Goal: Task Accomplishment & Management: Complete application form

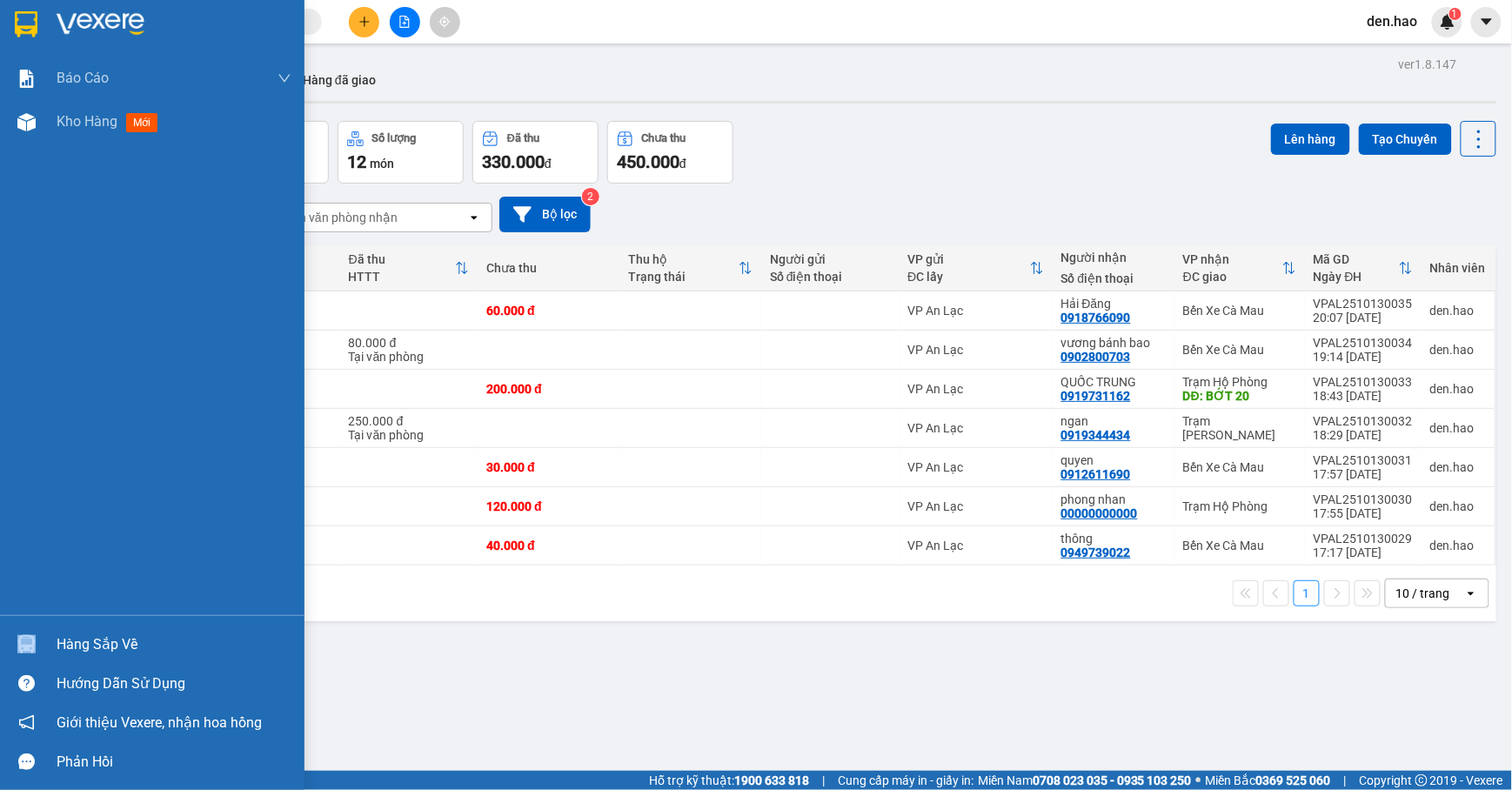
click at [140, 655] on div "Hàng sắp về" at bounding box center [152, 645] width 304 height 40
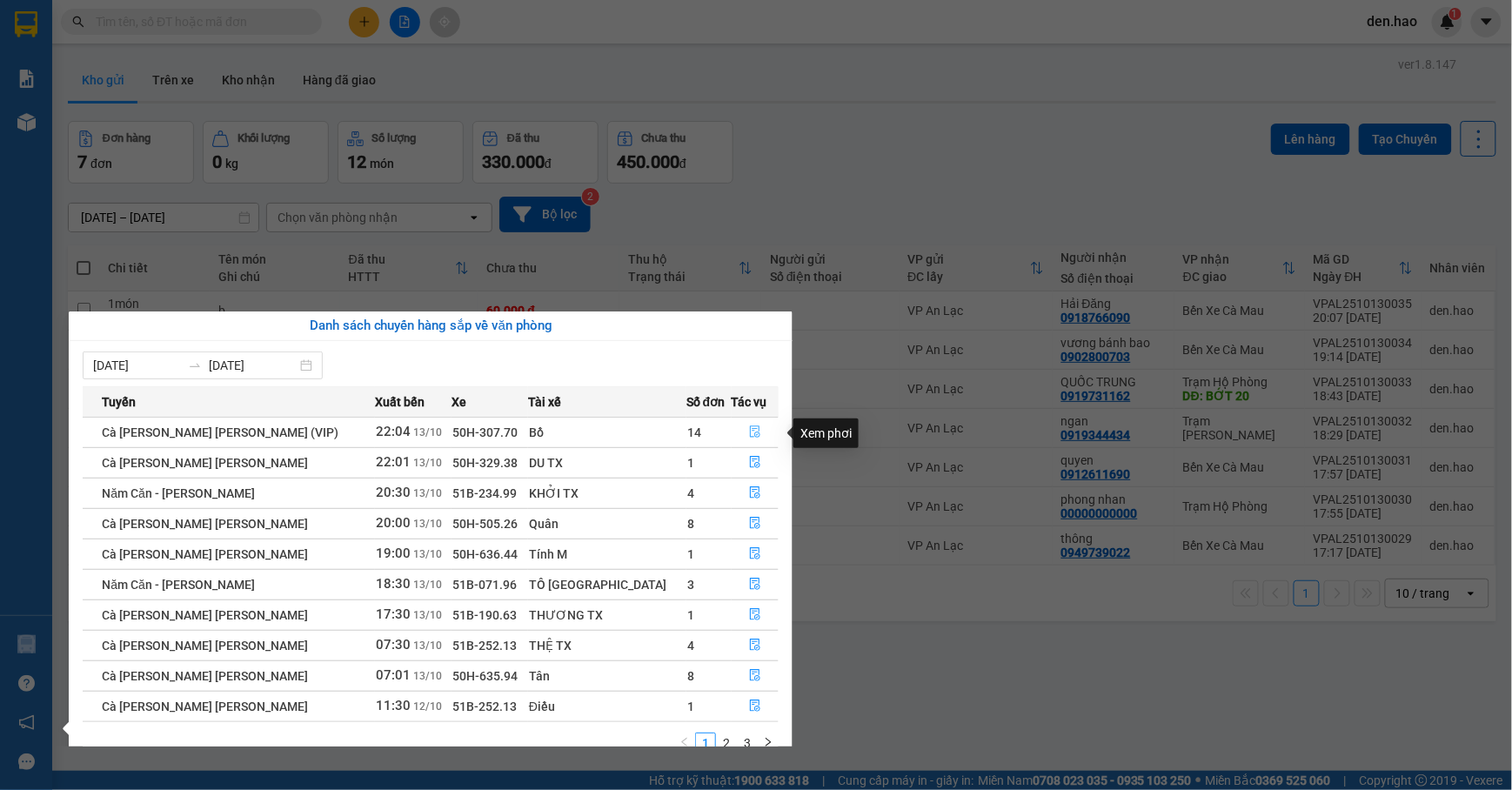
click at [749, 433] on icon "file-done" at bounding box center [755, 432] width 13 height 13
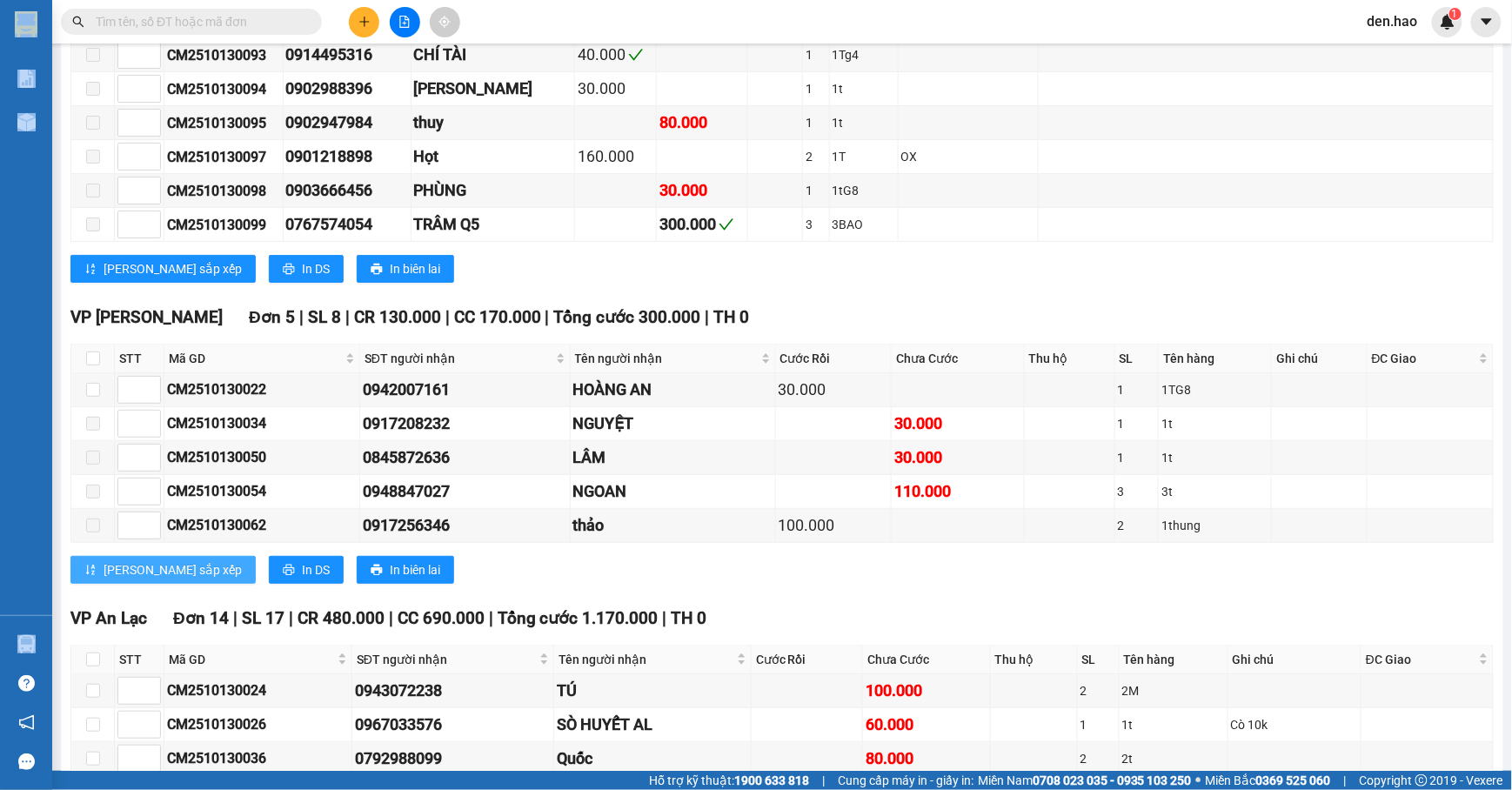
scroll to position [2436, 0]
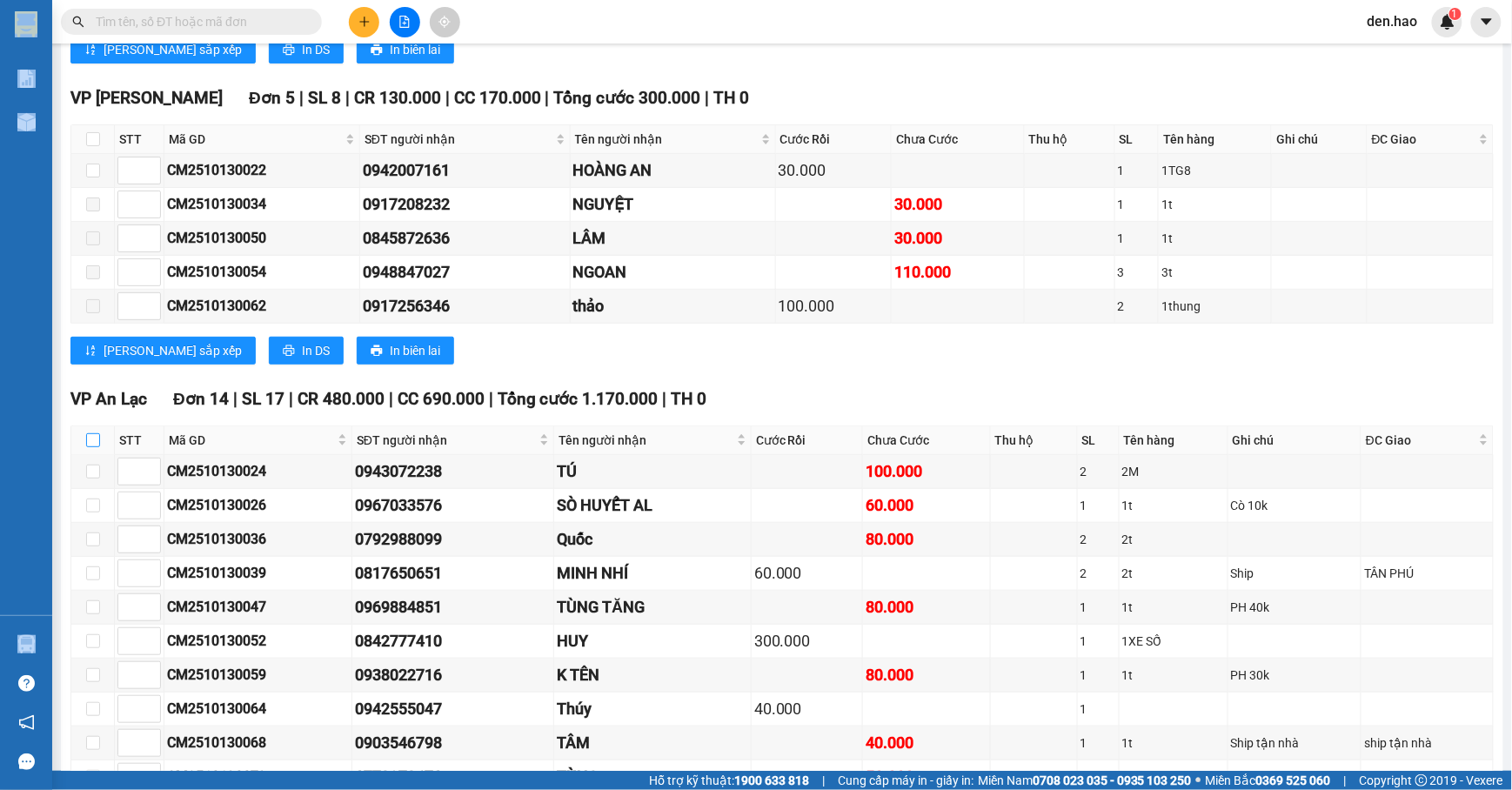
click at [95, 447] on input "checkbox" at bounding box center [93, 441] width 14 height 14
checkbox input "true"
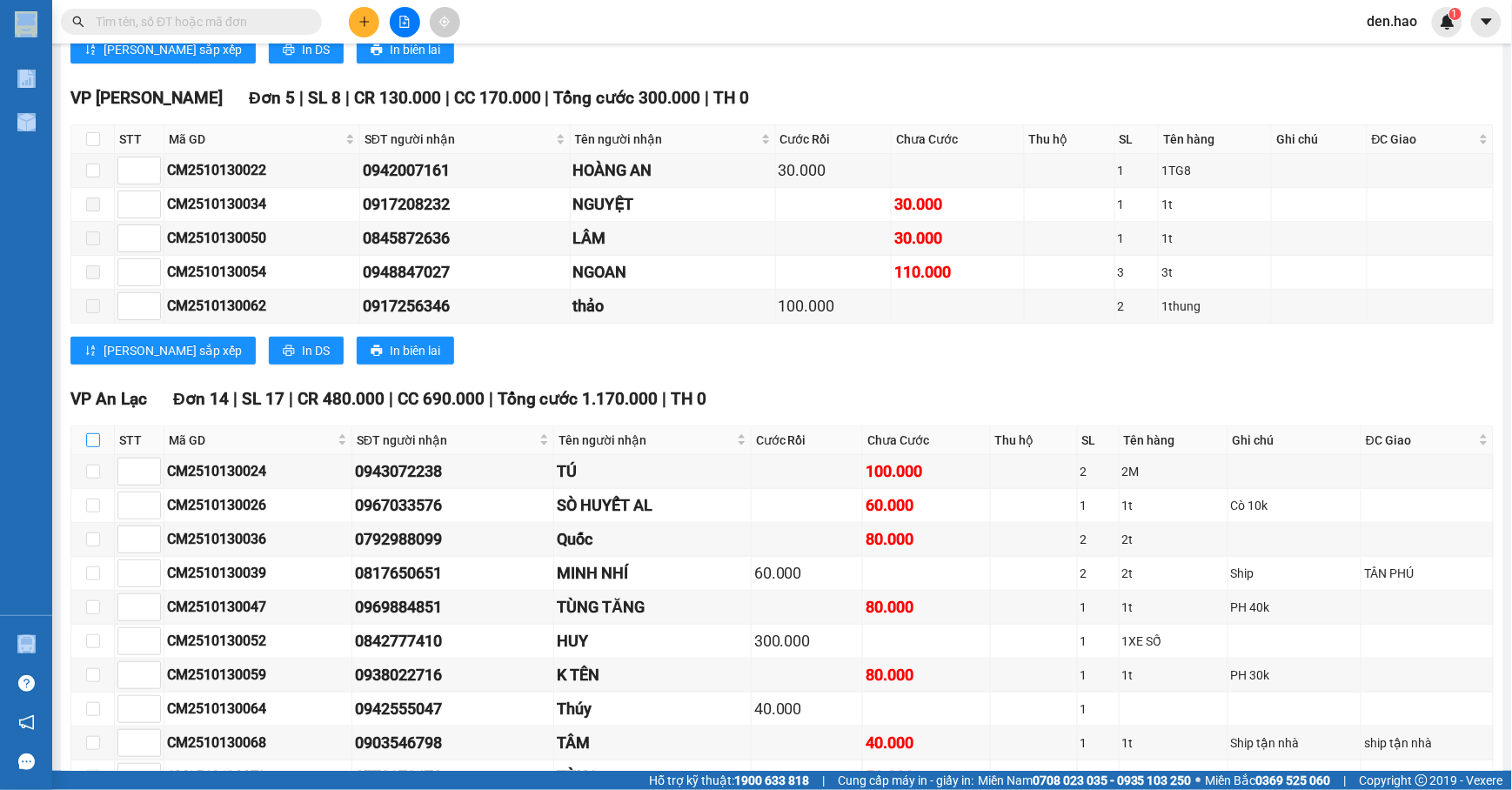
checkbox input "true"
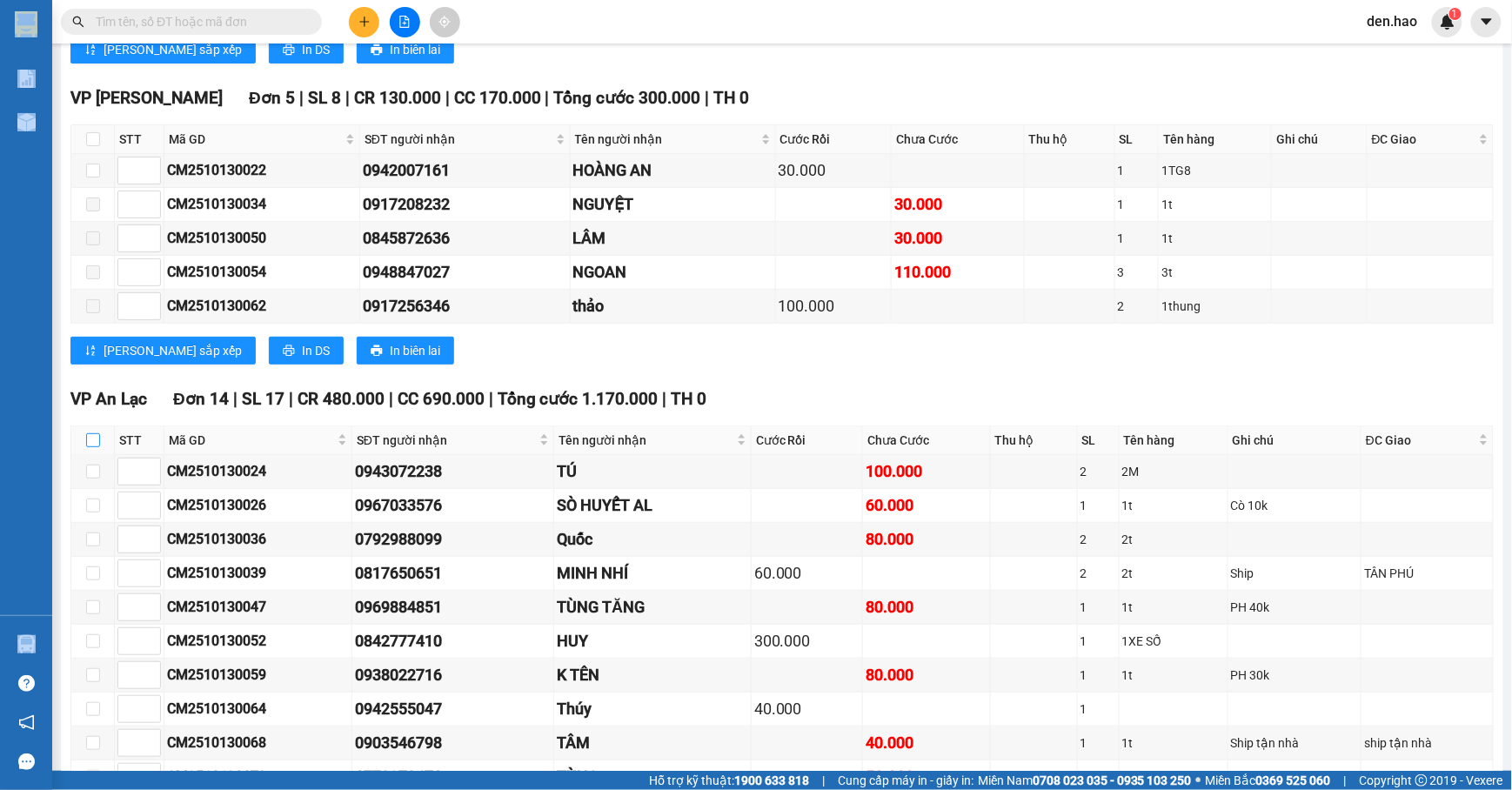
checkbox input "true"
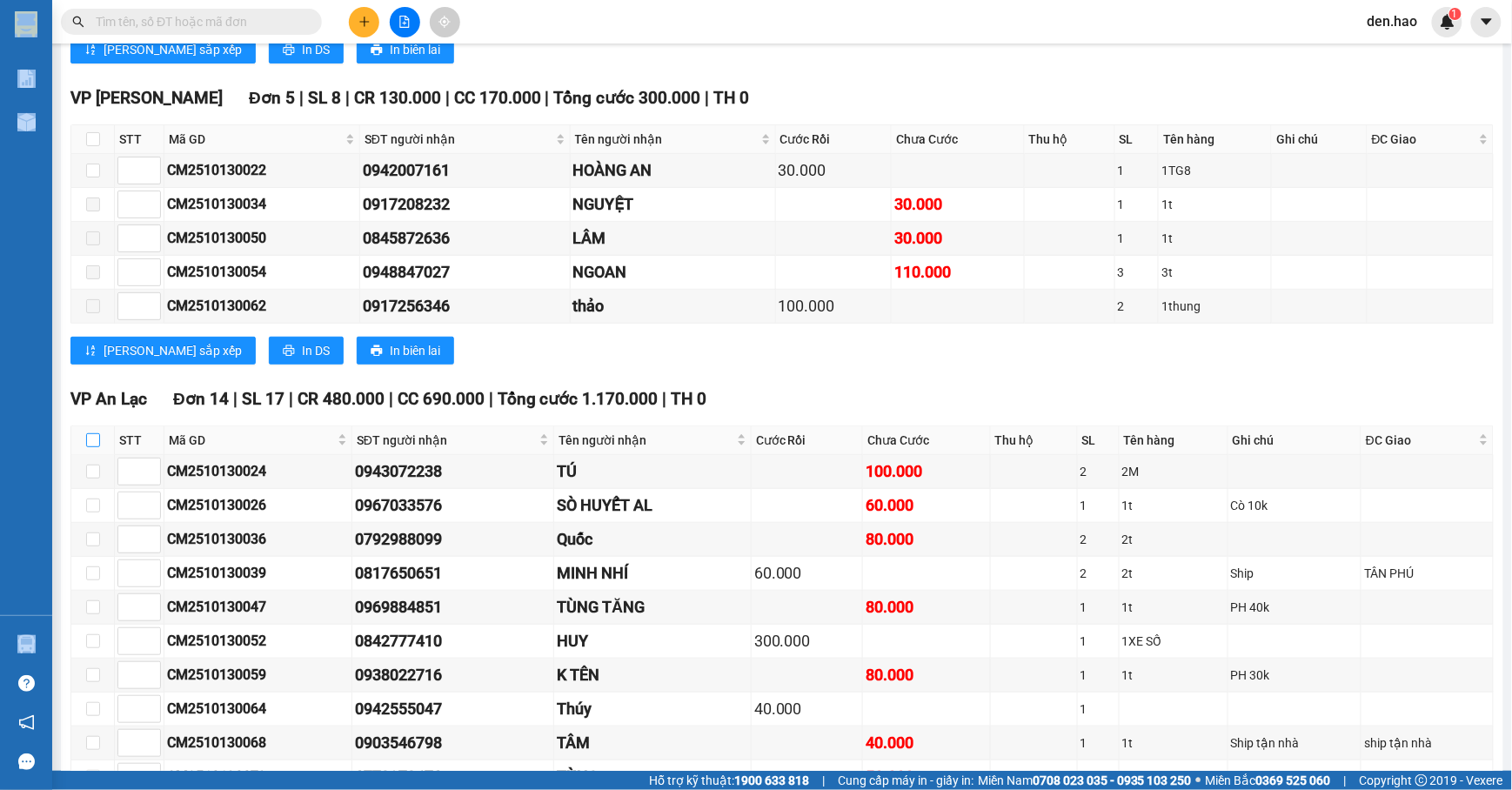
checkbox input "true"
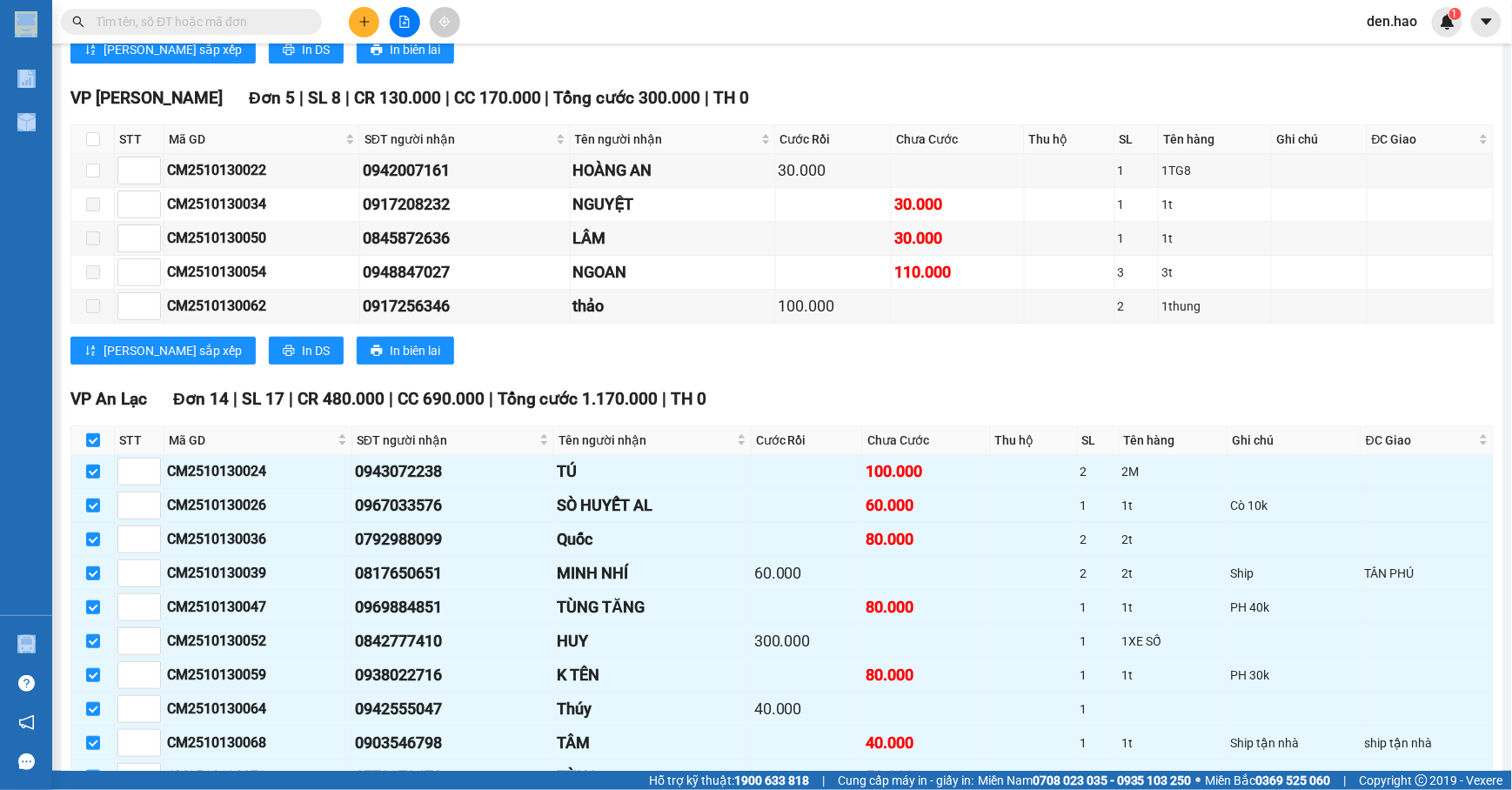
scroll to position [2939, 0]
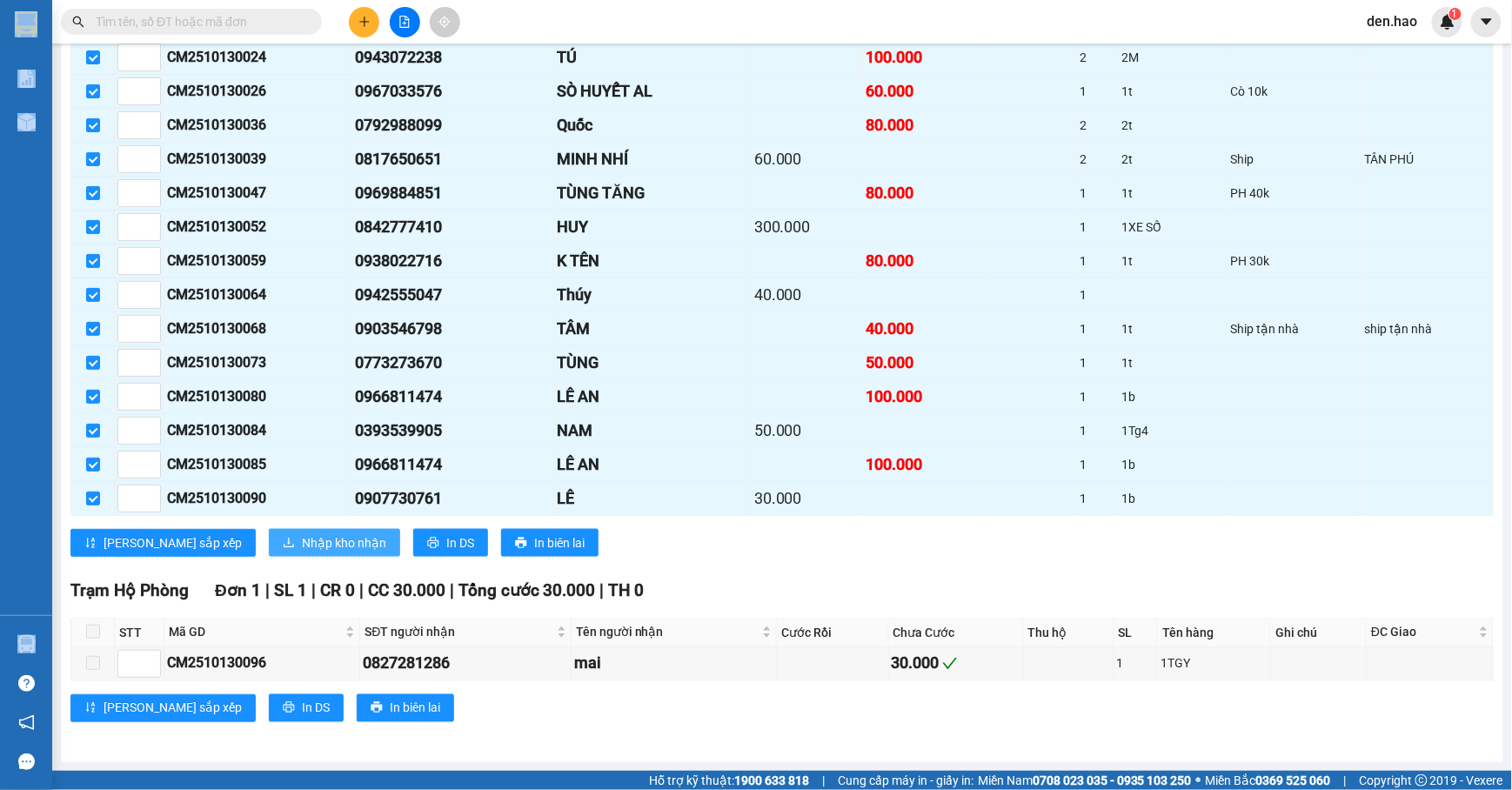
click at [304, 538] on span "Nhập kho nhận" at bounding box center [344, 542] width 84 height 19
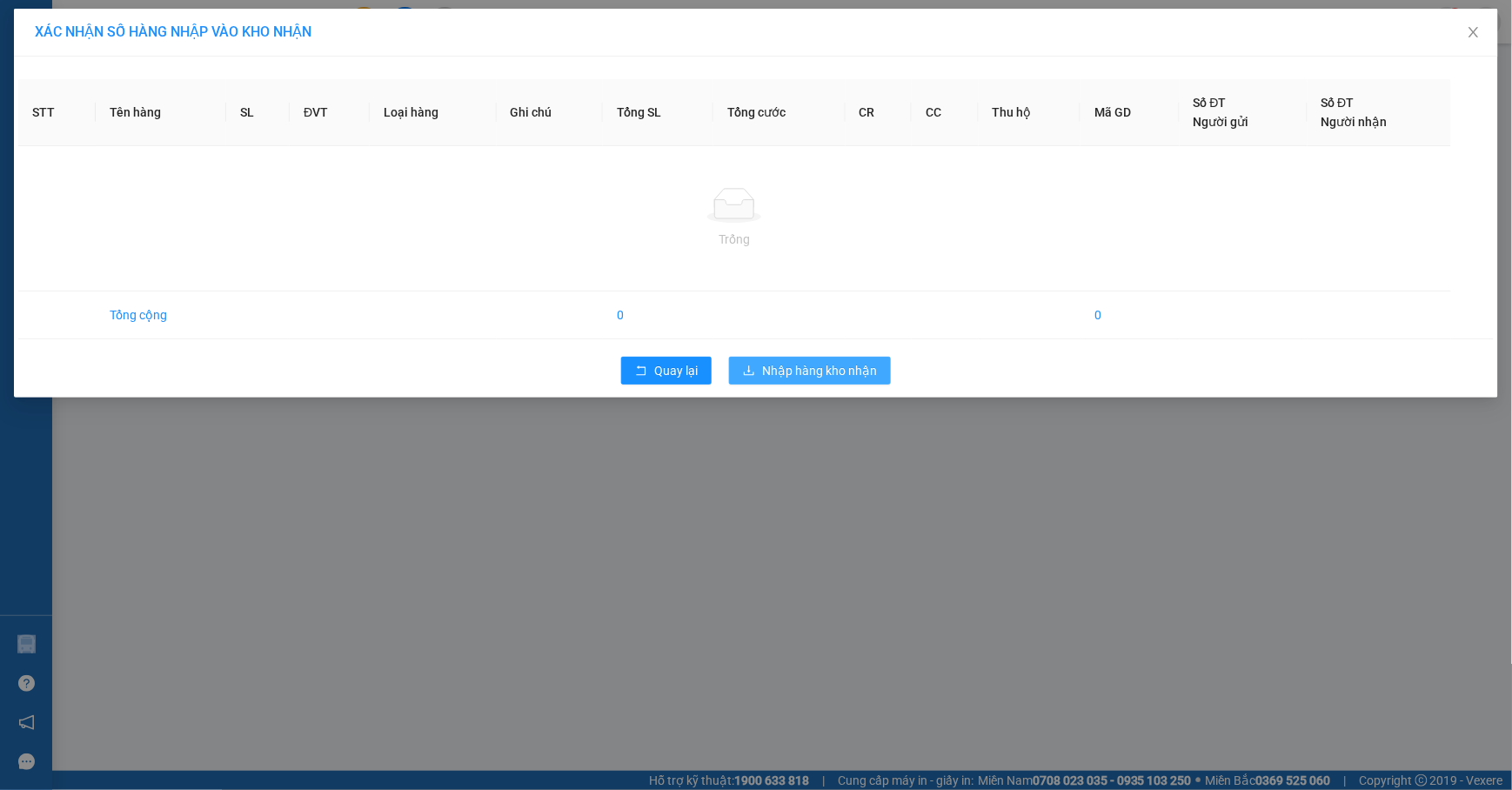
click at [857, 373] on span "Nhập hàng kho nhận" at bounding box center [820, 370] width 115 height 19
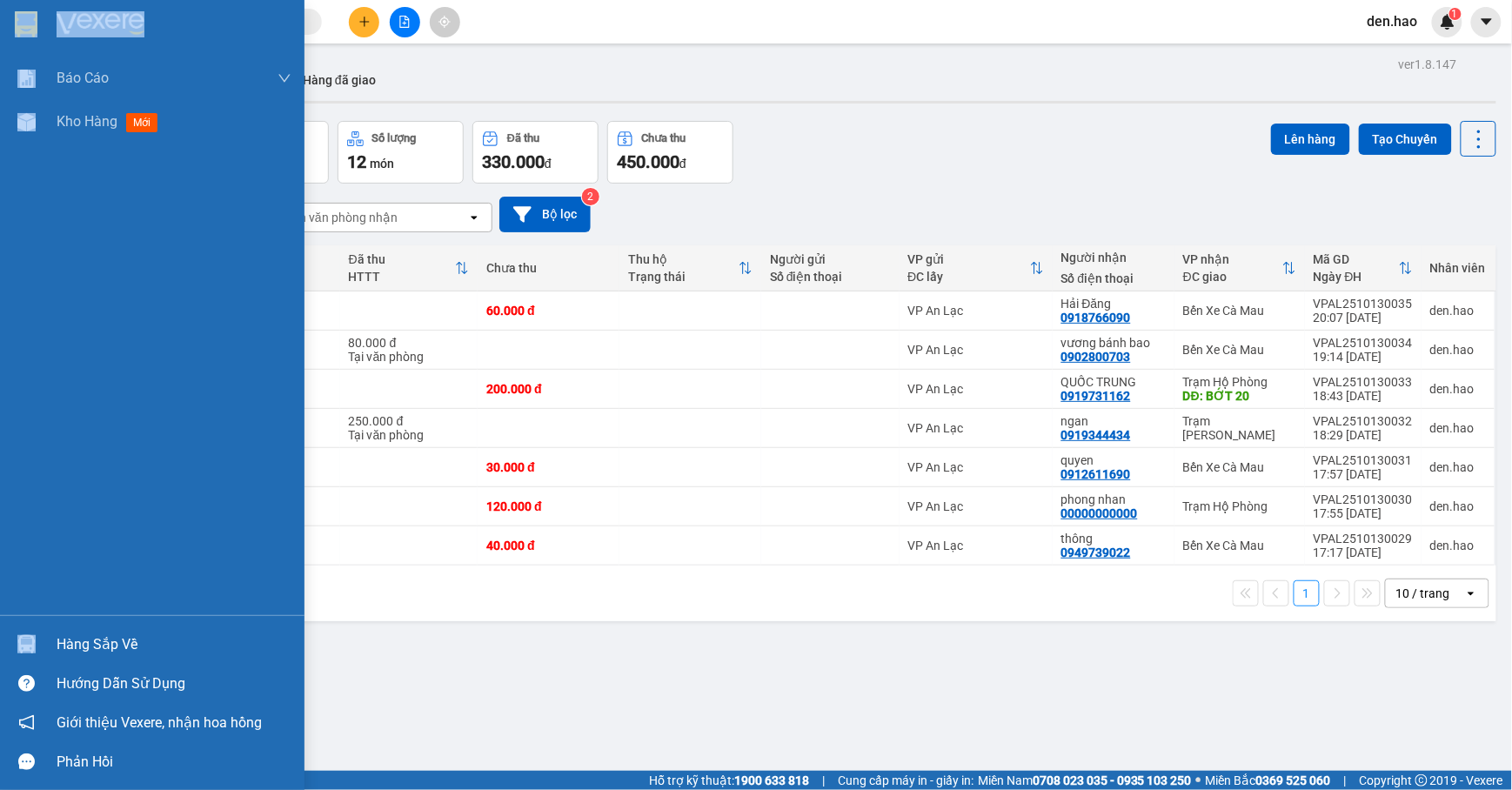
click at [88, 652] on div "Hàng sắp về" at bounding box center [174, 645] width 235 height 26
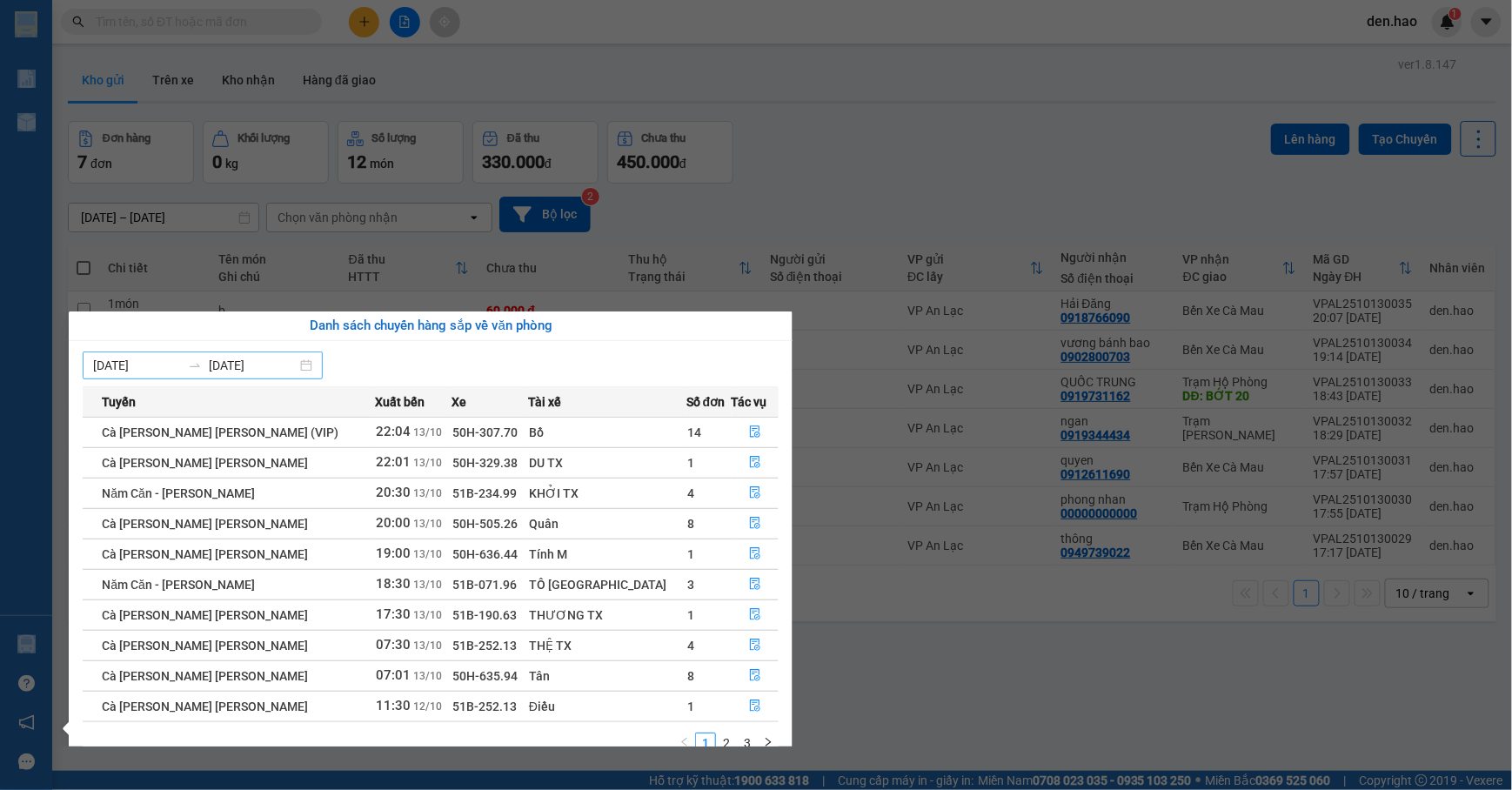
click at [137, 367] on input "08/10/2025" at bounding box center [137, 364] width 88 height 19
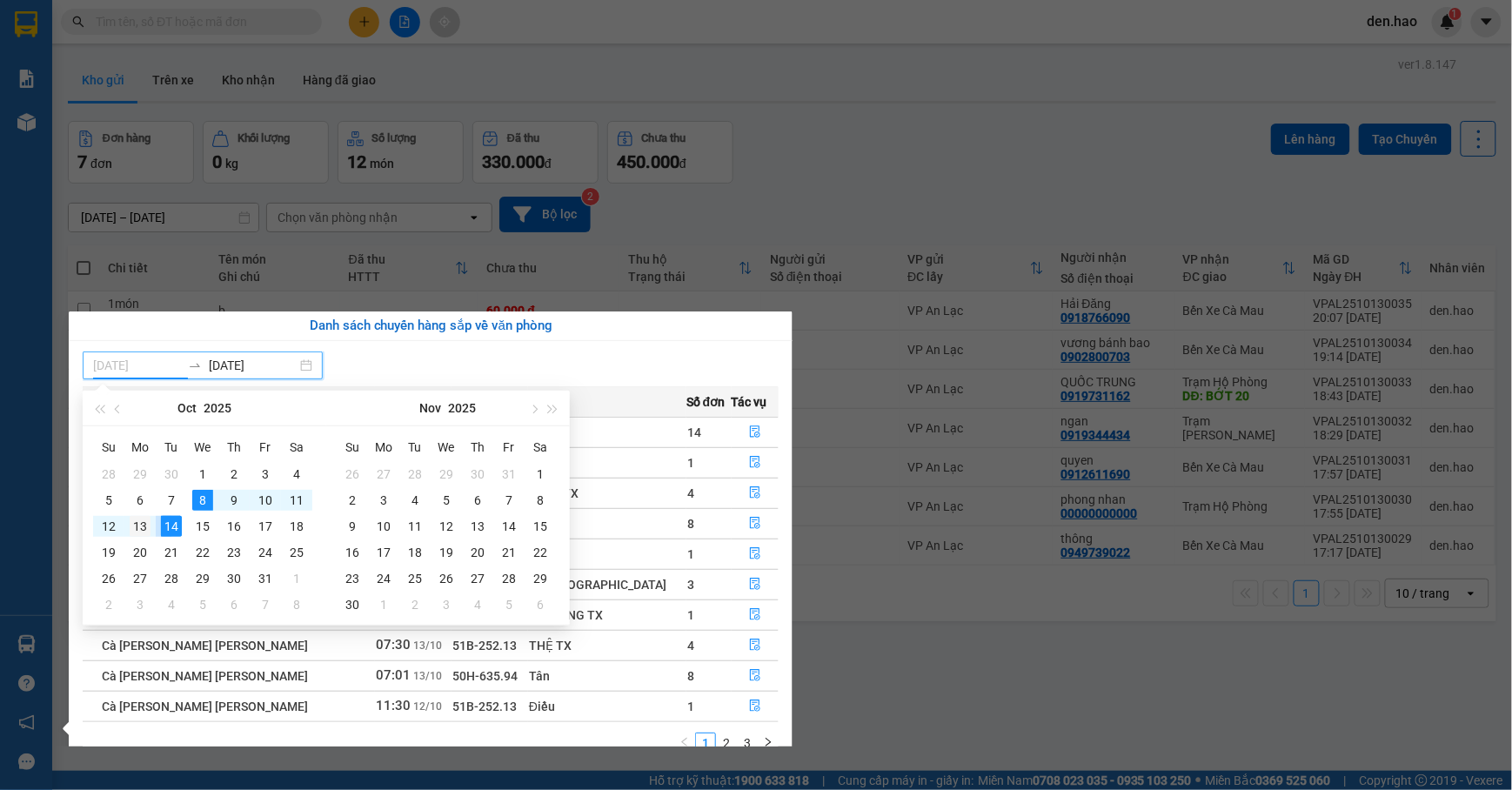
type input "13/10/2025"
click at [141, 530] on div "13" at bounding box center [139, 526] width 21 height 21
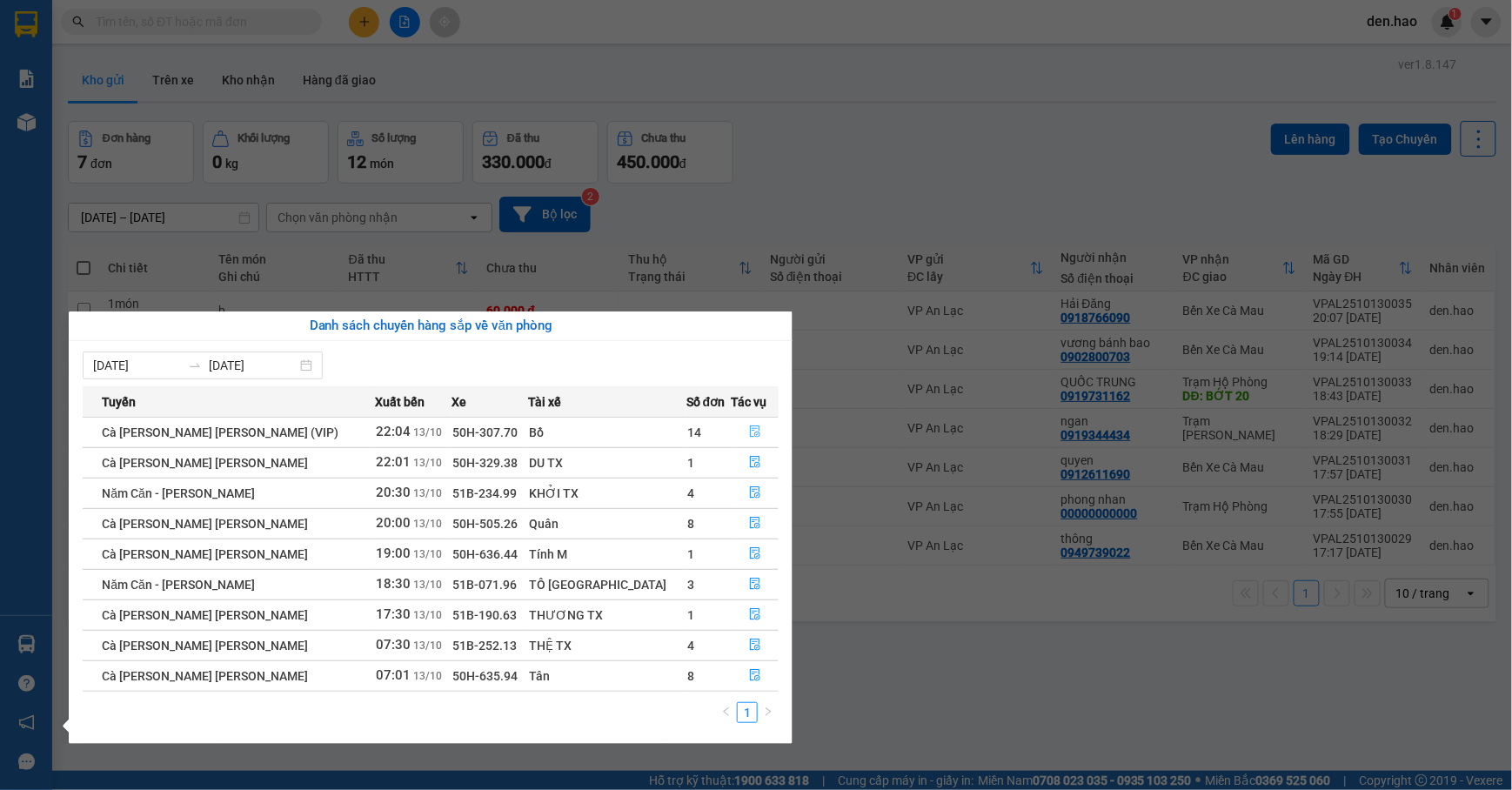
click at [750, 428] on icon "file-done" at bounding box center [755, 433] width 11 height 13
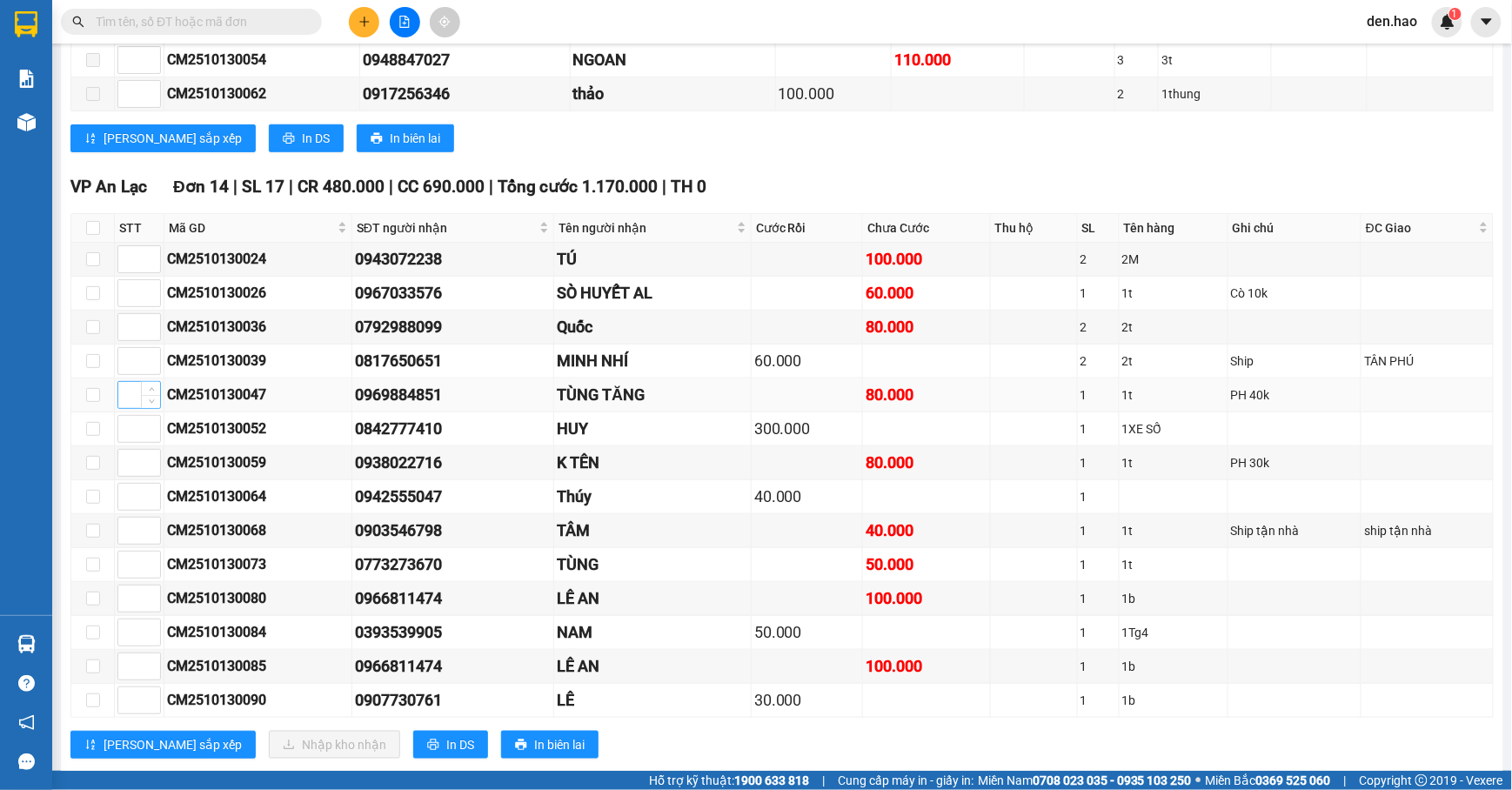
scroll to position [2668, 0]
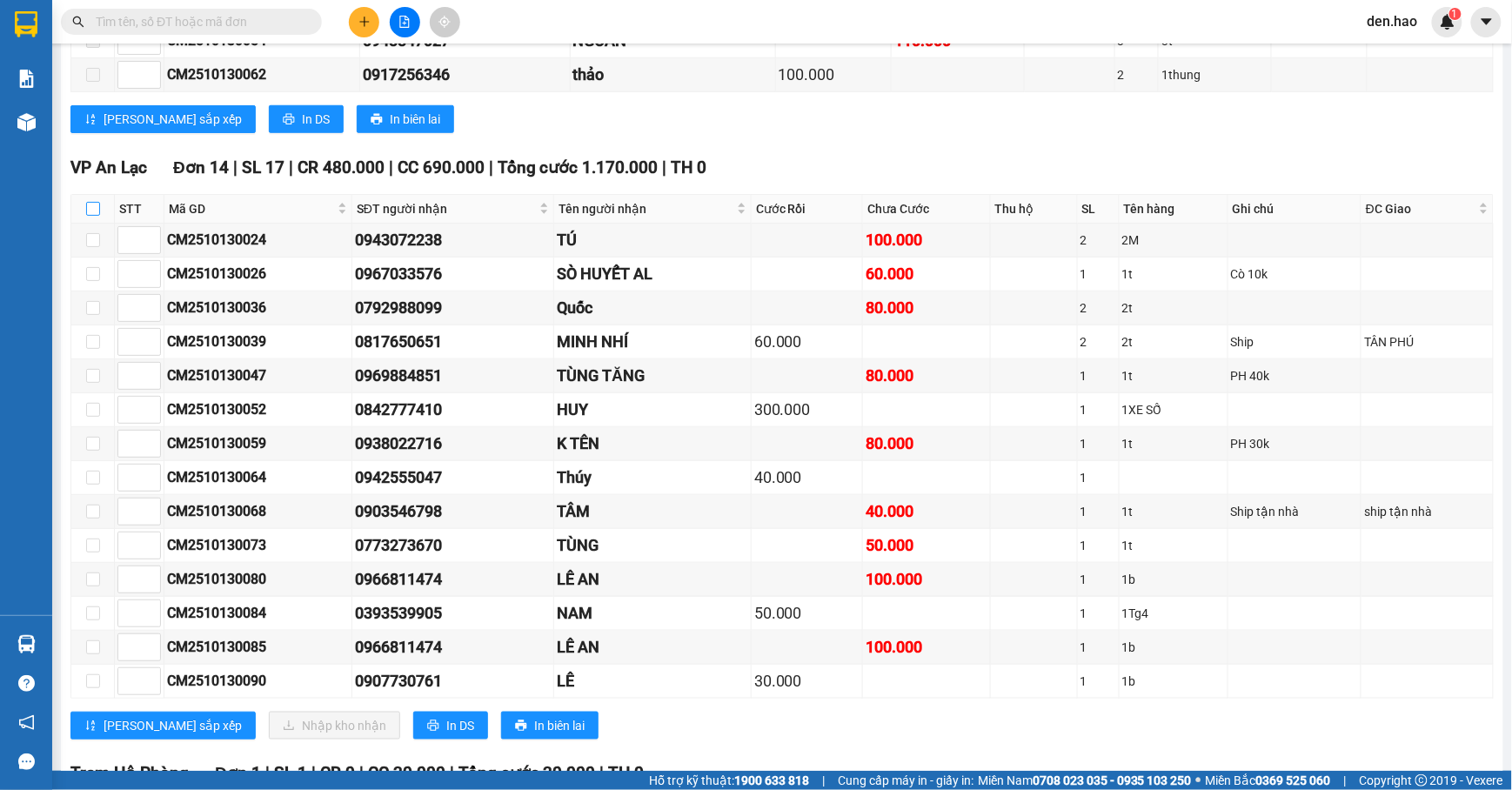
click at [96, 215] on input "checkbox" at bounding box center [93, 209] width 14 height 14
checkbox input "true"
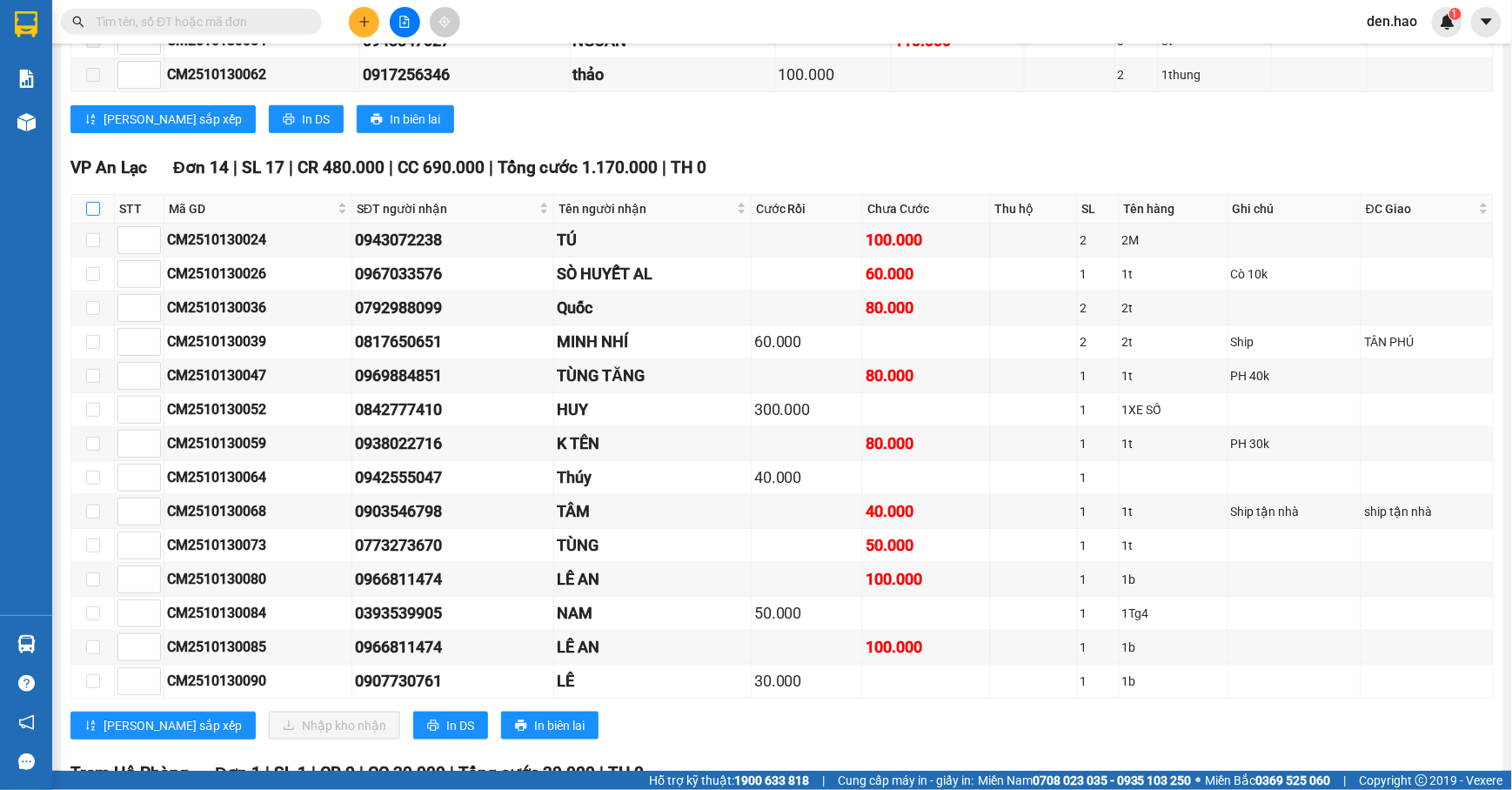
checkbox input "true"
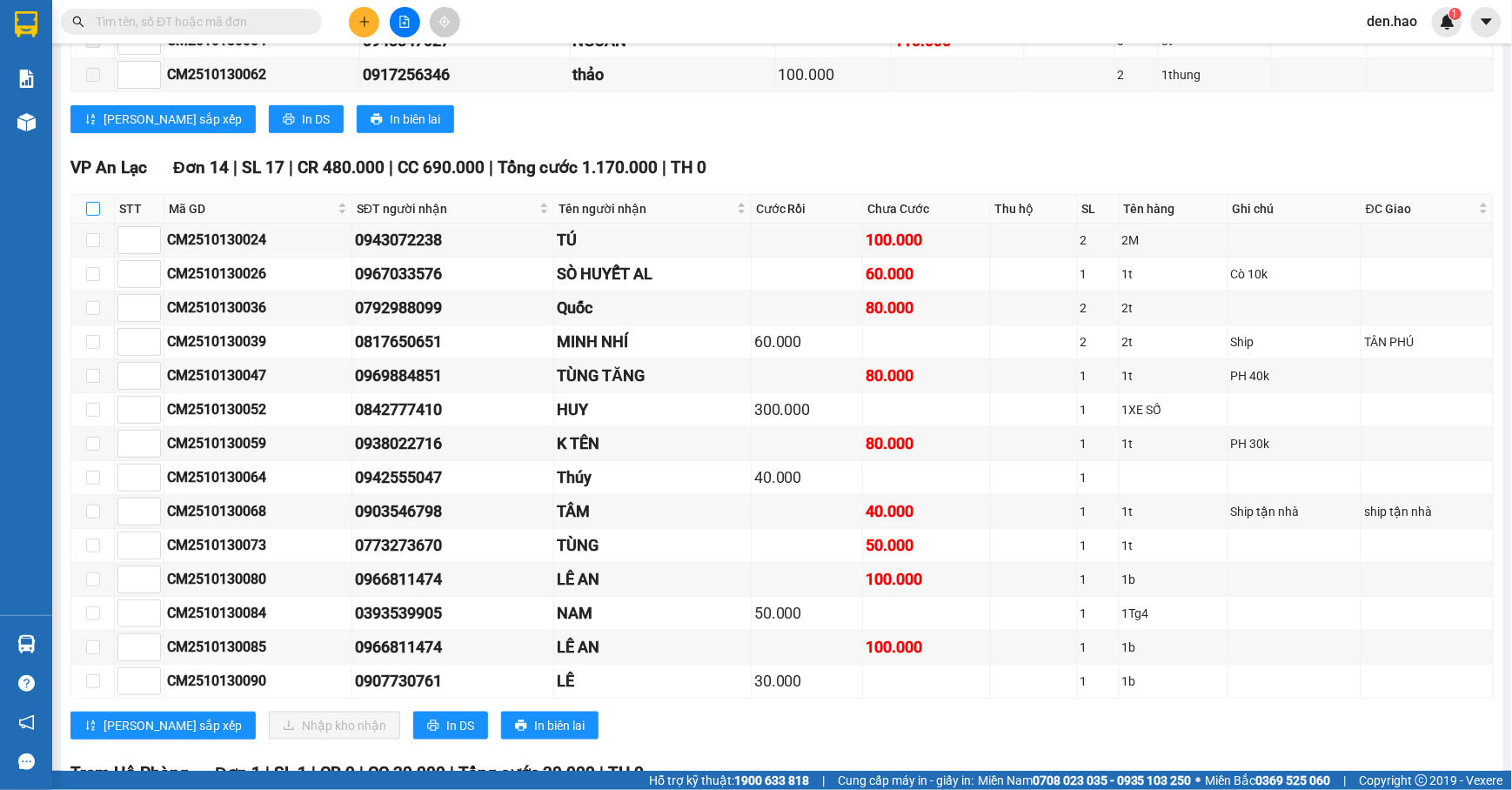
checkbox input "true"
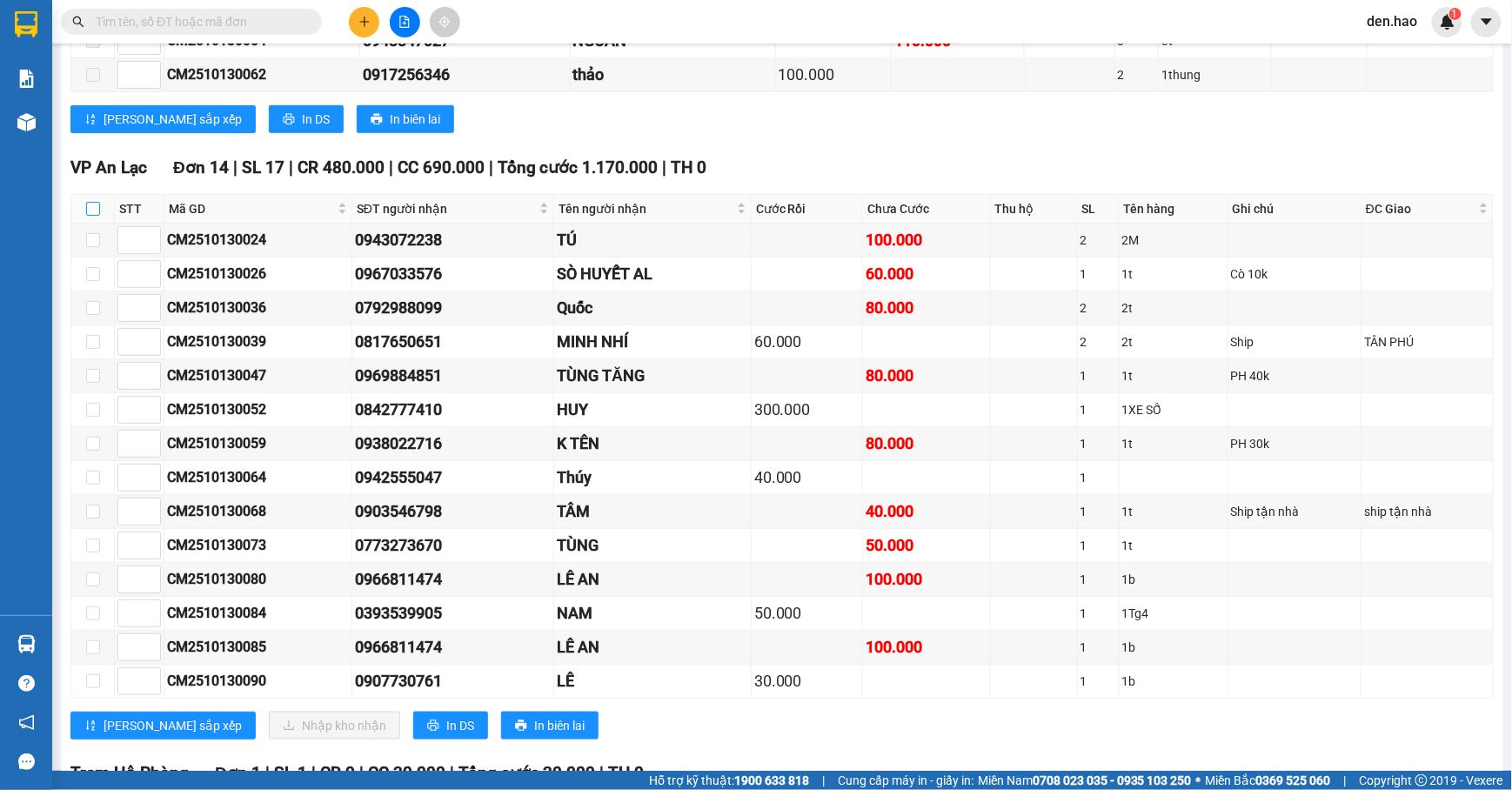
checkbox input "true"
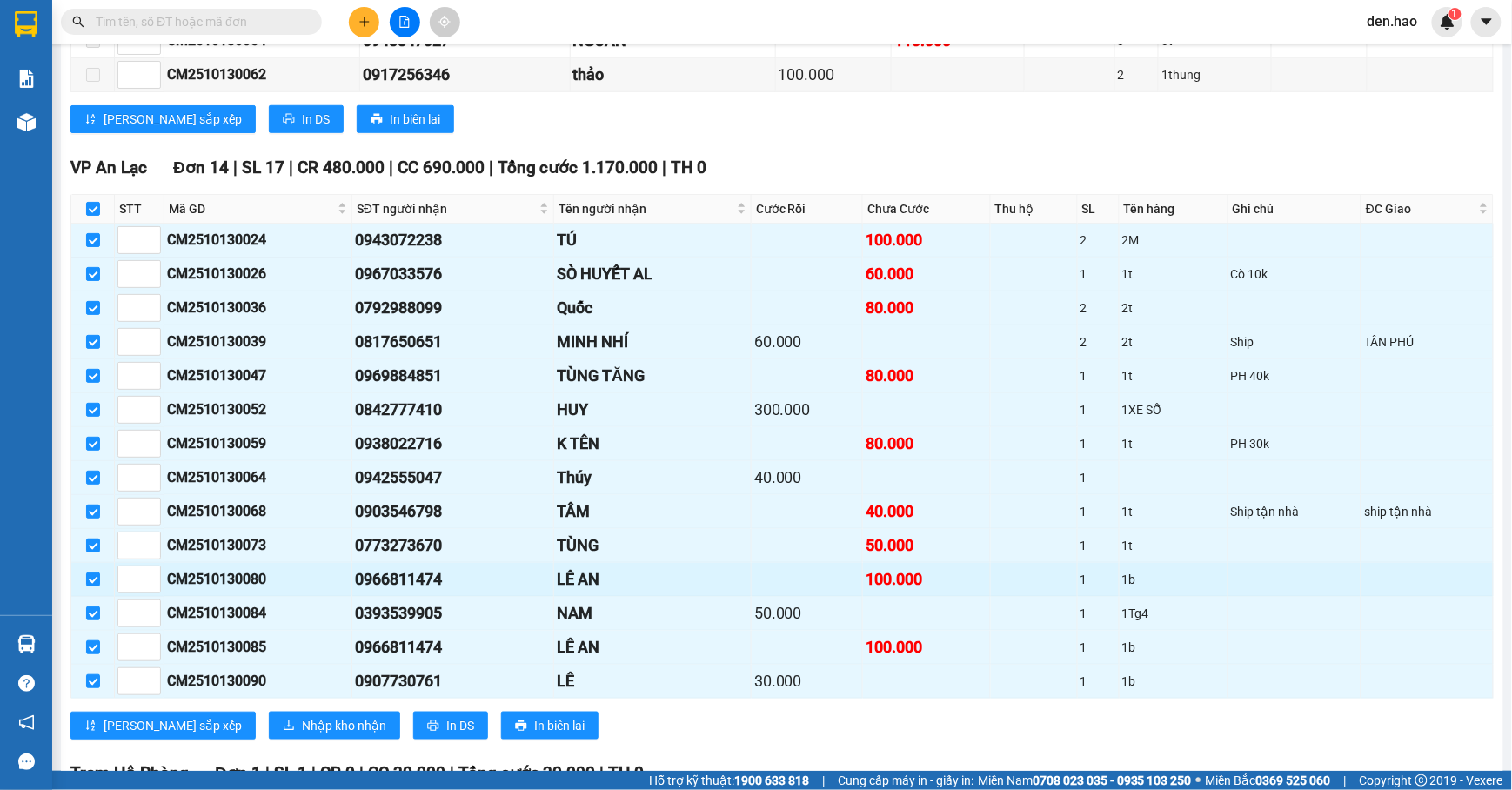
scroll to position [2939, 0]
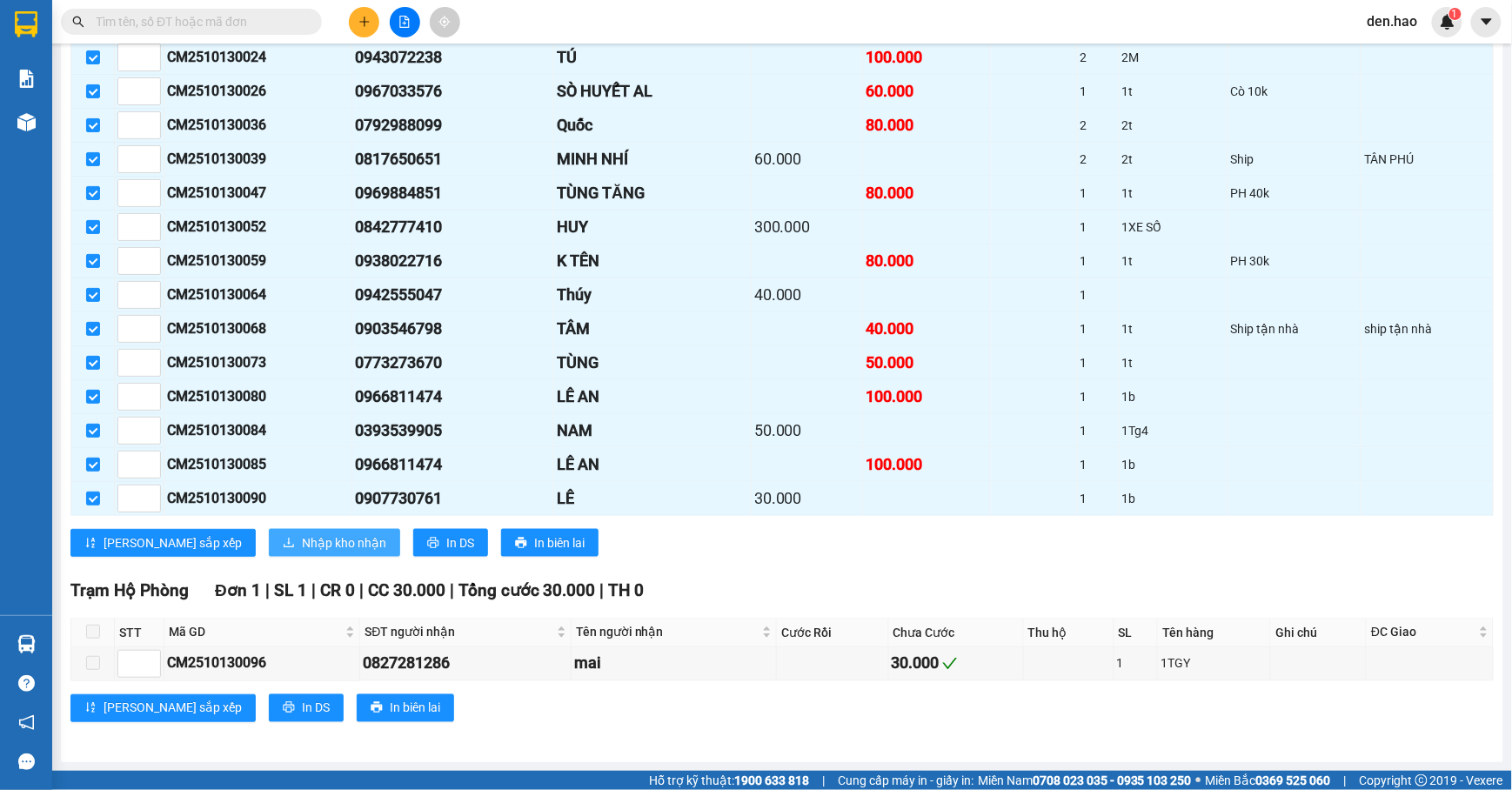
click at [302, 533] on span "Nhập kho nhận" at bounding box center [344, 542] width 84 height 19
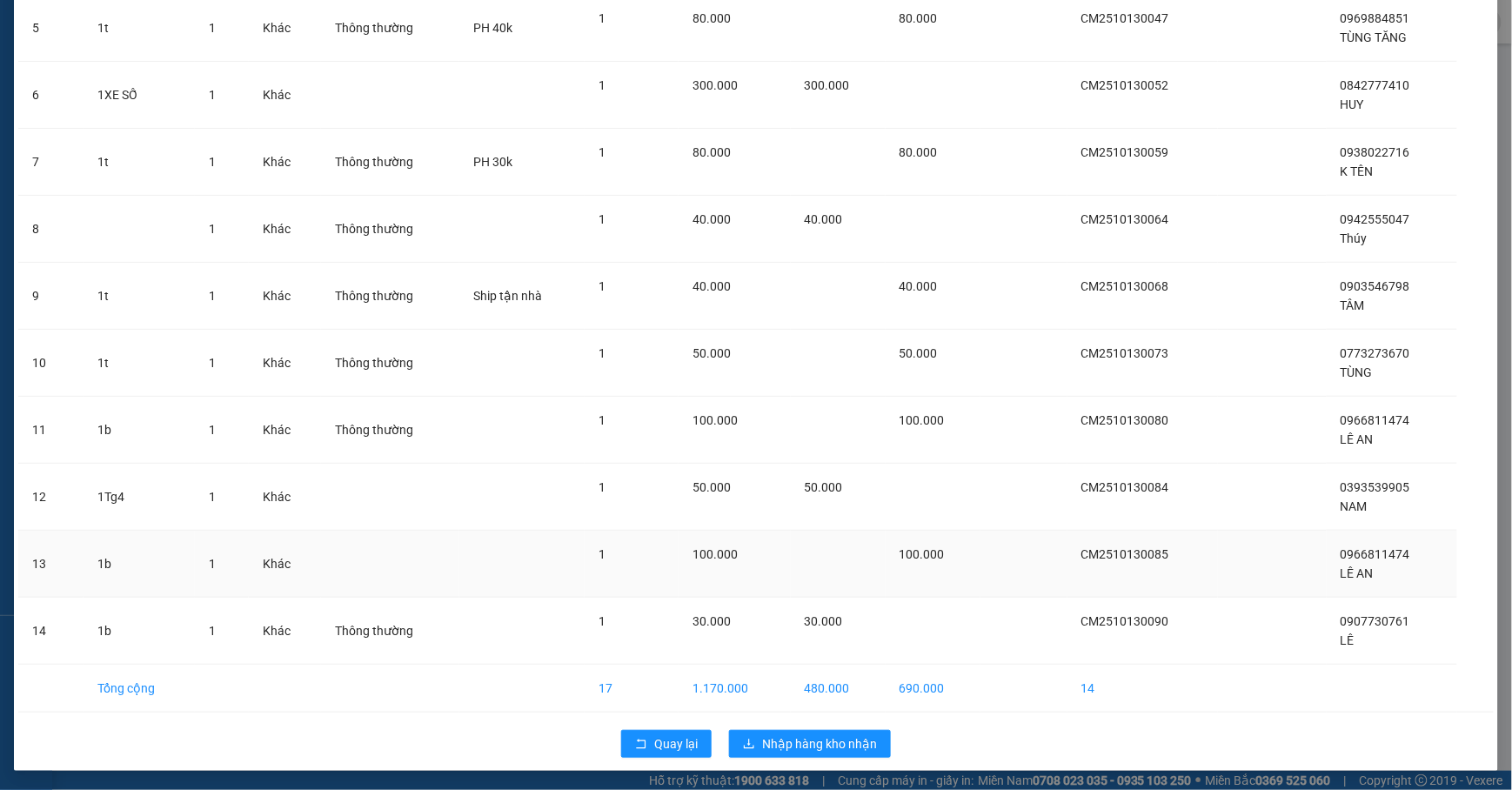
scroll to position [426, 0]
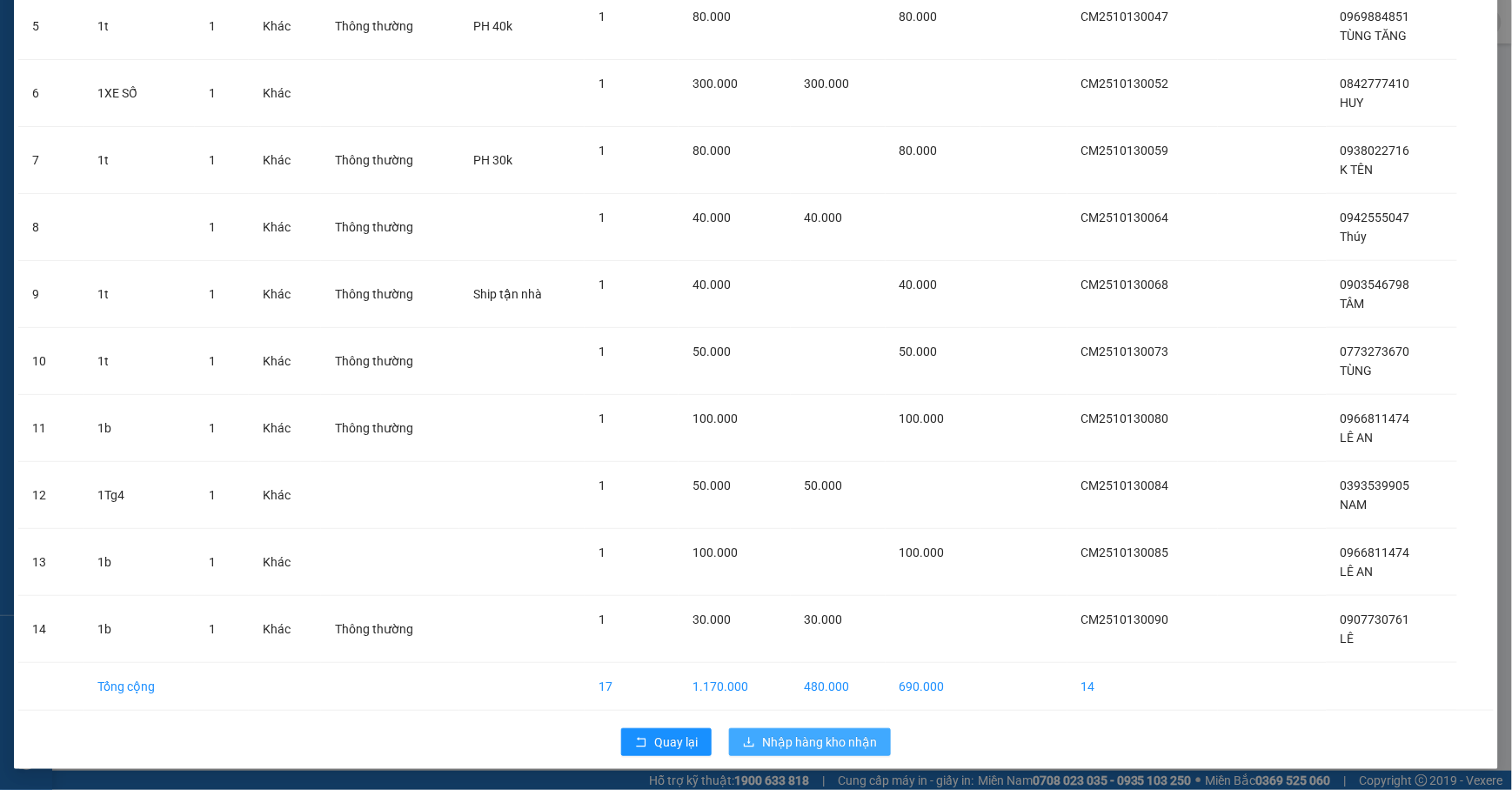
click at [804, 742] on span "Nhập hàng kho nhận" at bounding box center [820, 742] width 115 height 19
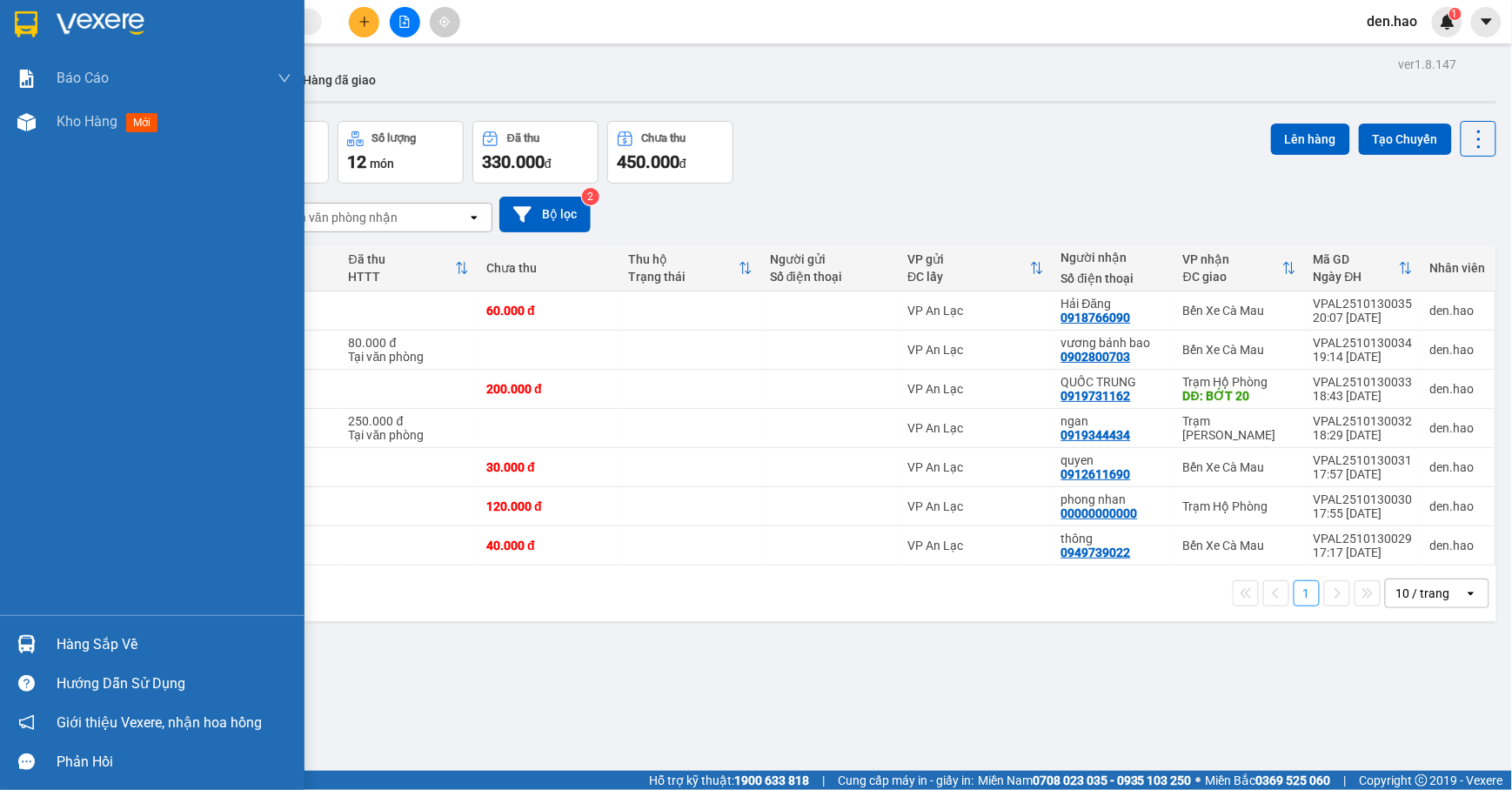
click at [99, 645] on div "Hàng sắp về" at bounding box center [174, 645] width 235 height 26
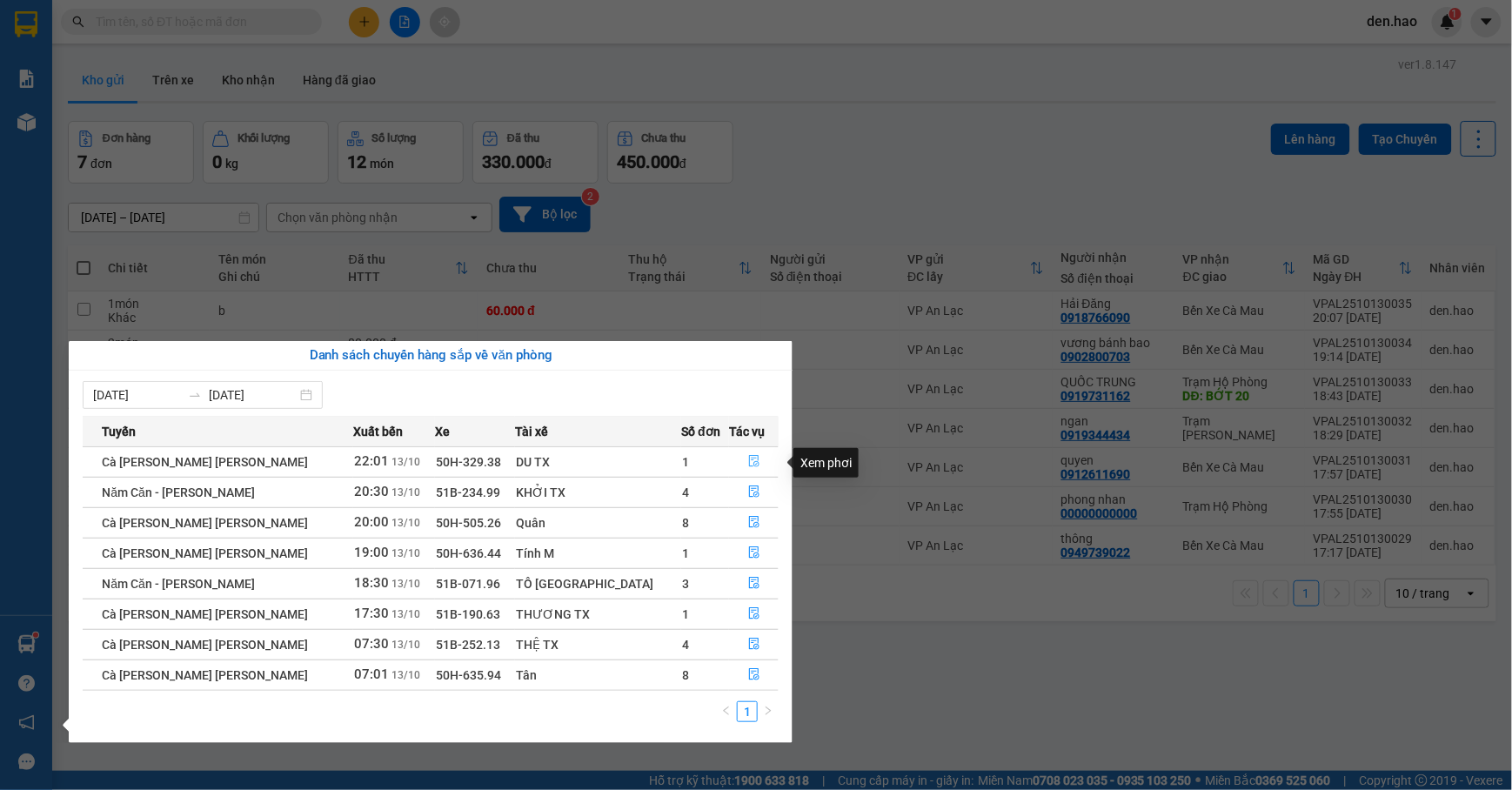
click at [752, 461] on button "button" at bounding box center [753, 461] width 48 height 28
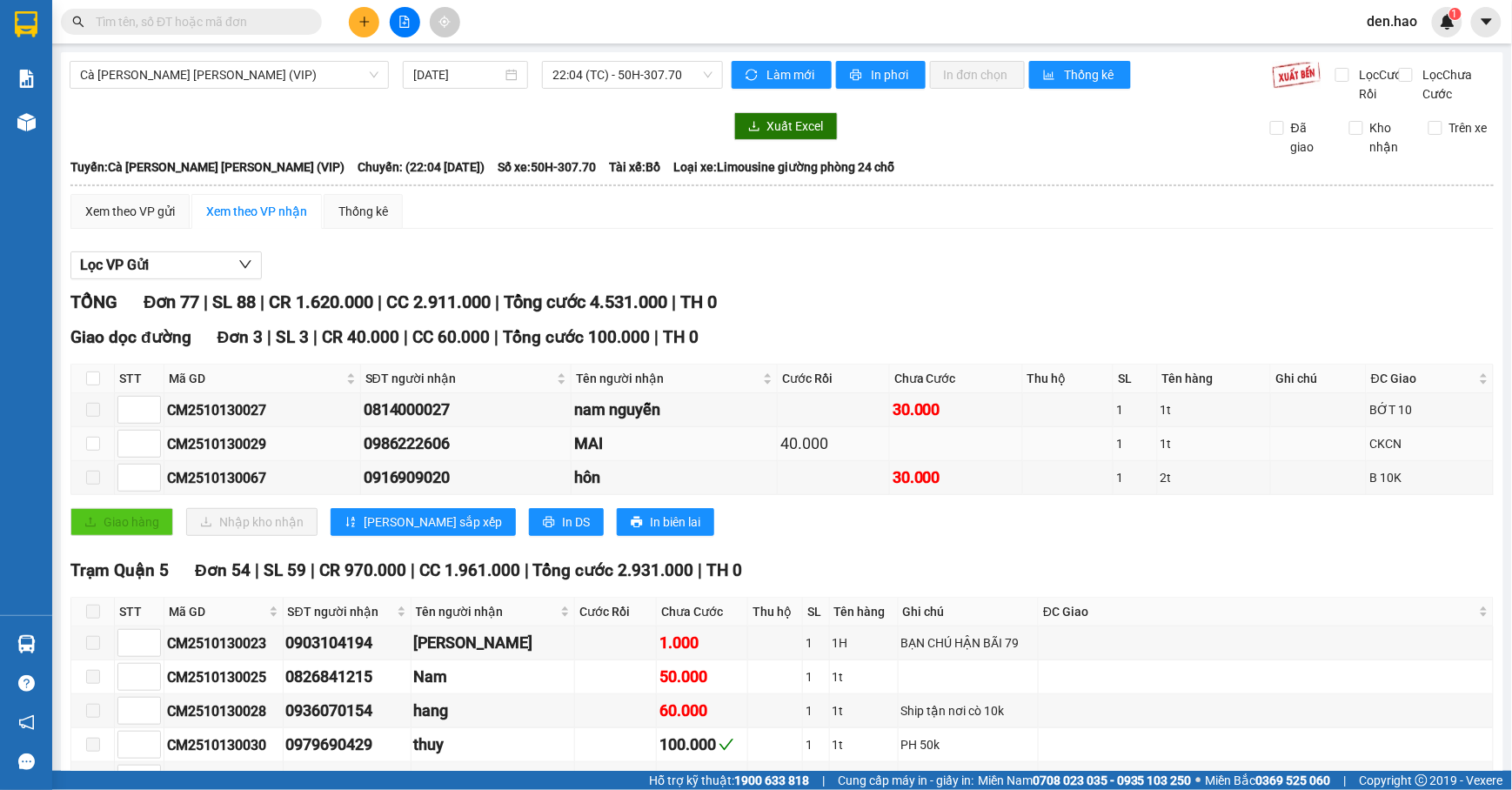
click at [728, 456] on div "MAI" at bounding box center [674, 443] width 200 height 24
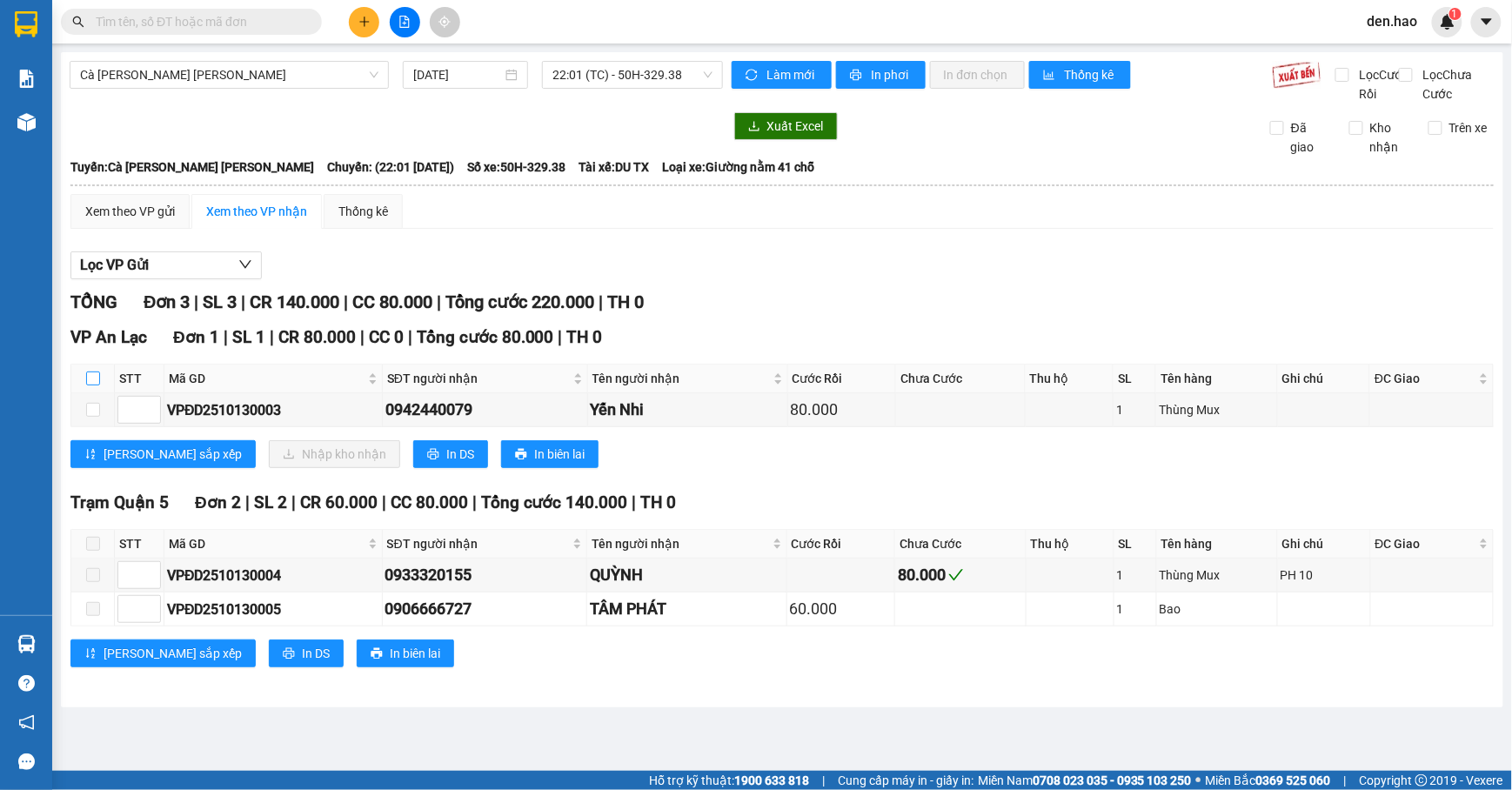
click at [92, 385] on input "checkbox" at bounding box center [93, 379] width 14 height 14
checkbox input "true"
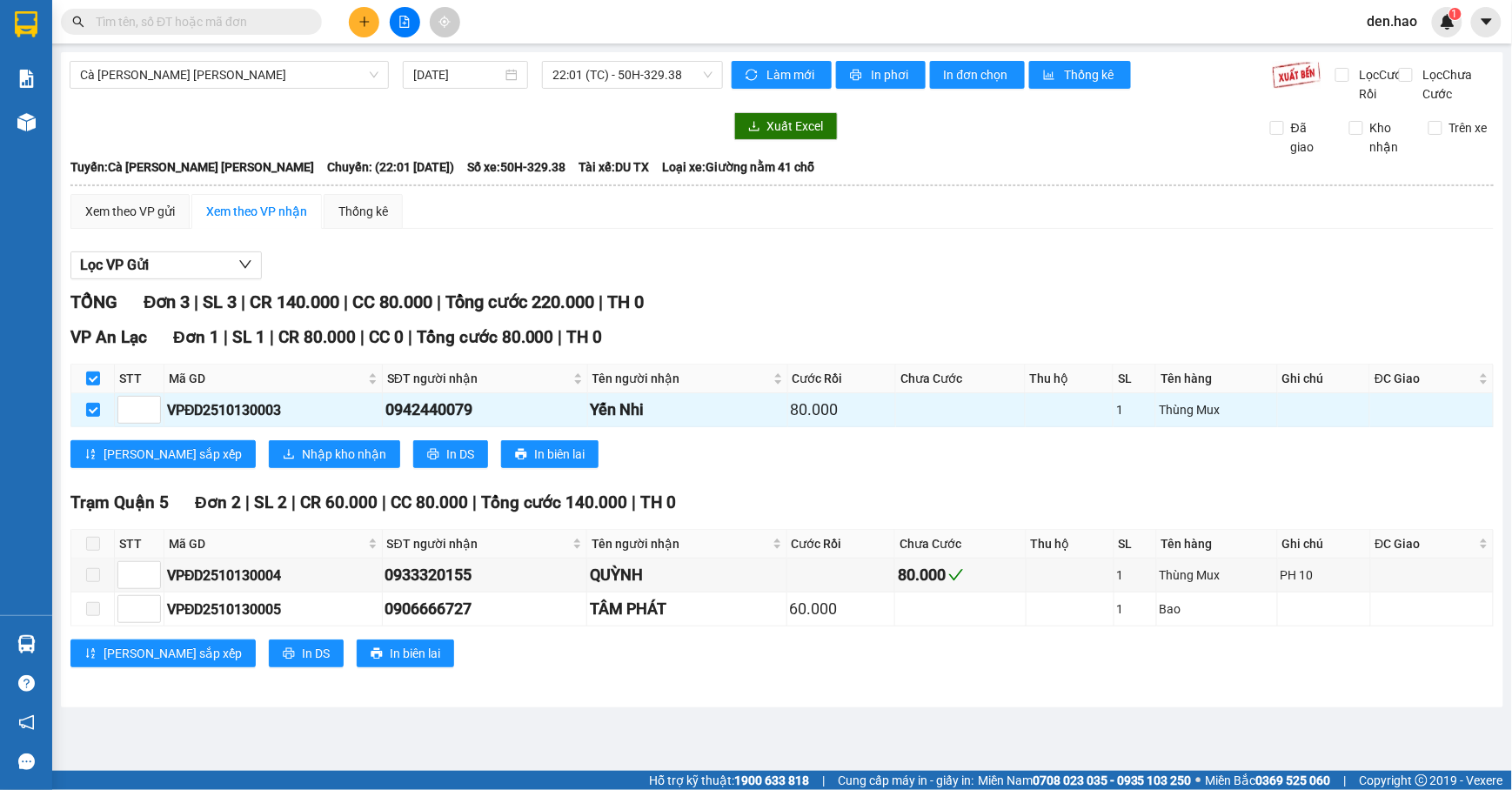
click at [212, 451] on div "VP An Lạc Đơn 1 | SL 1 | CR 80.000 | CC 0 | Tổng cước 80.000 | TH 0 STT Mã GD S…" at bounding box center [783, 403] width 1424 height 156
click at [302, 464] on span "Nhập kho nhận" at bounding box center [344, 453] width 84 height 19
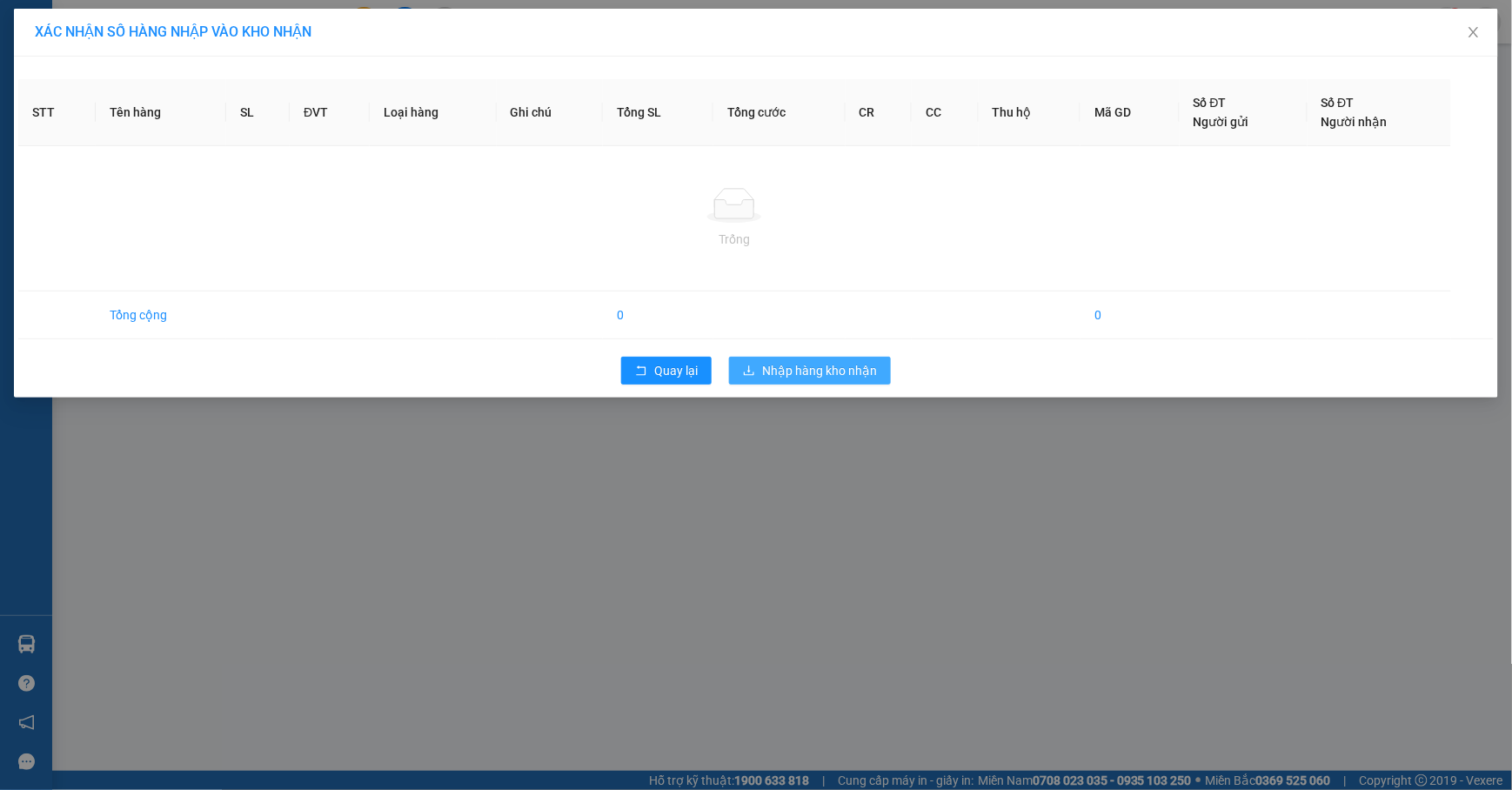
click at [862, 377] on span "Nhập hàng kho nhận" at bounding box center [820, 370] width 115 height 19
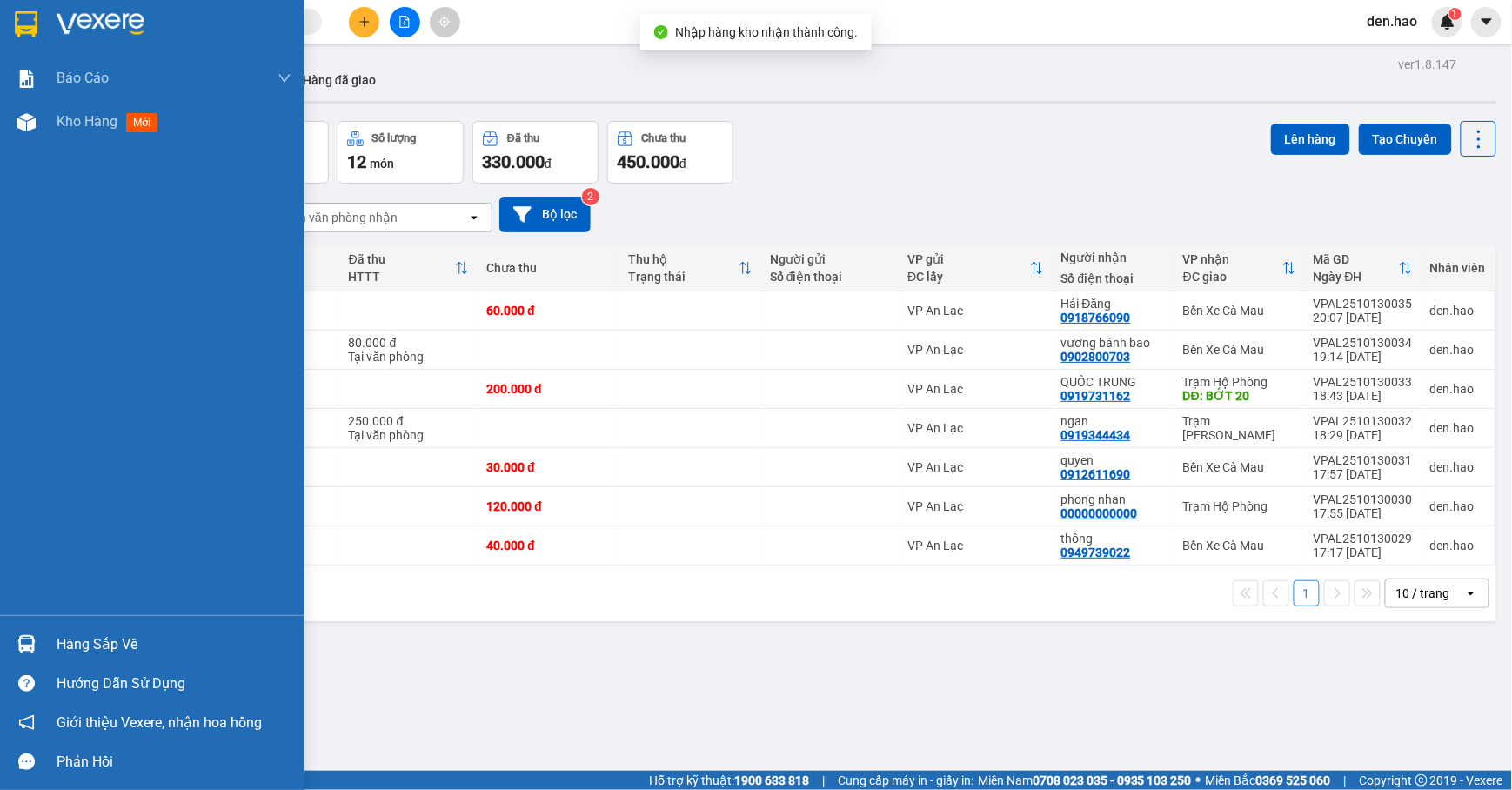
drag, startPoint x: 53, startPoint y: 624, endPoint x: 77, endPoint y: 635, distance: 26.4
click at [54, 625] on div "Hàng sắp về" at bounding box center [152, 645] width 304 height 40
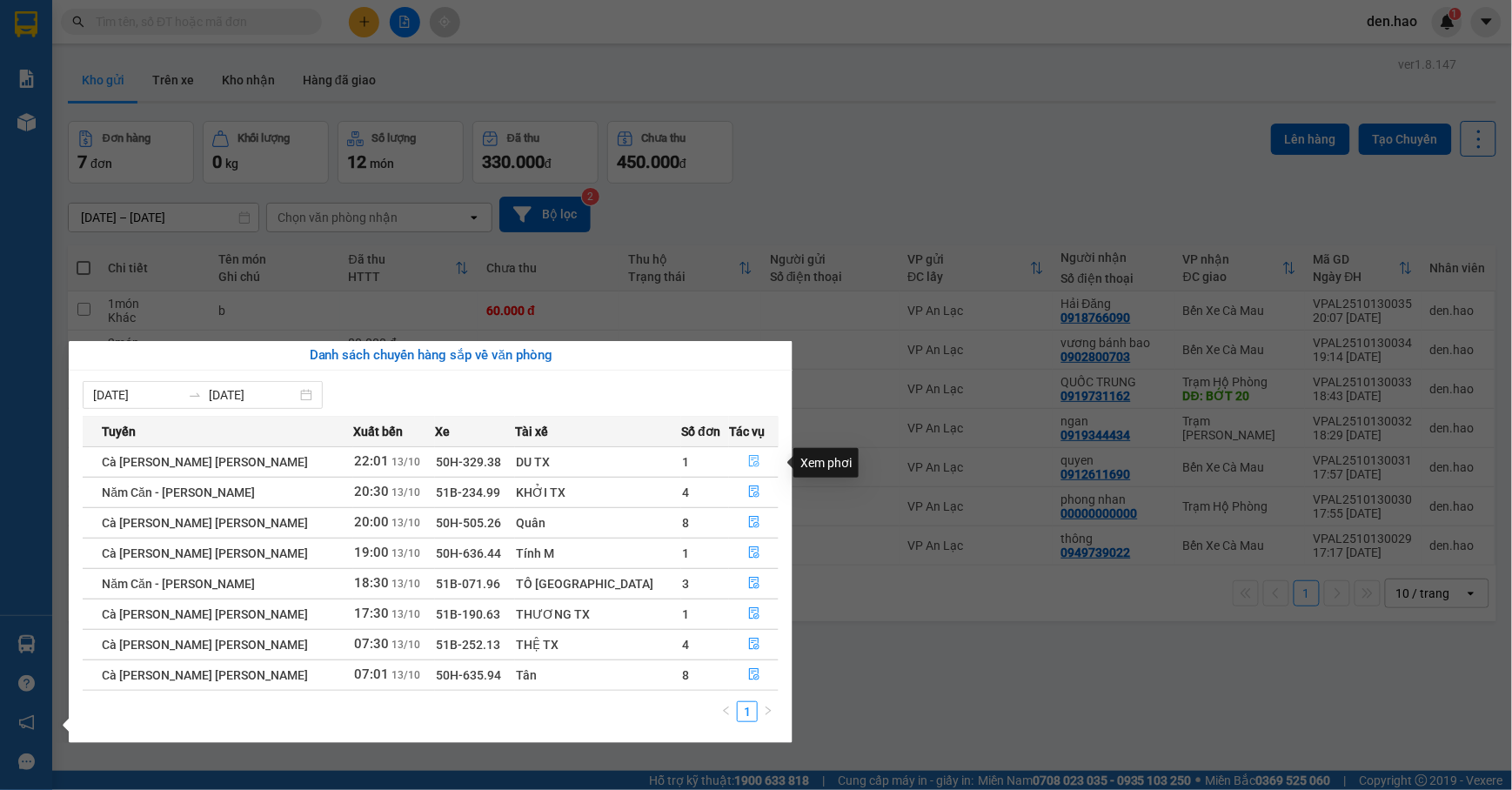
click at [749, 466] on icon "file-done" at bounding box center [754, 462] width 11 height 13
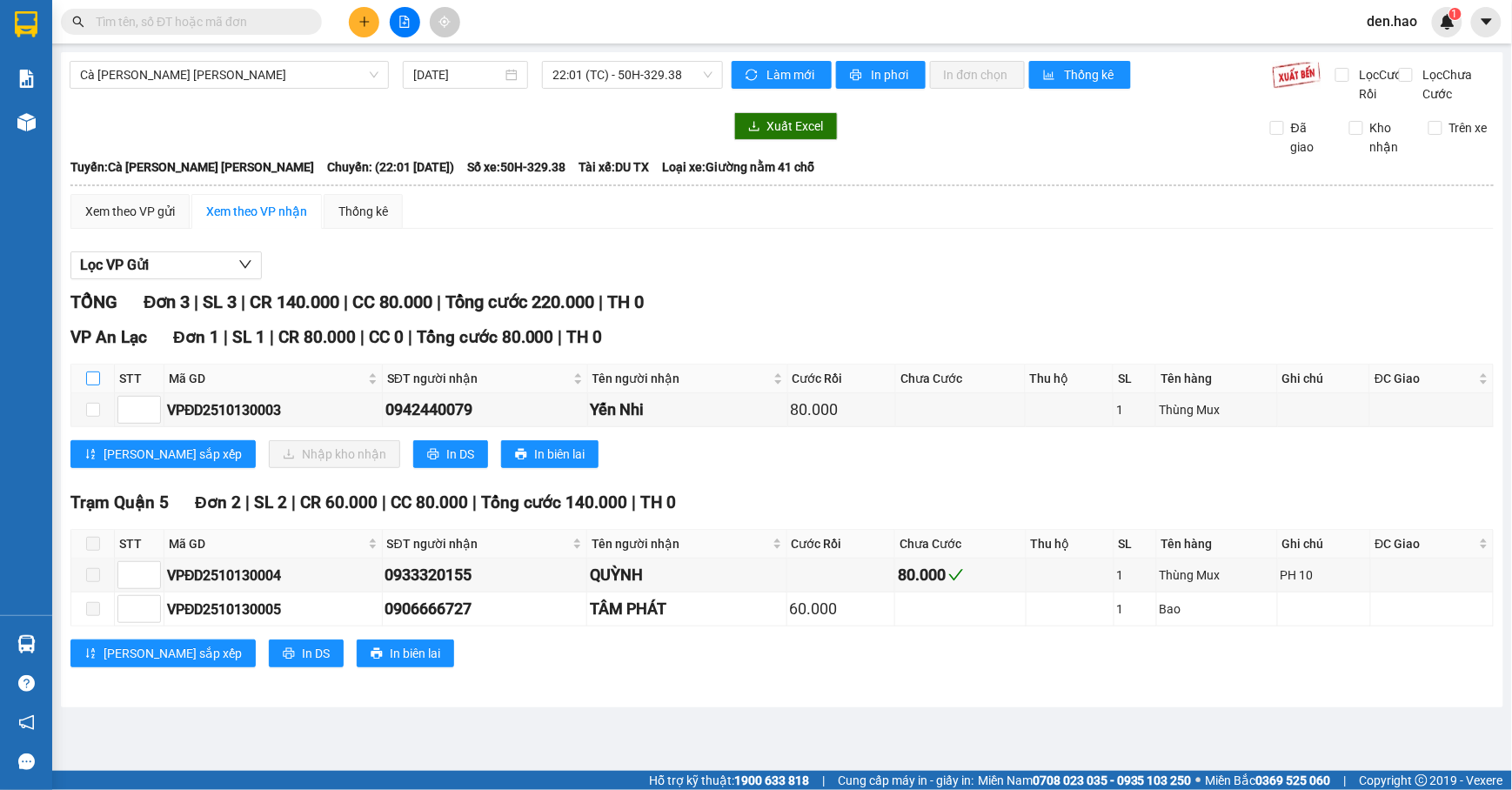
click at [87, 385] on input "checkbox" at bounding box center [93, 379] width 14 height 14
checkbox input "true"
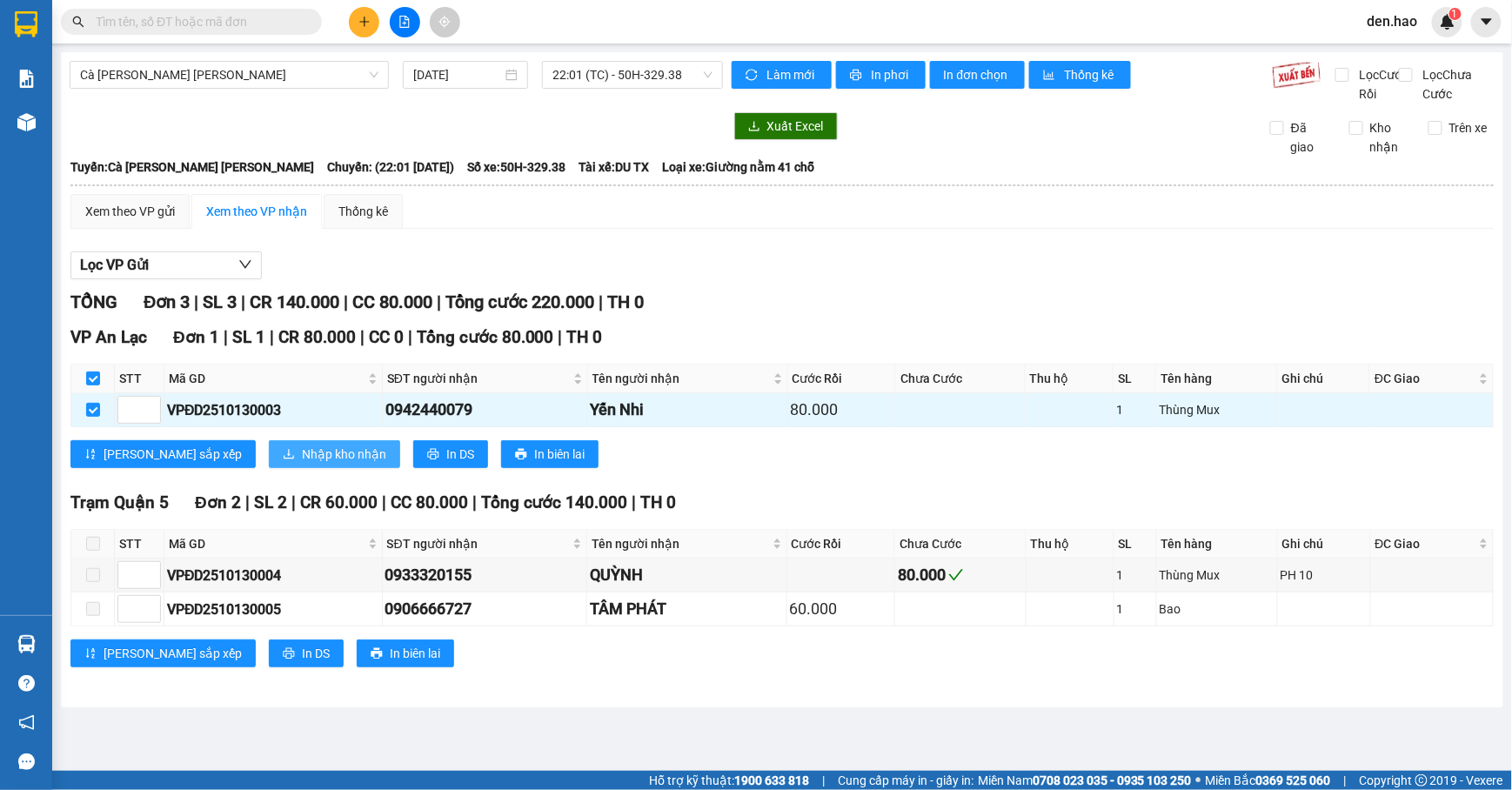
click at [268, 465] on button "Nhập kho nhận" at bounding box center [334, 453] width 131 height 28
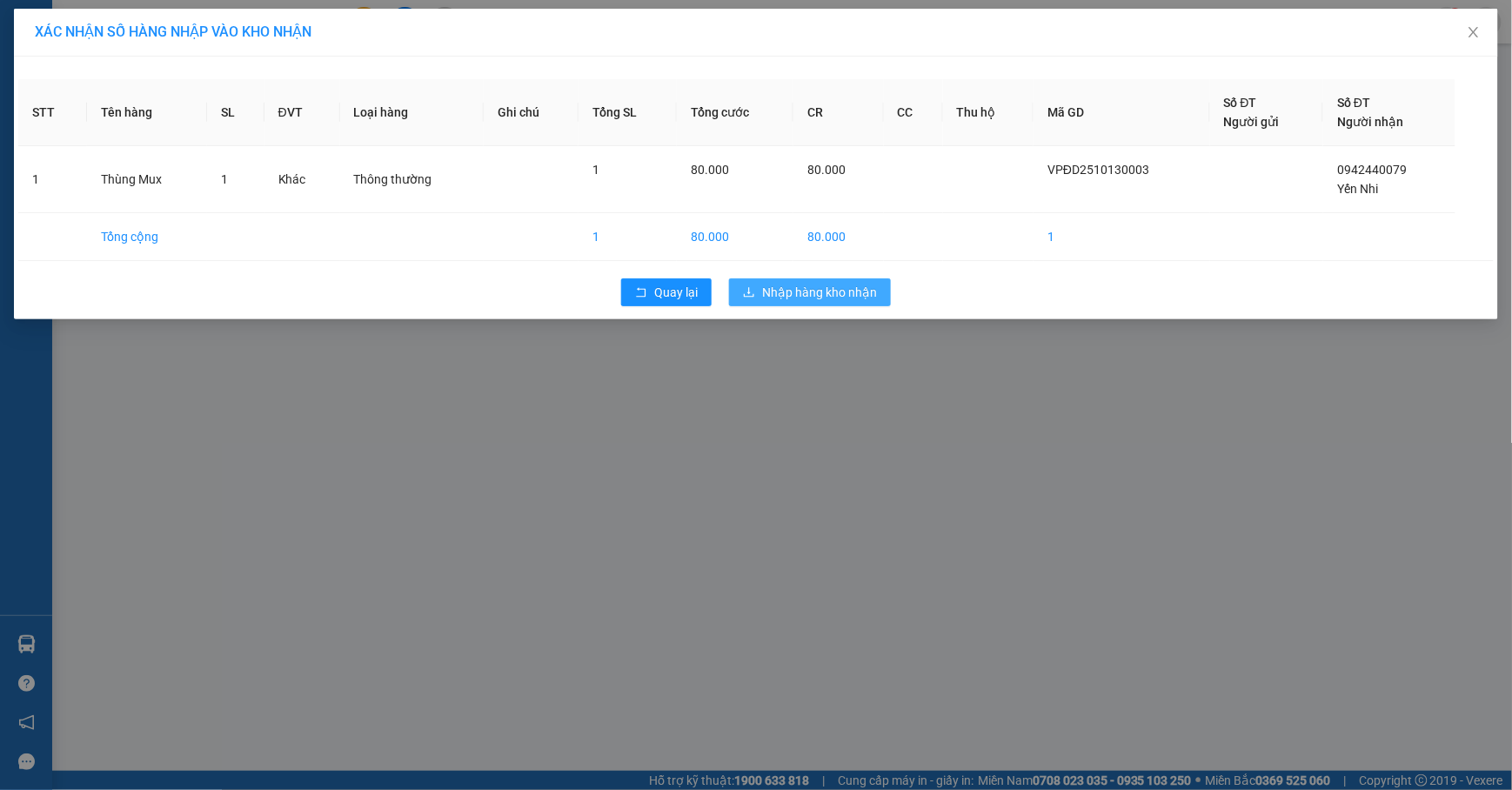
click at [783, 296] on span "Nhập hàng kho nhận" at bounding box center [820, 292] width 115 height 19
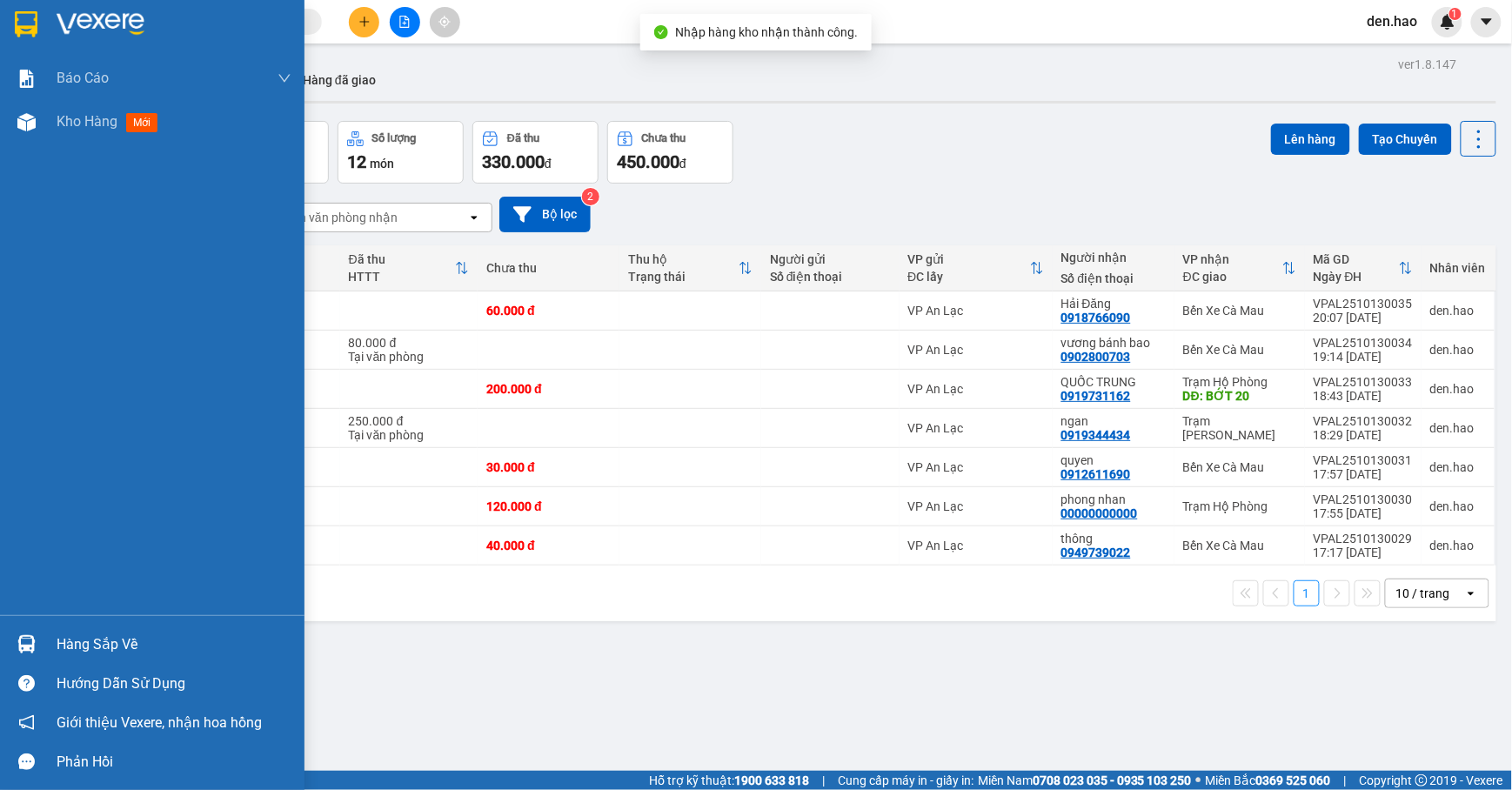
click at [80, 630] on div "Hàng sắp về" at bounding box center [152, 645] width 304 height 40
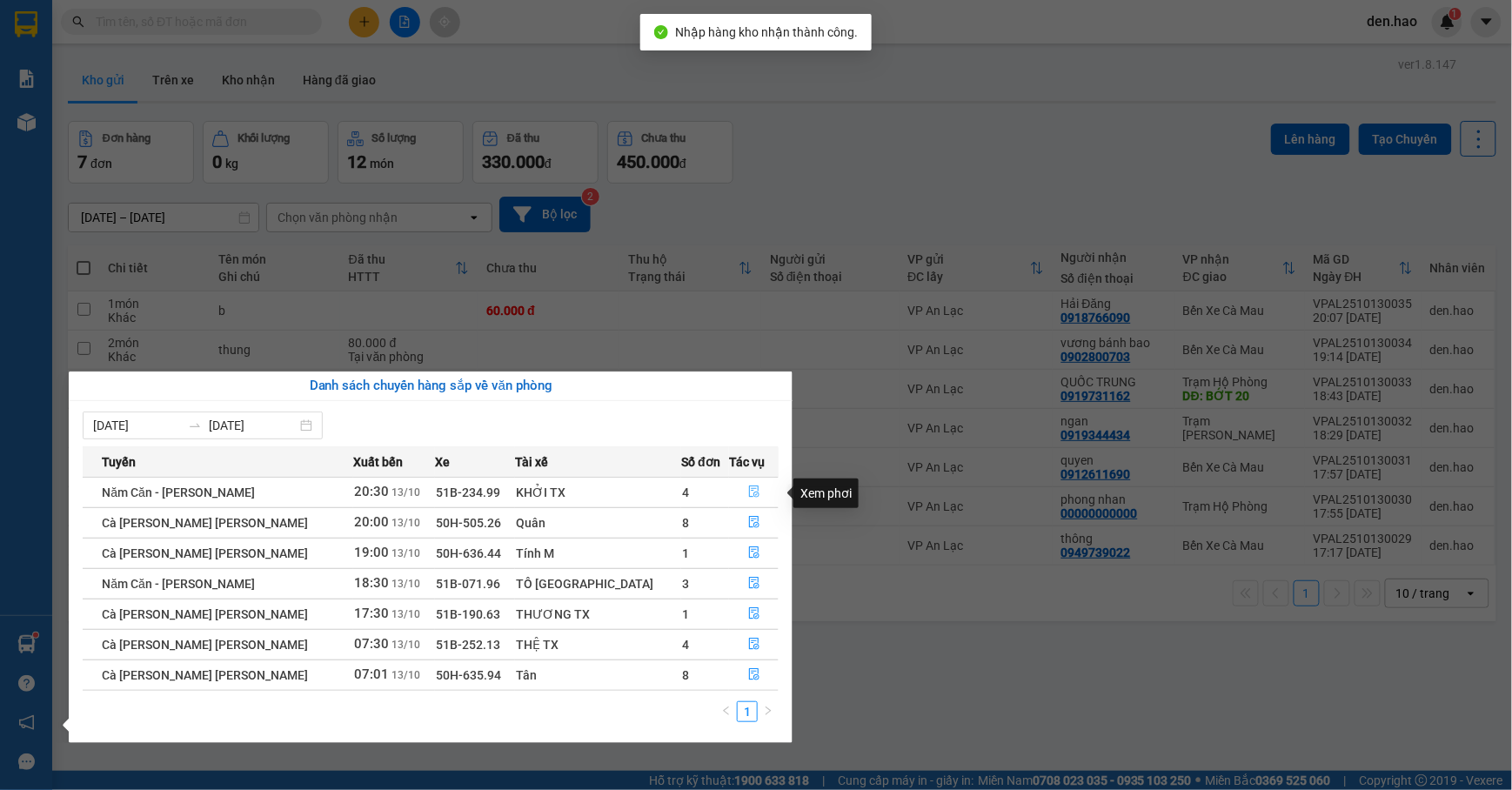
click at [749, 495] on icon "file-done" at bounding box center [755, 492] width 13 height 13
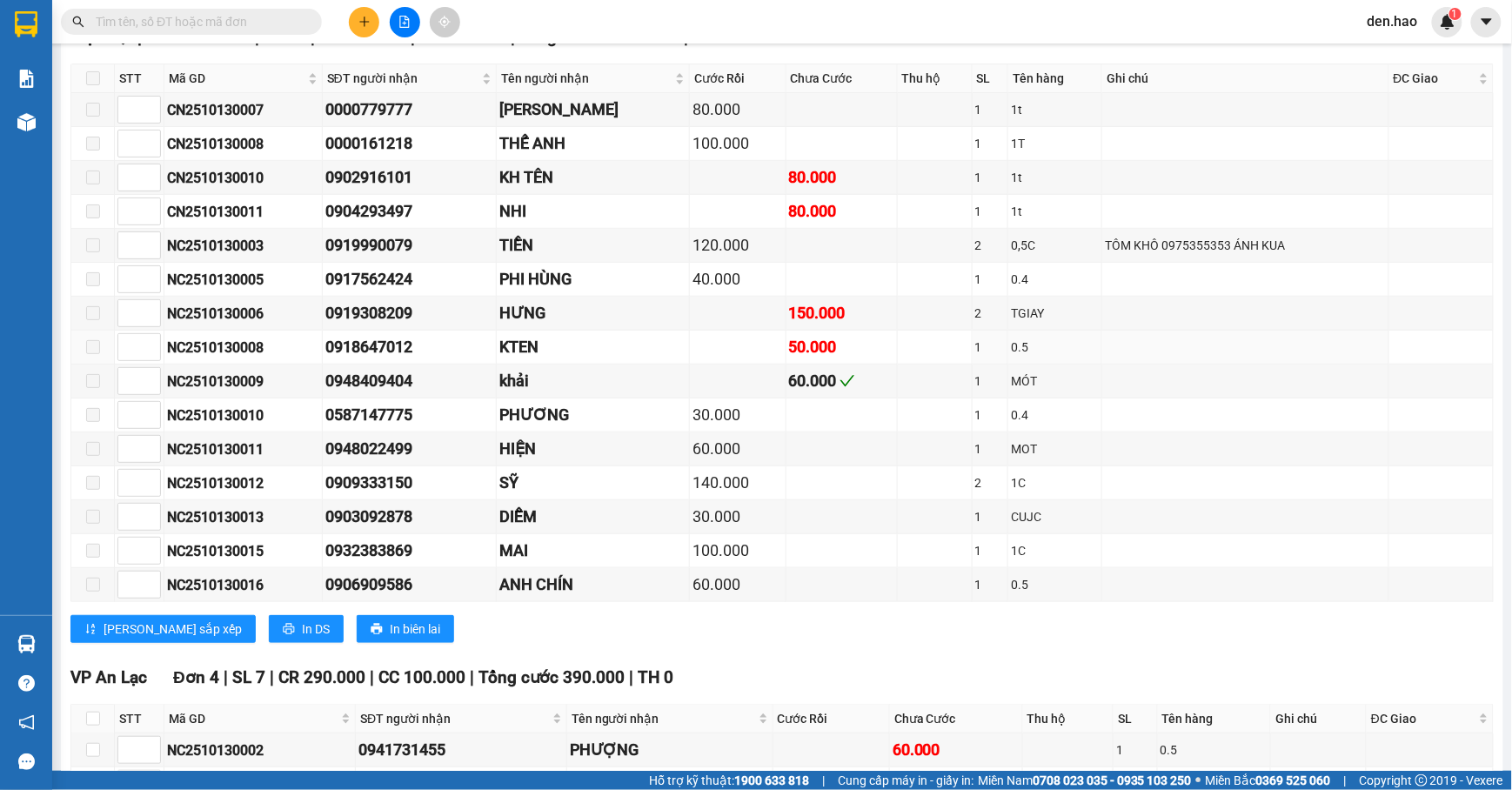
scroll to position [525, 0]
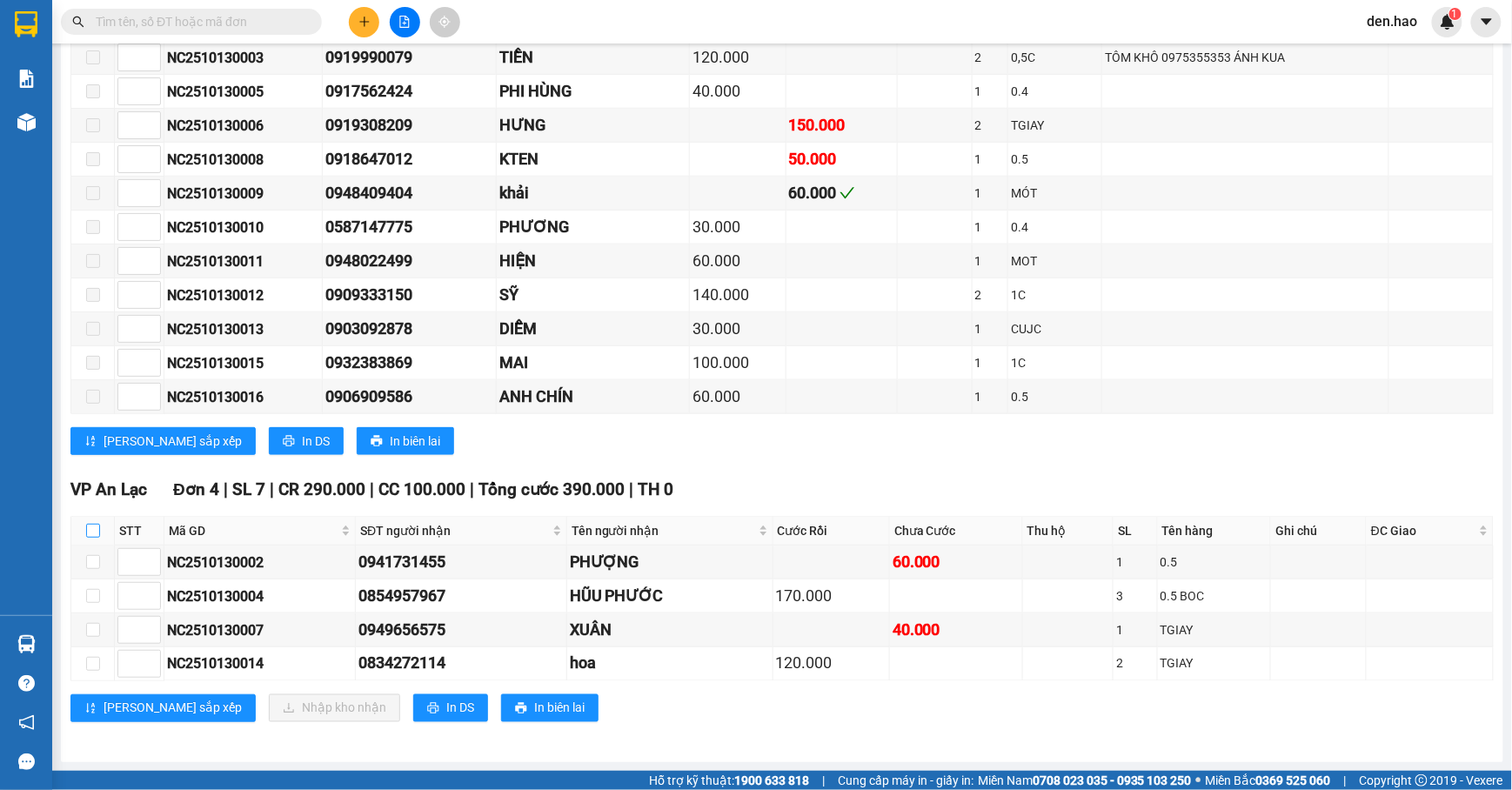
click at [99, 526] on input "checkbox" at bounding box center [93, 531] width 14 height 14
checkbox input "true"
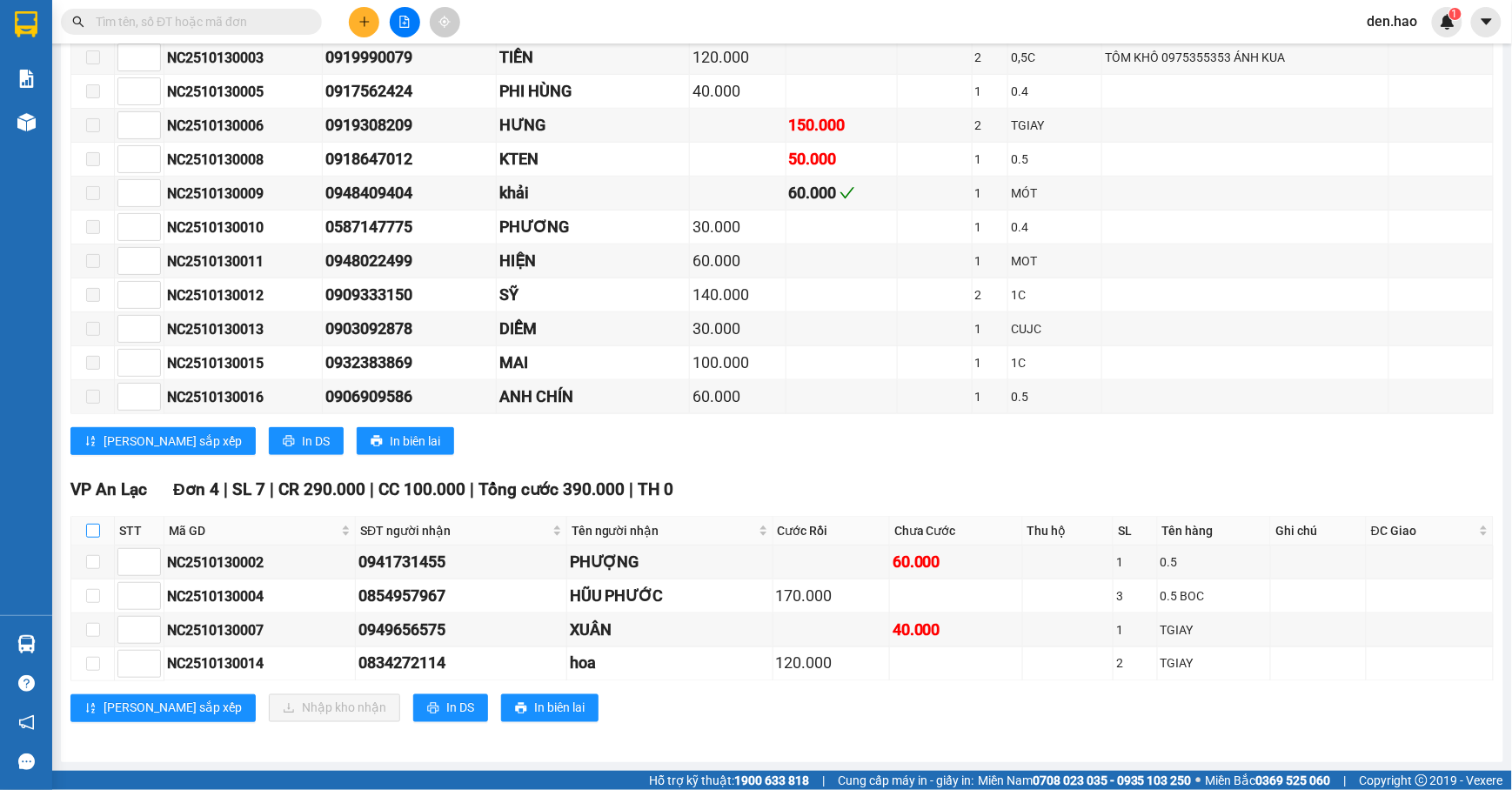
checkbox input "true"
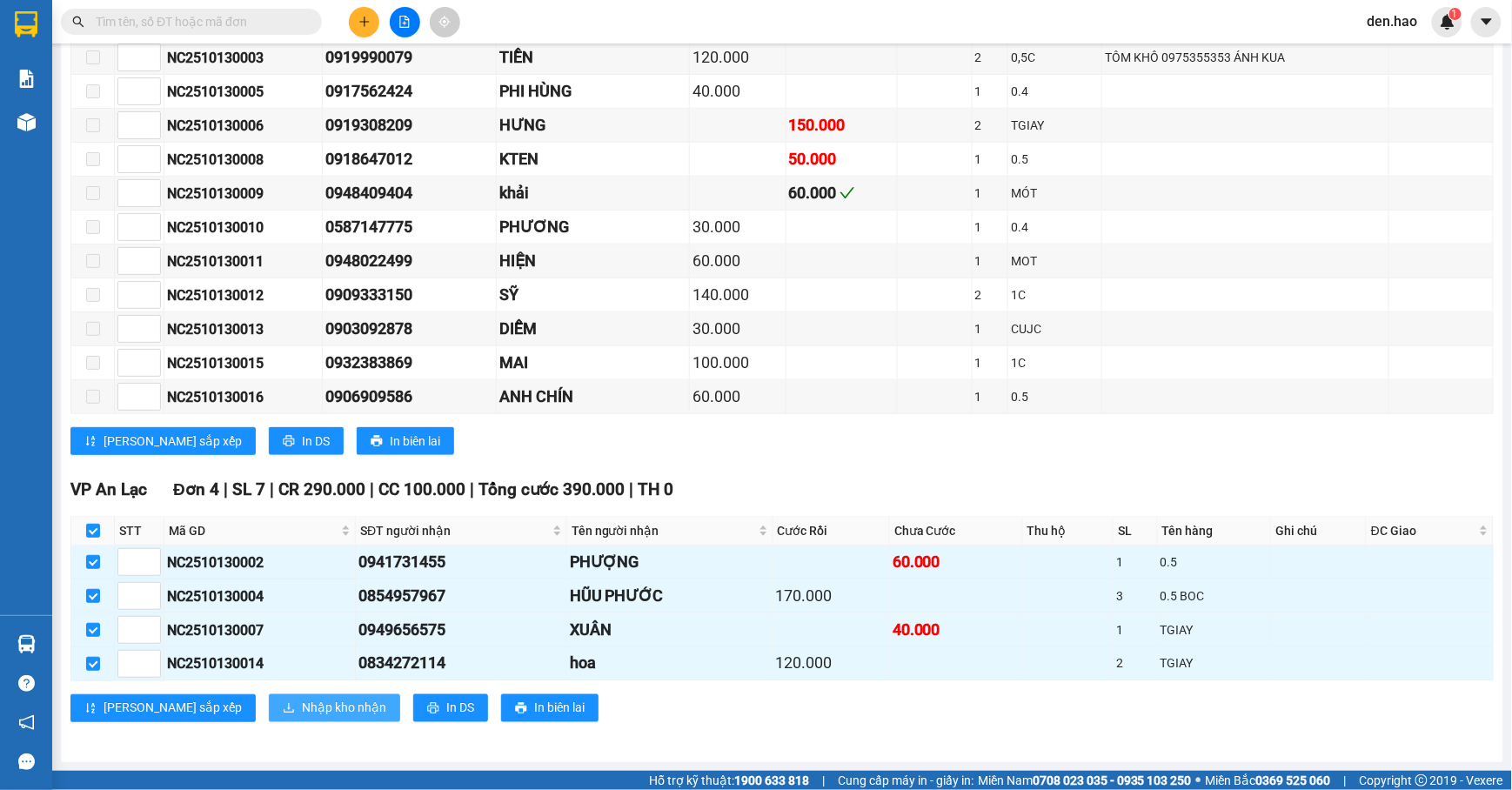
click at [310, 705] on span "Nhập kho nhận" at bounding box center [344, 707] width 84 height 19
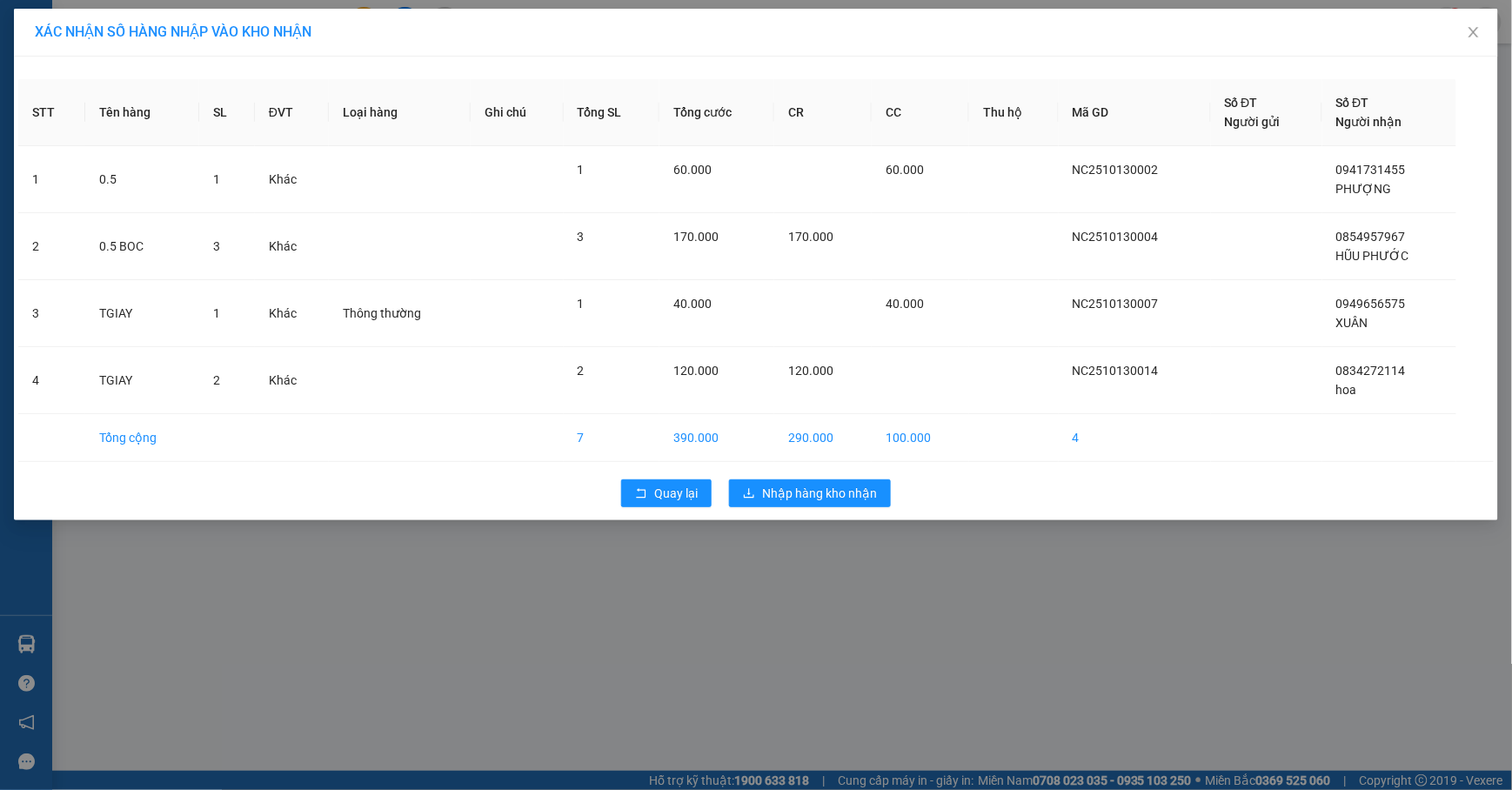
click at [794, 478] on div "Quay lại Nhập hàng kho nhận" at bounding box center [756, 493] width 1476 height 45
click at [794, 485] on button "Nhập hàng kho nhận" at bounding box center [810, 493] width 162 height 28
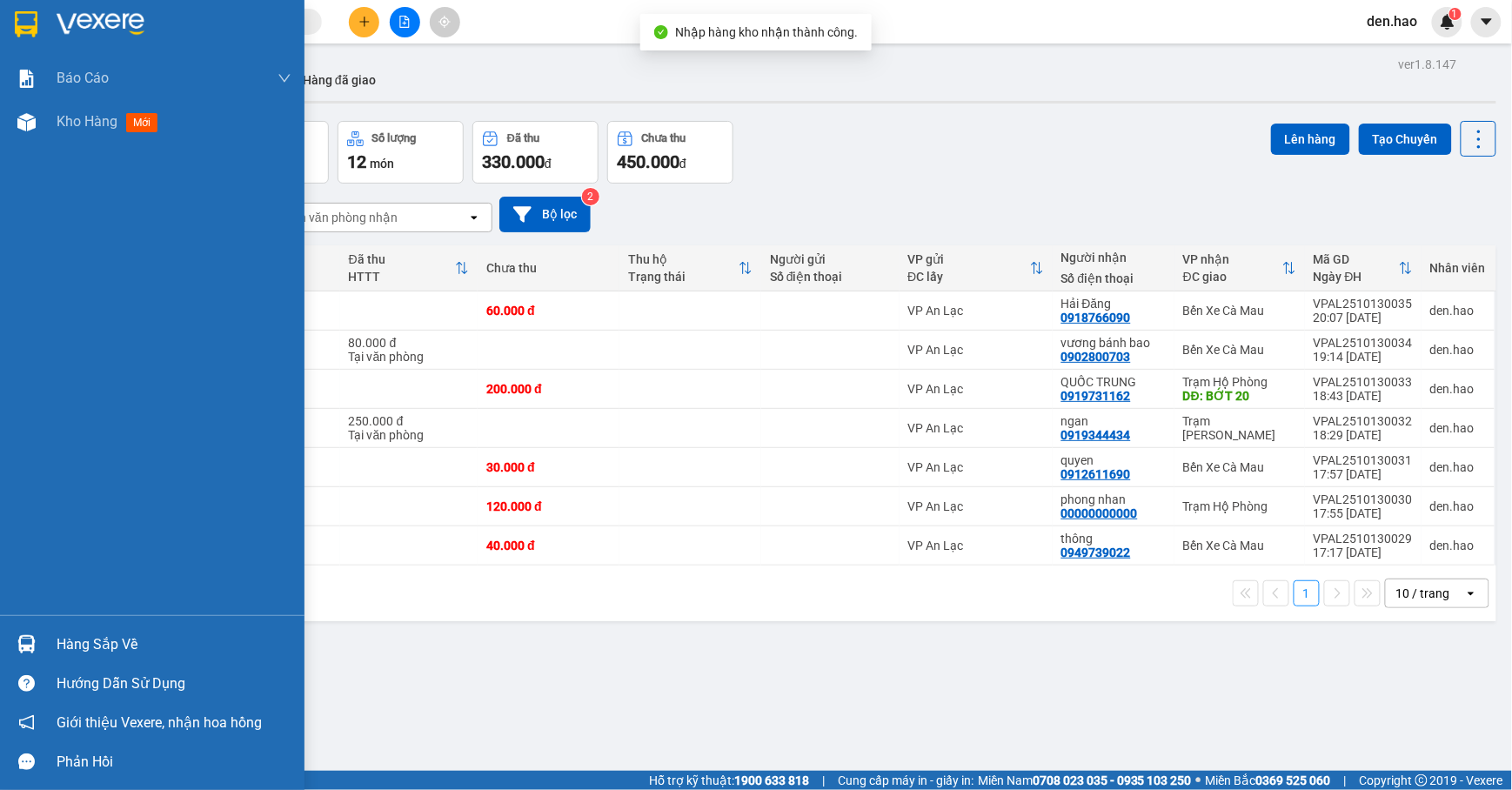
click at [92, 638] on div "Hàng sắp về" at bounding box center [174, 645] width 235 height 26
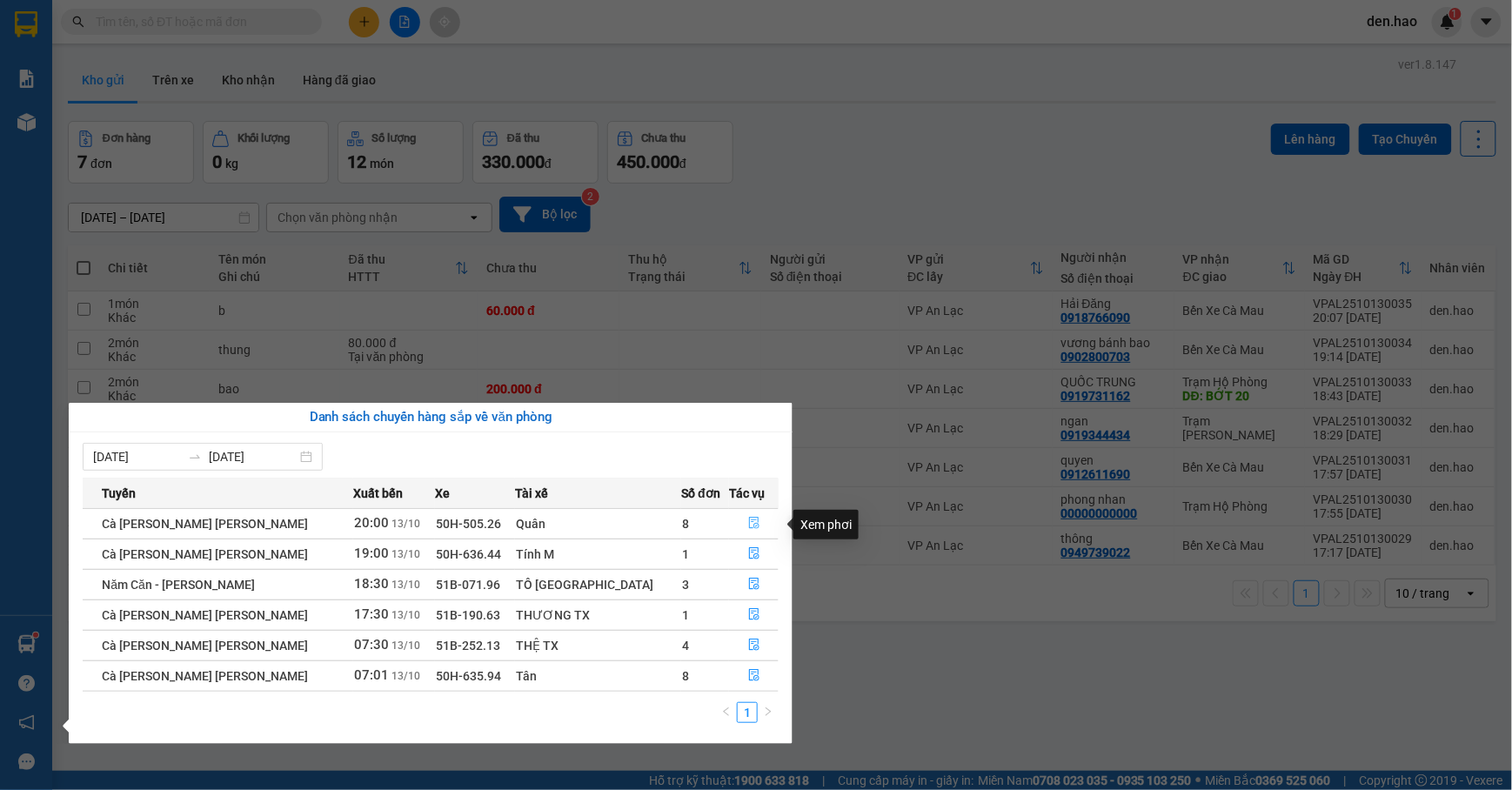
click at [749, 519] on icon "file-done" at bounding box center [755, 523] width 13 height 13
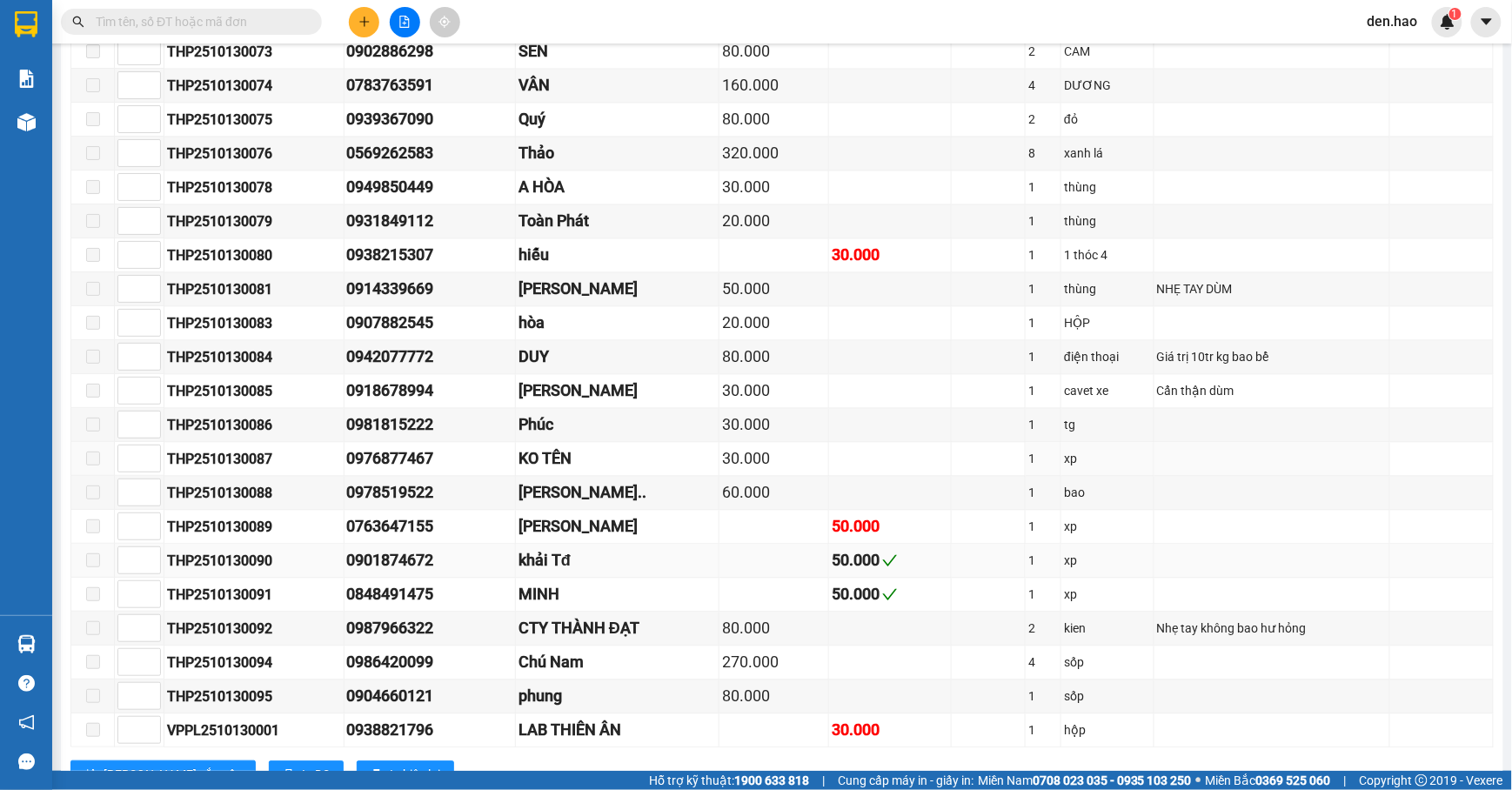
scroll to position [1685, 0]
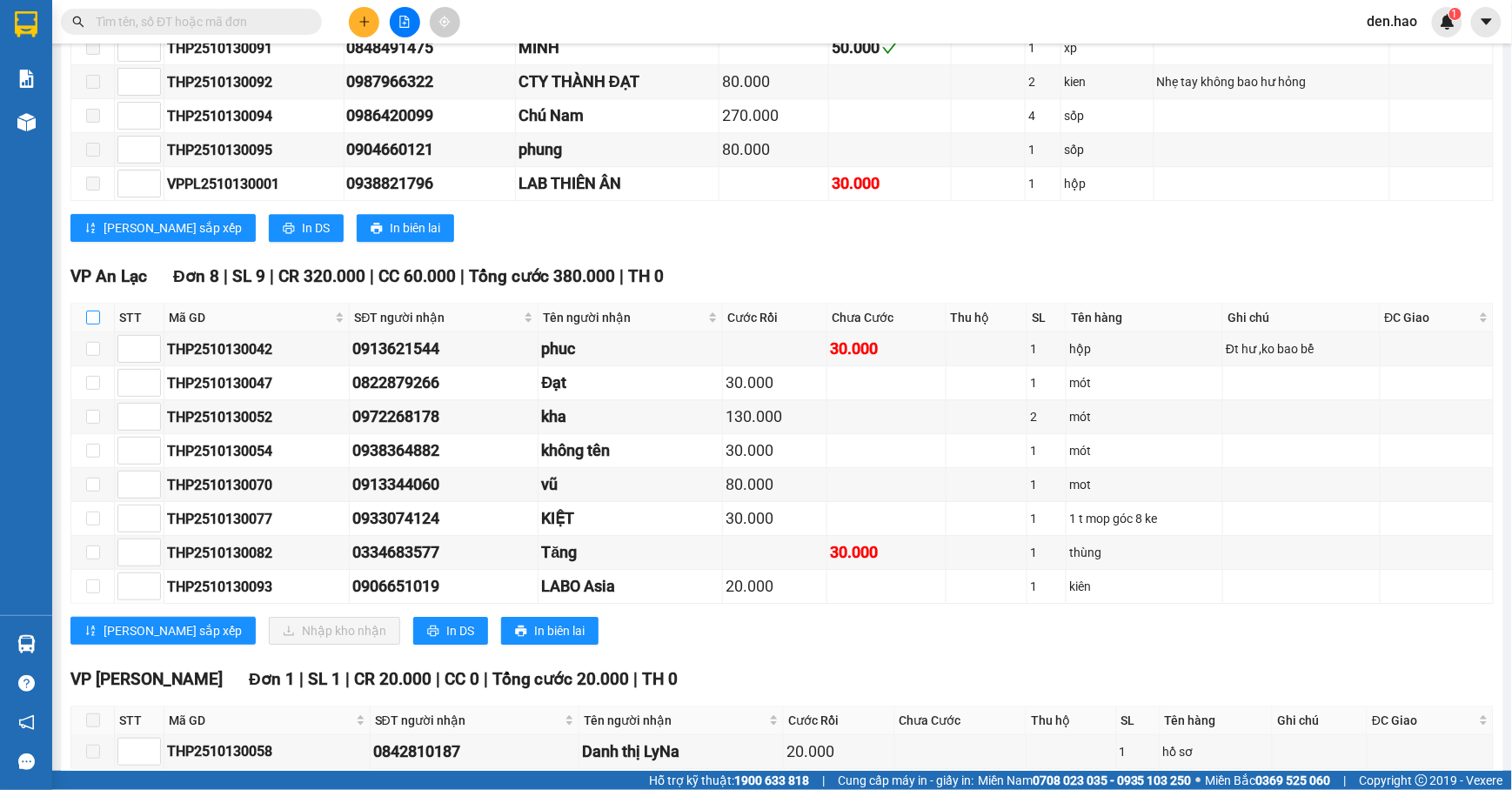
click at [94, 325] on input "checkbox" at bounding box center [93, 318] width 14 height 14
checkbox input "true"
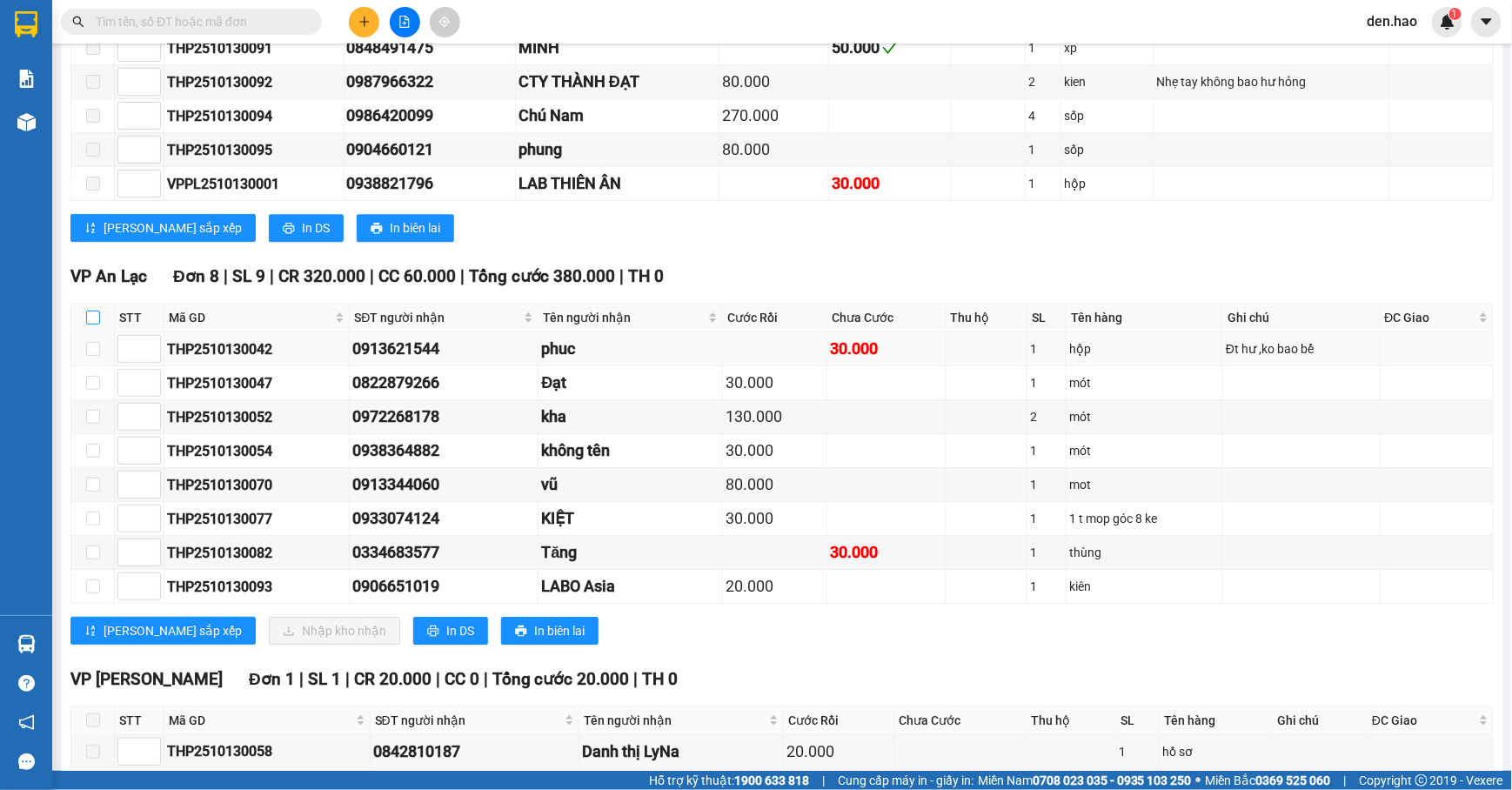
checkbox input "true"
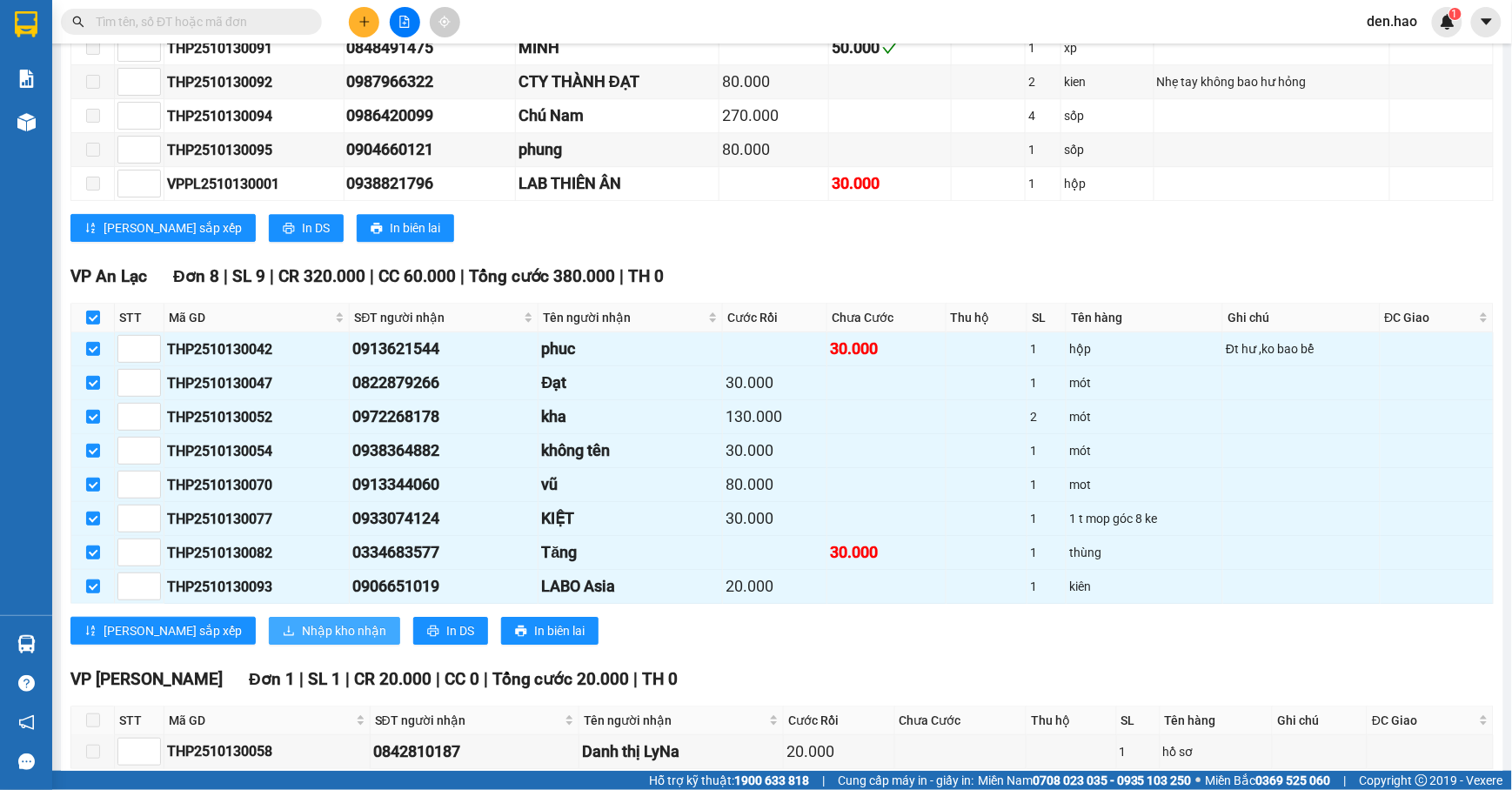
click at [324, 645] on button "Nhập kho nhận" at bounding box center [334, 630] width 131 height 28
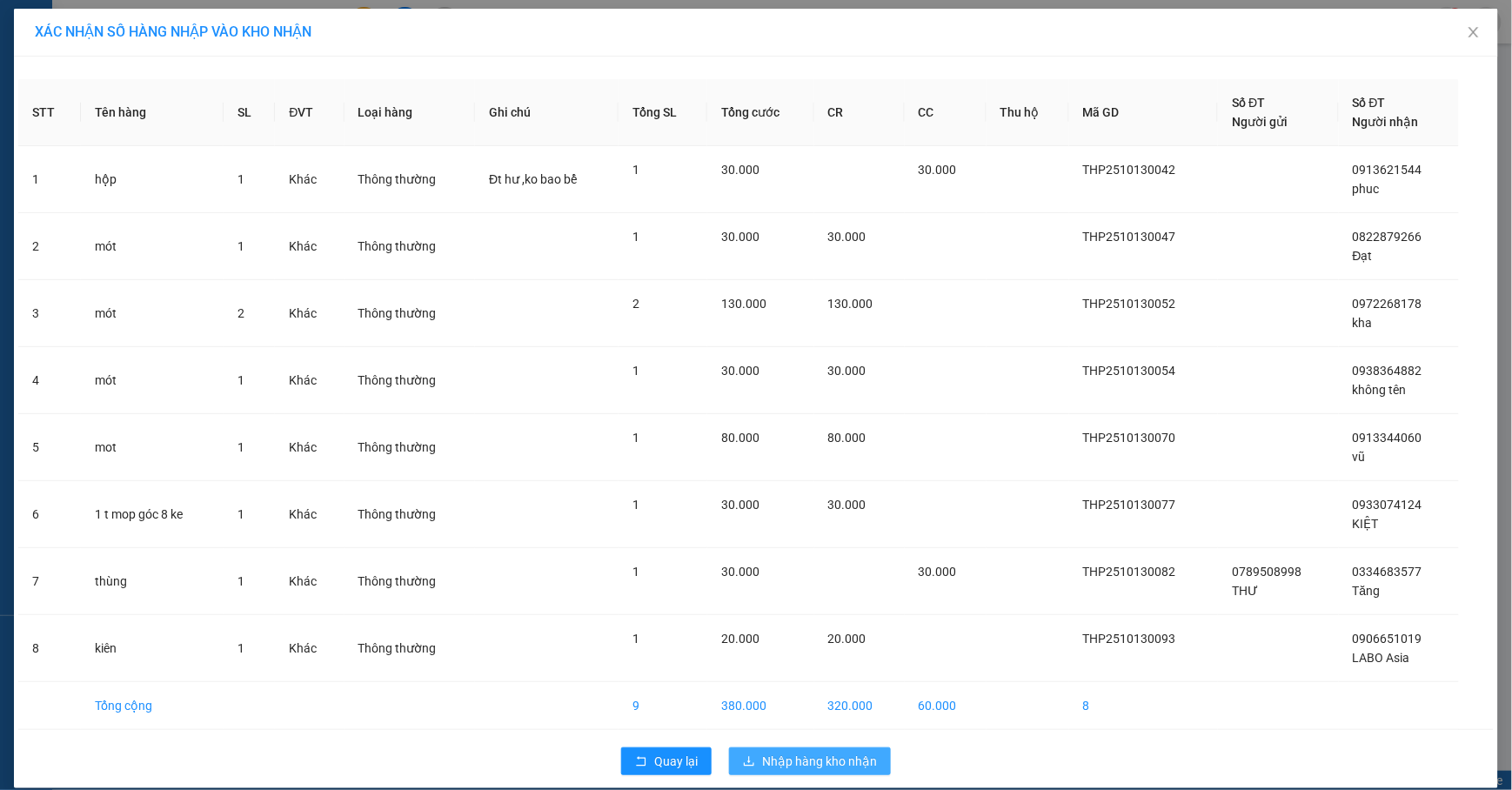
click at [835, 751] on button "Nhập hàng kho nhận" at bounding box center [810, 761] width 162 height 28
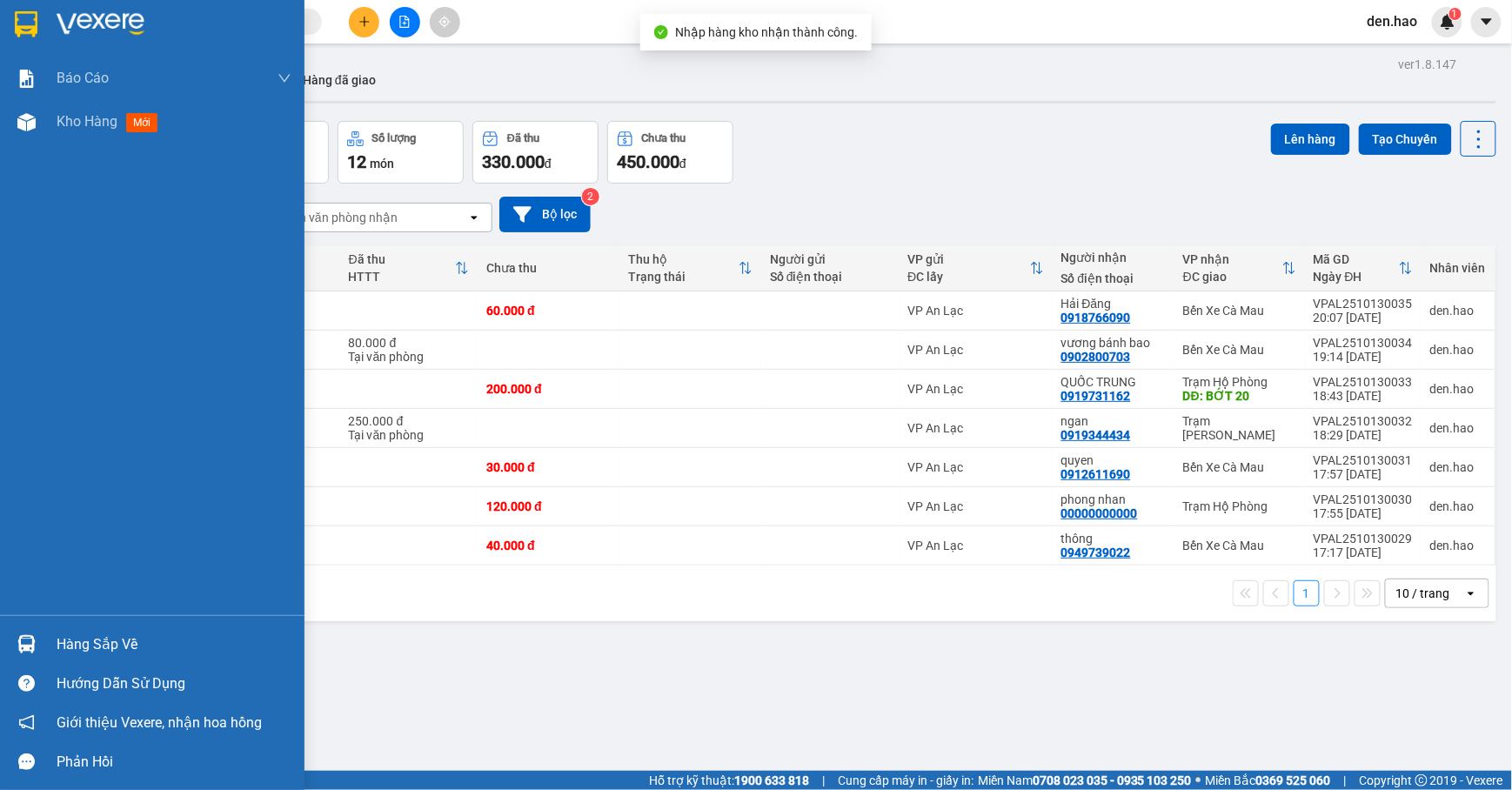
click at [76, 645] on div "Hàng sắp về" at bounding box center [174, 645] width 235 height 26
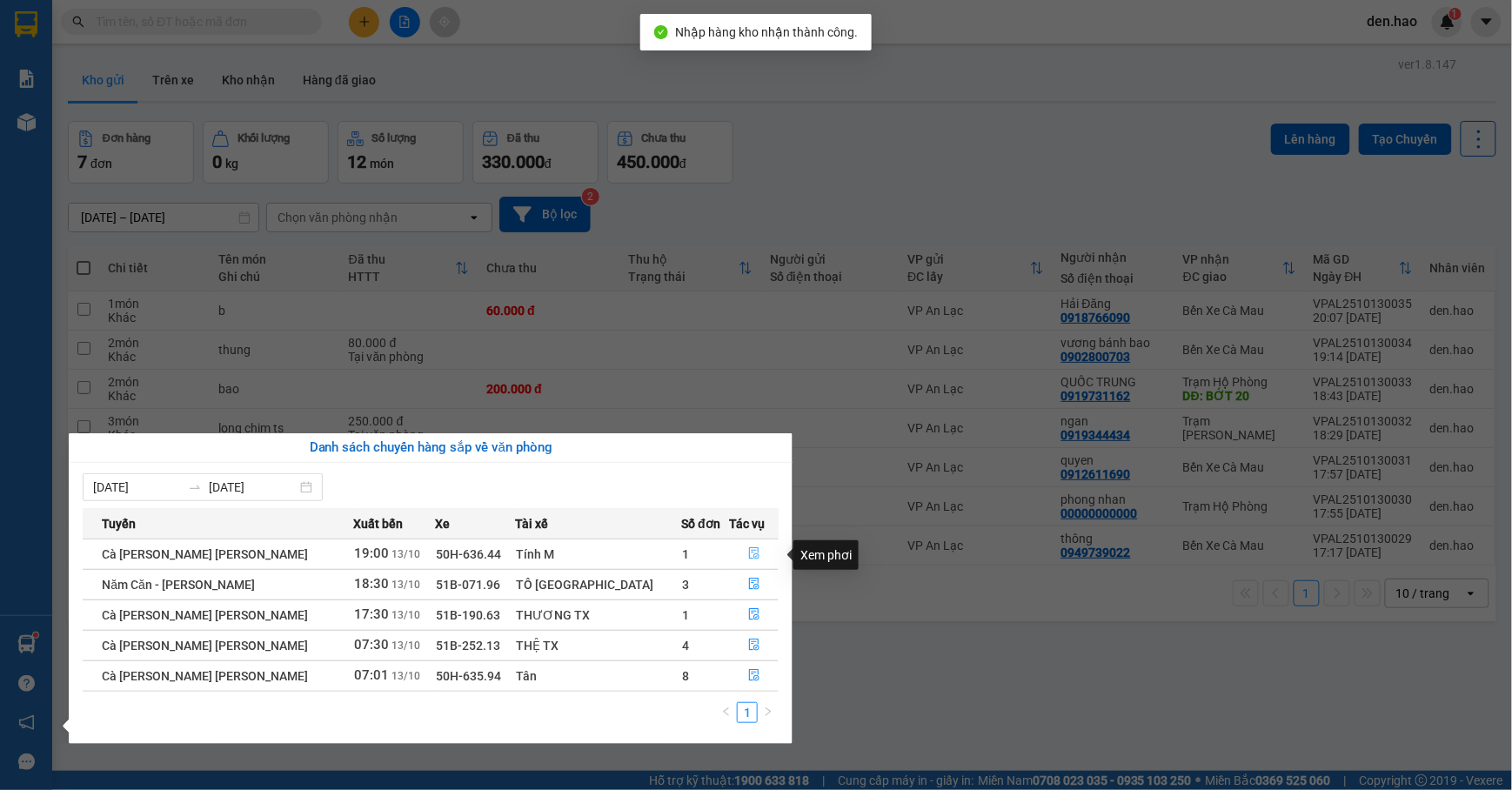
click at [749, 560] on icon "file-done" at bounding box center [754, 555] width 11 height 13
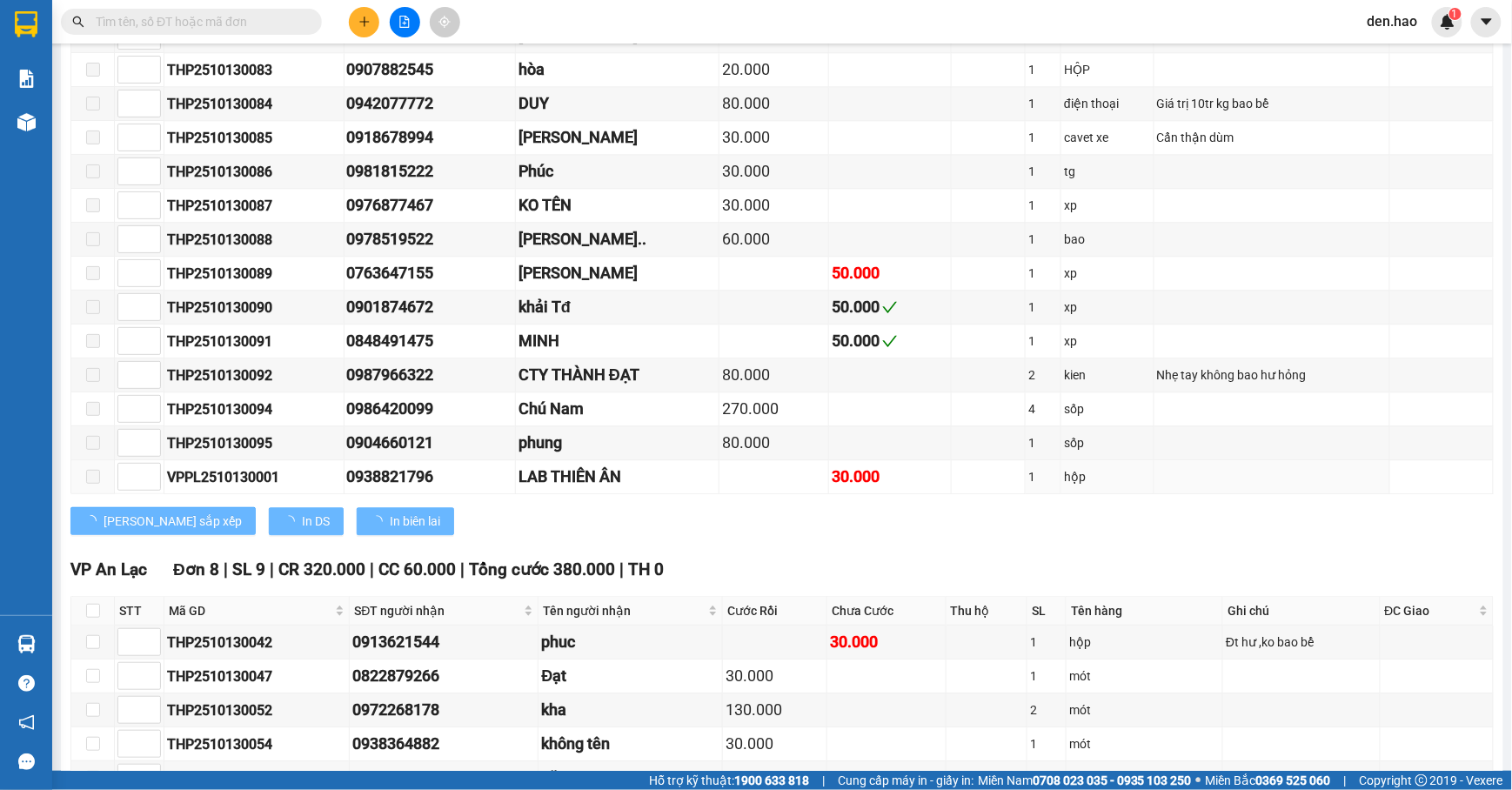
scroll to position [39, 0]
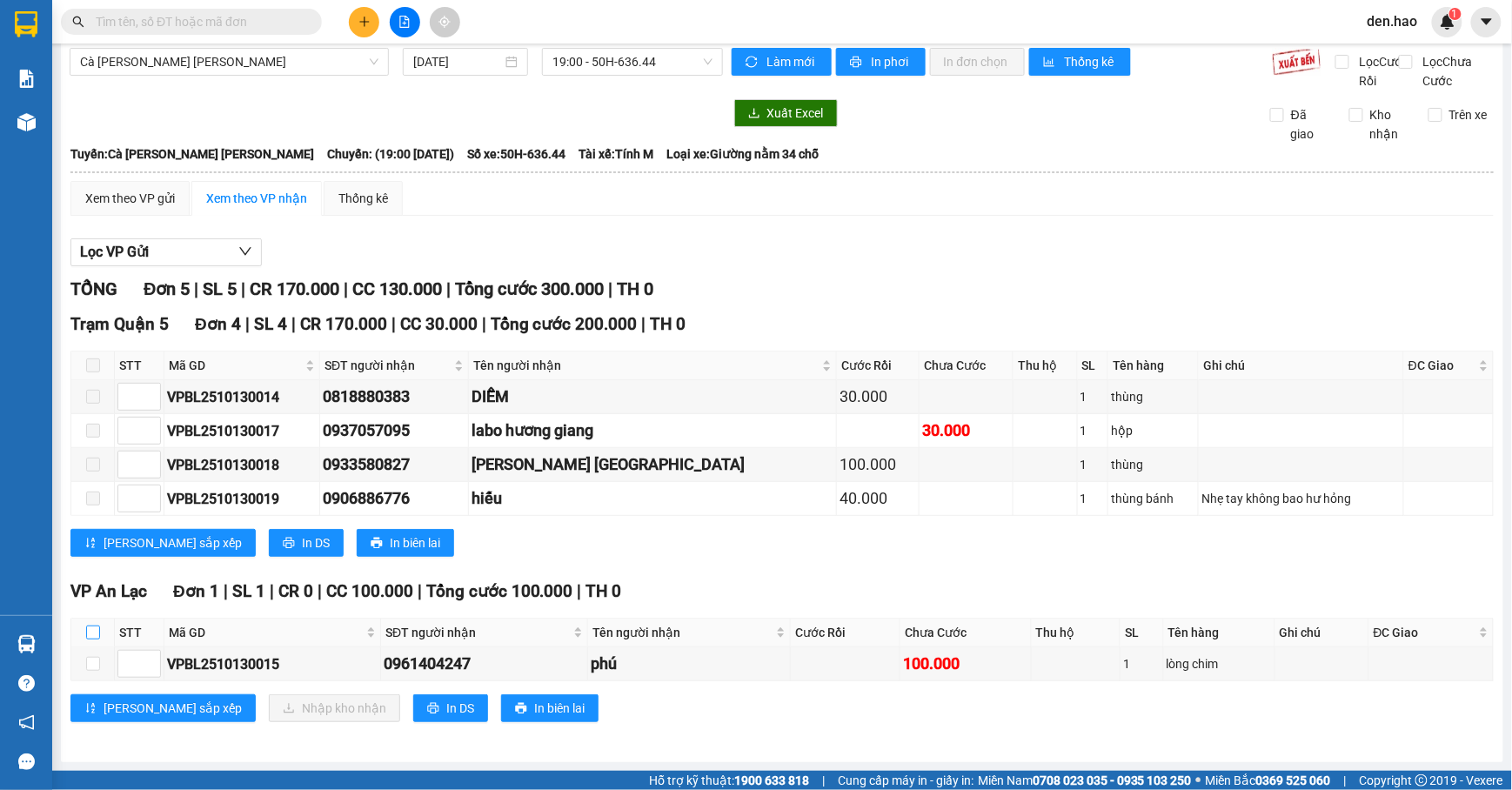
click at [87, 632] on input "checkbox" at bounding box center [93, 633] width 14 height 14
checkbox input "true"
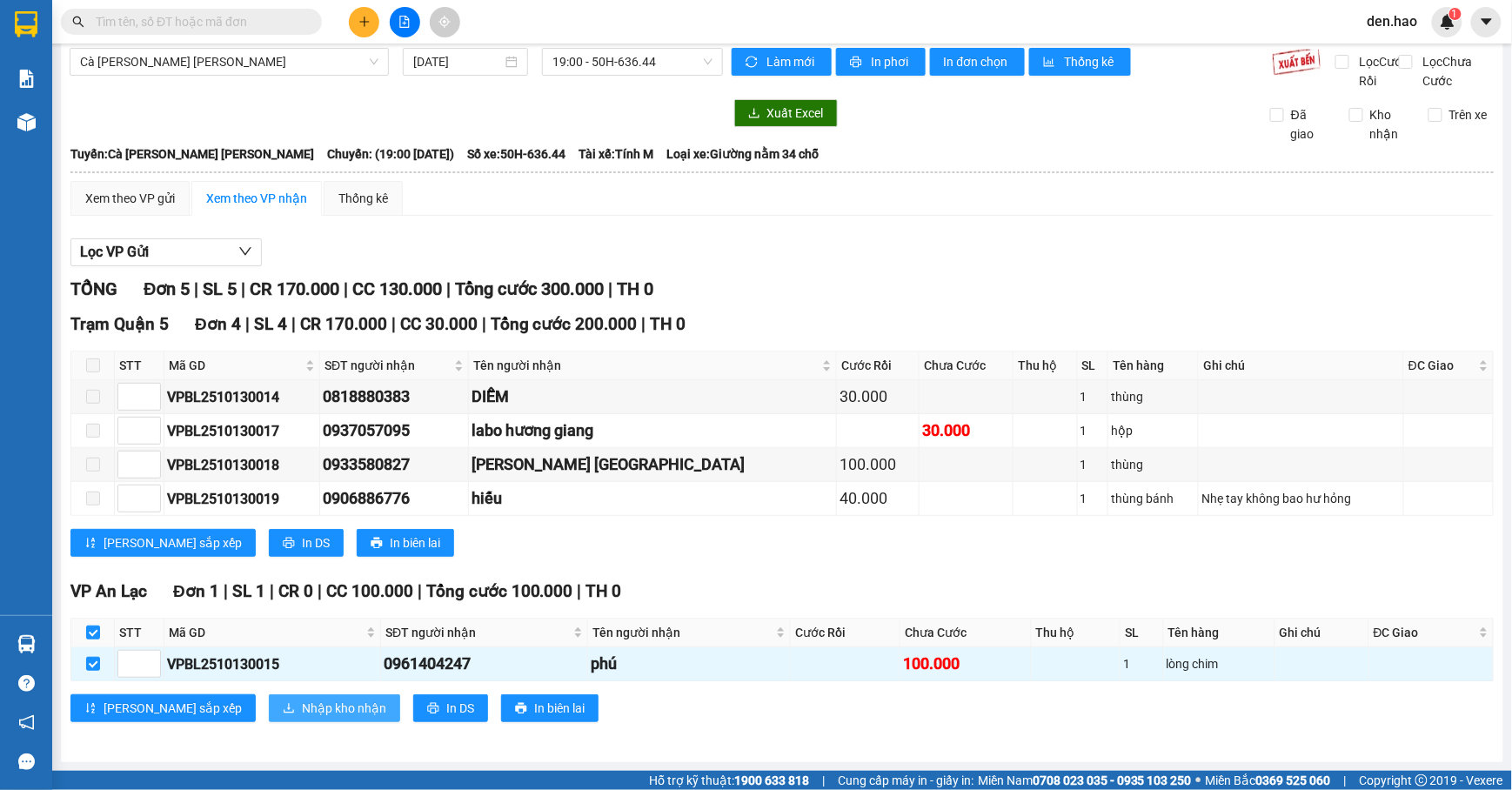
click at [313, 705] on button "Nhập kho nhận" at bounding box center [334, 707] width 131 height 28
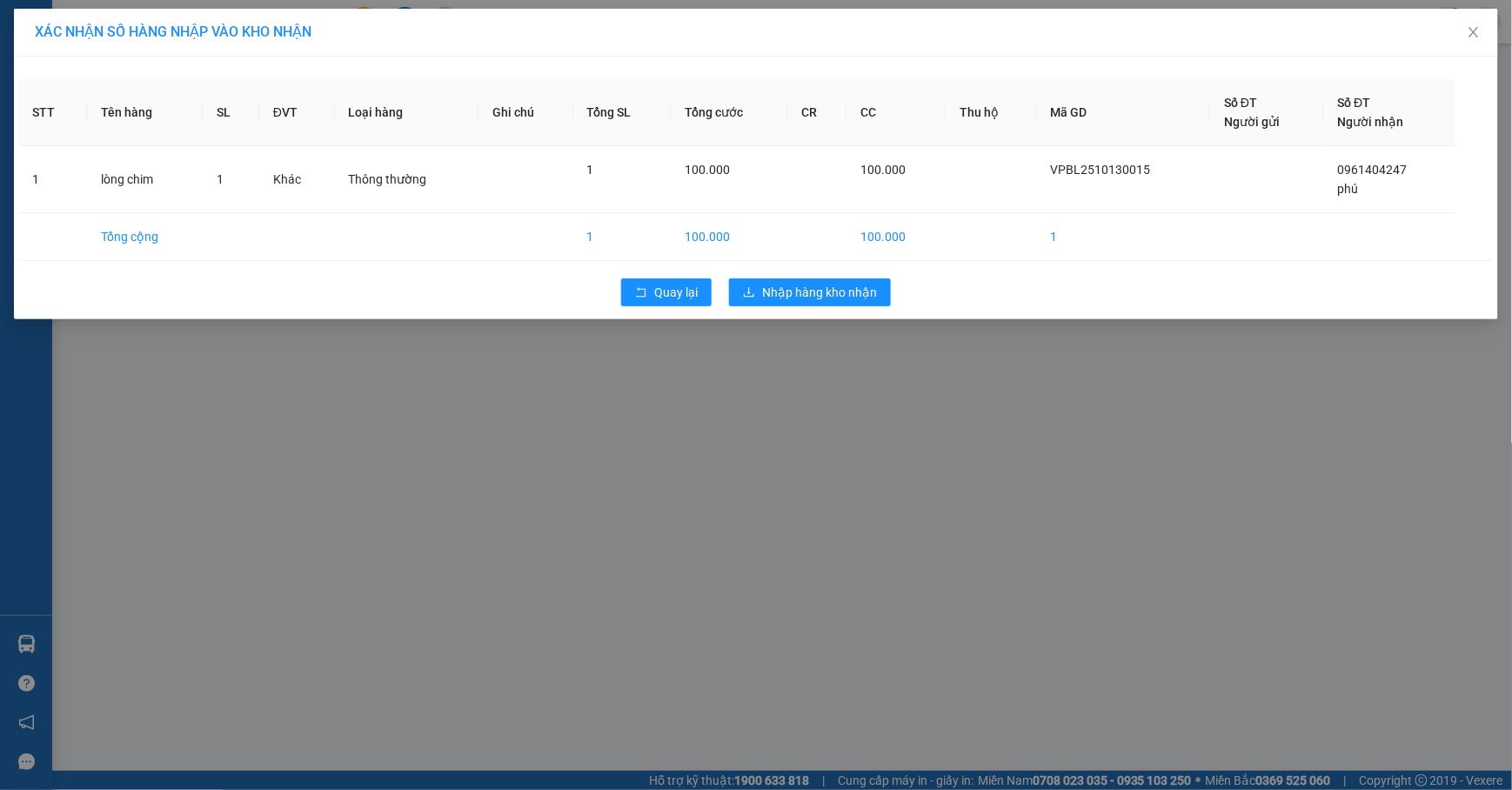
click at [783, 276] on div "STT Tên hàng SL ĐVT Loại hàng Ghi chú Tổng SL Tổng cước CR CC Thu hộ Mã GD Số Đ…" at bounding box center [756, 188] width 1484 height 263
click at [792, 294] on span "Nhập hàng kho nhận" at bounding box center [820, 292] width 115 height 19
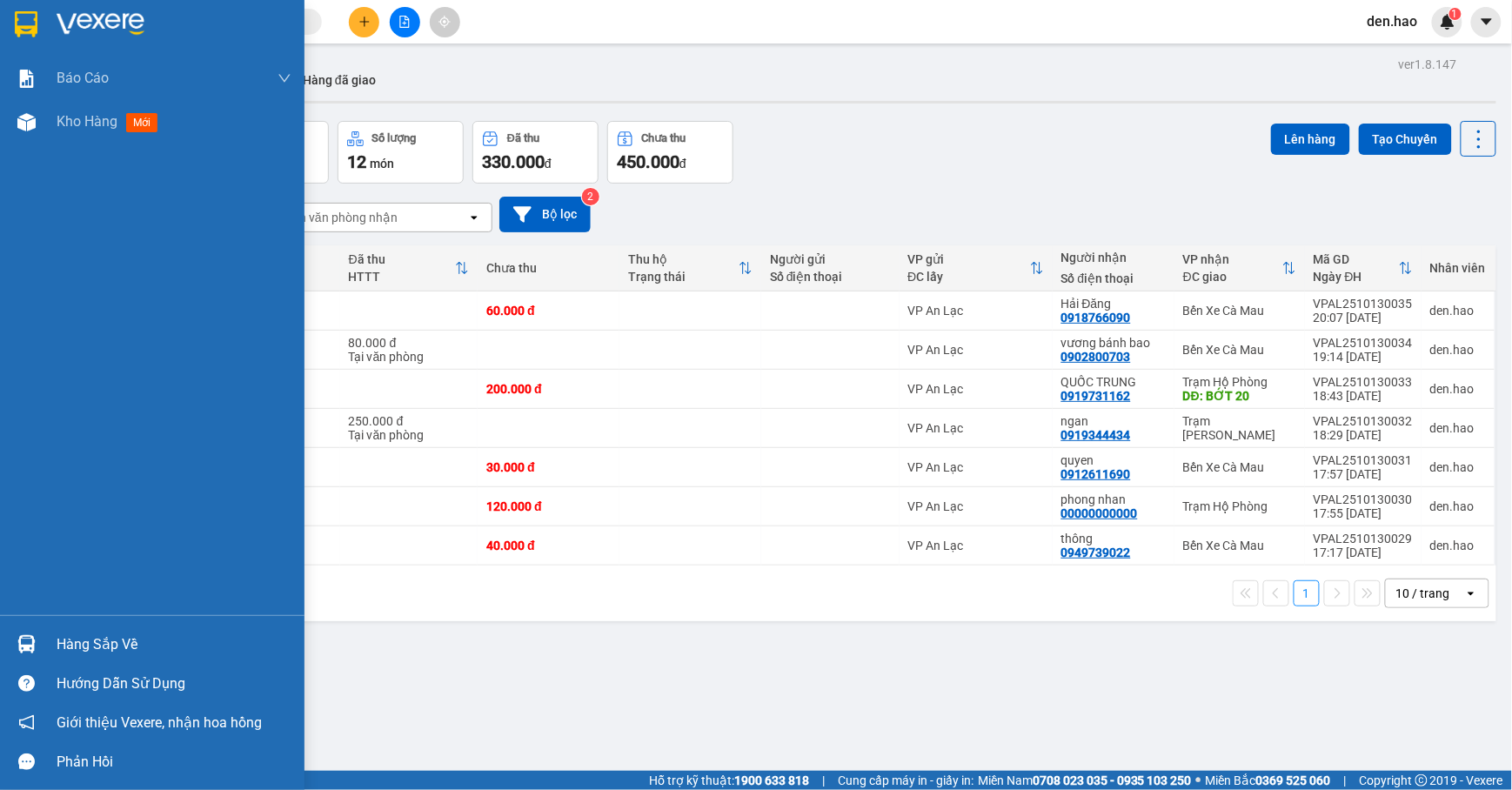
click at [139, 640] on div "Hàng sắp về" at bounding box center [174, 645] width 235 height 26
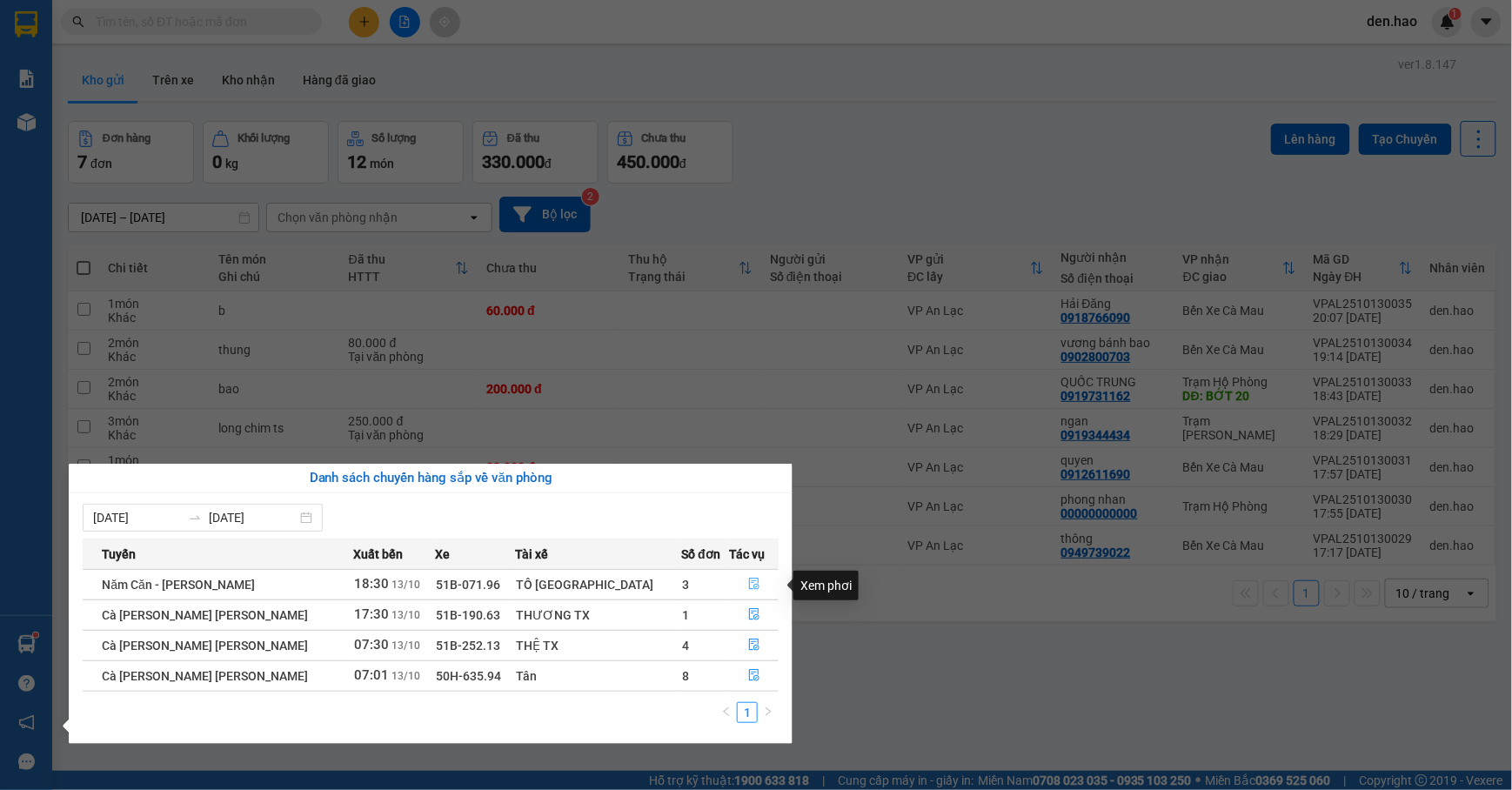
click at [749, 583] on icon "file-done" at bounding box center [755, 584] width 13 height 13
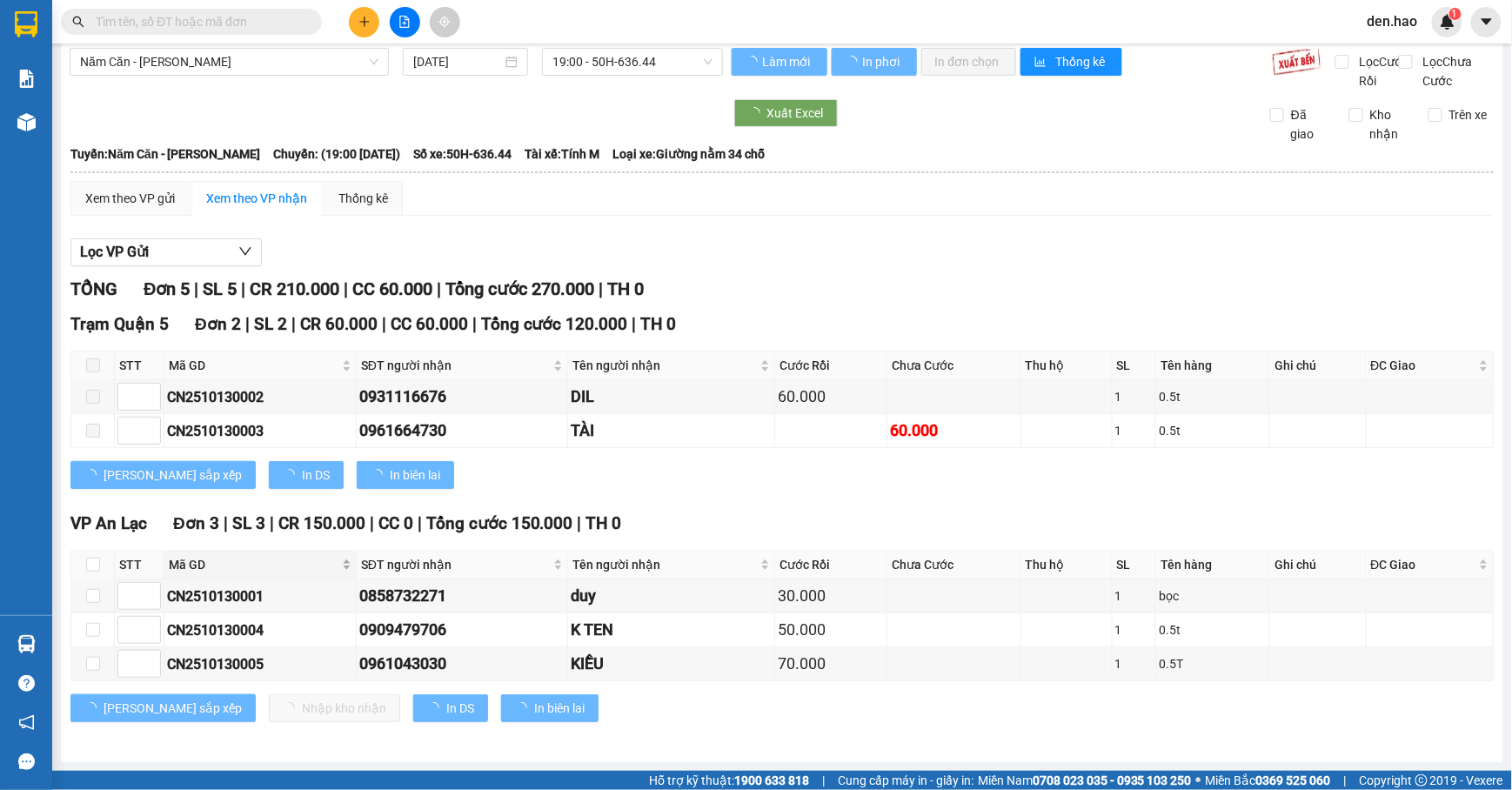
scroll to position [39, 0]
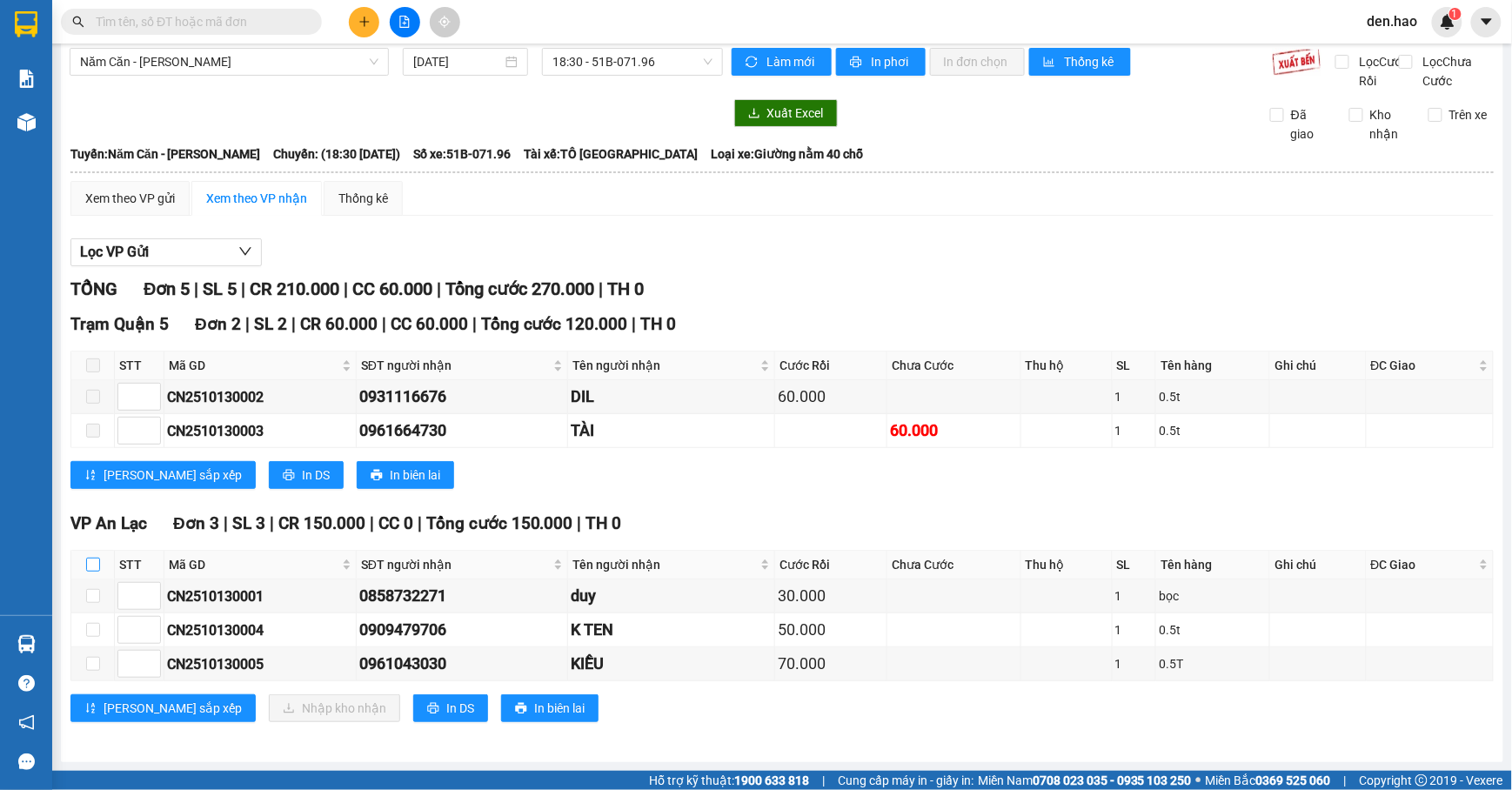
click at [96, 562] on input "checkbox" at bounding box center [93, 565] width 14 height 14
checkbox input "true"
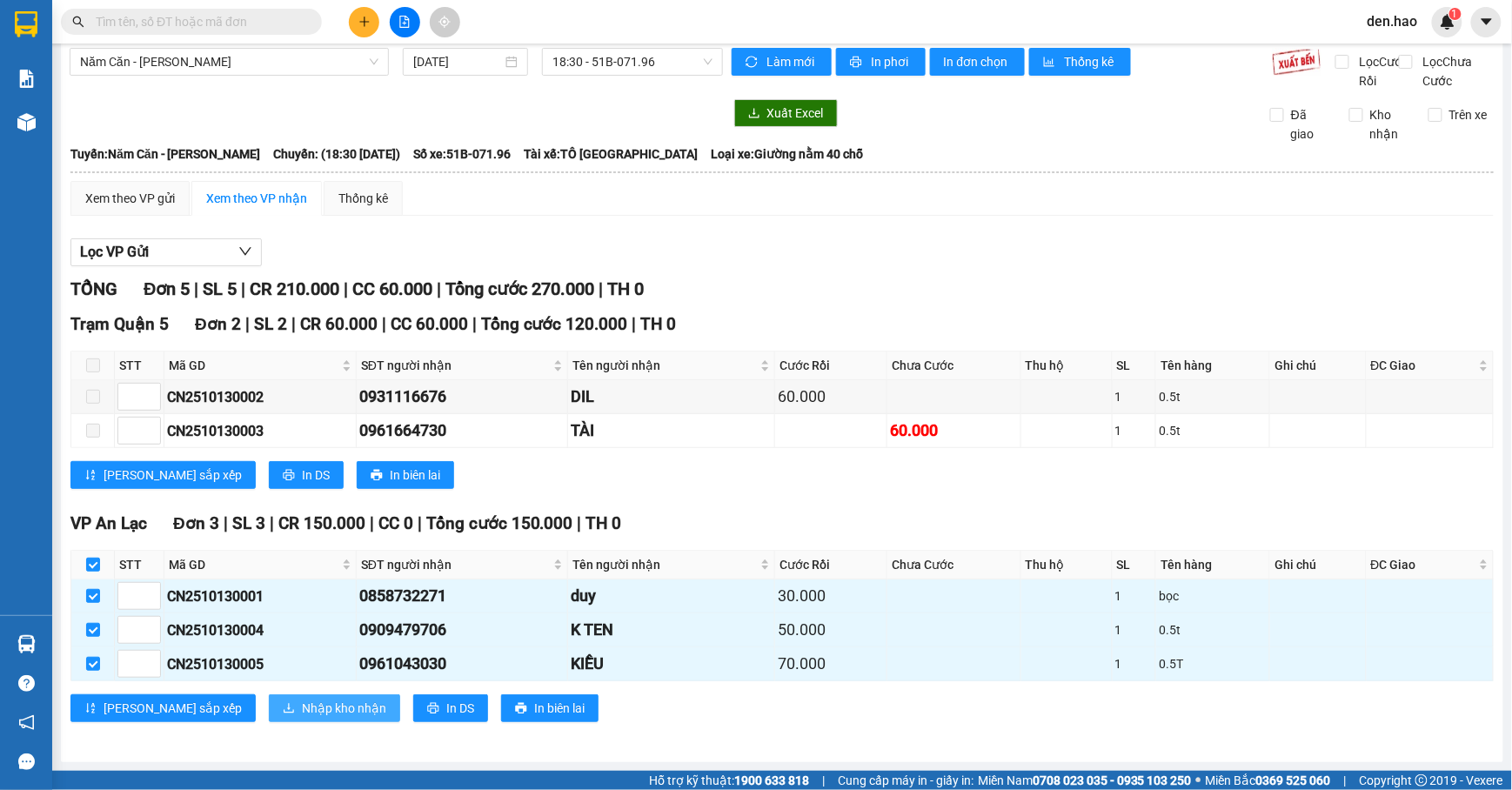
click at [302, 700] on span "Nhập kho nhận" at bounding box center [344, 707] width 84 height 19
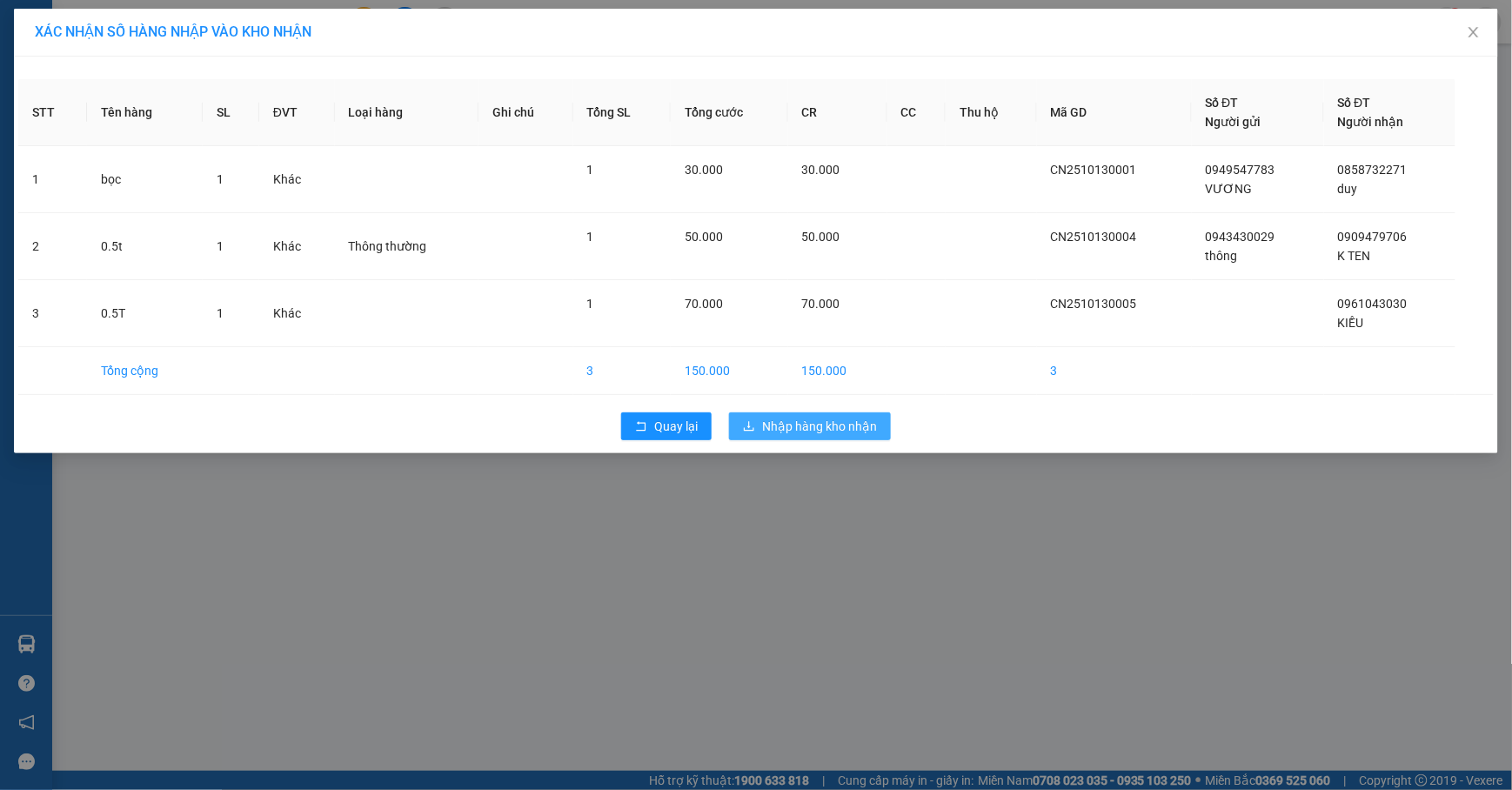
click at [807, 425] on span "Nhập hàng kho nhận" at bounding box center [820, 426] width 115 height 19
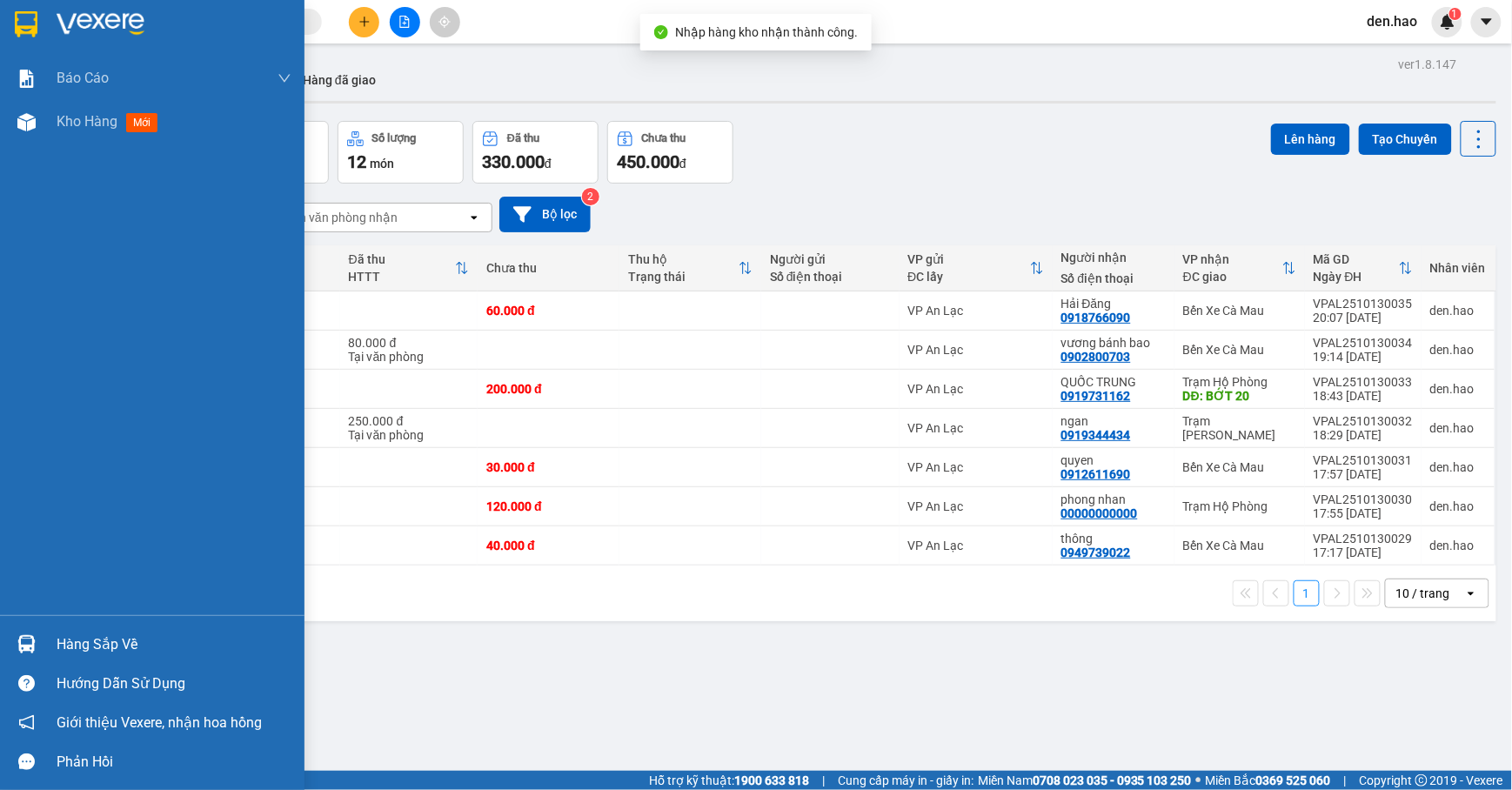
click at [85, 645] on div "Hàng sắp về" at bounding box center [174, 645] width 235 height 26
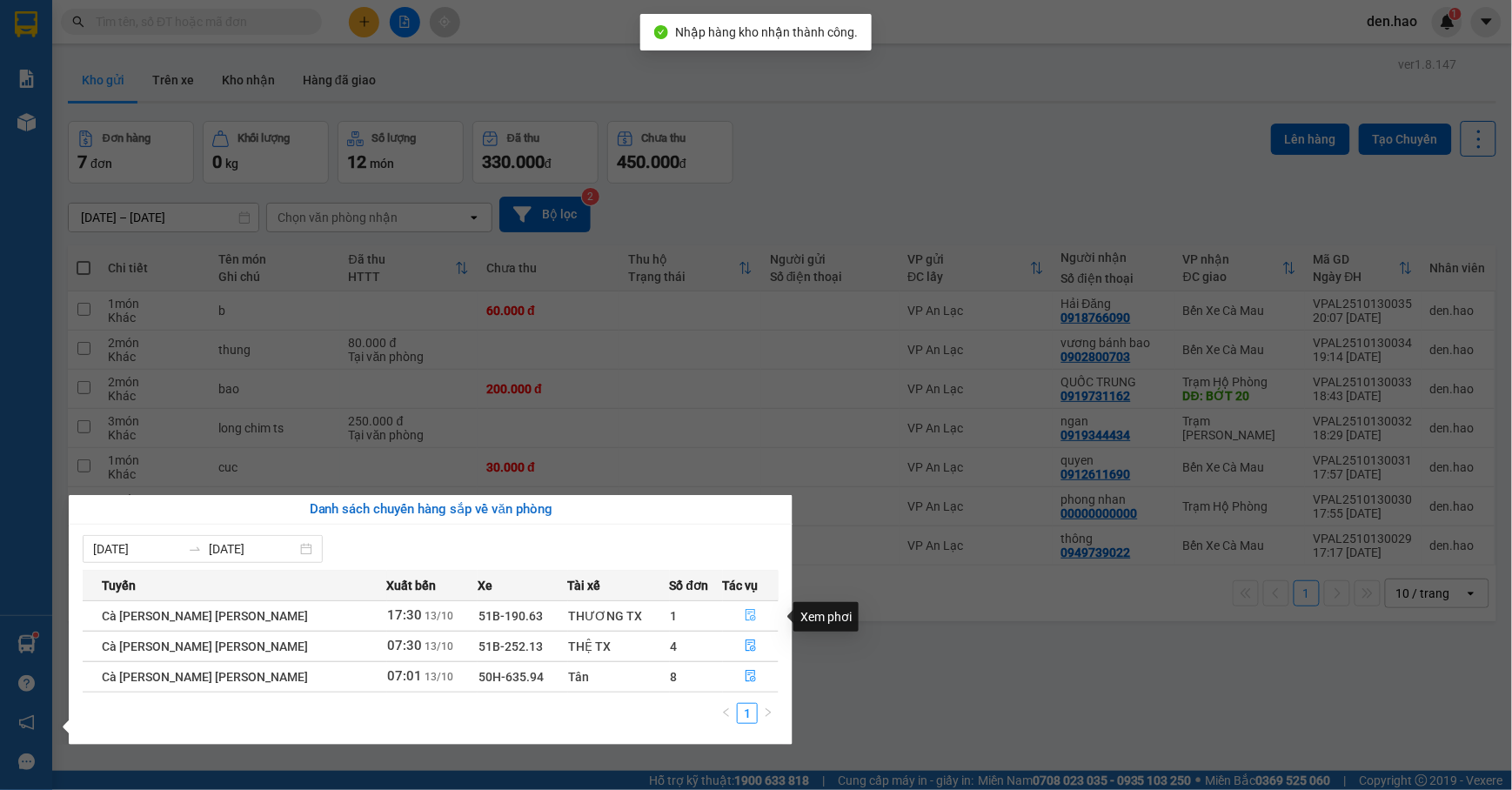
click at [752, 617] on button "button" at bounding box center [751, 616] width 55 height 28
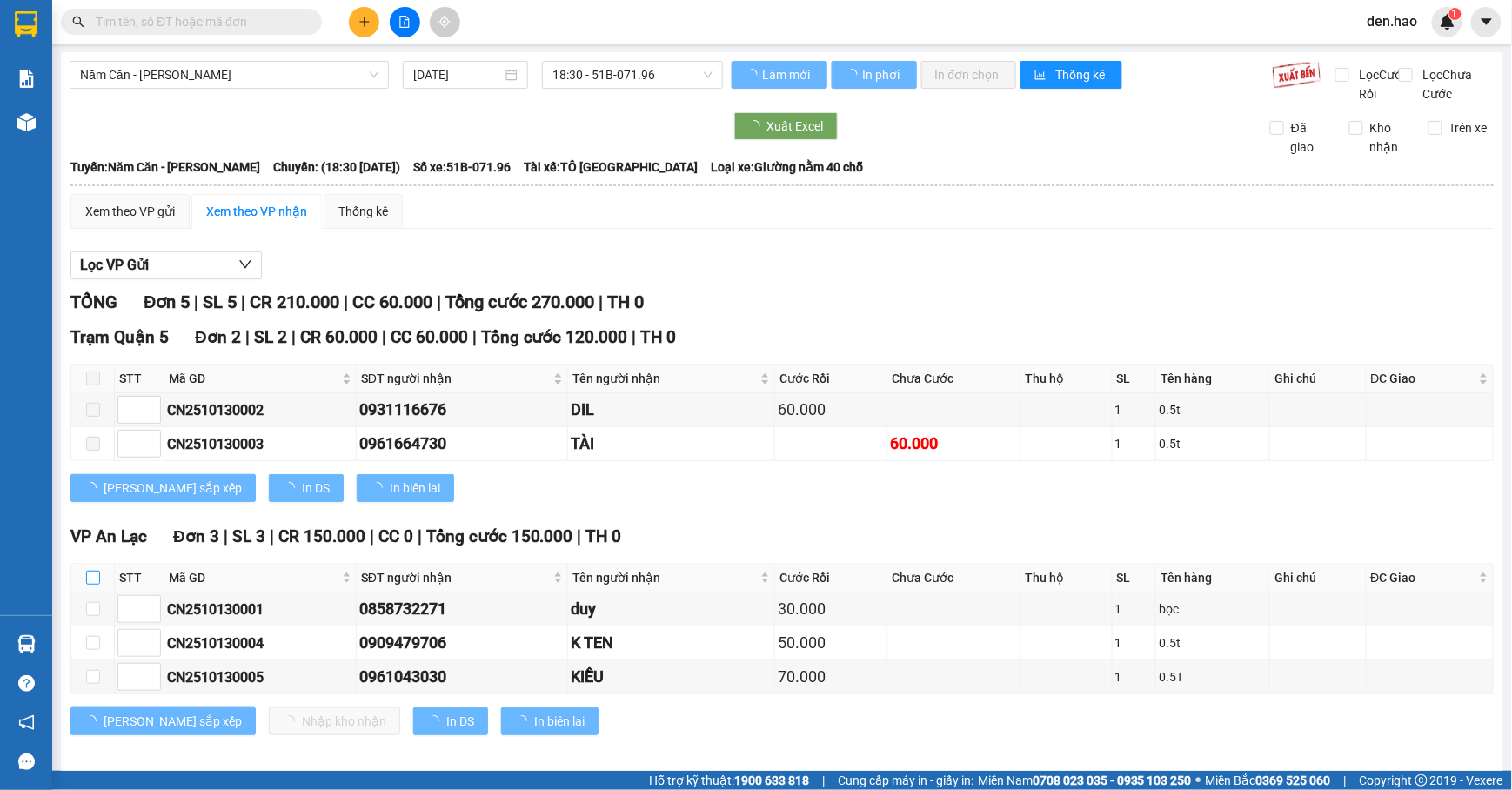
click at [94, 584] on input "checkbox" at bounding box center [93, 578] width 14 height 14
checkbox input "true"
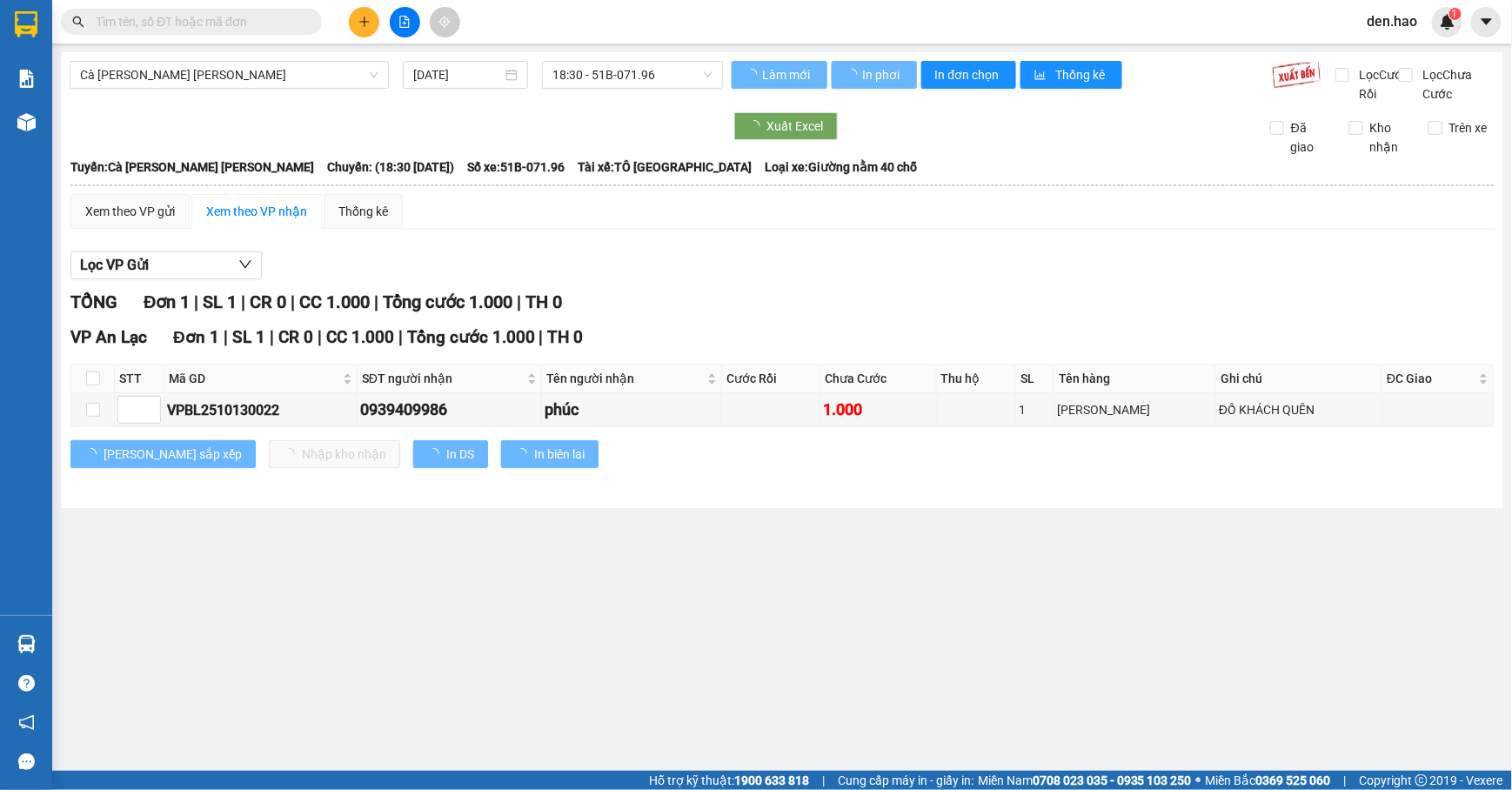
click at [239, 736] on main "Cà Mau - Hồ Chí Minh 13/10/2025 18:30 - 51B-071.96 Làm mới In phơi In đơn chọn …" at bounding box center [756, 385] width 1512 height 771
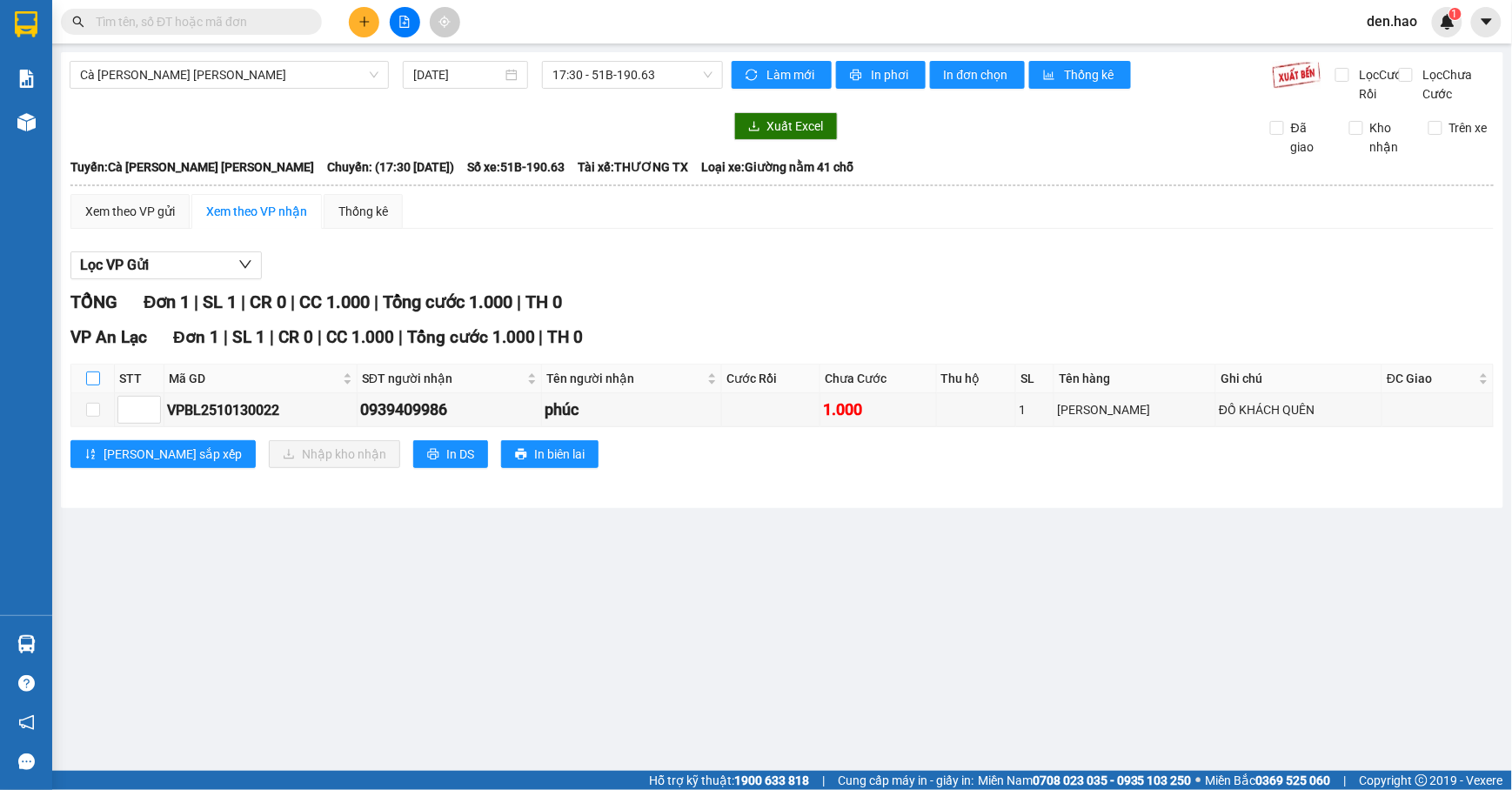
click at [96, 385] on input "checkbox" at bounding box center [93, 379] width 14 height 14
checkbox input "true"
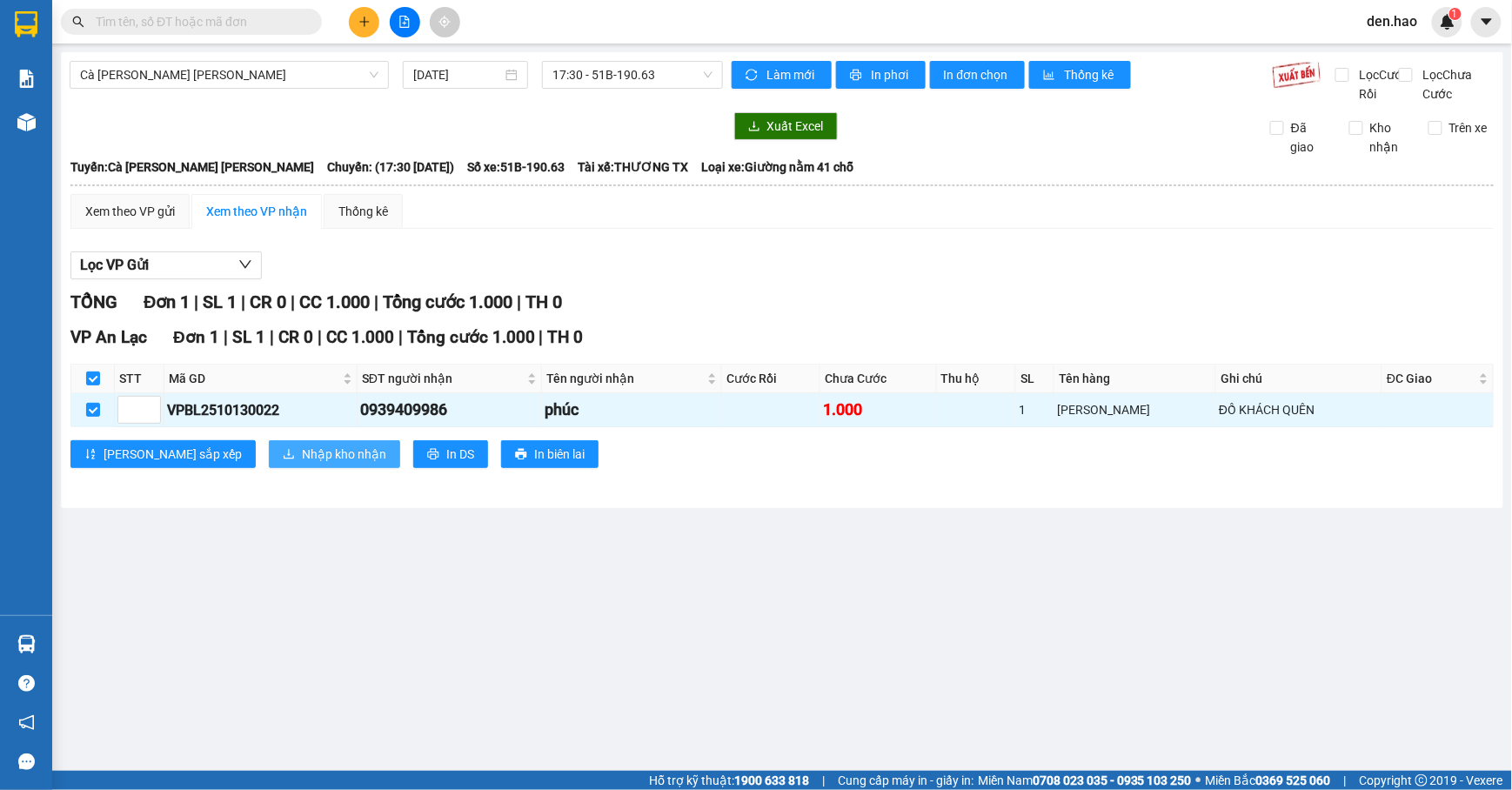
click at [302, 464] on span "Nhập kho nhận" at bounding box center [344, 453] width 84 height 19
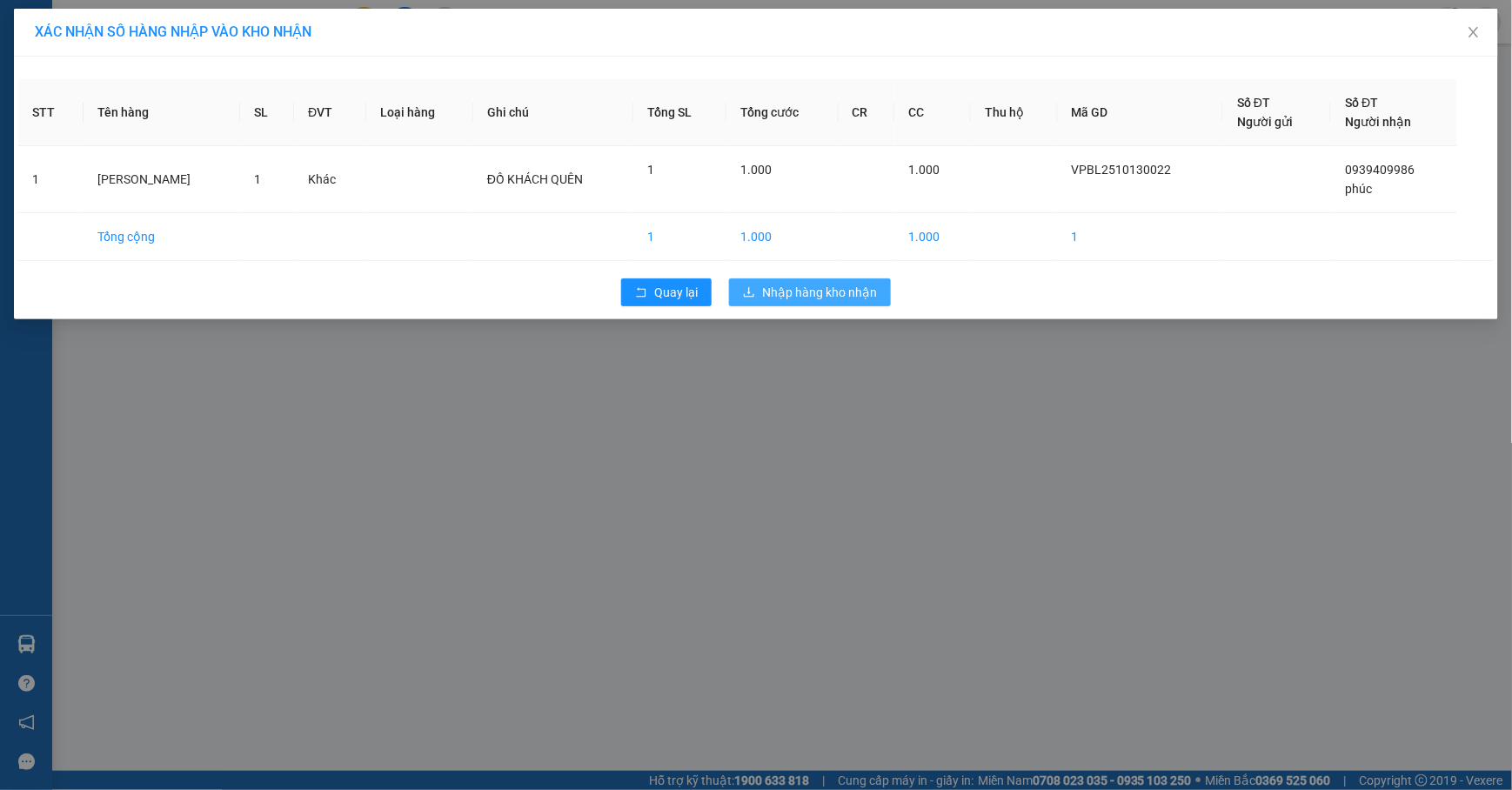
click at [849, 300] on span "Nhập hàng kho nhận" at bounding box center [820, 292] width 115 height 19
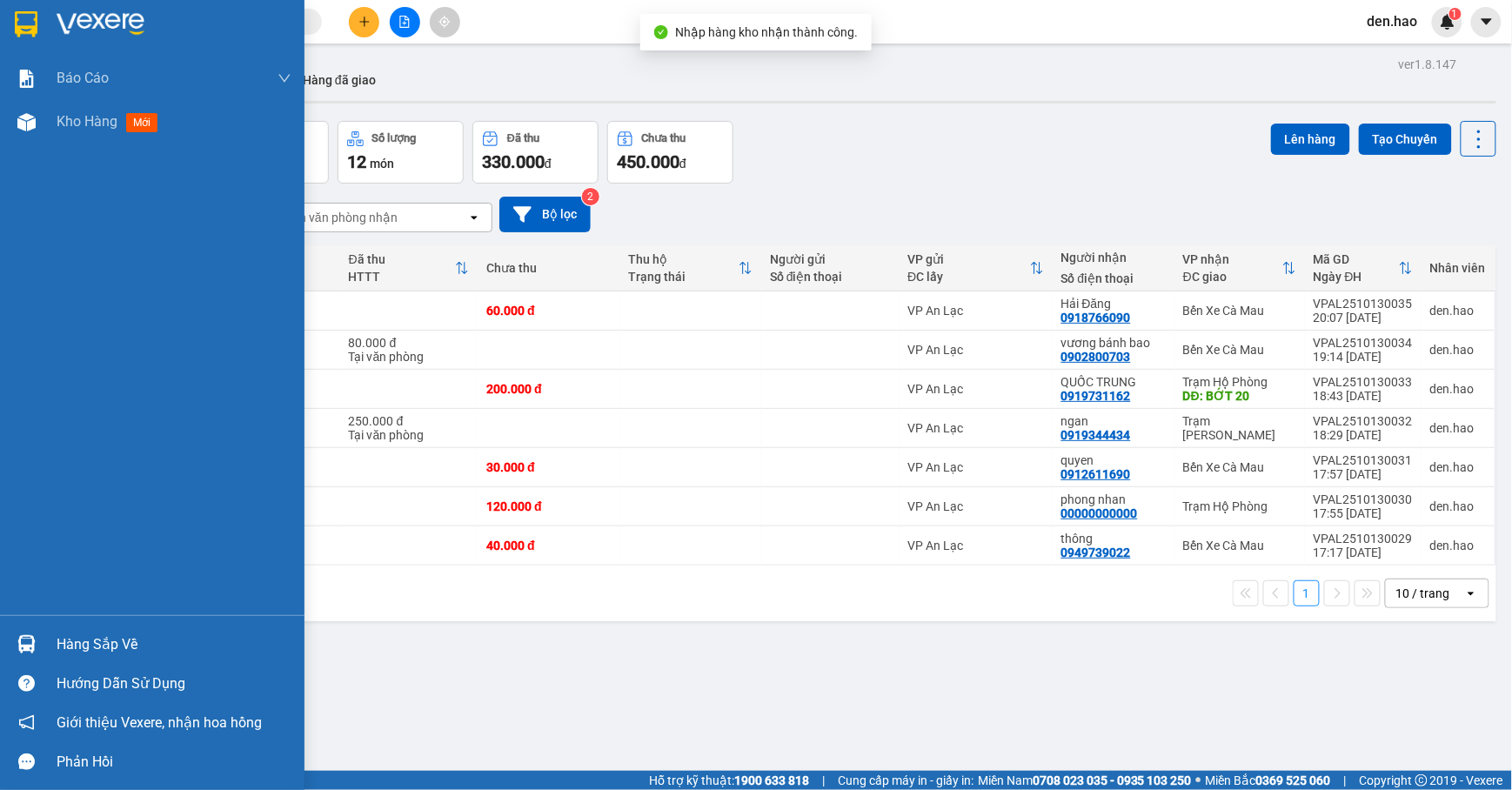
click at [123, 634] on div "Hàng sắp về" at bounding box center [174, 645] width 235 height 26
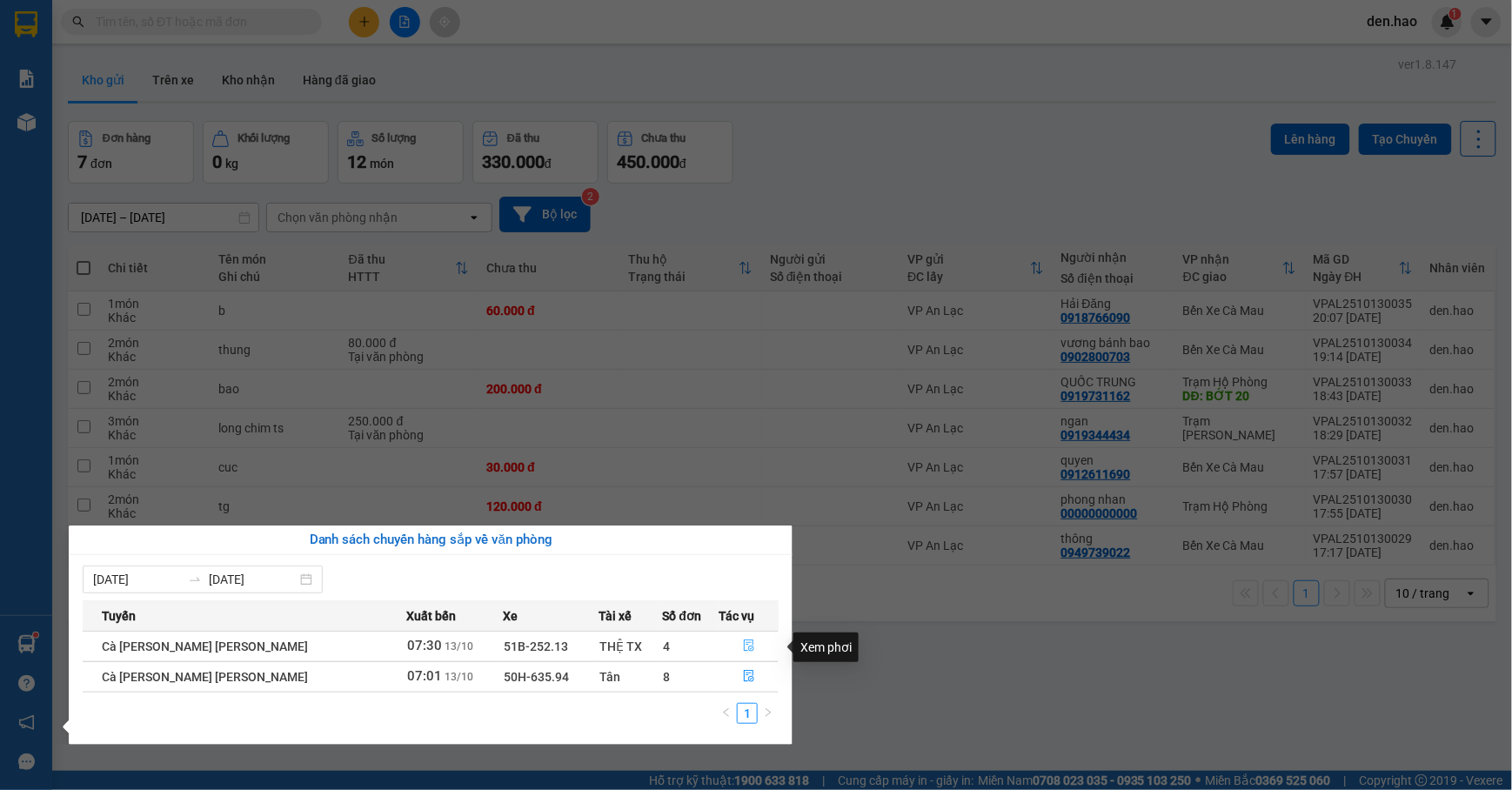
click at [744, 648] on icon "file-done" at bounding box center [750, 646] width 11 height 13
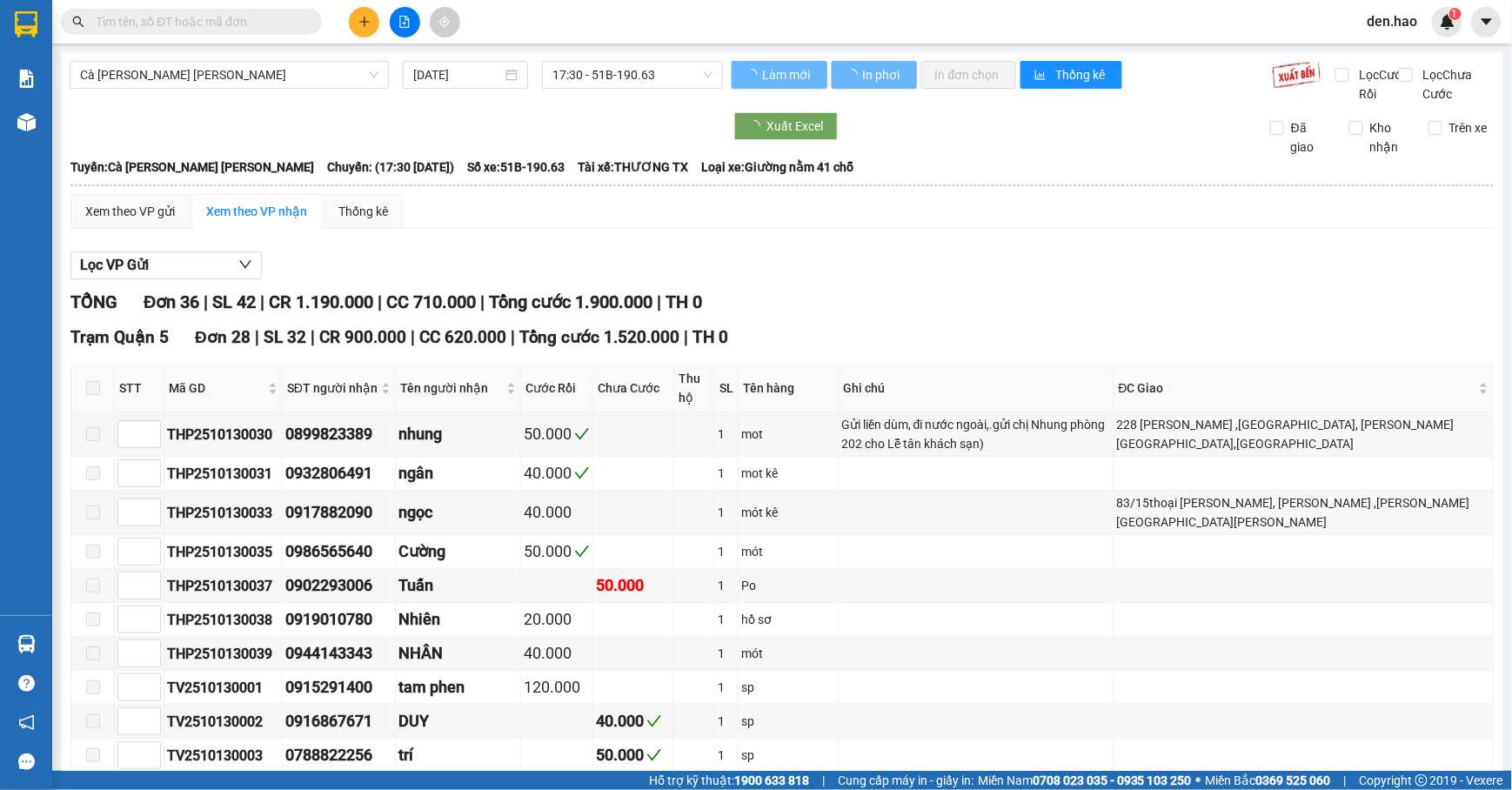
click at [98, 395] on span at bounding box center [93, 389] width 14 height 14
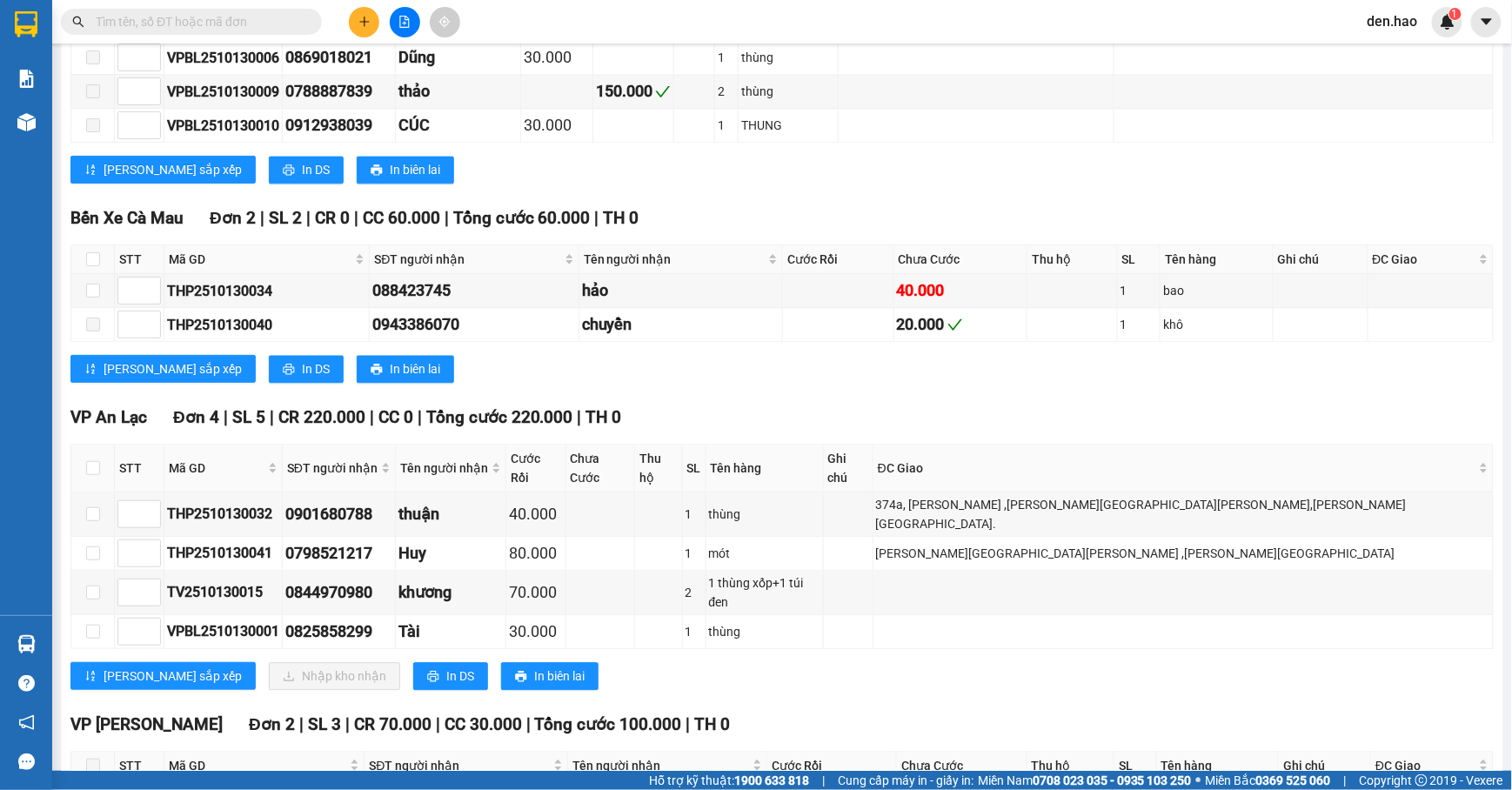
scroll to position [1276, 0]
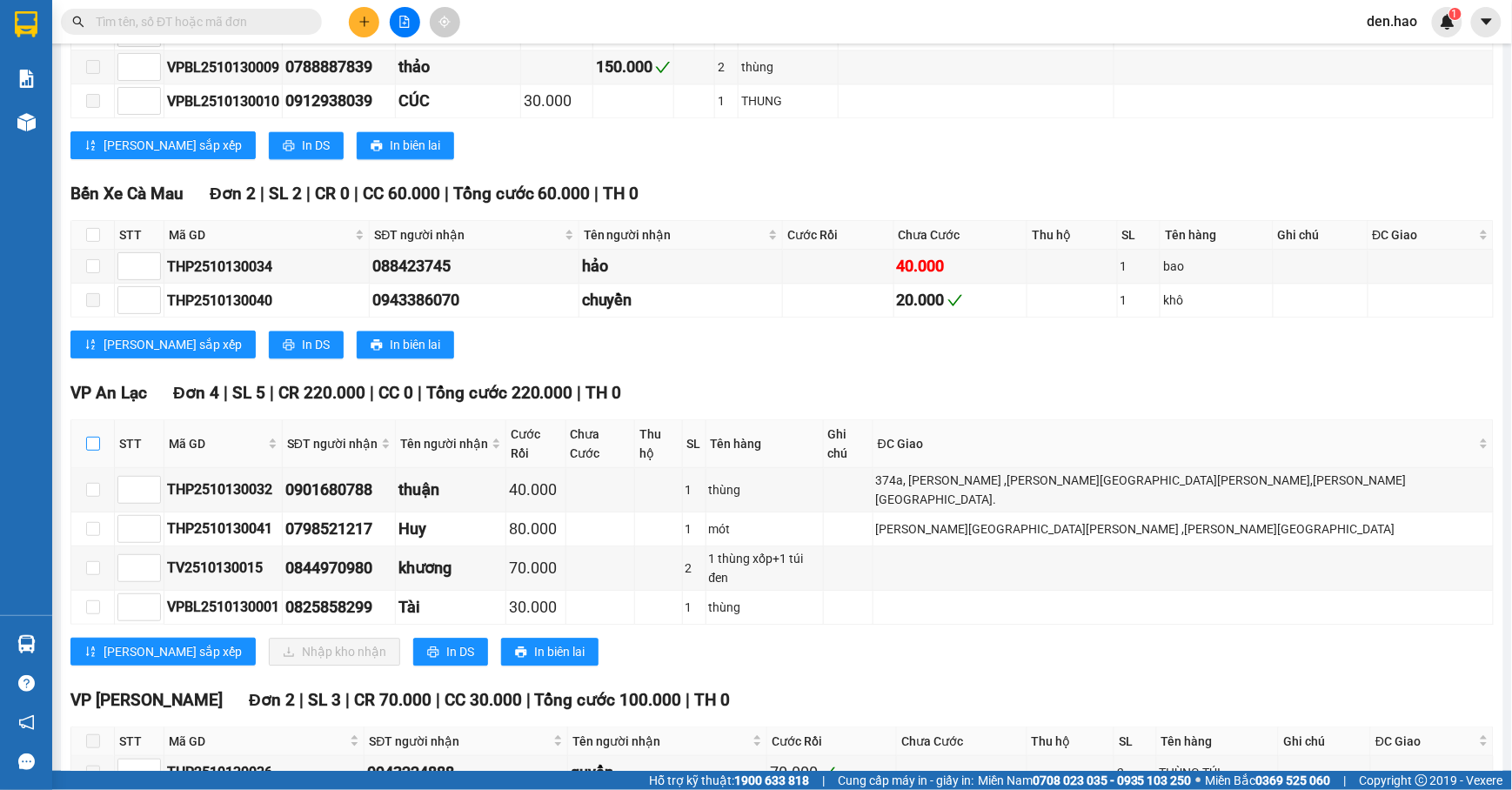
click at [95, 451] on input "checkbox" at bounding box center [93, 444] width 14 height 14
checkbox input "true"
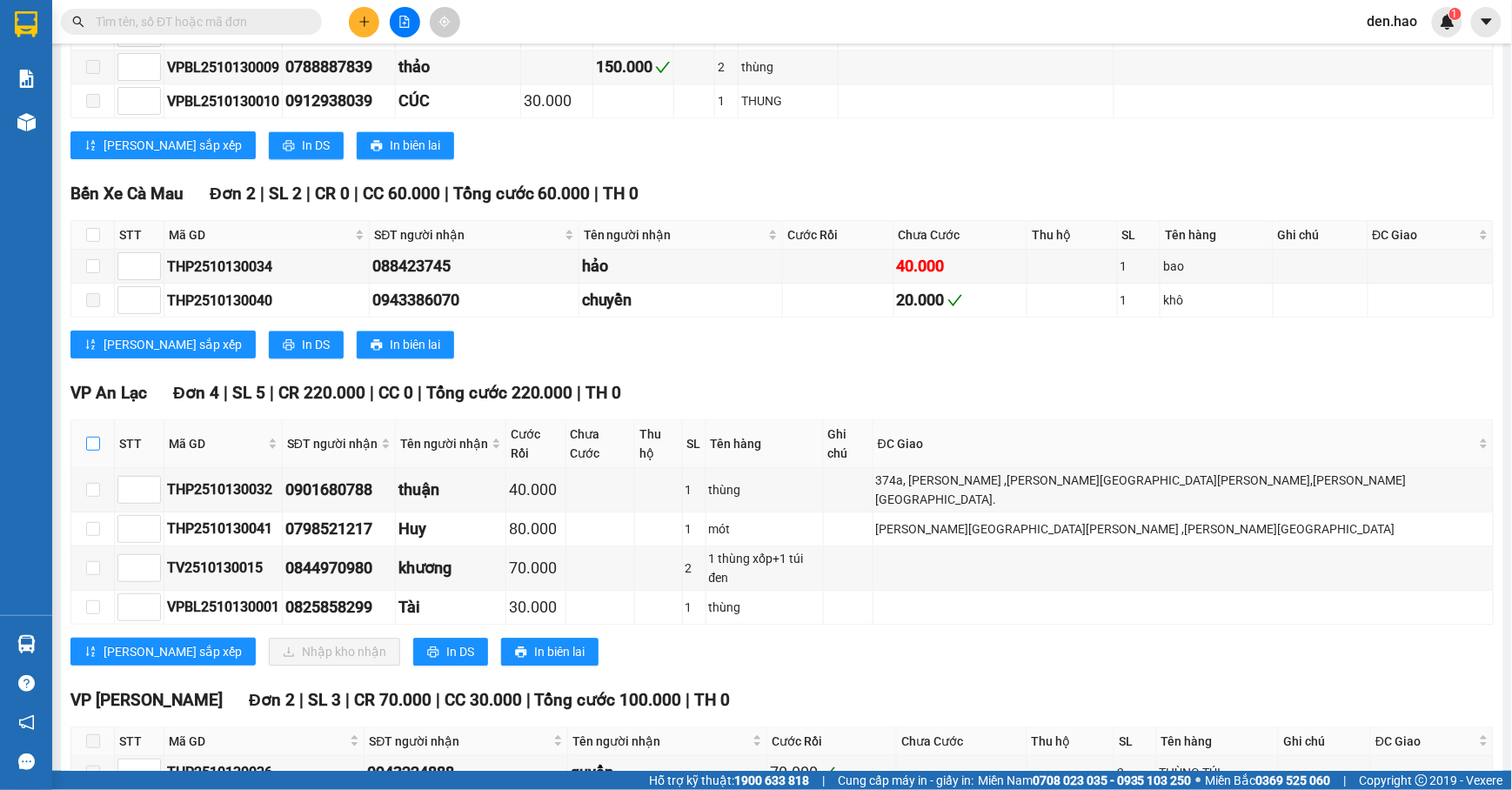
checkbox input "true"
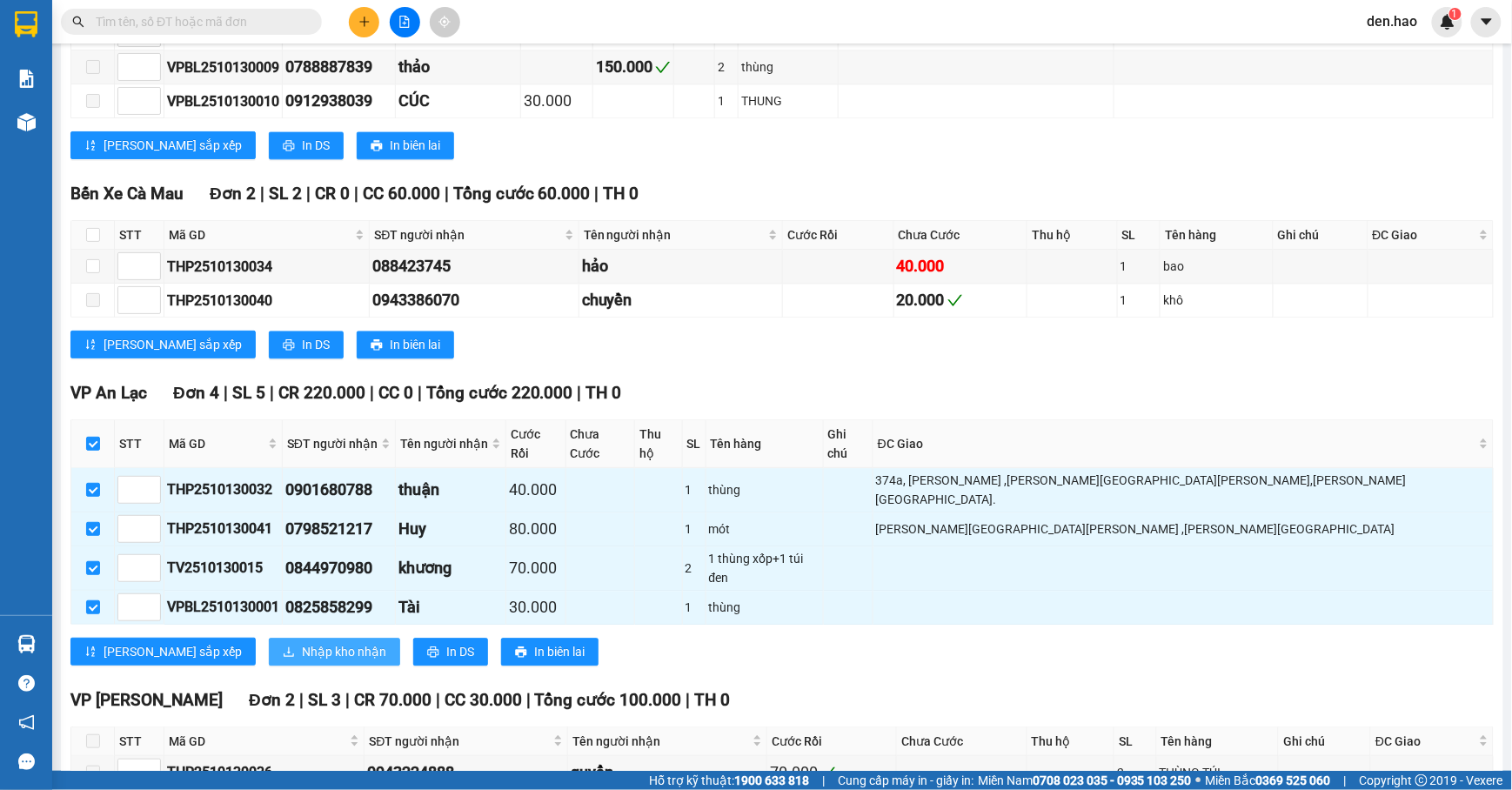
click at [268, 659] on button "Nhập kho nhận" at bounding box center [334, 651] width 131 height 28
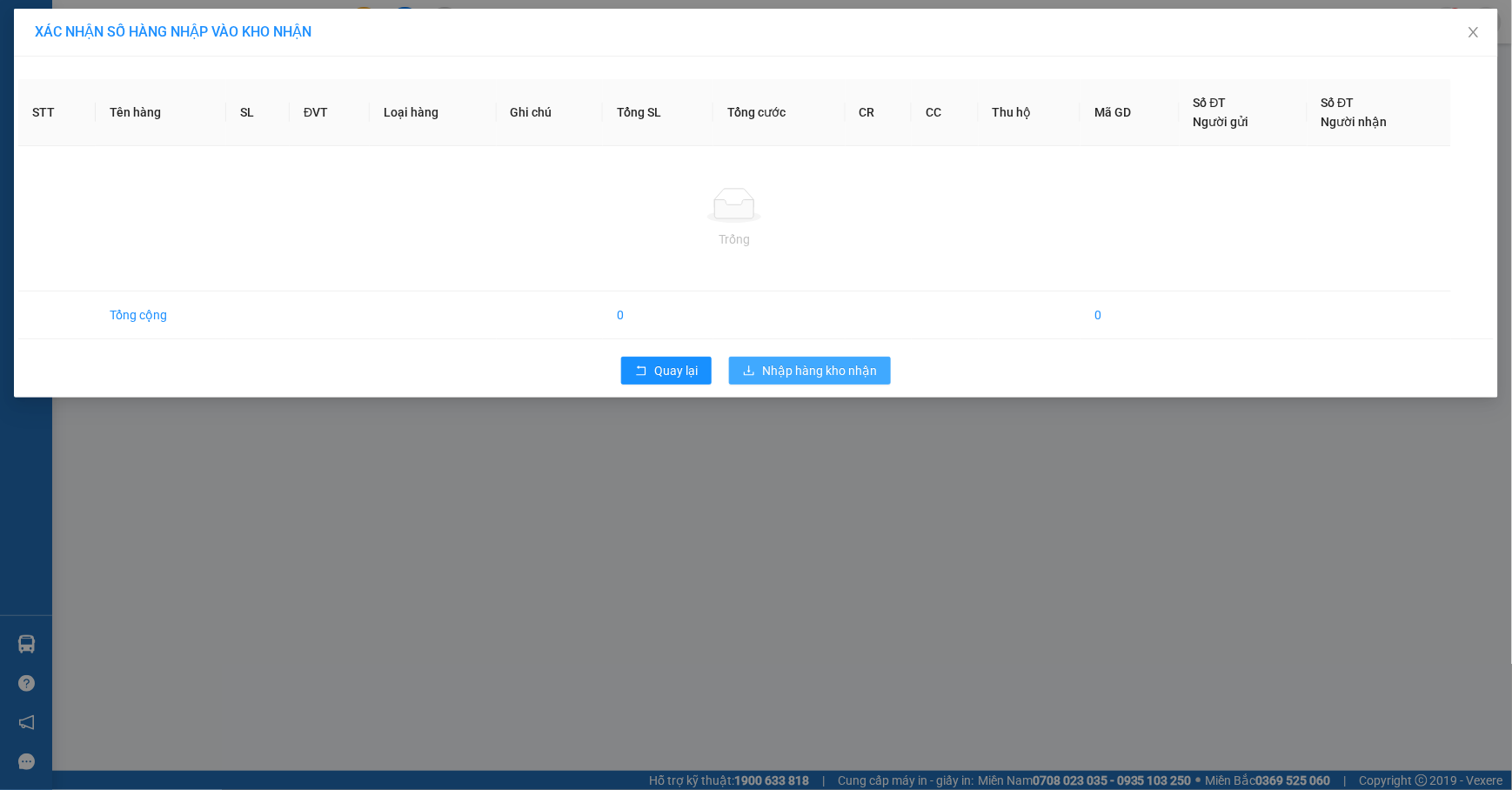
click at [749, 367] on icon "download" at bounding box center [750, 371] width 13 height 13
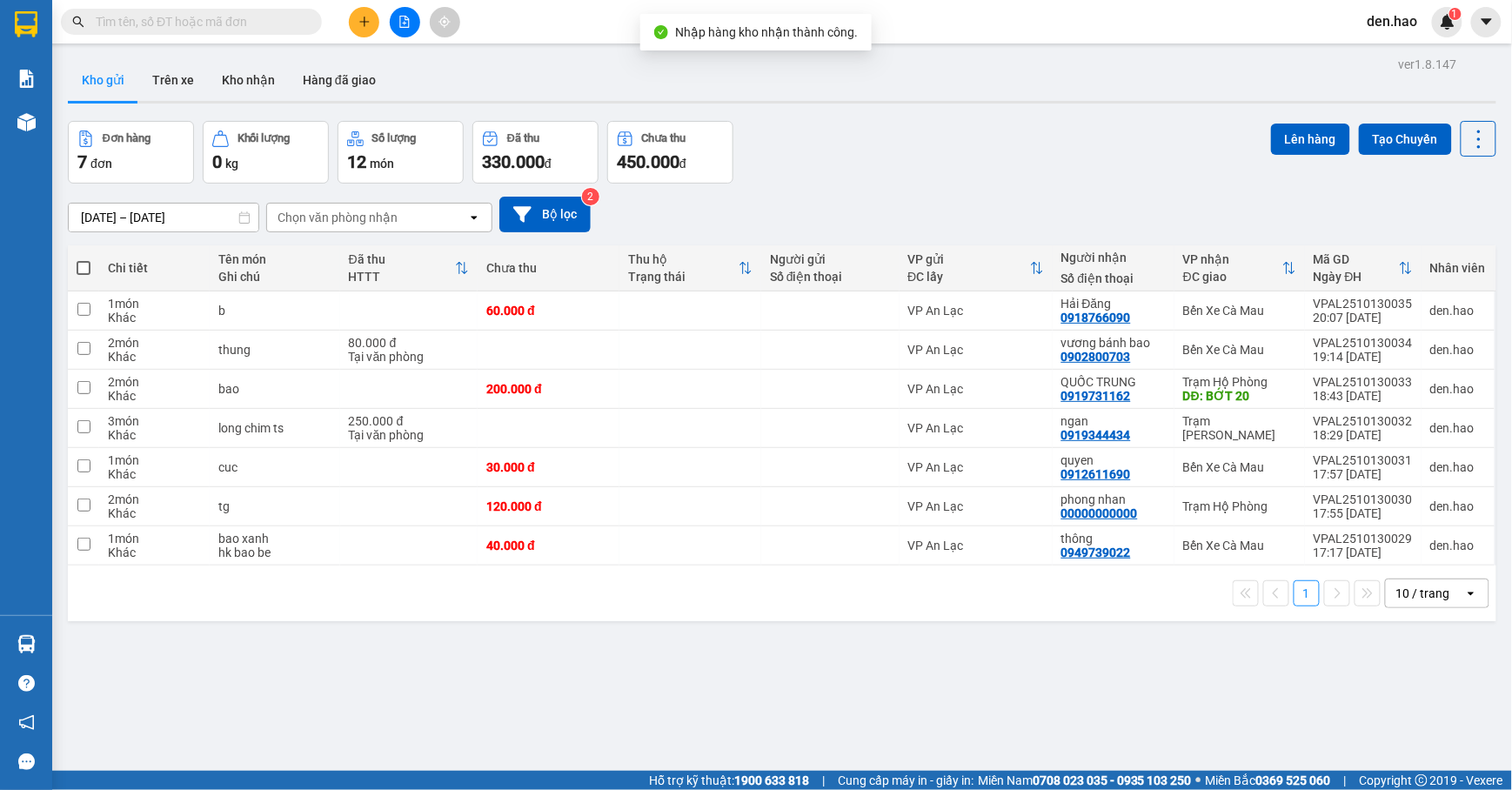
click at [105, 637] on div "ver 1.8.147 Kho gửi Trên xe Kho nhận Hàng đã giao Đơn hàng 7 đơn Khối lượng 0 k…" at bounding box center [782, 447] width 1443 height 790
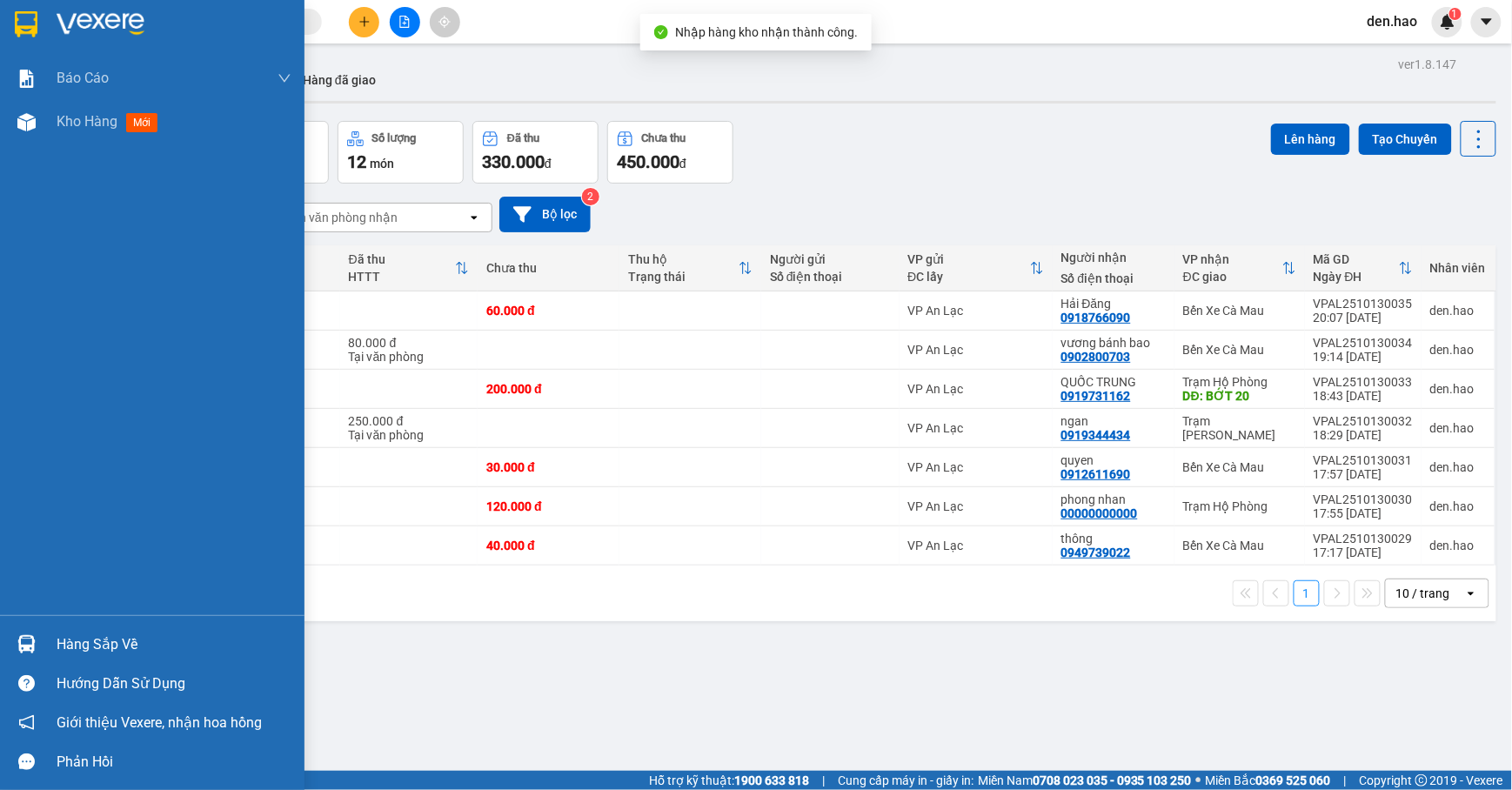
click at [74, 638] on div "Hàng sắp về" at bounding box center [174, 645] width 235 height 26
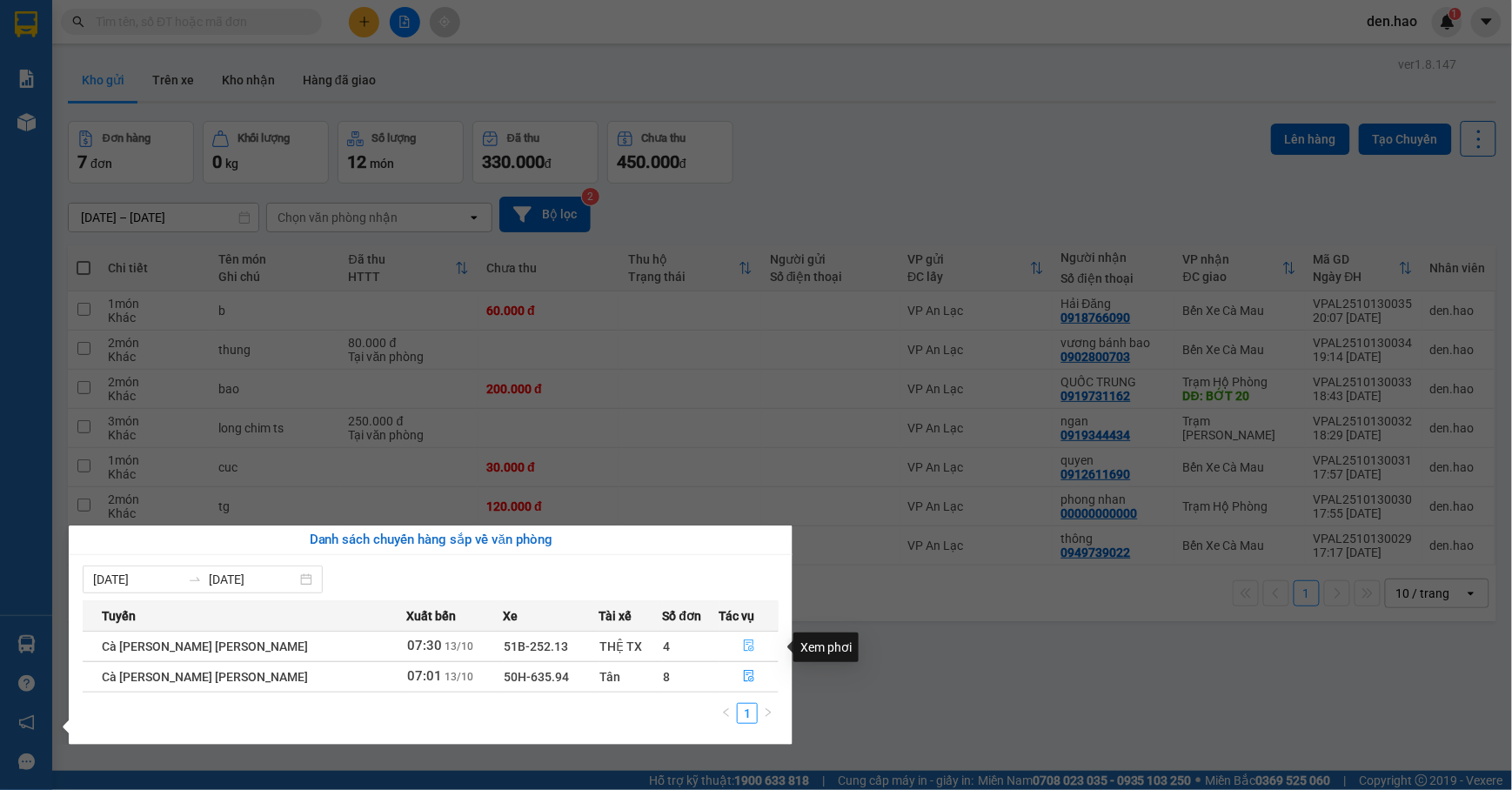
click at [743, 652] on icon "file-done" at bounding box center [750, 645] width 13 height 13
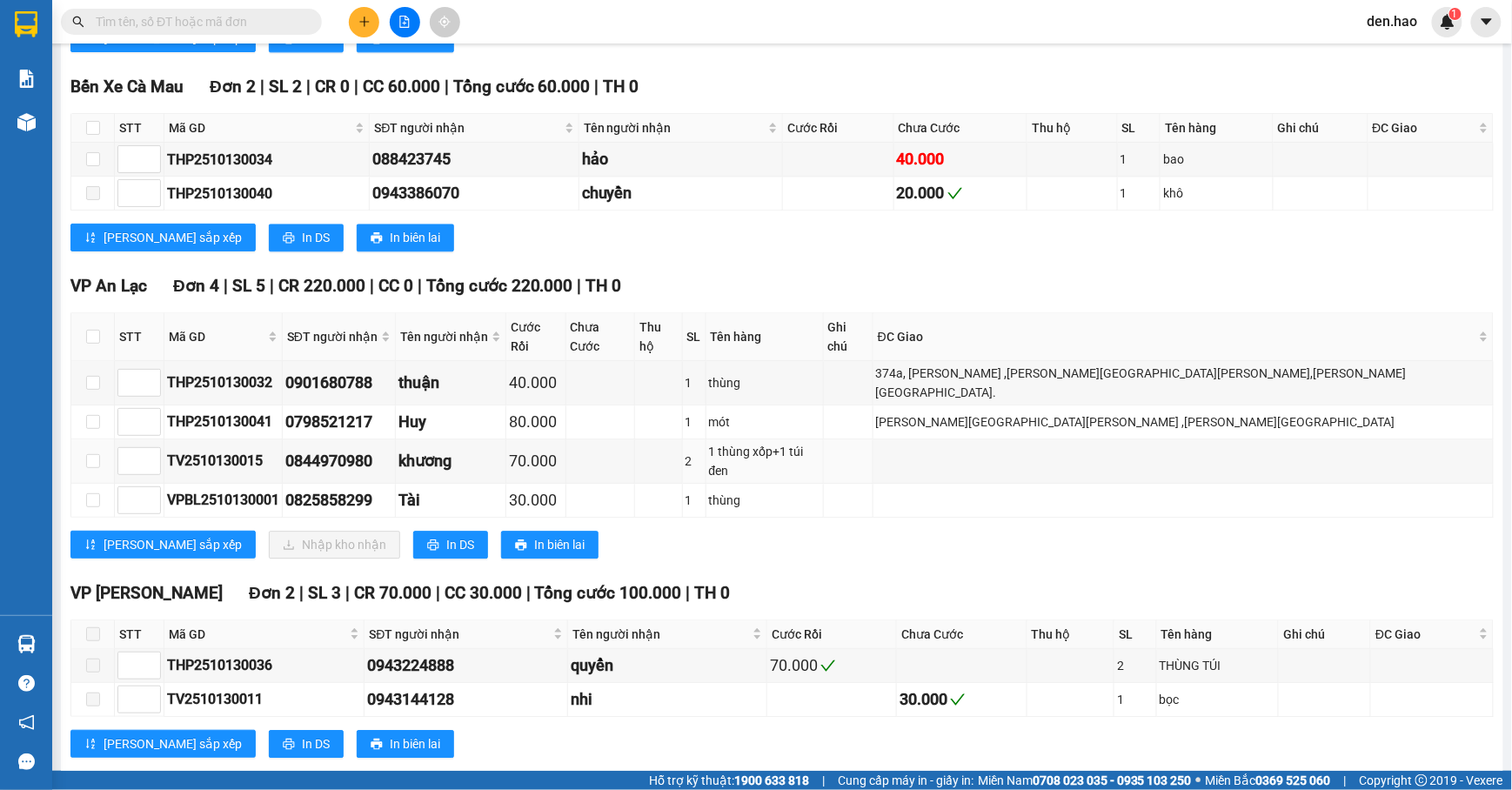
scroll to position [1428, 0]
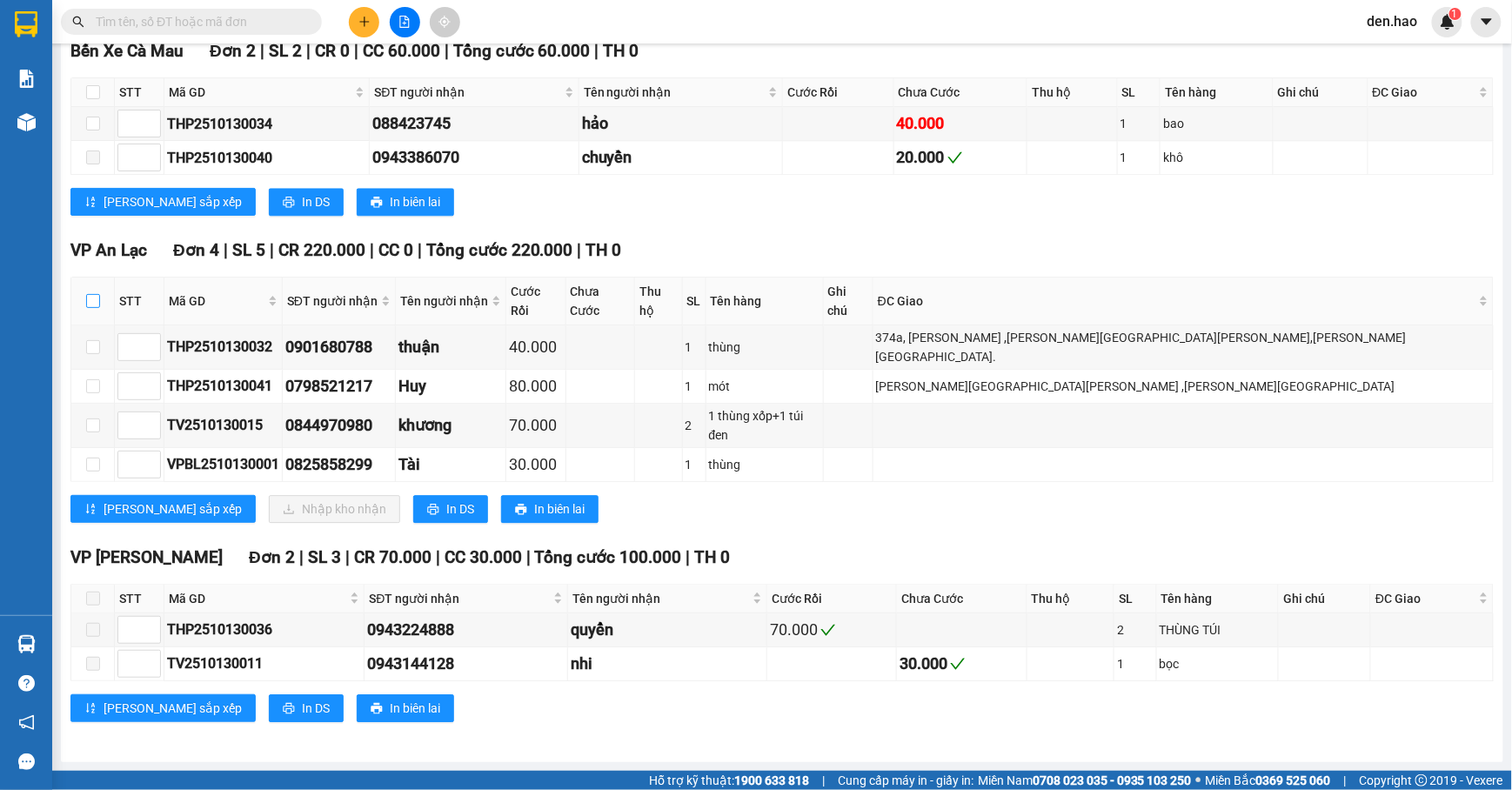
click at [92, 308] on input "checkbox" at bounding box center [93, 302] width 14 height 14
checkbox input "true"
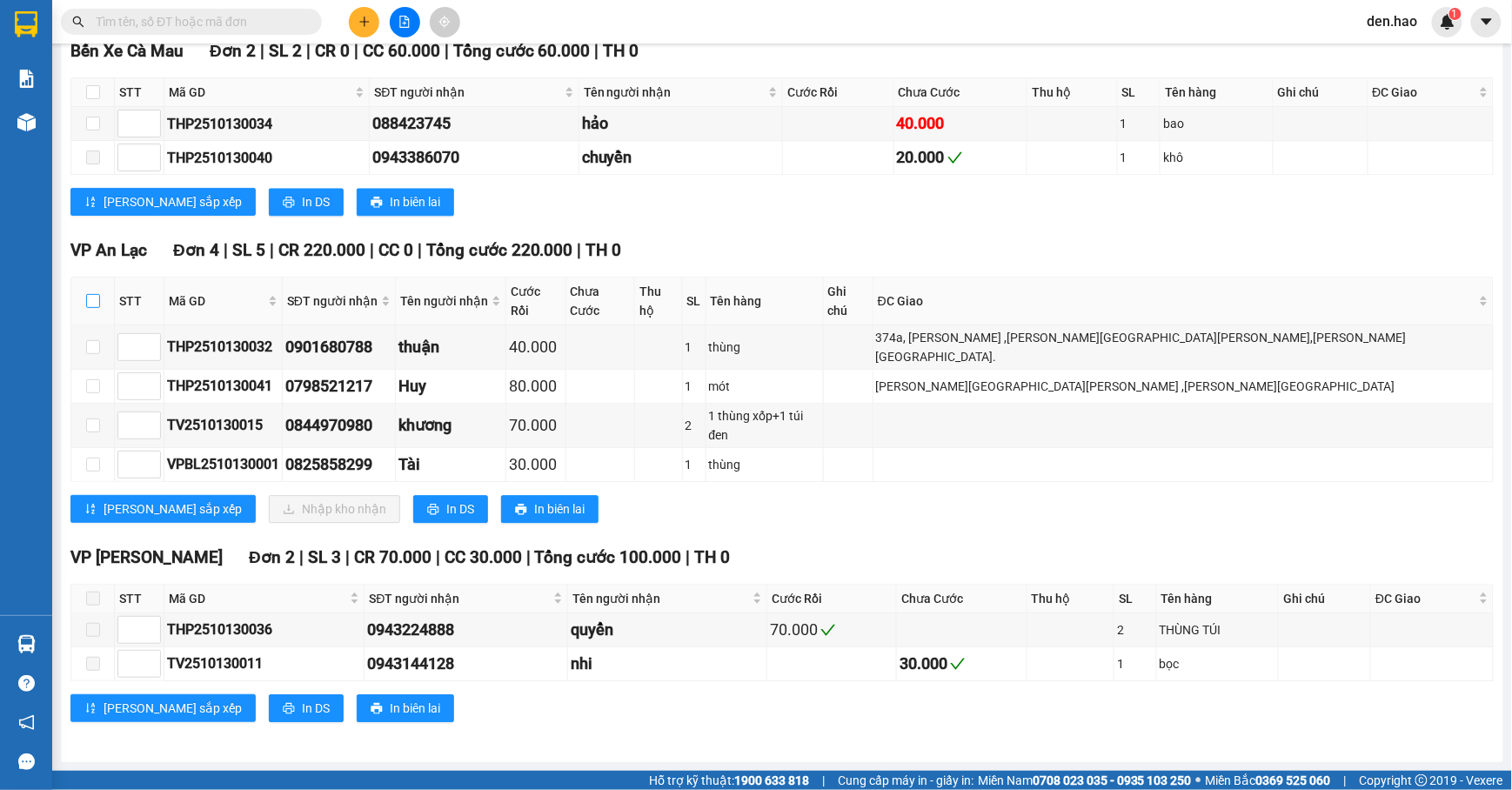
checkbox input "true"
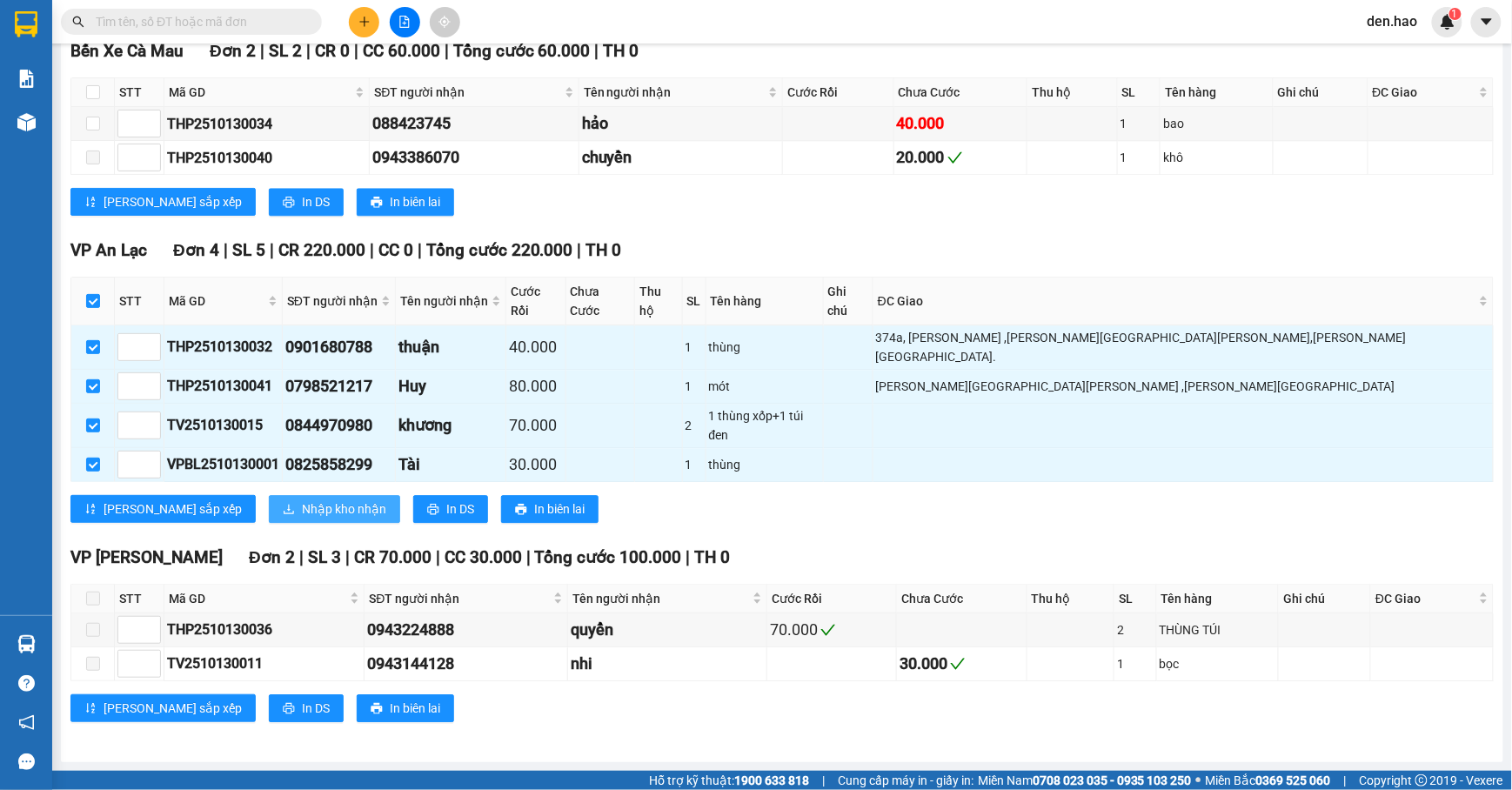
click at [302, 501] on span "Nhập kho nhận" at bounding box center [344, 508] width 84 height 19
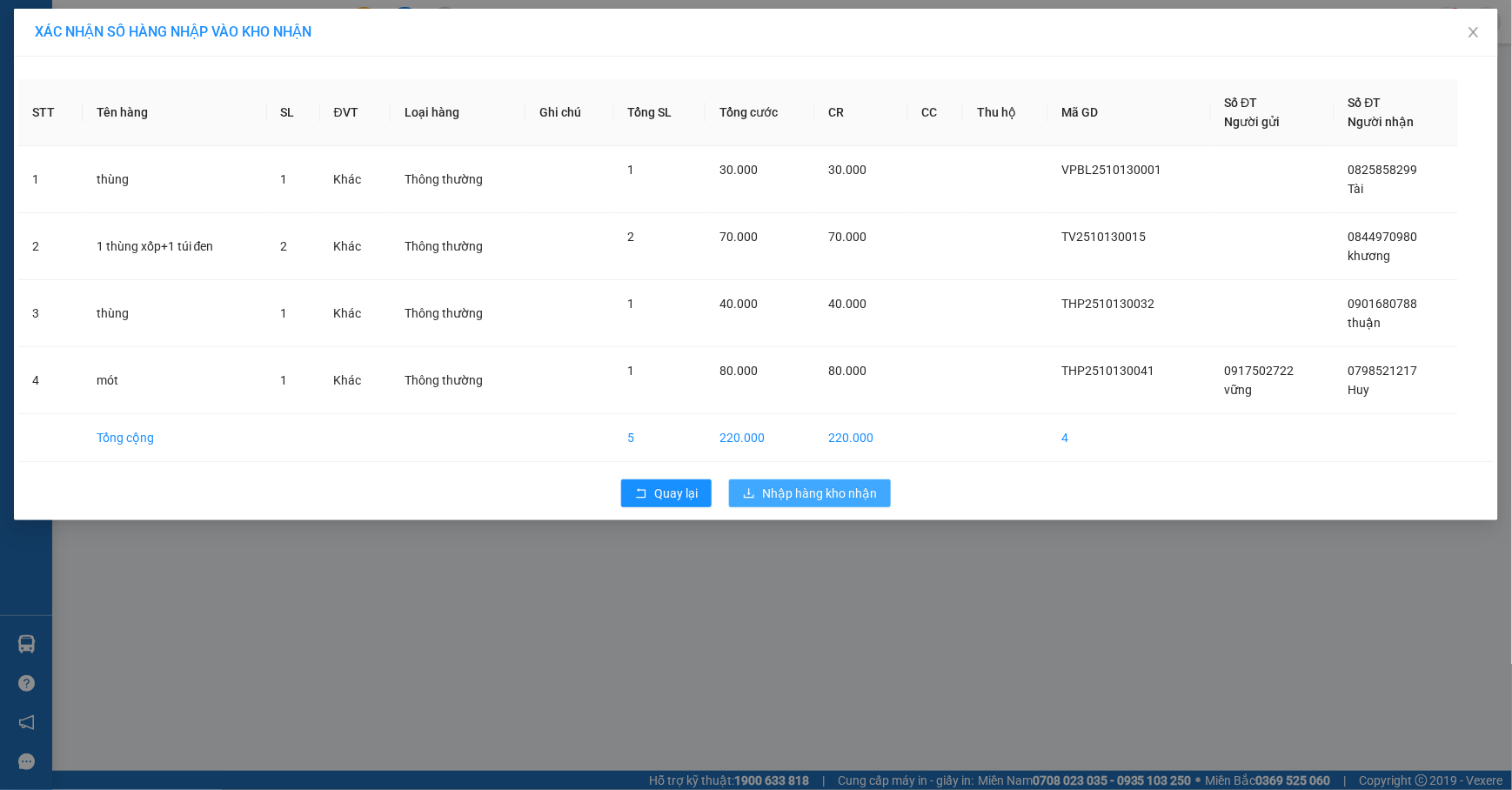
click at [829, 482] on div "Quay lại Nhập hàng kho nhận" at bounding box center [756, 493] width 1476 height 45
click at [829, 484] on button "Nhập hàng kho nhận" at bounding box center [810, 493] width 162 height 28
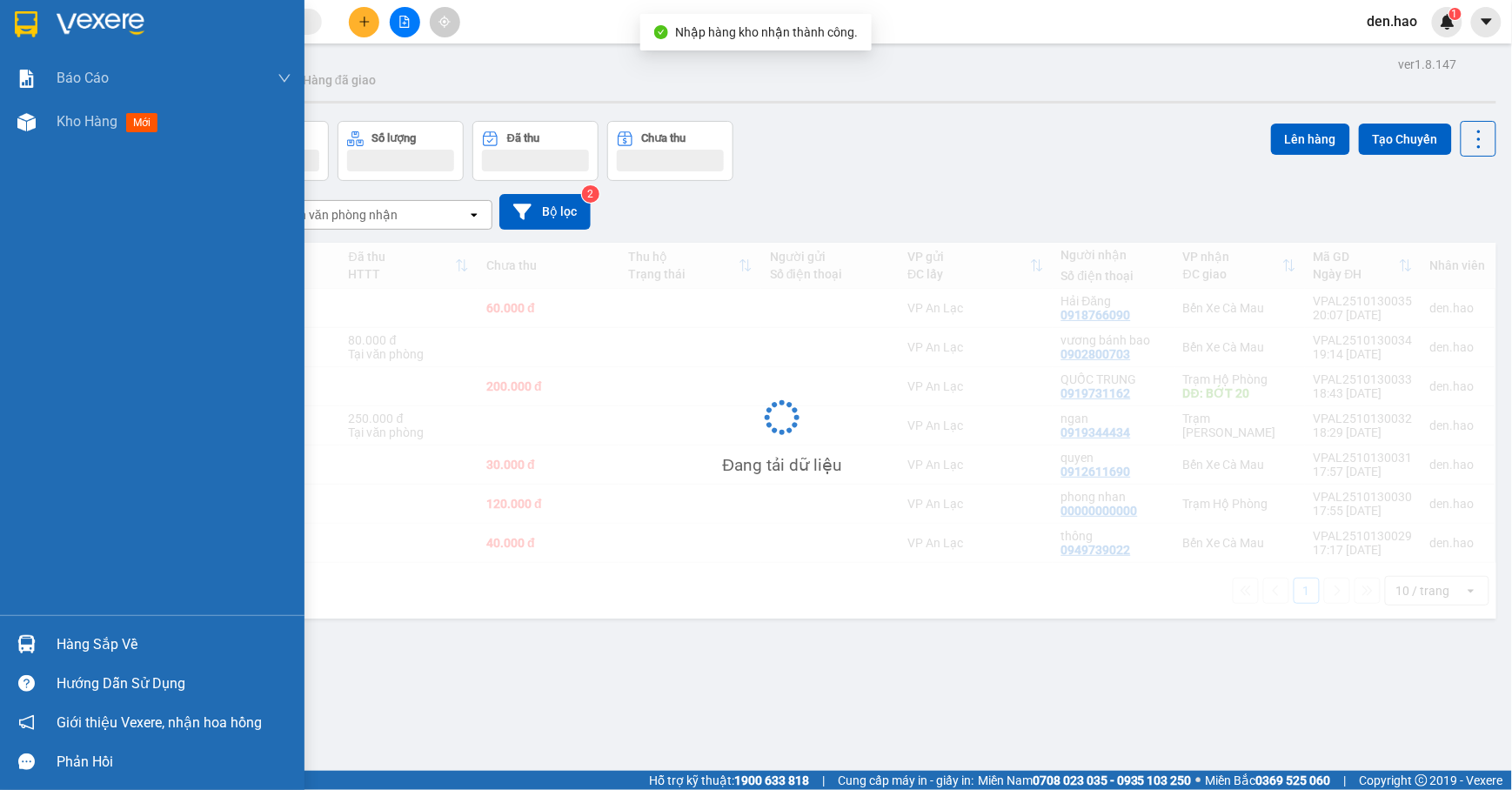
click at [77, 628] on div "Hàng sắp về" at bounding box center [152, 645] width 304 height 40
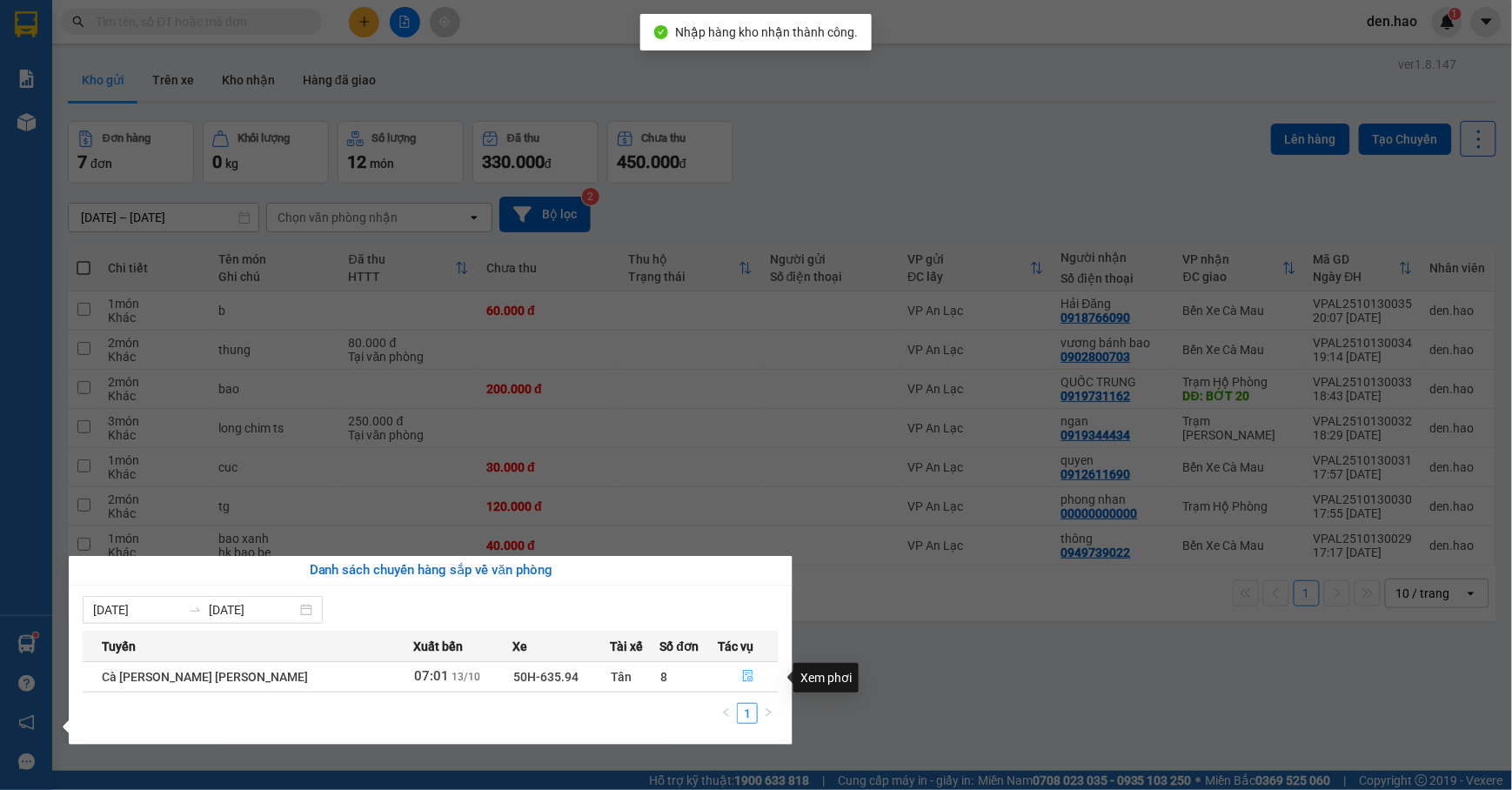
click at [747, 684] on span "file-done" at bounding box center [749, 677] width 13 height 14
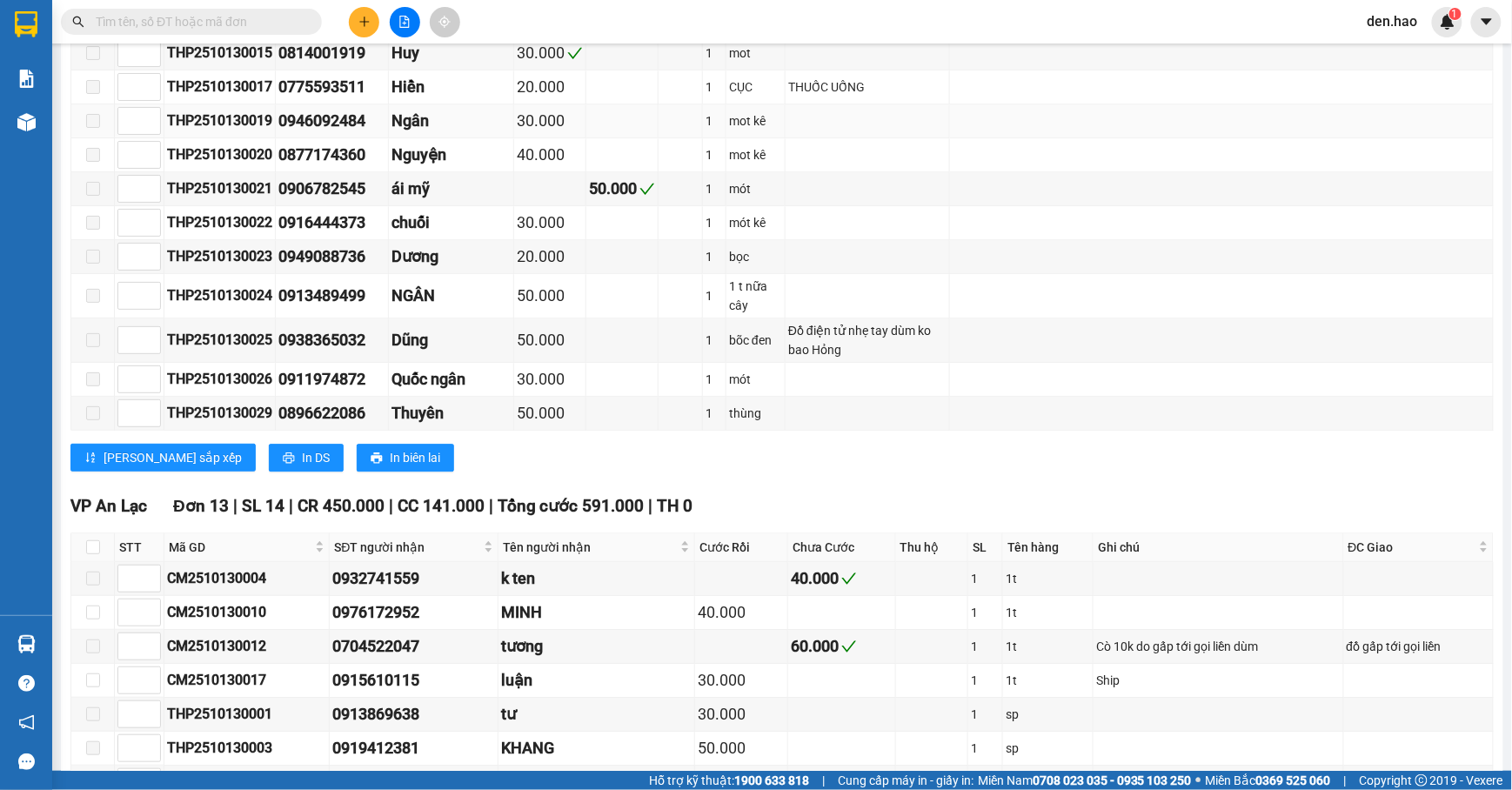
scroll to position [1856, 0]
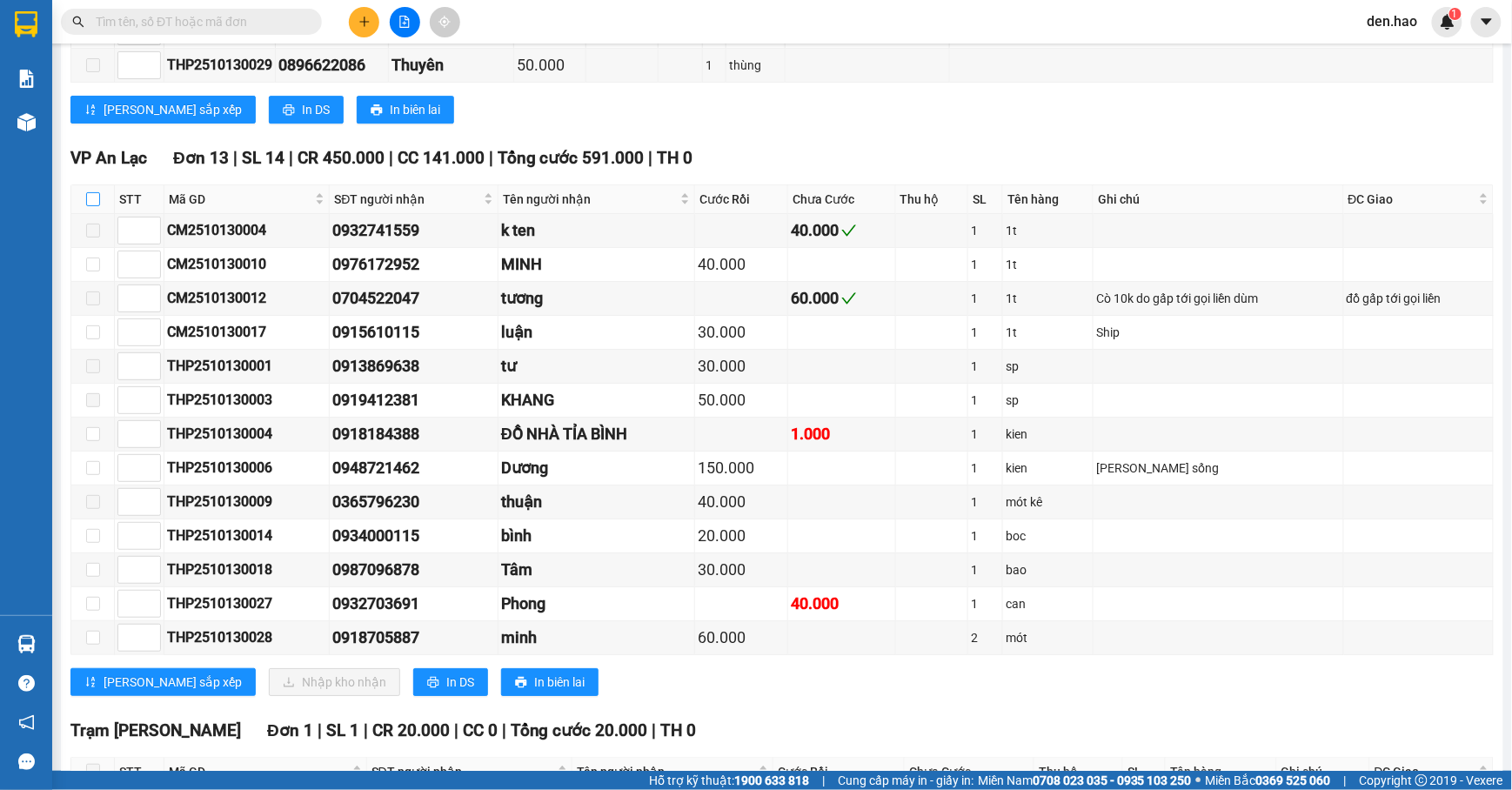
drag, startPoint x: 98, startPoint y: 186, endPoint x: 91, endPoint y: 196, distance: 12.2
click at [99, 192] on input "checkbox" at bounding box center [93, 199] width 14 height 14
checkbox input "true"
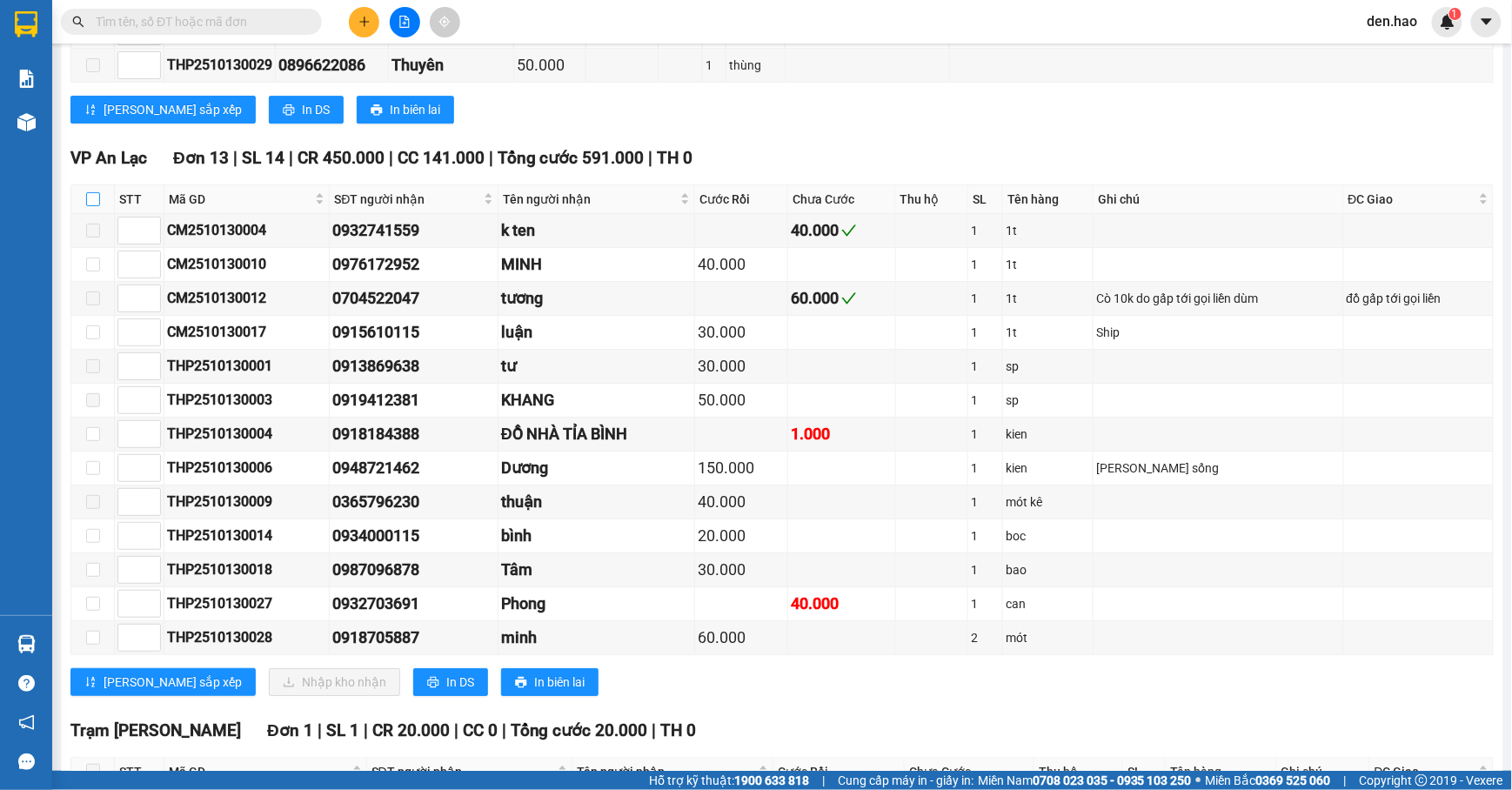
checkbox input "true"
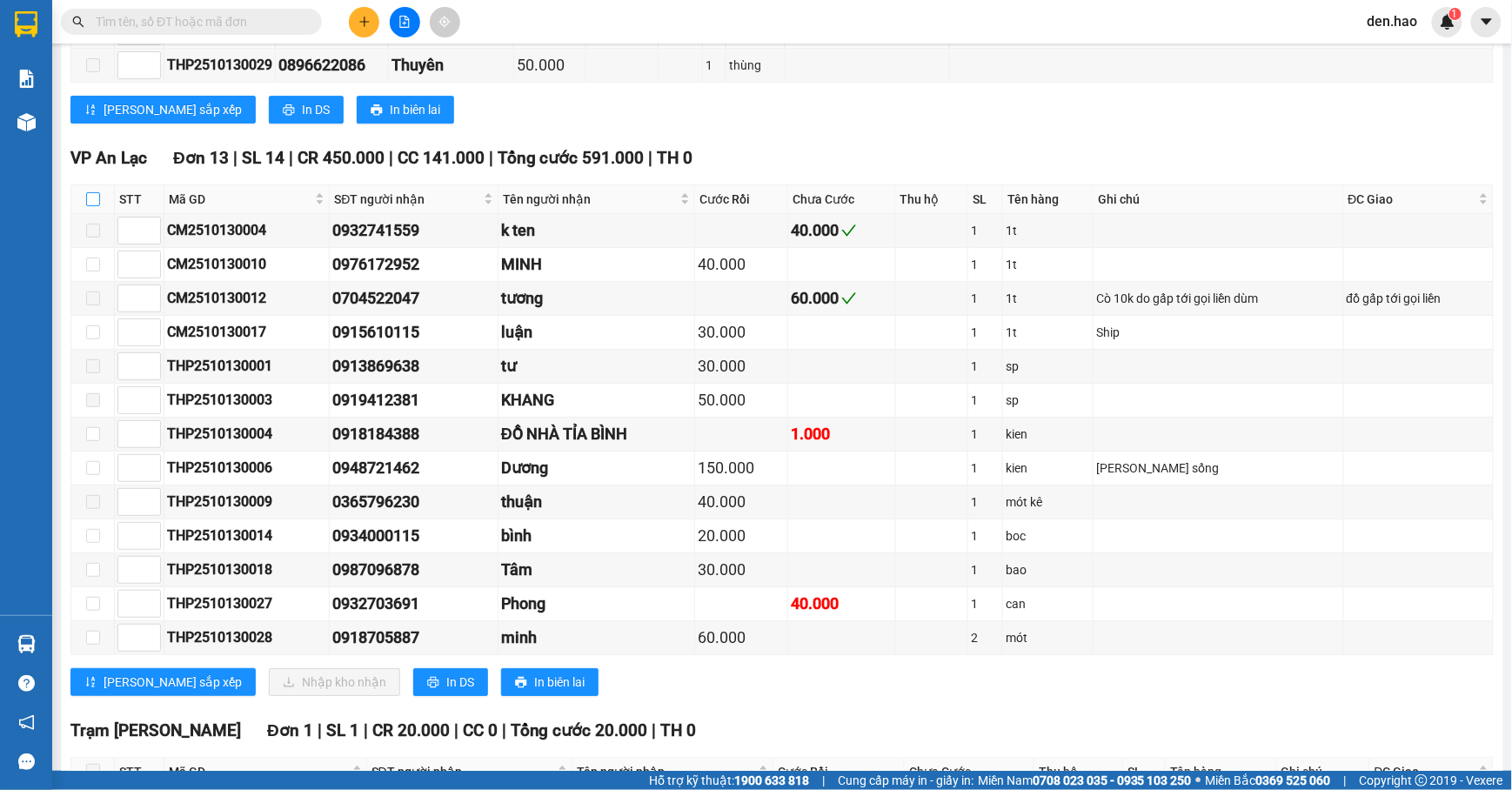
checkbox input "true"
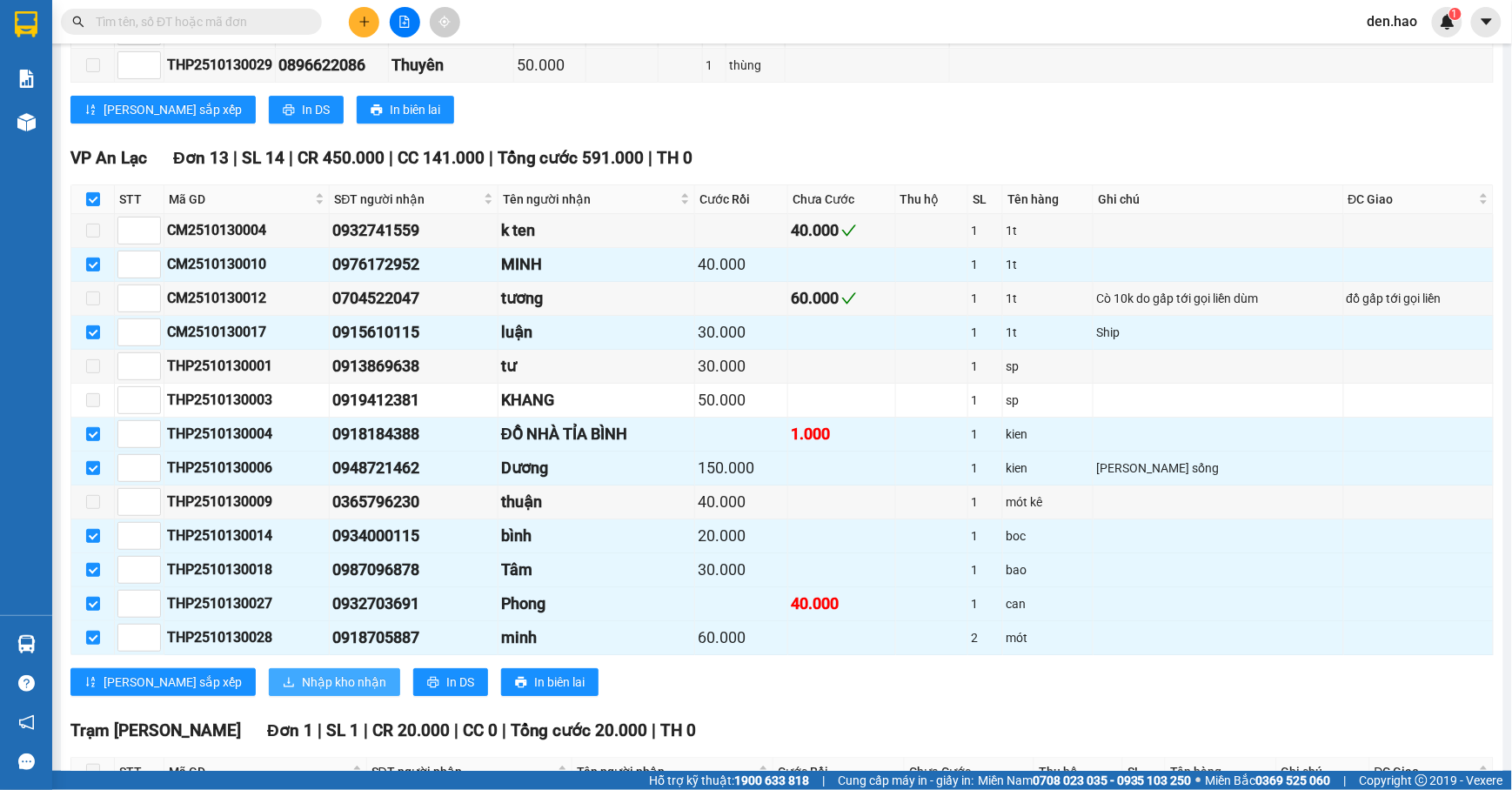
click at [302, 687] on span "Nhập kho nhận" at bounding box center [344, 681] width 84 height 19
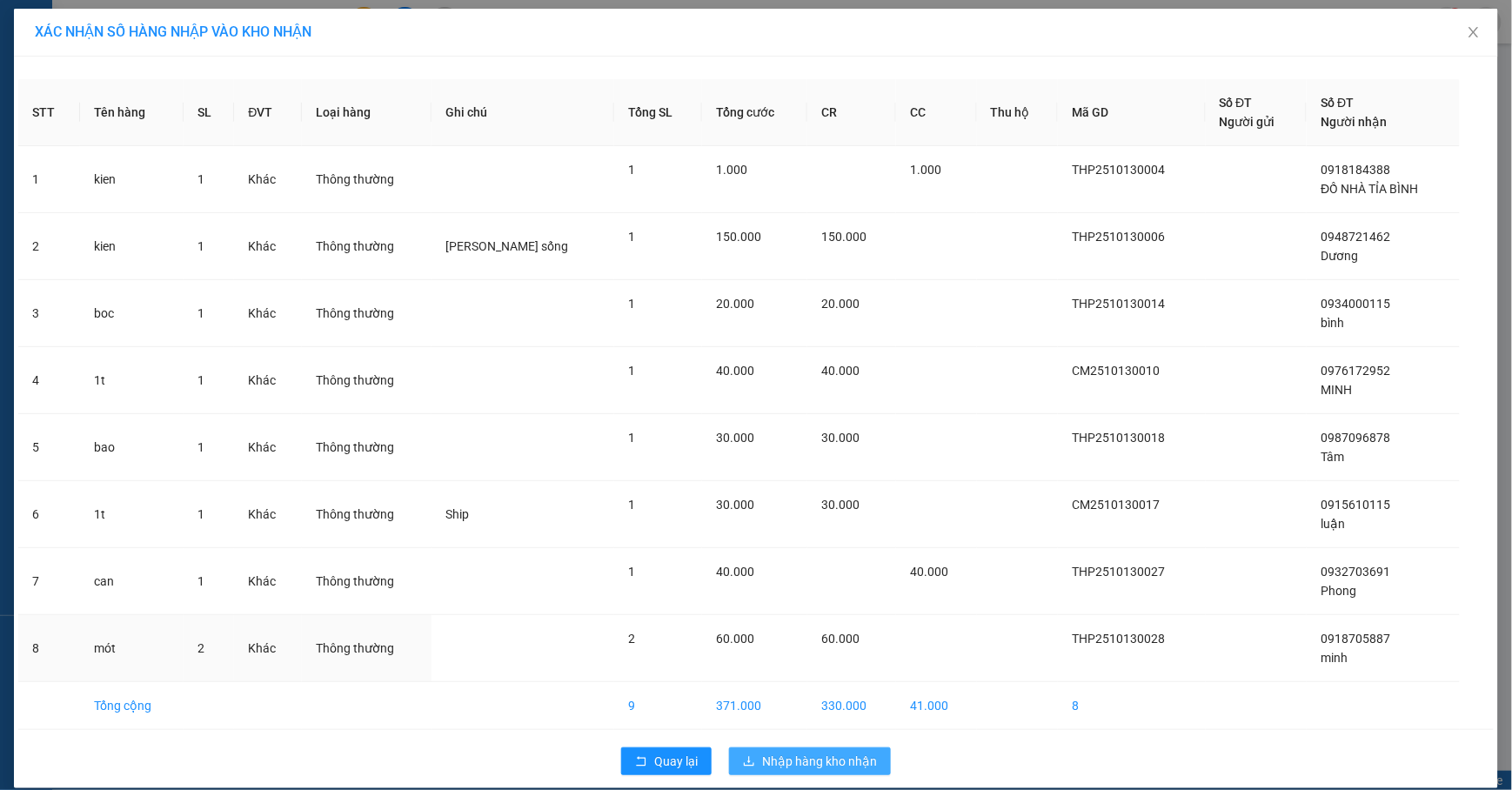
scroll to position [22, 0]
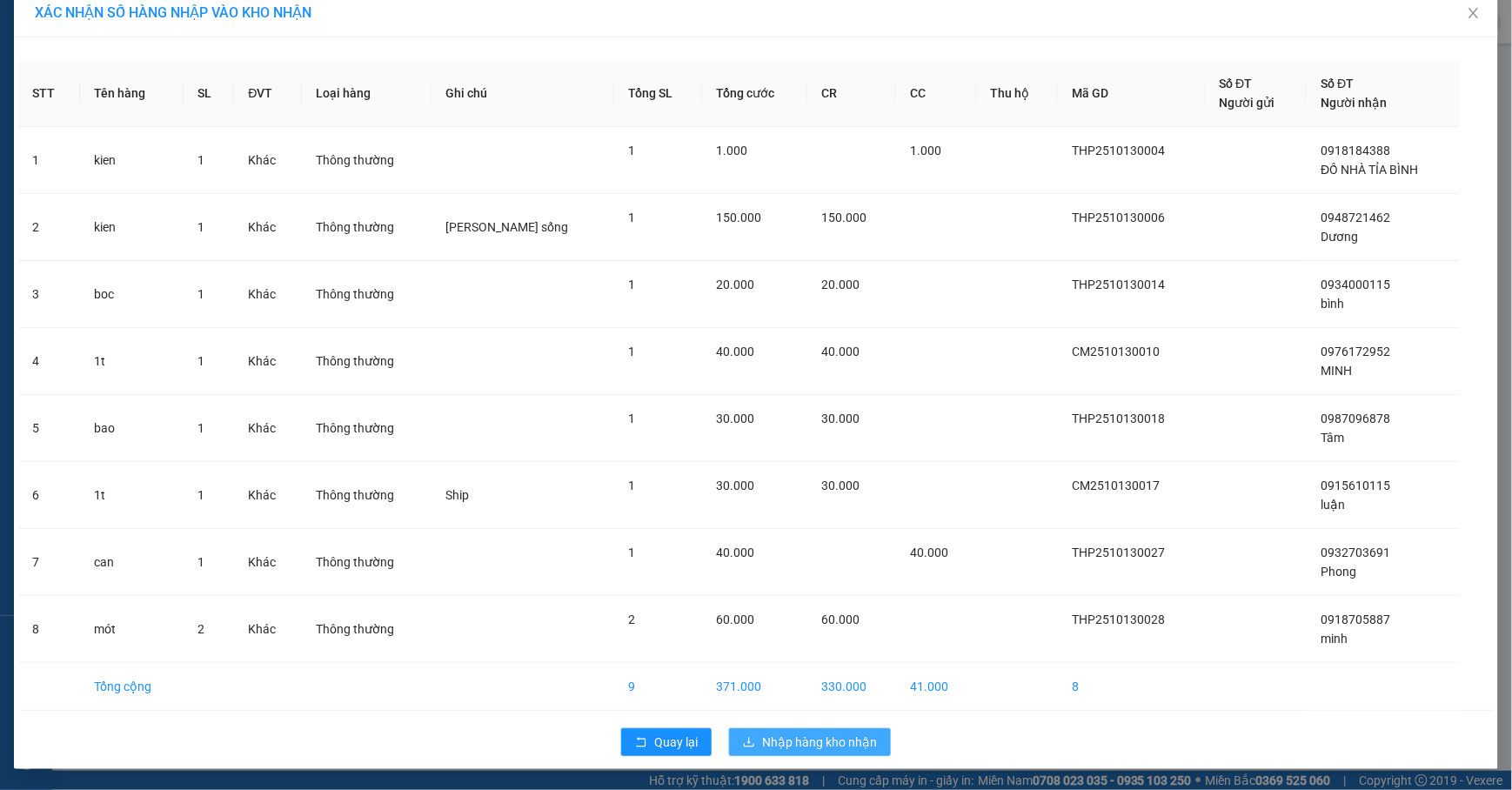
click at [794, 745] on span "Nhập hàng kho nhận" at bounding box center [820, 742] width 115 height 19
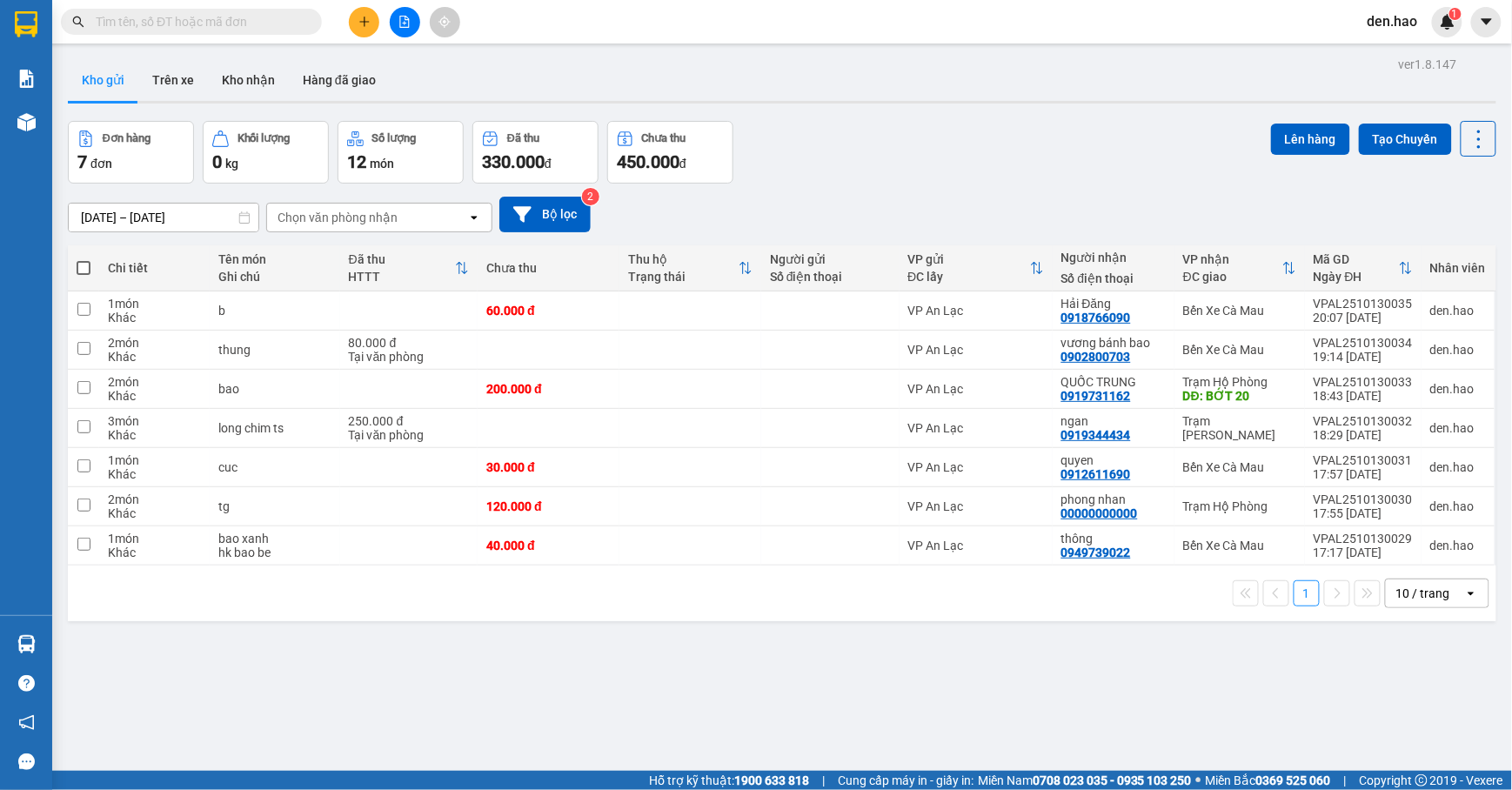
click at [275, 13] on input "text" at bounding box center [198, 22] width 206 height 19
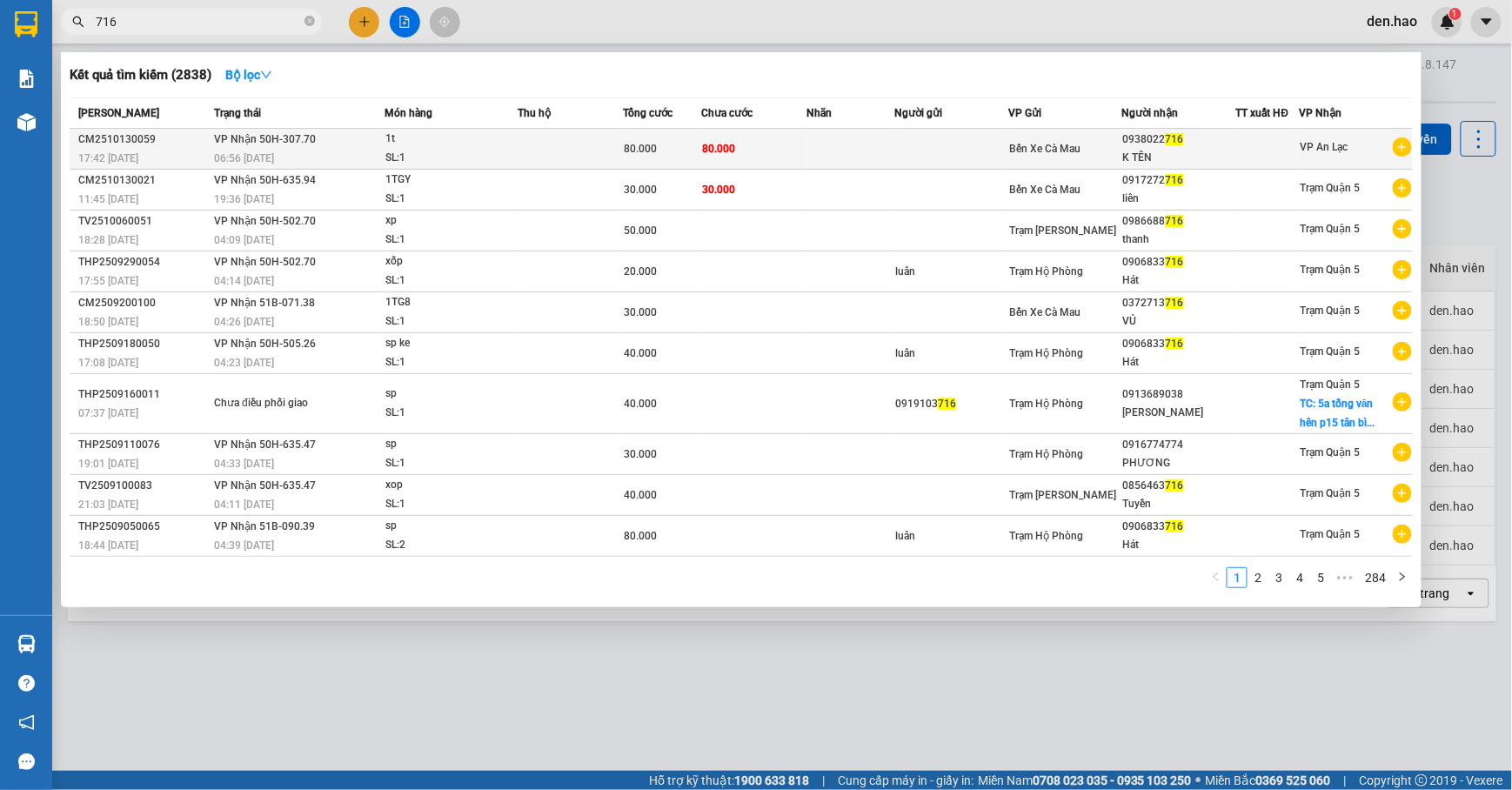
type input "716"
click at [843, 151] on td at bounding box center [851, 149] width 88 height 41
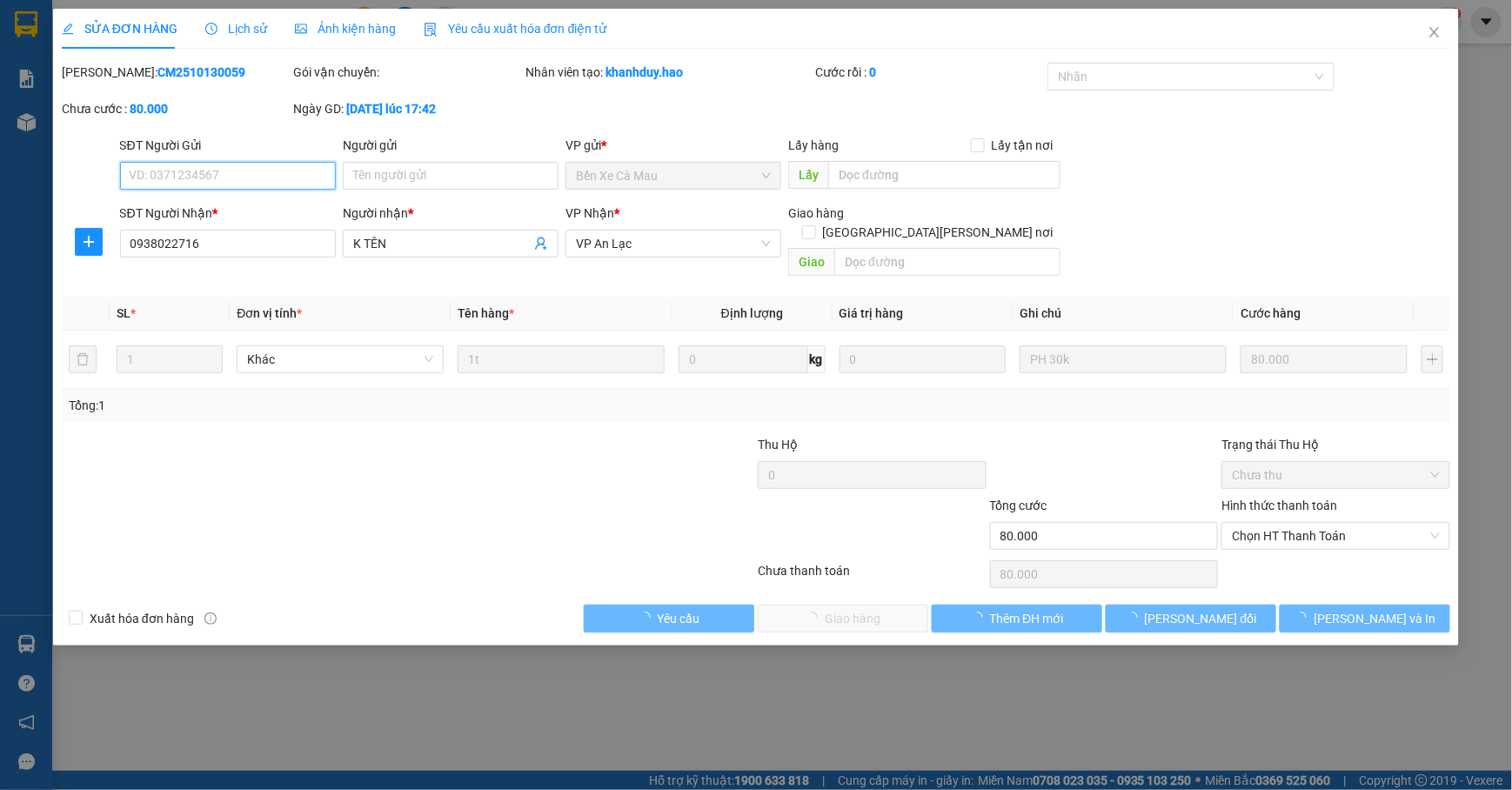
type input "0938022716"
type input "K TÊN"
type input "80.000"
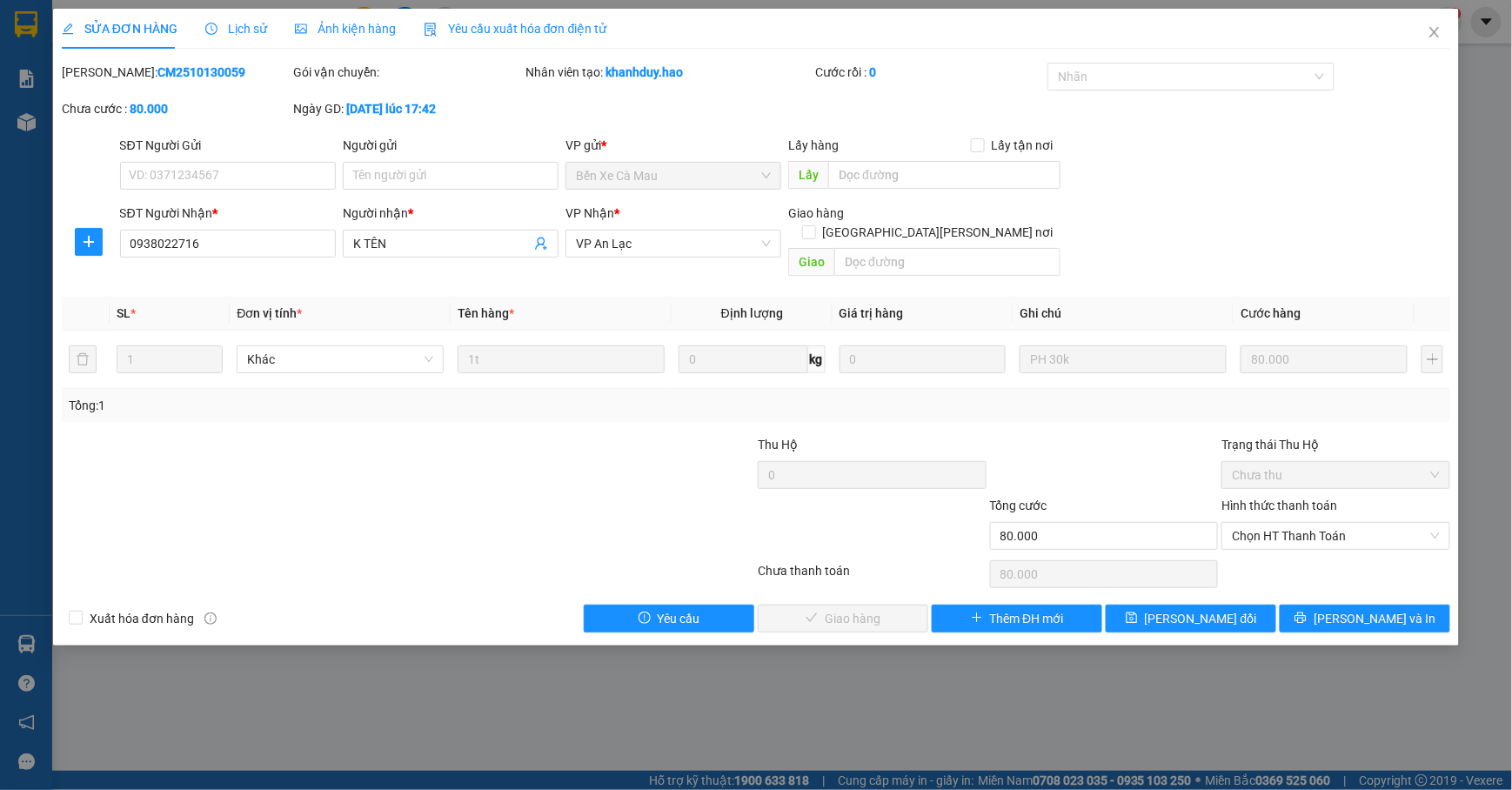
click at [319, 26] on span "Ảnh kiện hàng" at bounding box center [346, 29] width 101 height 14
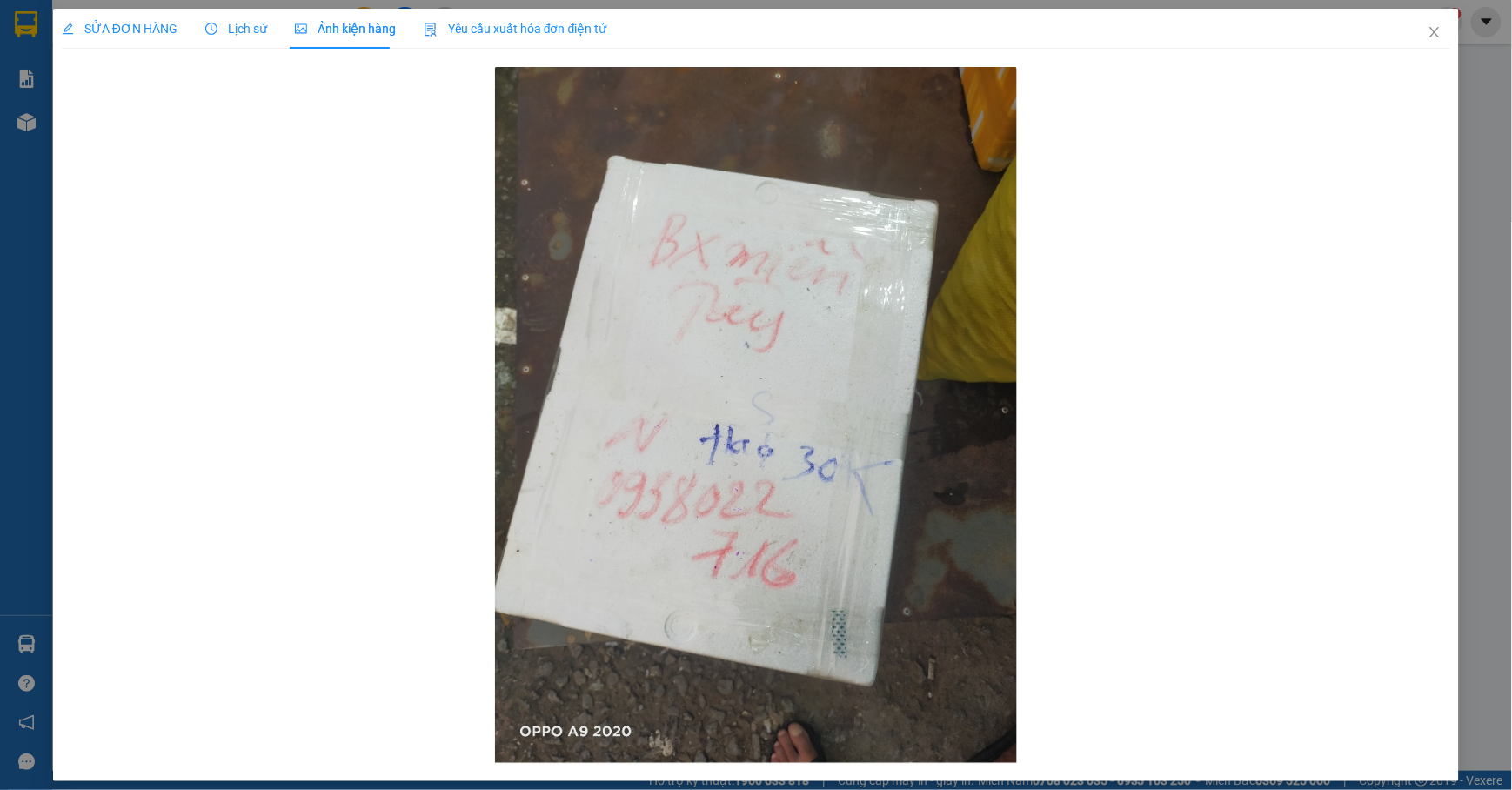
click at [315, 24] on span "Ảnh kiện hàng" at bounding box center [346, 29] width 101 height 14
click at [134, 17] on div "SỬA ĐƠN HÀNG" at bounding box center [119, 29] width 116 height 40
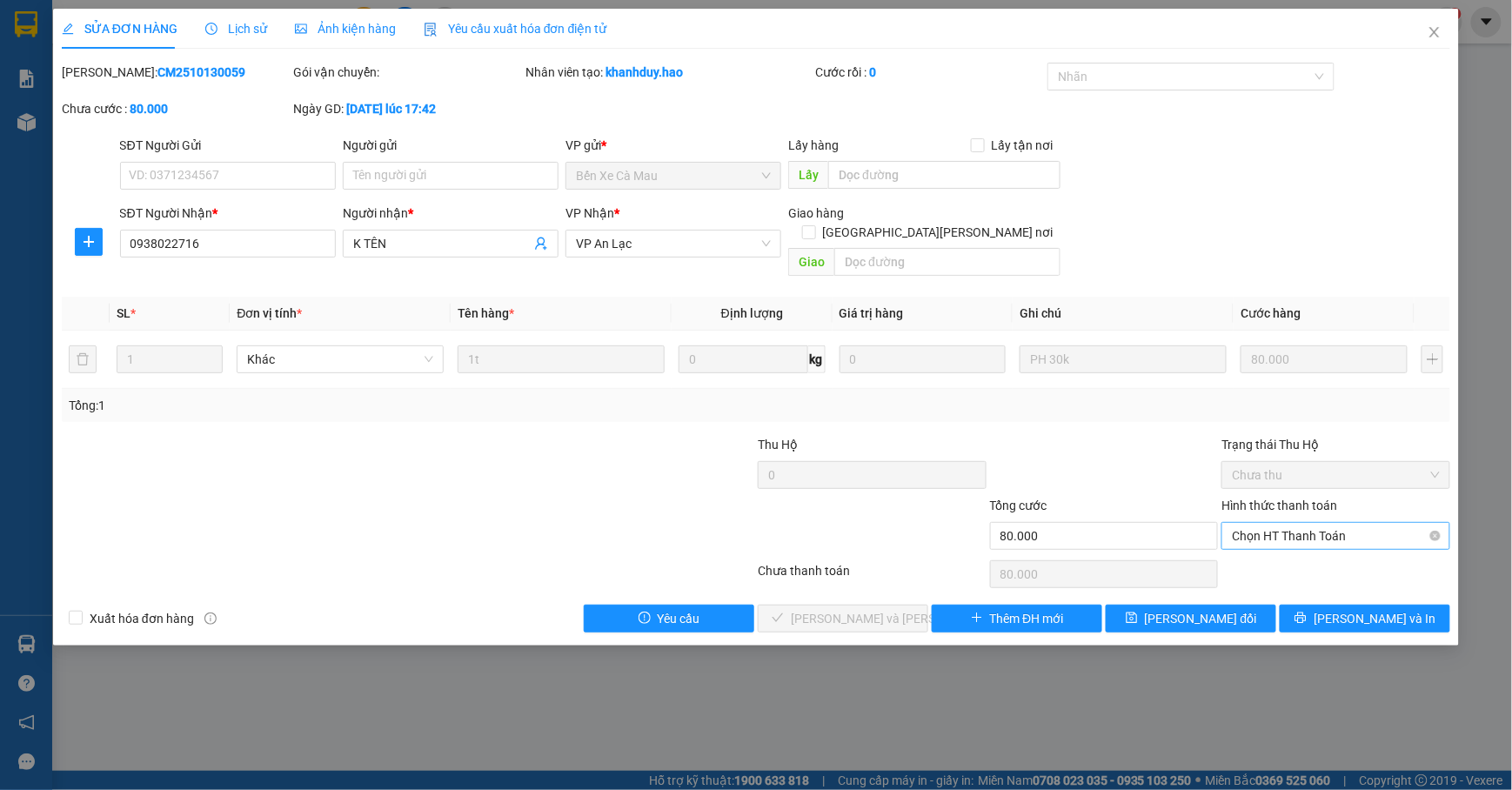
click at [1362, 522] on span "Chọn HT Thanh Toán" at bounding box center [1336, 535] width 208 height 26
click at [1305, 541] on div "Tại văn phòng" at bounding box center [1337, 553] width 229 height 28
type input "0"
click at [840, 609] on span "[PERSON_NAME] và Giao hàng" at bounding box center [909, 618] width 235 height 19
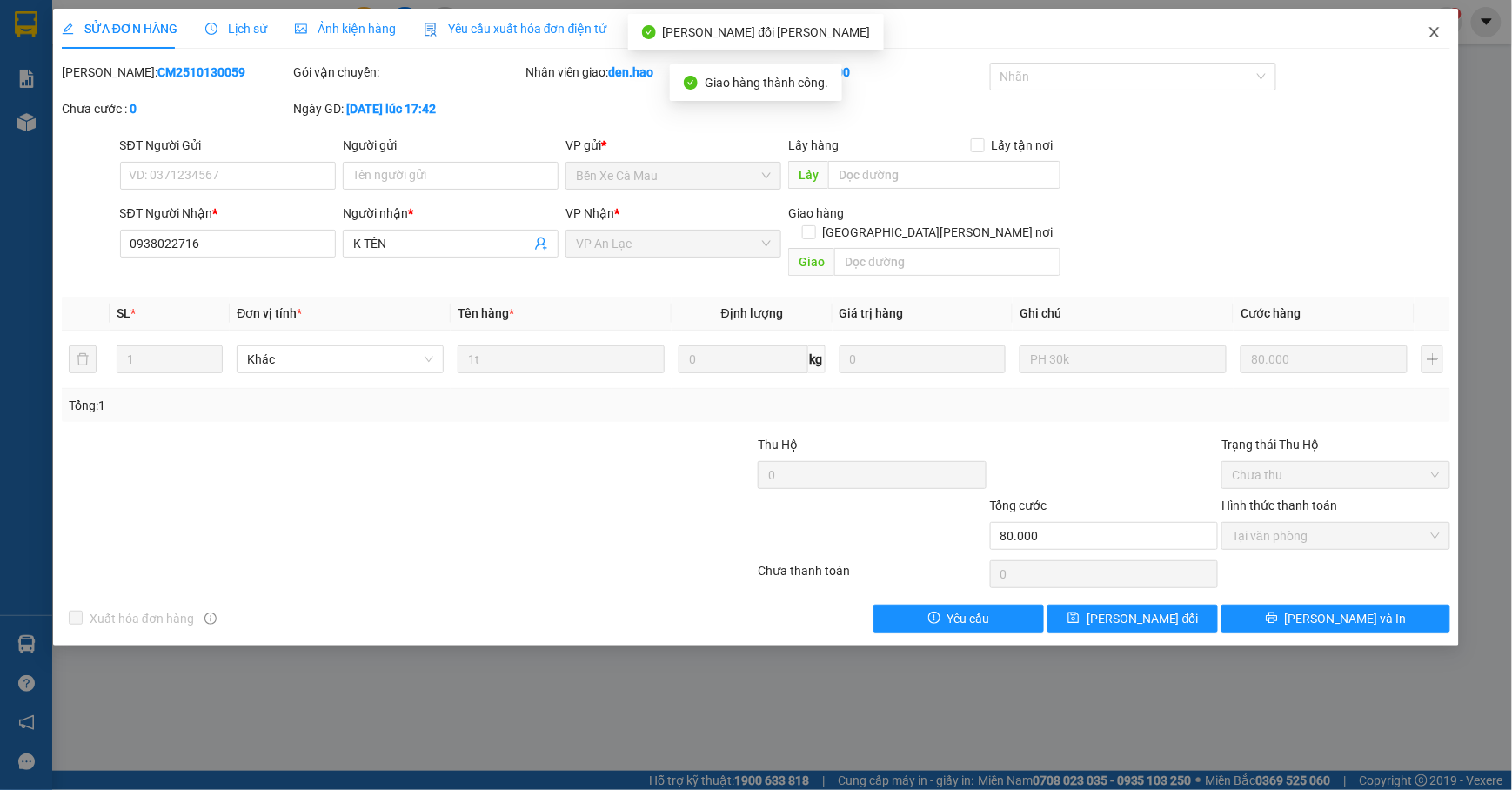
click at [1431, 32] on icon "close" at bounding box center [1435, 32] width 14 height 14
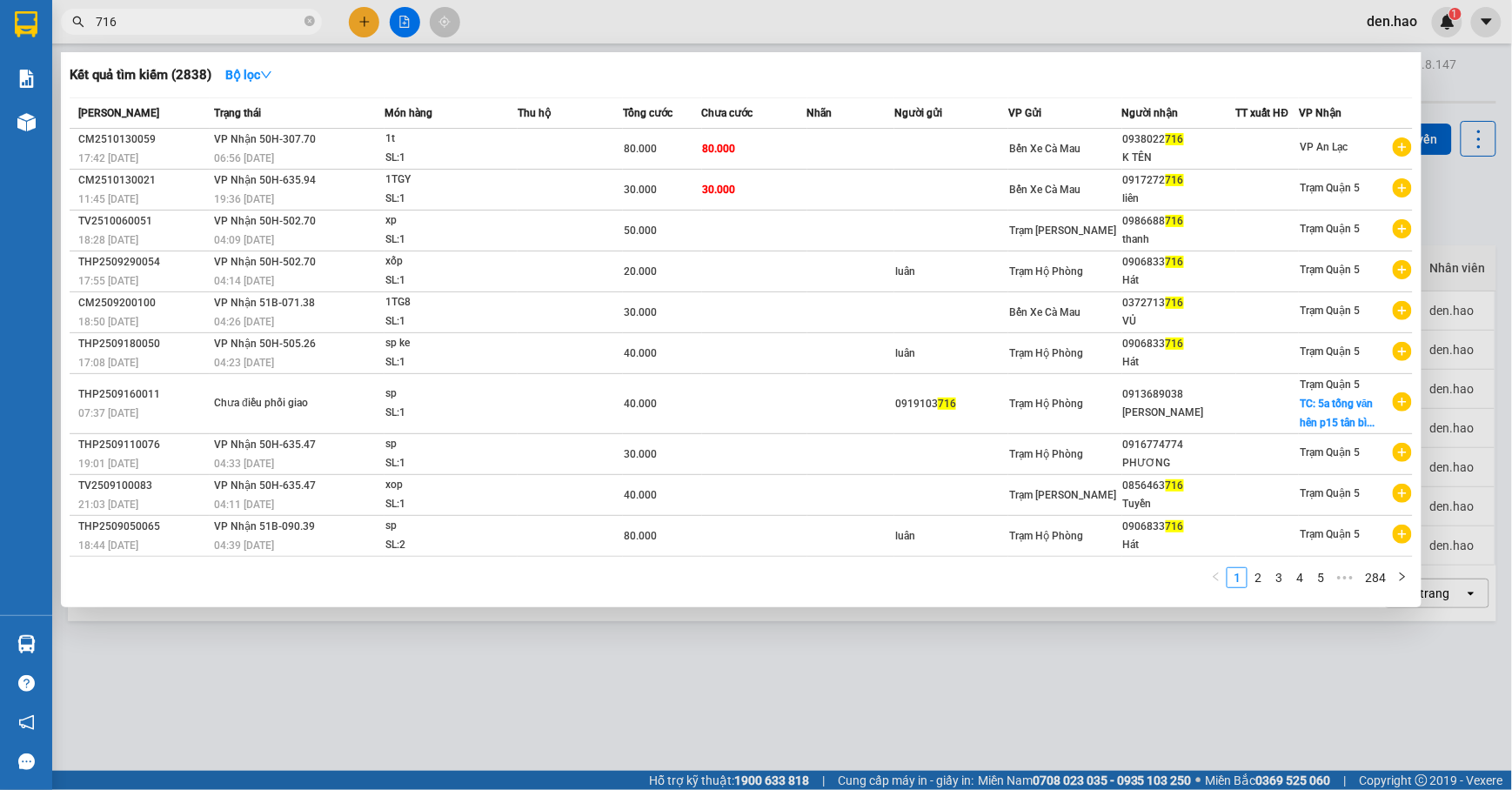
click at [151, 29] on input "716" at bounding box center [198, 22] width 206 height 19
drag, startPoint x: 312, startPoint y: 21, endPoint x: 284, endPoint y: 15, distance: 28.6
click at [311, 21] on icon "close-circle" at bounding box center [310, 21] width 11 height 11
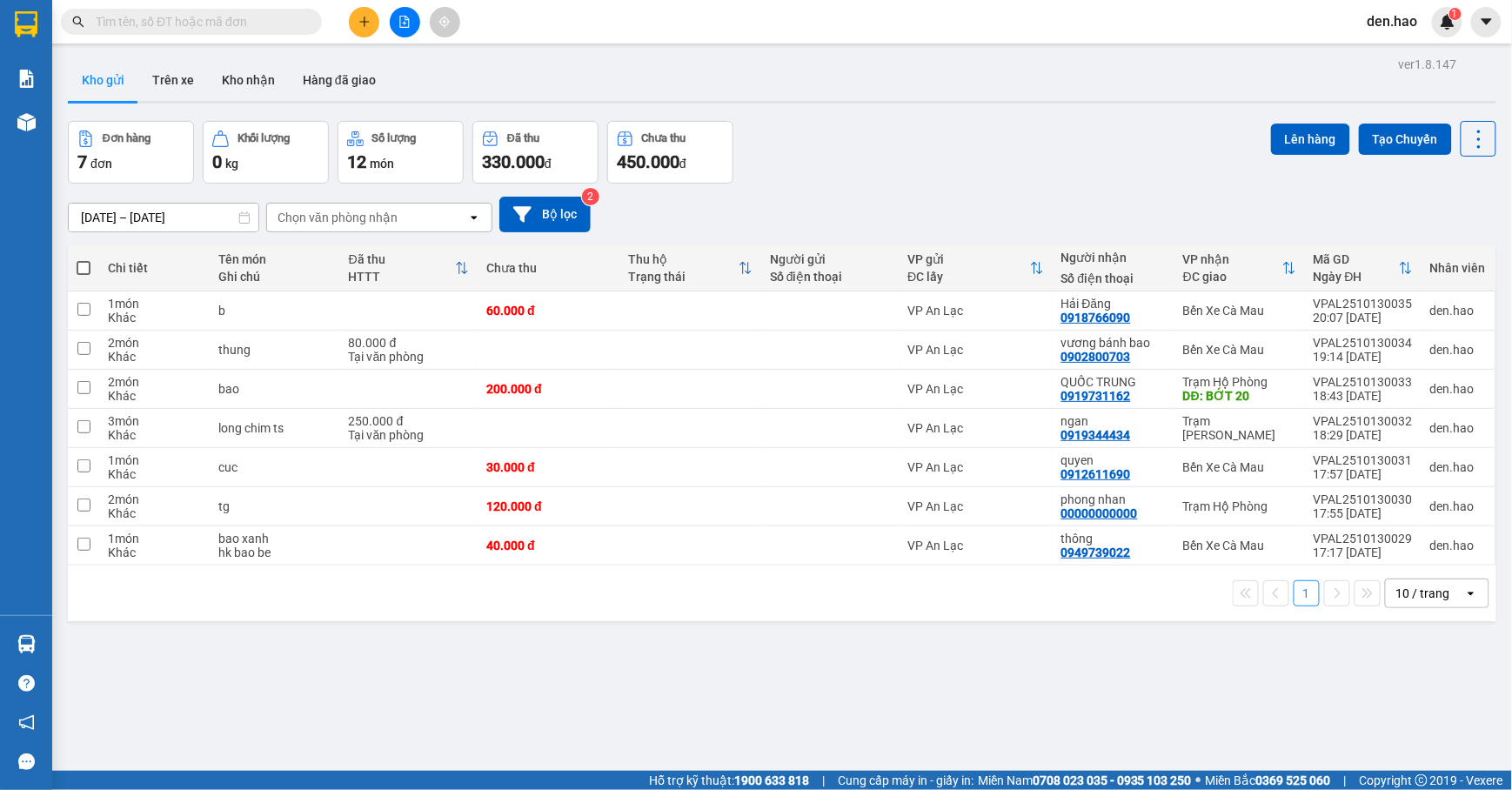
click at [278, 15] on input "text" at bounding box center [198, 22] width 206 height 19
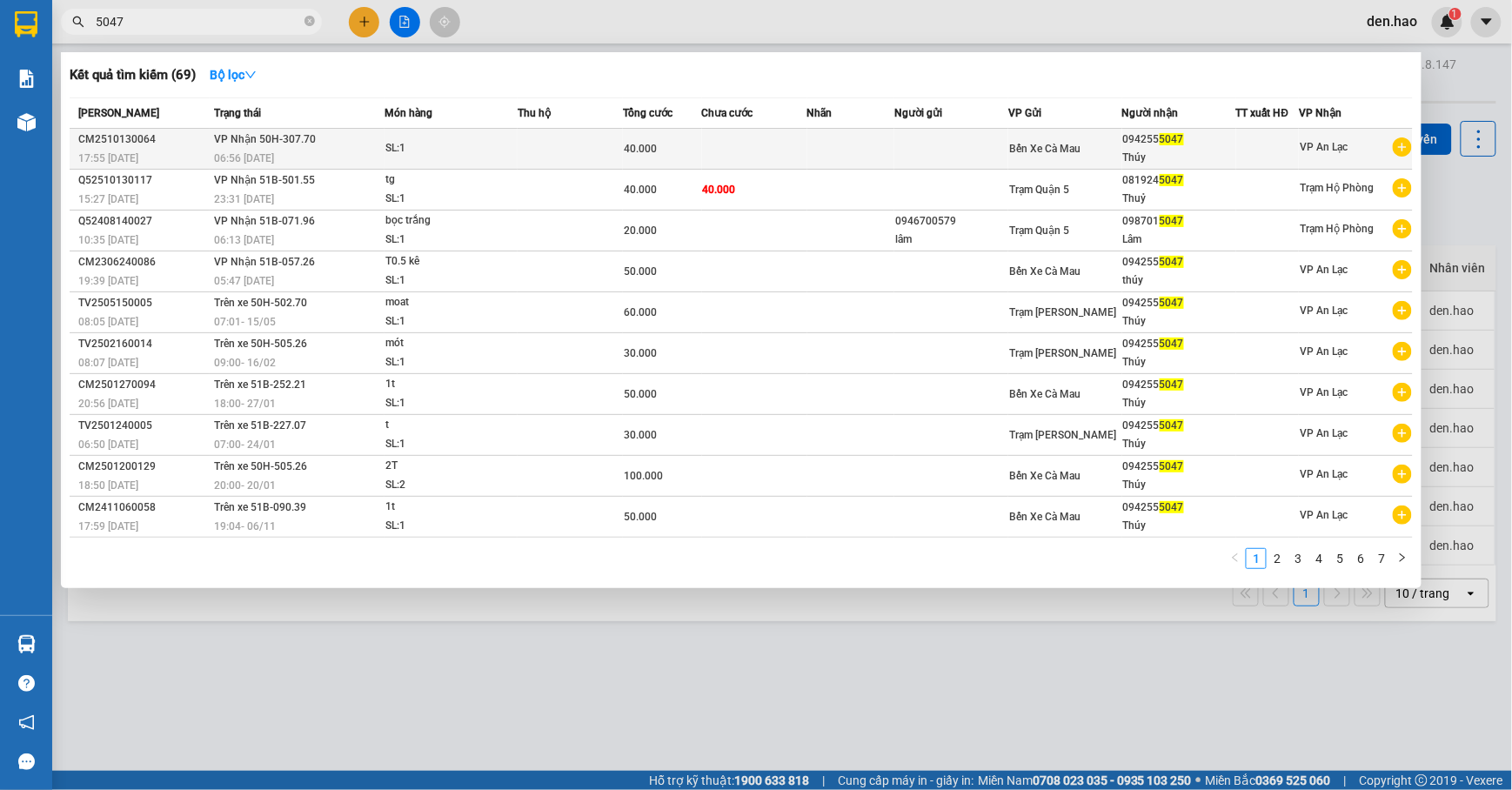
type input "5047"
click at [658, 146] on div "40.000" at bounding box center [663, 148] width 77 height 19
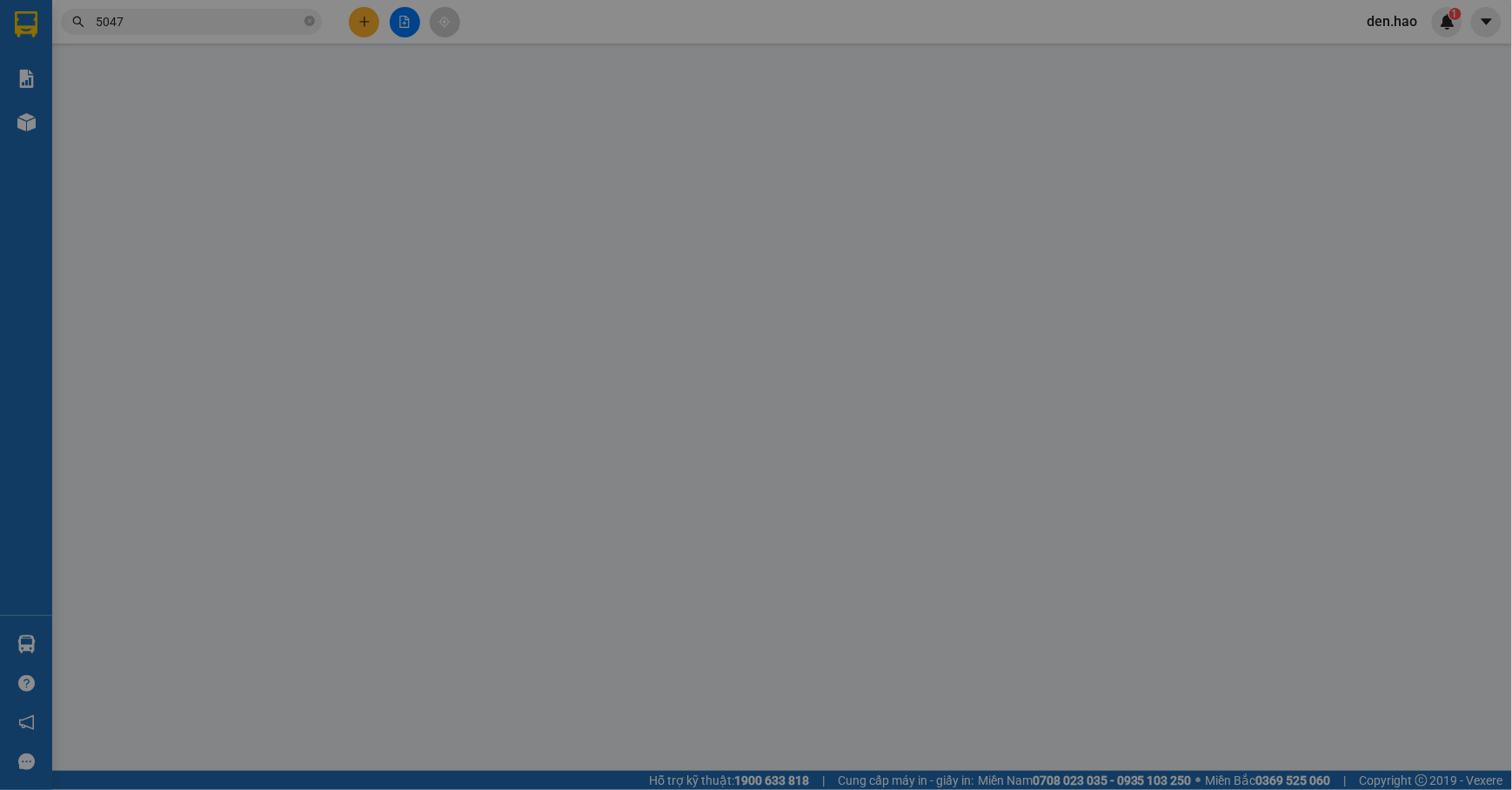
type input "0942555047"
type input "Thúy"
type input "40.000"
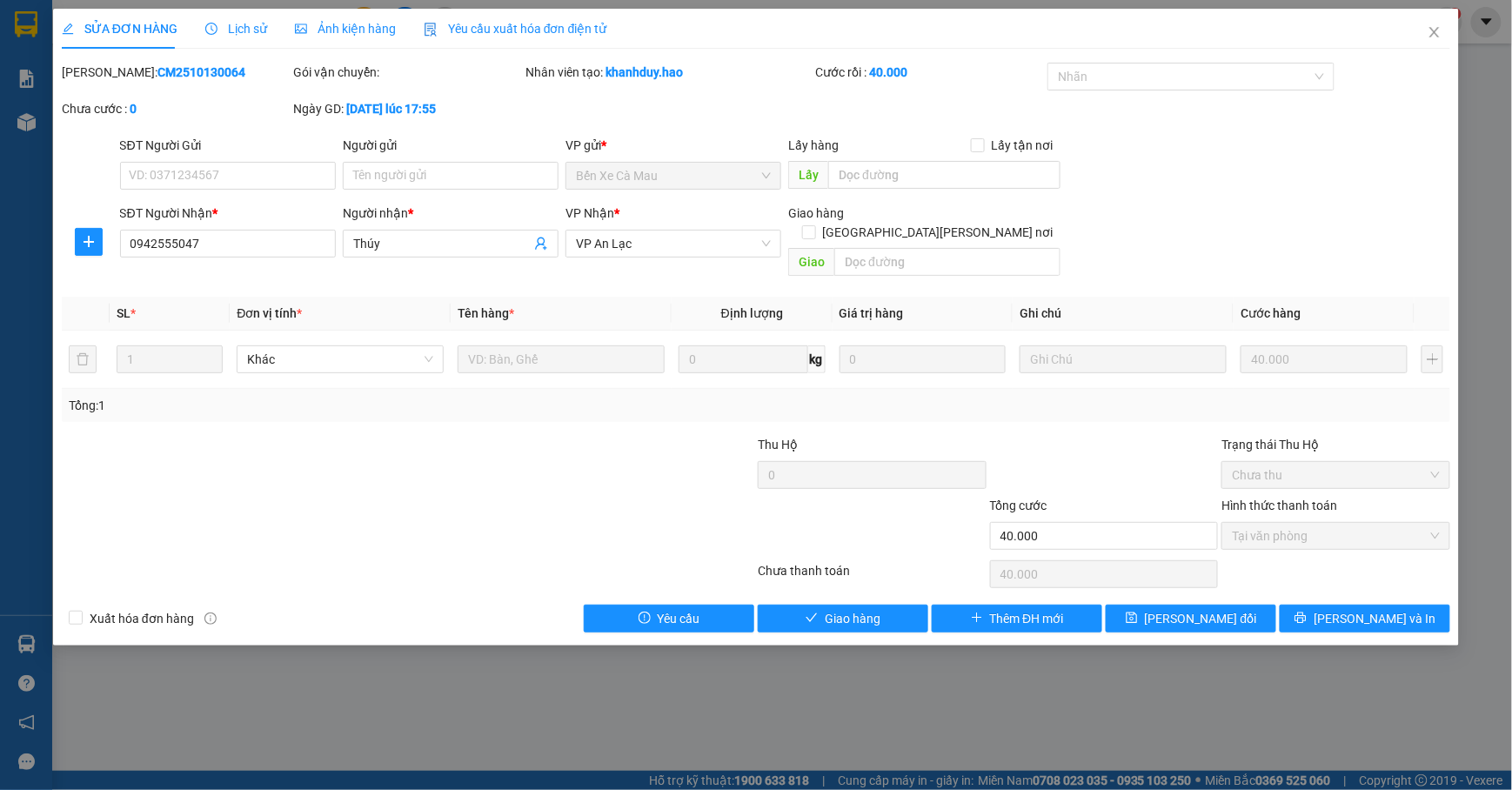
click at [318, 22] on span "Ảnh kiện hàng" at bounding box center [346, 29] width 101 height 14
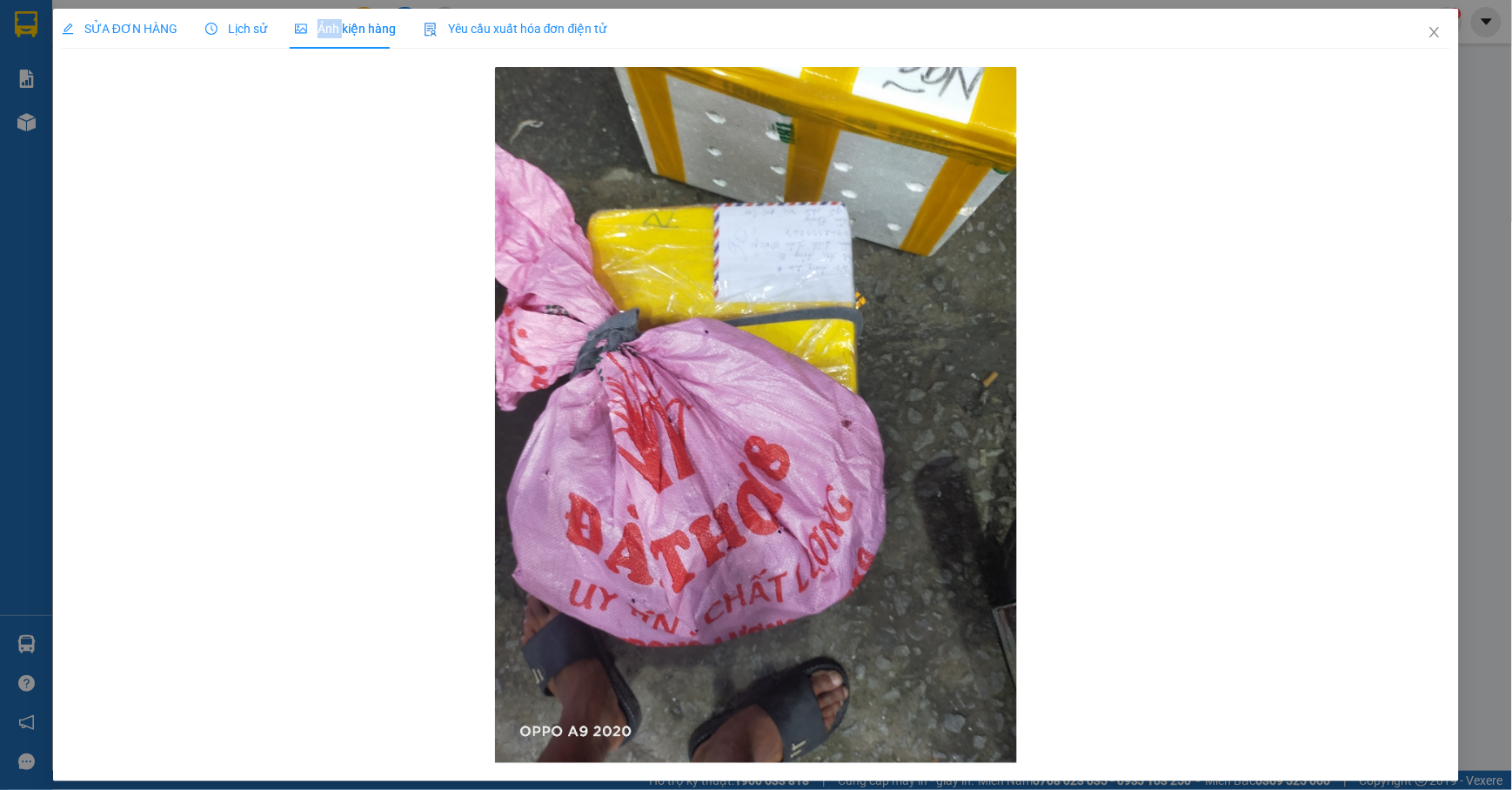
drag, startPoint x: 318, startPoint y: 22, endPoint x: 303, endPoint y: 15, distance: 16.6
click at [318, 22] on span "Ảnh kiện hàng" at bounding box center [346, 29] width 101 height 14
click at [126, 24] on span "SỬA ĐƠN HÀNG" at bounding box center [119, 29] width 116 height 14
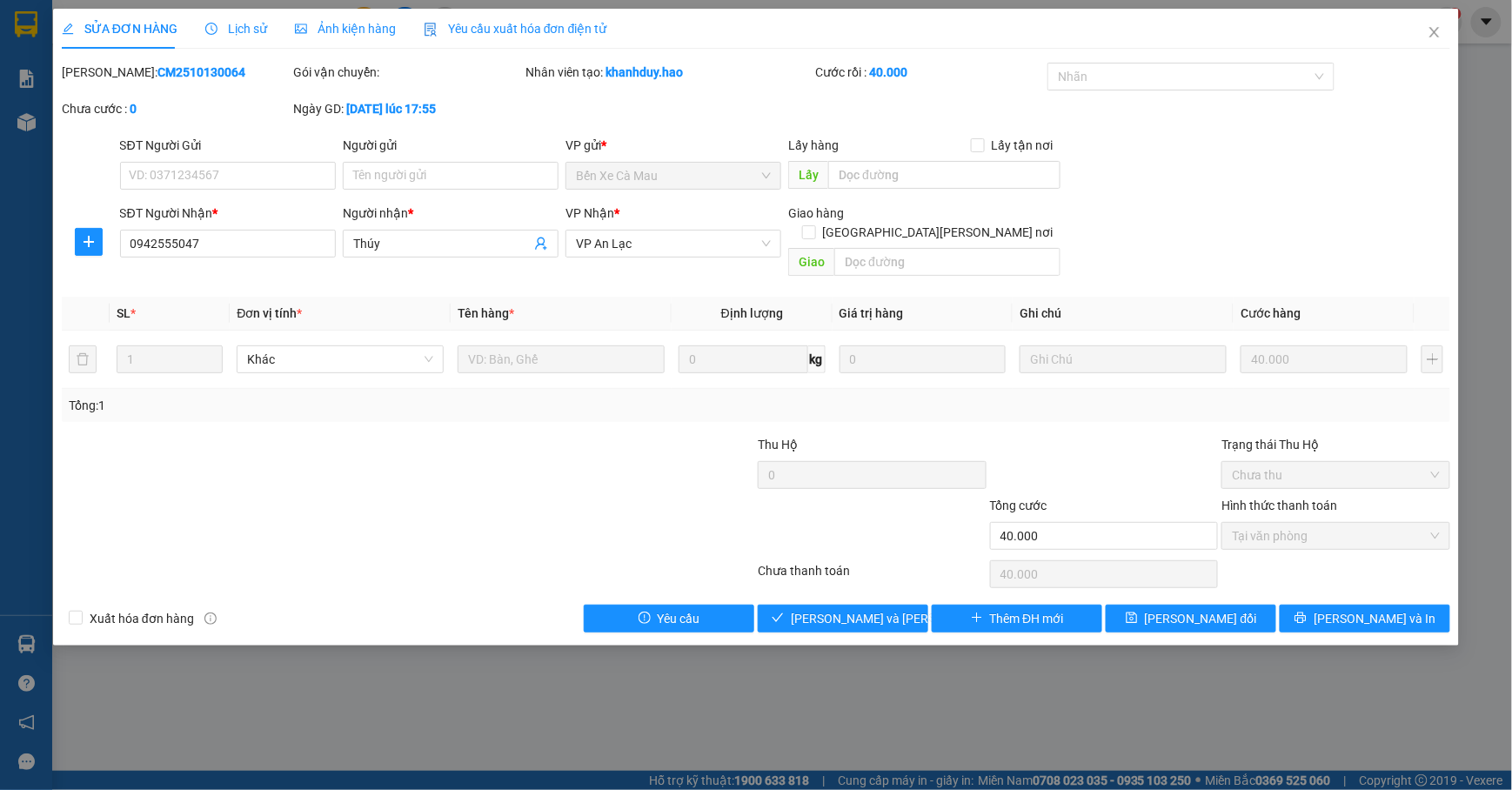
drag, startPoint x: 1338, startPoint y: 520, endPoint x: 1271, endPoint y: 557, distance: 76.5
click at [1339, 525] on span "Tại văn phòng" at bounding box center [1336, 535] width 208 height 26
click at [868, 609] on span "[PERSON_NAME] và Giao hàng" at bounding box center [909, 618] width 235 height 19
type input "0"
click at [1467, 42] on icon "close" at bounding box center [1466, 45] width 13 height 13
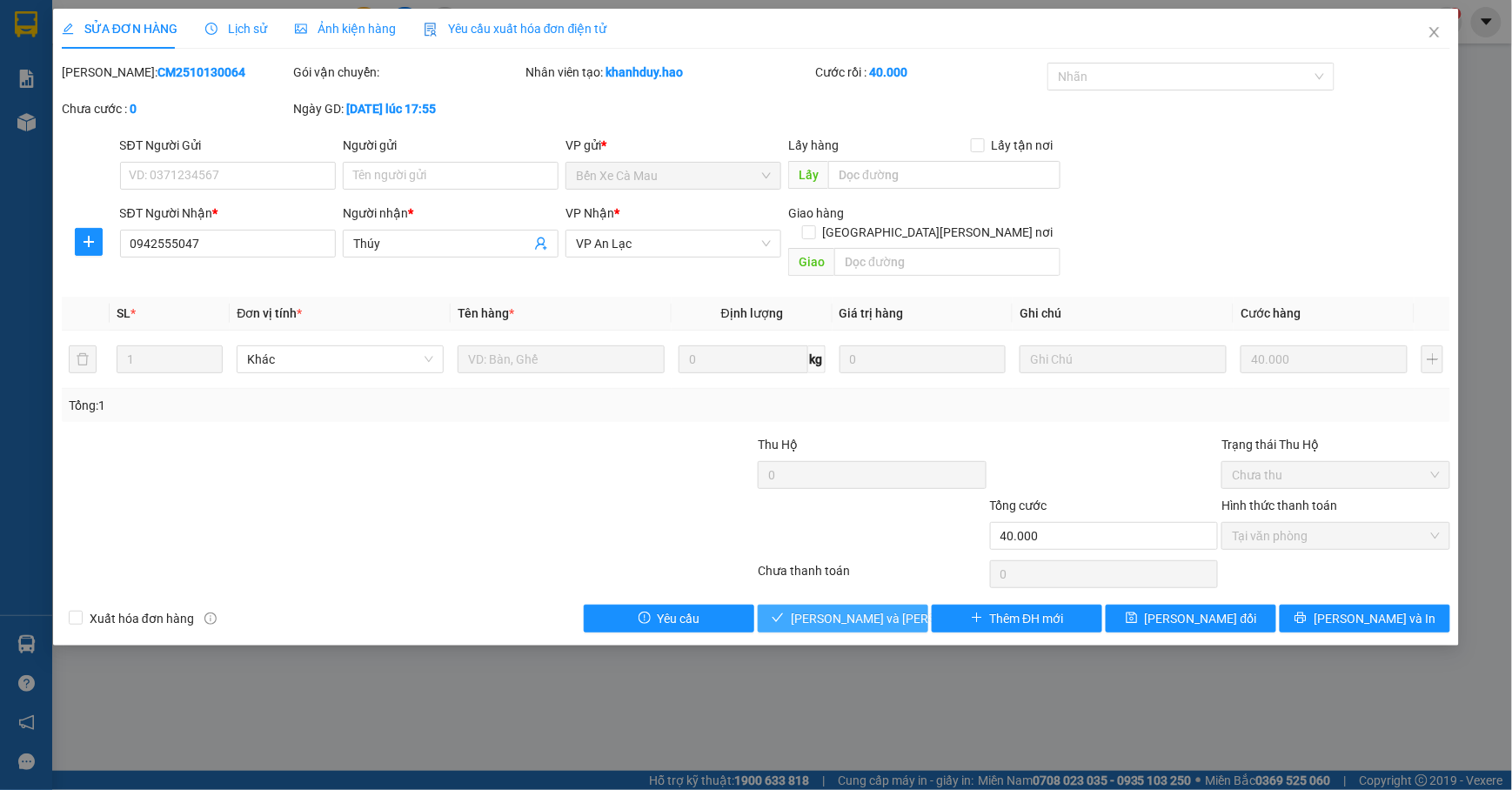
click at [812, 609] on span "[PERSON_NAME] và Giao hàng" at bounding box center [909, 618] width 235 height 19
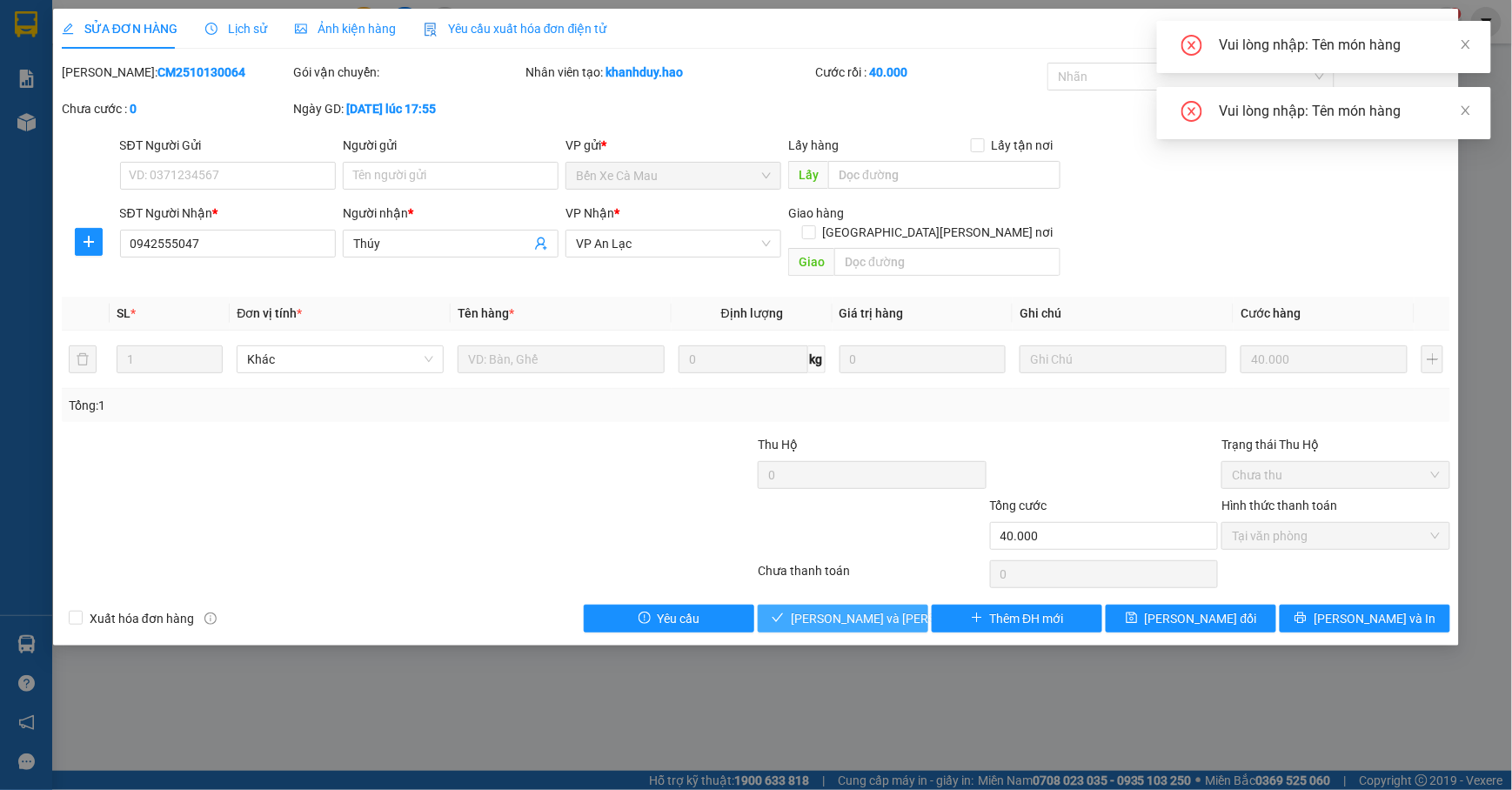
click at [812, 609] on span "[PERSON_NAME] và Giao hàng" at bounding box center [909, 618] width 235 height 19
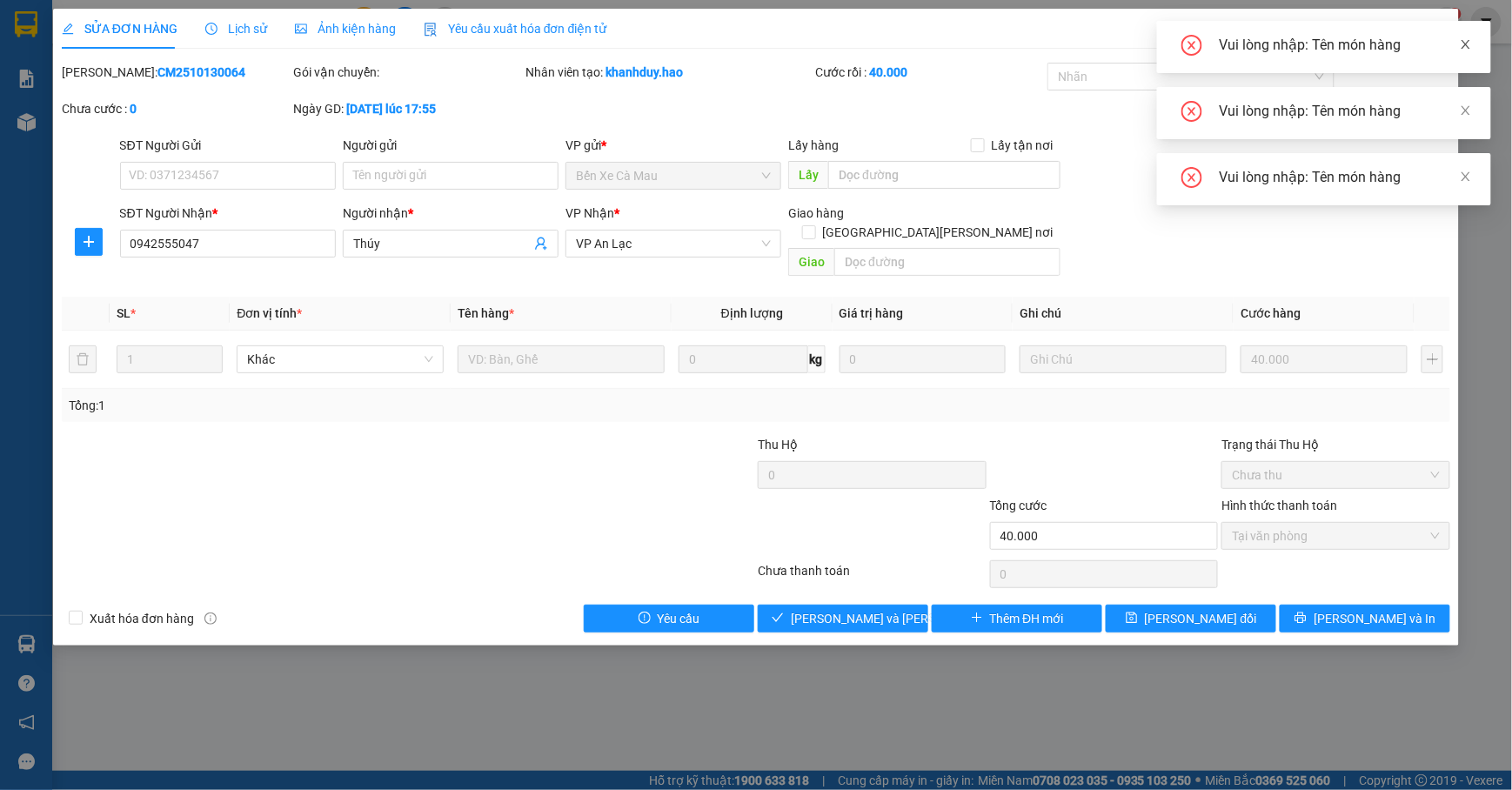
click at [1471, 42] on icon "close" at bounding box center [1466, 45] width 13 height 13
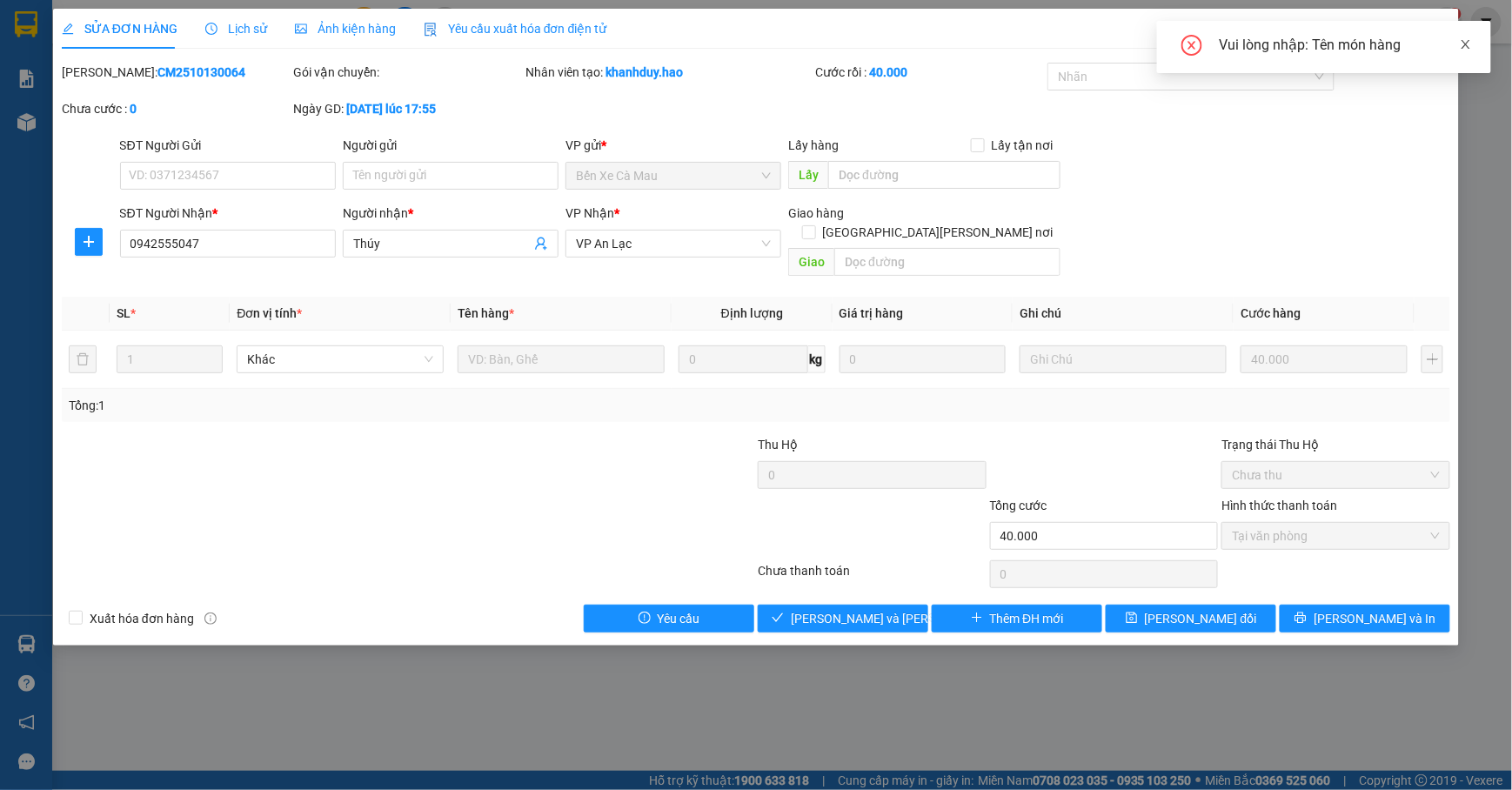
click at [1469, 50] on span at bounding box center [1466, 45] width 13 height 14
click at [1437, 37] on icon "close" at bounding box center [1435, 32] width 14 height 14
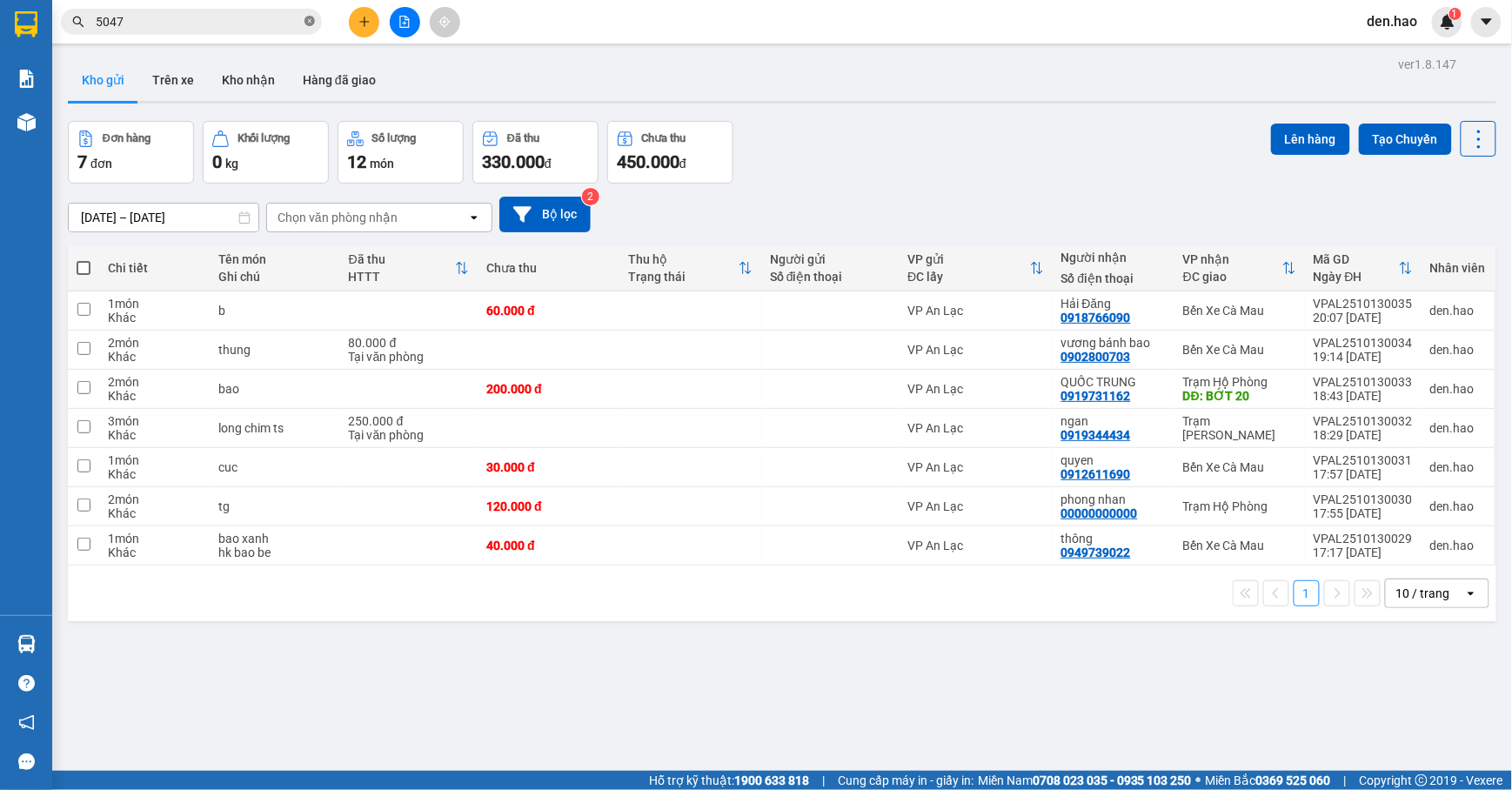
drag, startPoint x: 313, startPoint y: 17, endPoint x: 286, endPoint y: 12, distance: 27.5
click at [311, 15] on icon "close-circle" at bounding box center [310, 21] width 11 height 11
click at [262, 29] on input "text" at bounding box center [198, 22] width 206 height 19
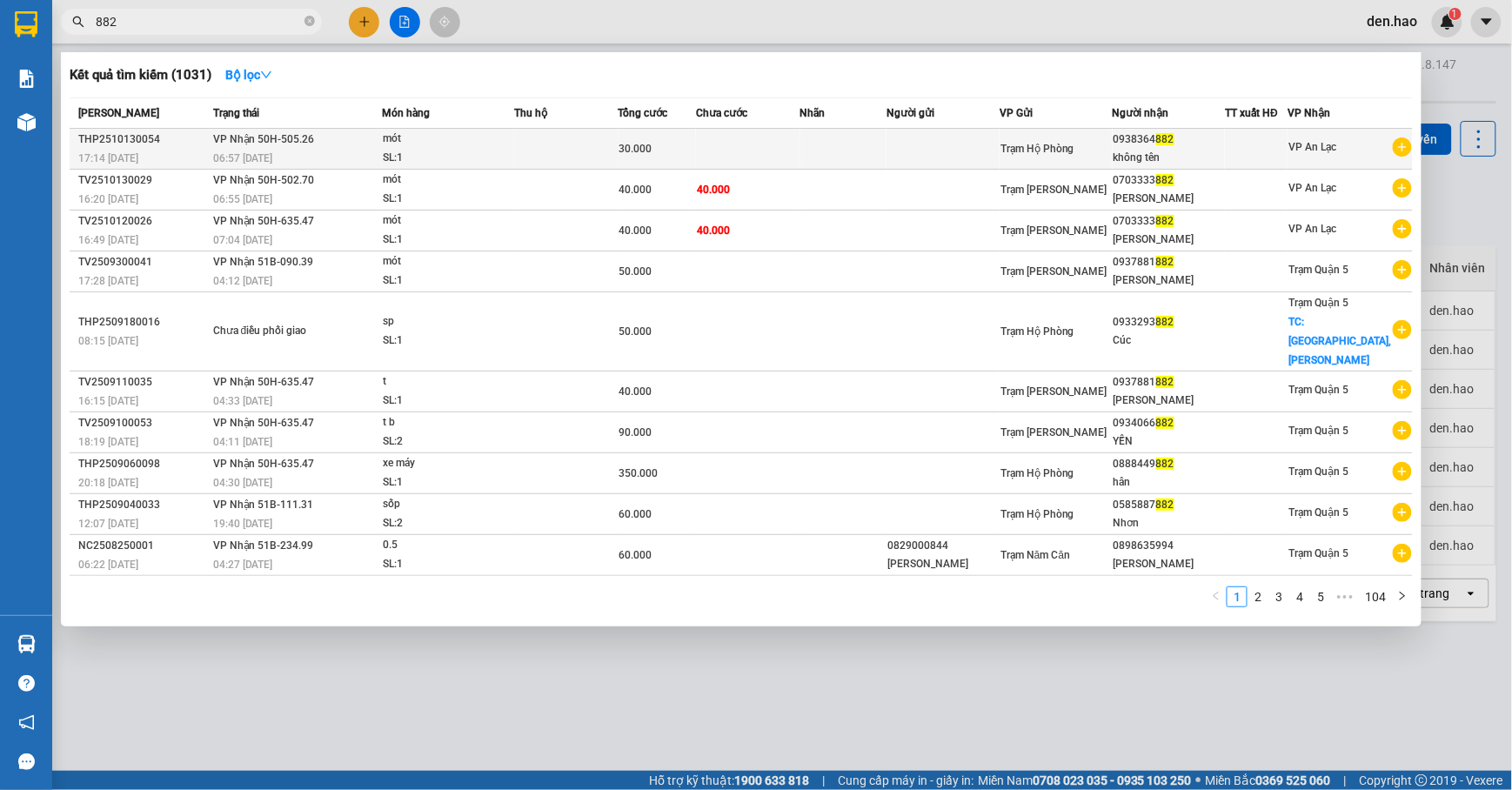
type input "882"
click at [971, 148] on td at bounding box center [944, 149] width 113 height 41
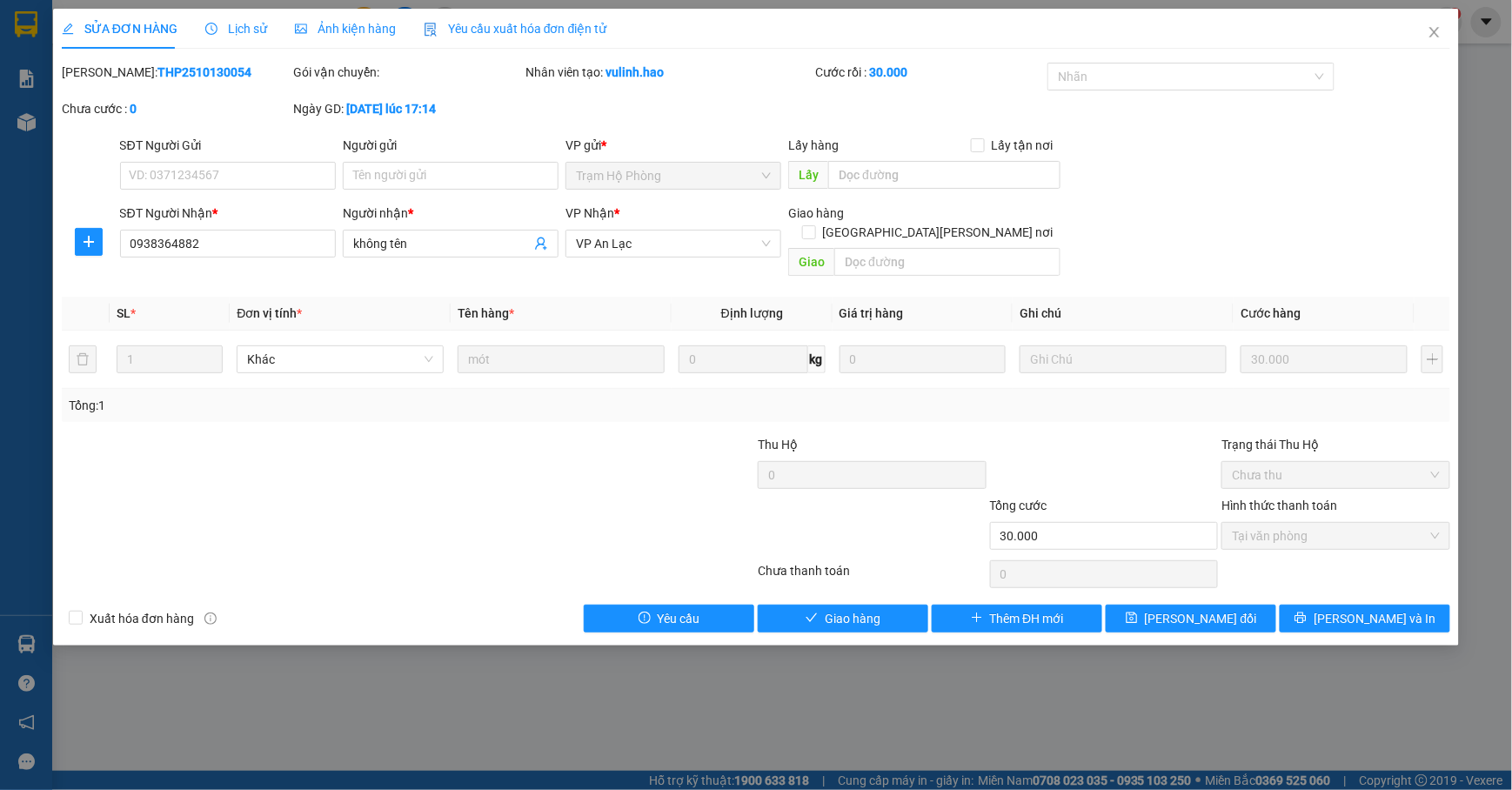
click at [319, 22] on span "Ảnh kiện hàng" at bounding box center [346, 29] width 101 height 14
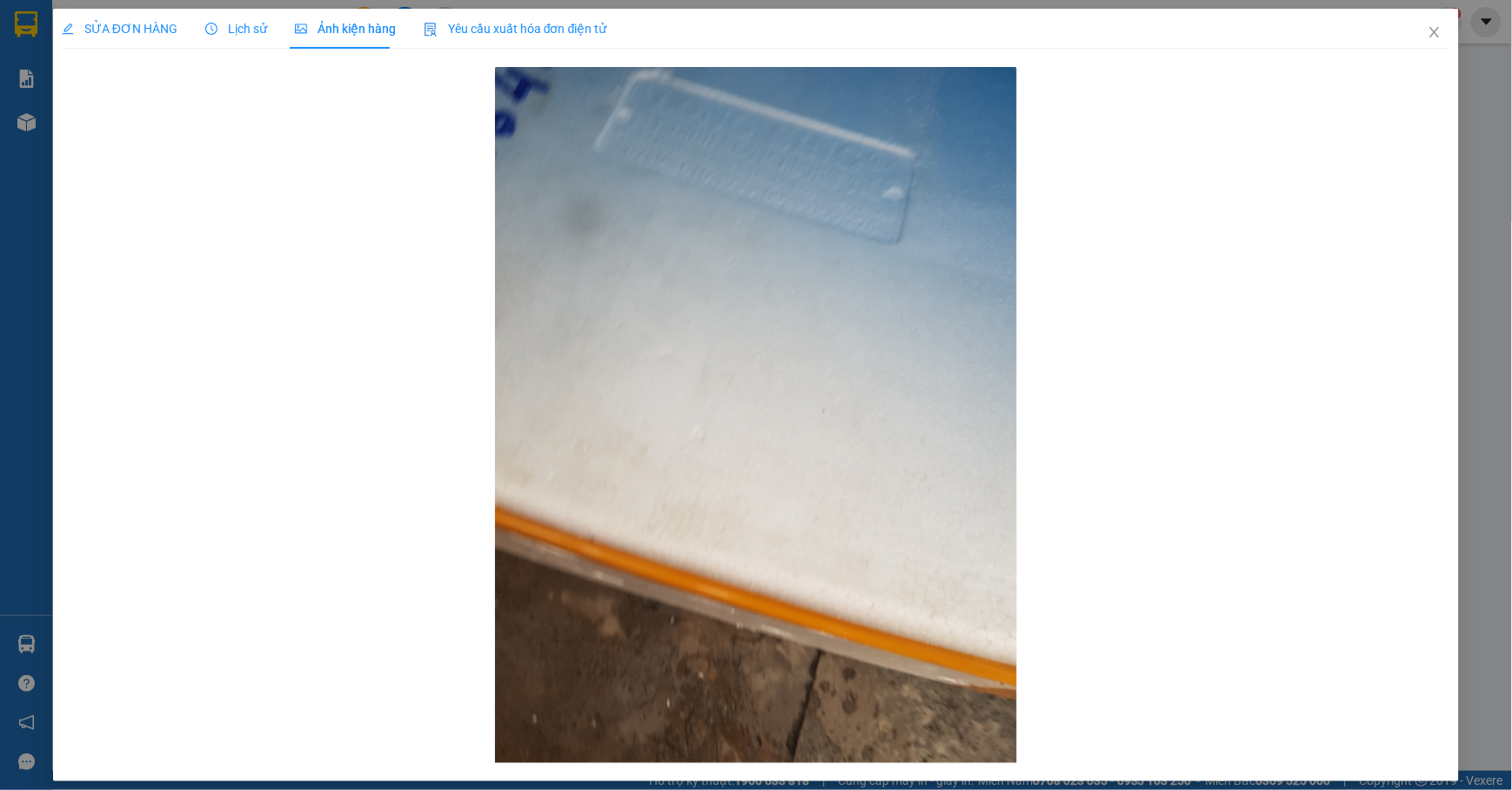
click at [116, 32] on span "SỬA ĐƠN HÀNG" at bounding box center [119, 29] width 116 height 14
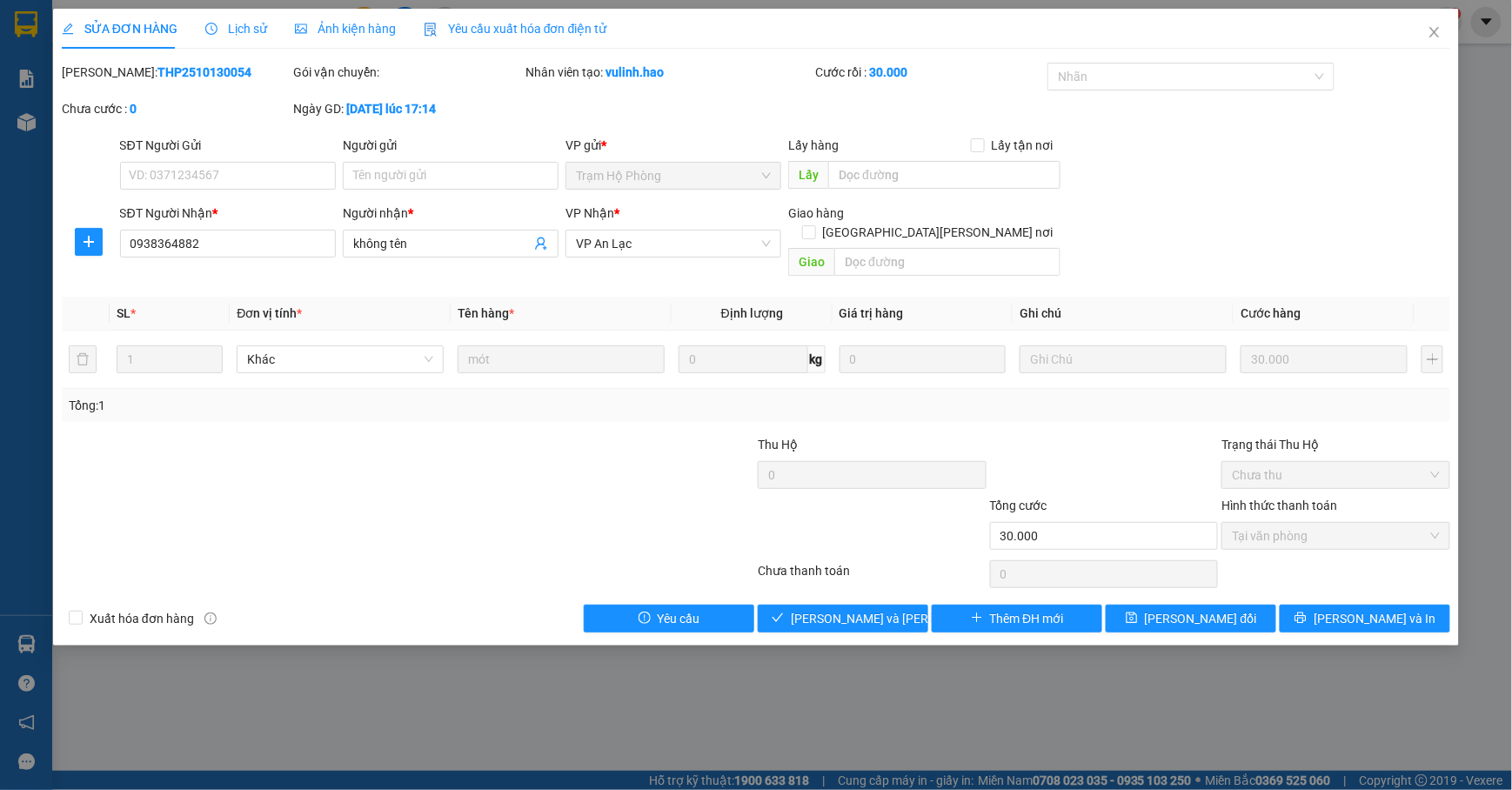
click at [1297, 503] on div "Hình thức thanh toán" at bounding box center [1336, 508] width 229 height 26
click at [878, 609] on span "[PERSON_NAME] và Giao hàng" at bounding box center [909, 618] width 235 height 19
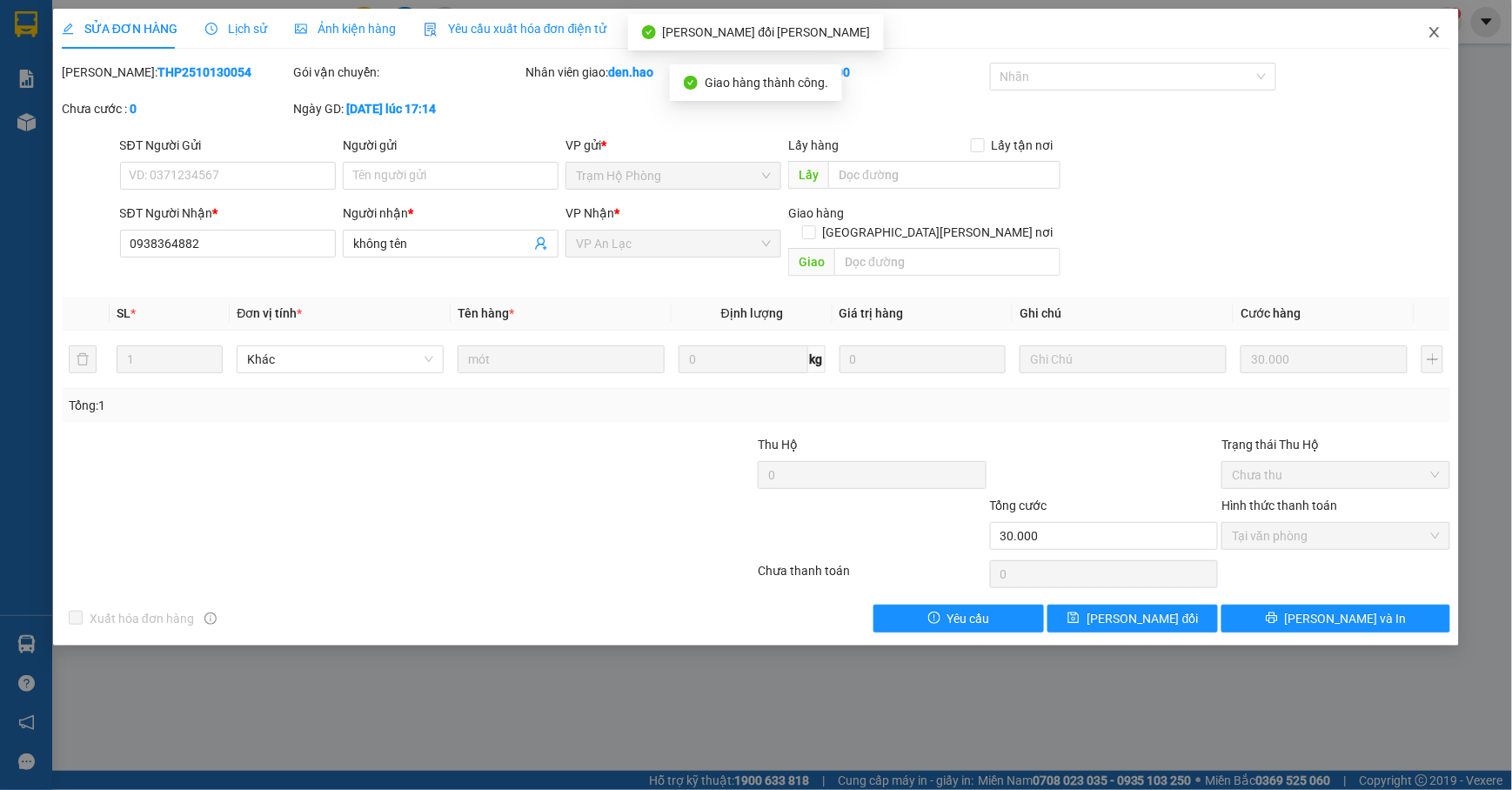
click at [1435, 32] on icon "close" at bounding box center [1434, 32] width 10 height 11
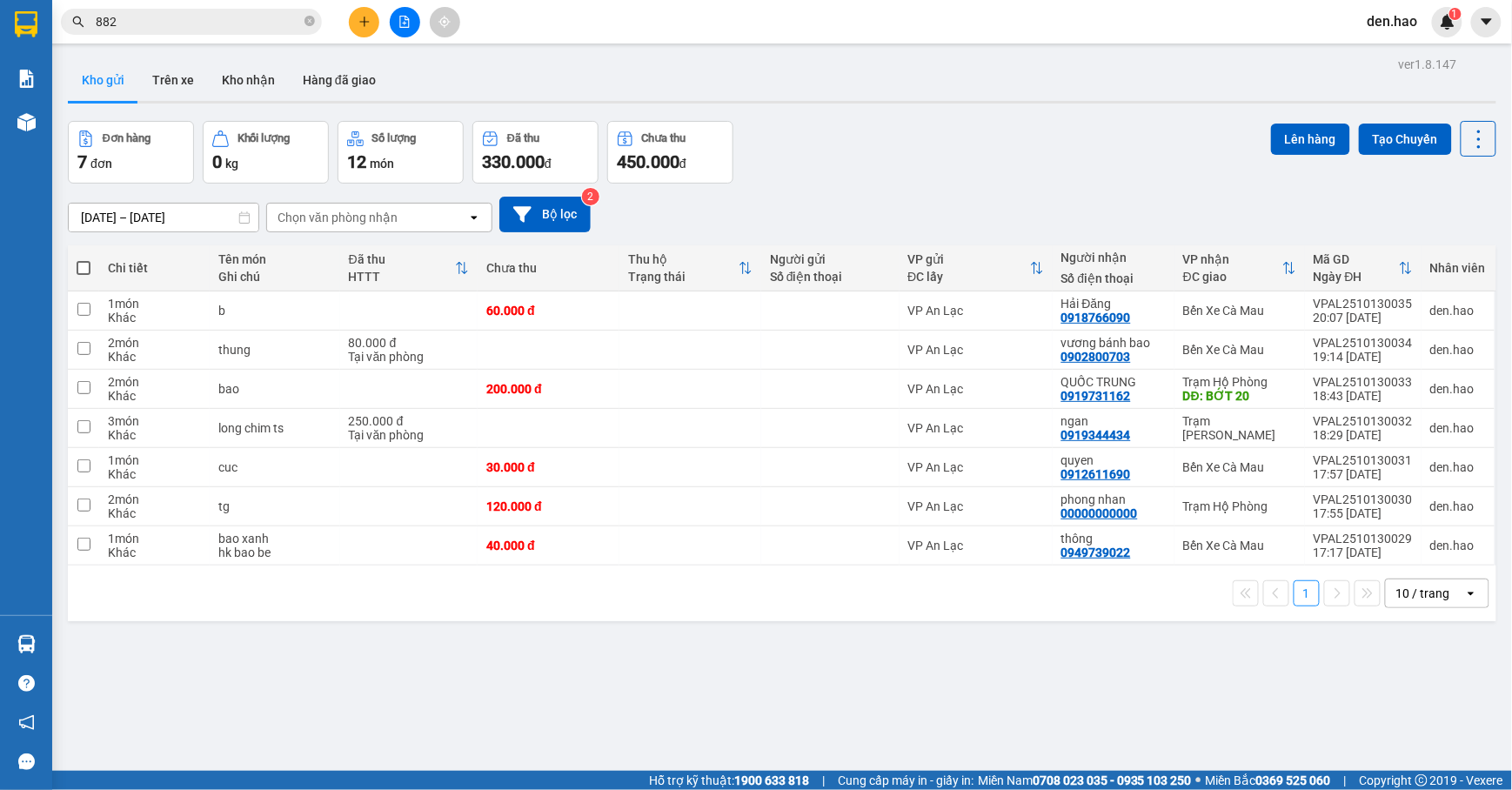
drag, startPoint x: 312, startPoint y: 19, endPoint x: 294, endPoint y: 19, distance: 18.0
click at [308, 19] on icon "close-circle" at bounding box center [310, 21] width 11 height 11
click at [282, 22] on input "text" at bounding box center [198, 22] width 206 height 19
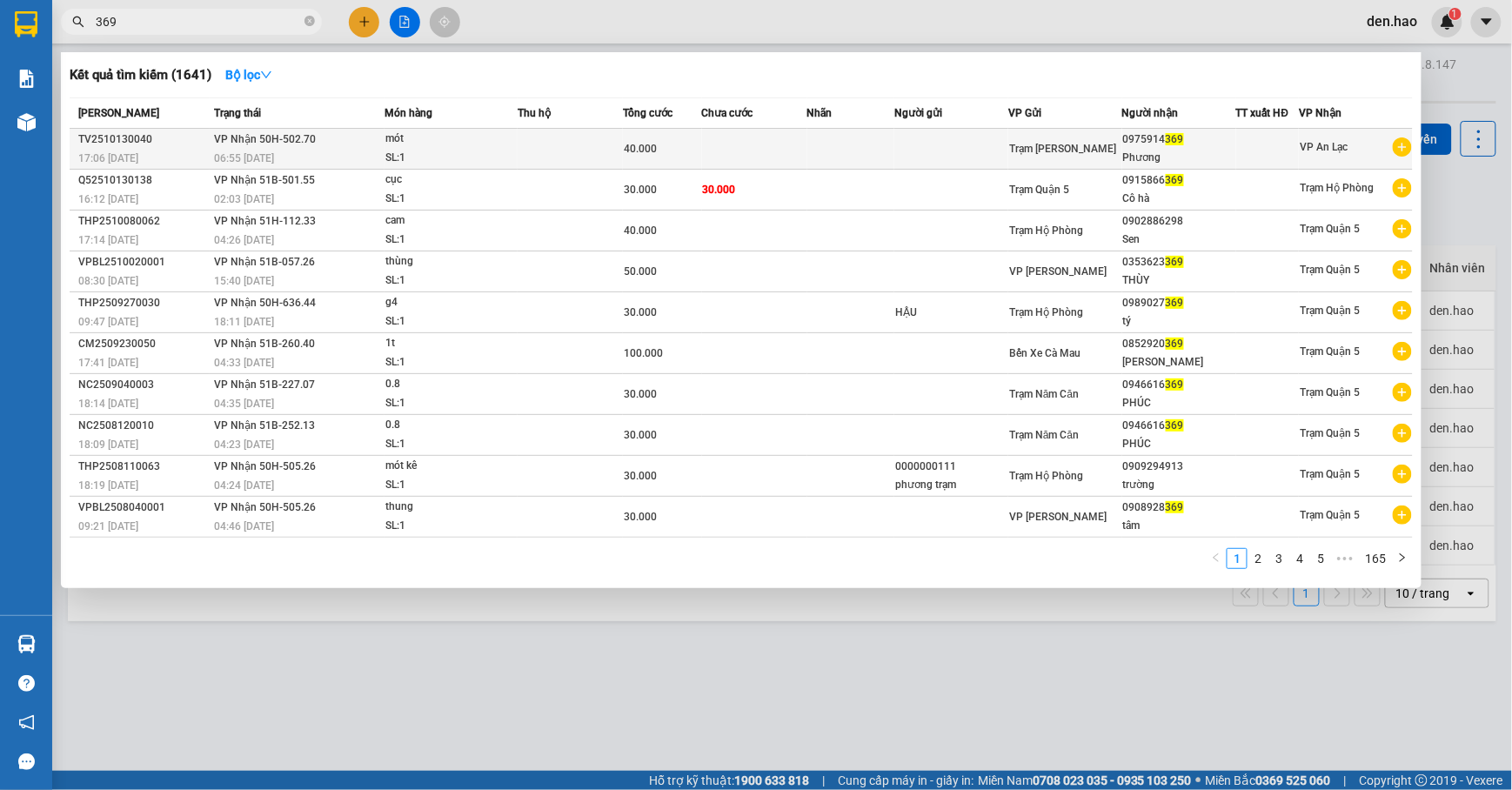
type input "369"
click at [634, 150] on span "40.000" at bounding box center [640, 149] width 33 height 13
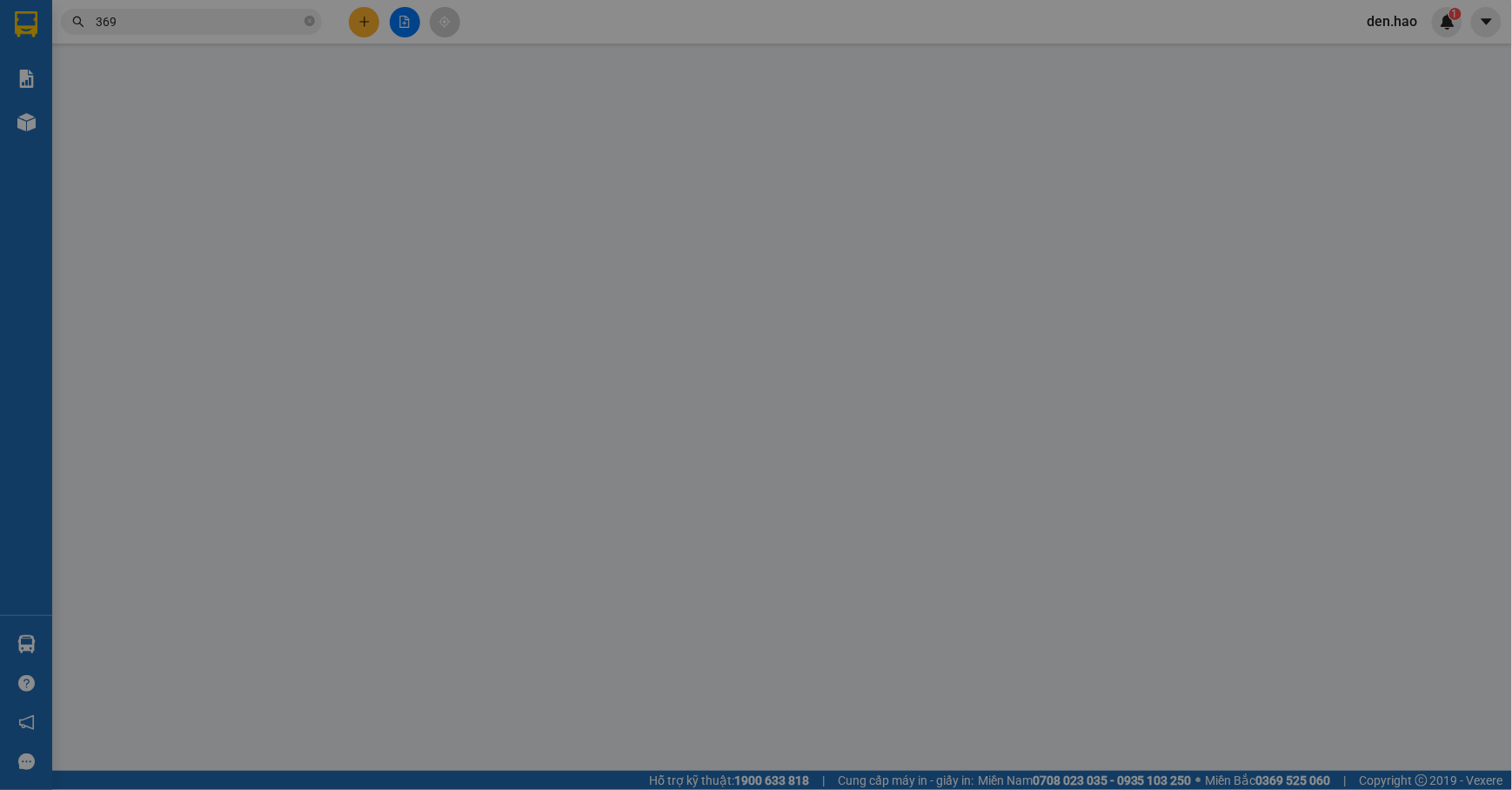
type input "0975914369"
type input "Phương"
type input "40.000"
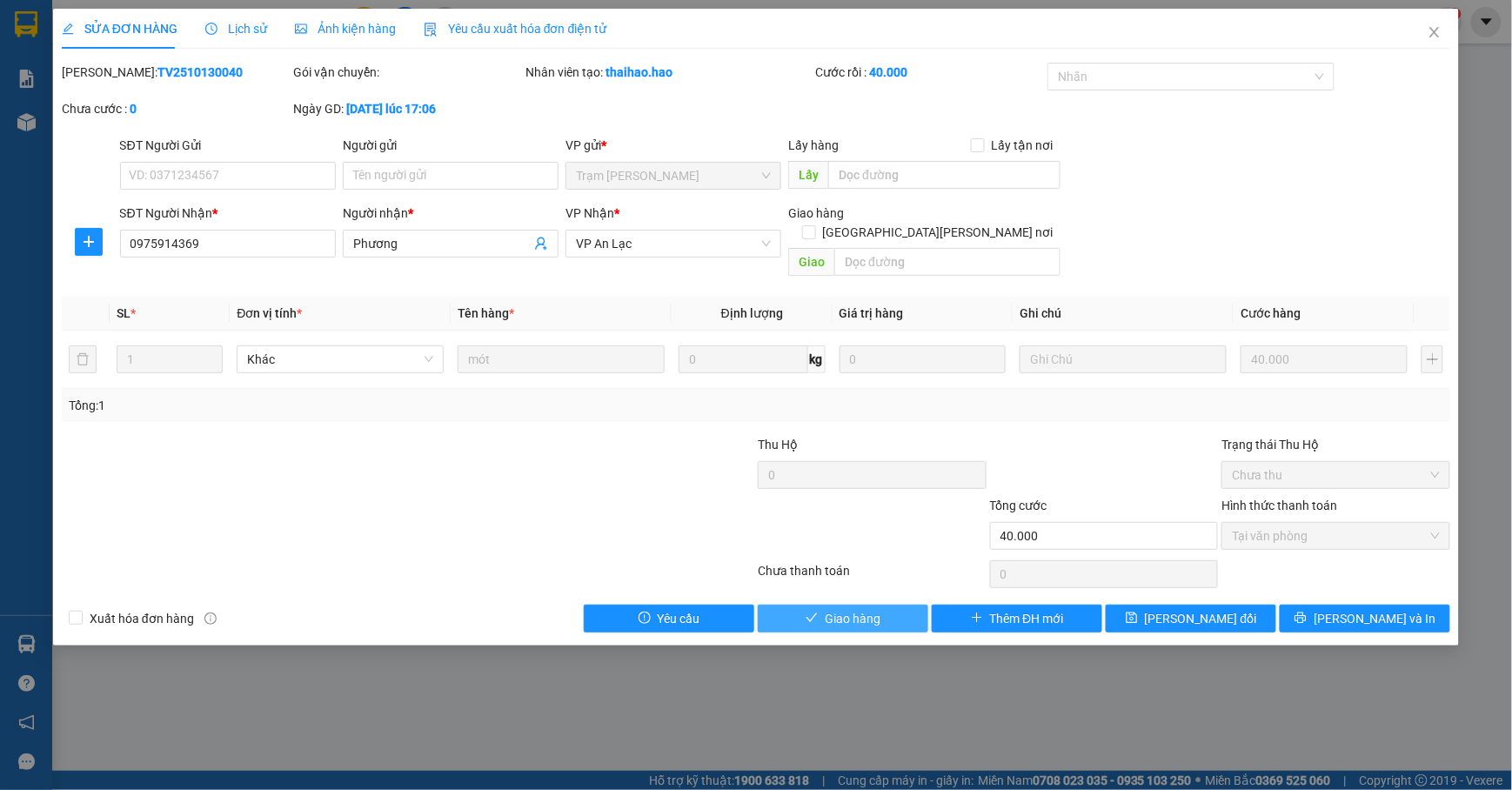
click at [837, 609] on span "Giao hàng" at bounding box center [853, 618] width 56 height 19
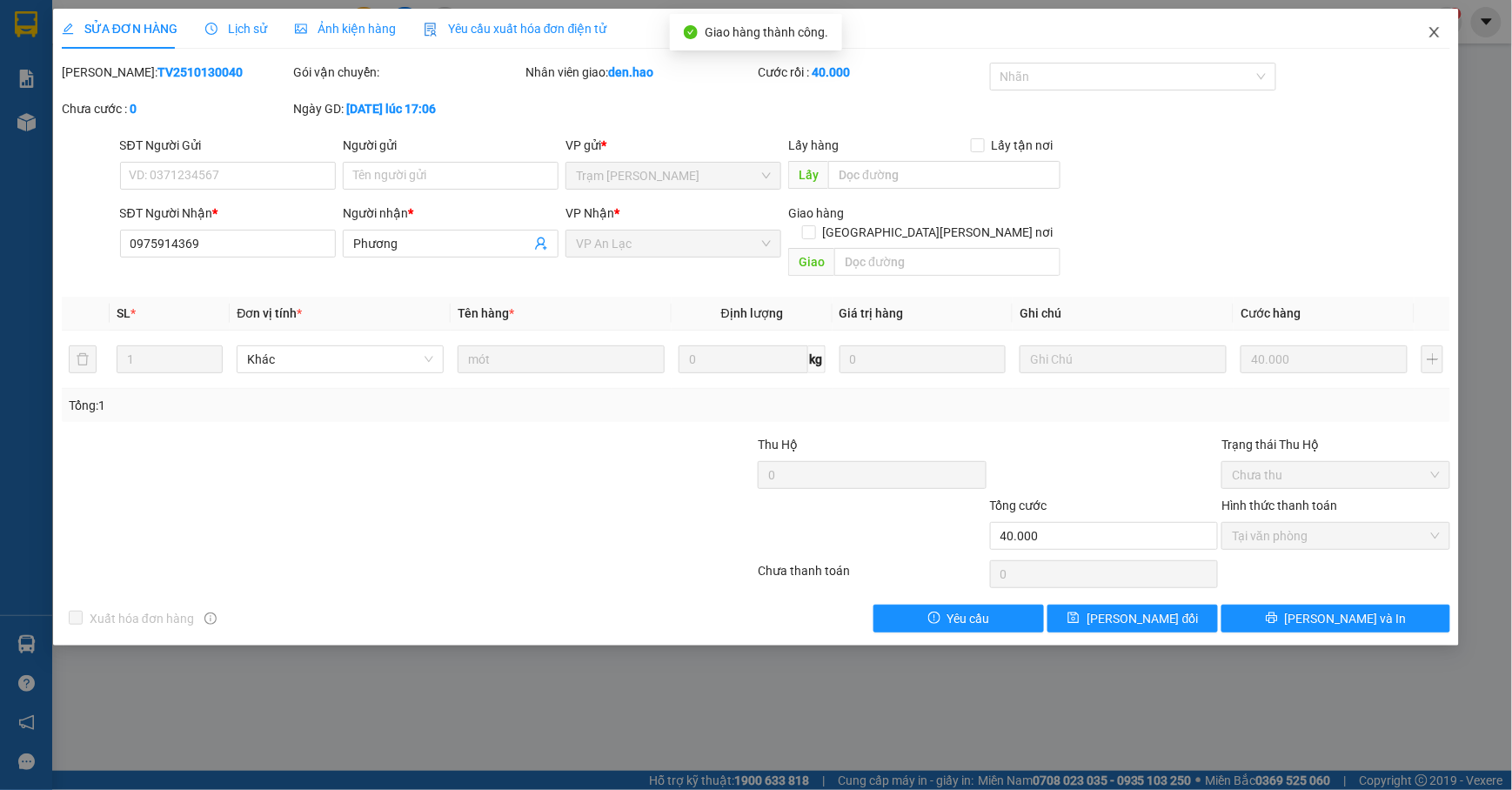
click at [1435, 31] on icon "close" at bounding box center [1435, 32] width 14 height 14
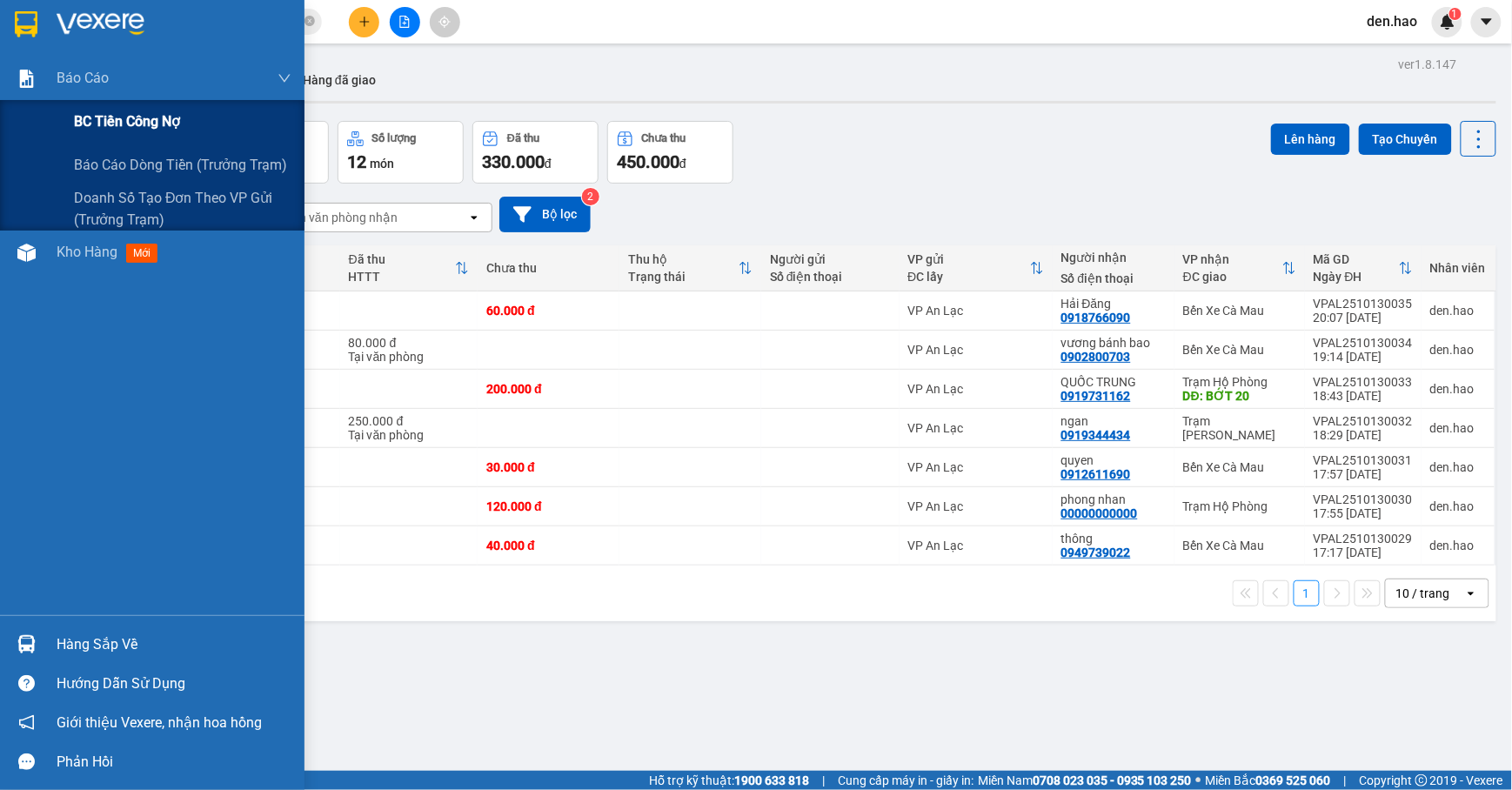
click at [115, 120] on span "BC tiền công nợ" at bounding box center [127, 121] width 106 height 22
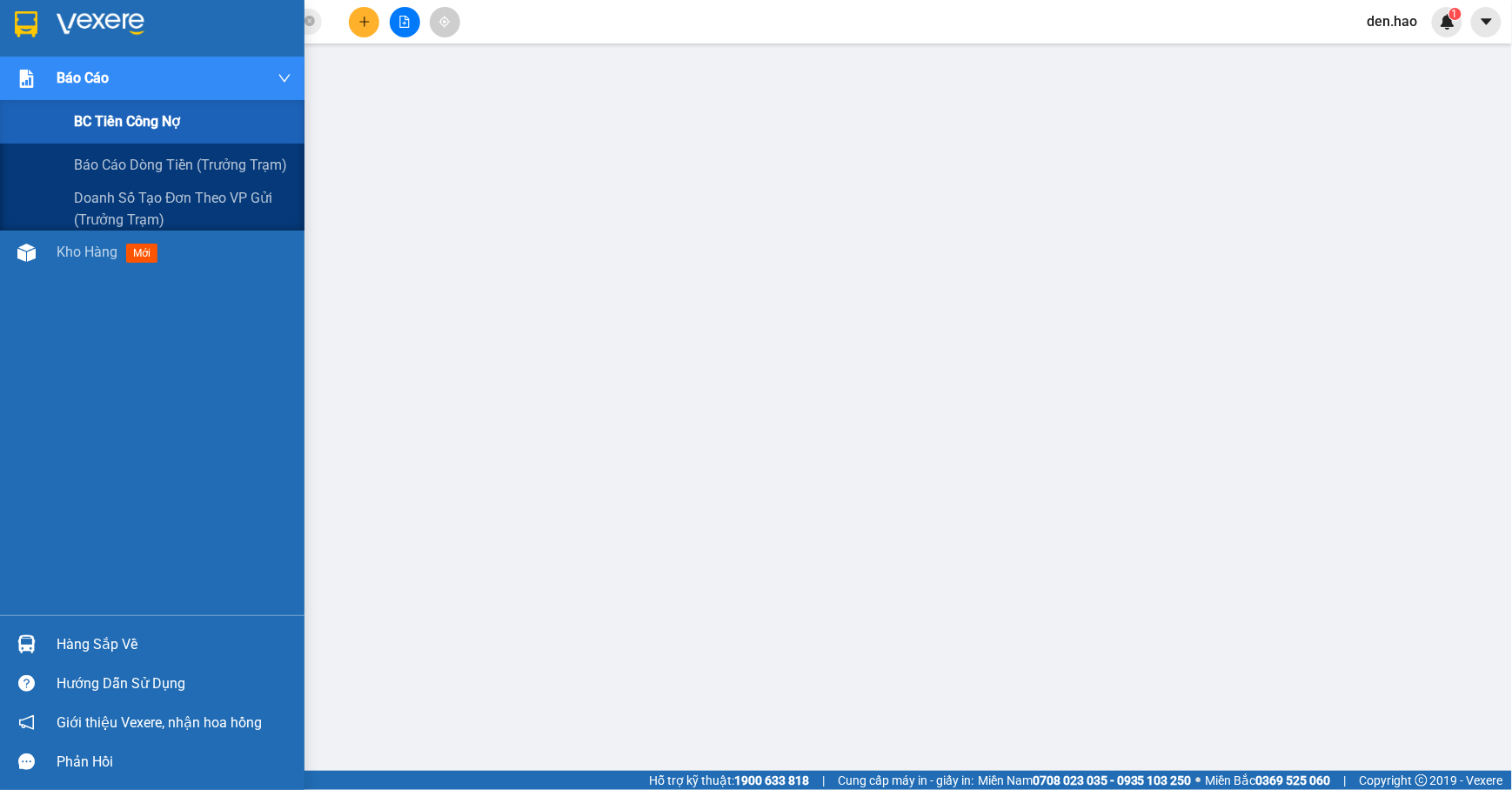
click at [124, 110] on span "BC tiền công nợ" at bounding box center [127, 121] width 106 height 22
click at [124, 111] on span "BC tiền công nợ" at bounding box center [127, 121] width 106 height 22
click at [134, 161] on span "Báo cáo dòng tiền (trưởng trạm)" at bounding box center [181, 165] width 215 height 22
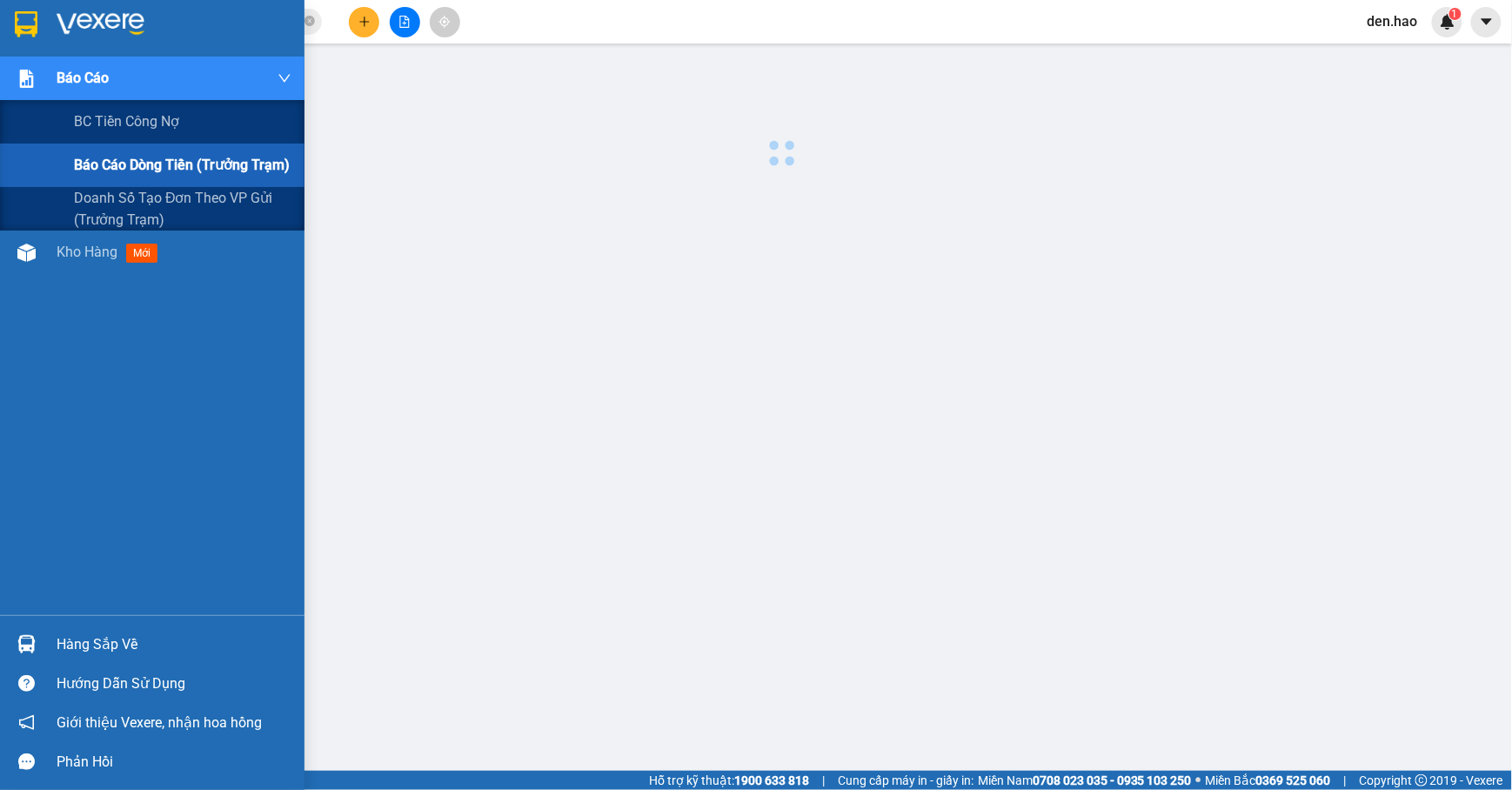
click at [136, 160] on span "Báo cáo dòng tiền (trưởng trạm)" at bounding box center [181, 165] width 215 height 22
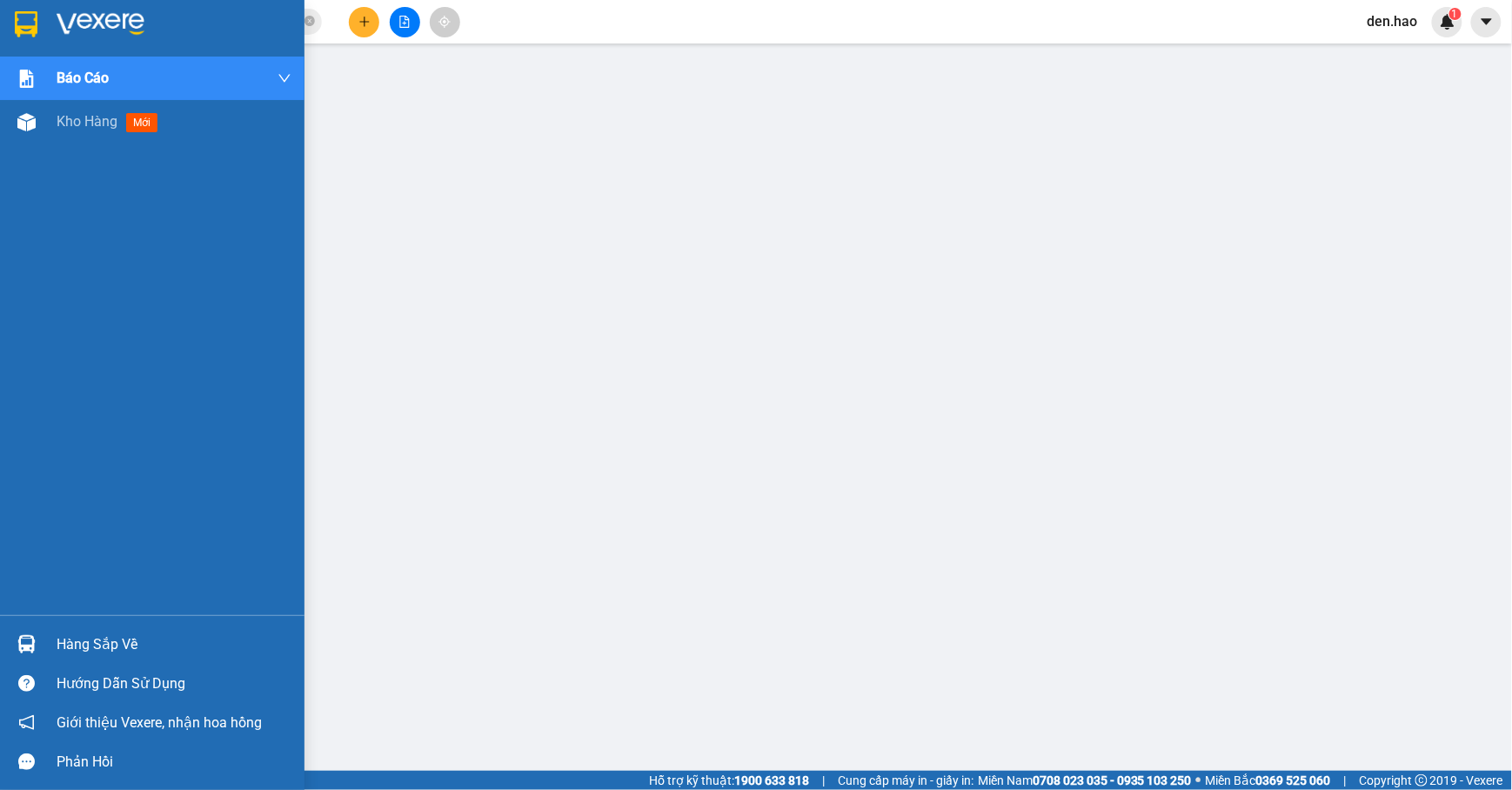
click at [37, 24] on div at bounding box center [27, 24] width 31 height 31
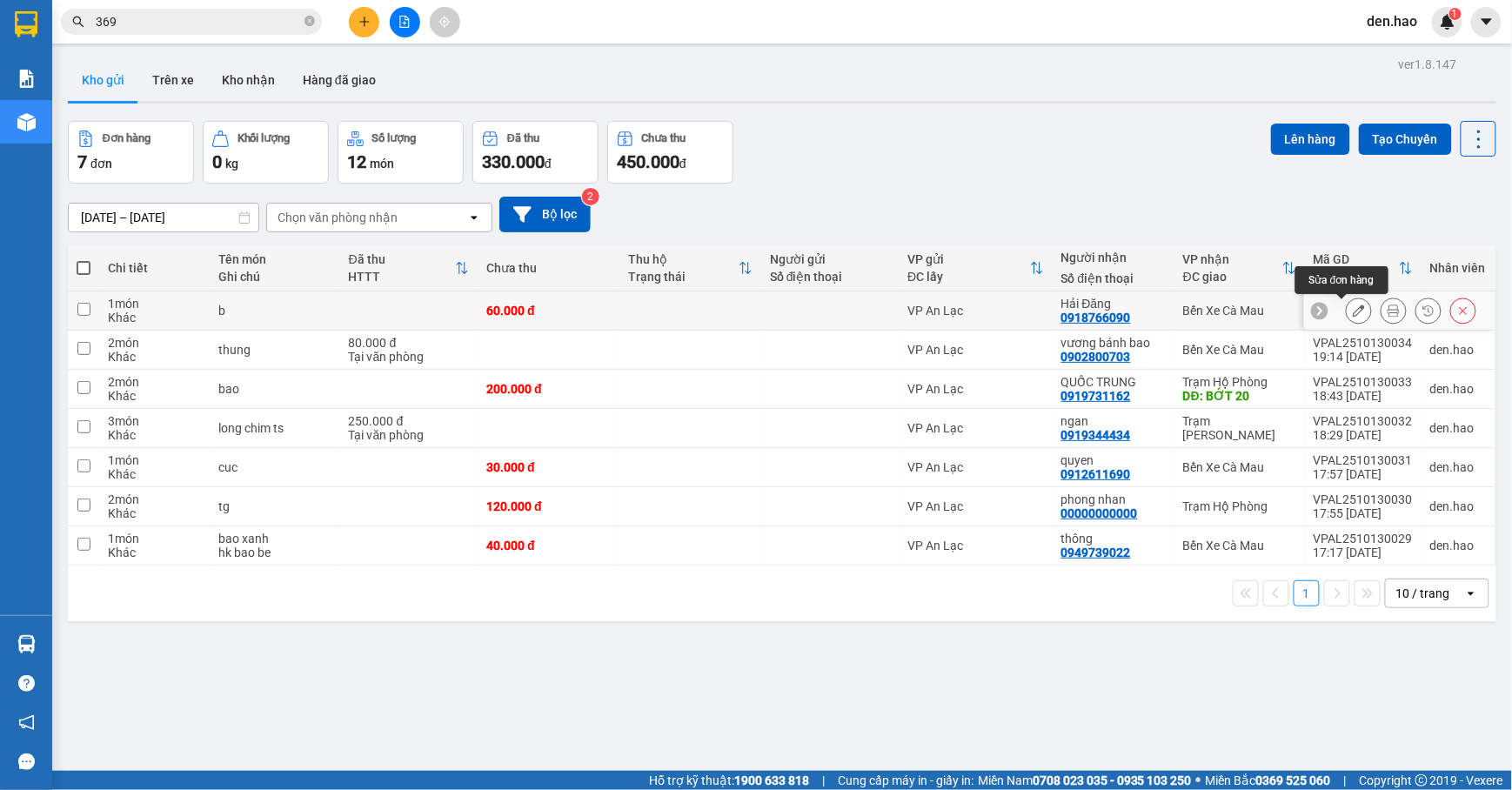
click at [1353, 306] on icon at bounding box center [1359, 311] width 13 height 13
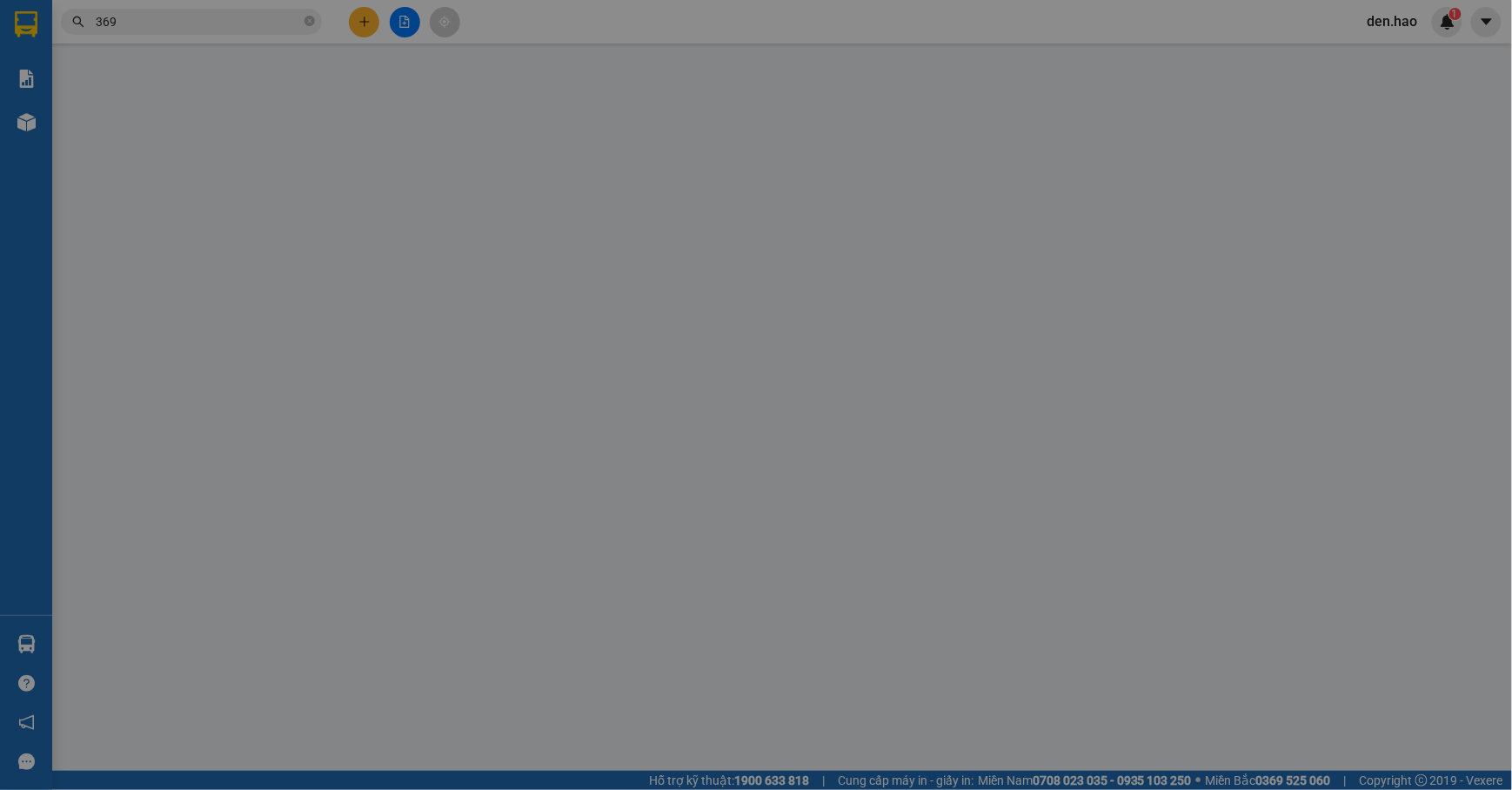
type input "0918766090"
type input "Hải Đăng"
type input "60.000"
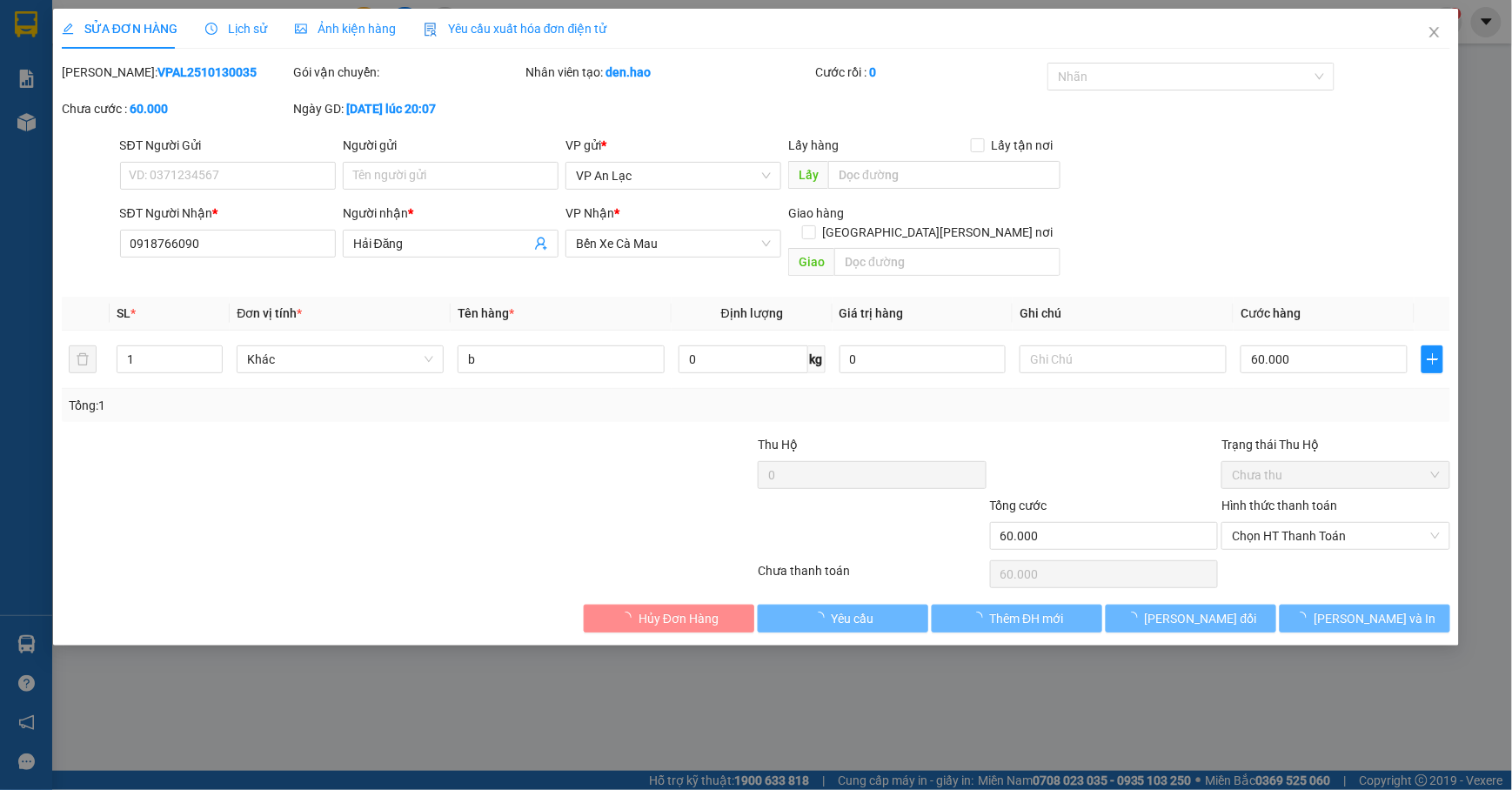
click at [295, 22] on span "Ảnh kiện hàng" at bounding box center [346, 29] width 101 height 14
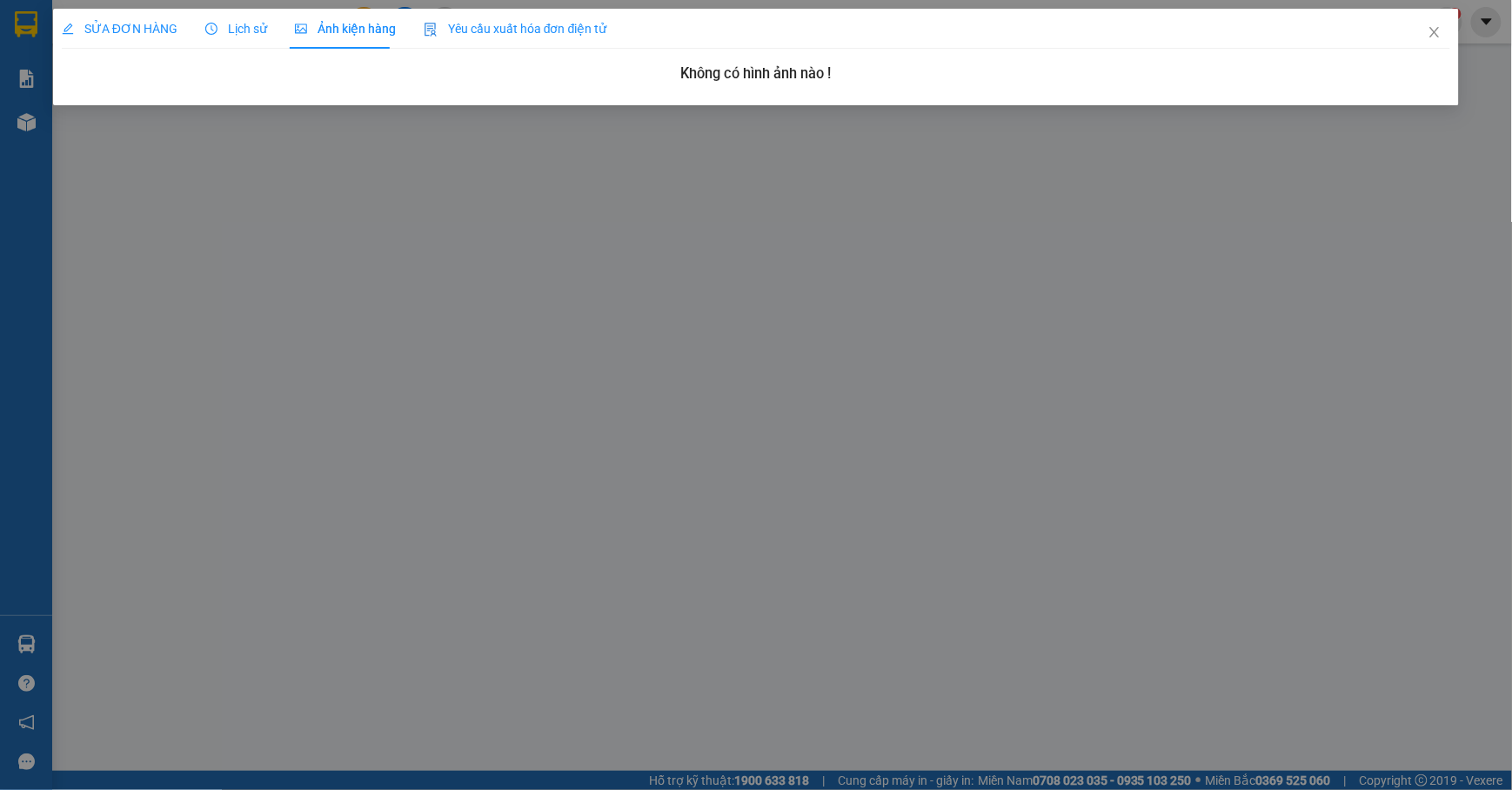
click at [155, 28] on span "SỬA ĐƠN HÀNG" at bounding box center [119, 29] width 116 height 14
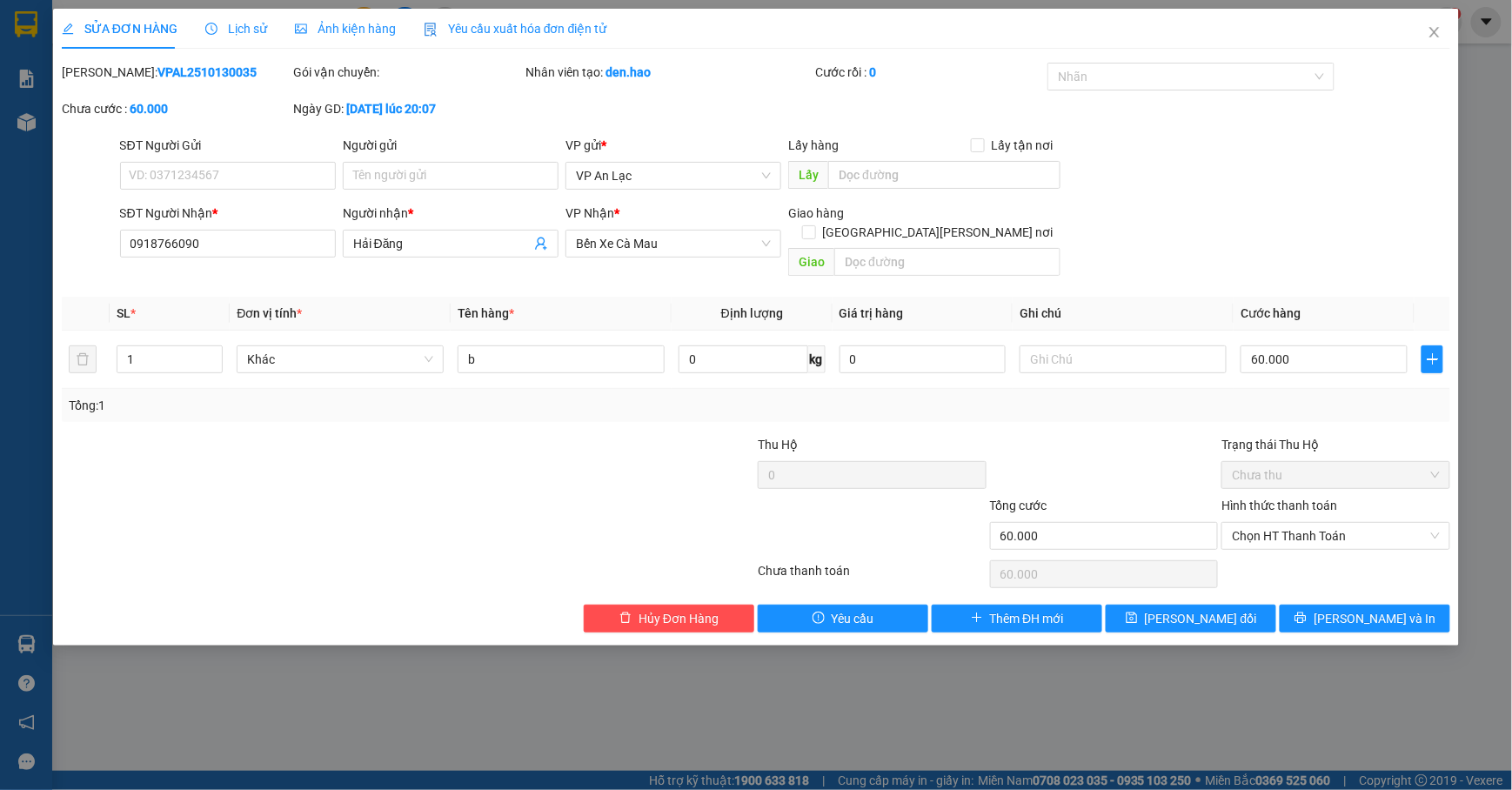
drag, startPoint x: 1488, startPoint y: 397, endPoint x: 1487, endPoint y: 383, distance: 14.0
click at [1487, 386] on div "SỬA ĐƠN HÀNG Lịch sử Ảnh kiện hàng Yêu cầu xuất hóa đơn điện tử Total Paid Fee …" at bounding box center [756, 395] width 1512 height 790
click at [1436, 26] on icon "close" at bounding box center [1435, 32] width 14 height 14
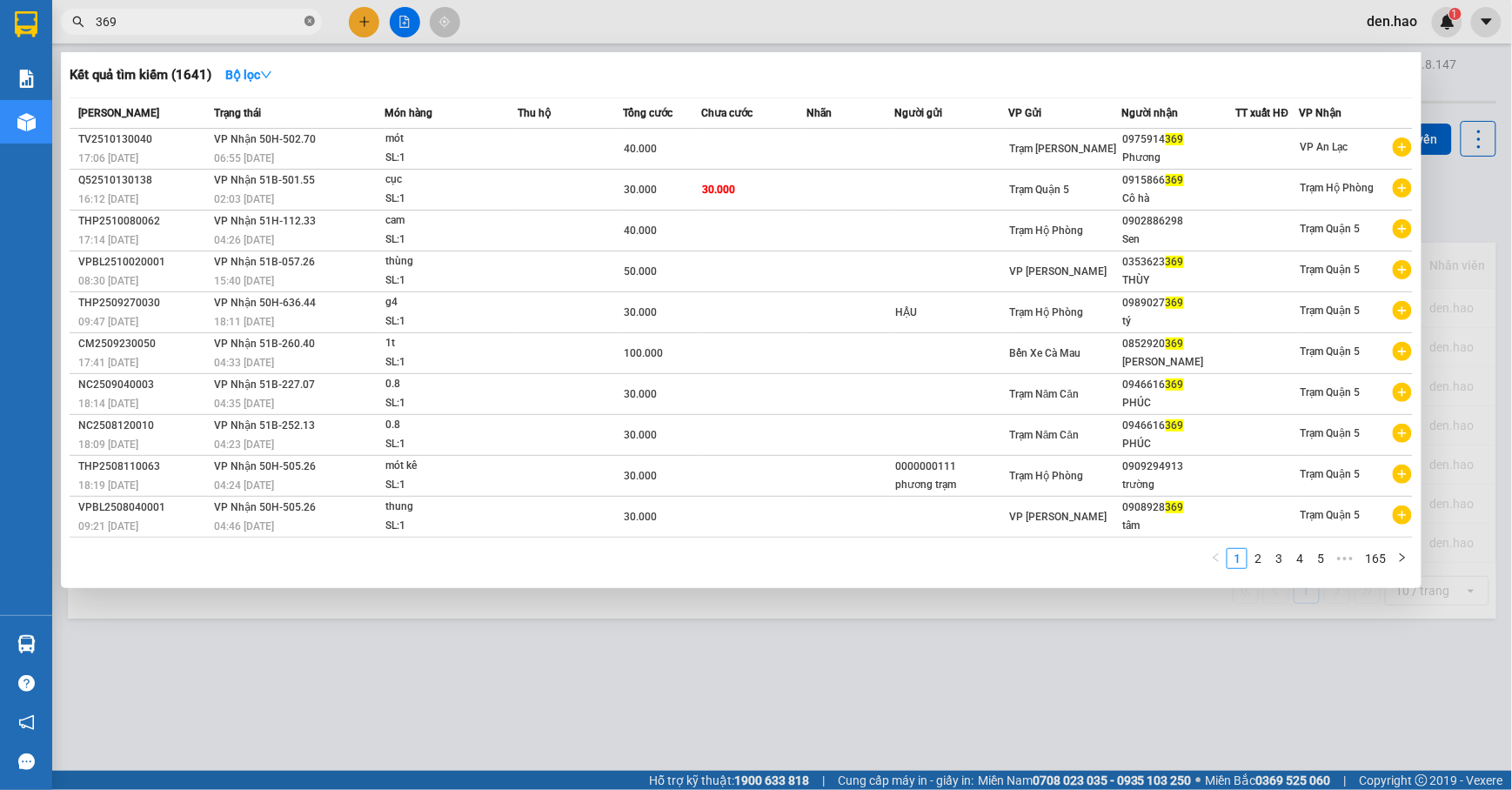
click at [310, 22] on icon "close-circle" at bounding box center [310, 21] width 11 height 11
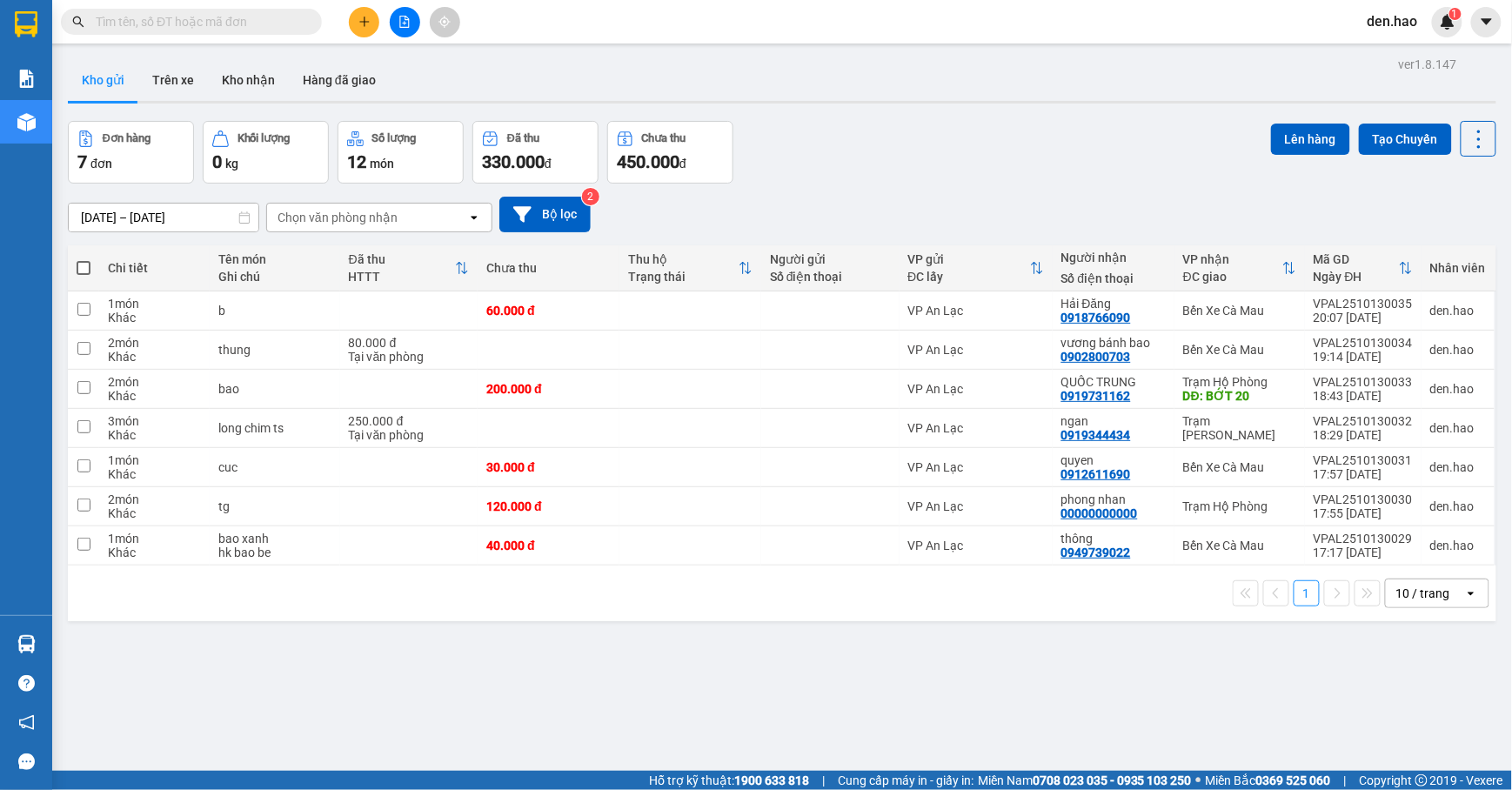
click at [251, 26] on input "text" at bounding box center [198, 22] width 206 height 19
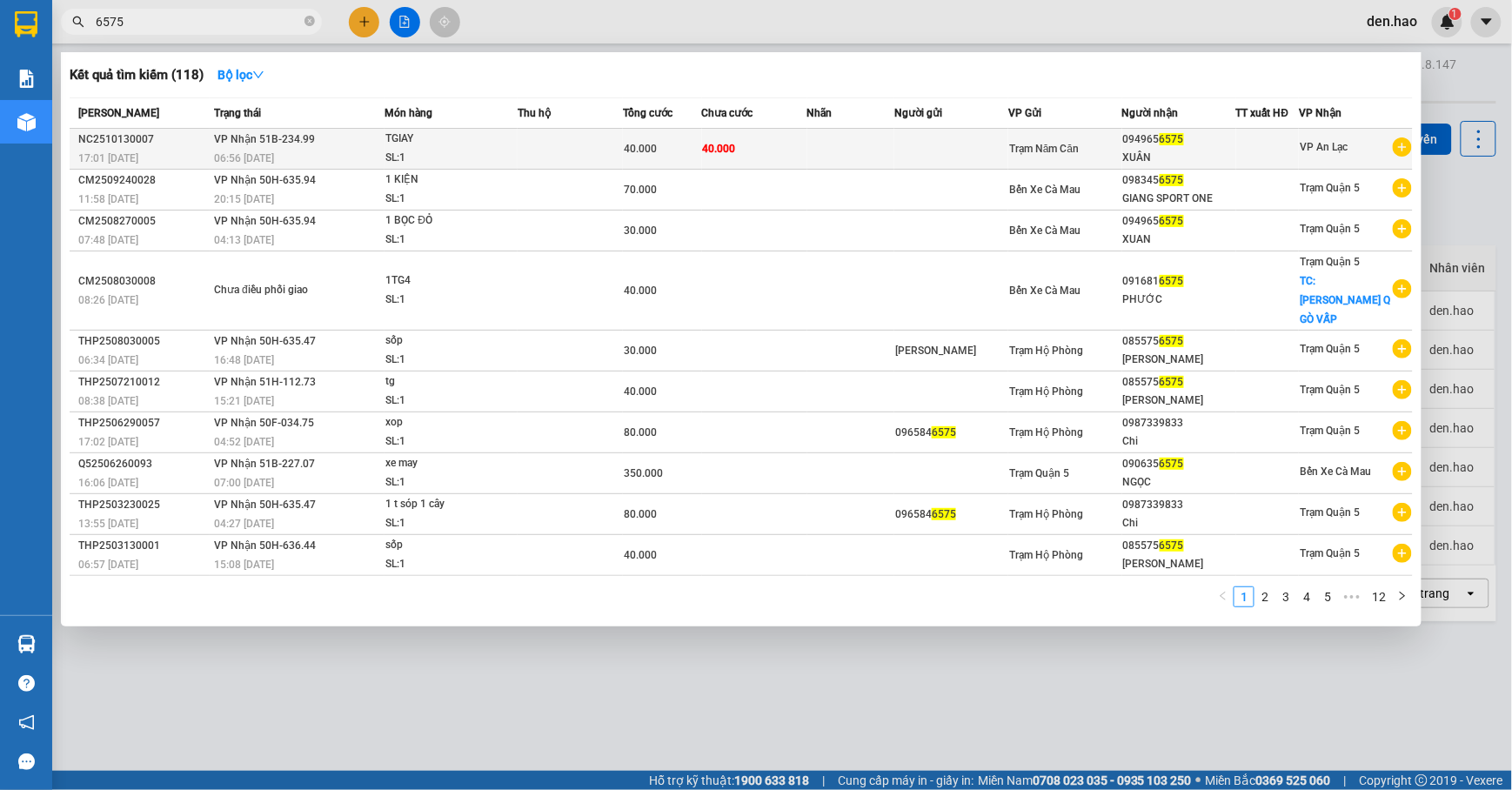
type input "6575"
click at [745, 140] on td "40.000" at bounding box center [754, 149] width 105 height 41
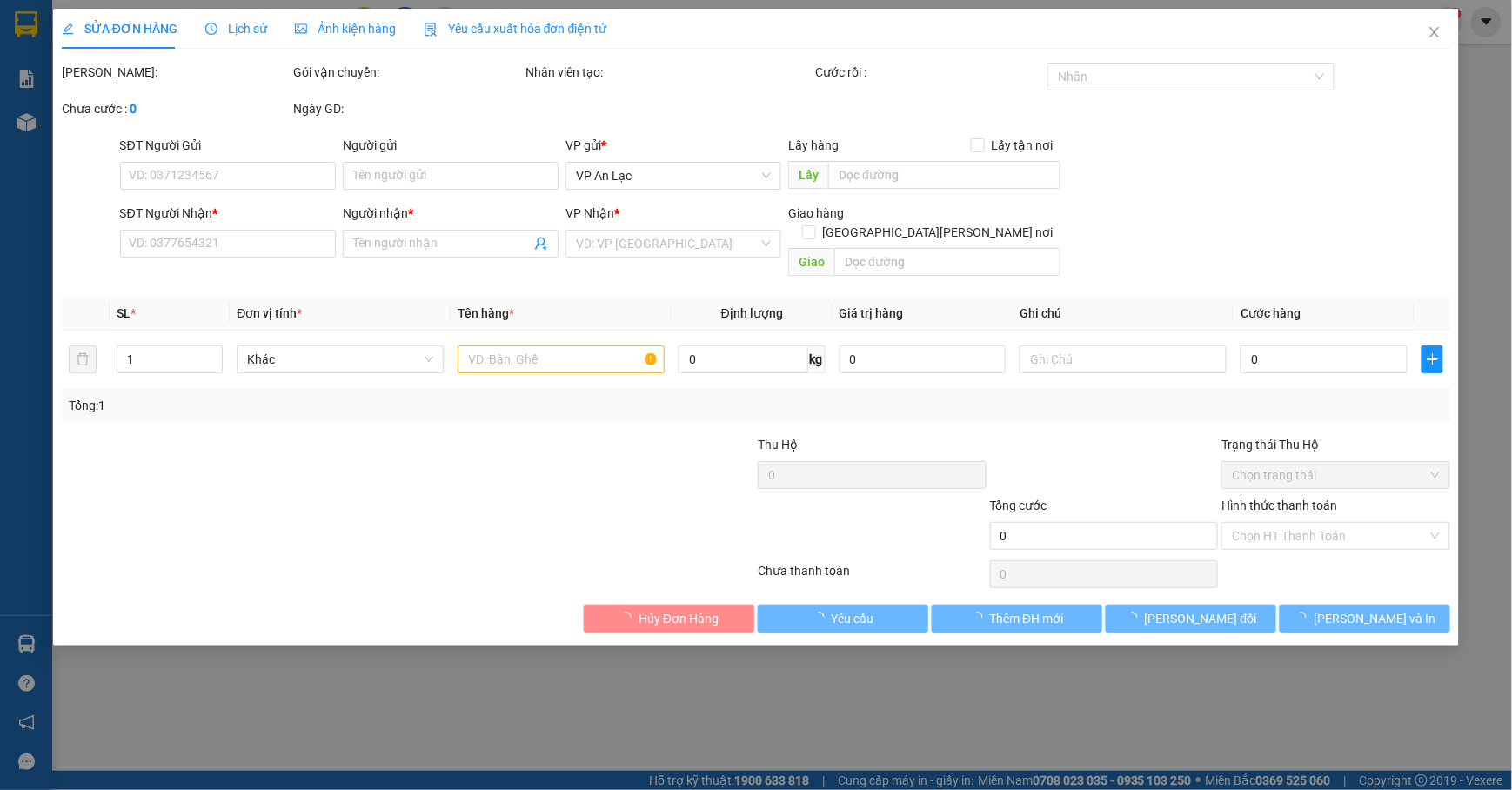
click at [360, 26] on span "Ảnh kiện hàng" at bounding box center [346, 29] width 101 height 14
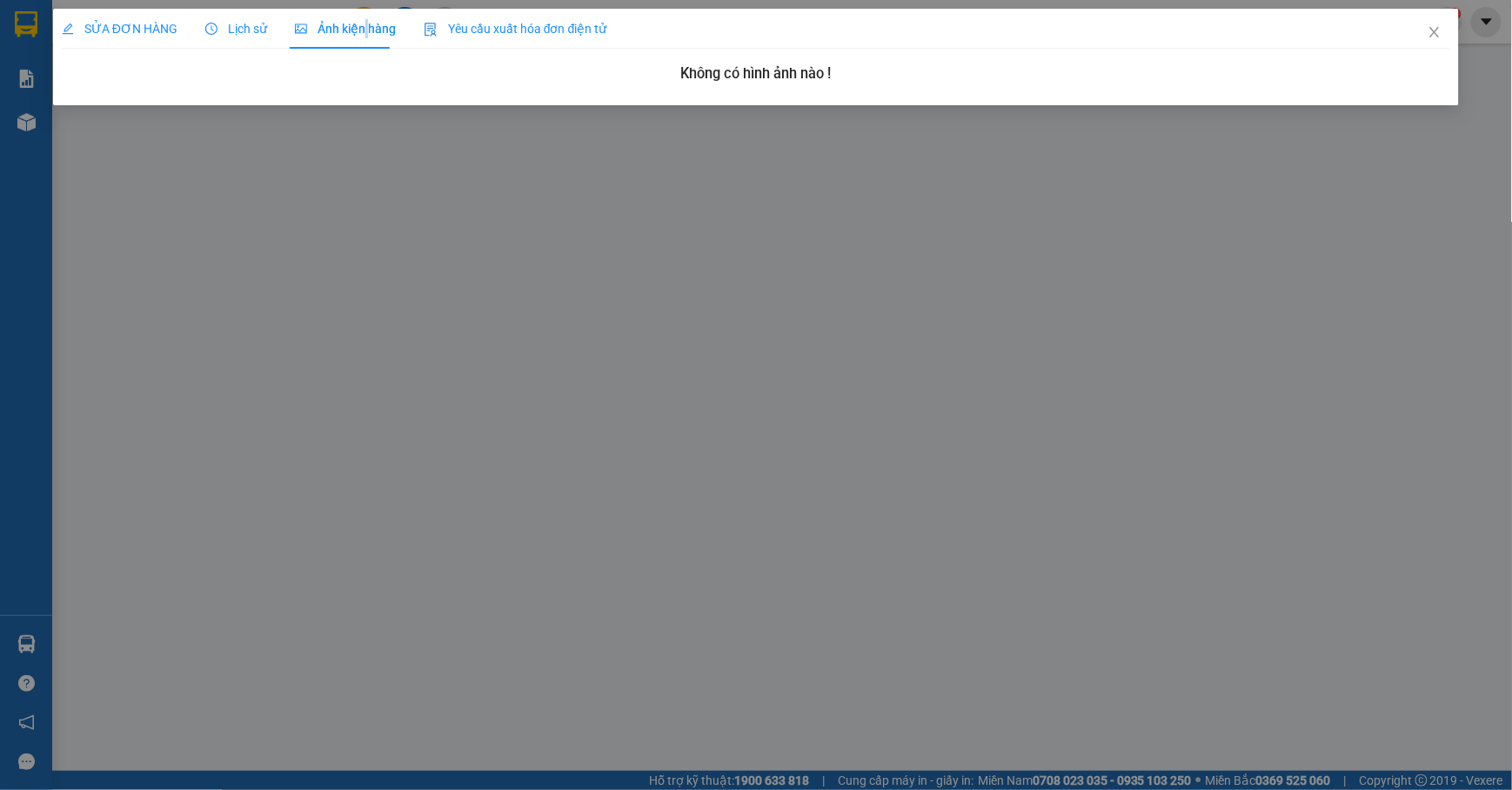
click at [360, 26] on span "Ảnh kiện hàng" at bounding box center [346, 29] width 101 height 14
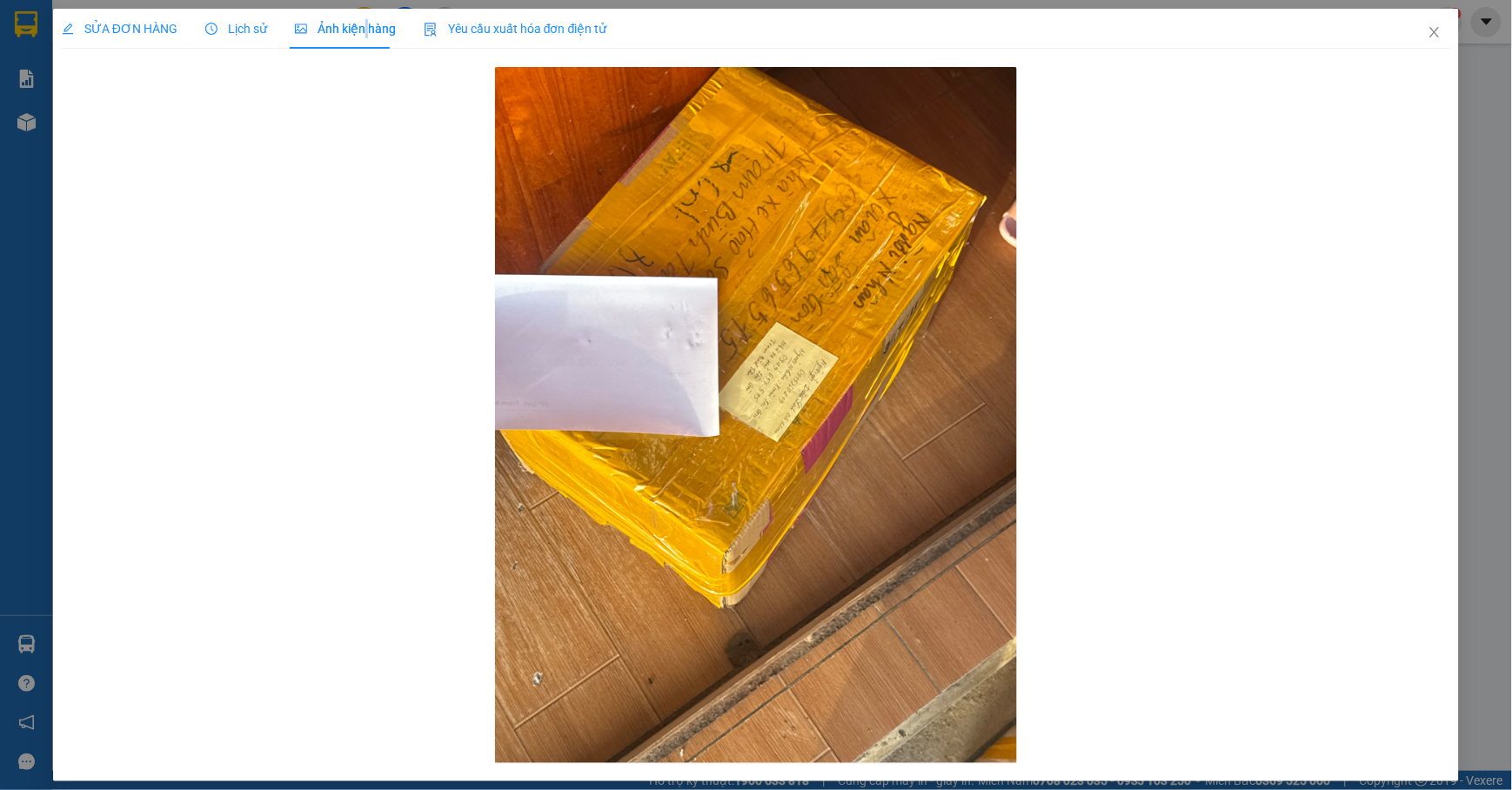
click at [148, 19] on div "SỬA ĐƠN HÀNG" at bounding box center [119, 28] width 116 height 19
type input "0949656575"
type input "XUÂN"
type input "40.000"
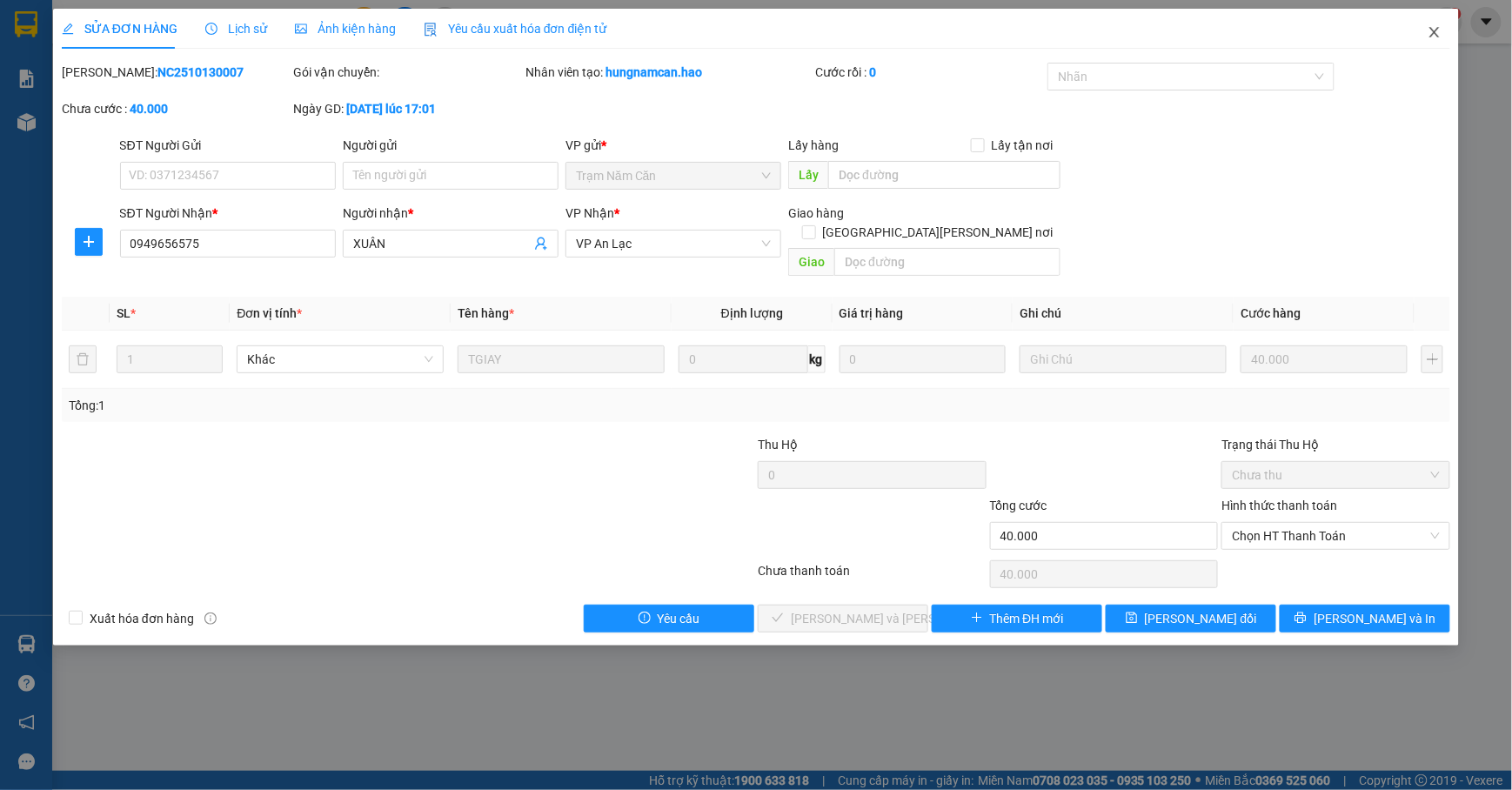
click at [1428, 29] on icon "close" at bounding box center [1435, 32] width 14 height 14
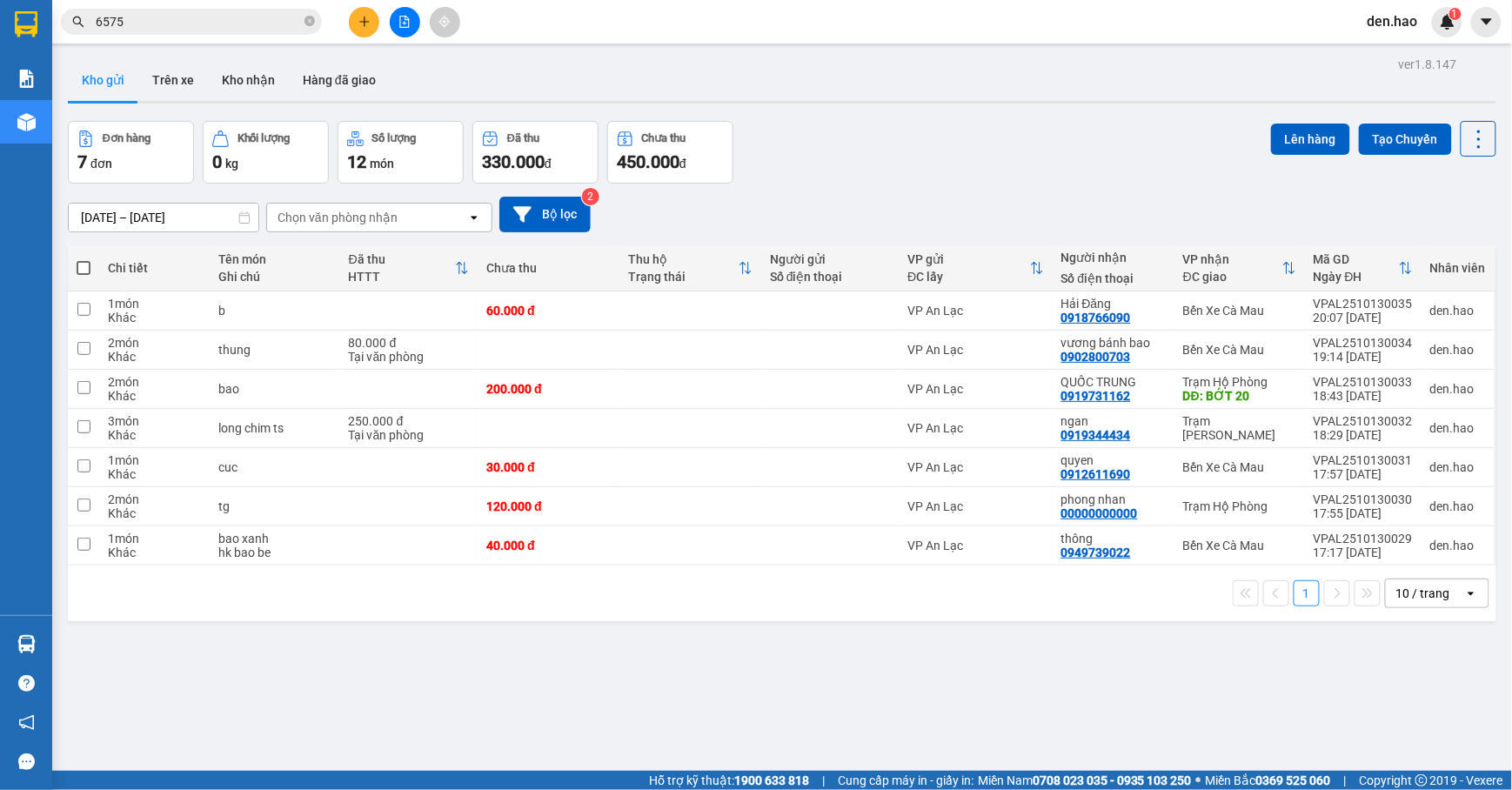
click at [234, 15] on input "6575" at bounding box center [198, 22] width 206 height 19
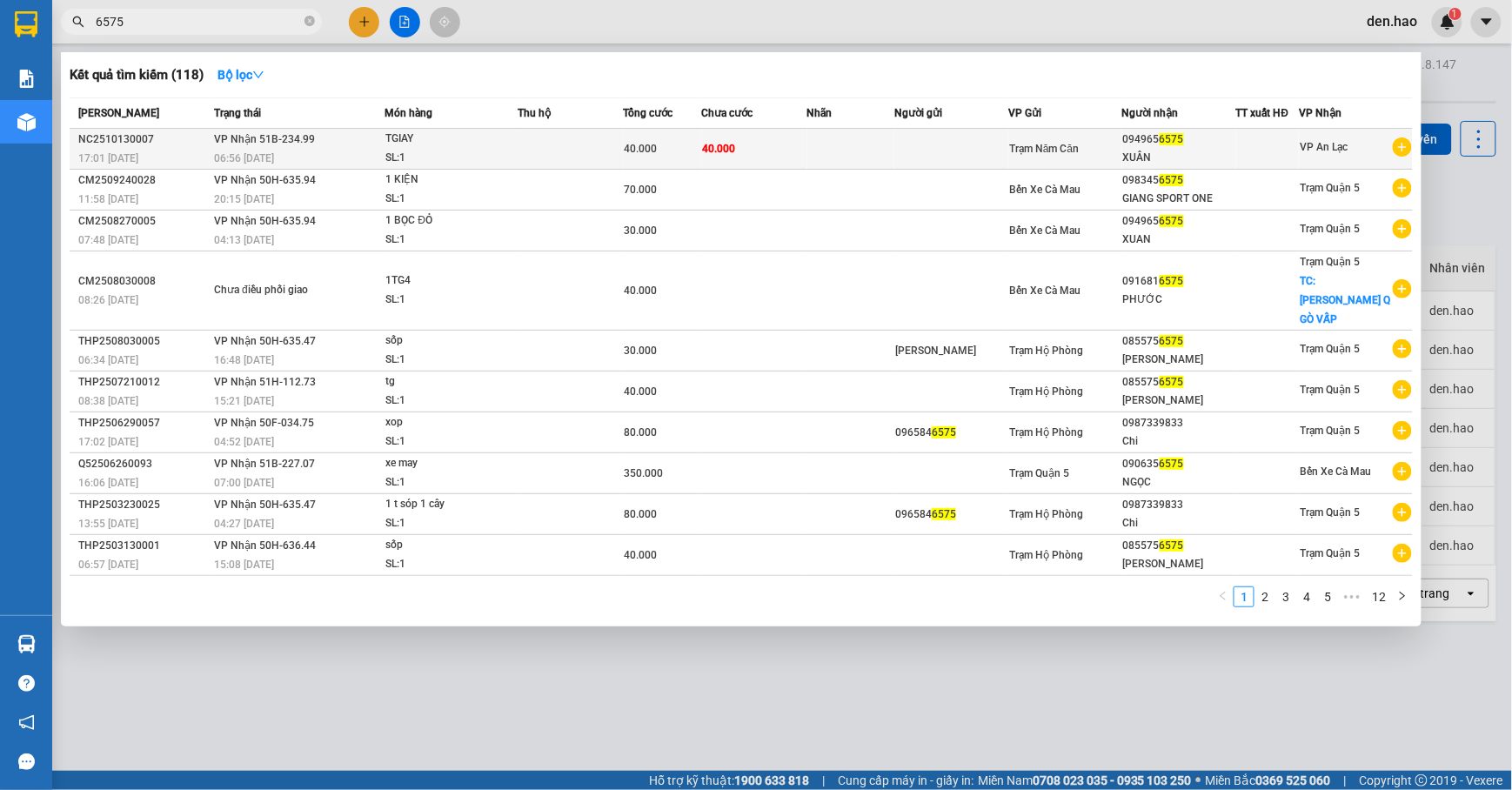
click at [258, 153] on span "06:56 [DATE]" at bounding box center [243, 159] width 60 height 13
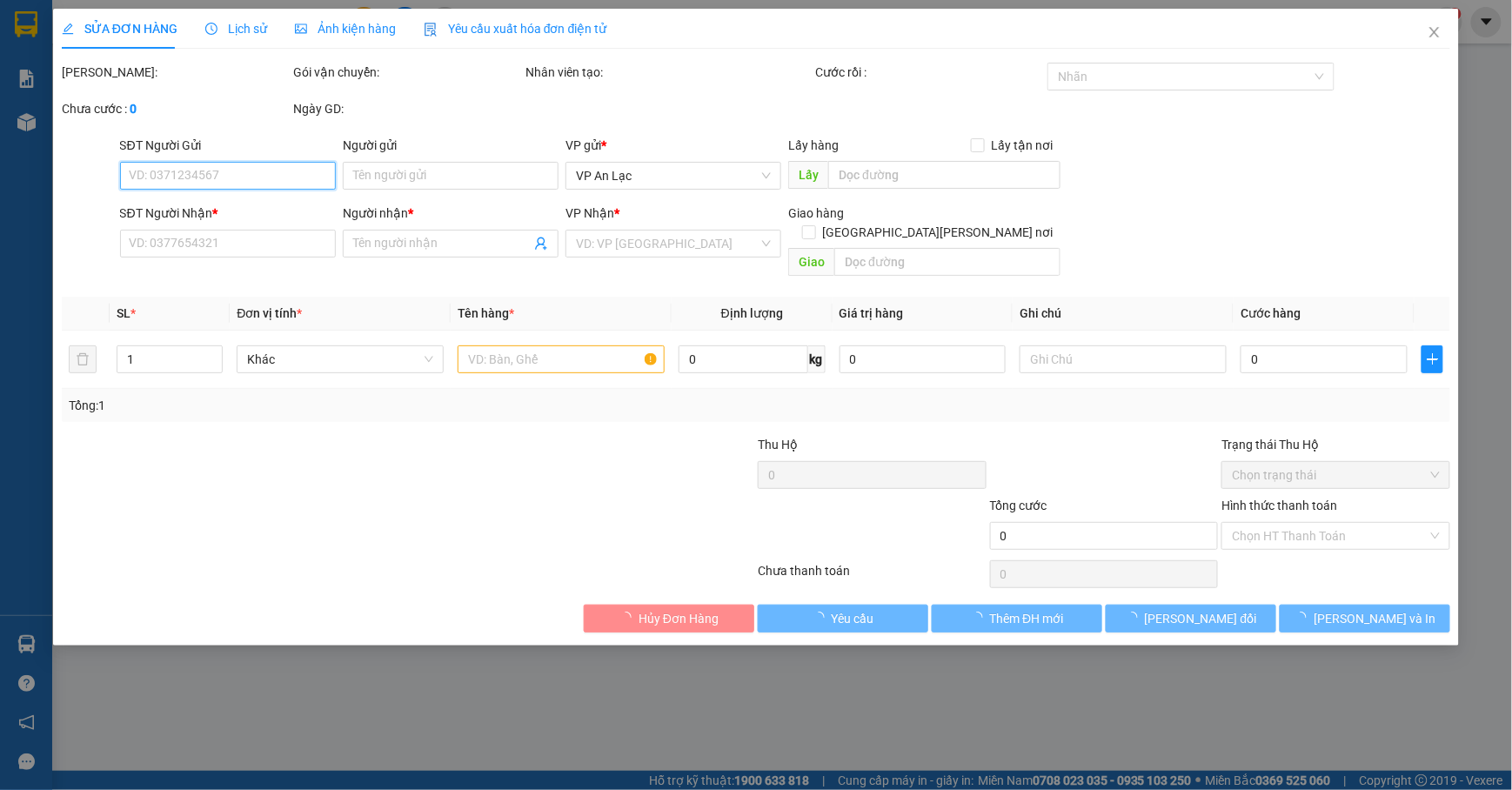
type input "0949656575"
type input "XUÂN"
type input "40.000"
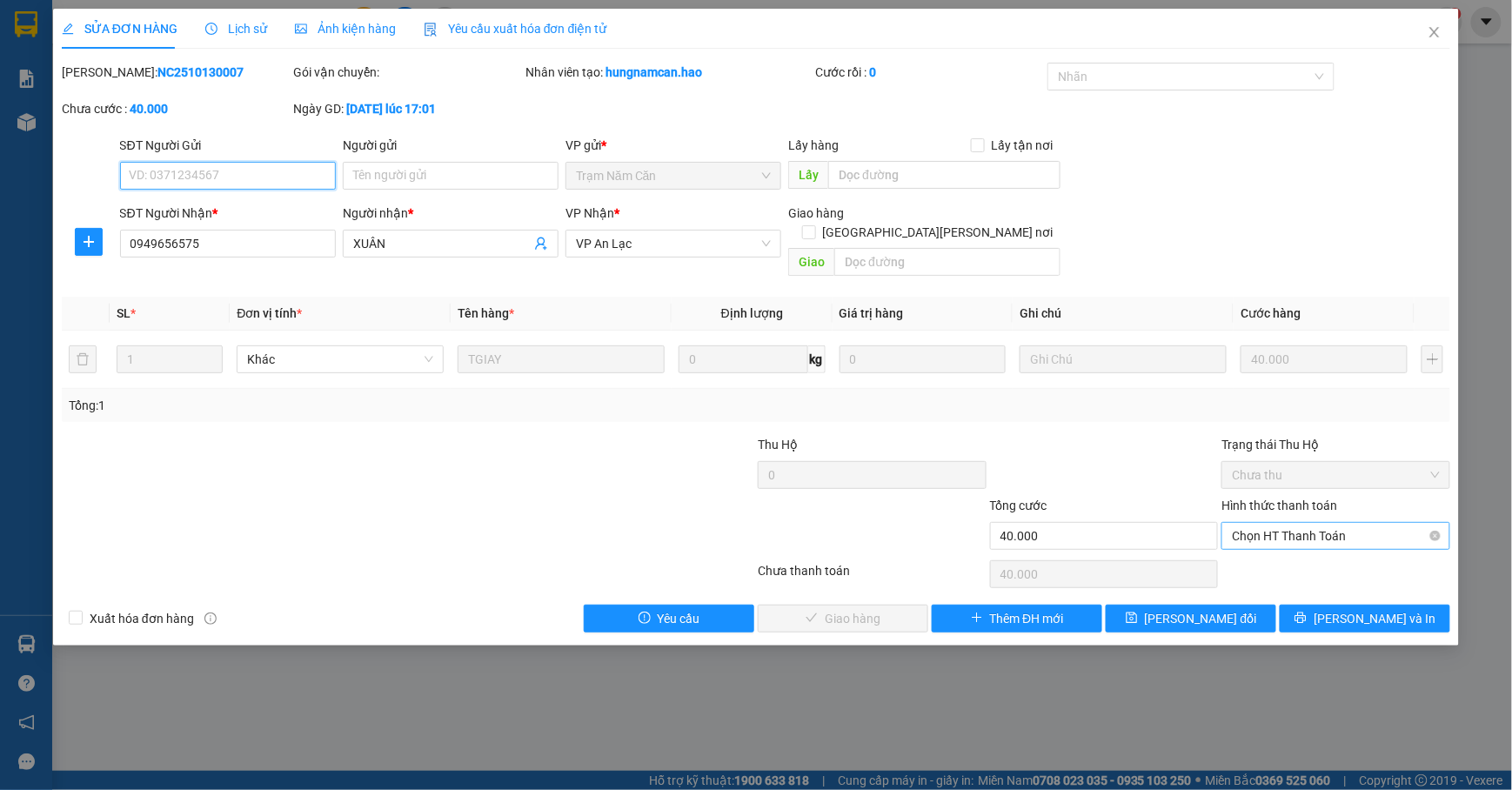
click at [1332, 522] on span "Chọn HT Thanh Toán" at bounding box center [1336, 535] width 208 height 26
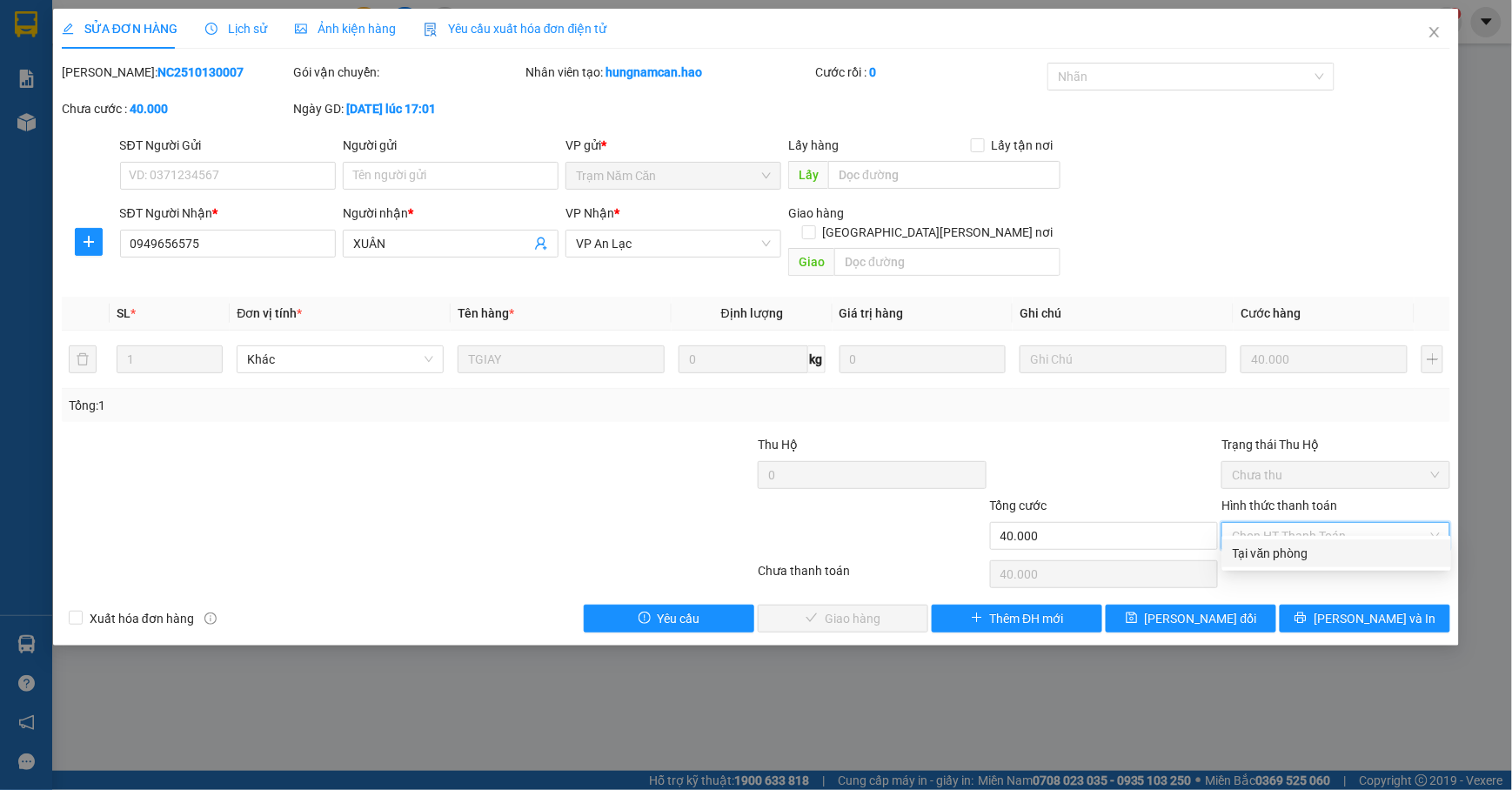
click at [1307, 554] on div "Tại văn phòng" at bounding box center [1337, 553] width 208 height 19
type input "0"
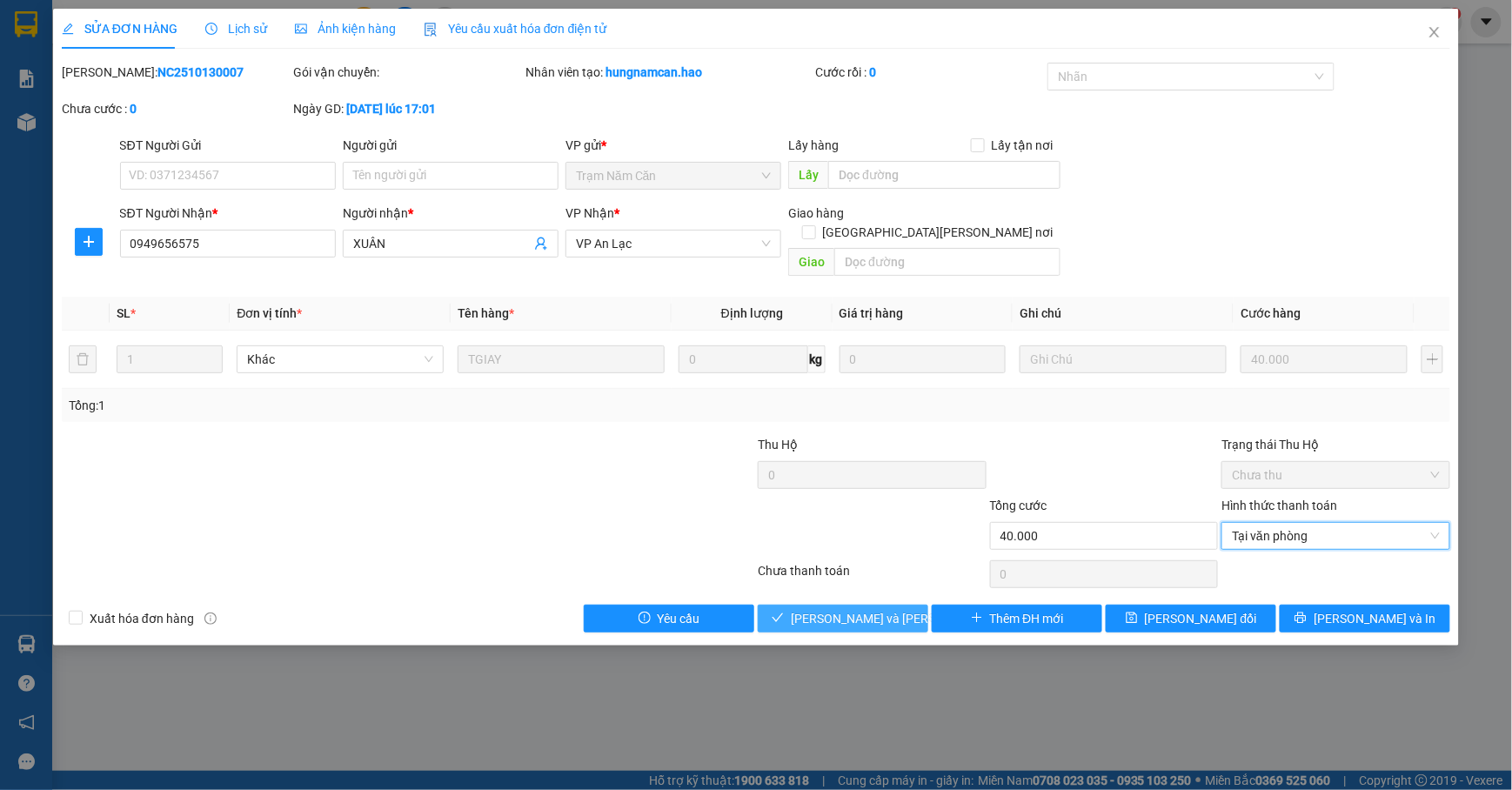
click at [847, 609] on span "[PERSON_NAME] và Giao hàng" at bounding box center [909, 618] width 235 height 19
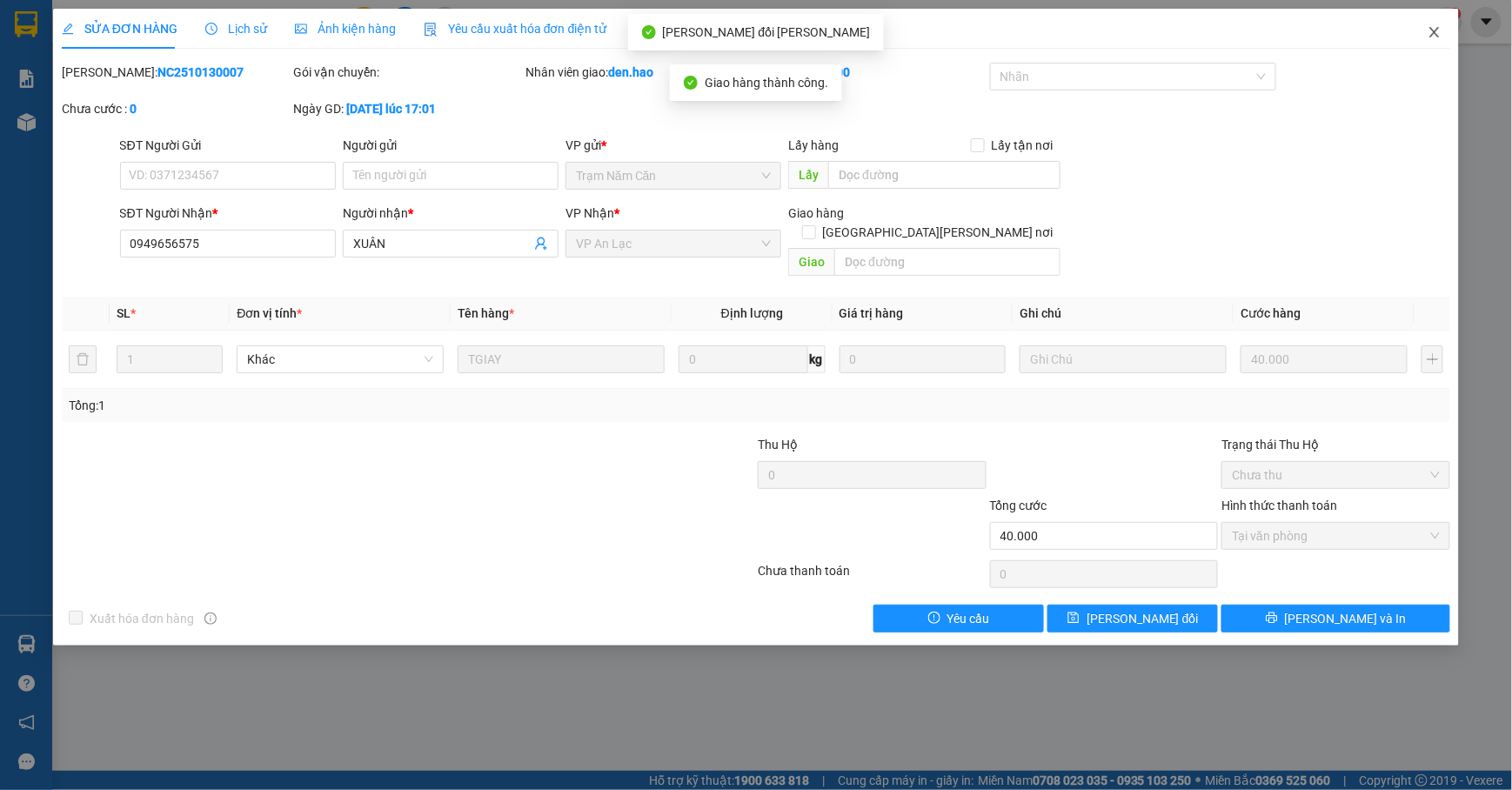
drag, startPoint x: 1431, startPoint y: 31, endPoint x: 242, endPoint y: 18, distance: 1189.1
click at [1434, 31] on icon "close" at bounding box center [1435, 32] width 14 height 14
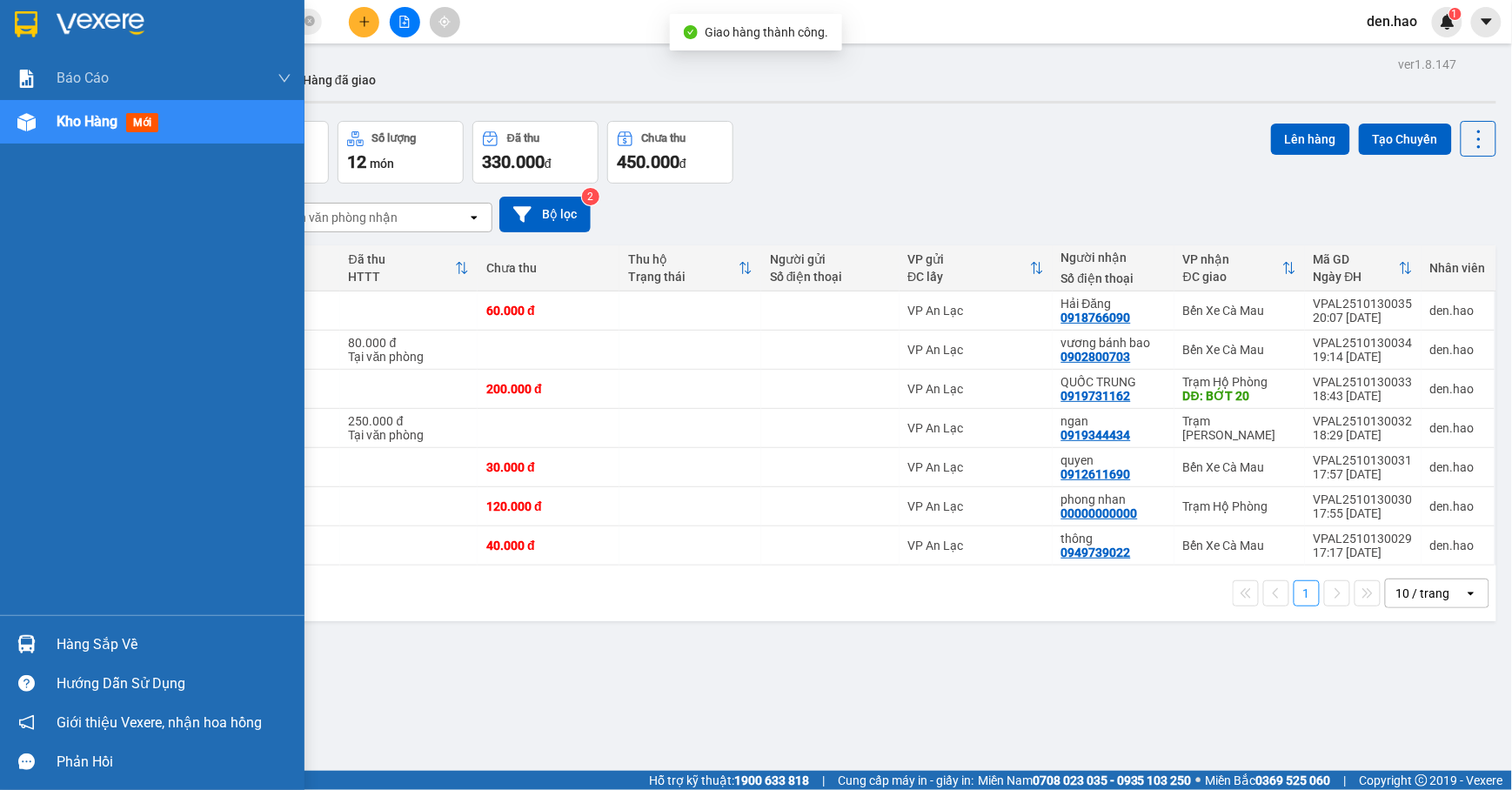
click at [57, 18] on img at bounding box center [101, 24] width 88 height 26
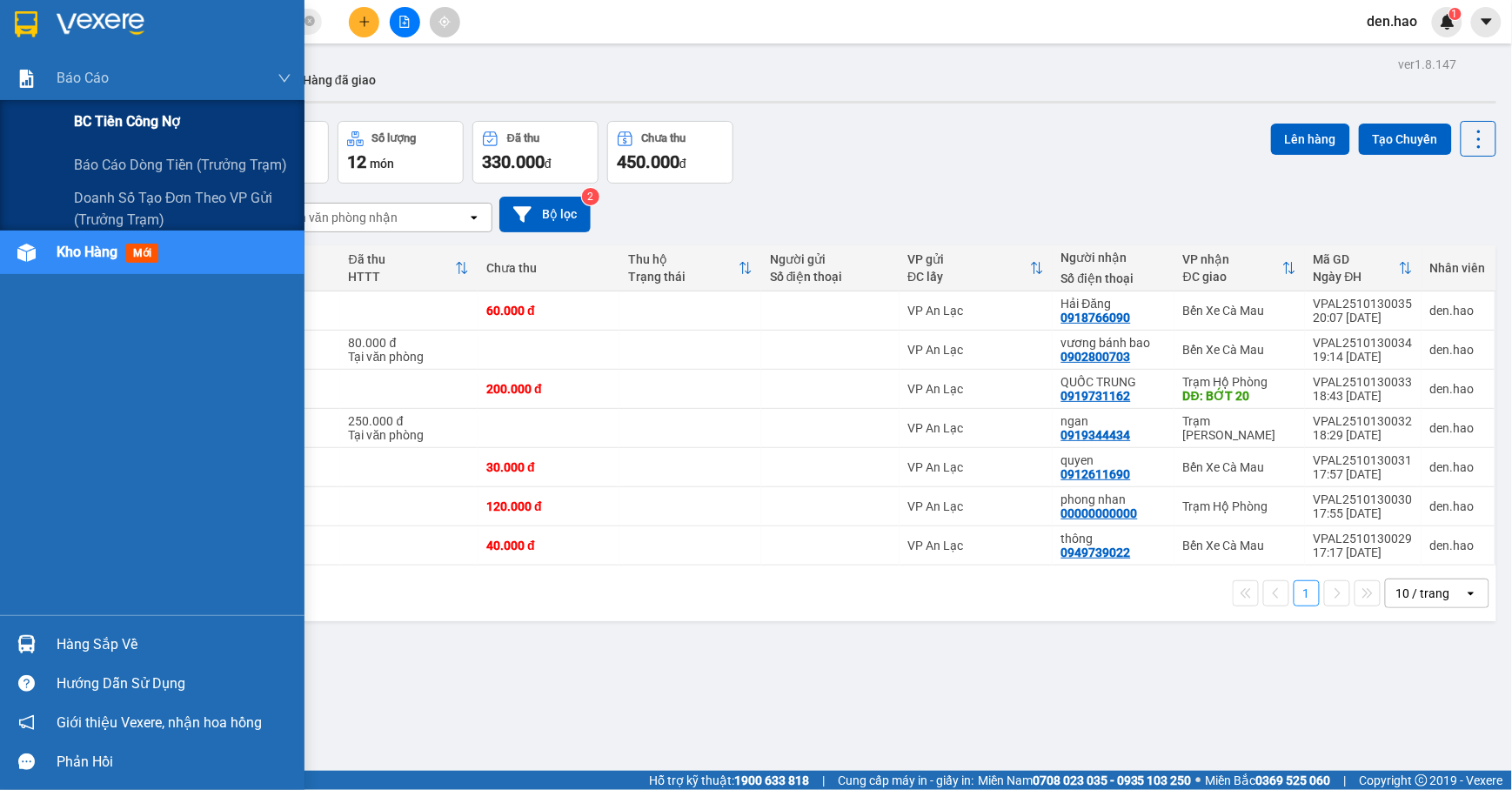
click at [130, 128] on span "BC tiền công nợ" at bounding box center [127, 121] width 106 height 22
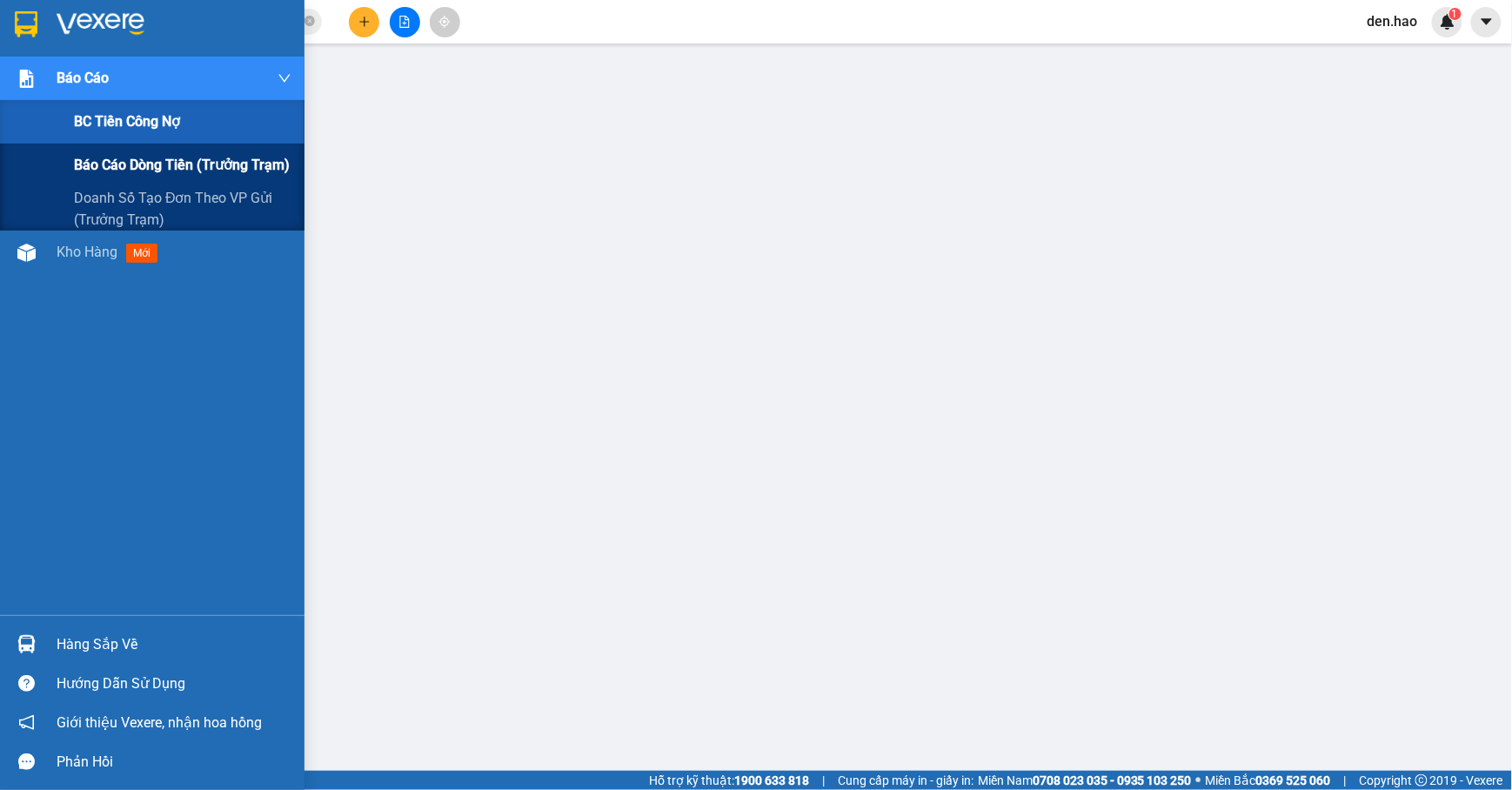
click at [91, 158] on span "Báo cáo dòng tiền (trưởng trạm)" at bounding box center [181, 165] width 215 height 22
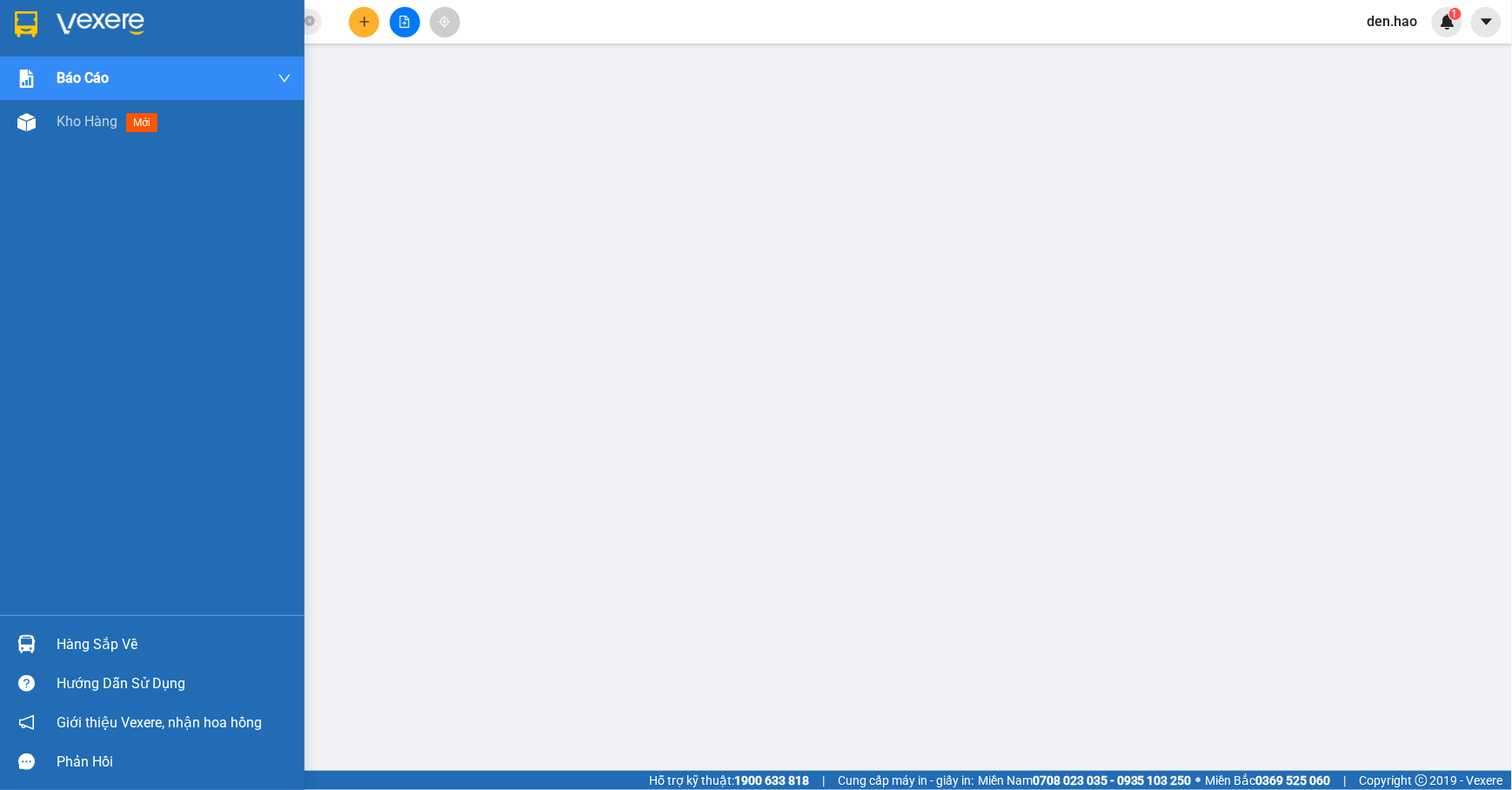
click at [46, 13] on div at bounding box center [152, 28] width 304 height 57
click at [45, 14] on div at bounding box center [152, 28] width 304 height 57
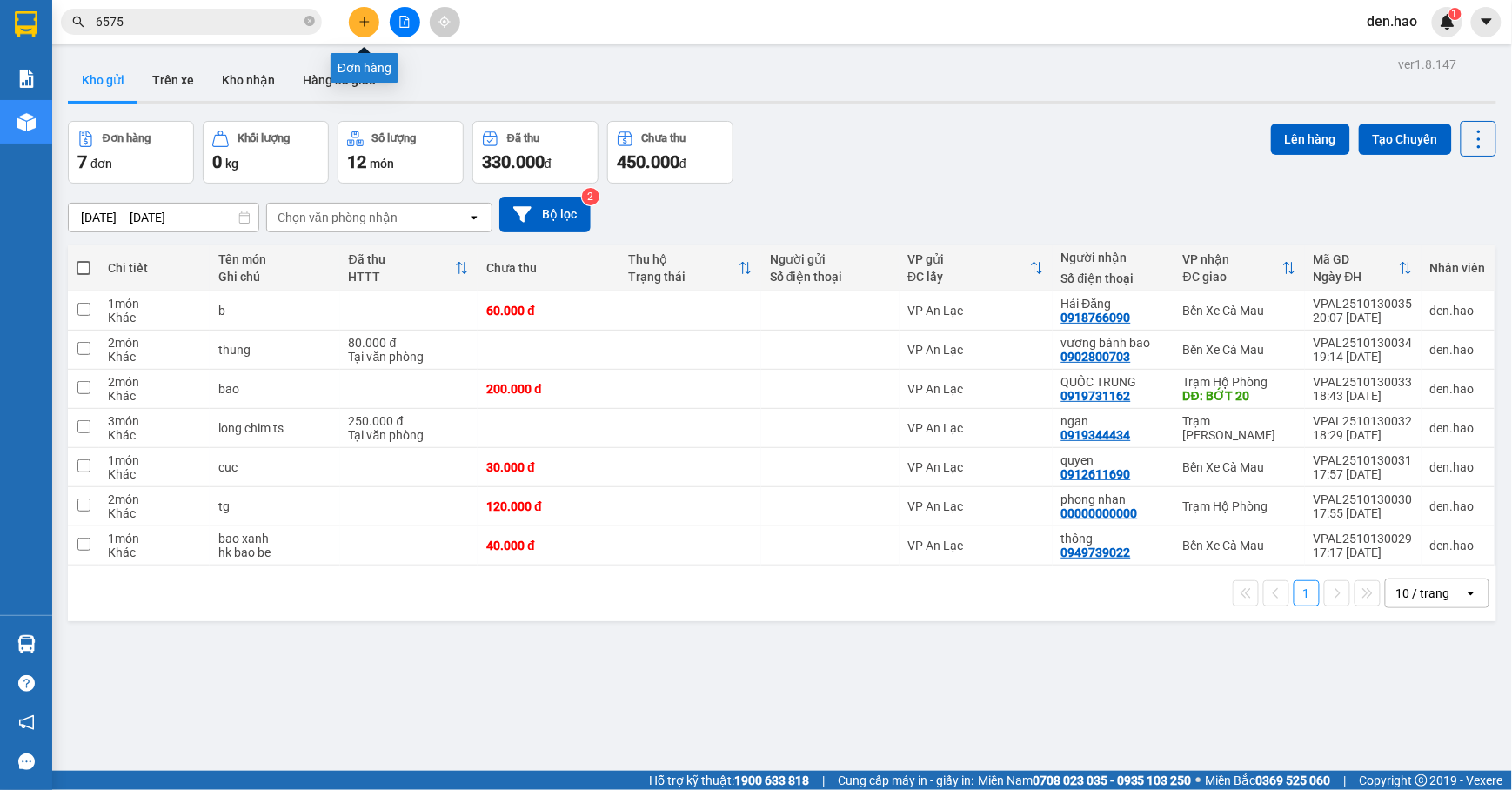
click at [362, 25] on icon "plus" at bounding box center [365, 22] width 13 height 13
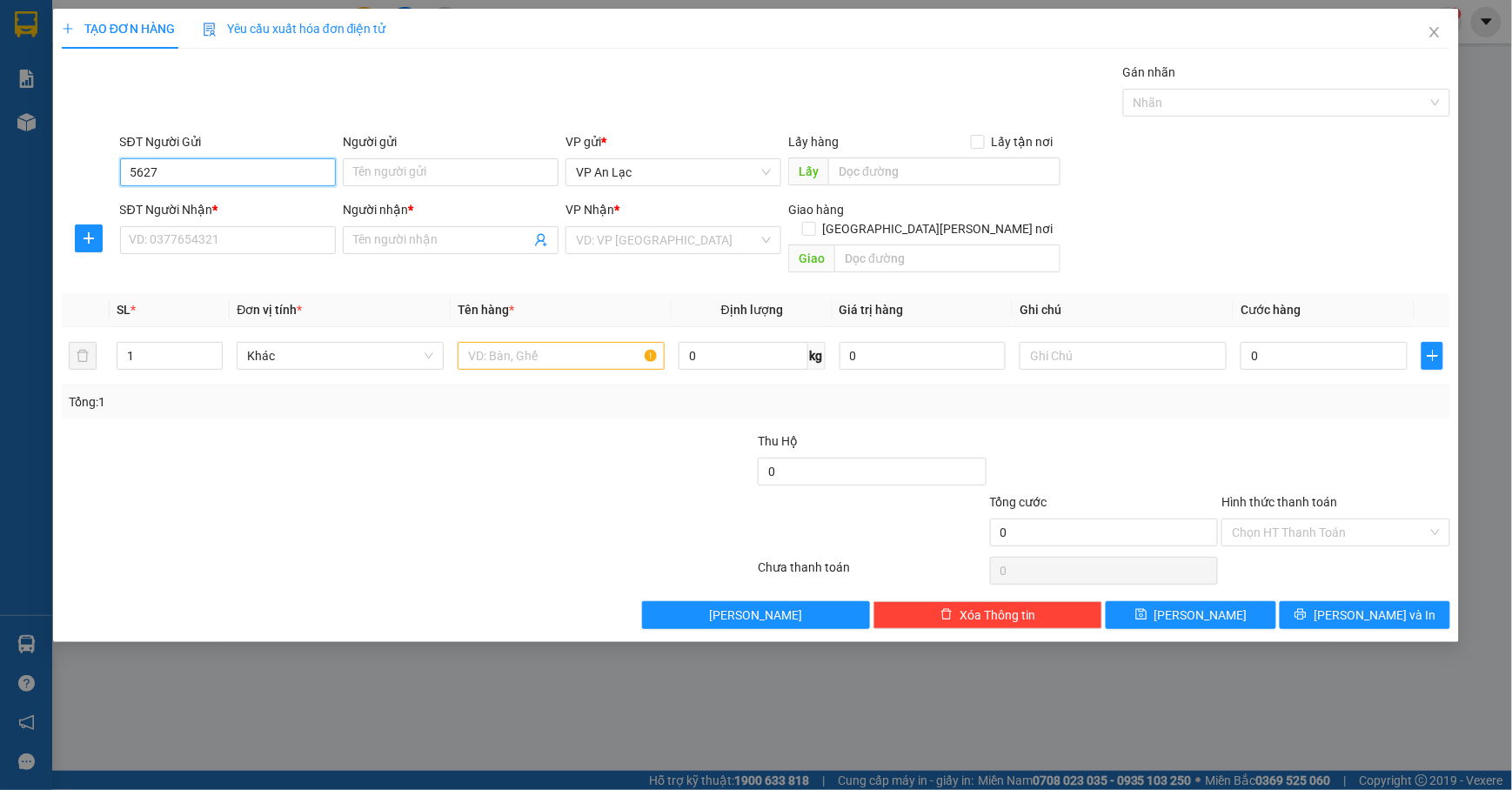
click at [200, 178] on input "5627" at bounding box center [228, 171] width 215 height 28
type input "5"
click at [207, 243] on input "SĐT Người Nhận *" at bounding box center [228, 240] width 215 height 28
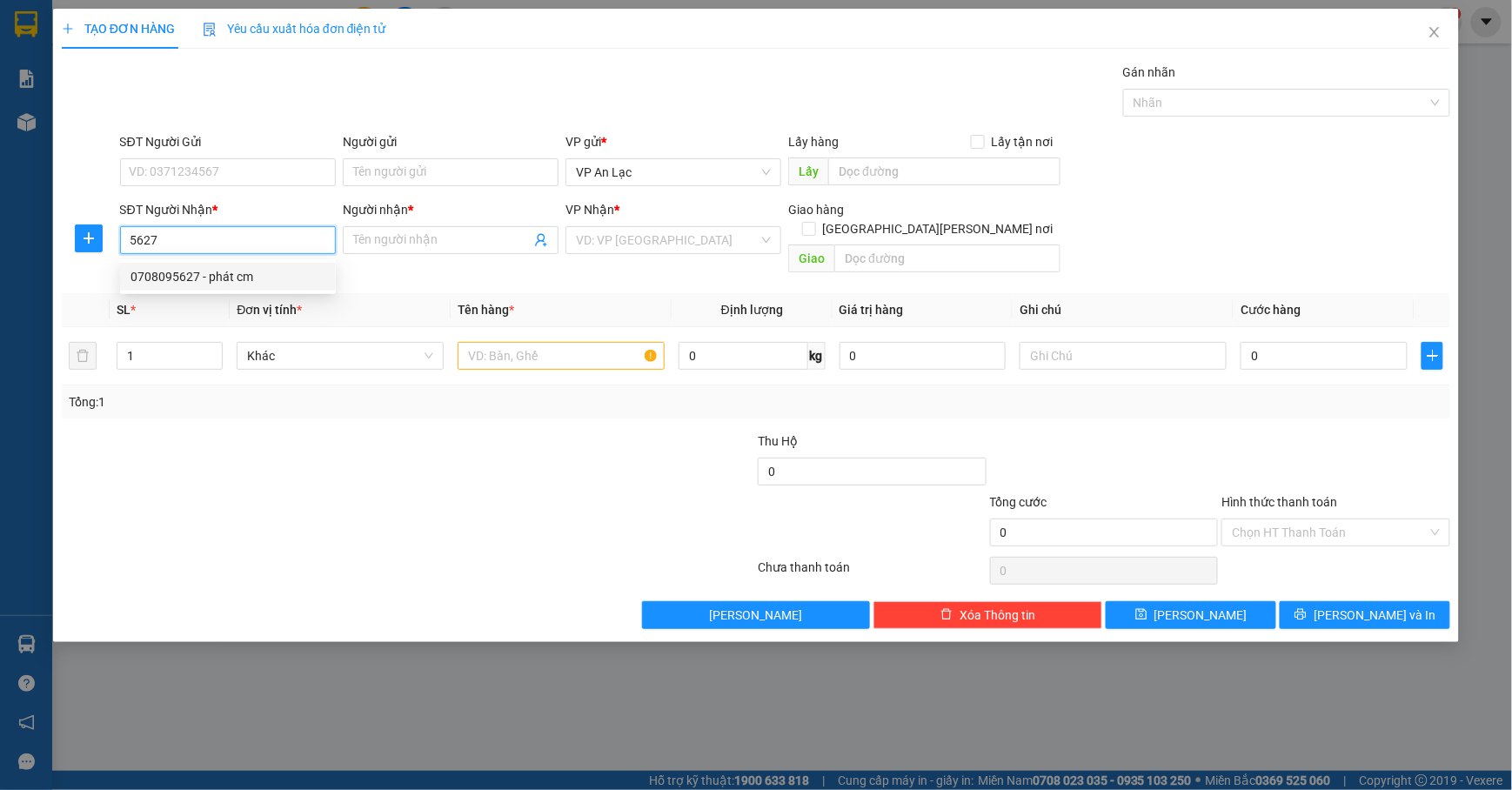
click at [259, 283] on div "0708095627 - phát cm" at bounding box center [227, 276] width 195 height 19
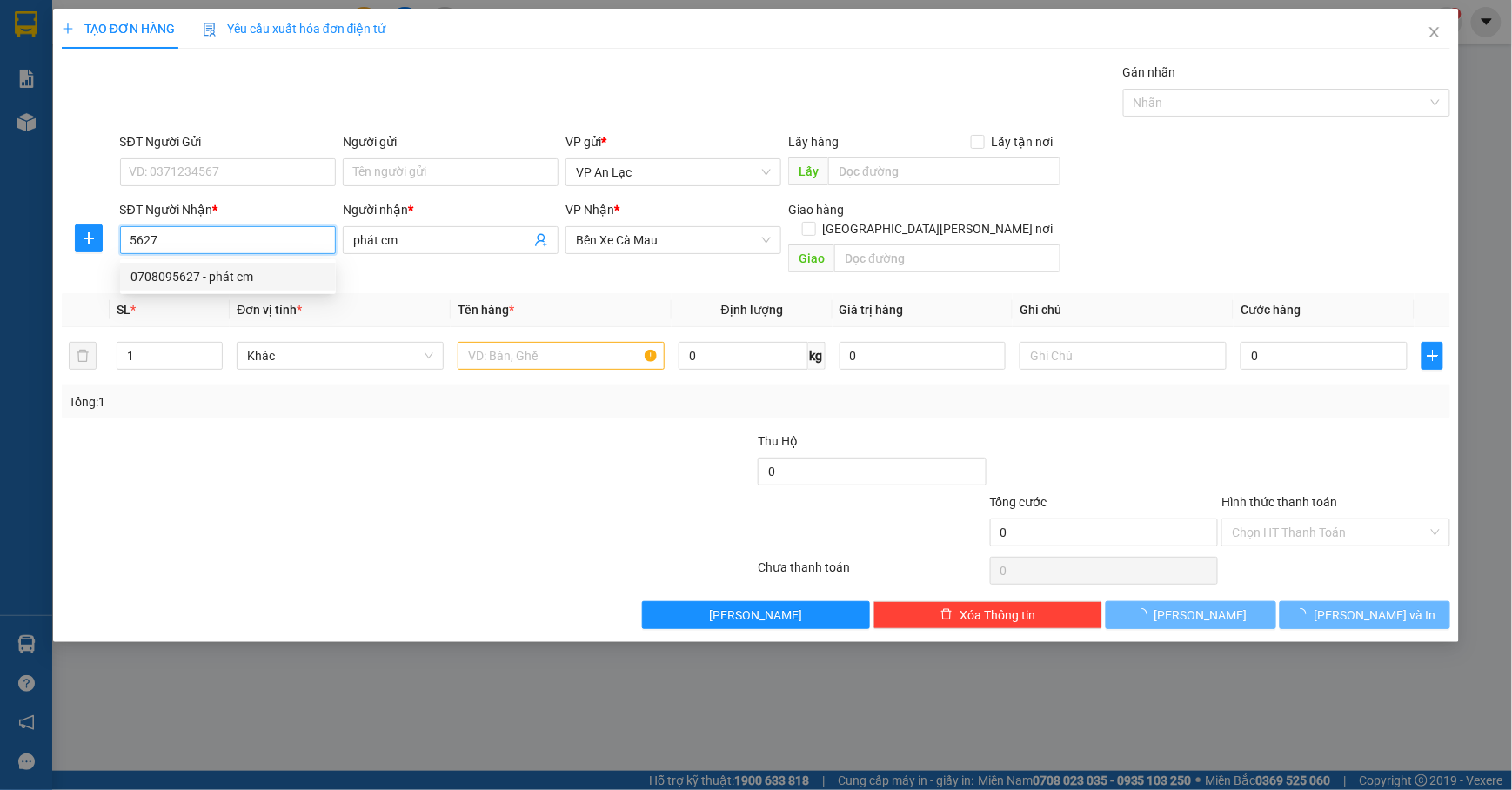
type input "0708095627"
type input "phát cm"
type input "100.000"
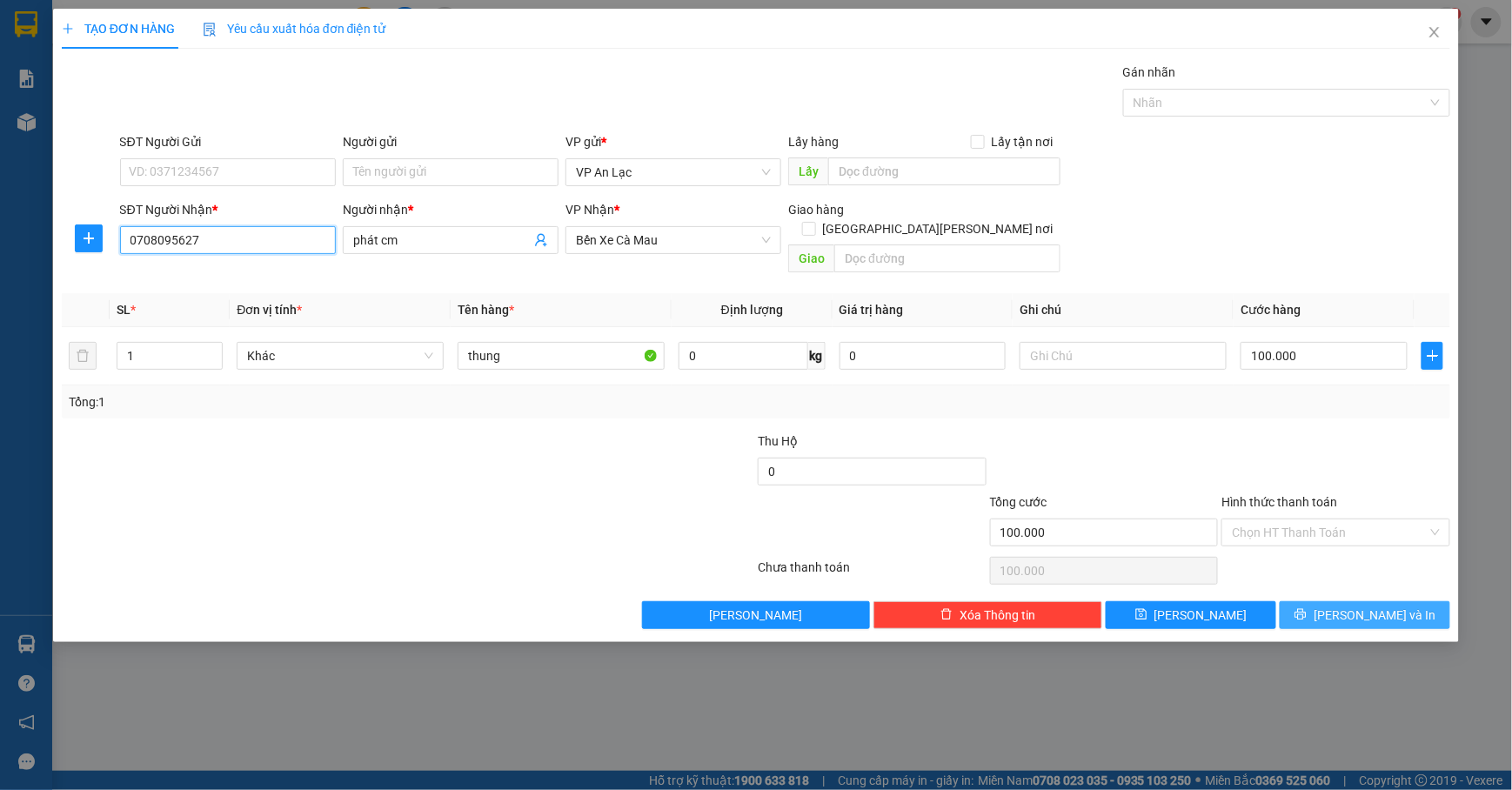
type input "0708095627"
drag, startPoint x: 1348, startPoint y: 585, endPoint x: 1339, endPoint y: 596, distance: 14.2
click at [1339, 601] on button "[PERSON_NAME] và In" at bounding box center [1366, 615] width 171 height 28
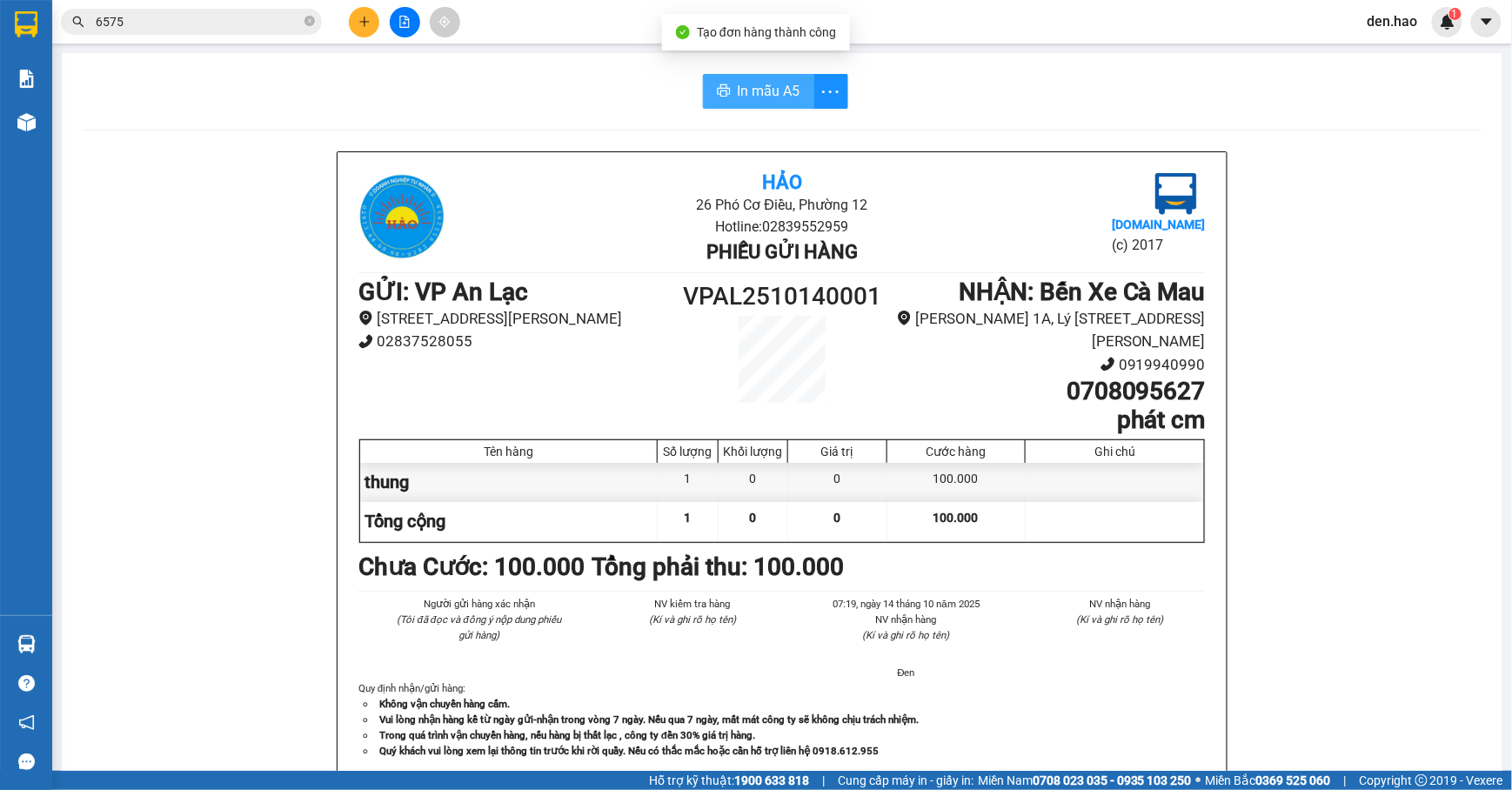
click at [757, 92] on span "In mẫu A5" at bounding box center [769, 91] width 63 height 22
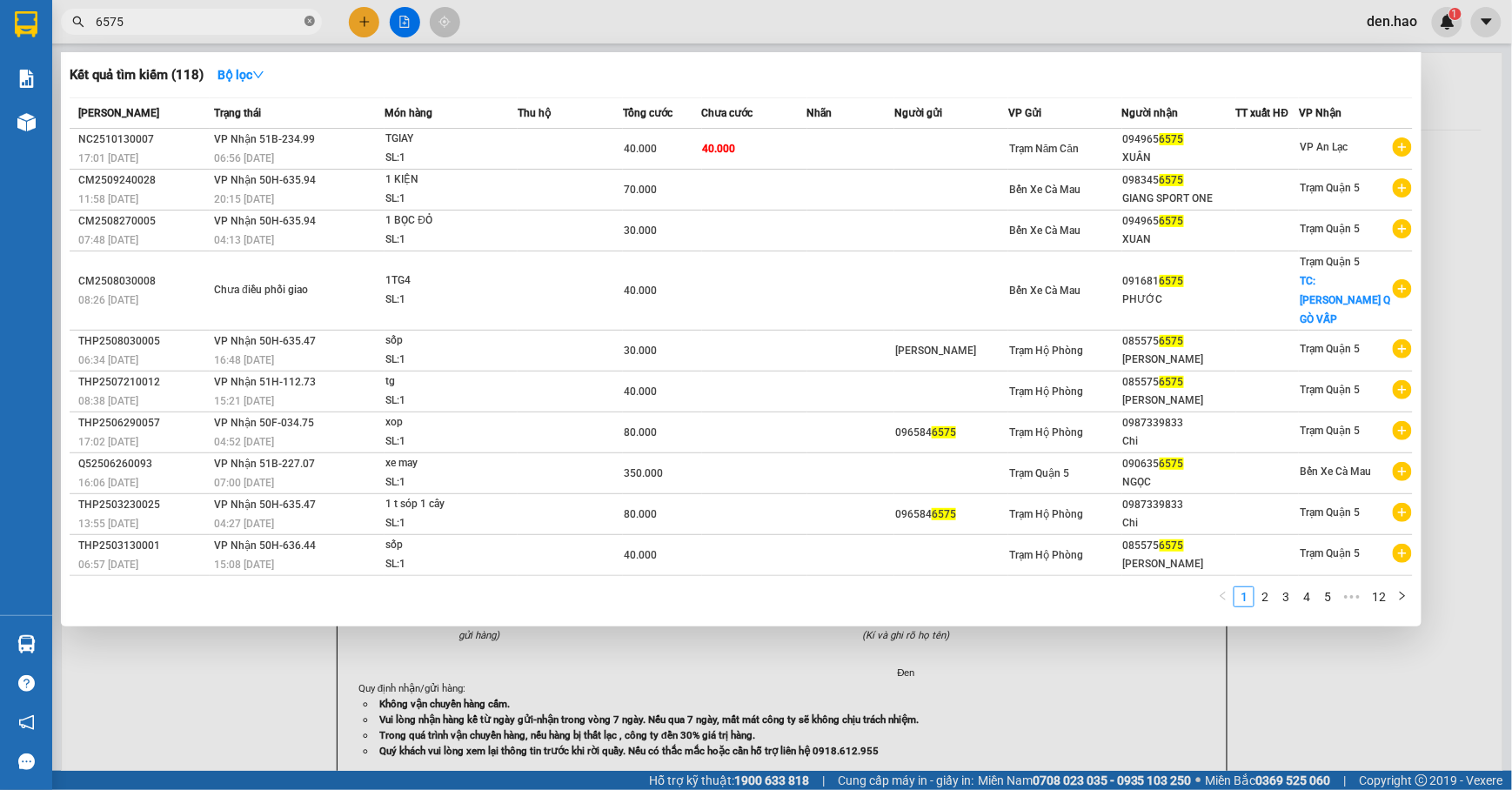
click at [308, 15] on icon "close-circle" at bounding box center [310, 21] width 11 height 11
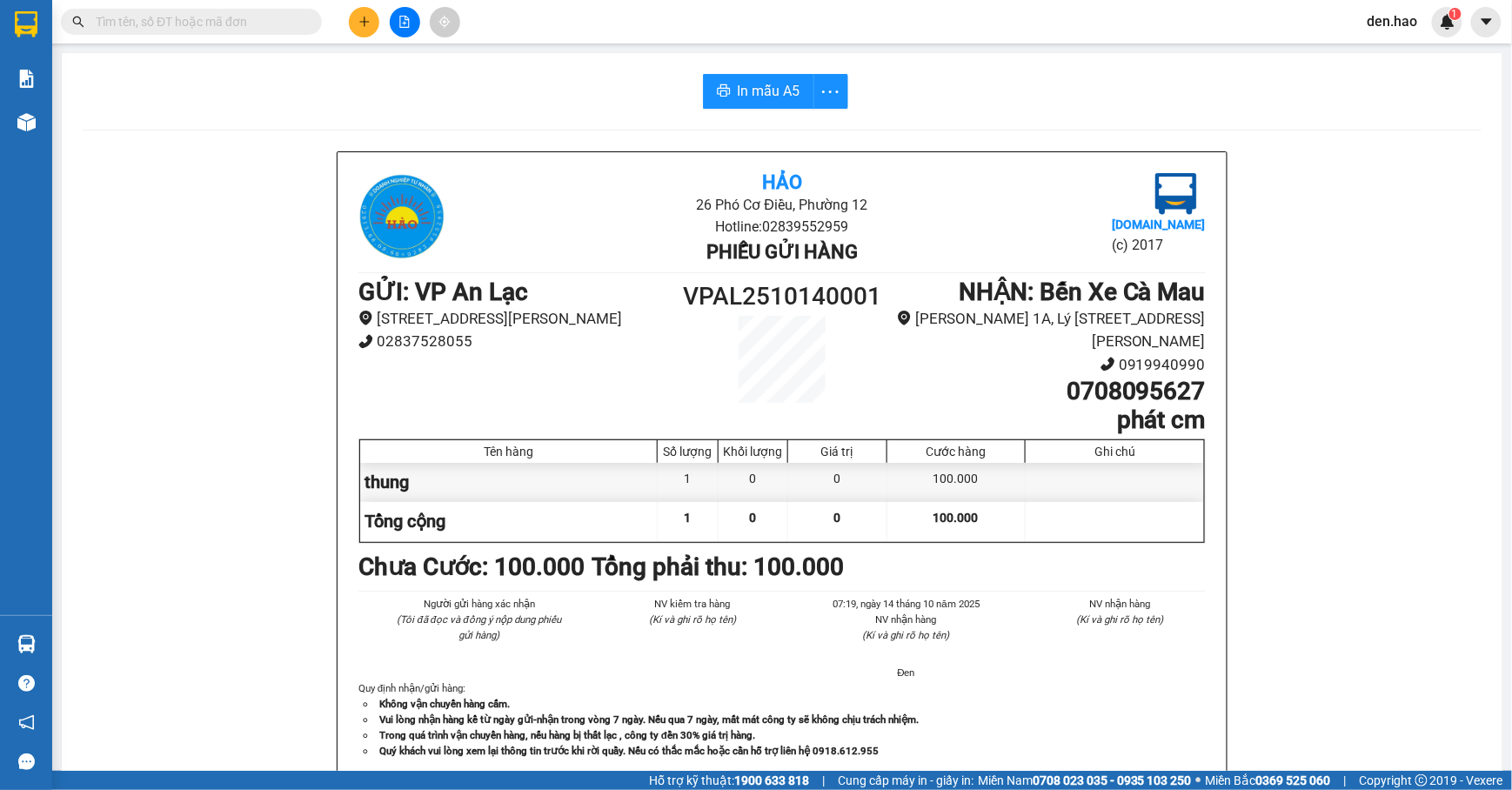
click at [299, 26] on input "text" at bounding box center [198, 22] width 206 height 19
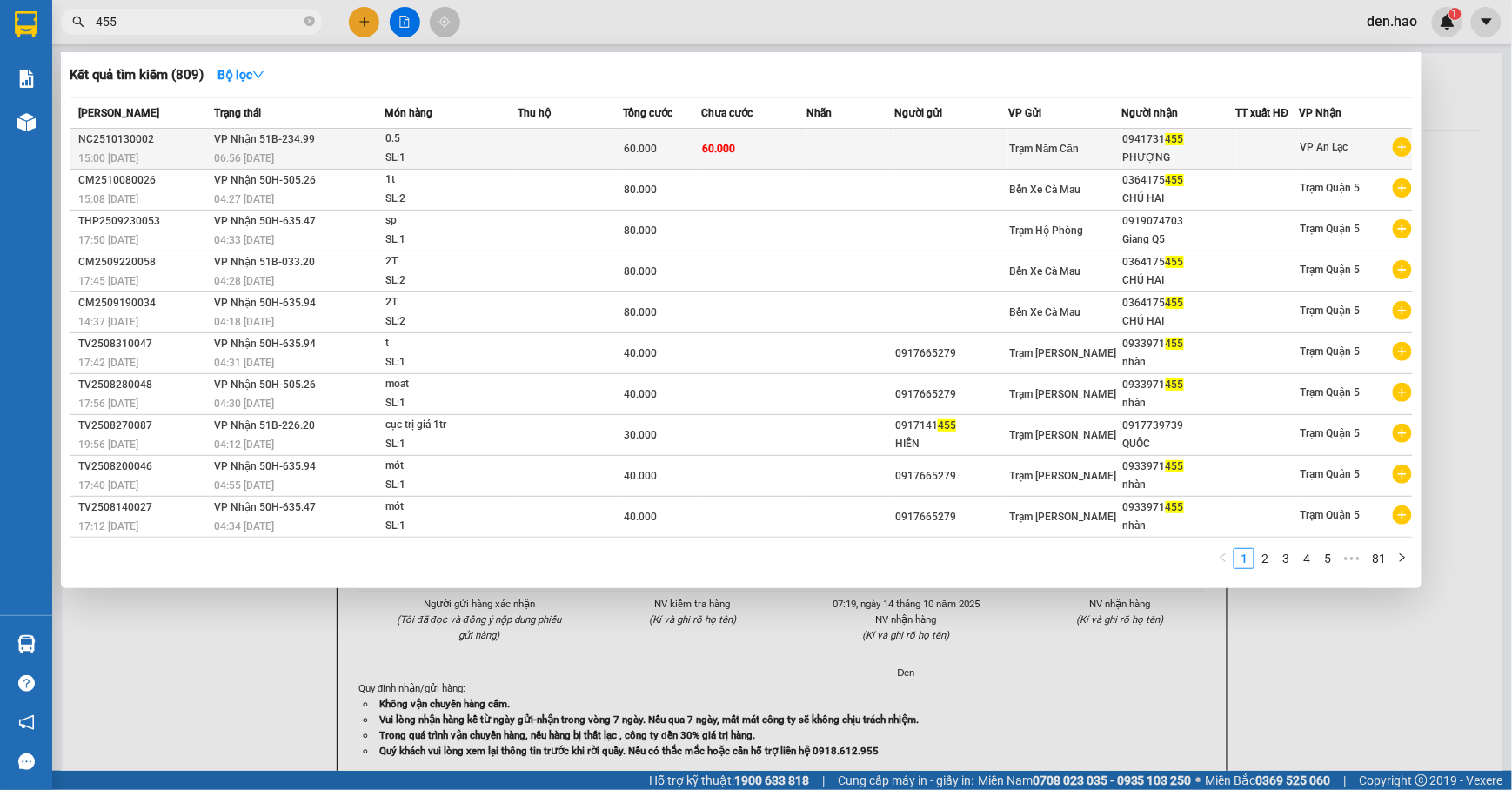
type input "455"
click at [950, 136] on td at bounding box center [951, 149] width 114 height 41
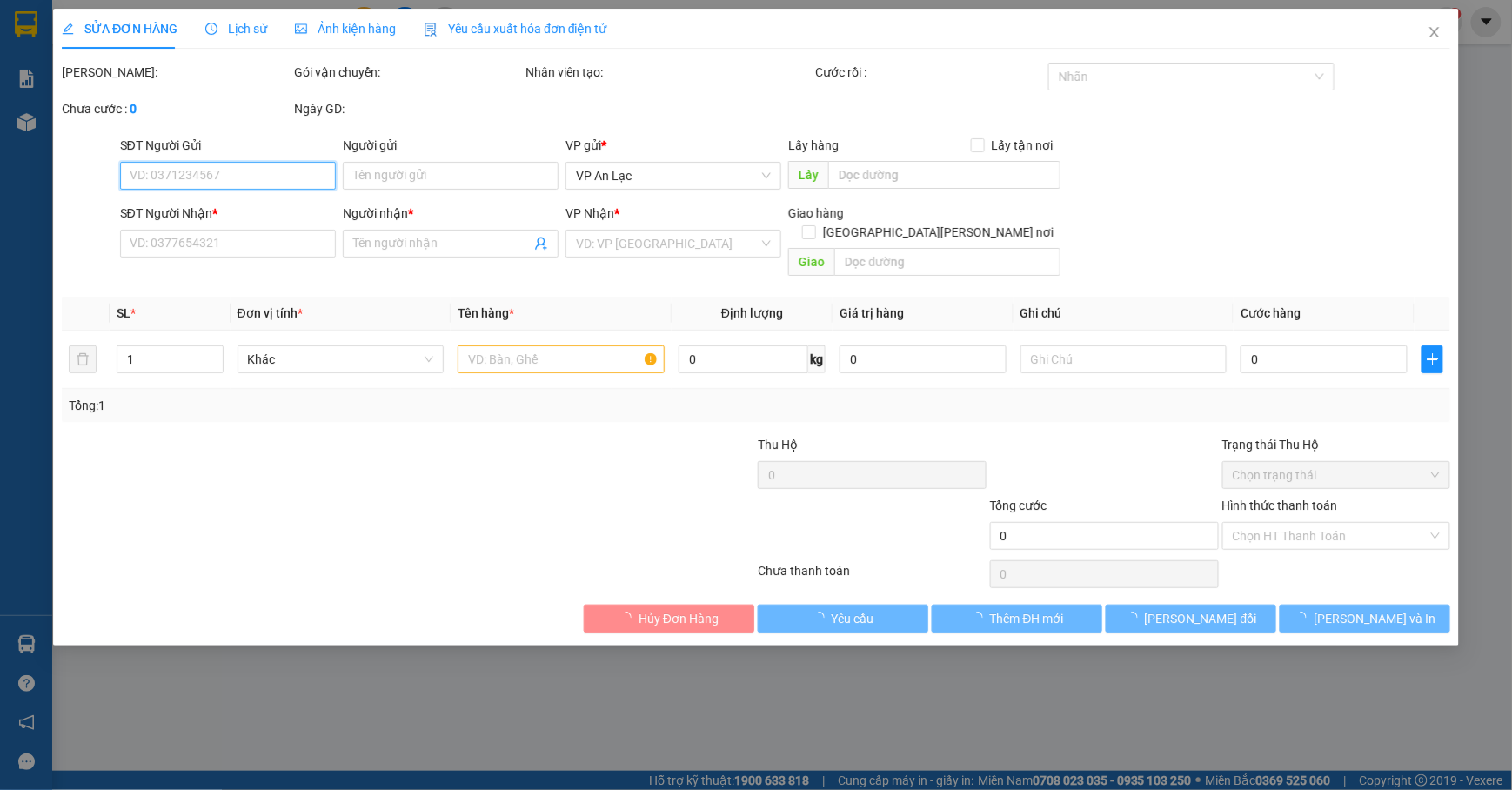
type input "0941731455"
type input "PHƯỢNG"
type input "60.000"
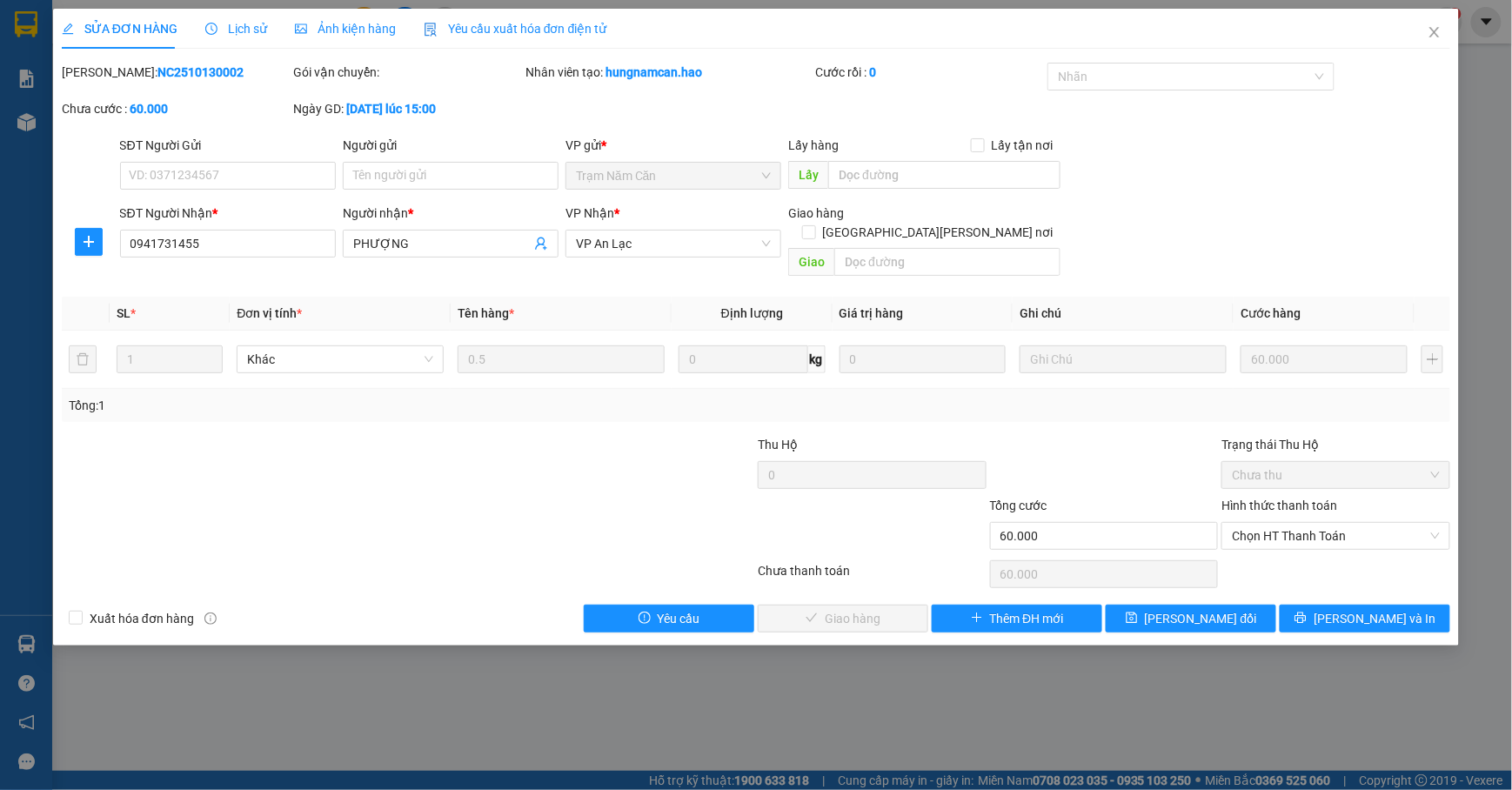
click at [338, 22] on span "Ảnh kiện hàng" at bounding box center [346, 29] width 101 height 14
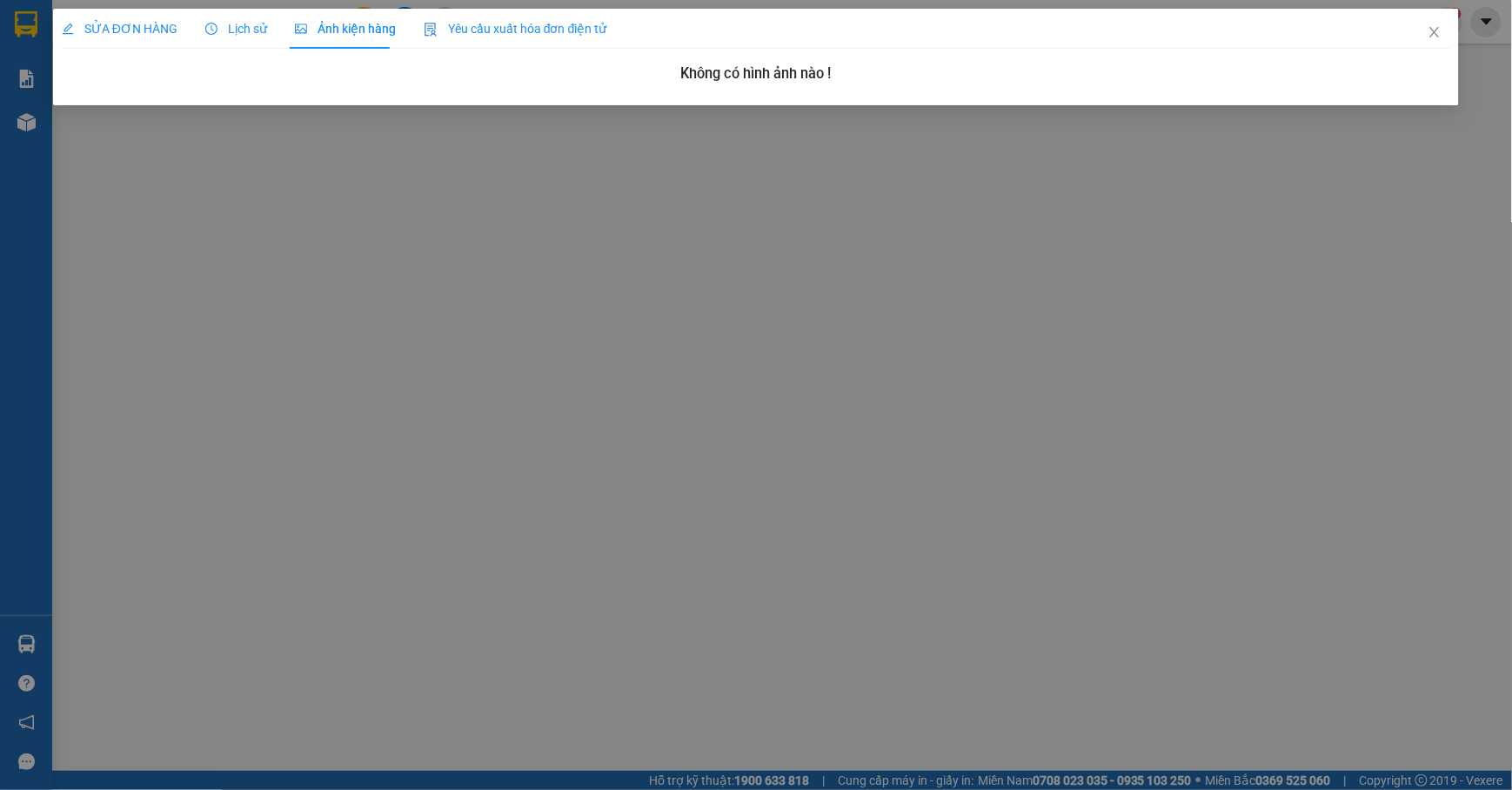
click at [144, 28] on span "SỬA ĐƠN HÀNG" at bounding box center [119, 29] width 116 height 14
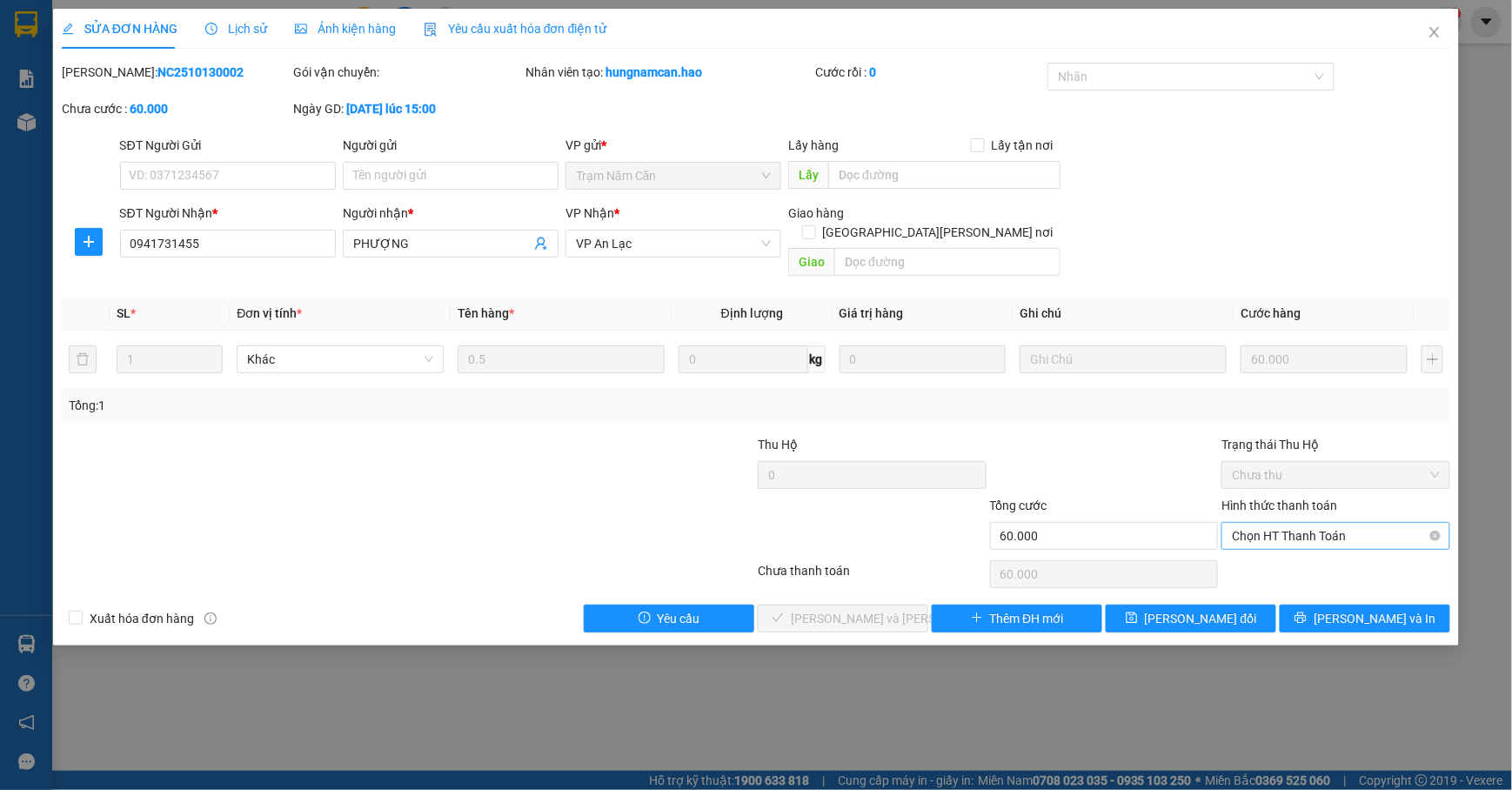
click at [1378, 522] on span "Chọn HT Thanh Toán" at bounding box center [1336, 535] width 208 height 26
click at [1303, 566] on div "Tại văn phòng" at bounding box center [1337, 553] width 229 height 28
type input "0"
click at [808, 605] on button "[PERSON_NAME] và Giao hàng" at bounding box center [843, 619] width 171 height 28
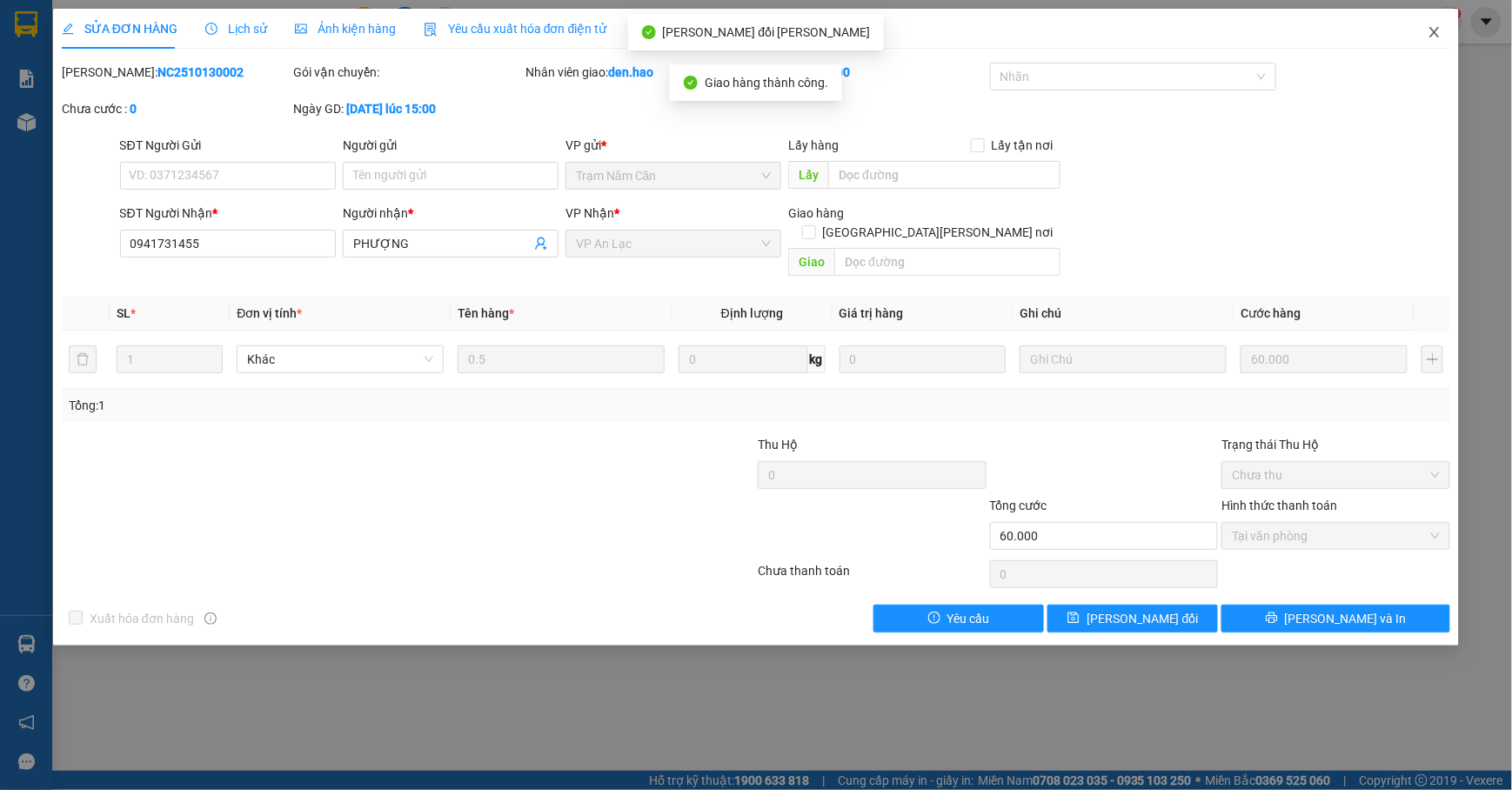
drag, startPoint x: 1436, startPoint y: 26, endPoint x: 525, endPoint y: 43, distance: 911.2
click at [1435, 26] on icon "close" at bounding box center [1435, 32] width 14 height 14
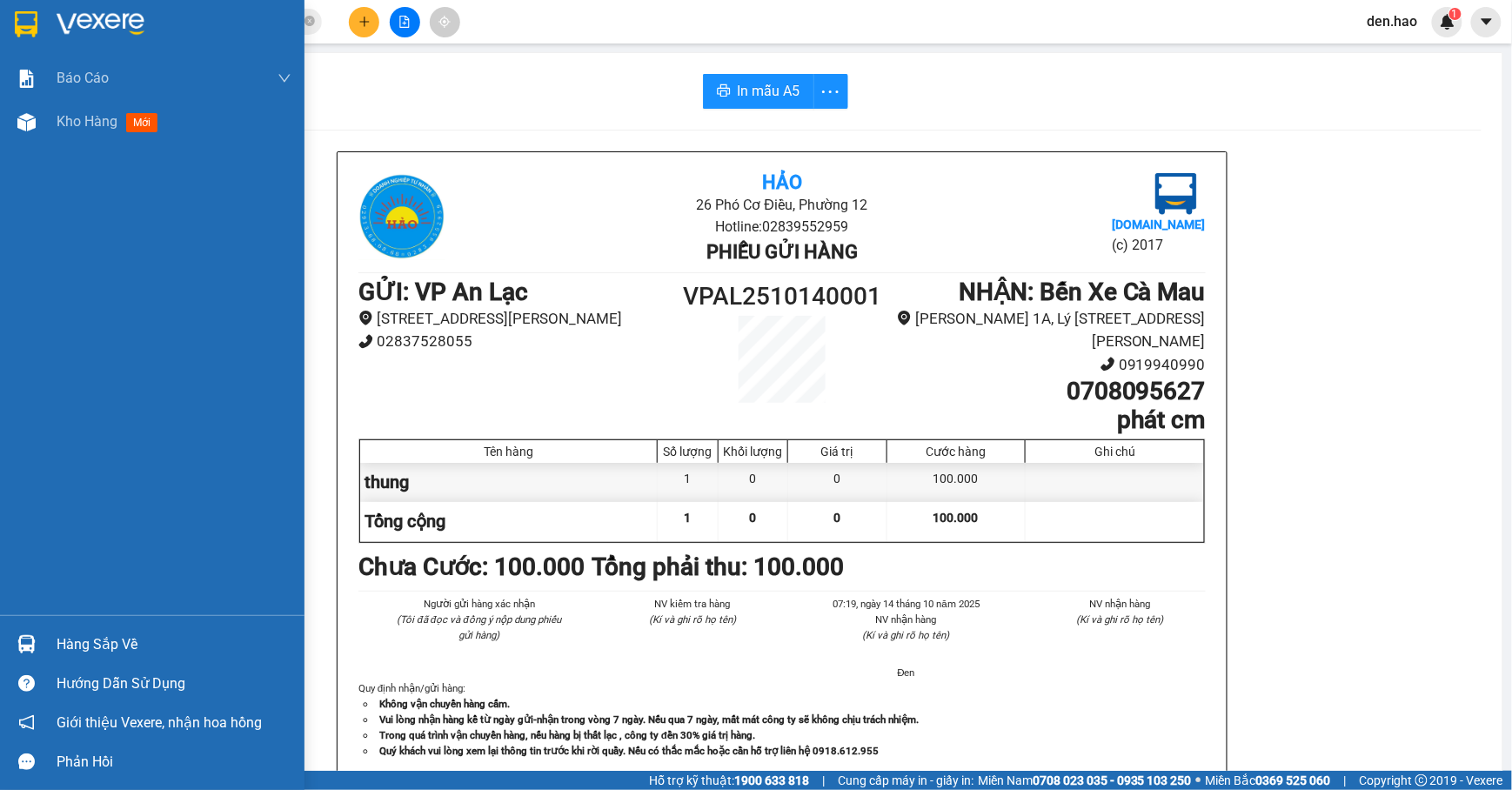
click at [19, 17] on img at bounding box center [25, 24] width 22 height 26
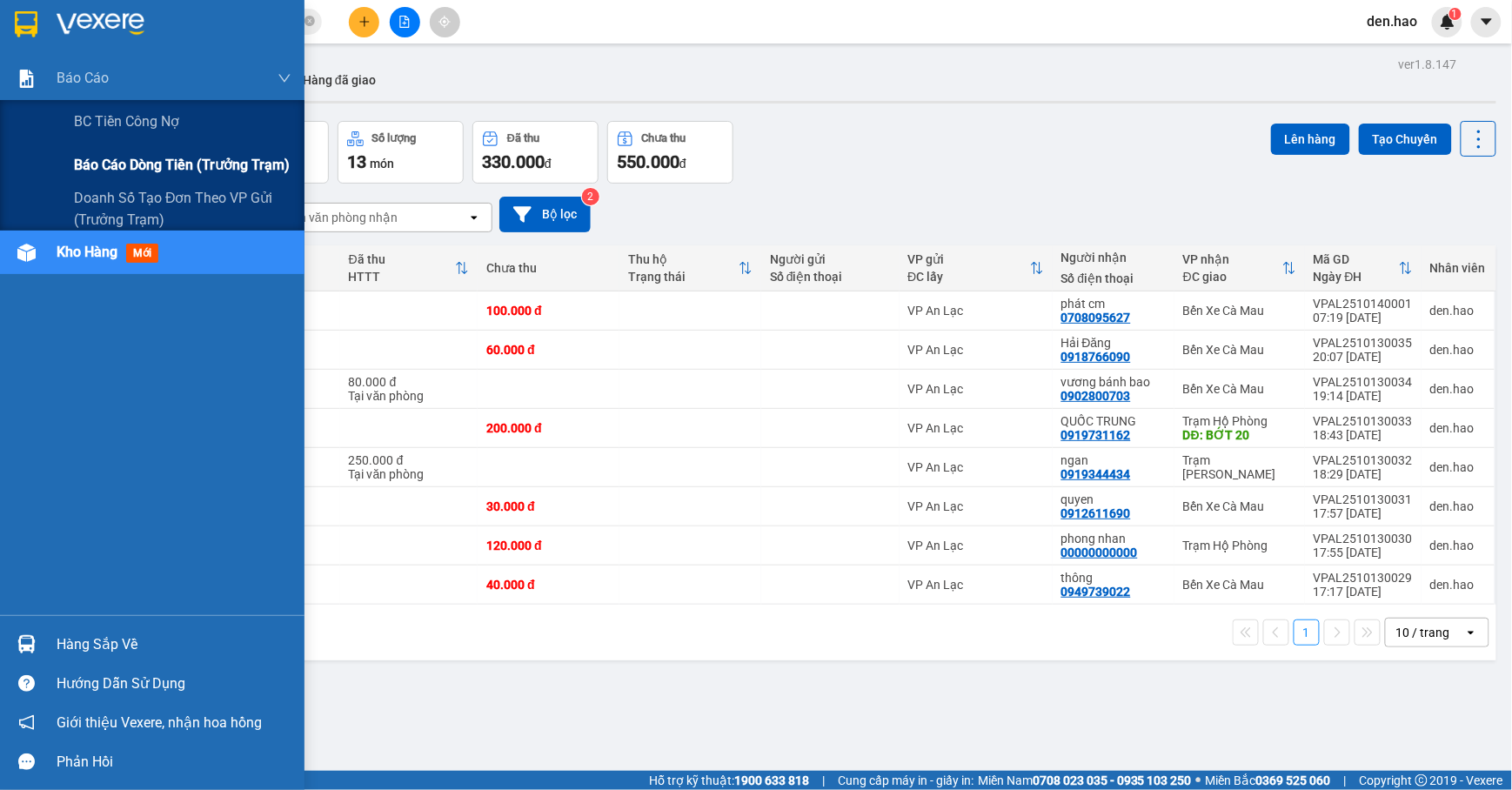
click at [115, 162] on span "Báo cáo dòng tiền (trưởng trạm)" at bounding box center [181, 165] width 215 height 22
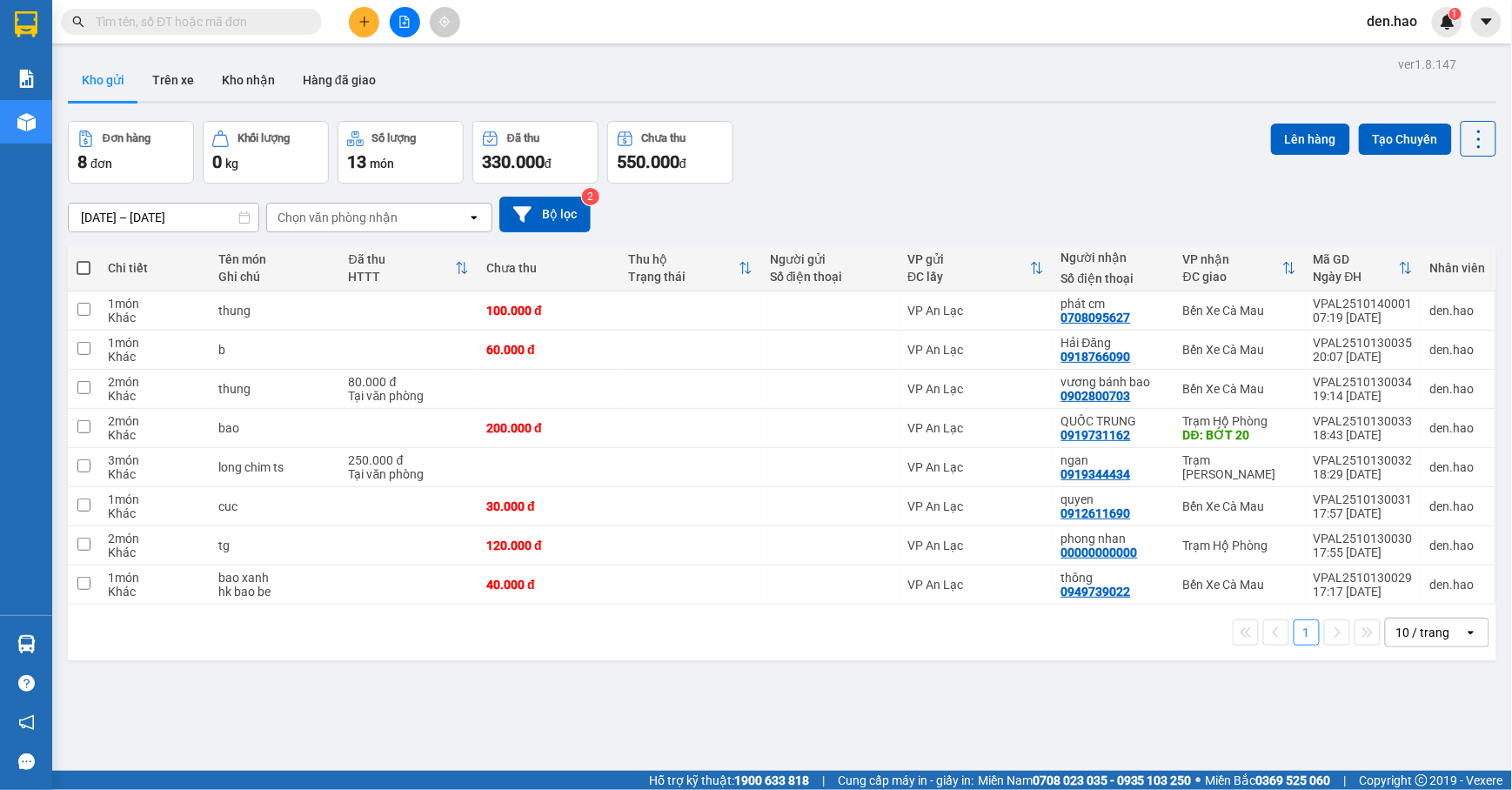
click at [282, 26] on input "text" at bounding box center [198, 22] width 206 height 19
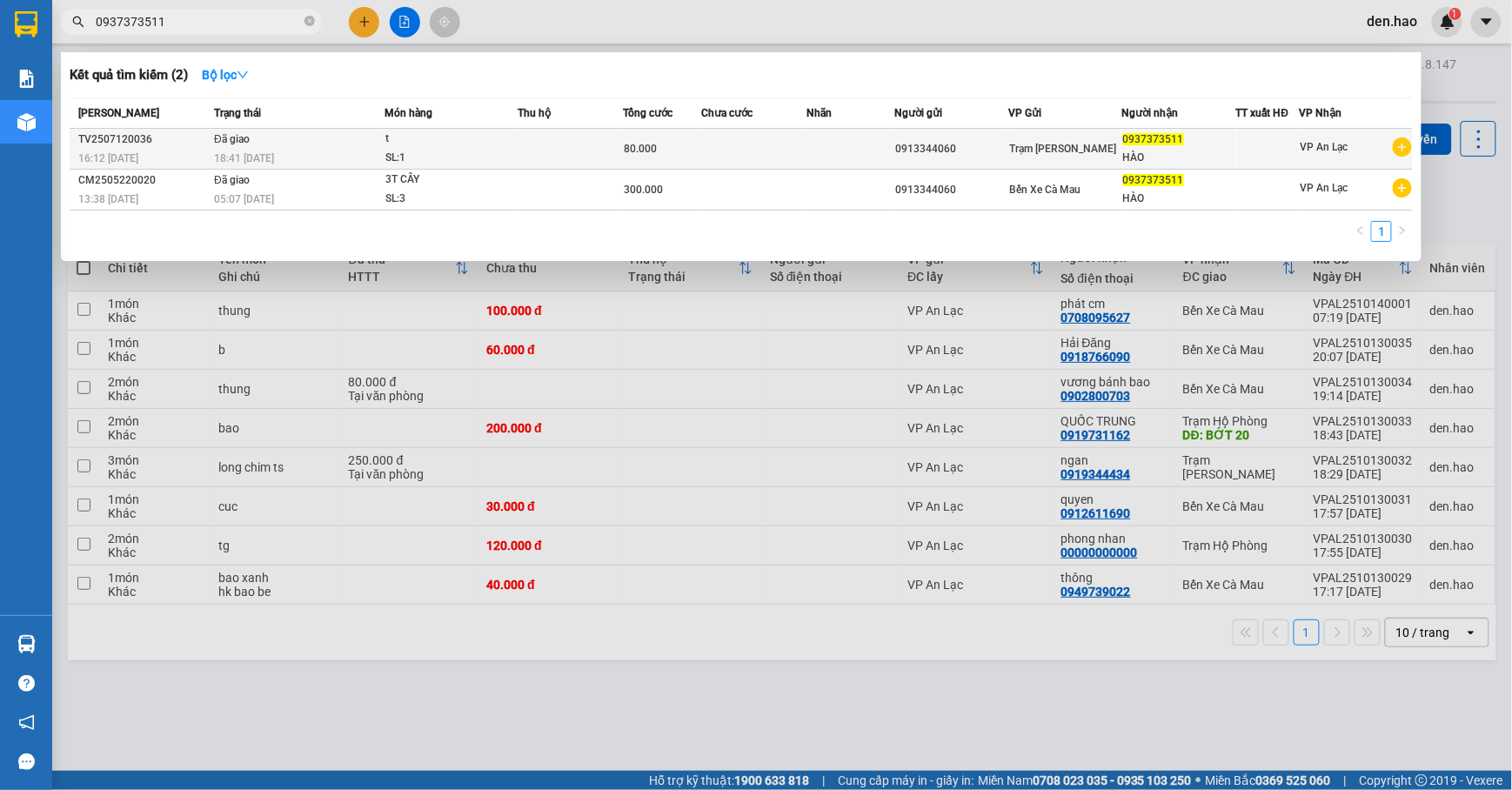
type input "0937373511"
click at [415, 141] on div "t" at bounding box center [450, 138] width 130 height 19
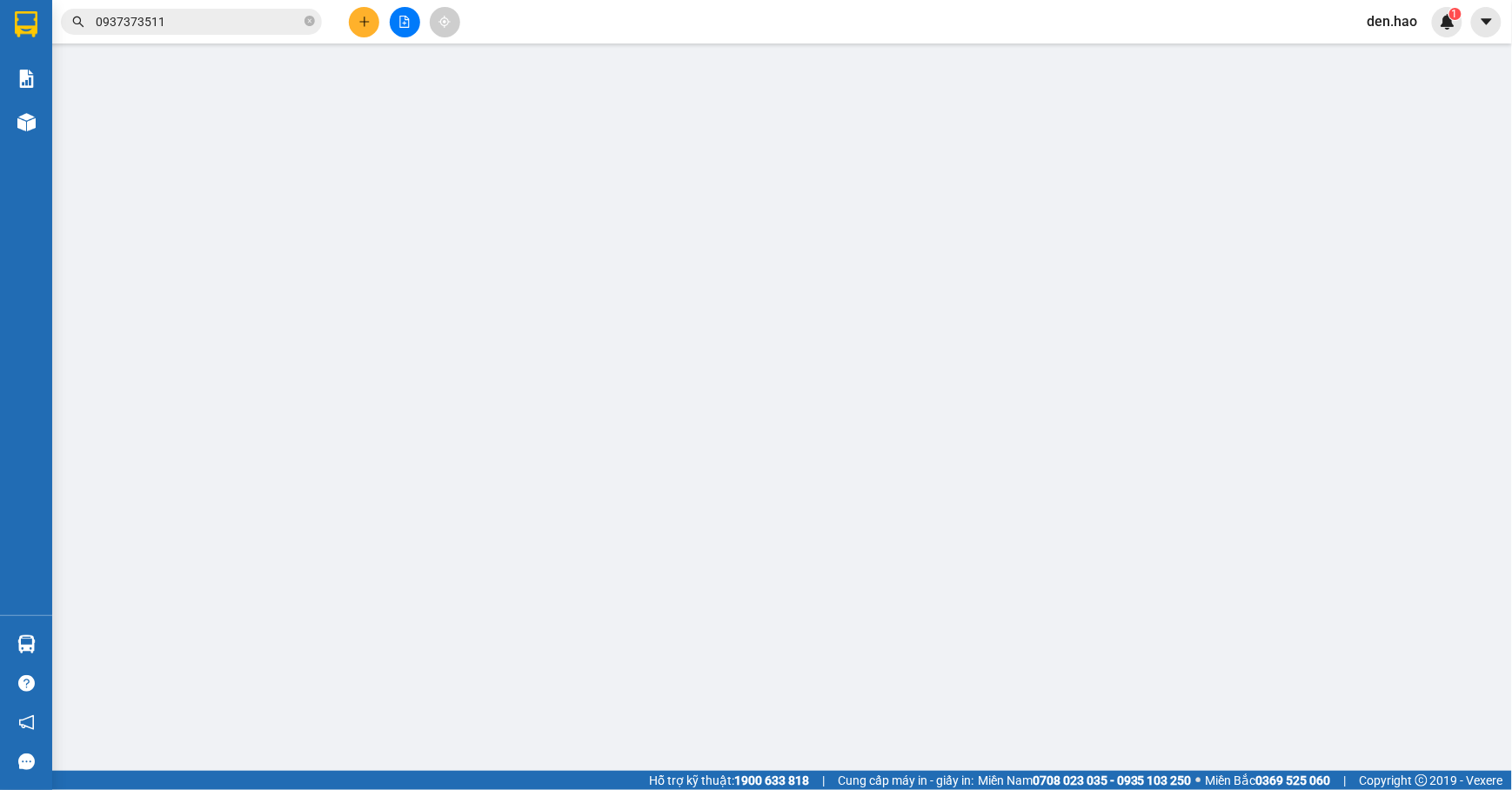
type input "0913344060"
type input "0937373511"
type input "HÀO"
type input "80.000"
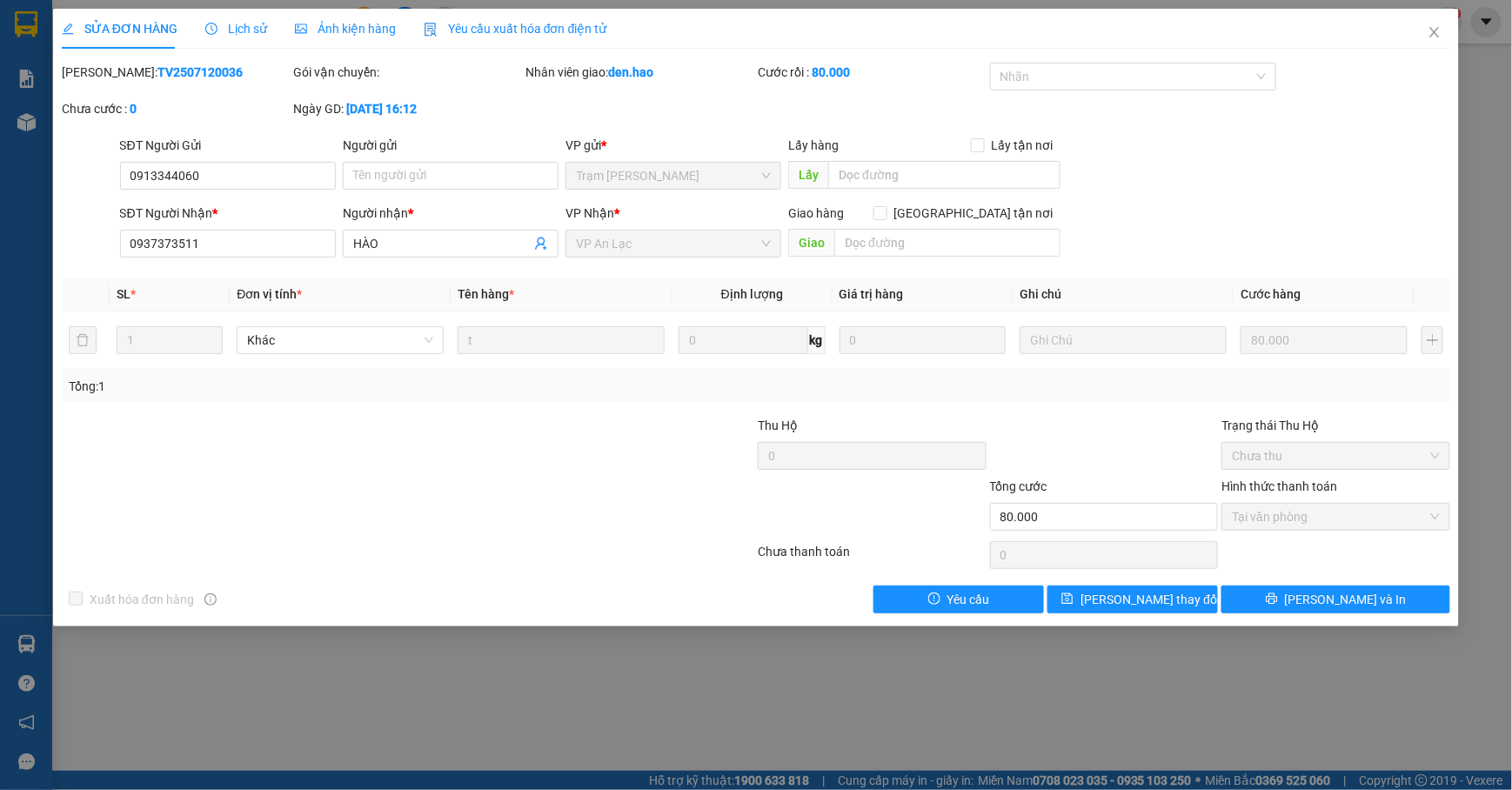
click at [315, 31] on span "Ảnh kiện hàng" at bounding box center [346, 29] width 101 height 14
drag, startPoint x: 315, startPoint y: 31, endPoint x: 245, endPoint y: 30, distance: 70.0
click at [268, 31] on div "SỬA ĐƠN HÀNG Lịch sử Ảnh kiện hàng Yêu cầu xuất hóa đơn điện tử" at bounding box center [335, 29] width 546 height 40
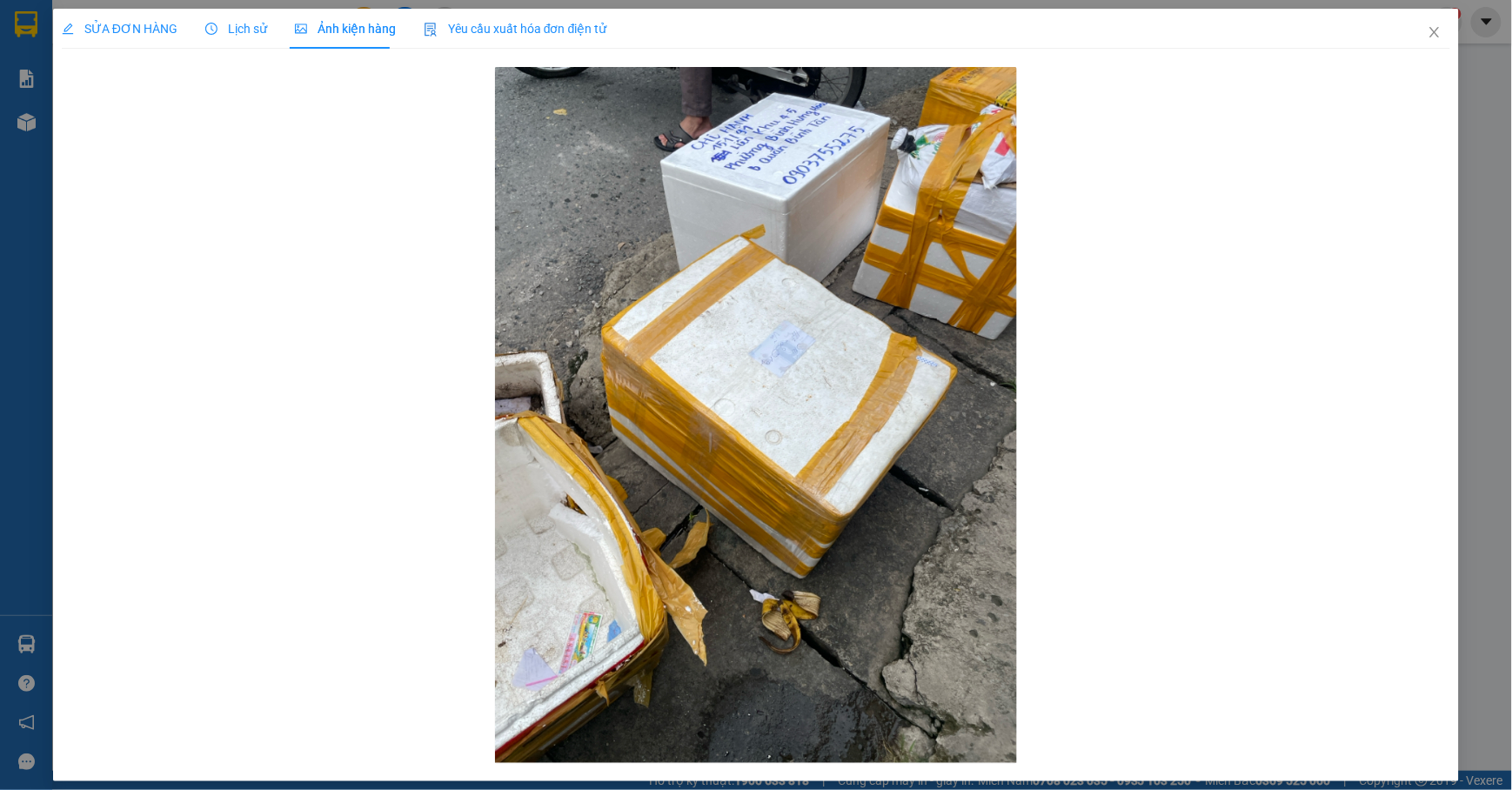
click at [119, 22] on span "SỬA ĐƠN HÀNG" at bounding box center [119, 29] width 116 height 14
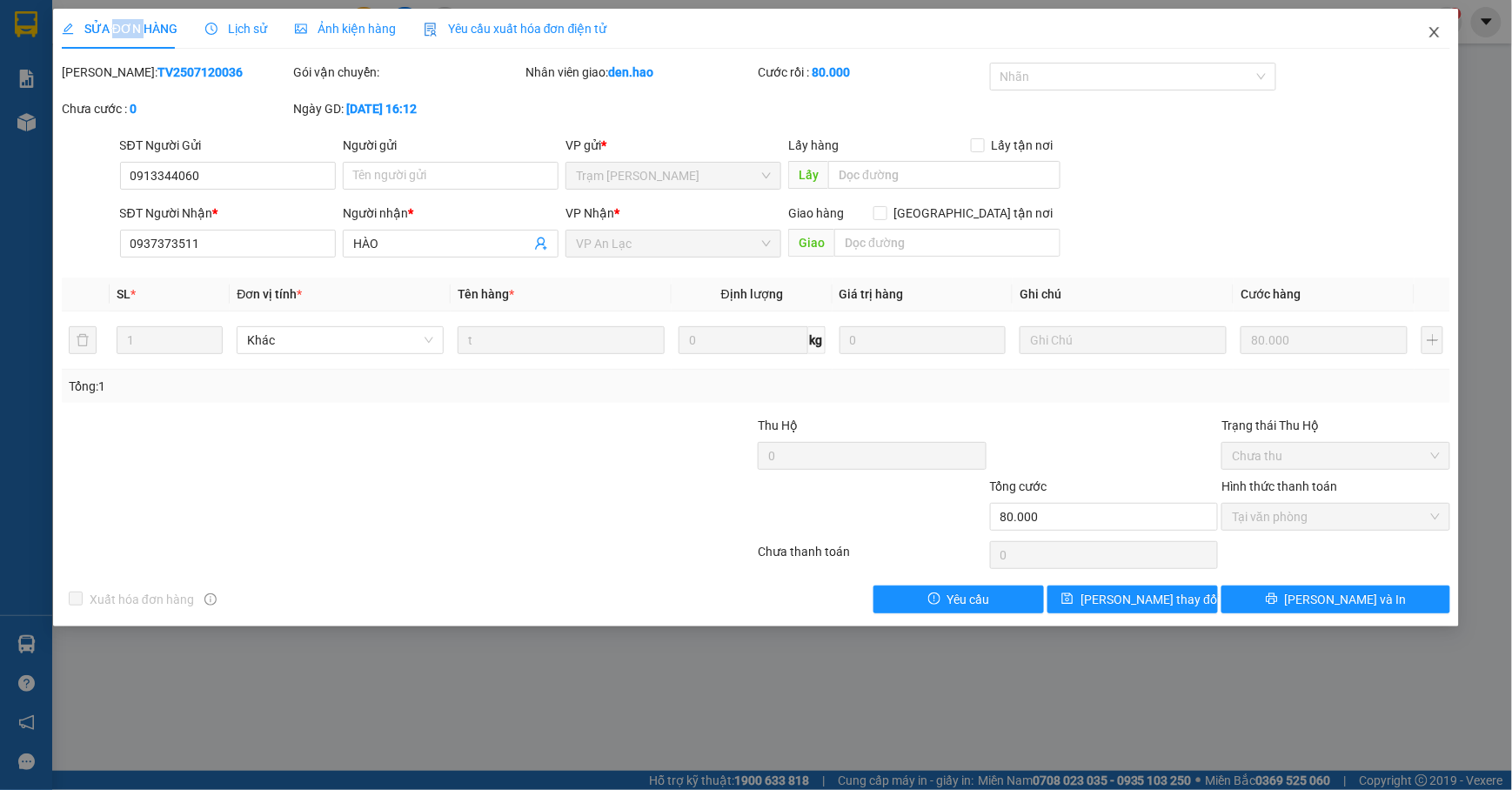
click at [1409, 30] on icon "close" at bounding box center [1435, 32] width 14 height 14
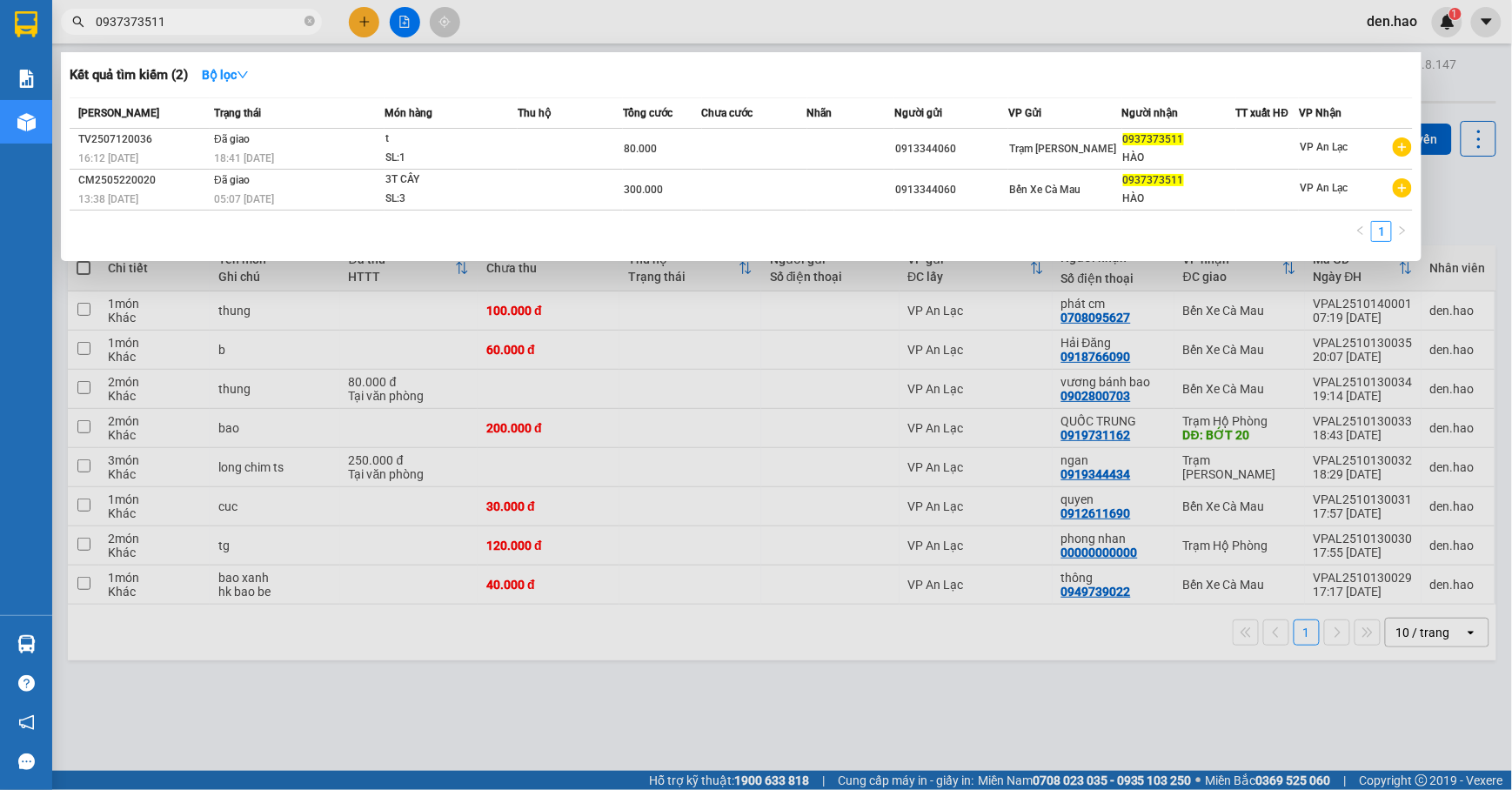
click at [189, 26] on input "0937373511" at bounding box center [198, 22] width 206 height 19
click at [1003, 151] on div "0913344060" at bounding box center [951, 149] width 112 height 18
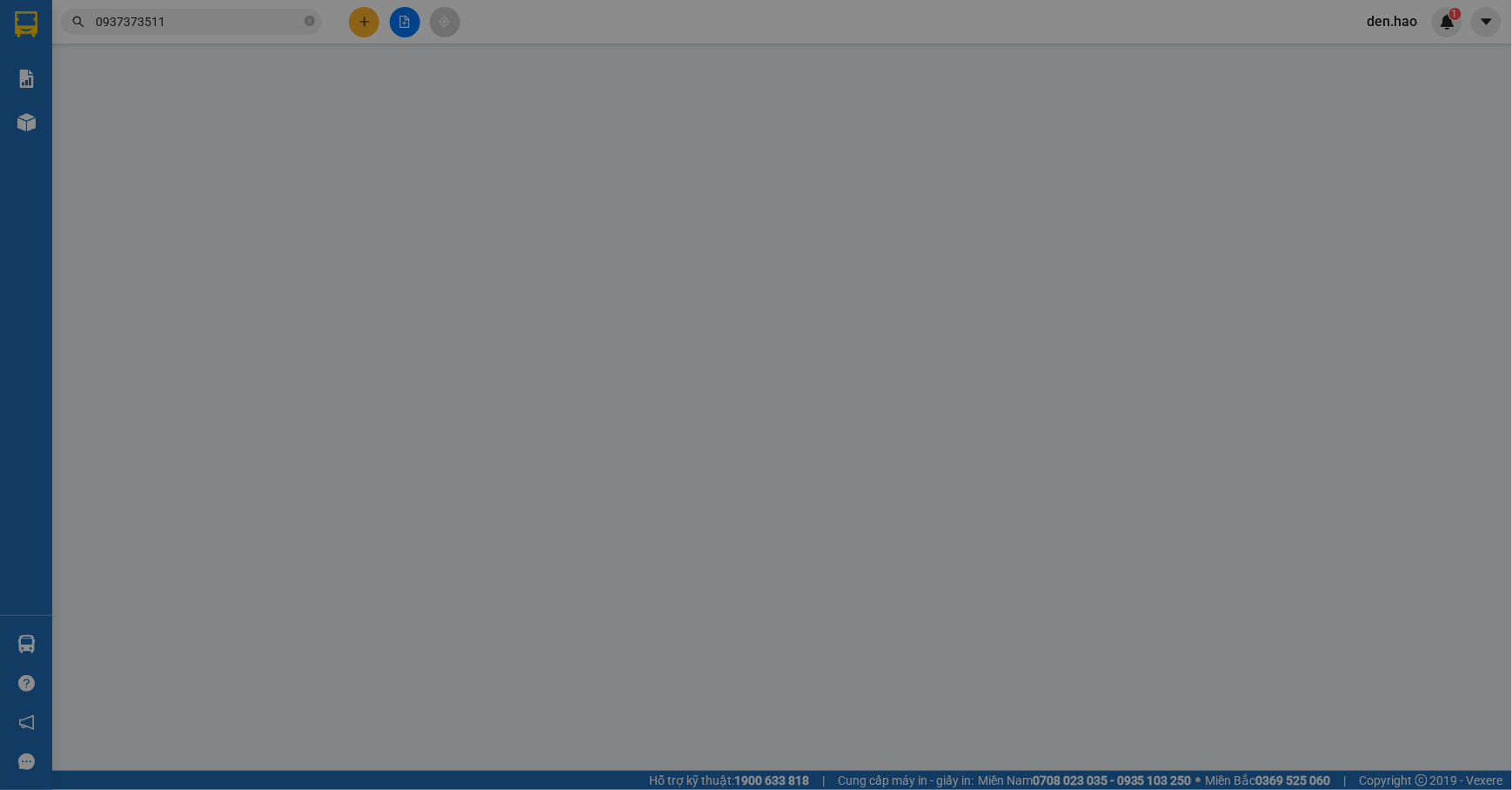
type input "0913344060"
checkbox input "false"
type input "0937373511"
type input "HÀO"
type input "80.000"
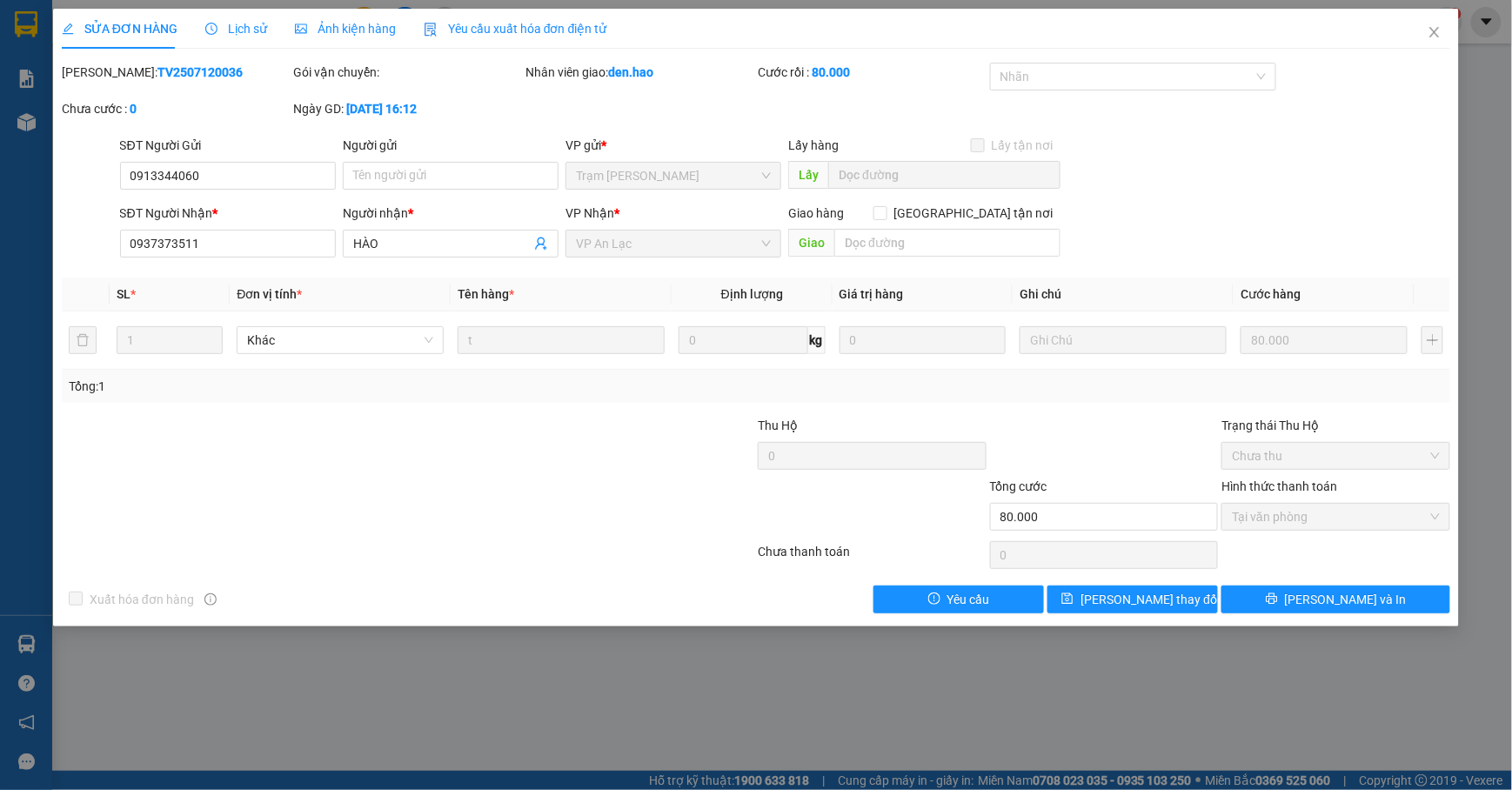
click at [319, 22] on span "Ảnh kiện hàng" at bounding box center [346, 29] width 101 height 14
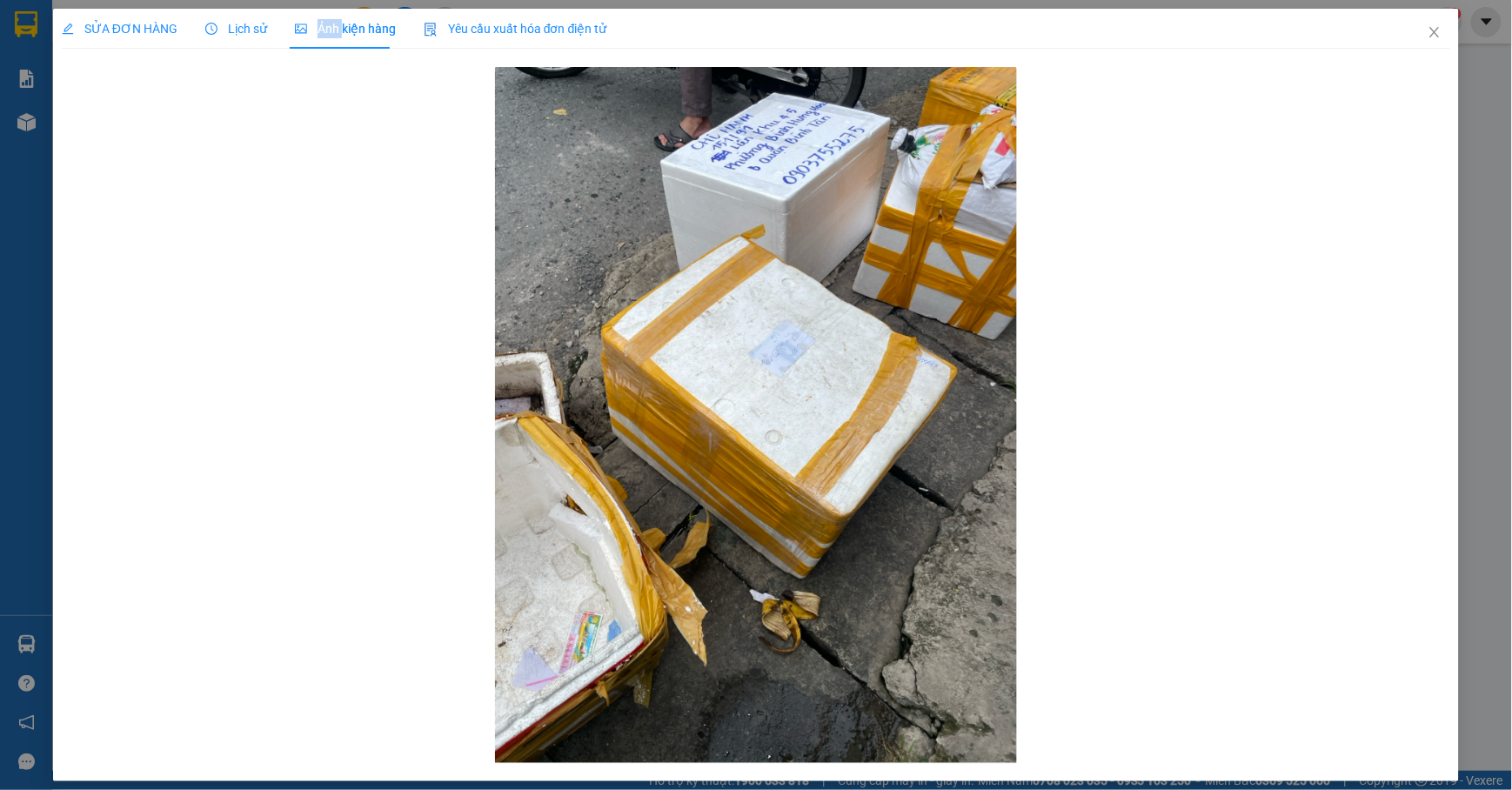
click at [319, 22] on span "Ảnh kiện hàng" at bounding box center [346, 29] width 101 height 14
click at [152, 19] on div "SỬA ĐƠN HÀNG" at bounding box center [119, 28] width 116 height 19
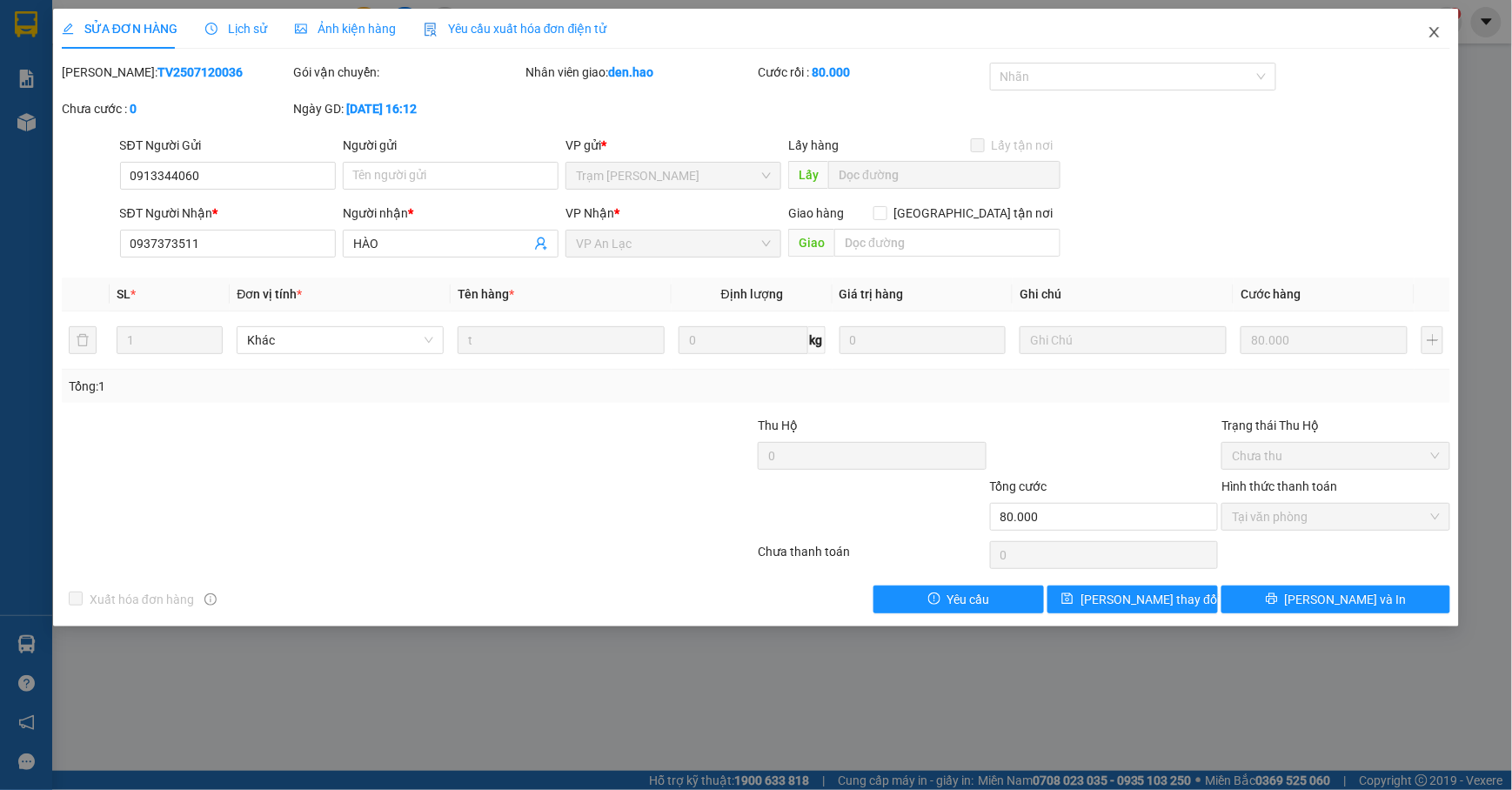
click at [1409, 35] on icon "close" at bounding box center [1435, 32] width 14 height 14
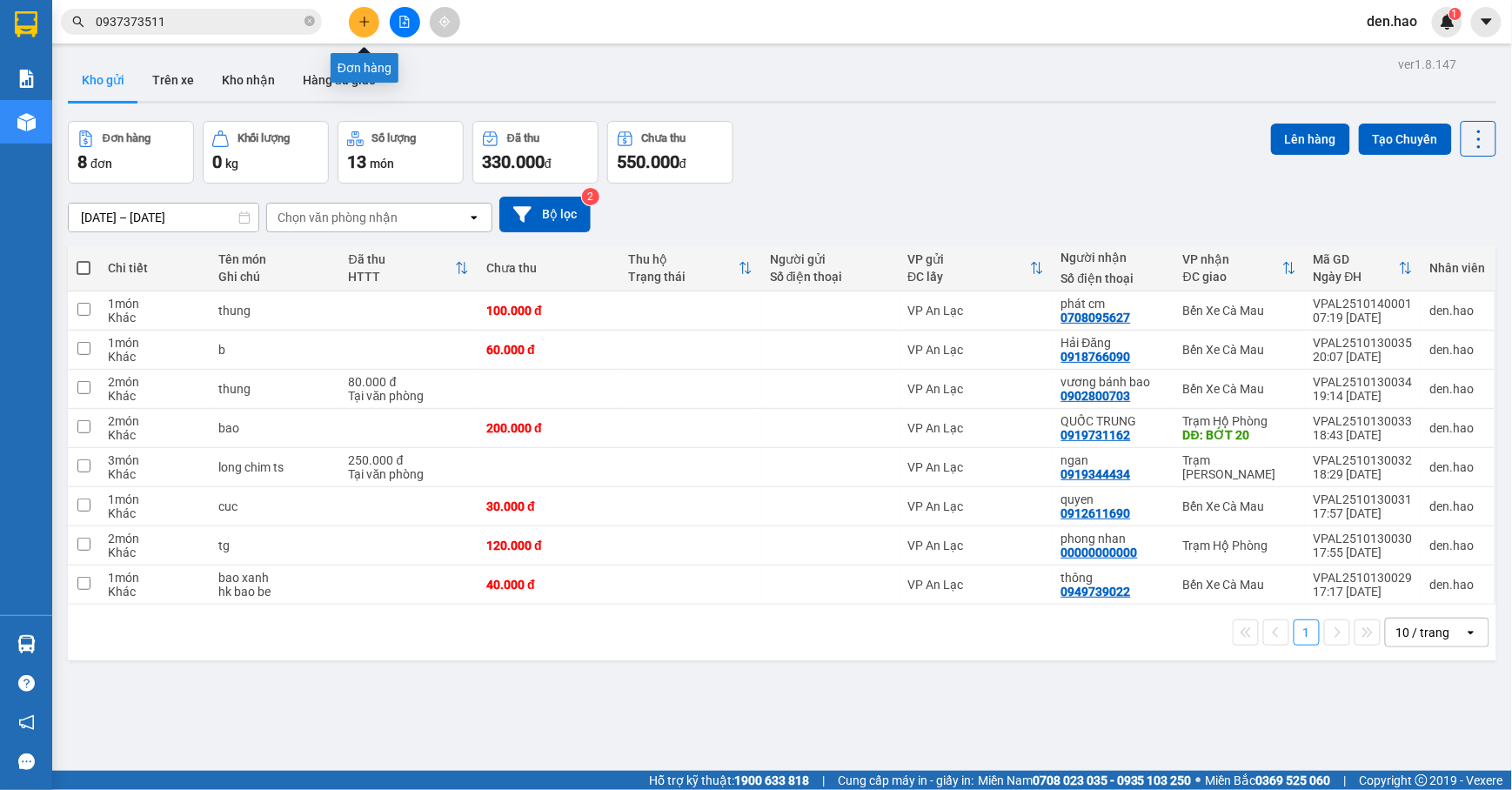
click at [369, 25] on icon "plus" at bounding box center [365, 22] width 13 height 13
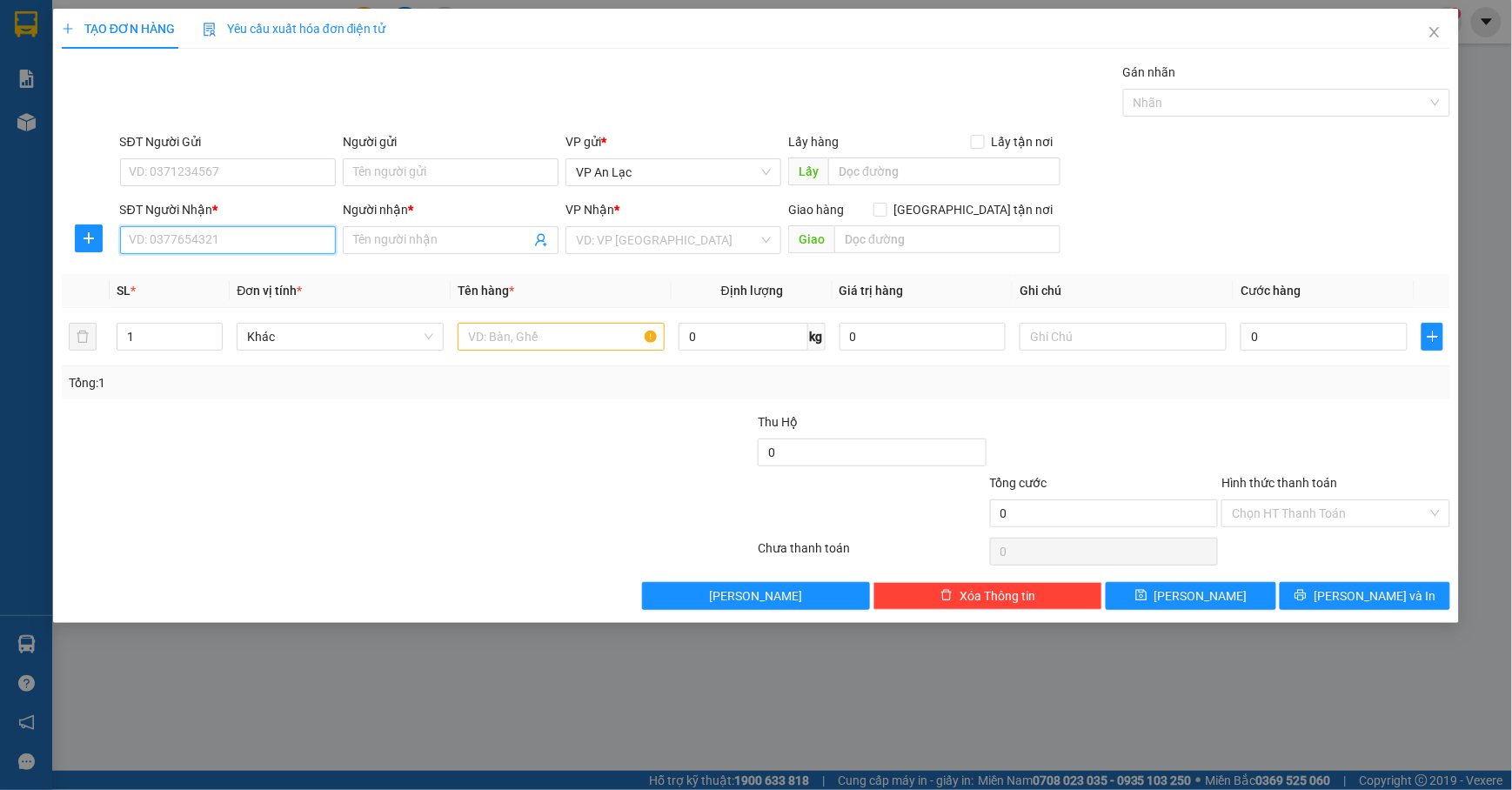
click at [263, 233] on input "SĐT Người Nhận *" at bounding box center [228, 240] width 215 height 28
type input "0"
click at [1409, 28] on span "Close" at bounding box center [1435, 33] width 48 height 48
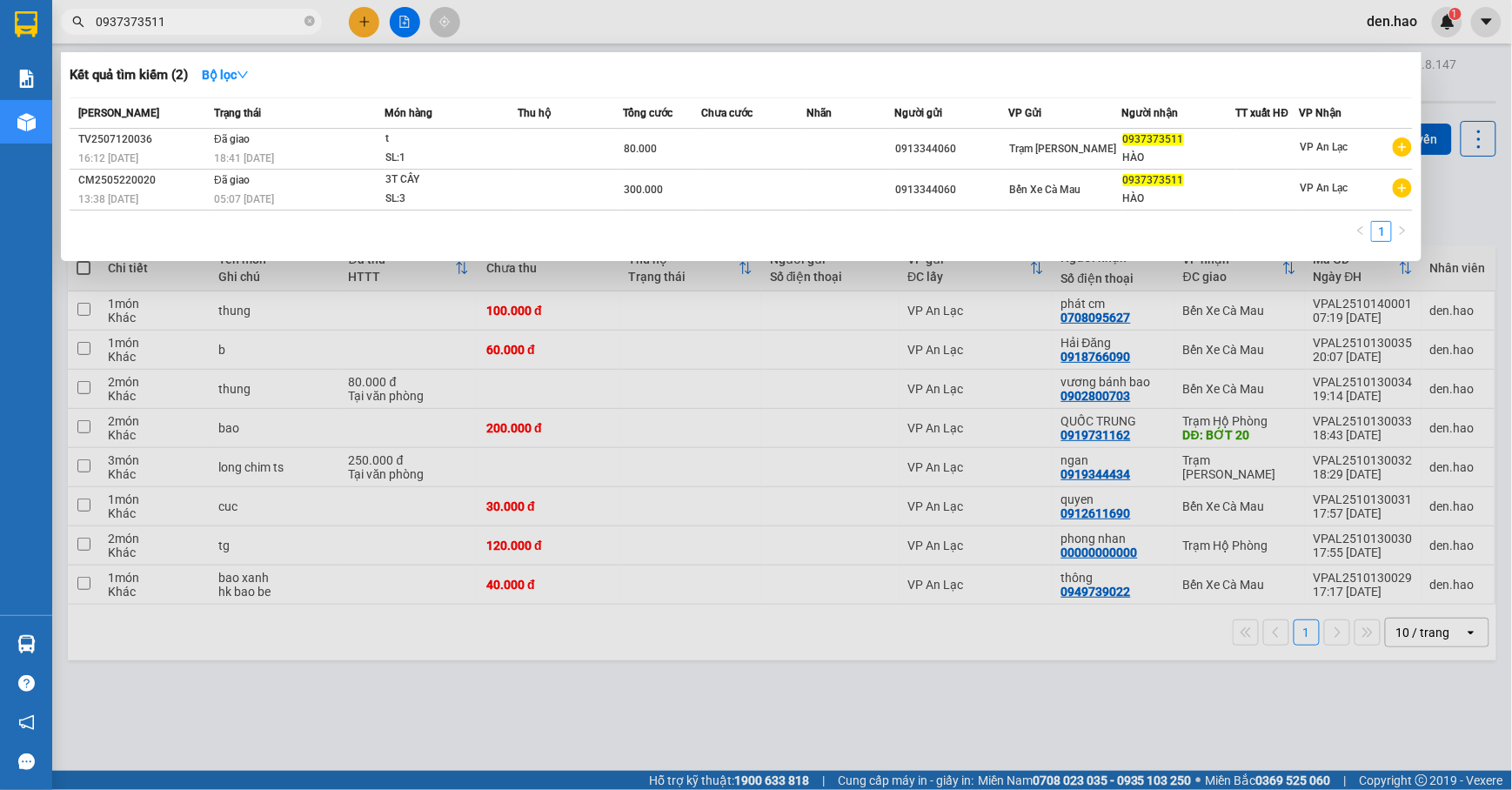
click at [202, 28] on input "0937373511" at bounding box center [198, 22] width 206 height 19
drag, startPoint x: 308, startPoint y: 26, endPoint x: 244, endPoint y: 49, distance: 68.0
click at [308, 25] on icon "close-circle" at bounding box center [310, 21] width 11 height 11
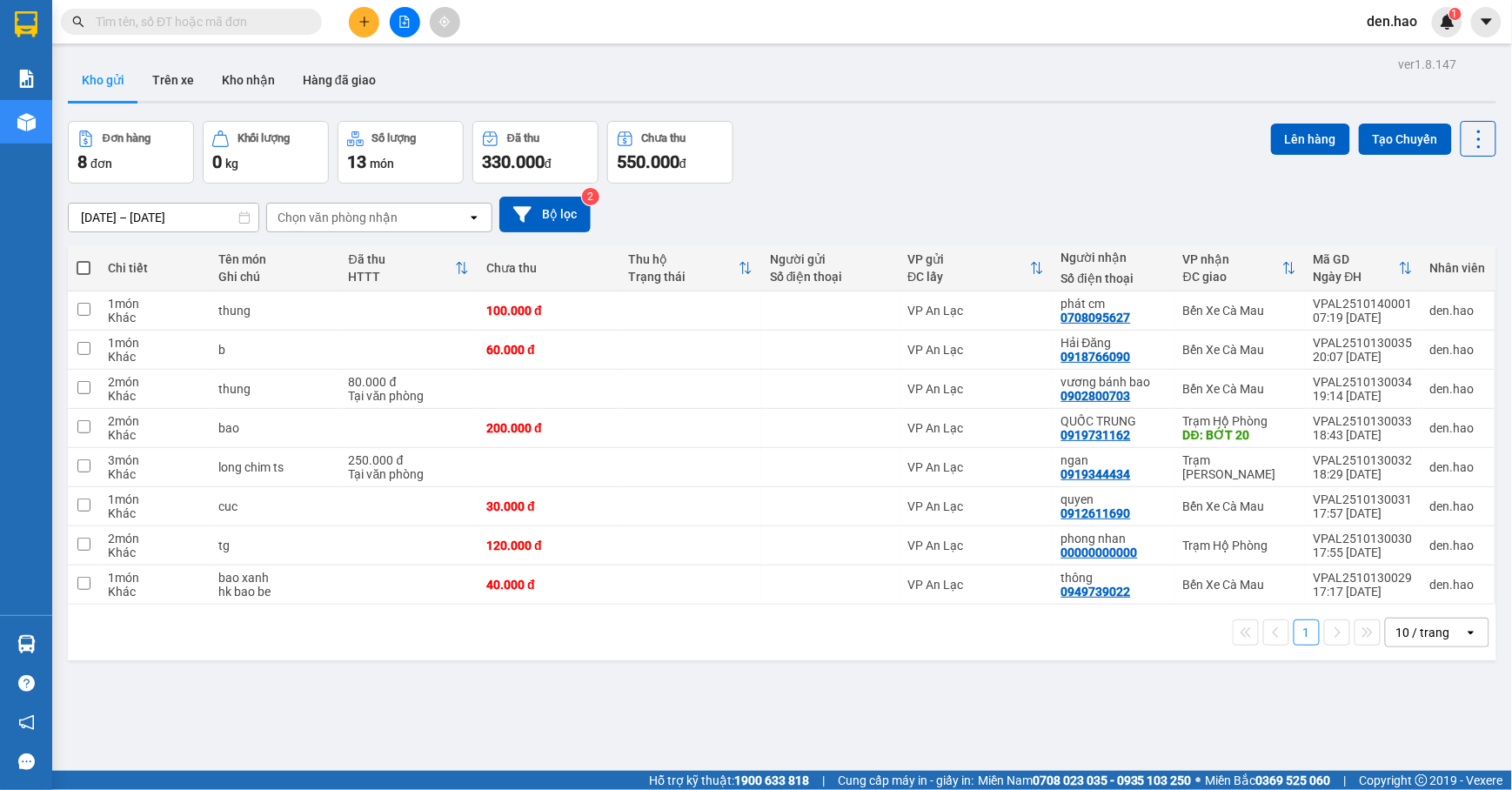
click at [233, 24] on input "text" at bounding box center [198, 22] width 206 height 19
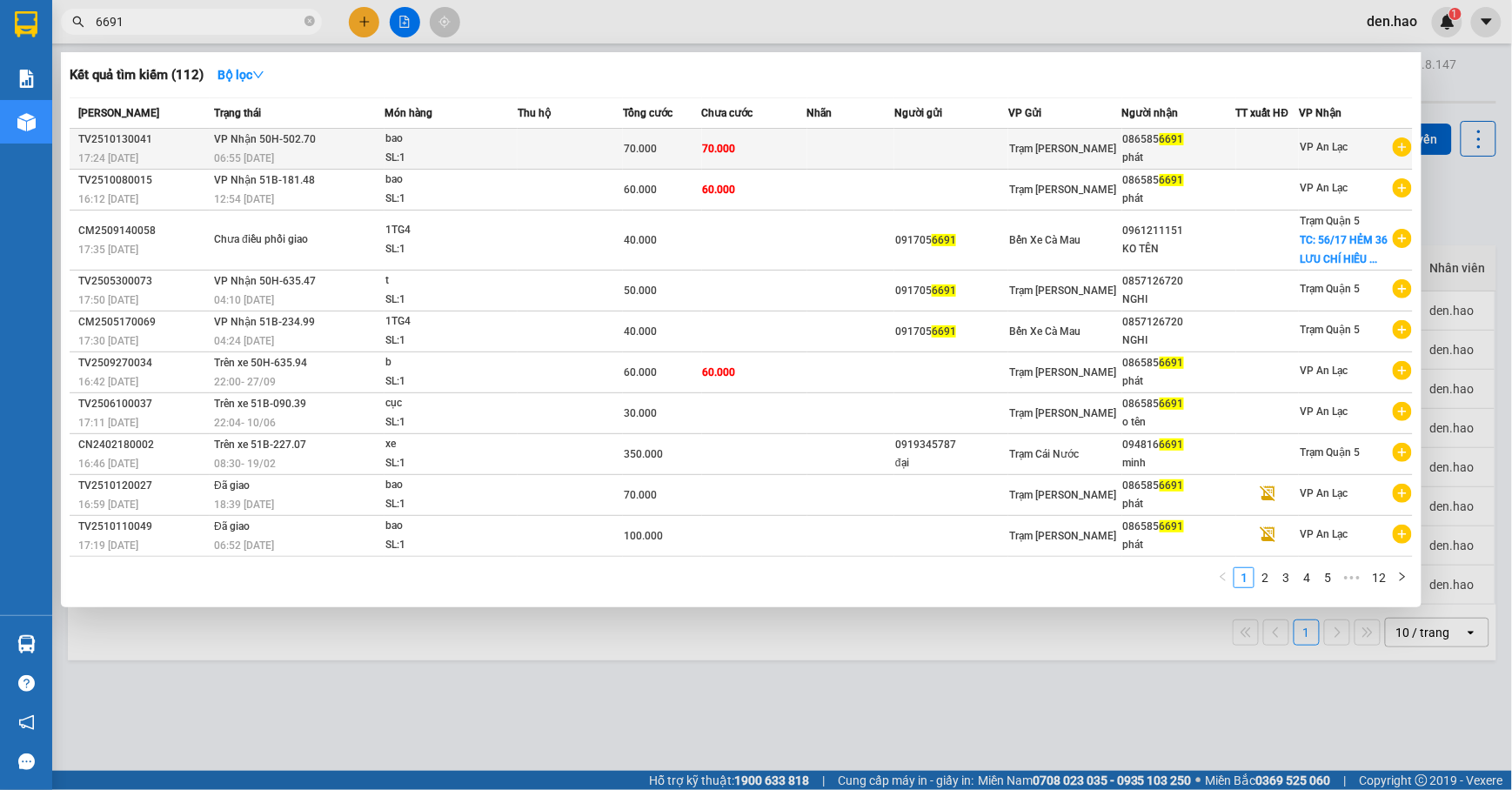
type input "6691"
click at [947, 143] on td at bounding box center [951, 149] width 114 height 41
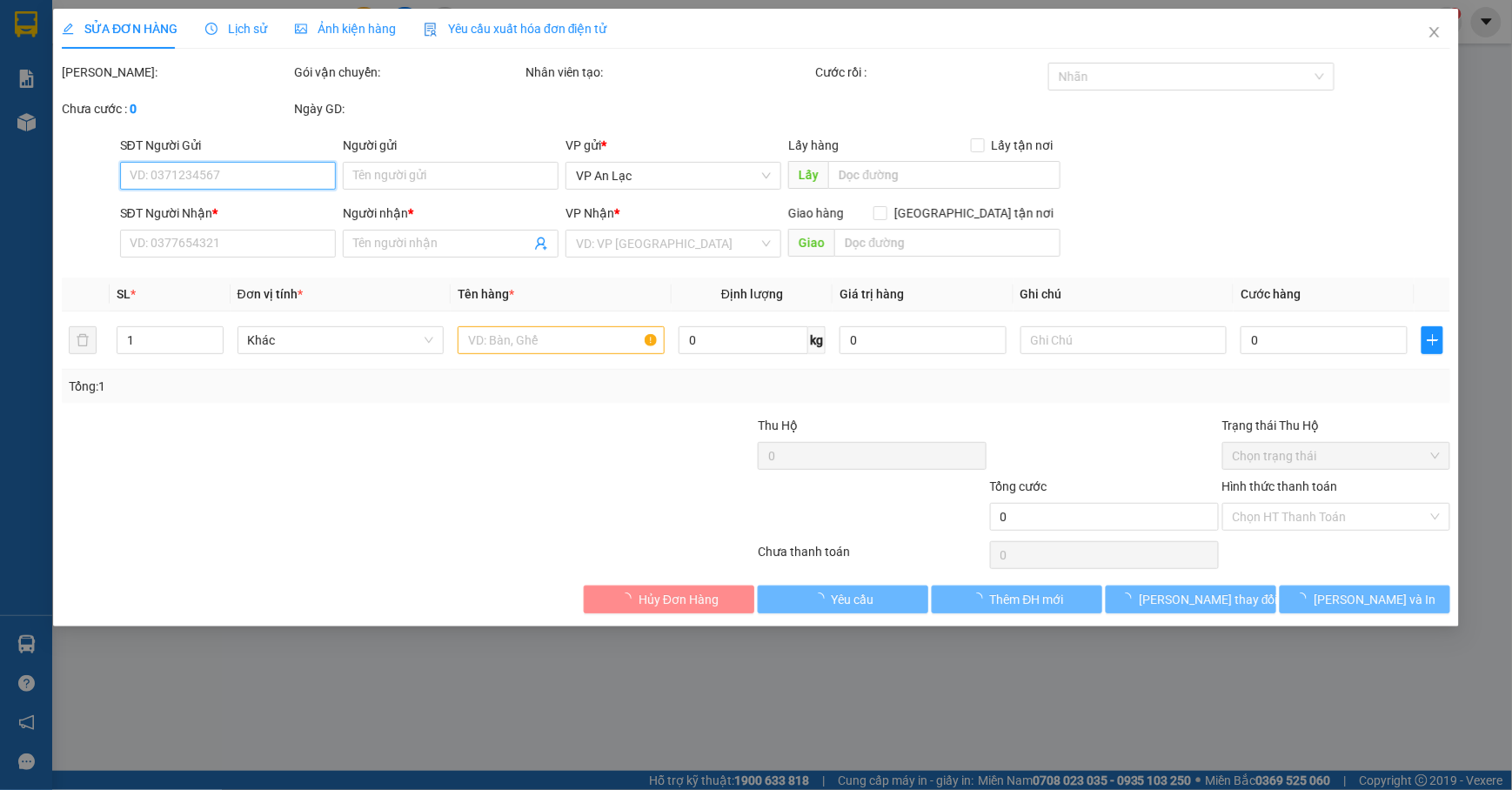
type input "0865856691"
type input "phát"
type input "70.000"
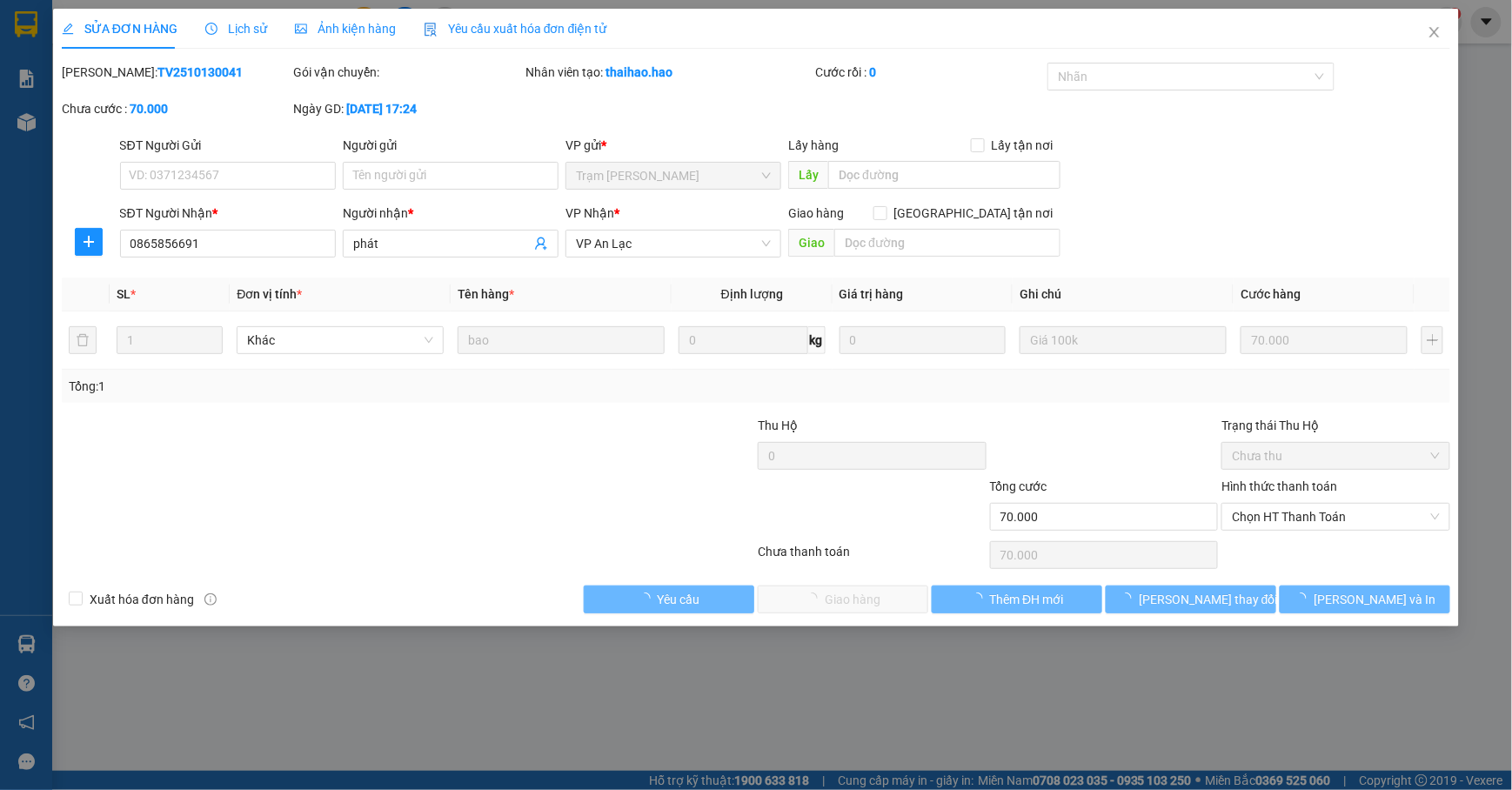
drag, startPoint x: 355, startPoint y: 22, endPoint x: 228, endPoint y: 22, distance: 127.0
click at [353, 22] on span "Ảnh kiện hàng" at bounding box center [346, 29] width 101 height 14
click at [321, 22] on span "Ảnh kiện hàng" at bounding box center [346, 29] width 101 height 14
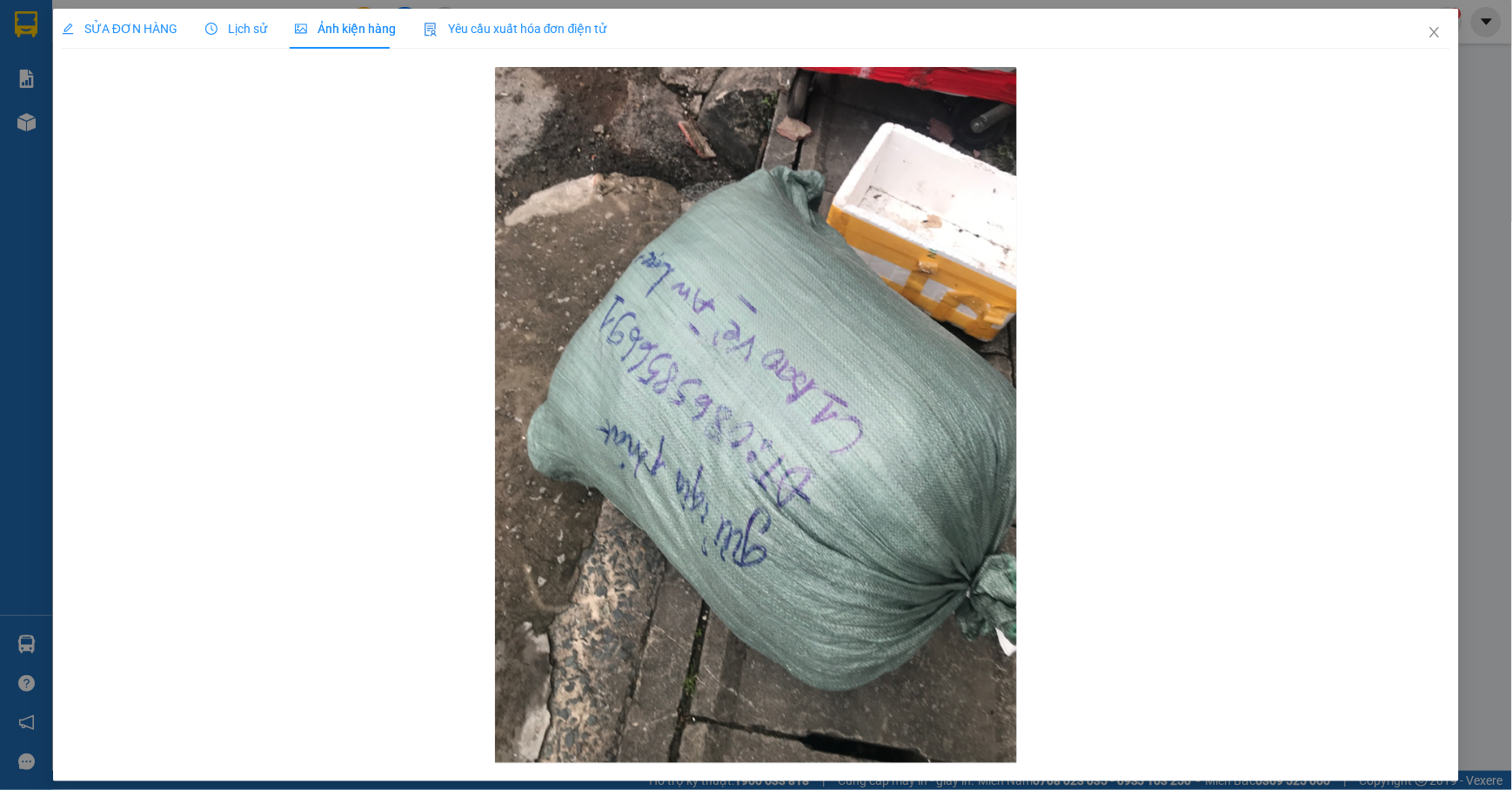
drag, startPoint x: 151, startPoint y: 22, endPoint x: 154, endPoint y: 36, distance: 14.3
click at [148, 22] on span "SỬA ĐƠN HÀNG" at bounding box center [119, 29] width 116 height 14
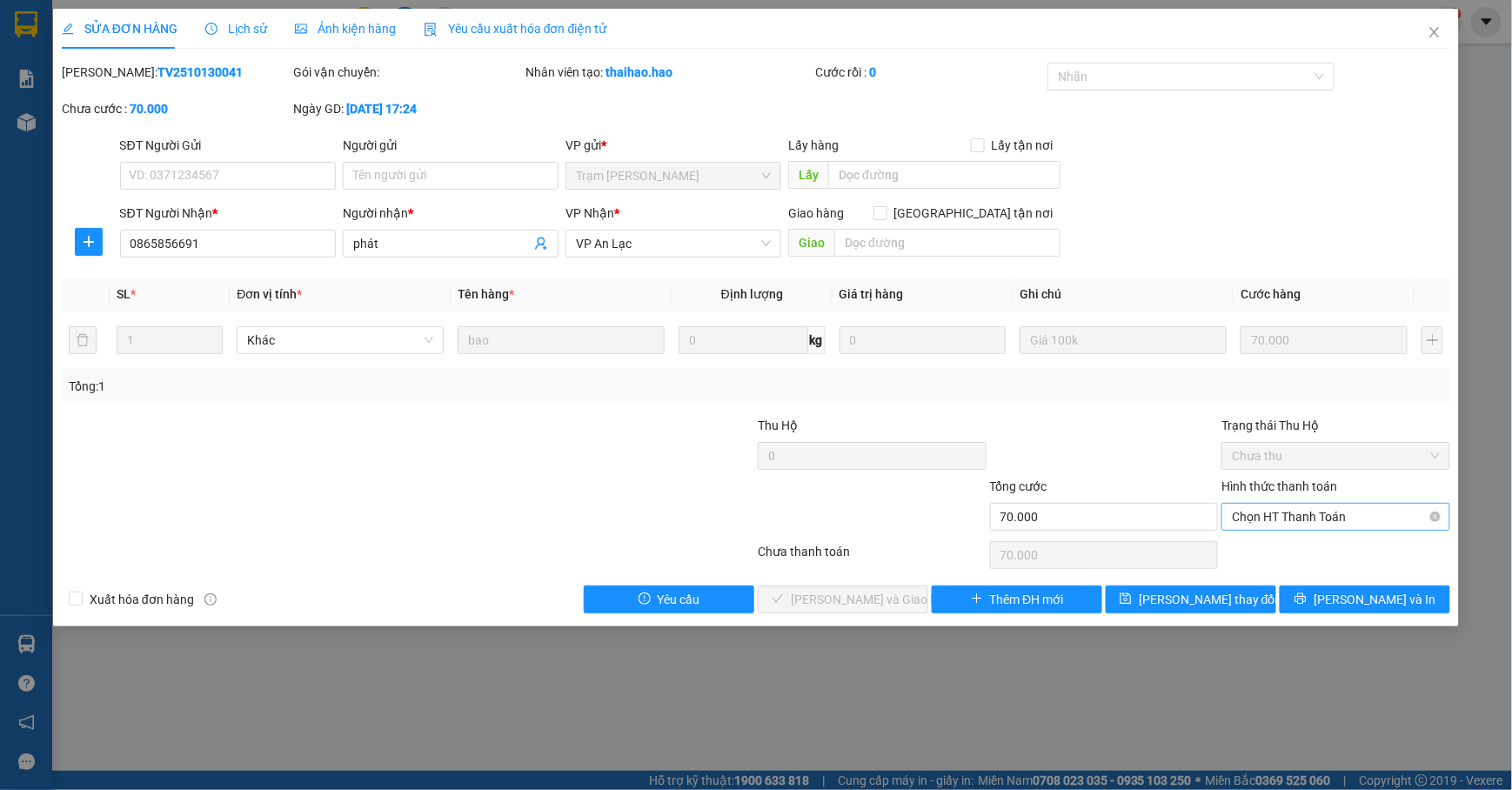
click at [1323, 513] on span "Chọn HT Thanh Toán" at bounding box center [1336, 516] width 208 height 26
drag, startPoint x: 1282, startPoint y: 555, endPoint x: 1049, endPoint y: 578, distance: 234.1
click at [1270, 564] on div "Tại văn phòng" at bounding box center [1337, 553] width 229 height 28
type input "0"
click at [826, 600] on span "[PERSON_NAME] và Giao hàng" at bounding box center [875, 599] width 167 height 19
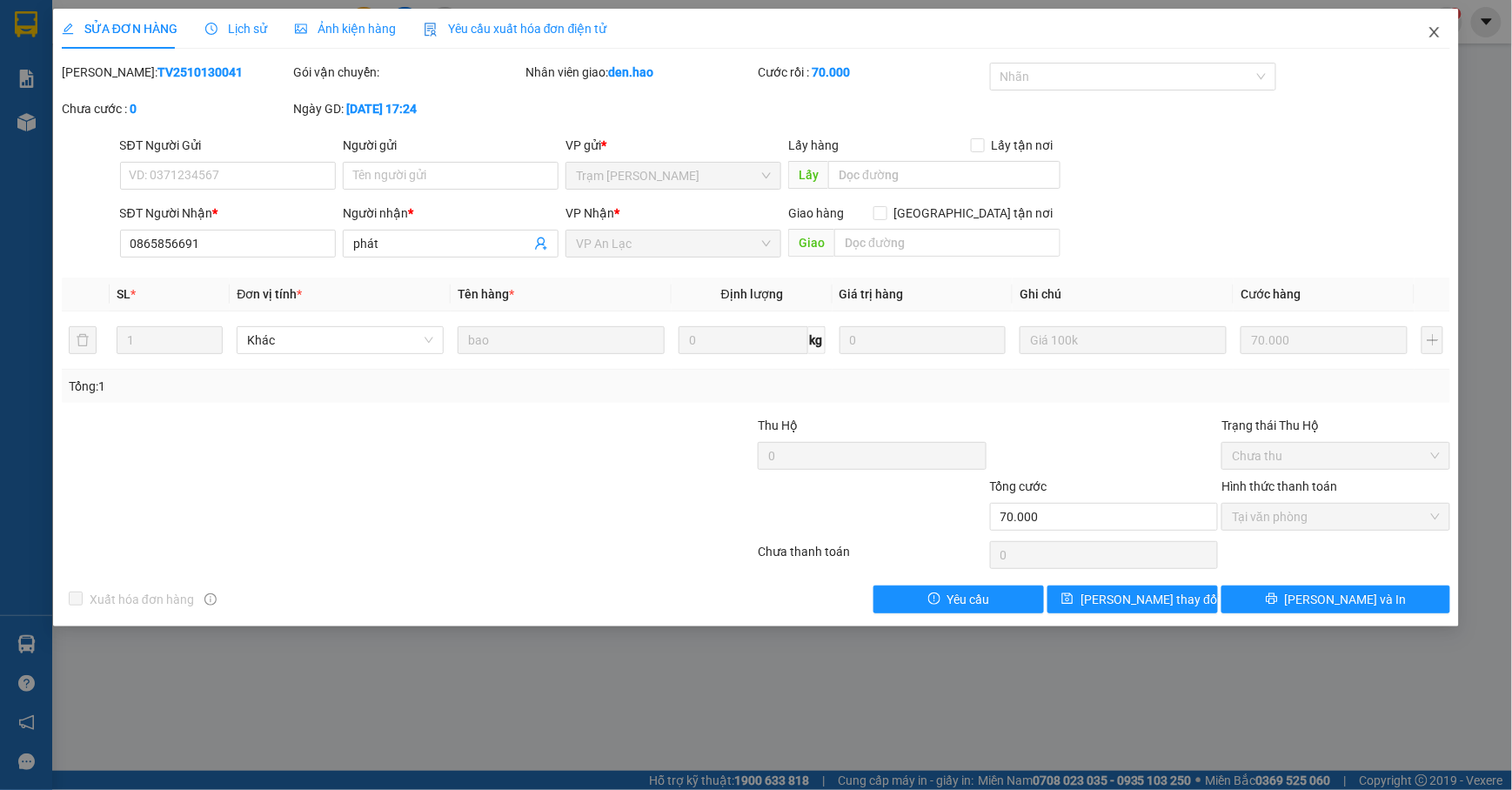
click at [1409, 31] on icon "close" at bounding box center [1435, 32] width 14 height 14
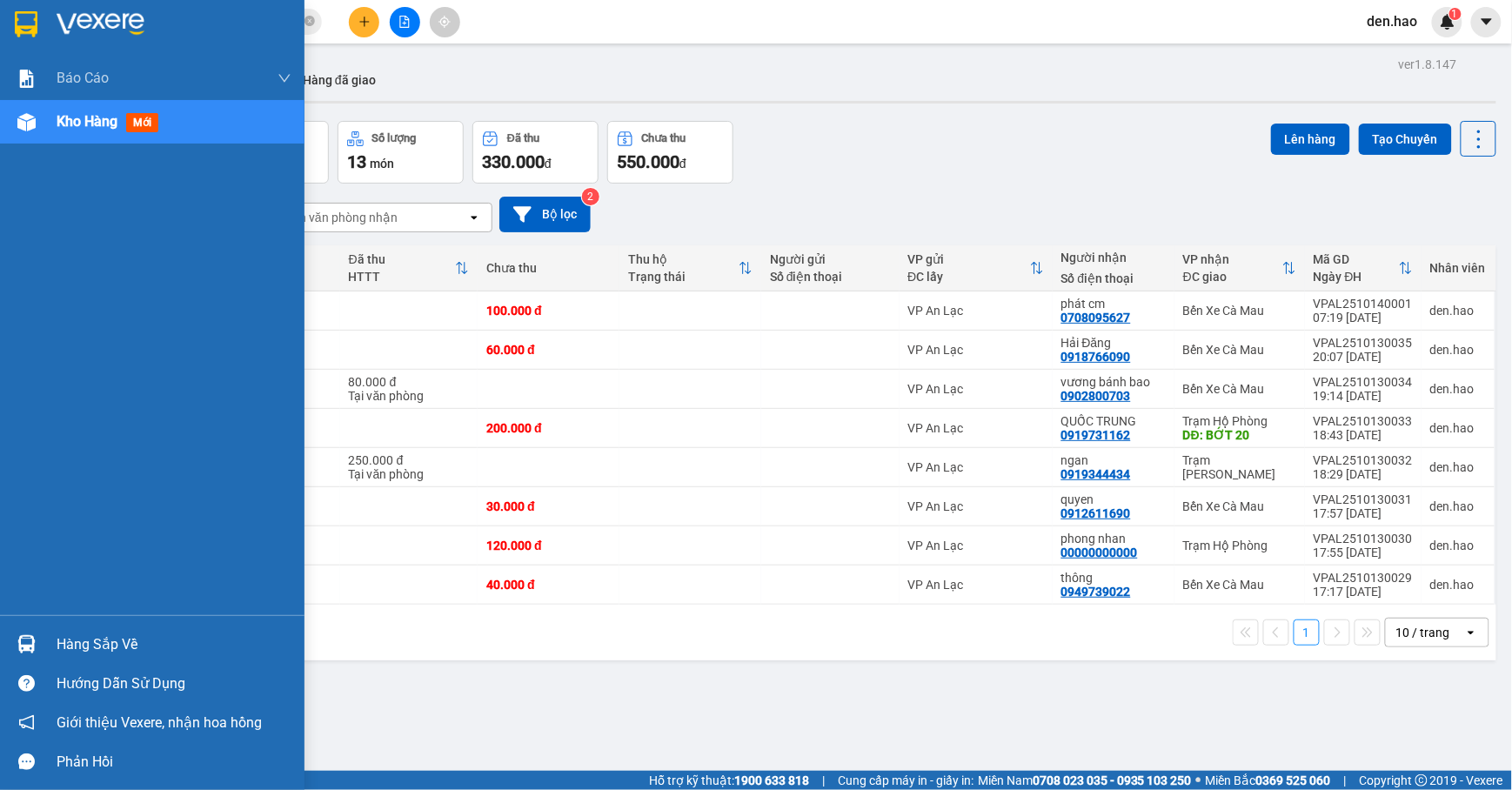
click at [35, 18] on img at bounding box center [25, 24] width 22 height 26
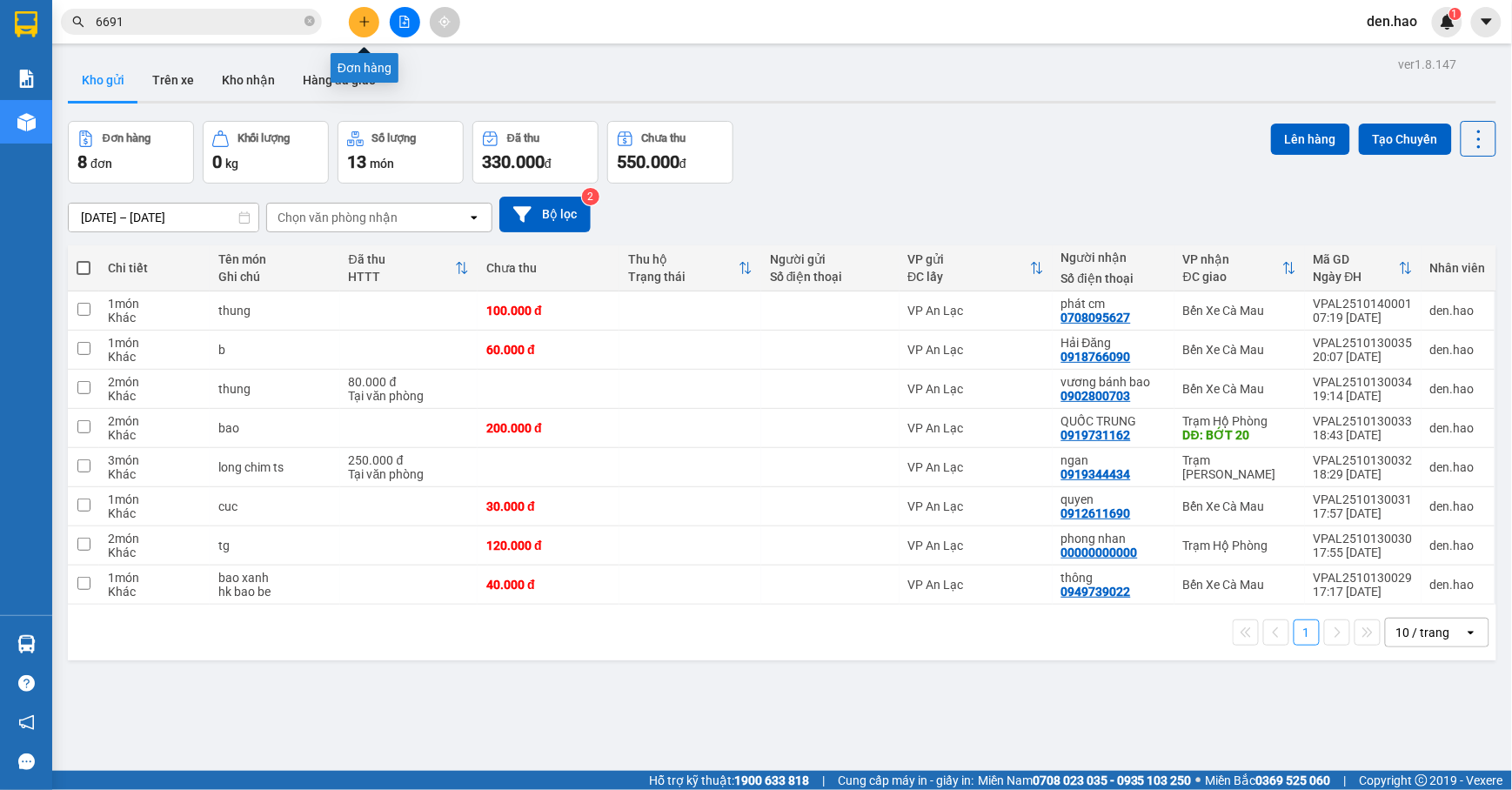
click at [358, 18] on icon "plus" at bounding box center [365, 22] width 13 height 13
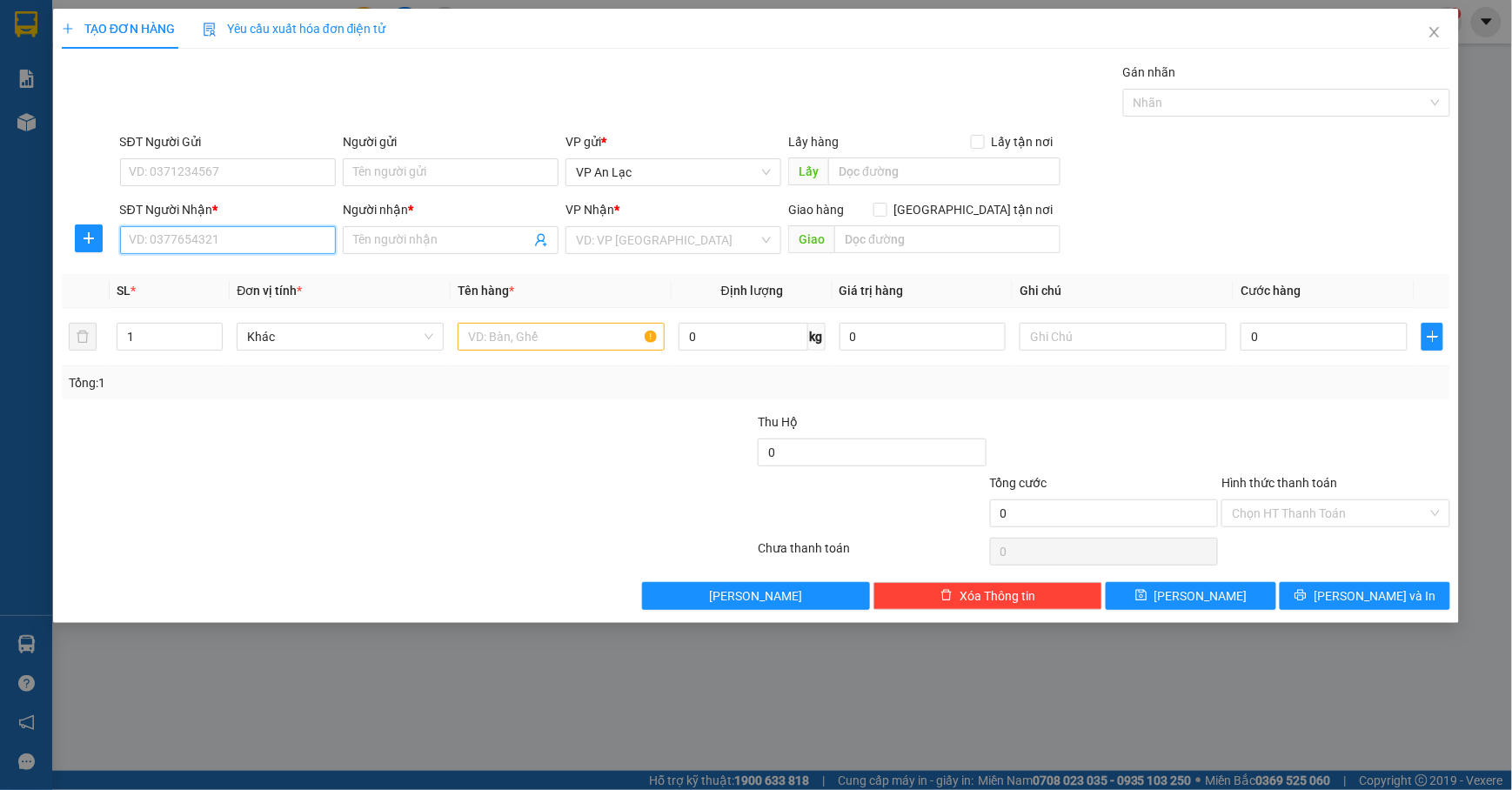
click at [266, 241] on input "SĐT Người Nhận *" at bounding box center [228, 240] width 215 height 28
type input "035545749"
click at [409, 240] on input "Người nhận *" at bounding box center [442, 240] width 178 height 19
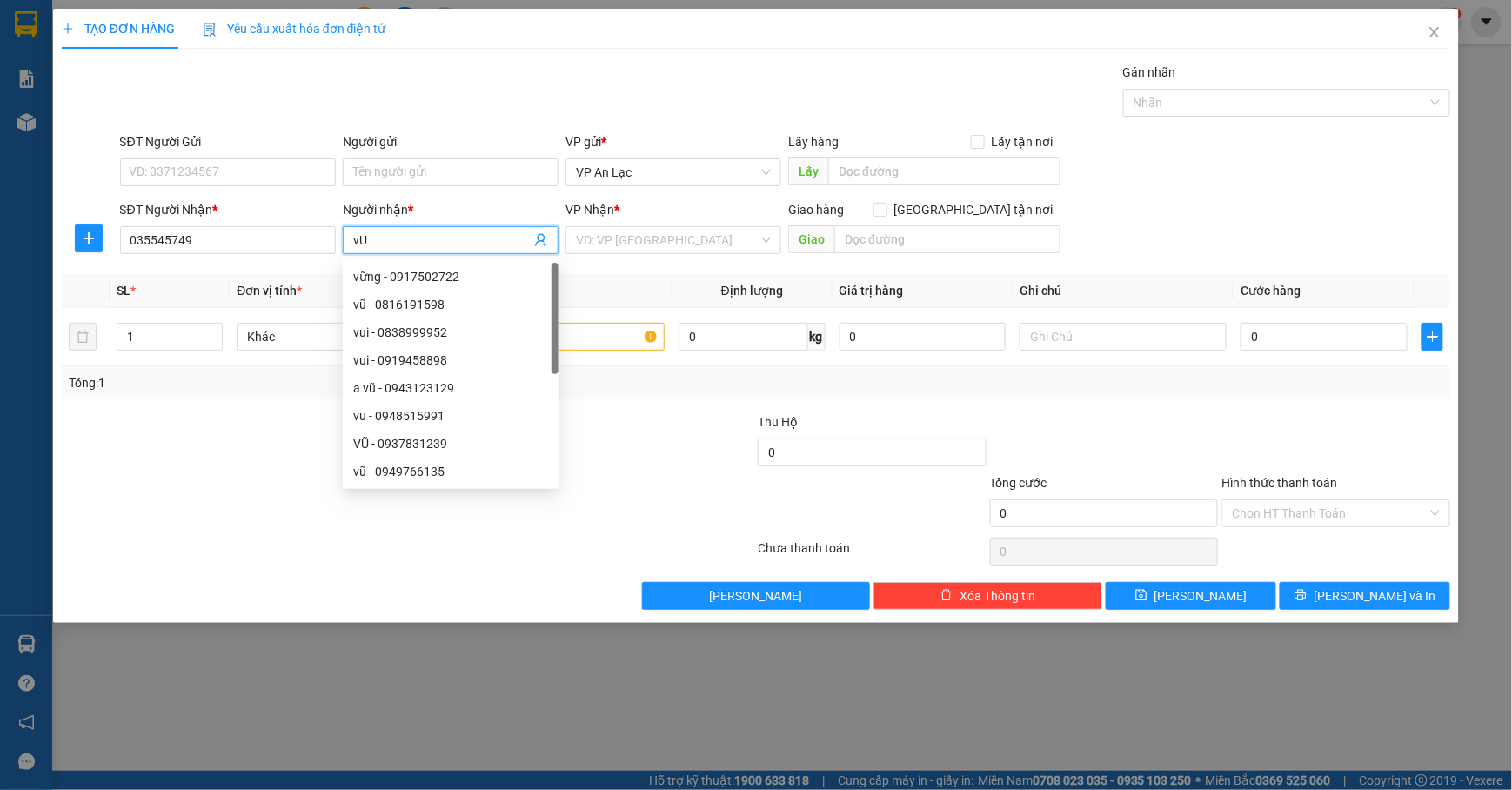
type input "v"
click at [376, 306] on div "vũ - 0816191598" at bounding box center [450, 304] width 195 height 19
type input "0816191598"
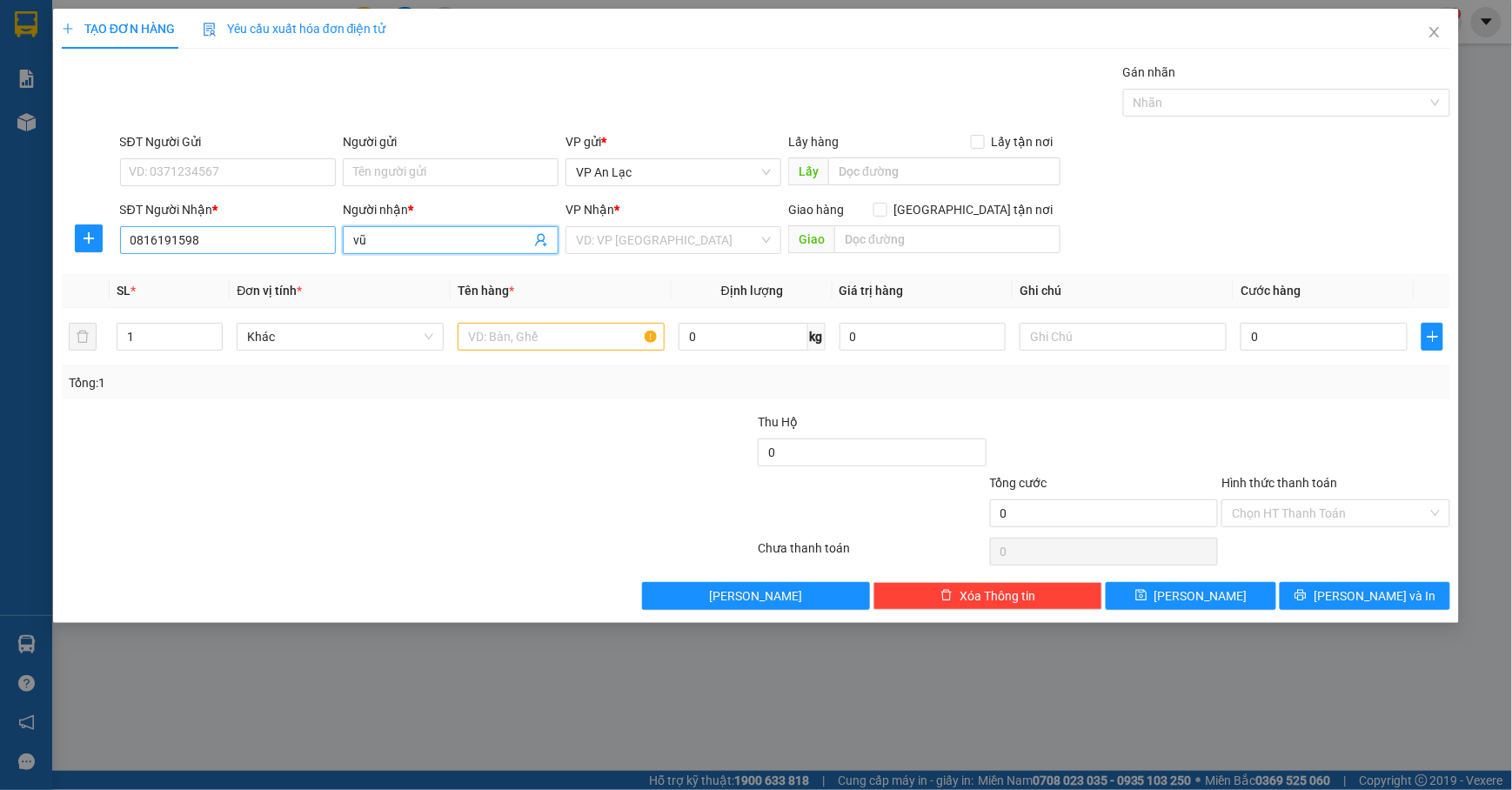
type input "vũ"
click at [279, 244] on input "0816191598" at bounding box center [228, 240] width 215 height 28
type input "0"
type input "0355457439"
click at [607, 336] on input "text" at bounding box center [561, 337] width 207 height 28
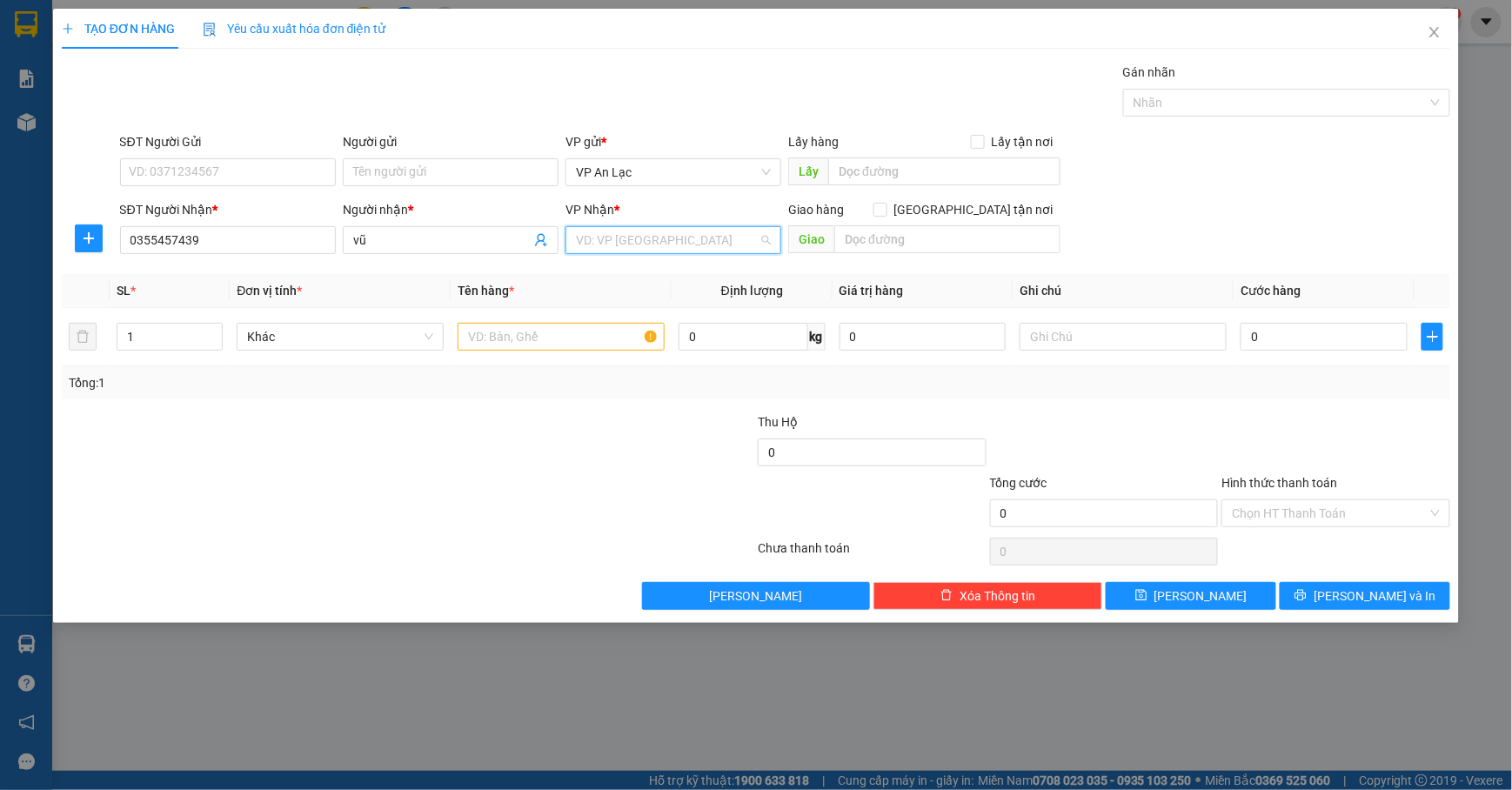
click at [629, 239] on input "search" at bounding box center [668, 240] width 183 height 26
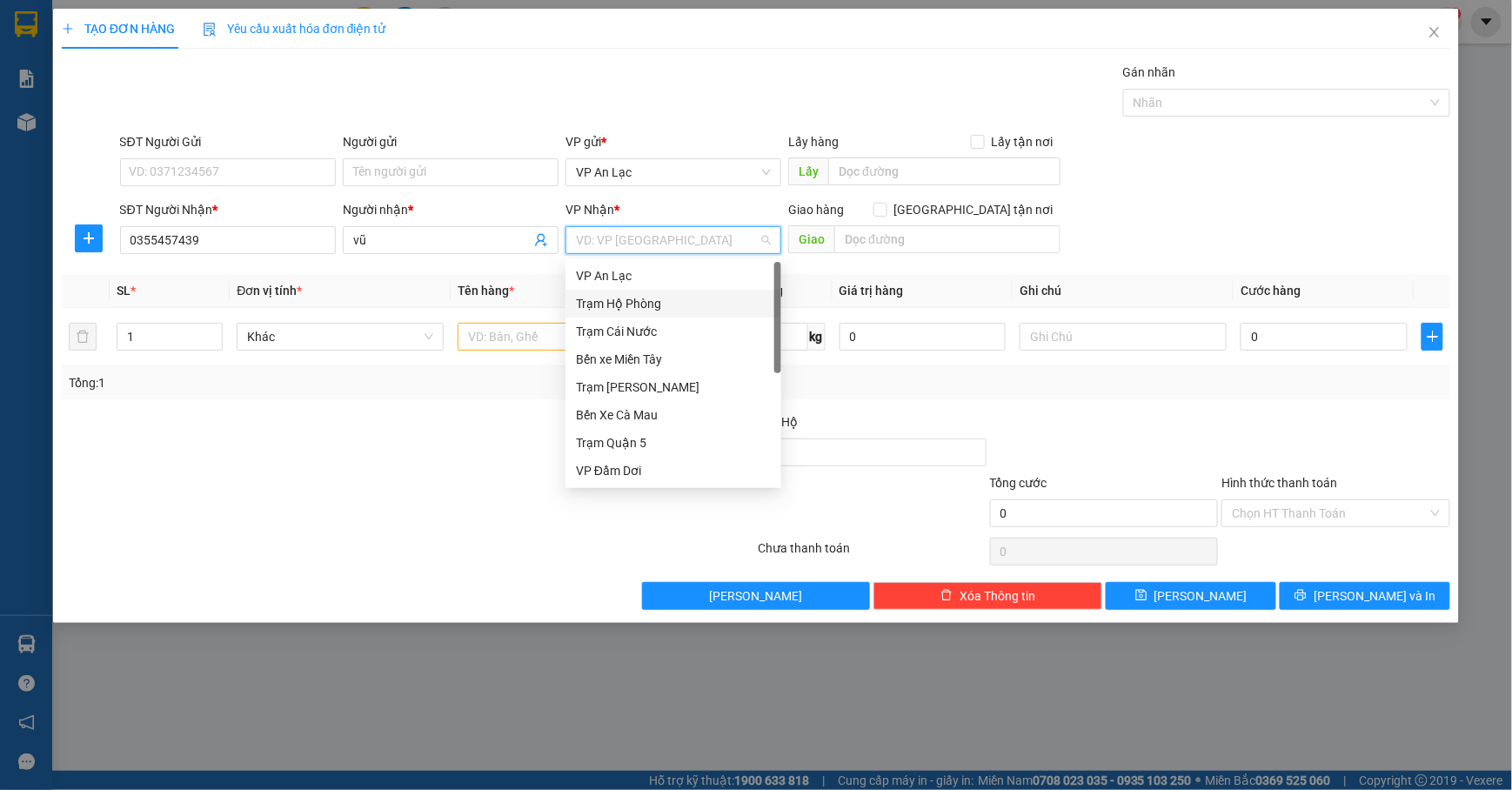
click at [638, 299] on div "Trạm Hộ Phòng" at bounding box center [673, 303] width 195 height 19
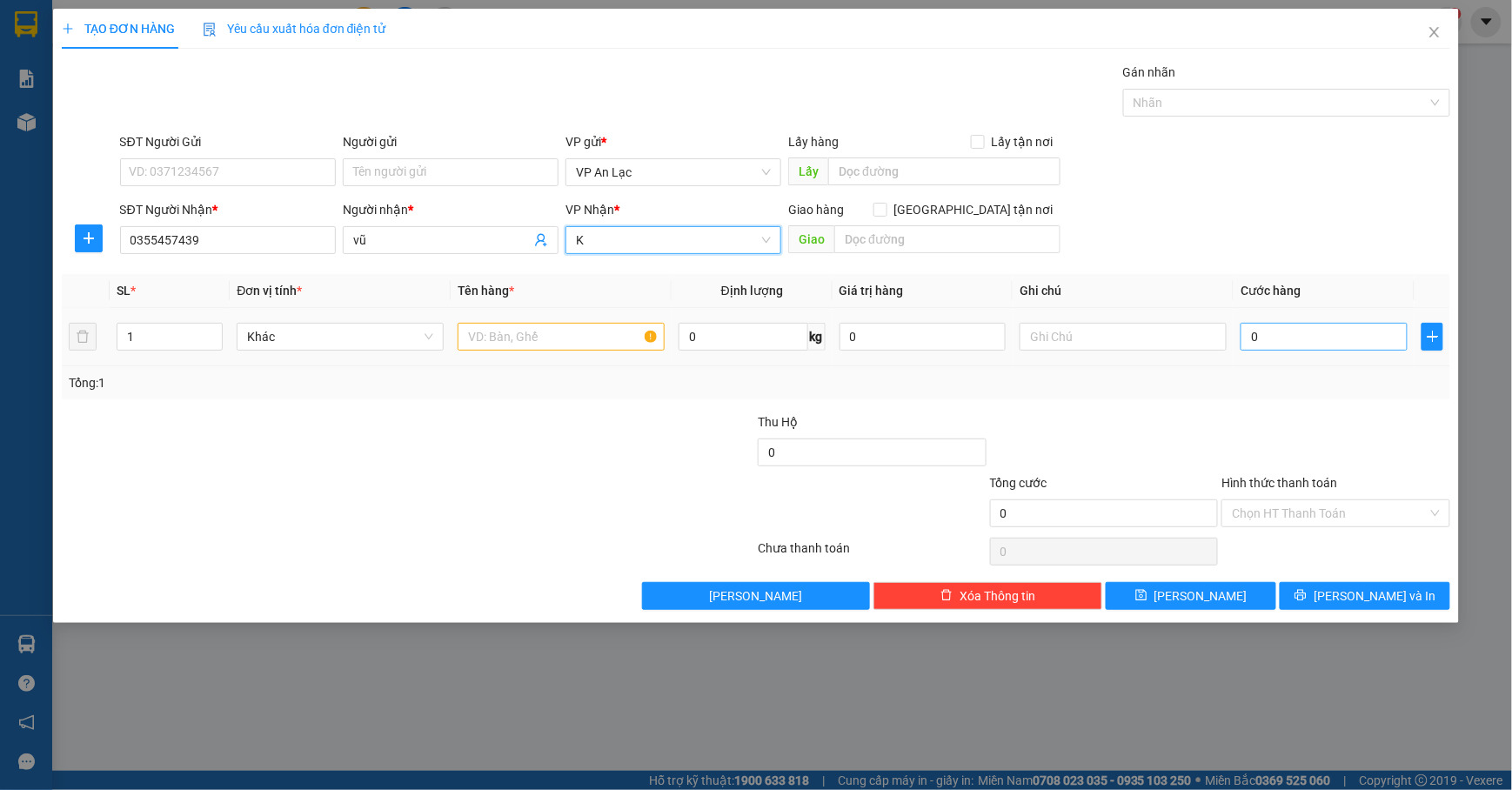
type input "K"
click at [1310, 336] on input "0" at bounding box center [1324, 337] width 167 height 28
type input "4"
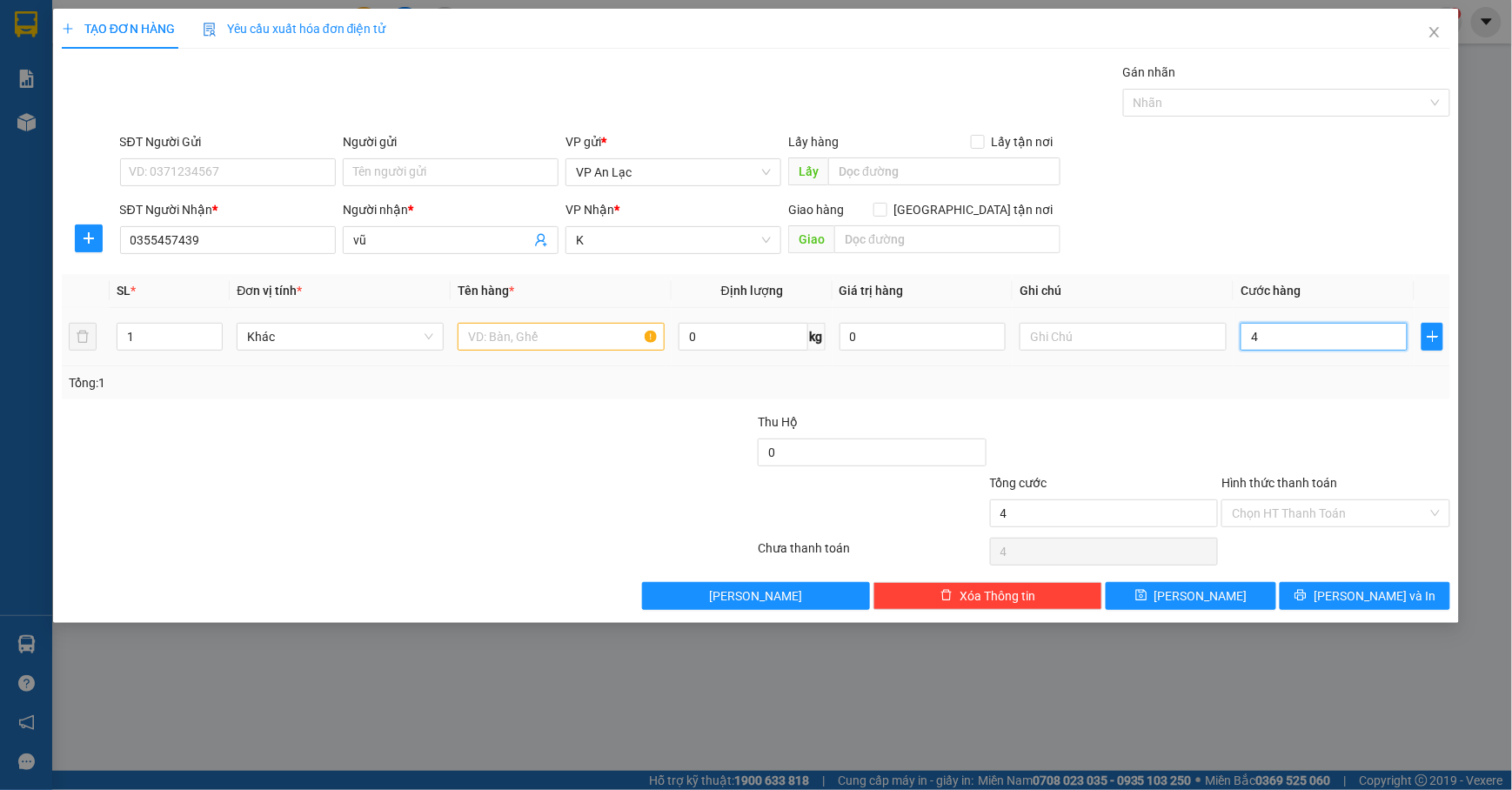
type input "40"
type input "40.000"
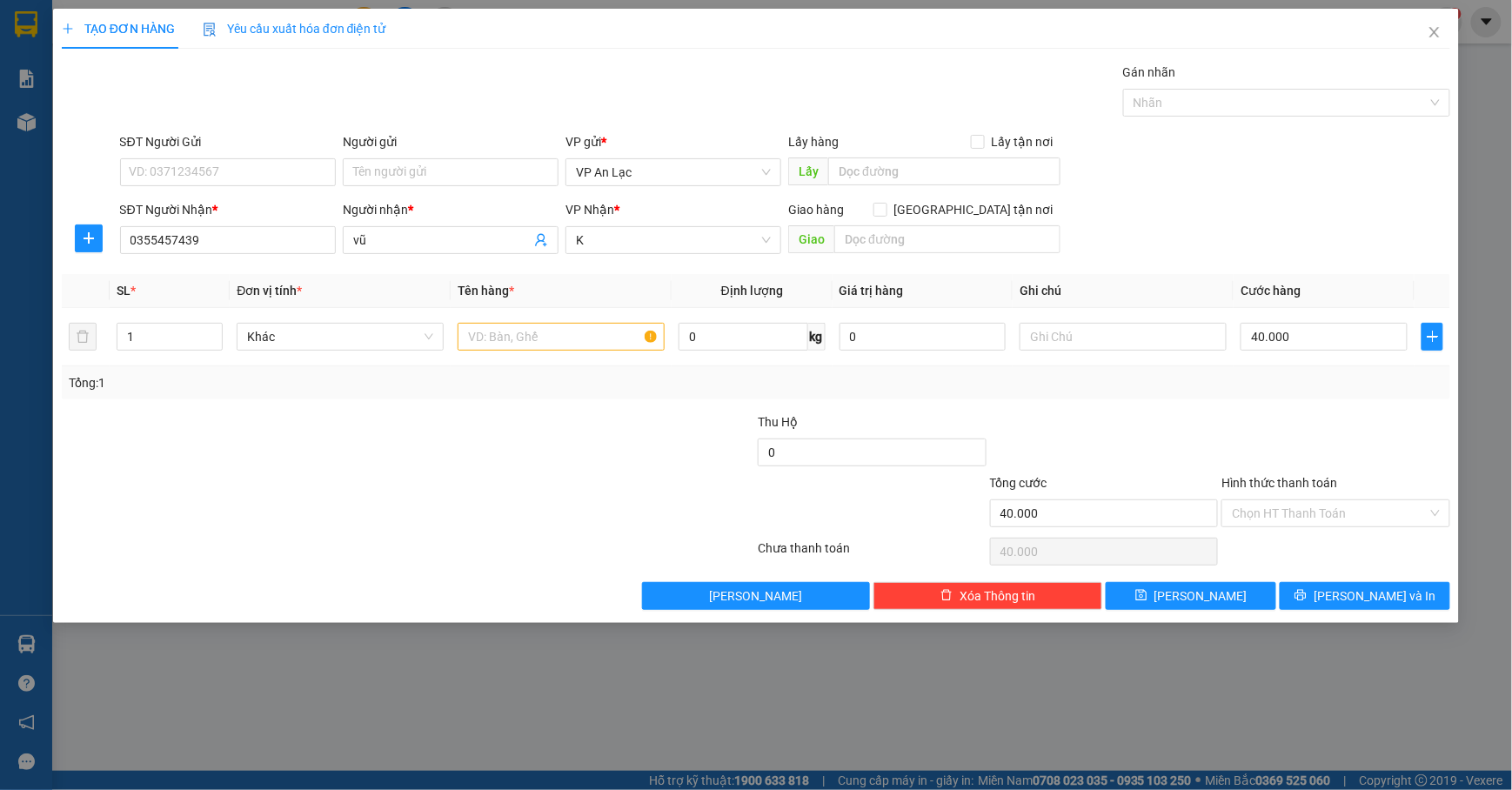
click at [1343, 422] on div at bounding box center [1336, 443] width 233 height 61
click at [1348, 520] on input "Hình thức thanh toán" at bounding box center [1330, 513] width 196 height 26
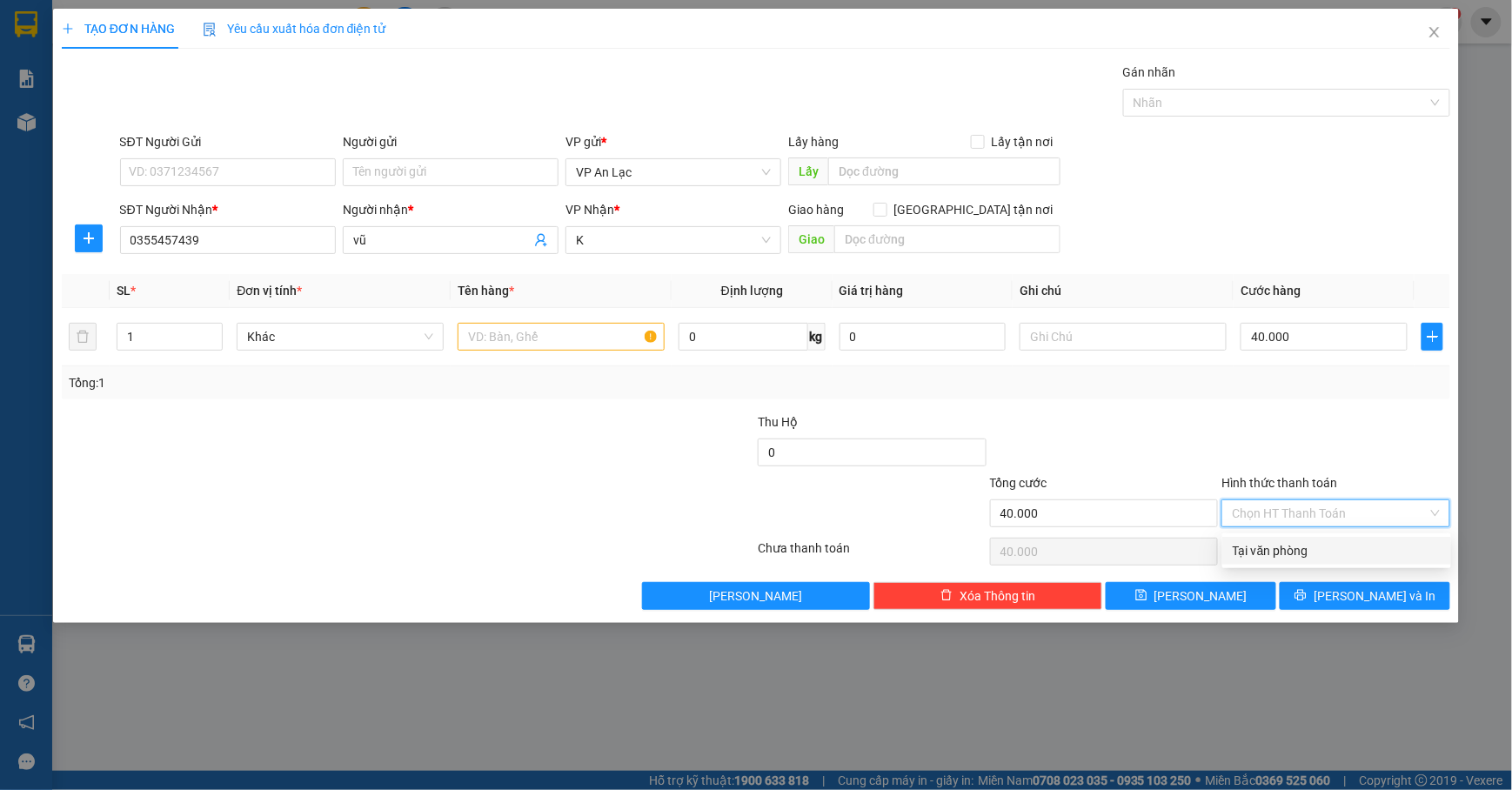
click at [1334, 544] on div "Tại văn phòng" at bounding box center [1337, 550] width 208 height 19
type input "0"
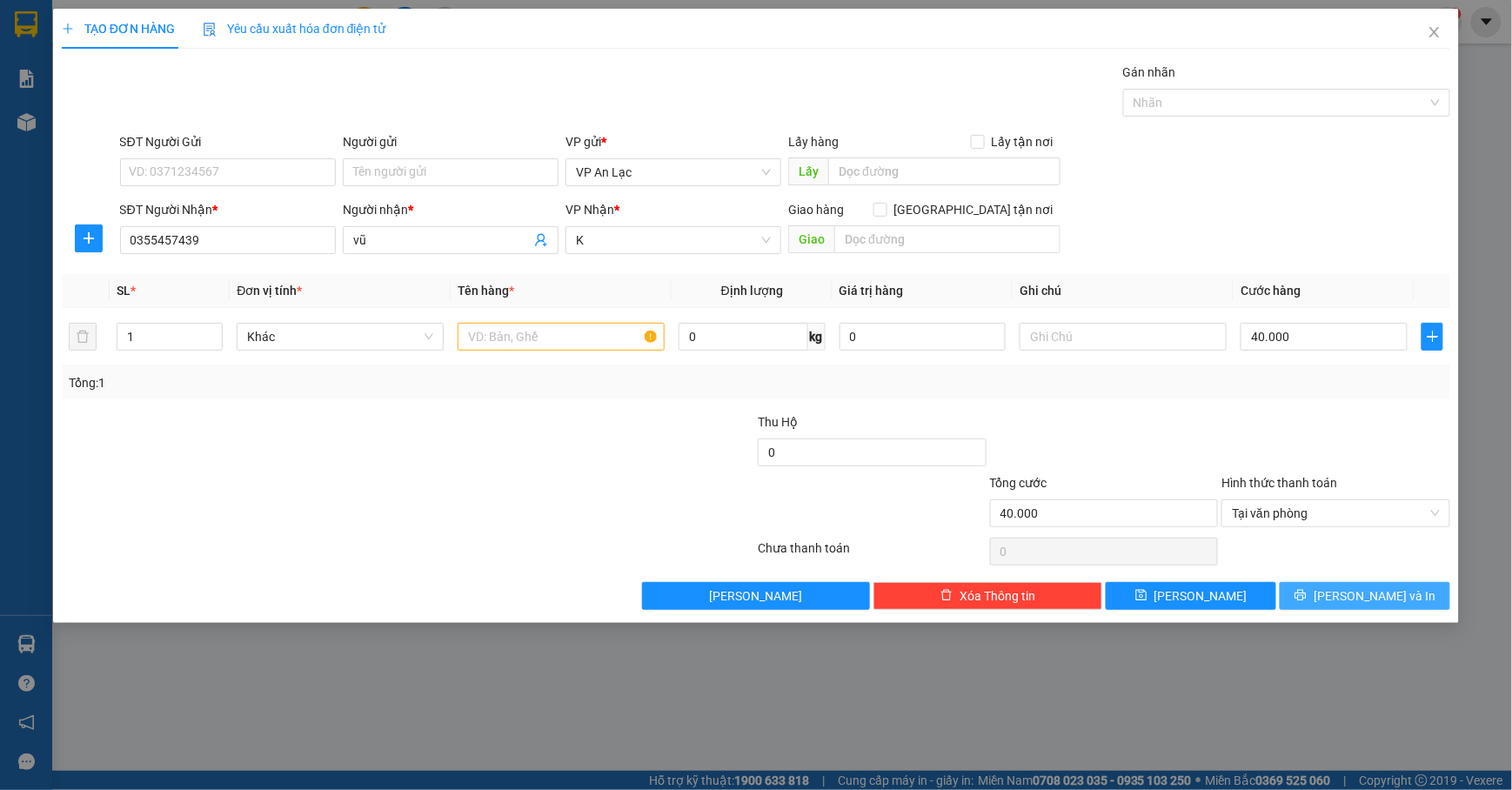
click at [1347, 595] on button "[PERSON_NAME] và In" at bounding box center [1366, 595] width 171 height 28
click at [555, 335] on input "text" at bounding box center [561, 337] width 207 height 28
type input "K"
click at [1338, 608] on button "[PERSON_NAME] và In" at bounding box center [1366, 595] width 171 height 28
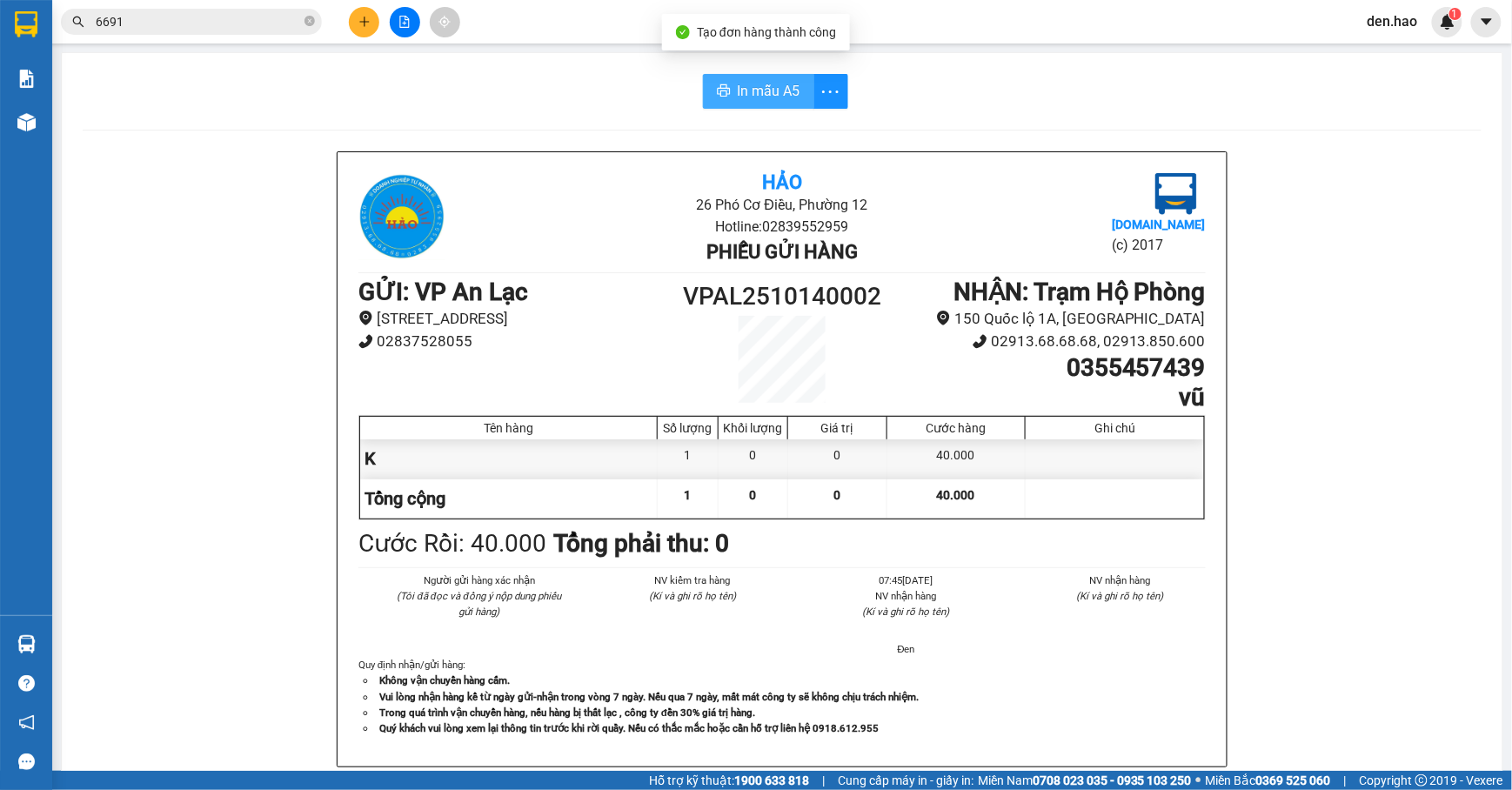
click at [759, 89] on span "In mẫu A5" at bounding box center [769, 91] width 63 height 22
click at [311, 19] on icon "close-circle" at bounding box center [310, 21] width 11 height 11
click at [233, 25] on input "text" at bounding box center [198, 22] width 206 height 19
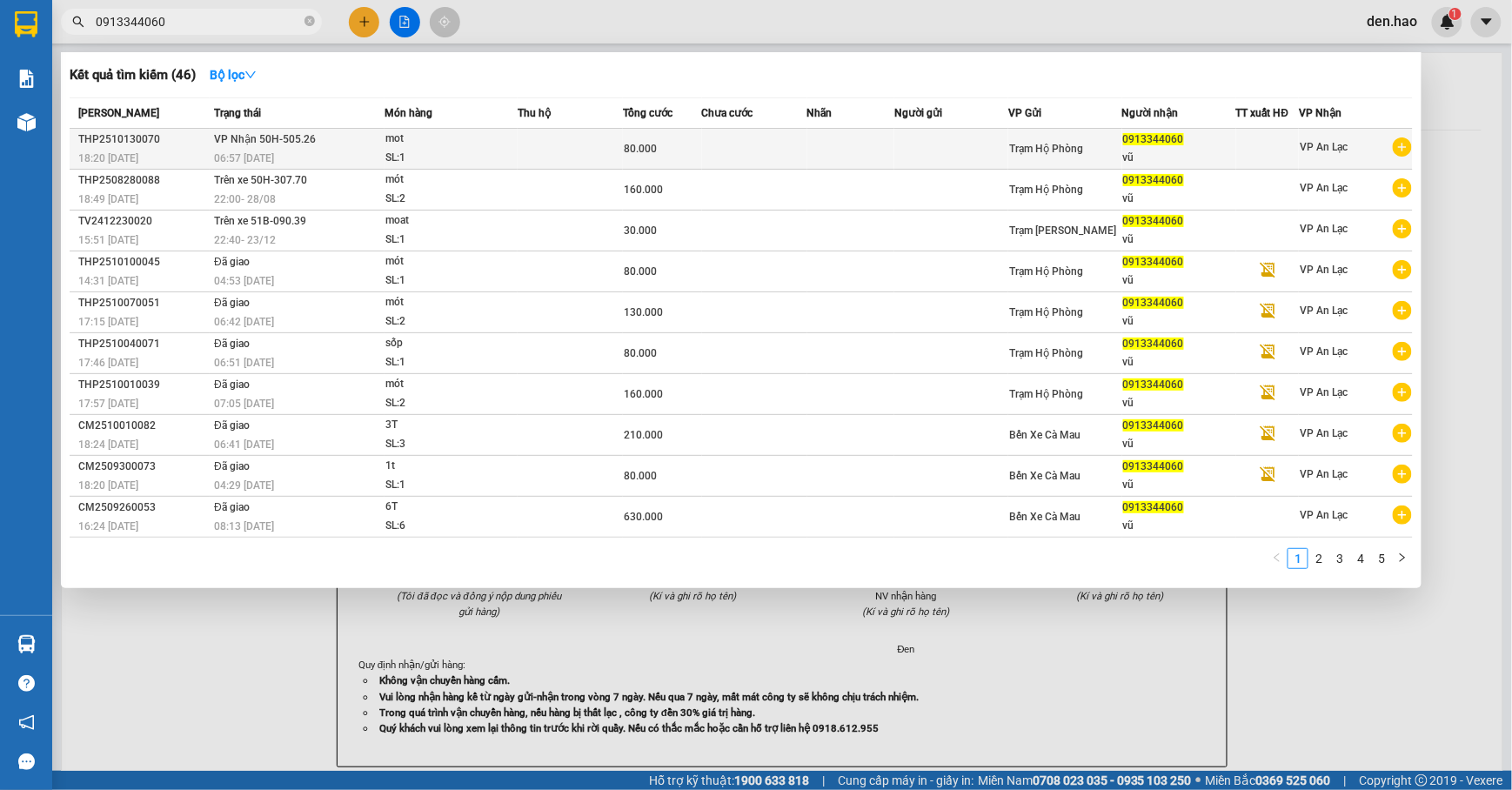
type input "0913344060"
click at [498, 141] on div "mot" at bounding box center [450, 138] width 130 height 19
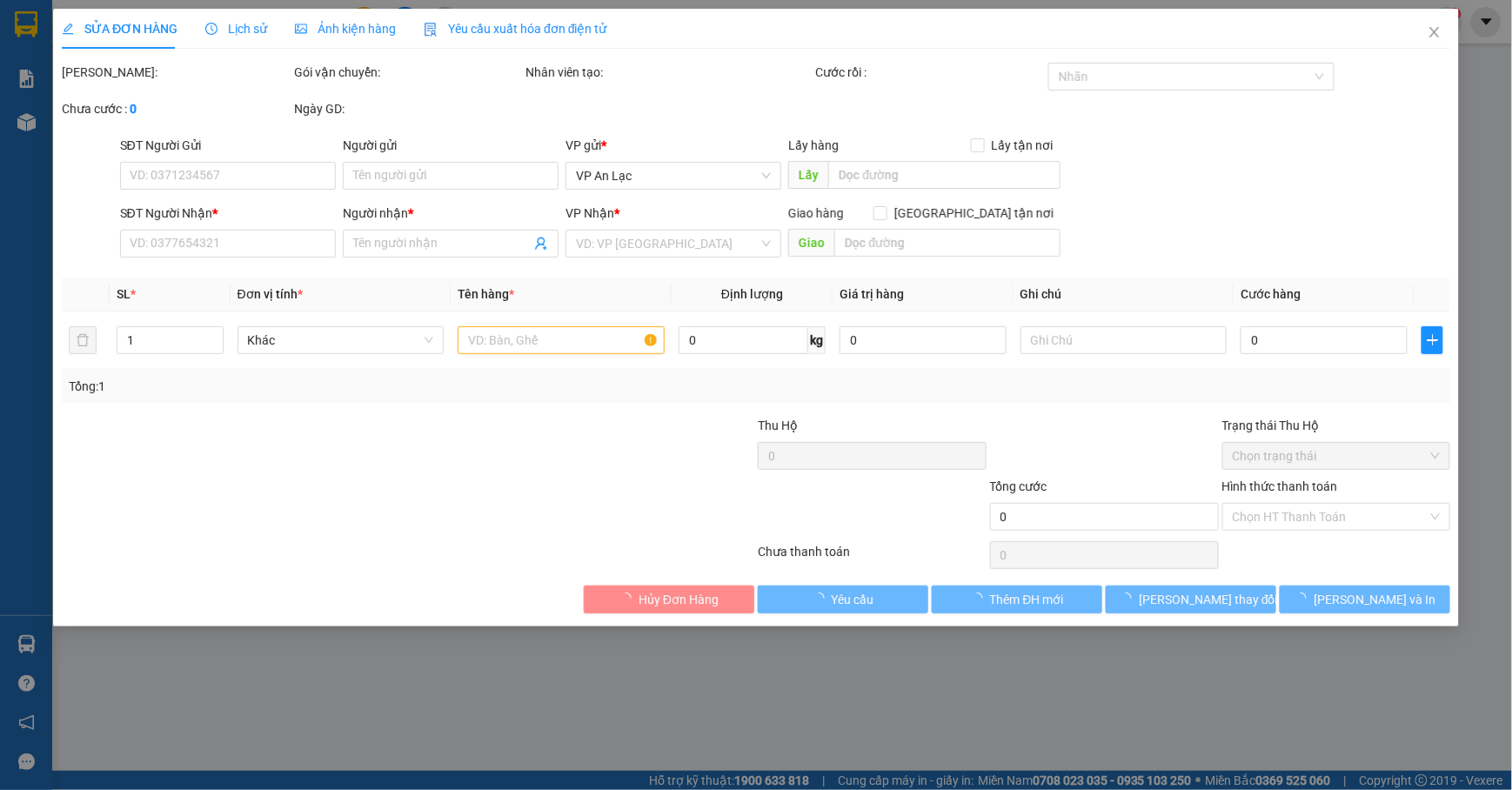
click at [358, 28] on span "Ảnh kiện hàng" at bounding box center [346, 29] width 101 height 14
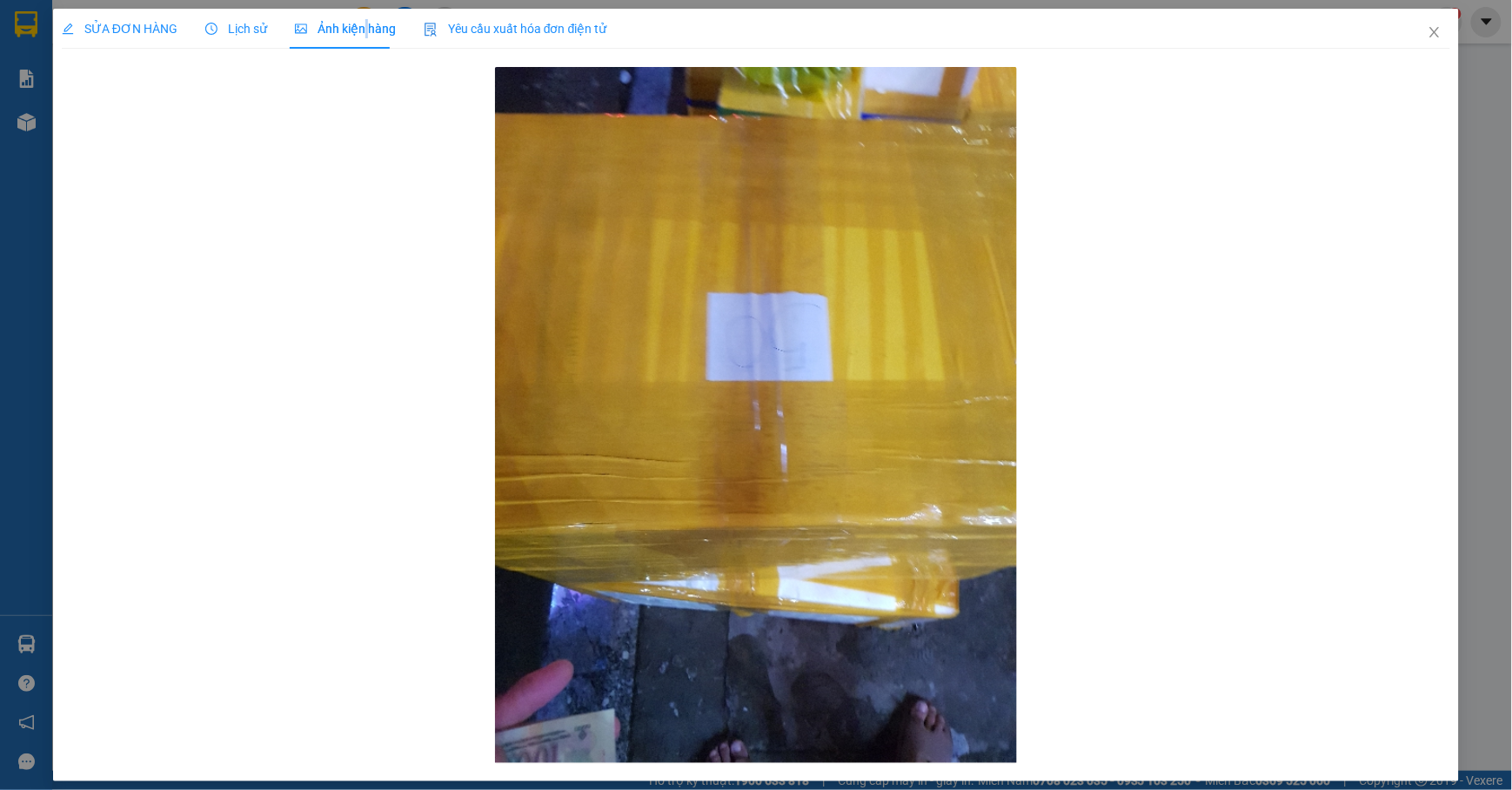
drag, startPoint x: 358, startPoint y: 28, endPoint x: 259, endPoint y: 7, distance: 101.2
click at [332, 22] on span "Ảnh kiện hàng" at bounding box center [346, 29] width 101 height 14
drag, startPoint x: 1415, startPoint y: 40, endPoint x: 1426, endPoint y: 39, distance: 11.0
click at [1409, 39] on span "Close" at bounding box center [1435, 33] width 48 height 48
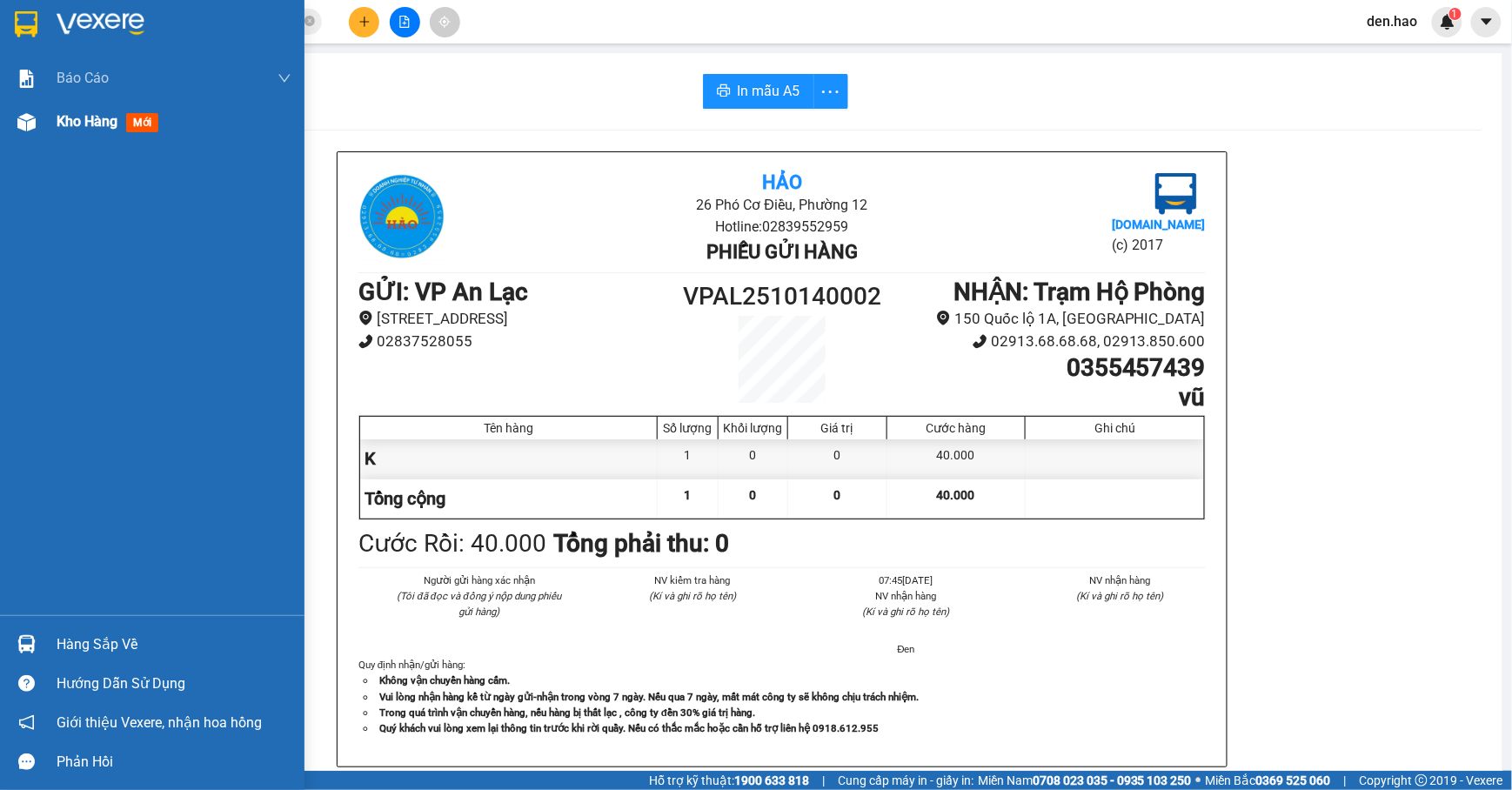
click at [45, 109] on div "Kho hàng mới" at bounding box center [152, 121] width 304 height 43
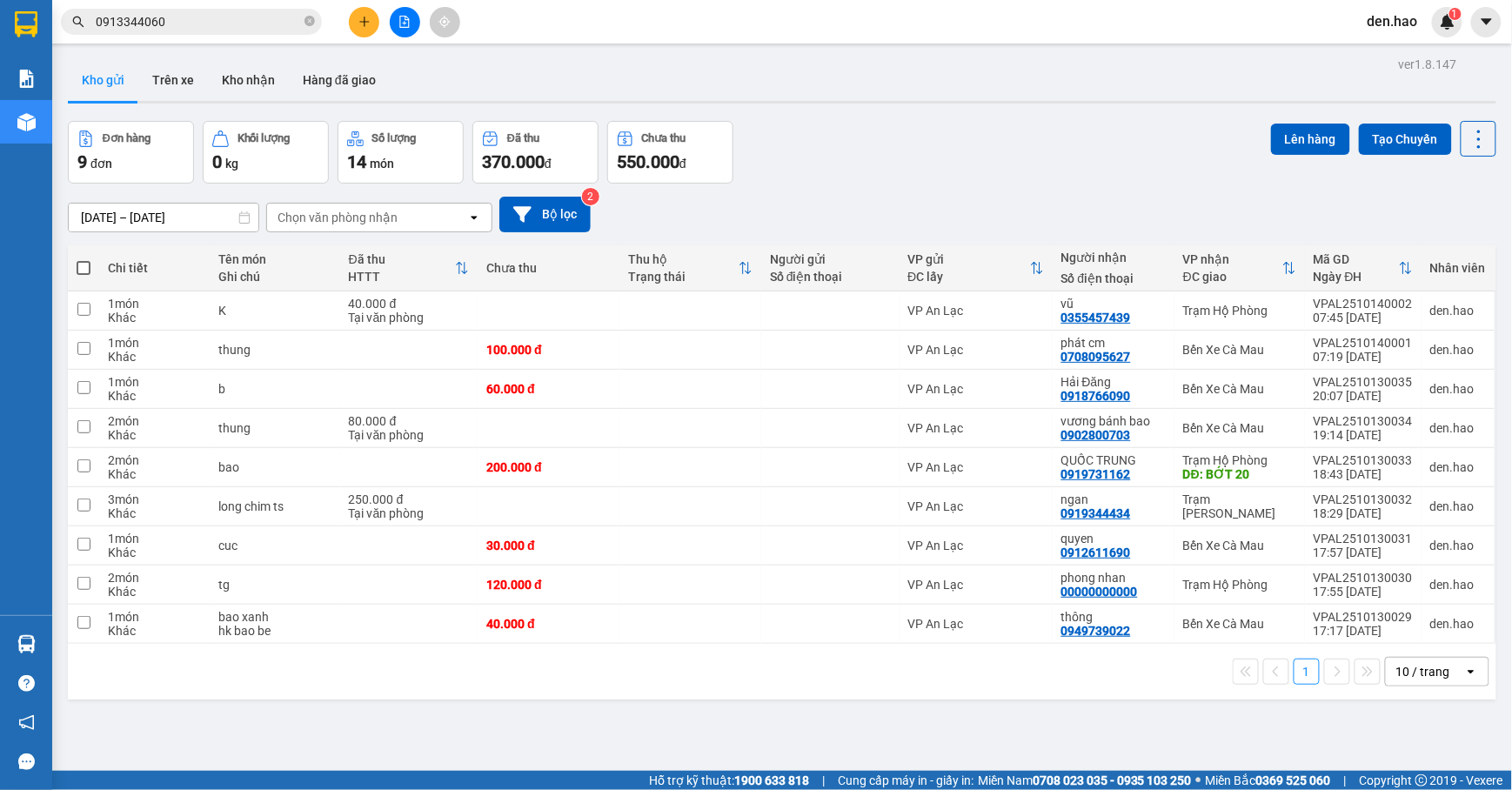
click at [1401, 679] on div "10 / trang" at bounding box center [1424, 672] width 54 height 17
click at [1408, 638] on span "100 / trang" at bounding box center [1413, 637] width 63 height 17
click at [76, 265] on span at bounding box center [84, 268] width 14 height 14
click at [84, 259] on input "checkbox" at bounding box center [84, 259] width 0 height 0
checkbox input "true"
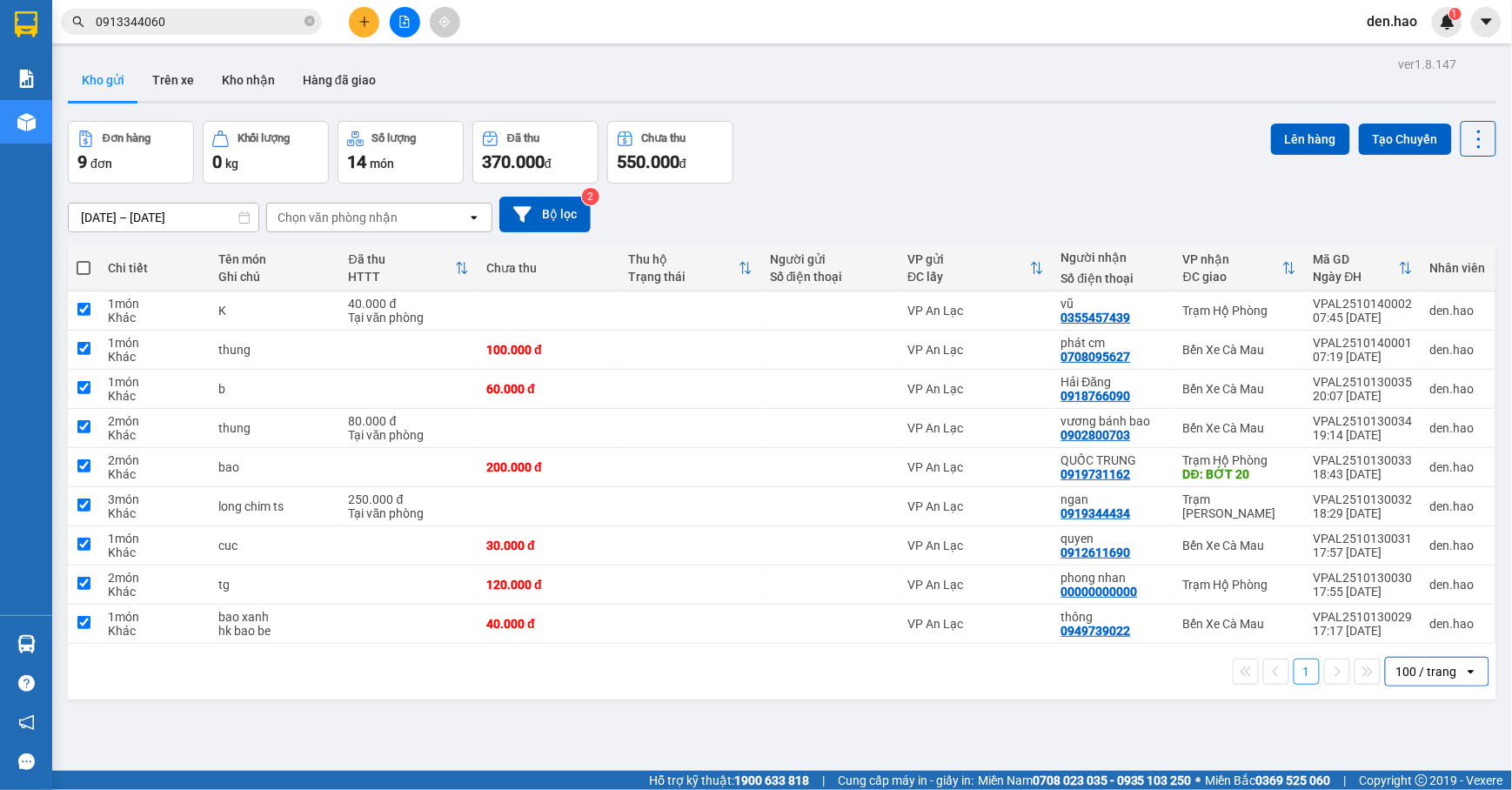
checkbox input "true"
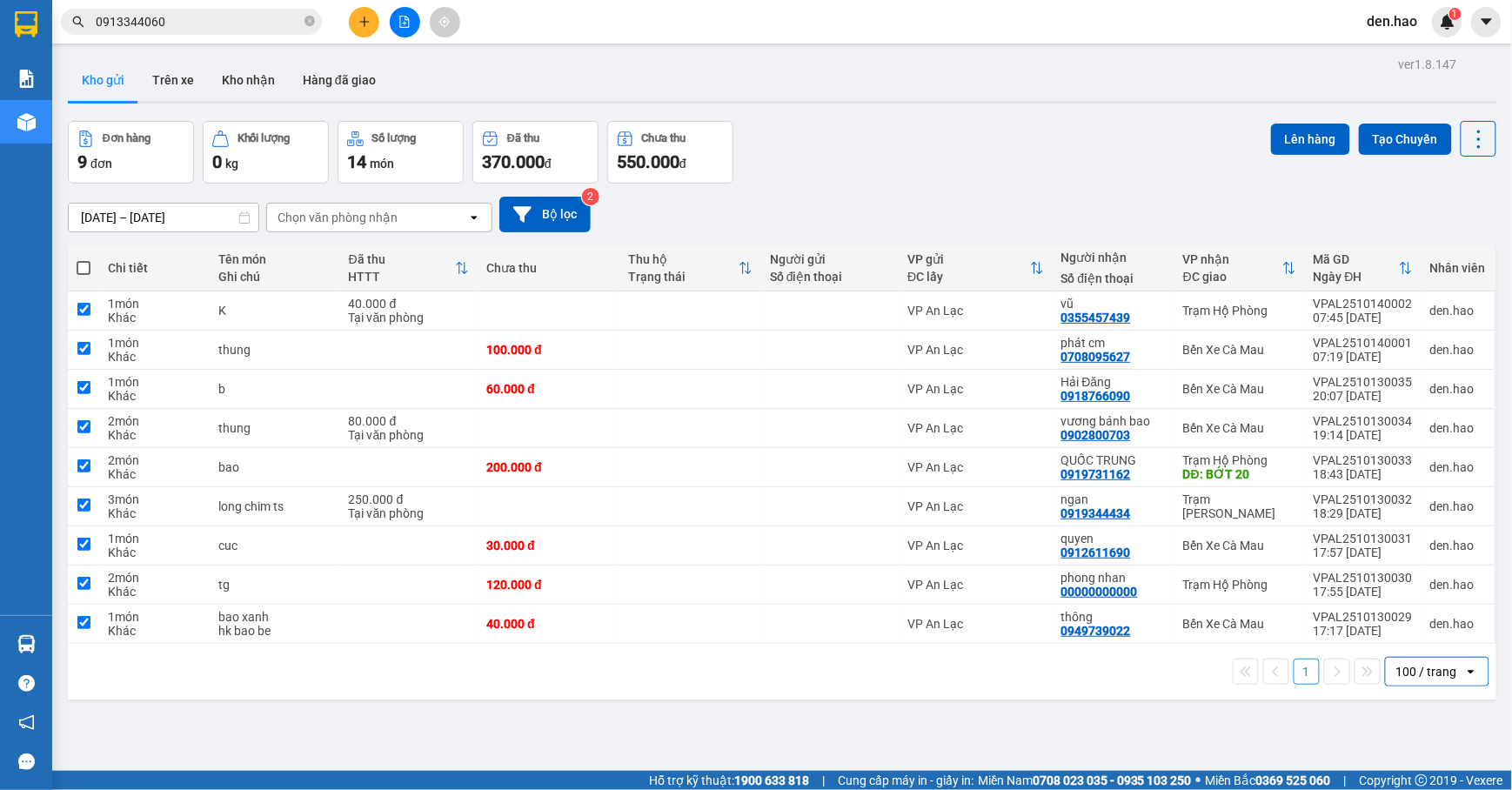
checkbox input "true"
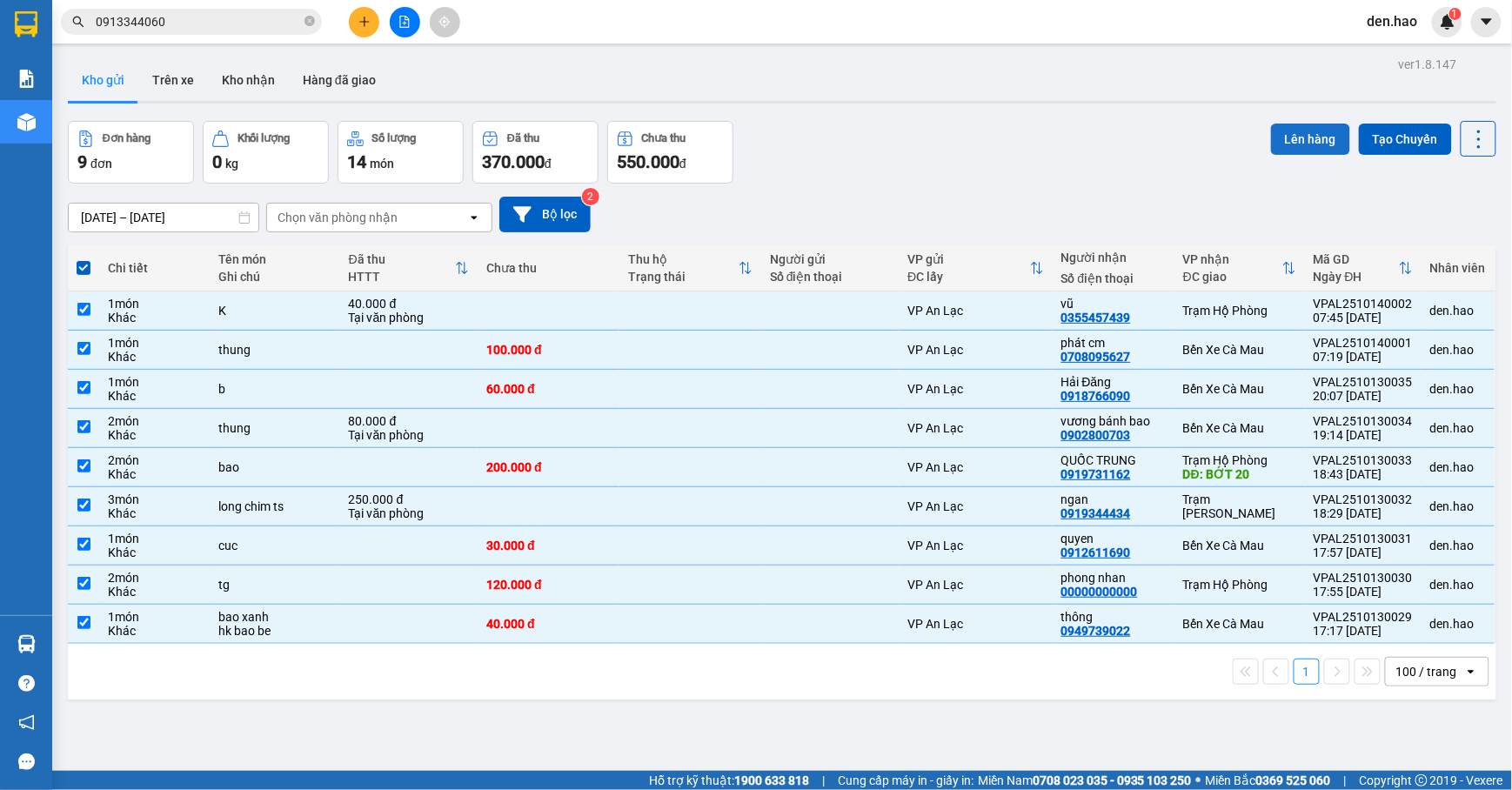
click at [1314, 133] on button "Lên hàng" at bounding box center [1311, 139] width 79 height 31
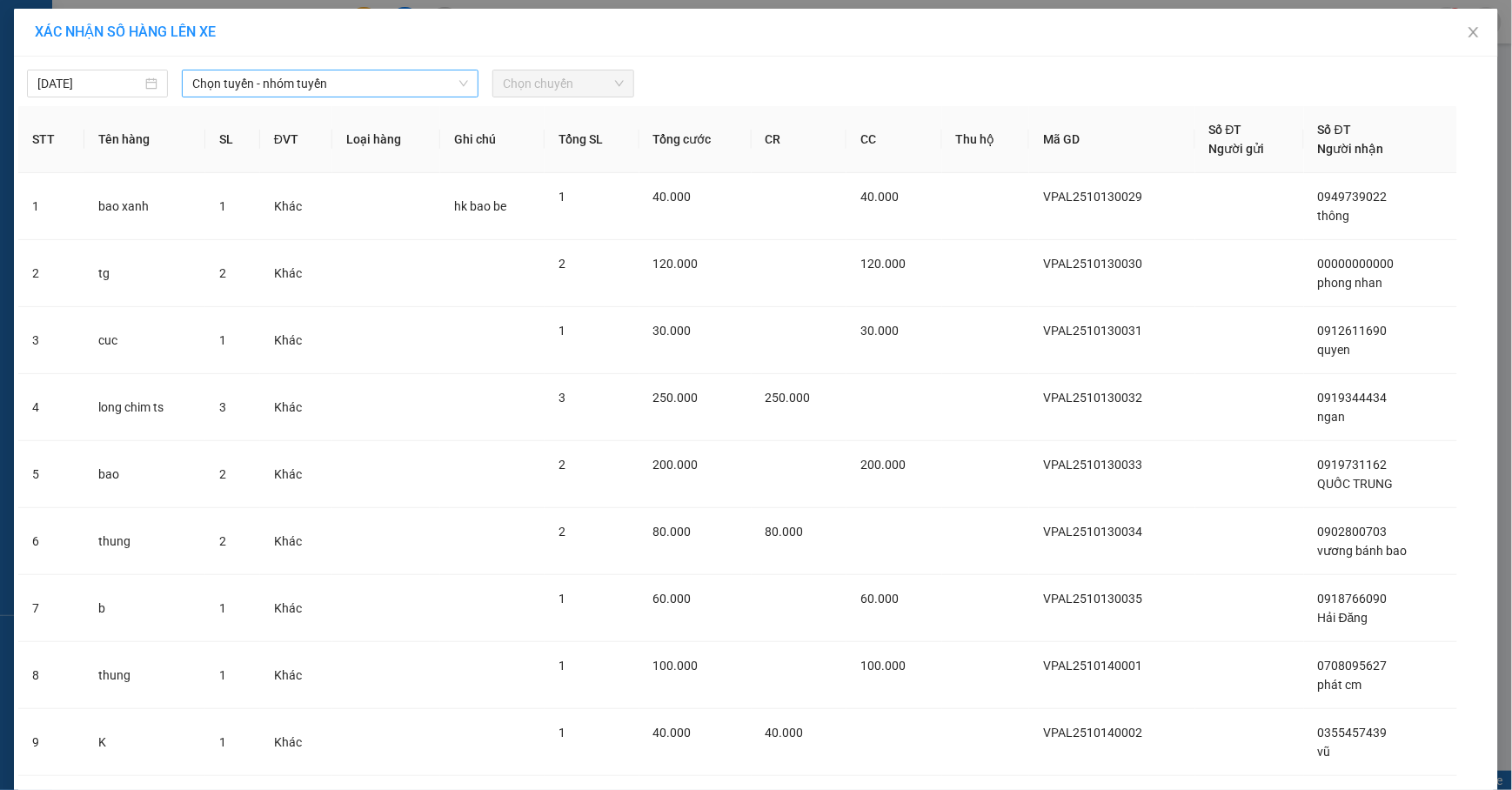
click at [315, 88] on span "Chọn tuyến - nhóm tuyến" at bounding box center [330, 83] width 276 height 26
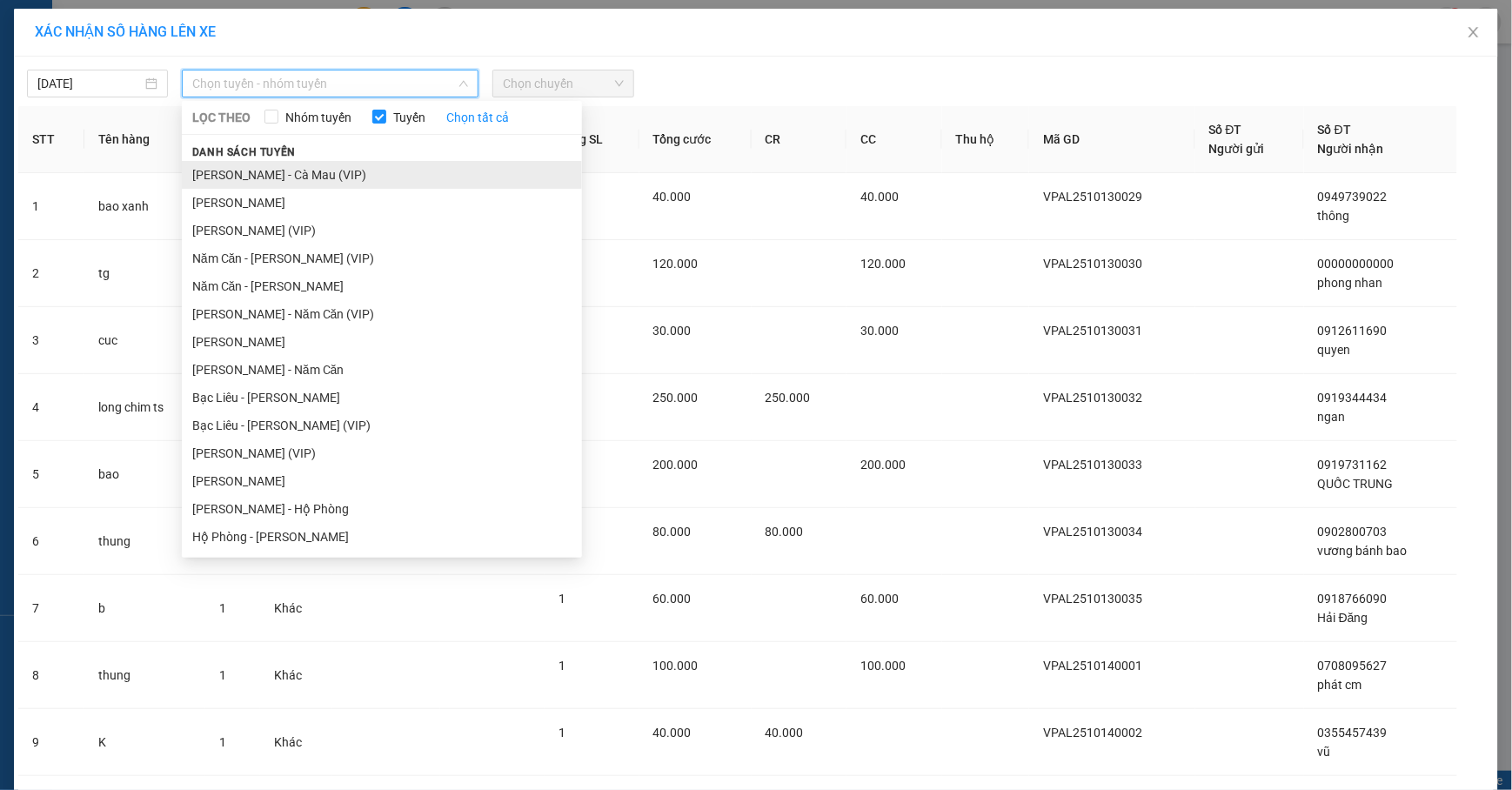
click at [334, 165] on li "Hồ Chí Minh - Cà Mau (VIP)" at bounding box center [382, 174] width 400 height 28
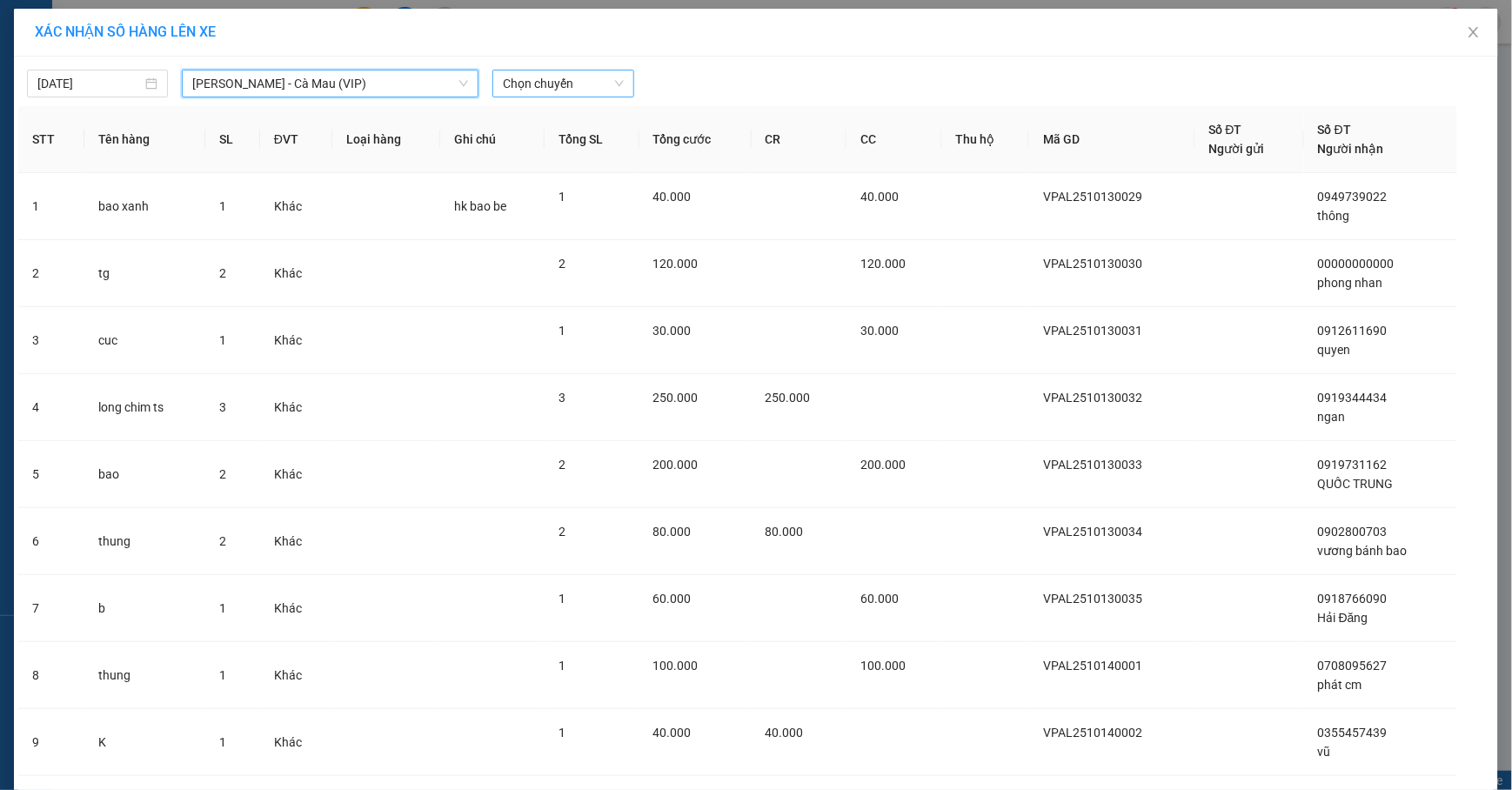
click at [532, 92] on span "Chọn chuyến" at bounding box center [563, 83] width 120 height 26
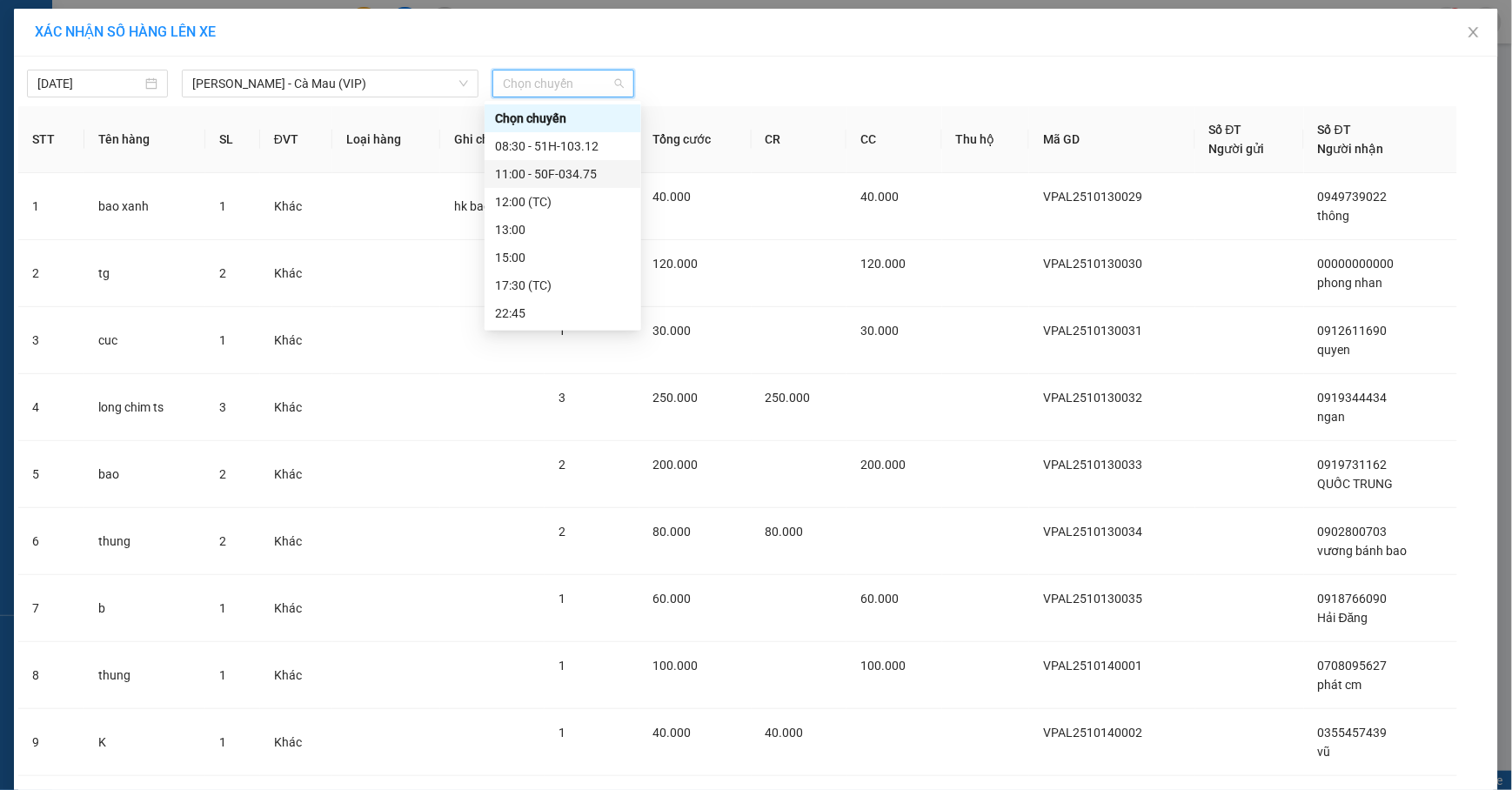
click at [588, 165] on div "11:00 - 50F-034.75" at bounding box center [562, 173] width 136 height 19
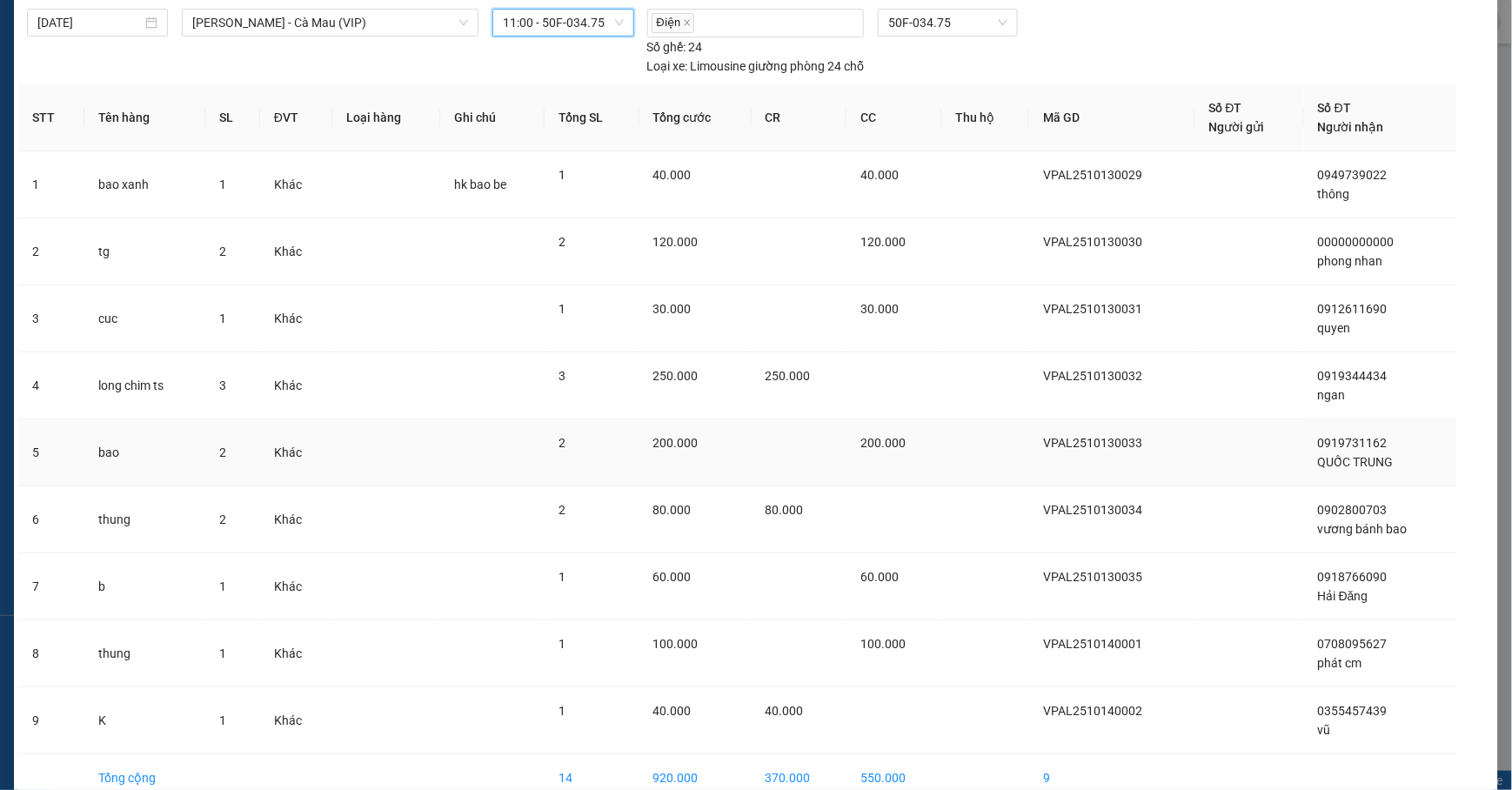
scroll to position [156, 0]
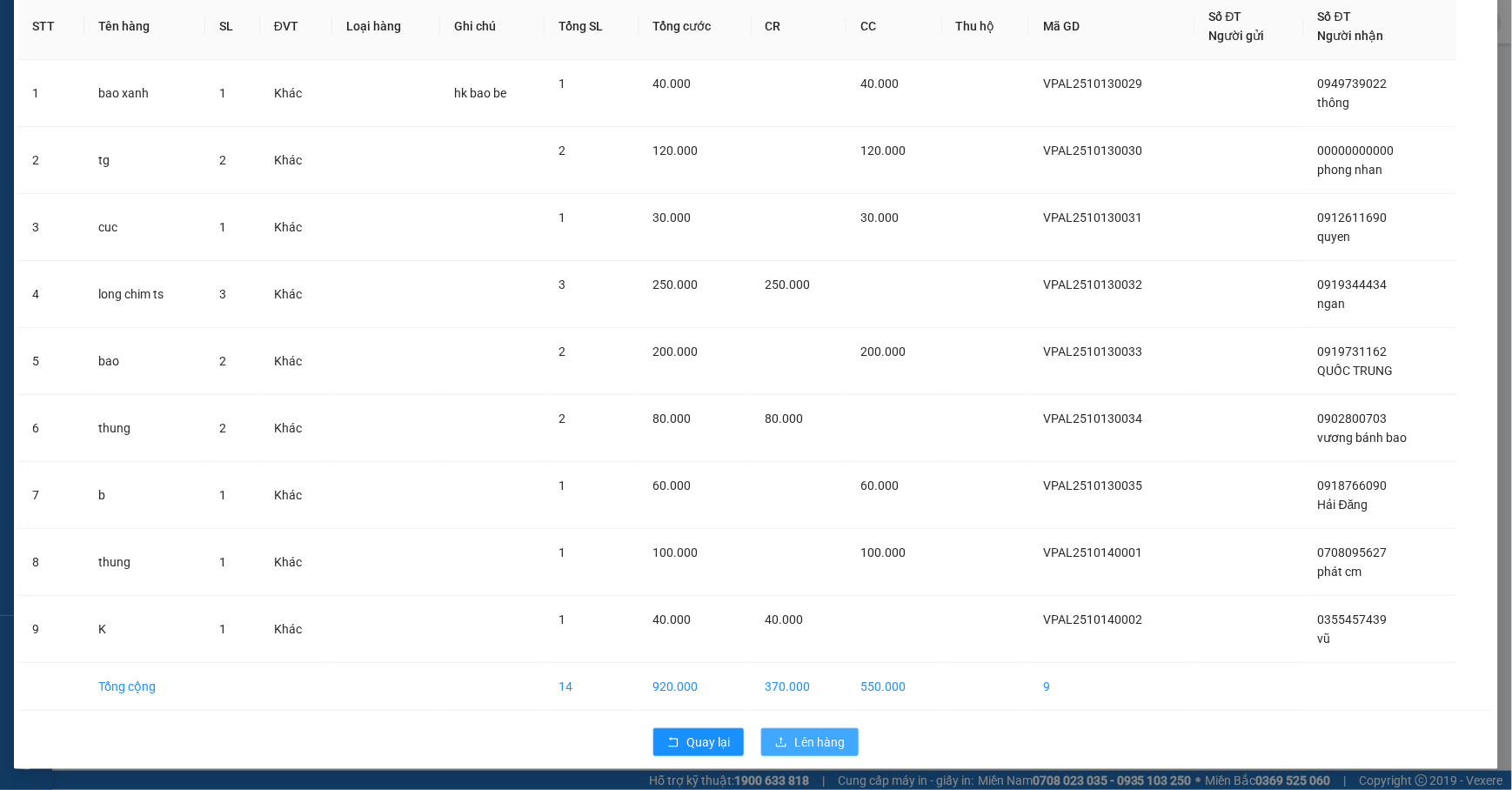
click at [783, 738] on button "Lên hàng" at bounding box center [810, 742] width 98 height 28
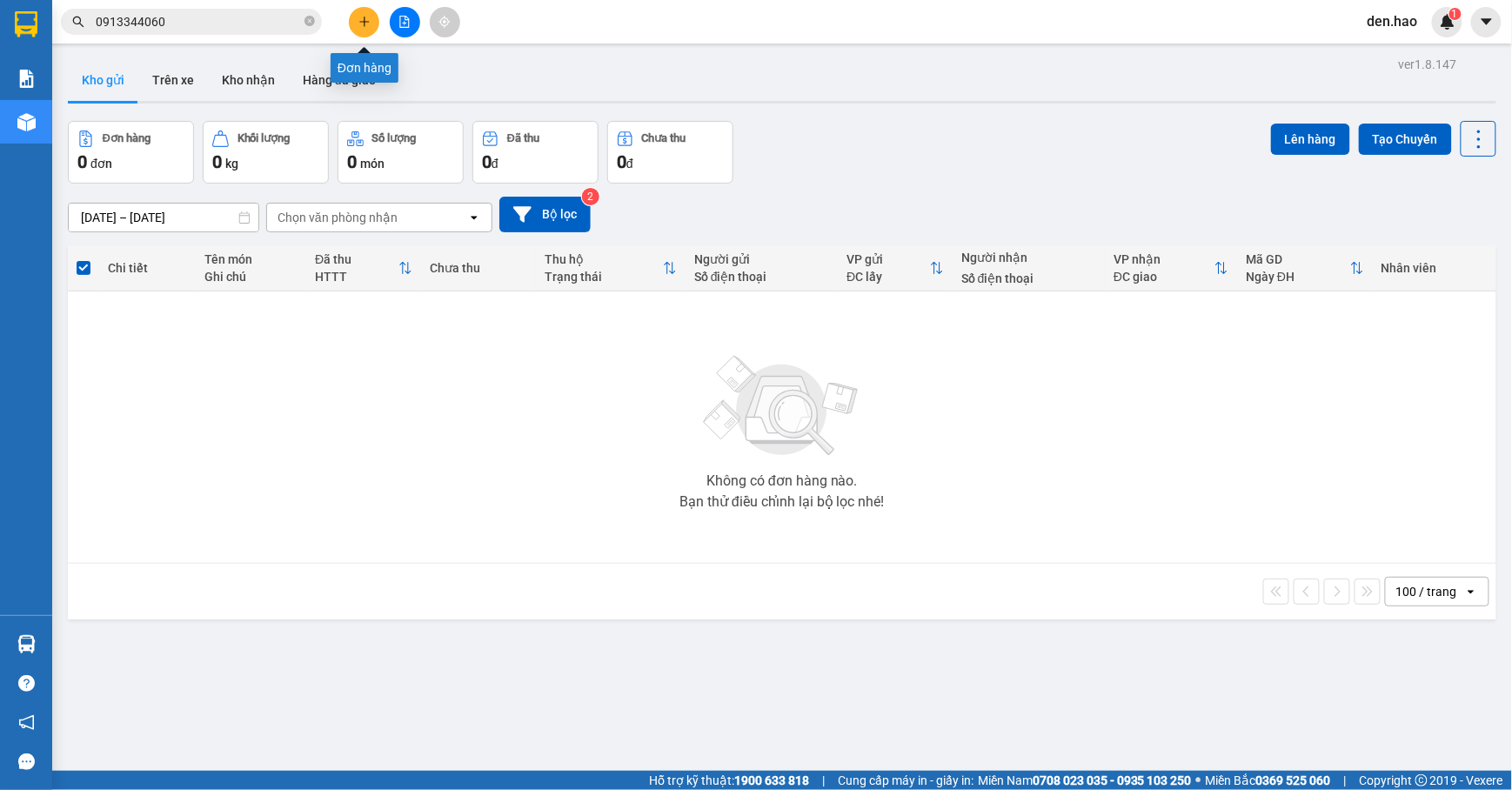
click at [366, 22] on icon "plus" at bounding box center [364, 21] width 10 height 1
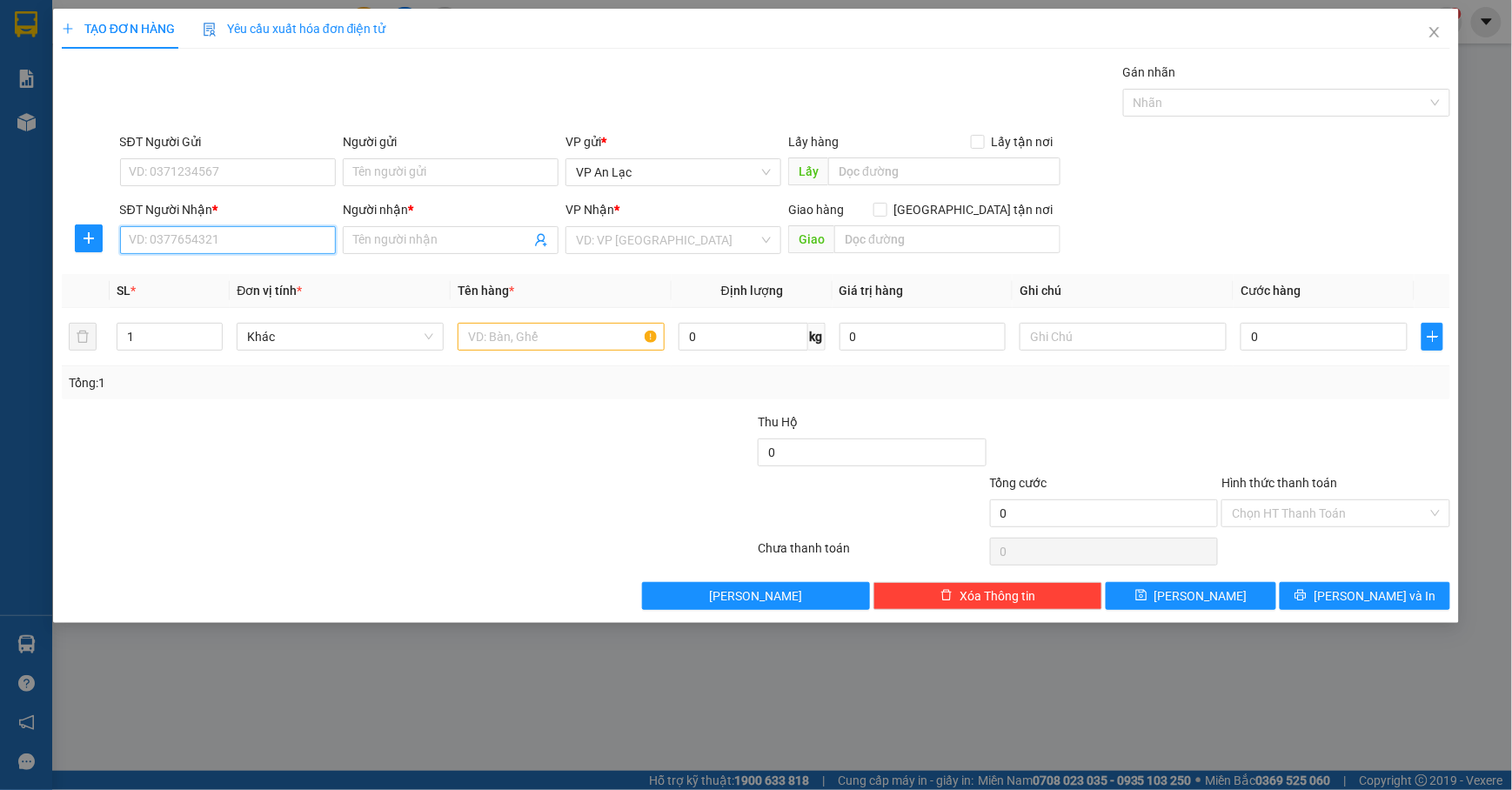
click at [261, 248] on input "SĐT Người Nhận *" at bounding box center [228, 240] width 215 height 28
drag, startPoint x: 261, startPoint y: 247, endPoint x: 272, endPoint y: 241, distance: 12.5
click at [258, 241] on input "SĐT Người Nhận *" at bounding box center [228, 240] width 215 height 28
click at [223, 275] on div "0947970050 - Loan" at bounding box center [227, 276] width 195 height 19
type input "0947970050"
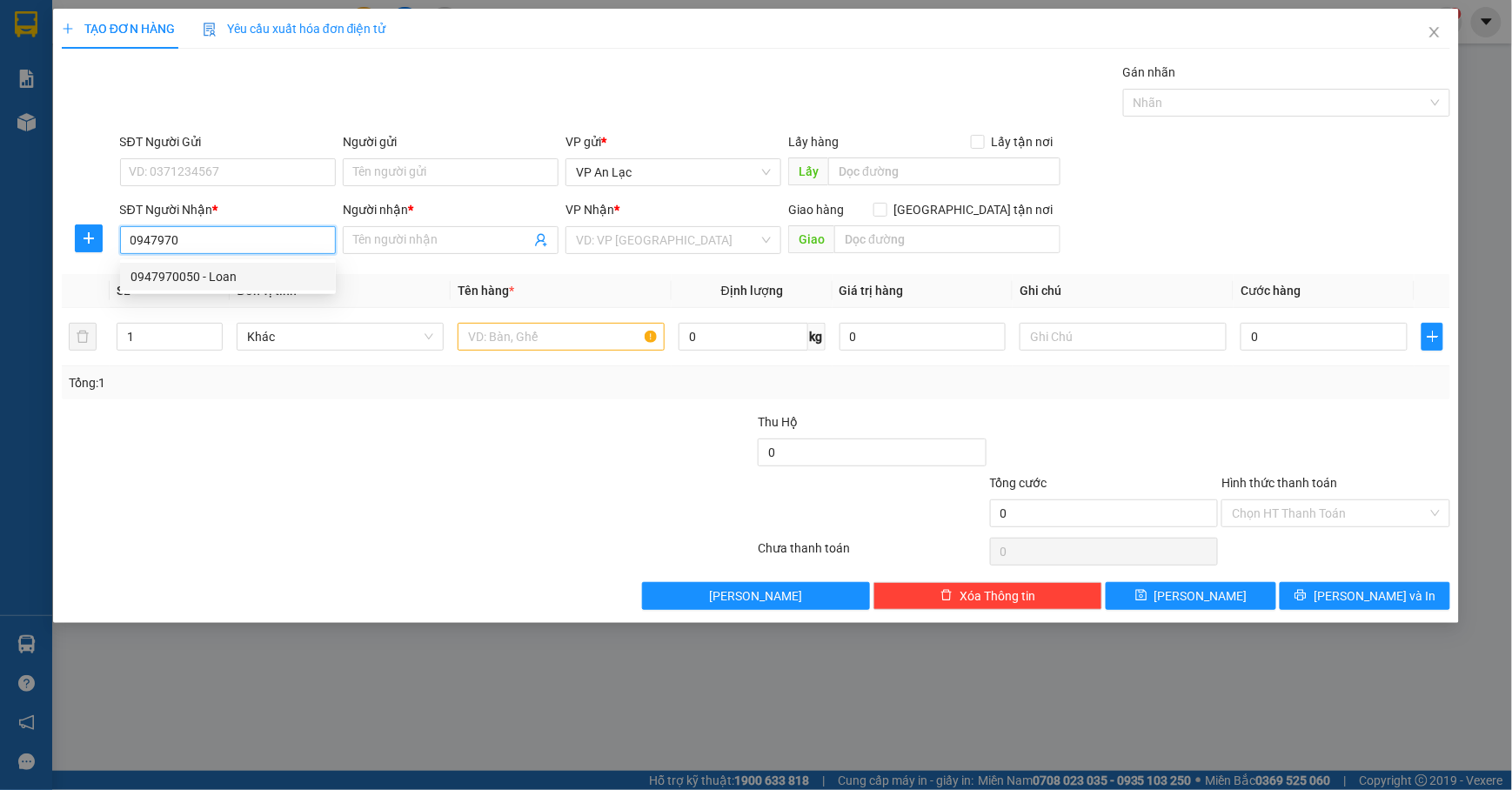
type input "Loan"
type input "20.000"
type input "0947970050"
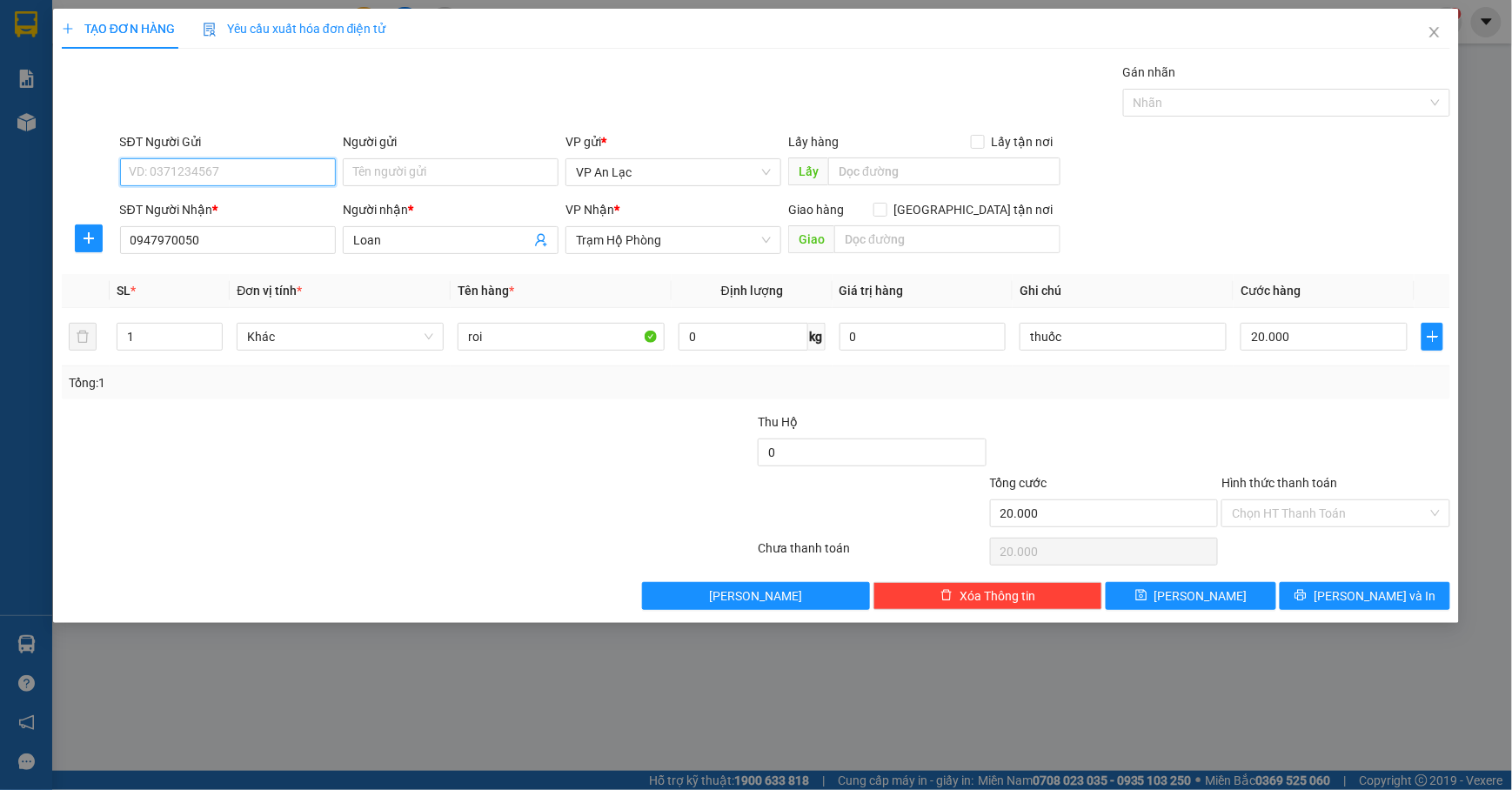
click at [242, 169] on input "SĐT Người Gửi" at bounding box center [228, 171] width 215 height 28
type input "0909284326"
click at [1390, 601] on span "[PERSON_NAME] và In" at bounding box center [1375, 595] width 122 height 19
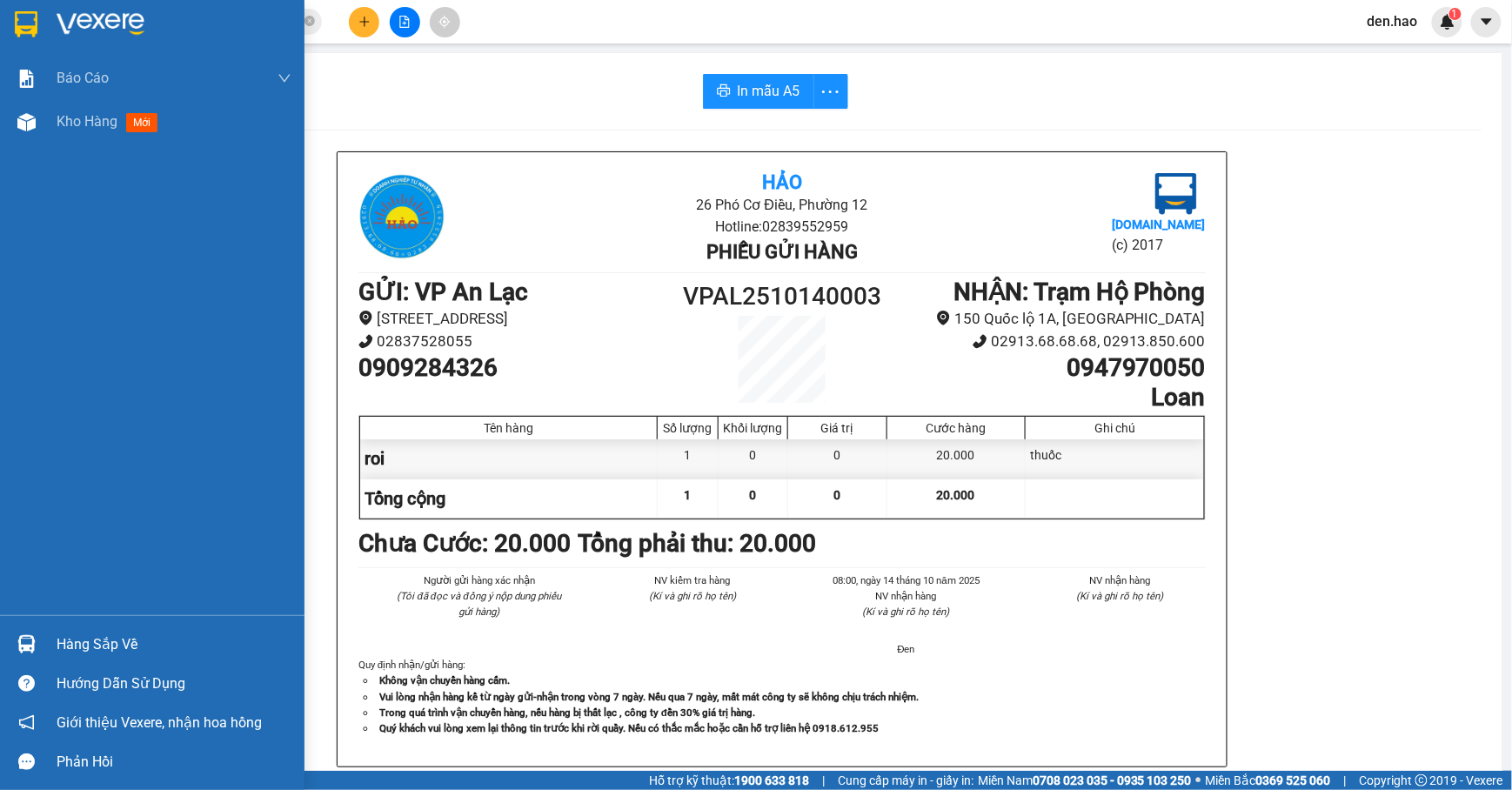
click at [28, 22] on img at bounding box center [25, 24] width 22 height 26
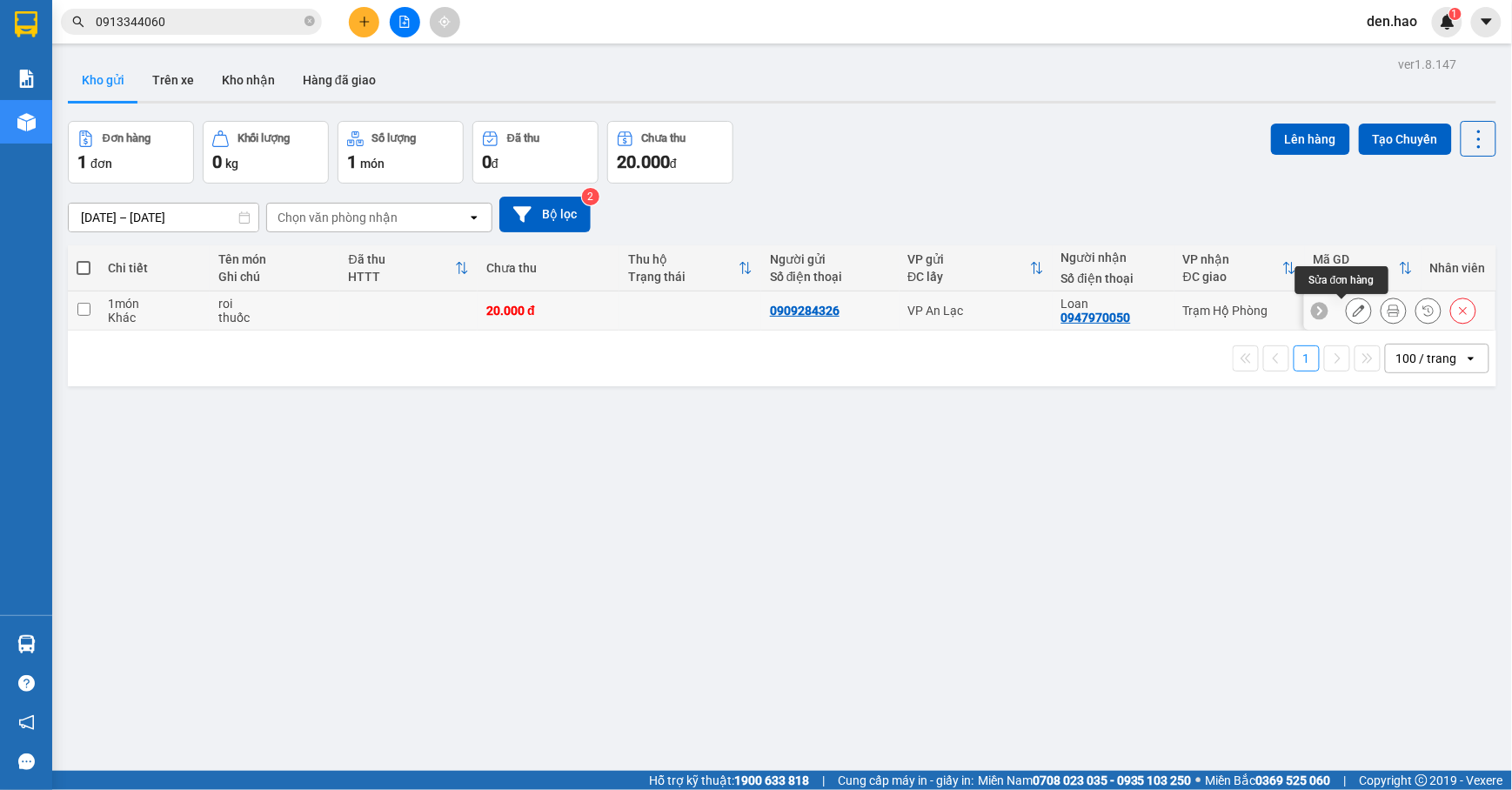
click at [1353, 307] on icon at bounding box center [1359, 311] width 13 height 13
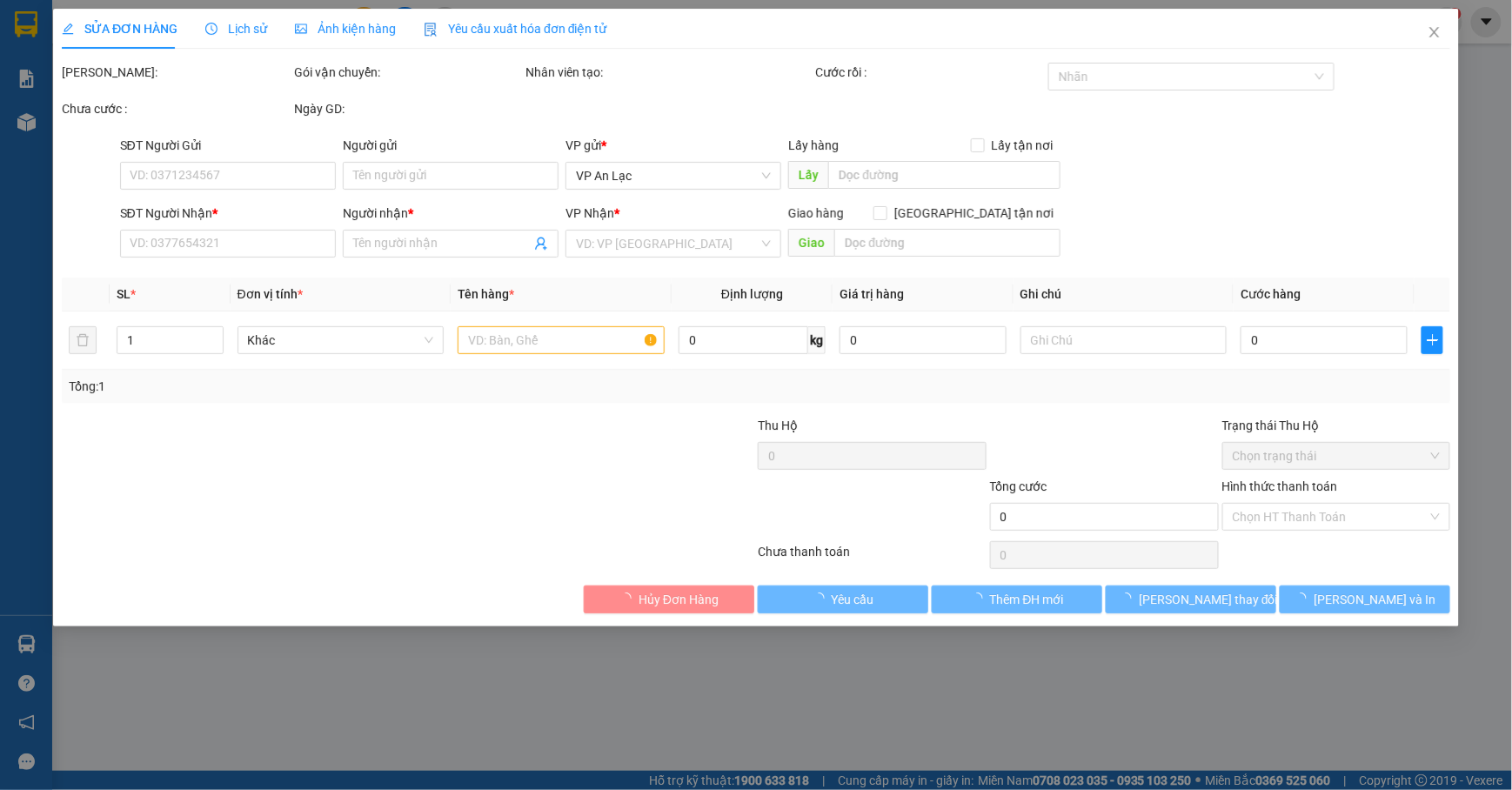
type input "0909284326"
type input "0947970050"
type input "Loan"
type input "20.000"
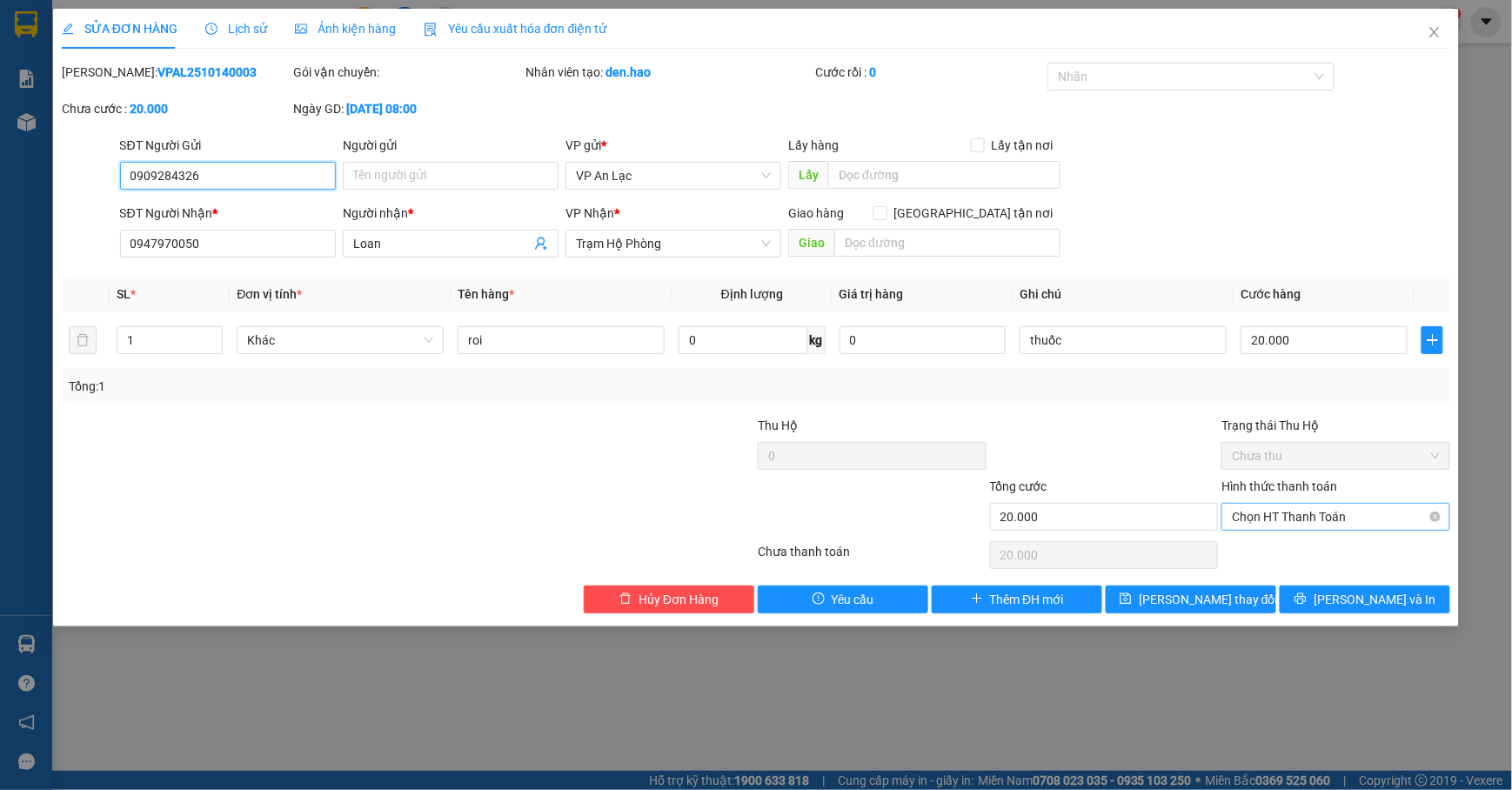
click at [1362, 520] on span "Chọn HT Thanh Toán" at bounding box center [1336, 516] width 208 height 26
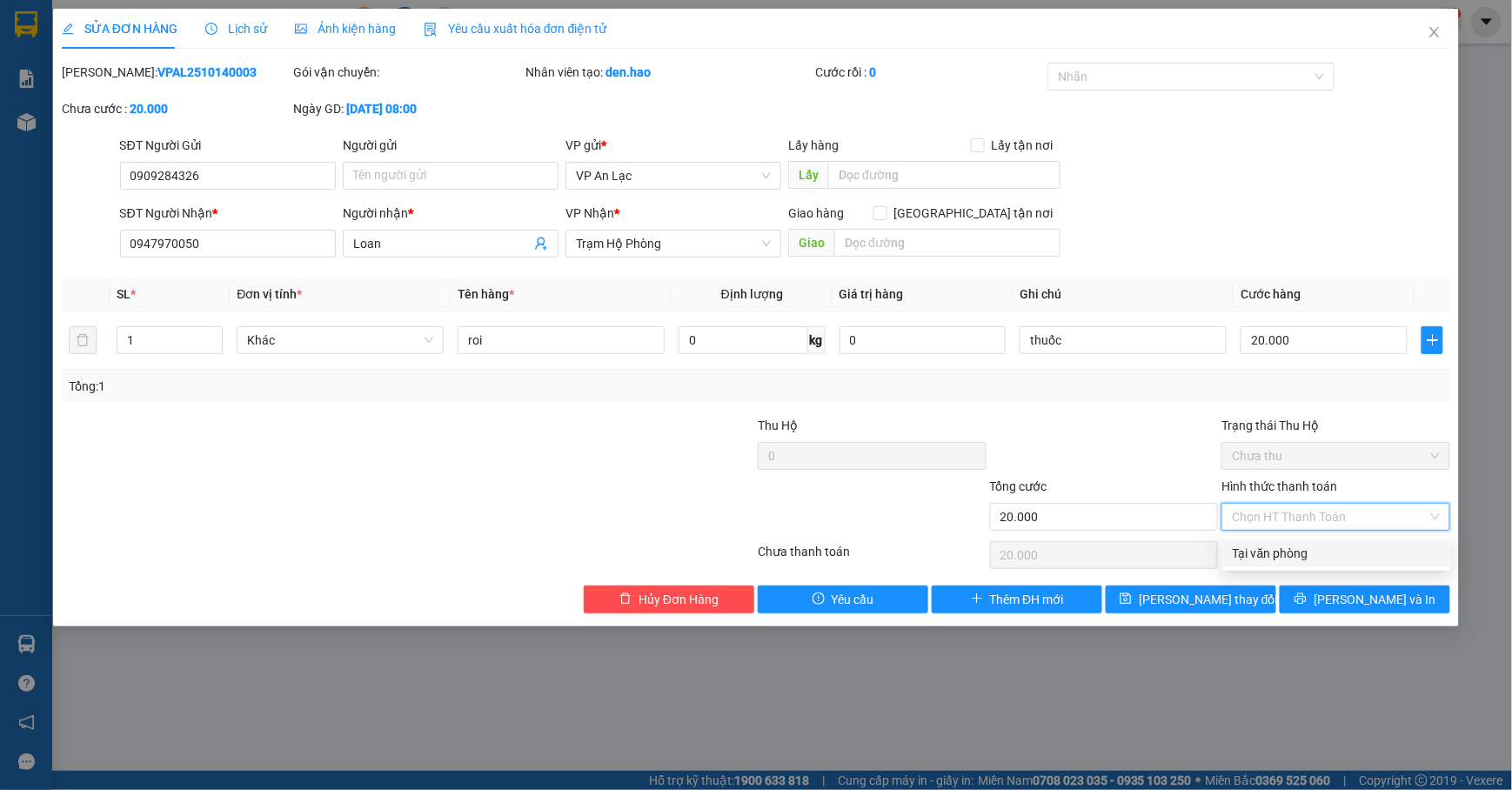
click at [1359, 550] on div "Tại văn phòng" at bounding box center [1337, 553] width 208 height 19
type input "0"
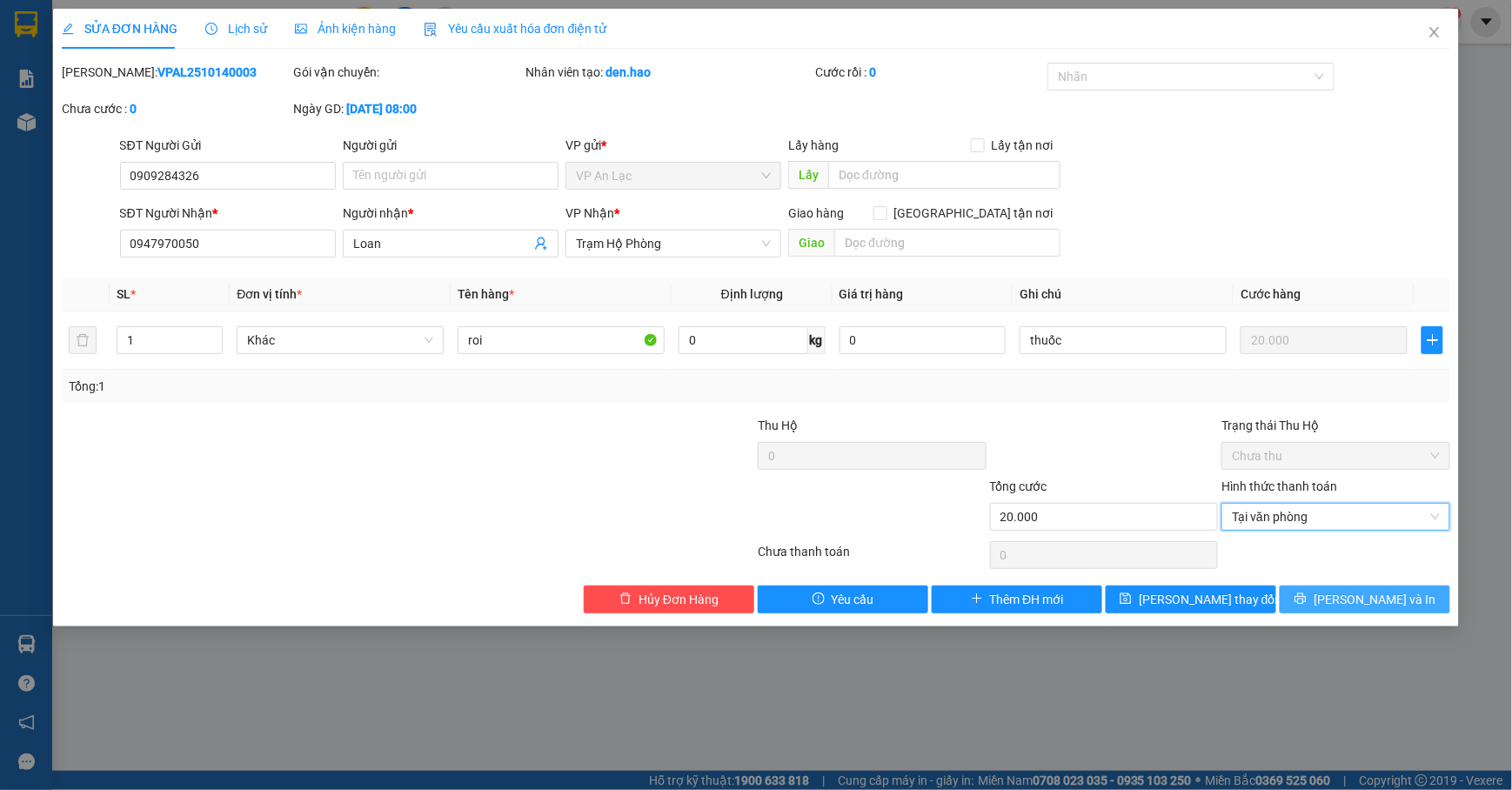
click at [1359, 601] on span "[PERSON_NAME] và In" at bounding box center [1375, 599] width 122 height 19
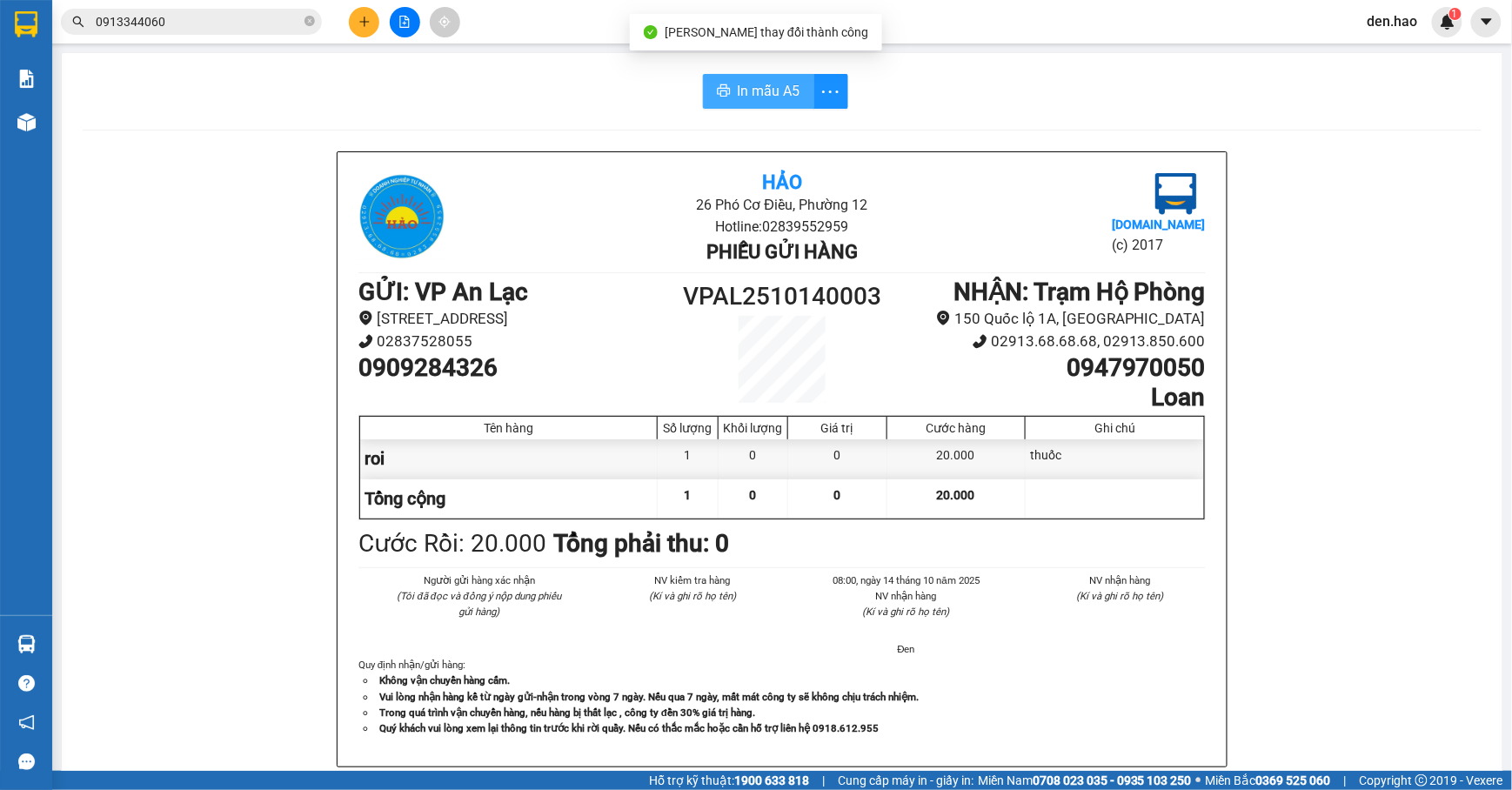
click at [727, 98] on button "In mẫu A5" at bounding box center [759, 91] width 111 height 35
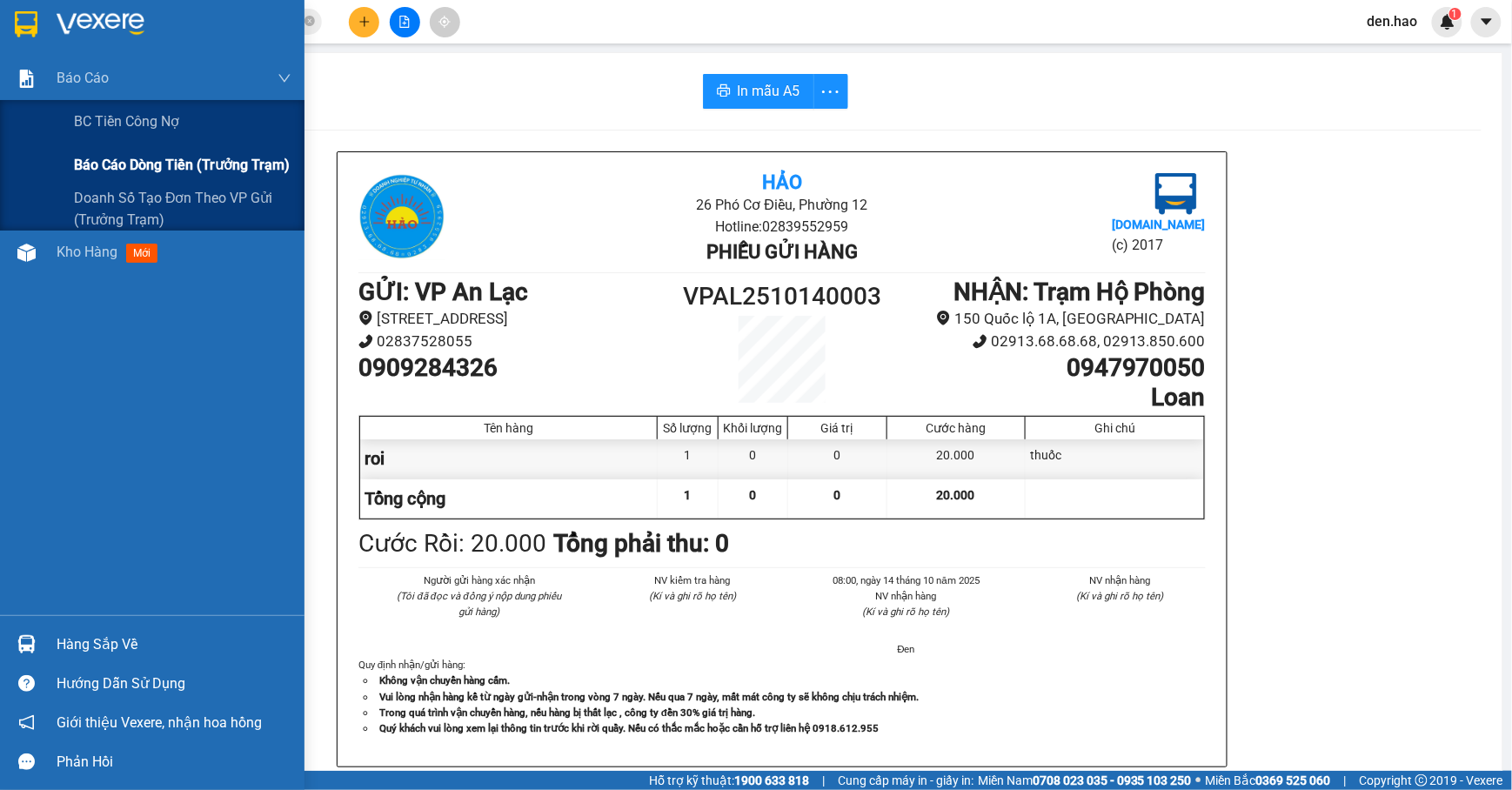
drag, startPoint x: 174, startPoint y: 163, endPoint x: 179, endPoint y: 148, distance: 15.8
click at [178, 157] on span "Báo cáo dòng tiền (trưởng trạm)" at bounding box center [181, 165] width 215 height 22
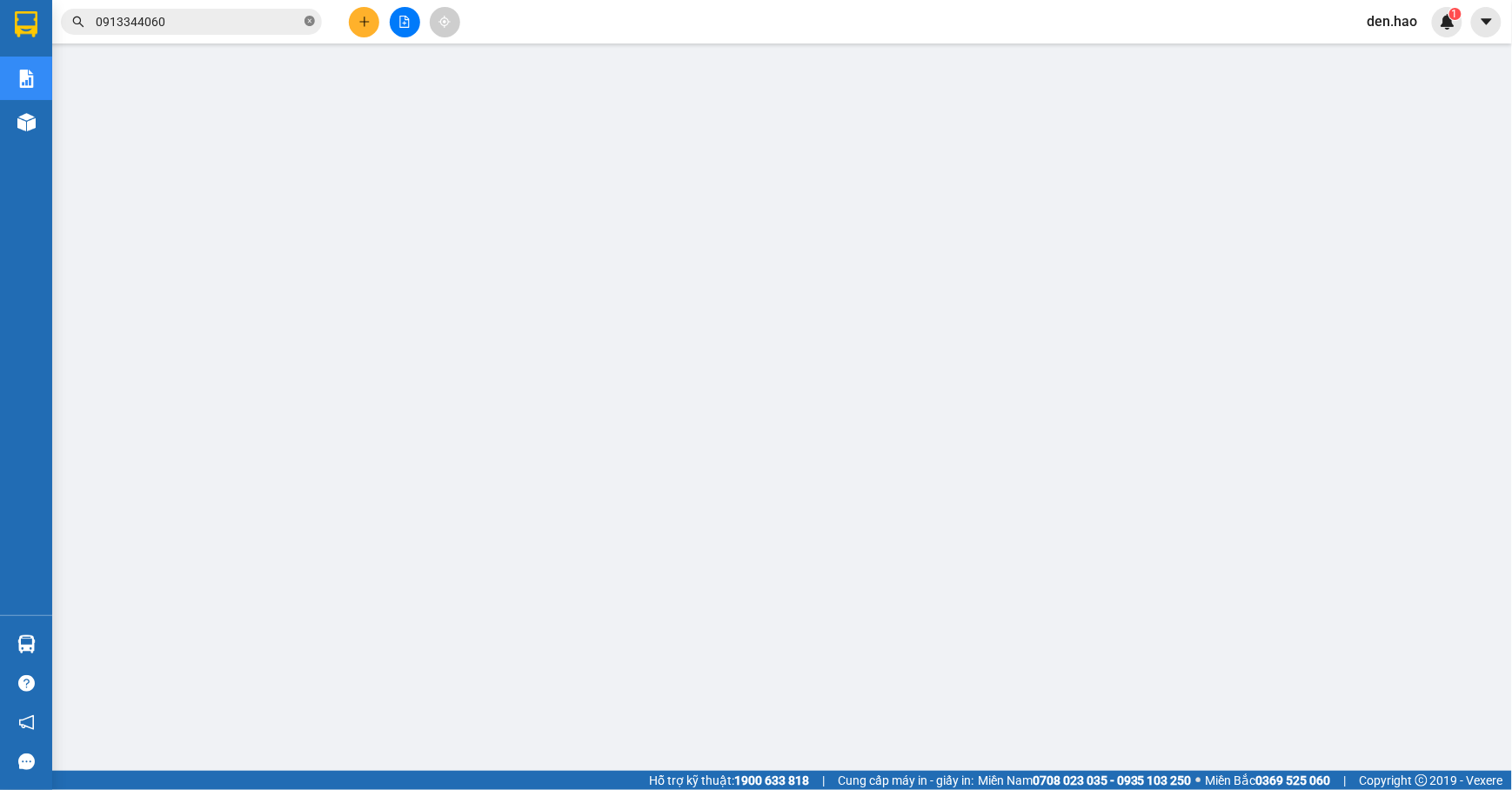
click at [306, 14] on span at bounding box center [310, 22] width 11 height 16
click at [279, 9] on span at bounding box center [191, 22] width 261 height 26
click at [268, 18] on input "text" at bounding box center [198, 22] width 206 height 19
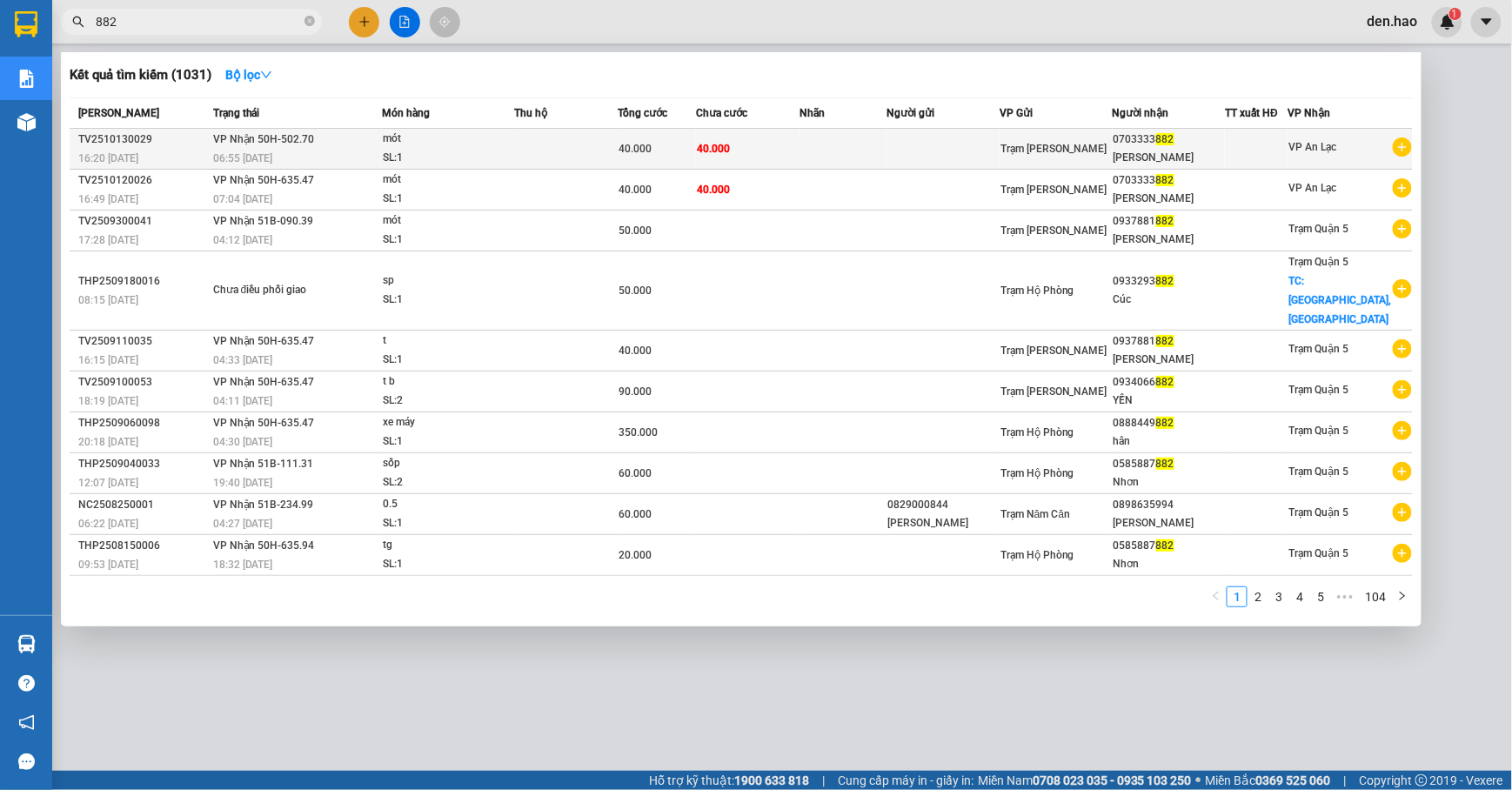
type input "882"
click at [882, 129] on td at bounding box center [844, 149] width 87 height 41
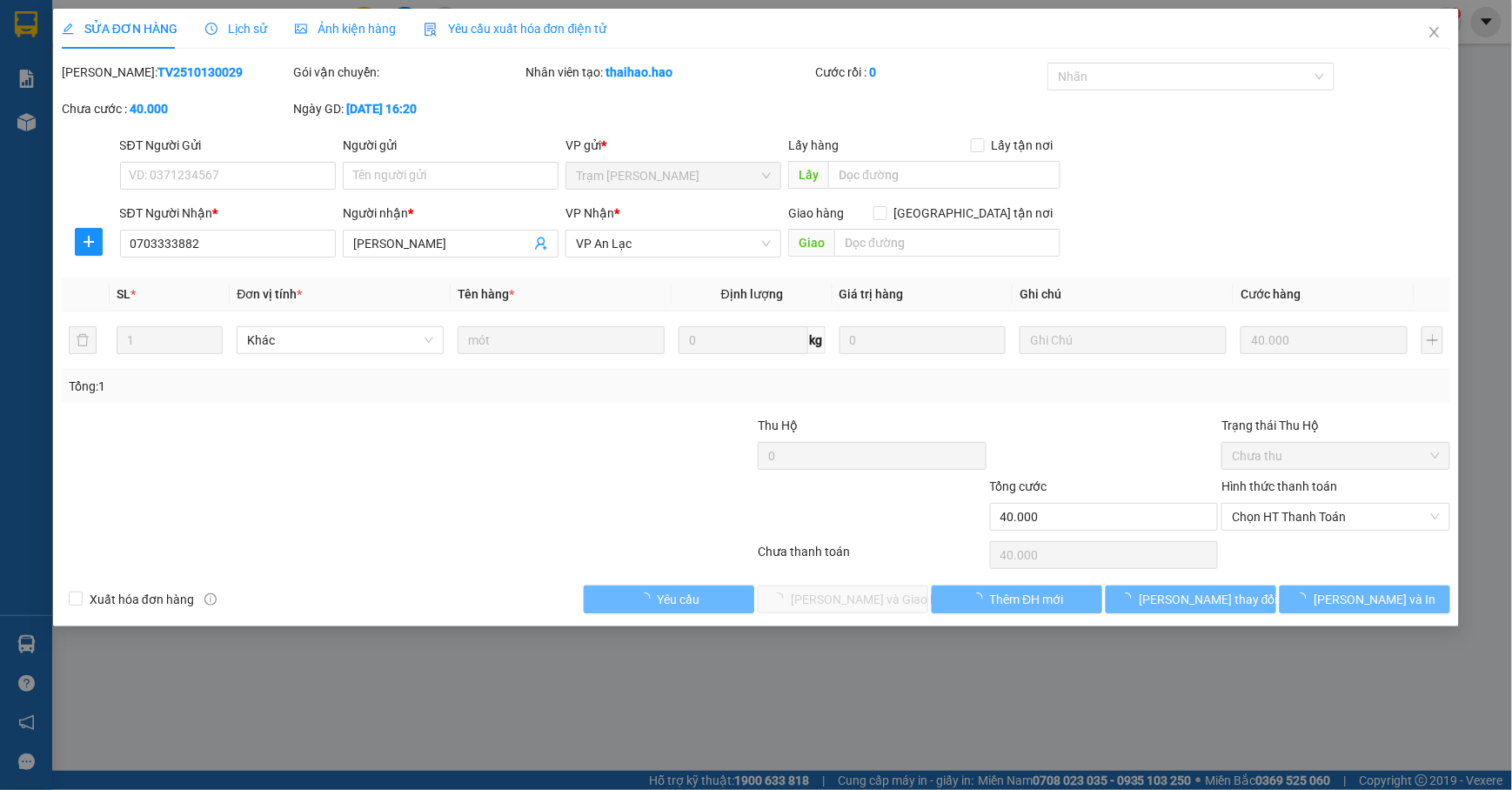
type input "0703333882"
type input "KIỀU PHƯƠNG"
type input "40.000"
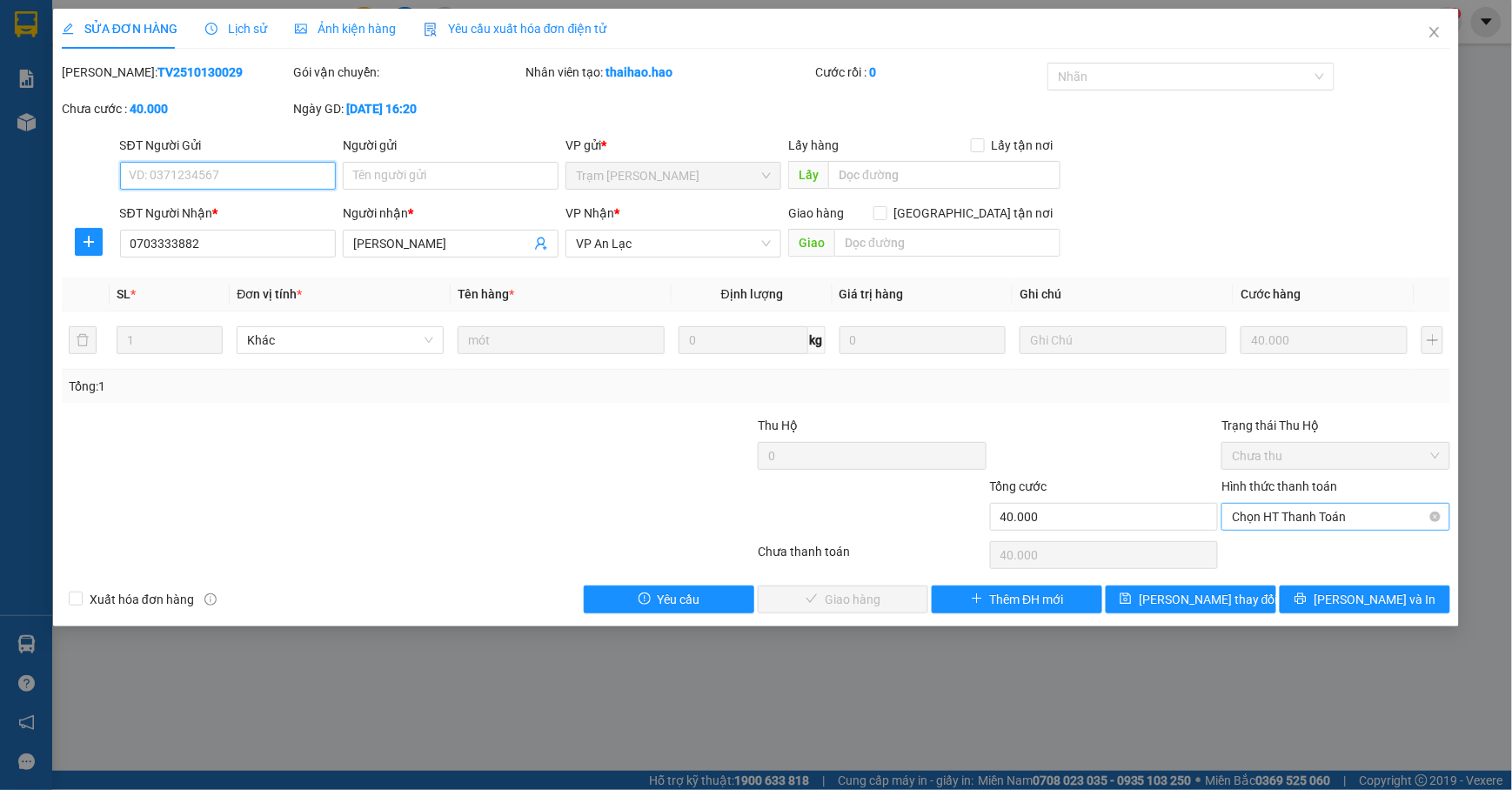
click at [1331, 513] on span "Chọn HT Thanh Toán" at bounding box center [1336, 516] width 208 height 26
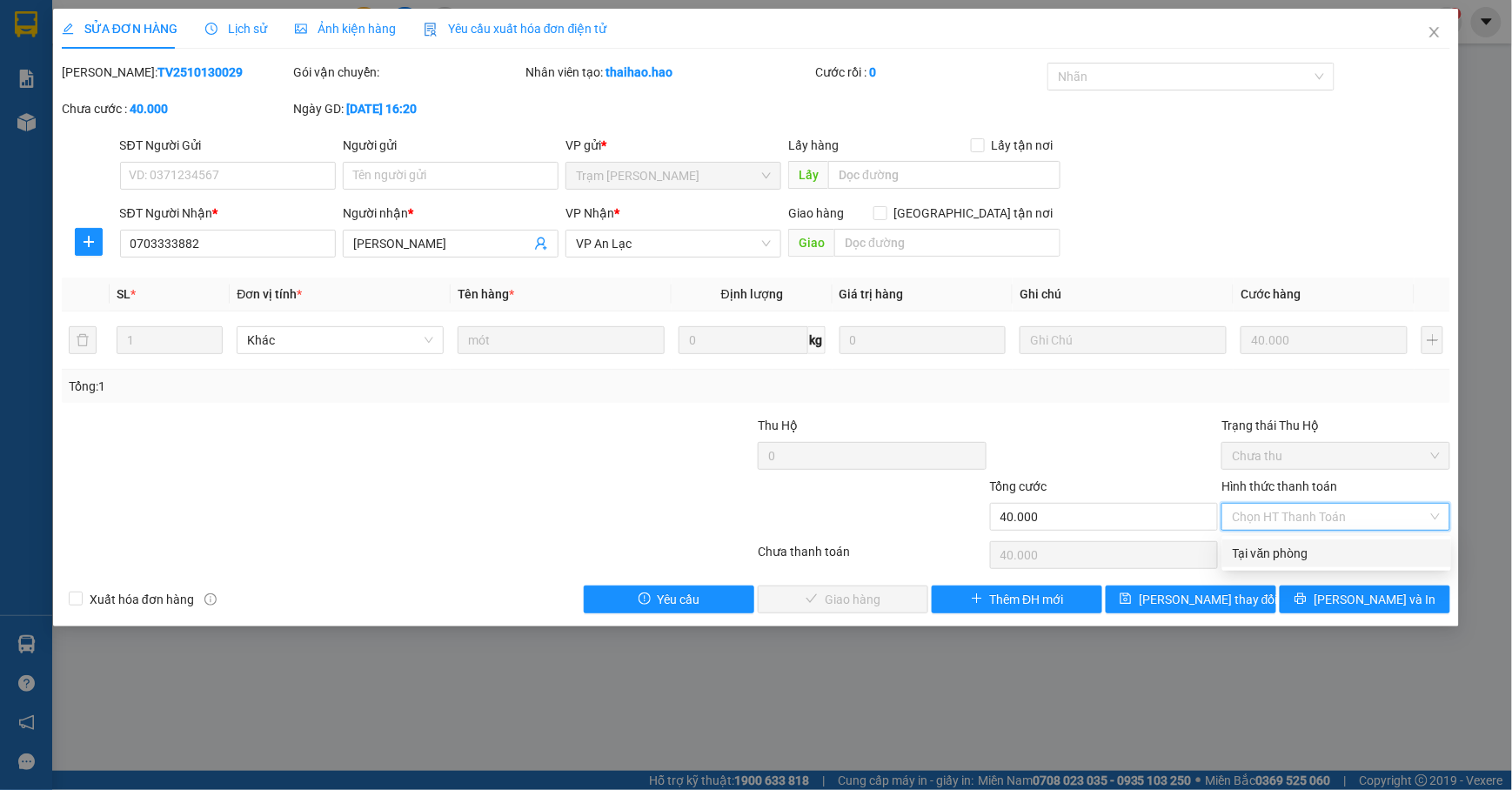
click at [1319, 544] on div "Tại văn phòng" at bounding box center [1337, 553] width 208 height 19
type input "0"
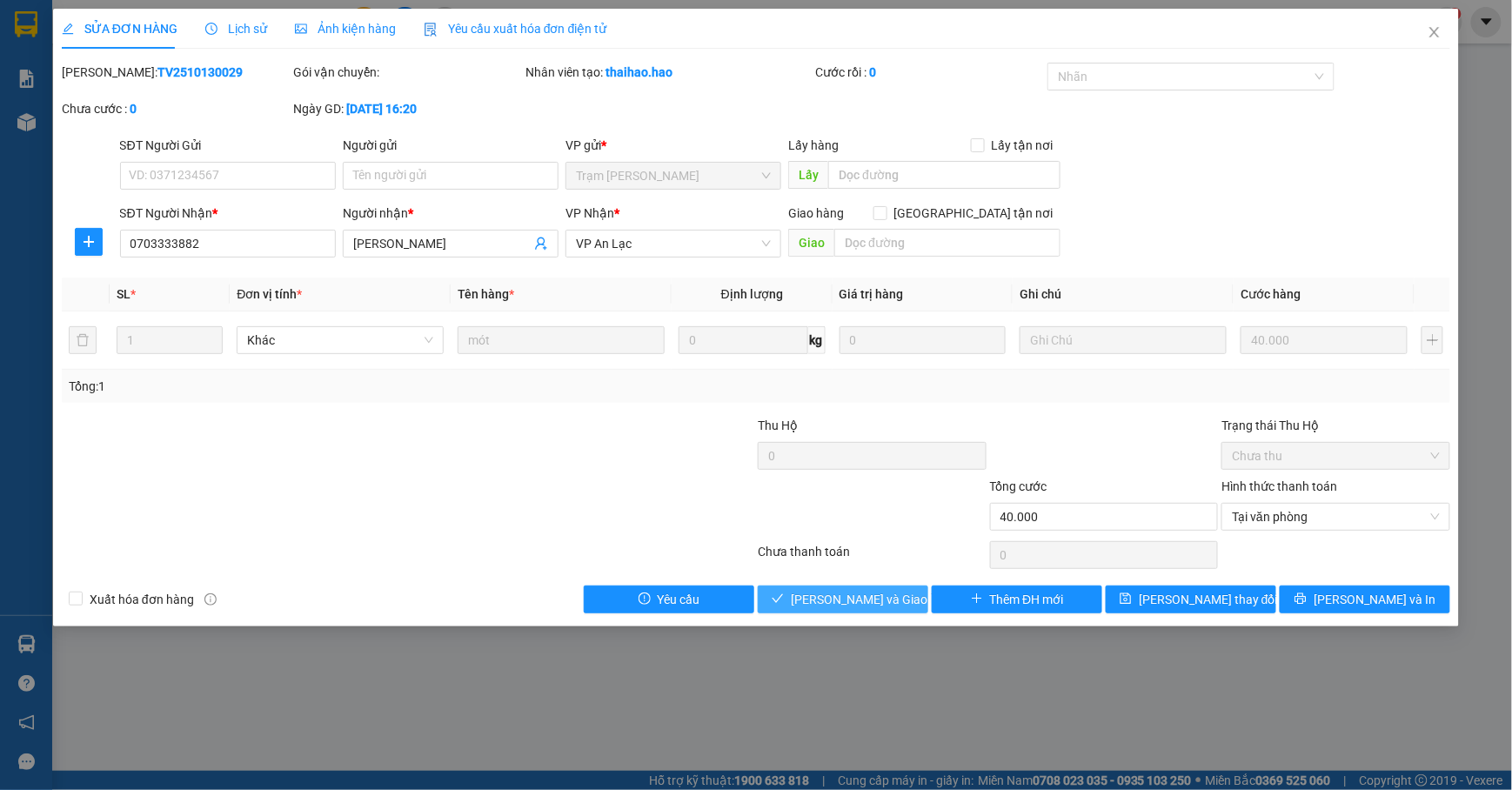
click at [868, 590] on button "[PERSON_NAME] và Giao hàng" at bounding box center [843, 599] width 171 height 28
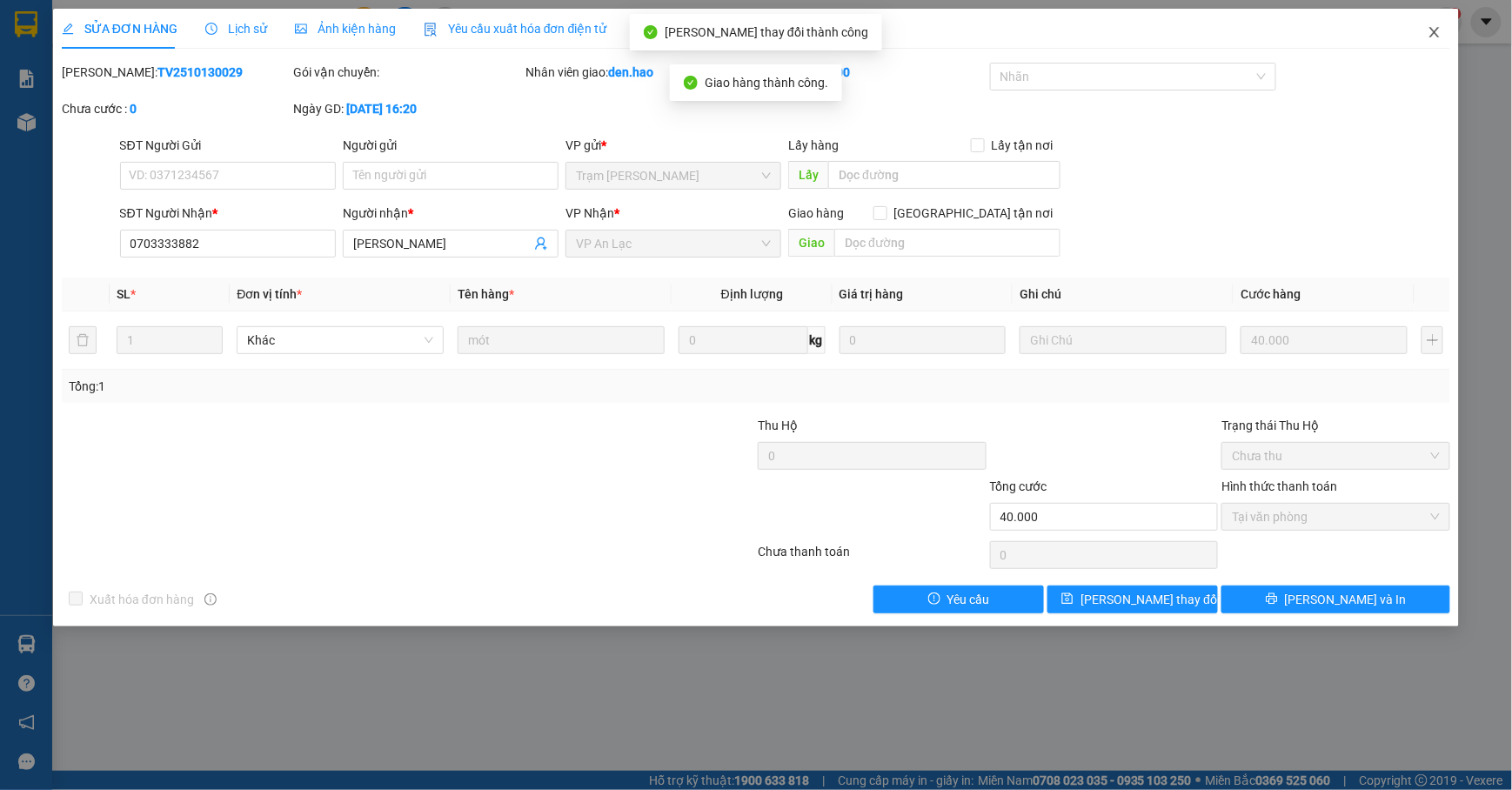
click at [1409, 35] on icon "close" at bounding box center [1435, 32] width 14 height 14
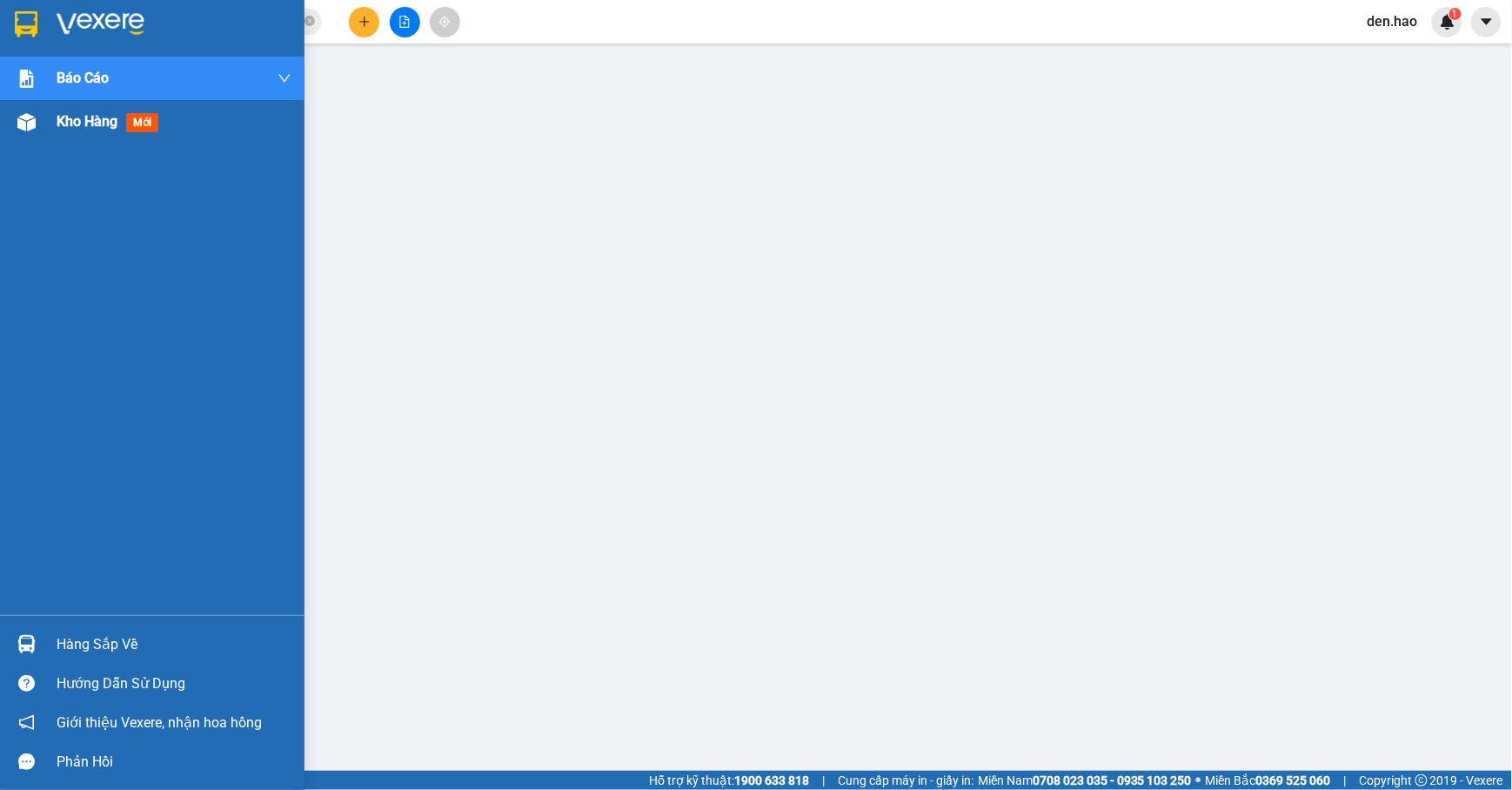
click at [57, 116] on span "Kho hàng" at bounding box center [87, 121] width 61 height 16
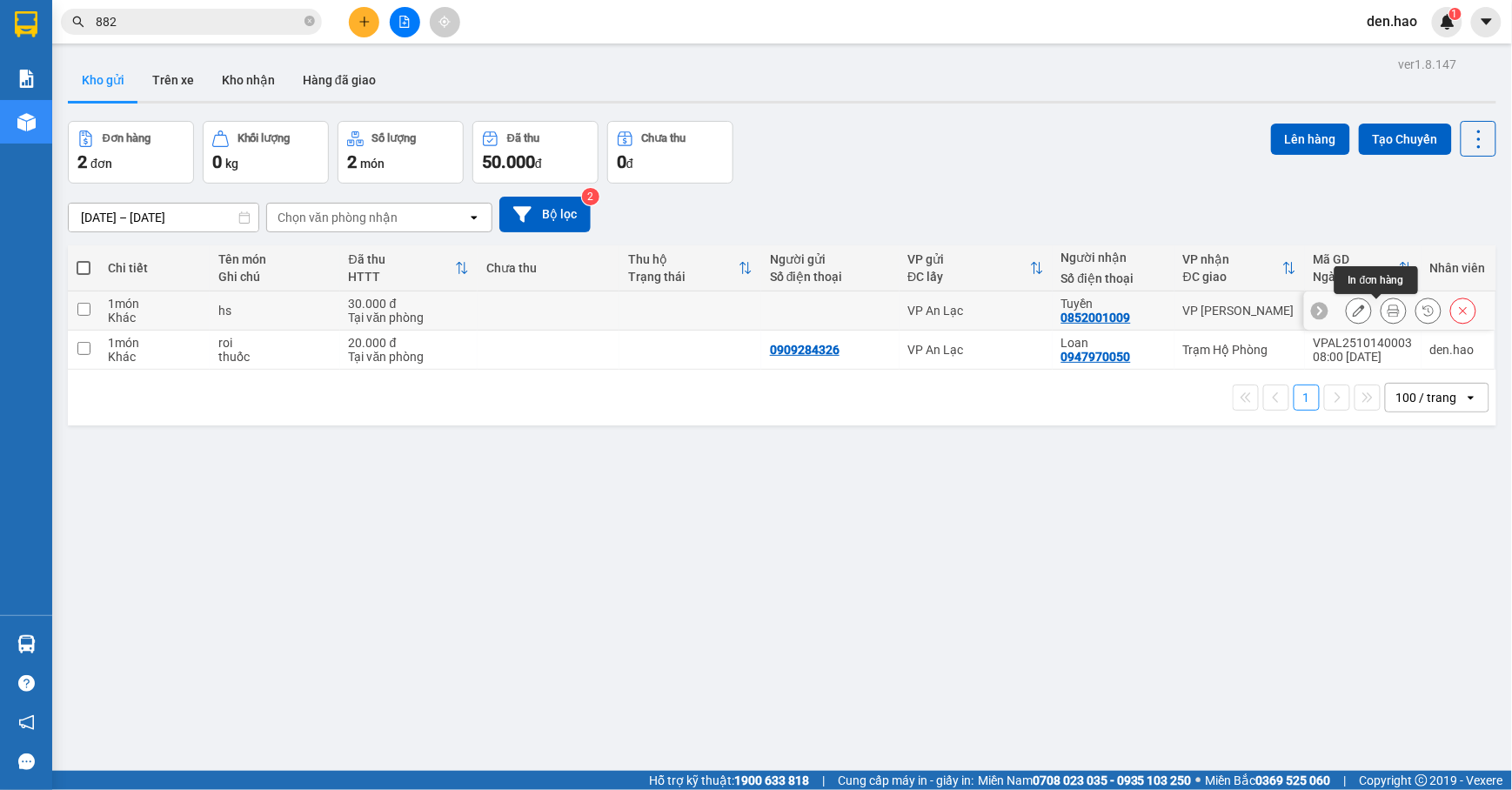
click at [1382, 311] on button at bounding box center [1393, 312] width 24 height 31
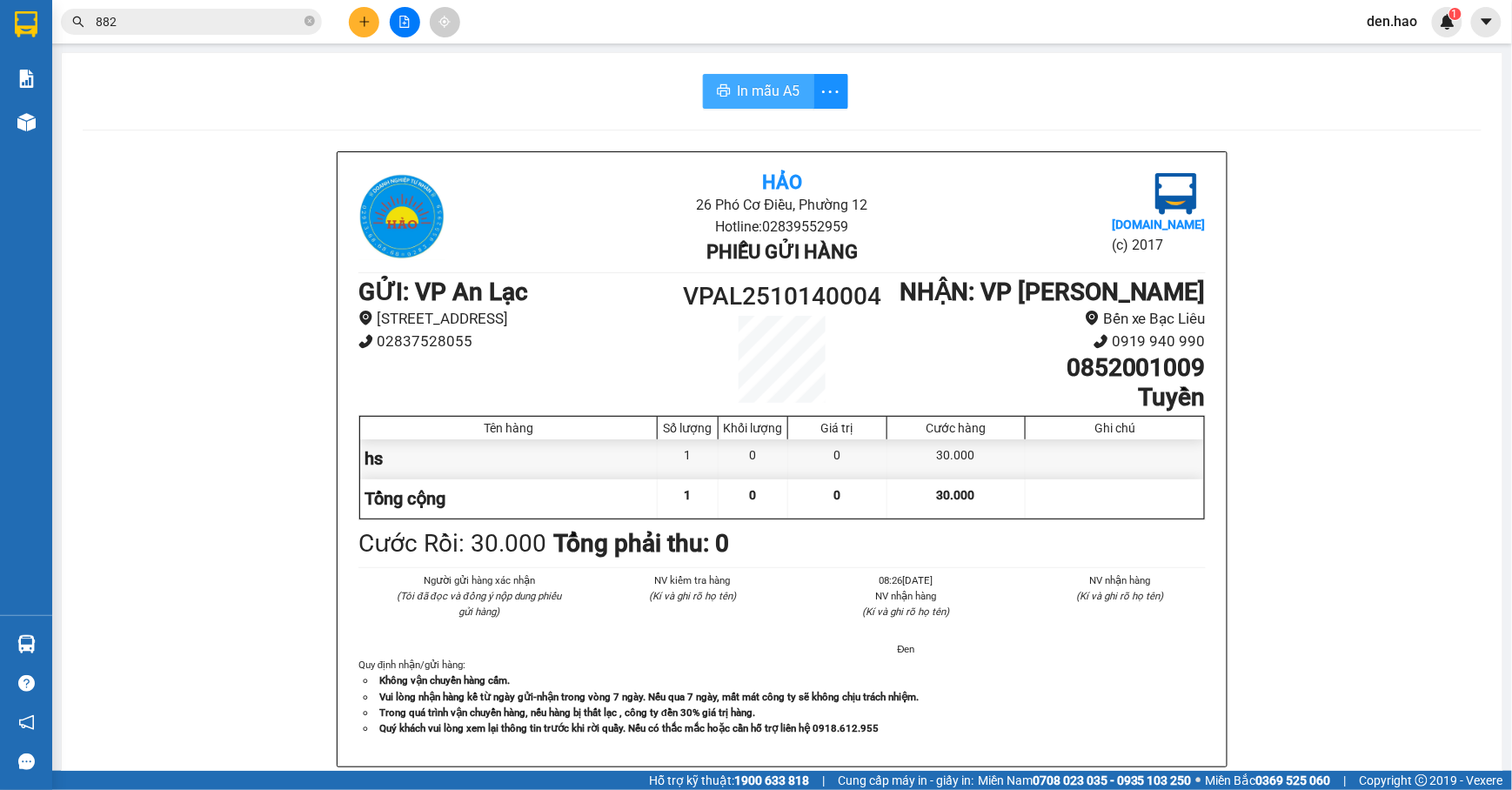
click at [703, 82] on button "In mẫu A5" at bounding box center [759, 91] width 111 height 35
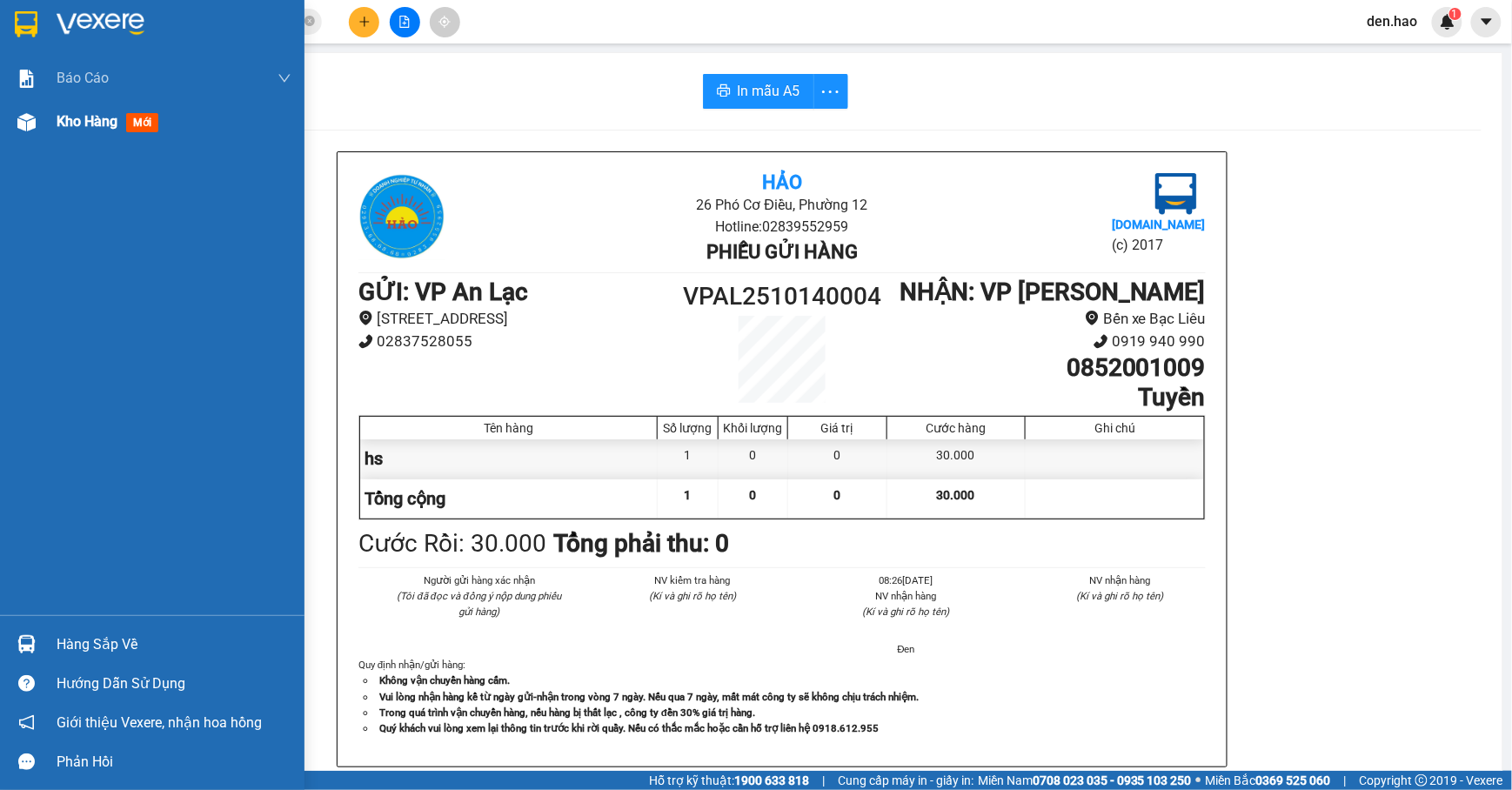
click at [128, 122] on span "mới" at bounding box center [143, 122] width 32 height 19
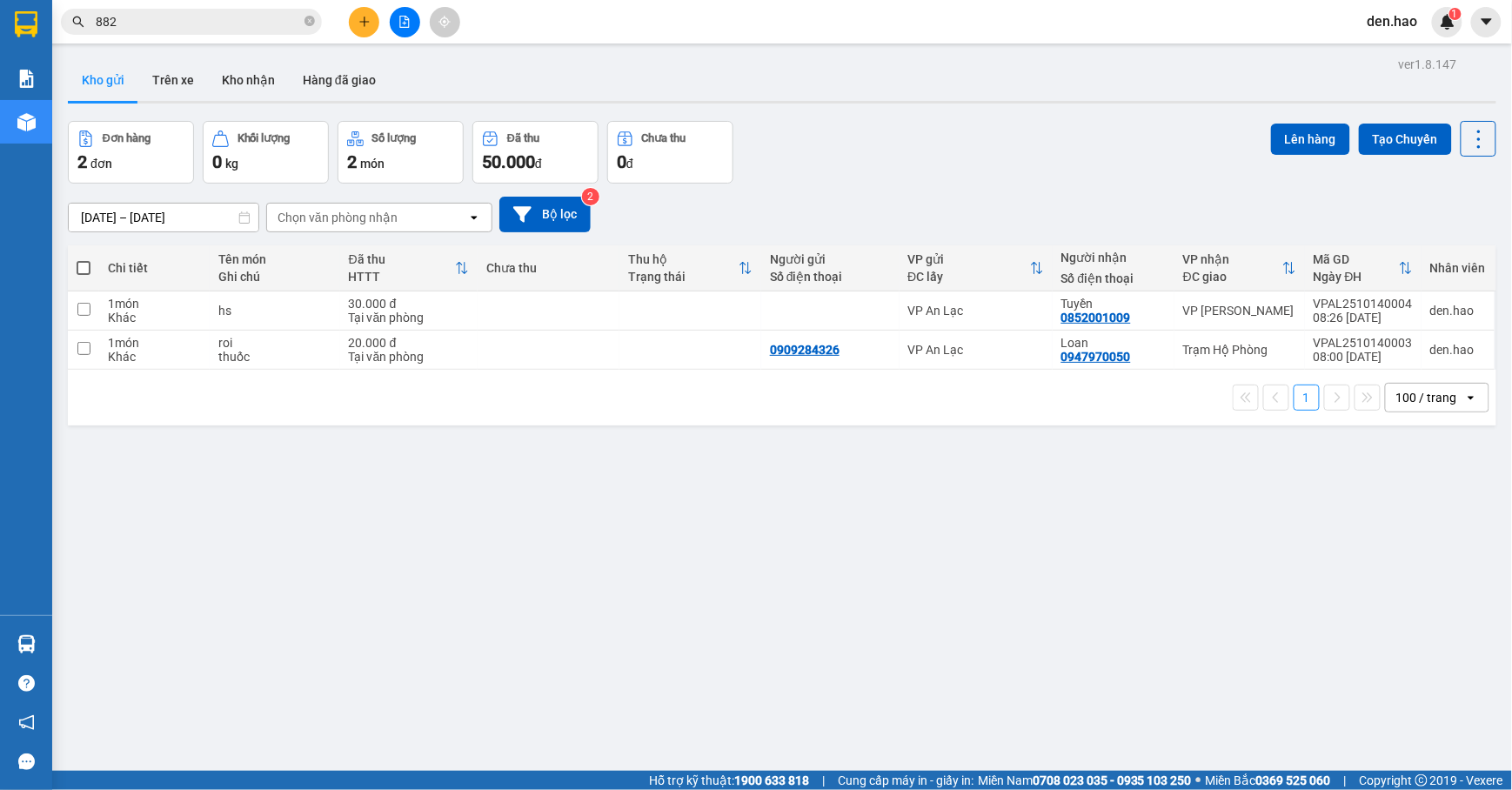
click at [87, 261] on label at bounding box center [84, 268] width 14 height 17
click at [84, 259] on input "checkbox" at bounding box center [84, 259] width 0 height 0
checkbox input "true"
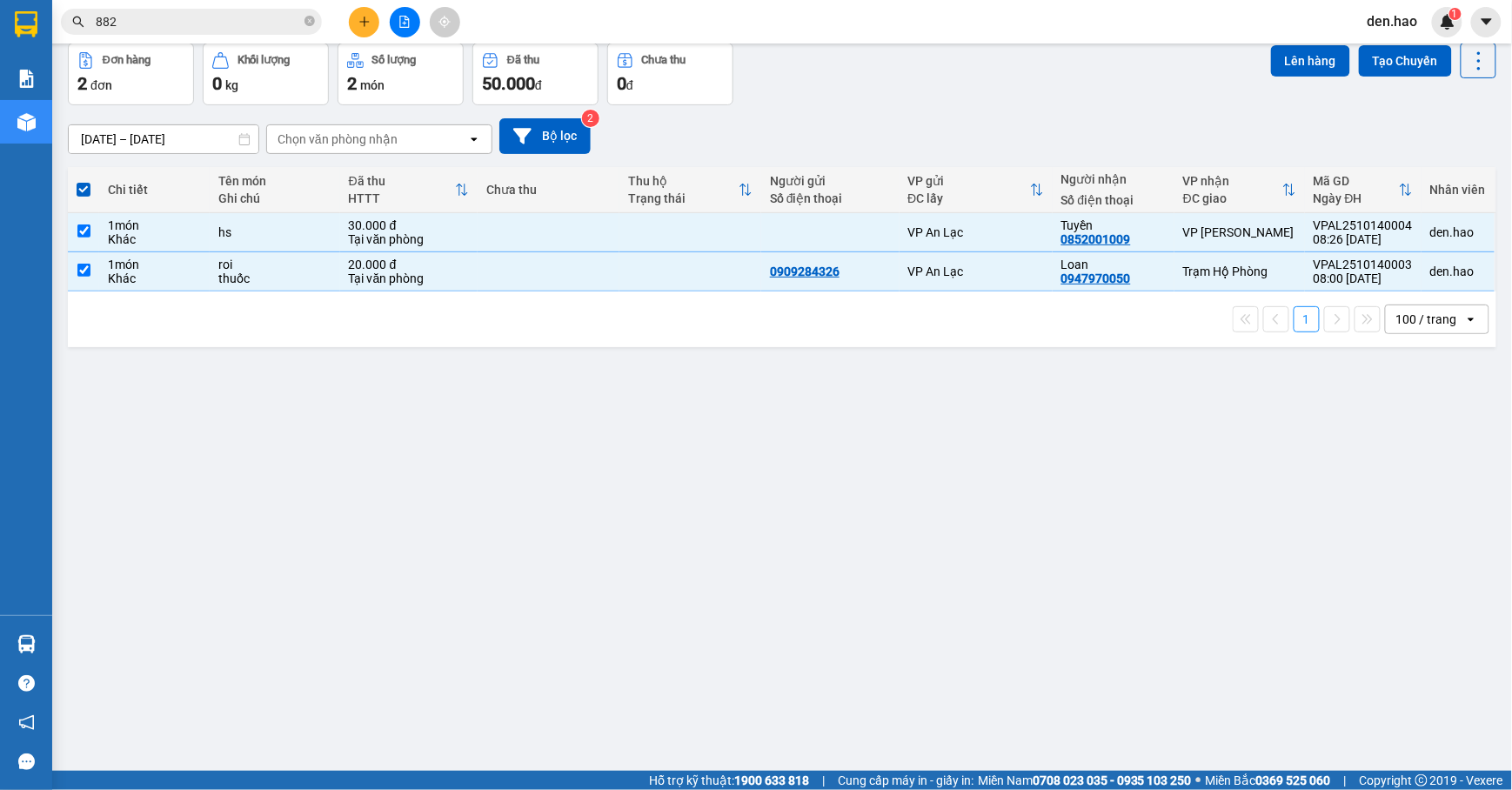
scroll to position [80, 0]
click at [1409, 320] on icon "open" at bounding box center [1472, 318] width 14 height 14
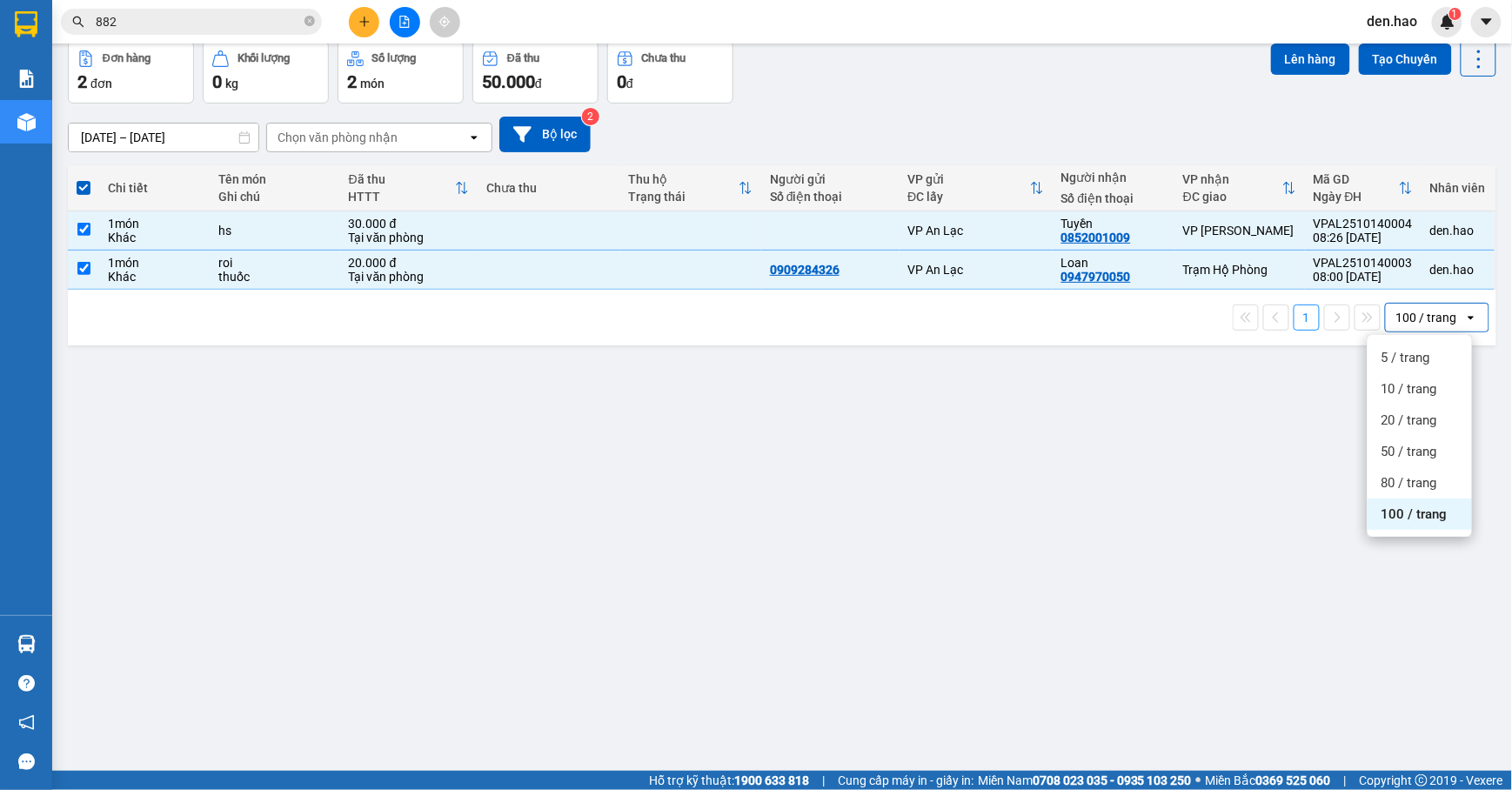
click at [1409, 516] on span "100 / trang" at bounding box center [1415, 514] width 66 height 17
click at [75, 193] on th at bounding box center [84, 188] width 31 height 46
click at [76, 193] on span at bounding box center [84, 189] width 14 height 14
click at [84, 180] on input "checkbox" at bounding box center [84, 180] width 0 height 0
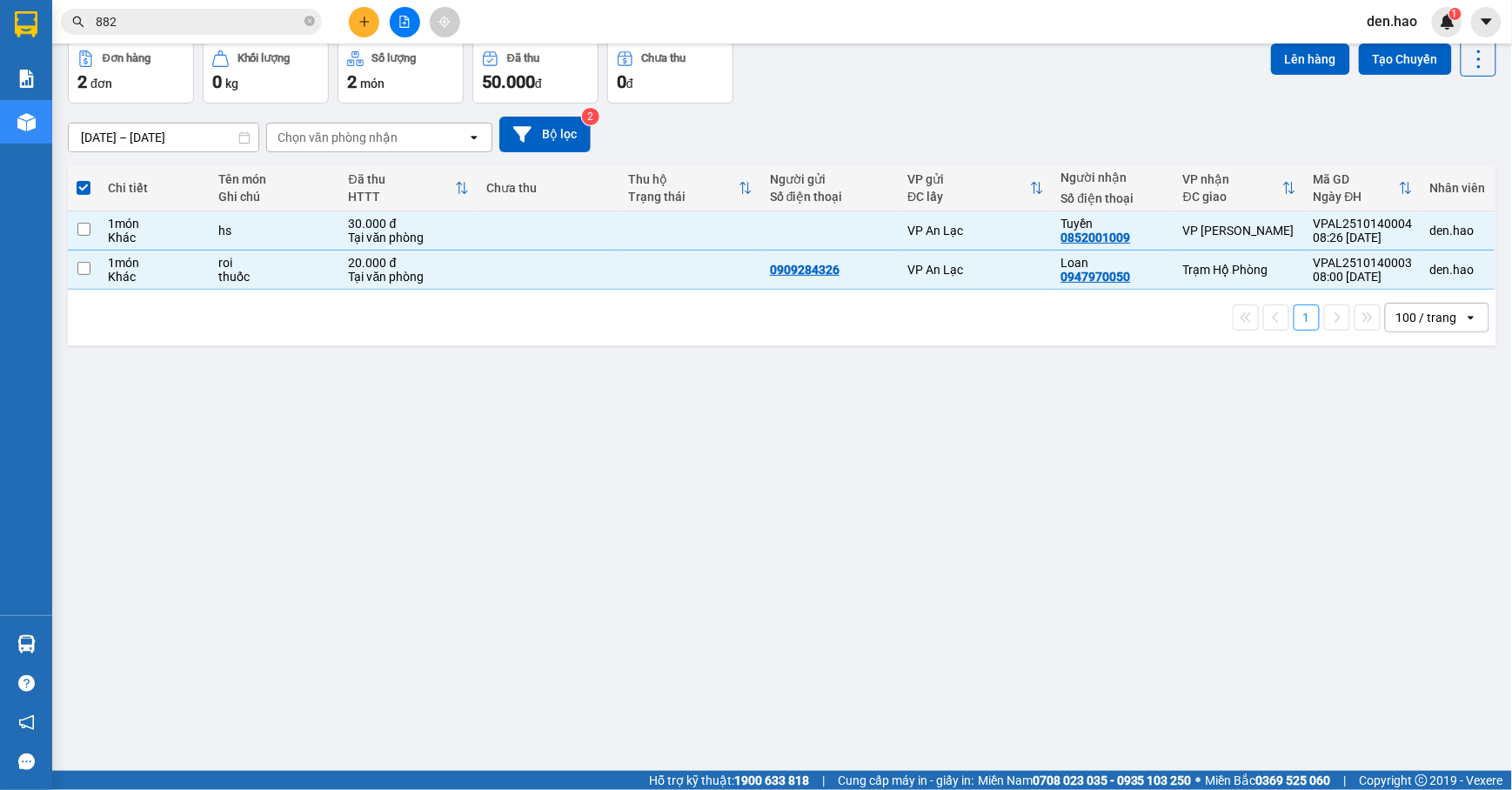
checkbox input "false"
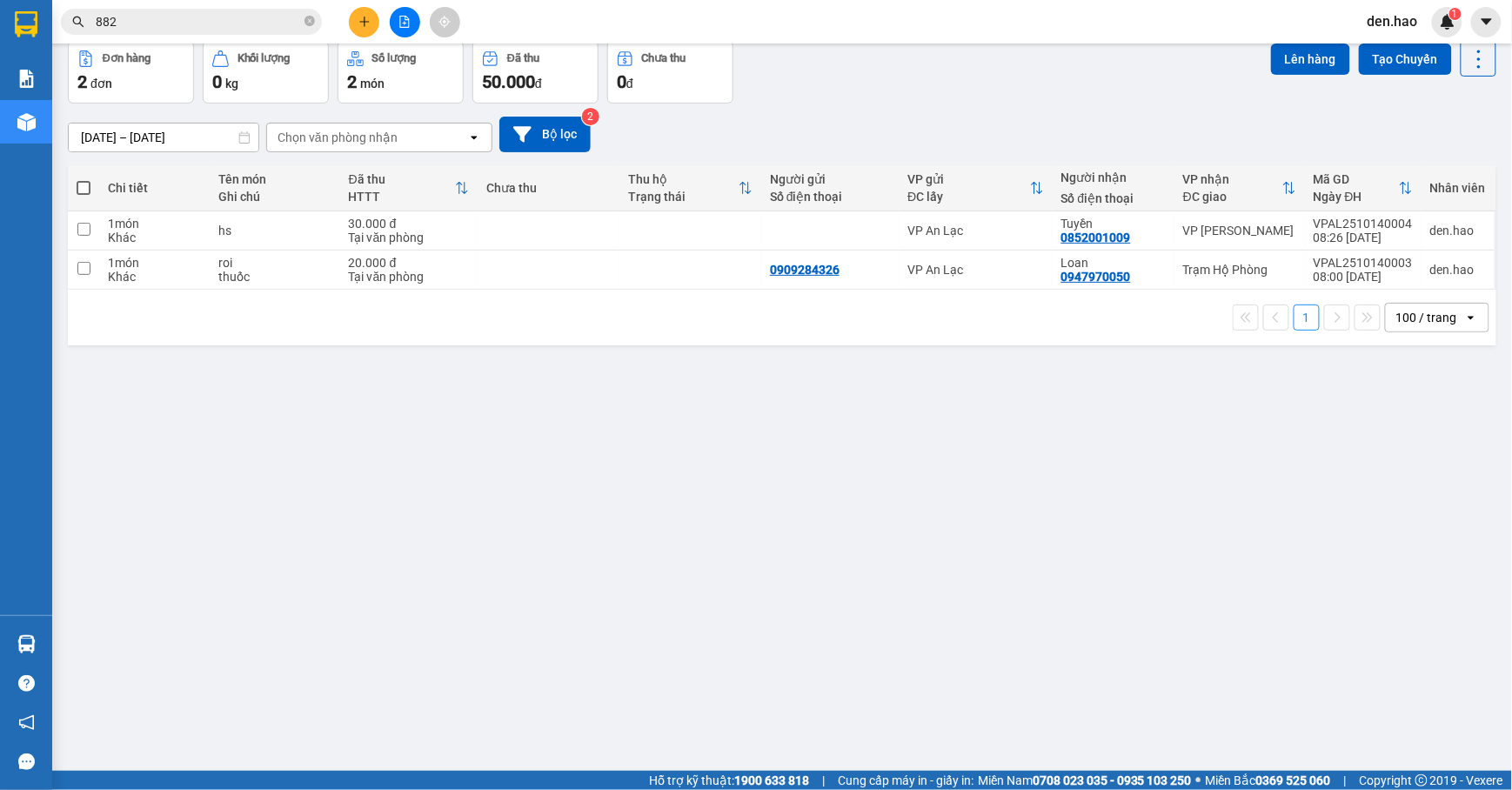
click at [84, 181] on label at bounding box center [84, 188] width 14 height 17
click at [84, 180] on input "checkbox" at bounding box center [84, 180] width 0 height 0
checkbox input "true"
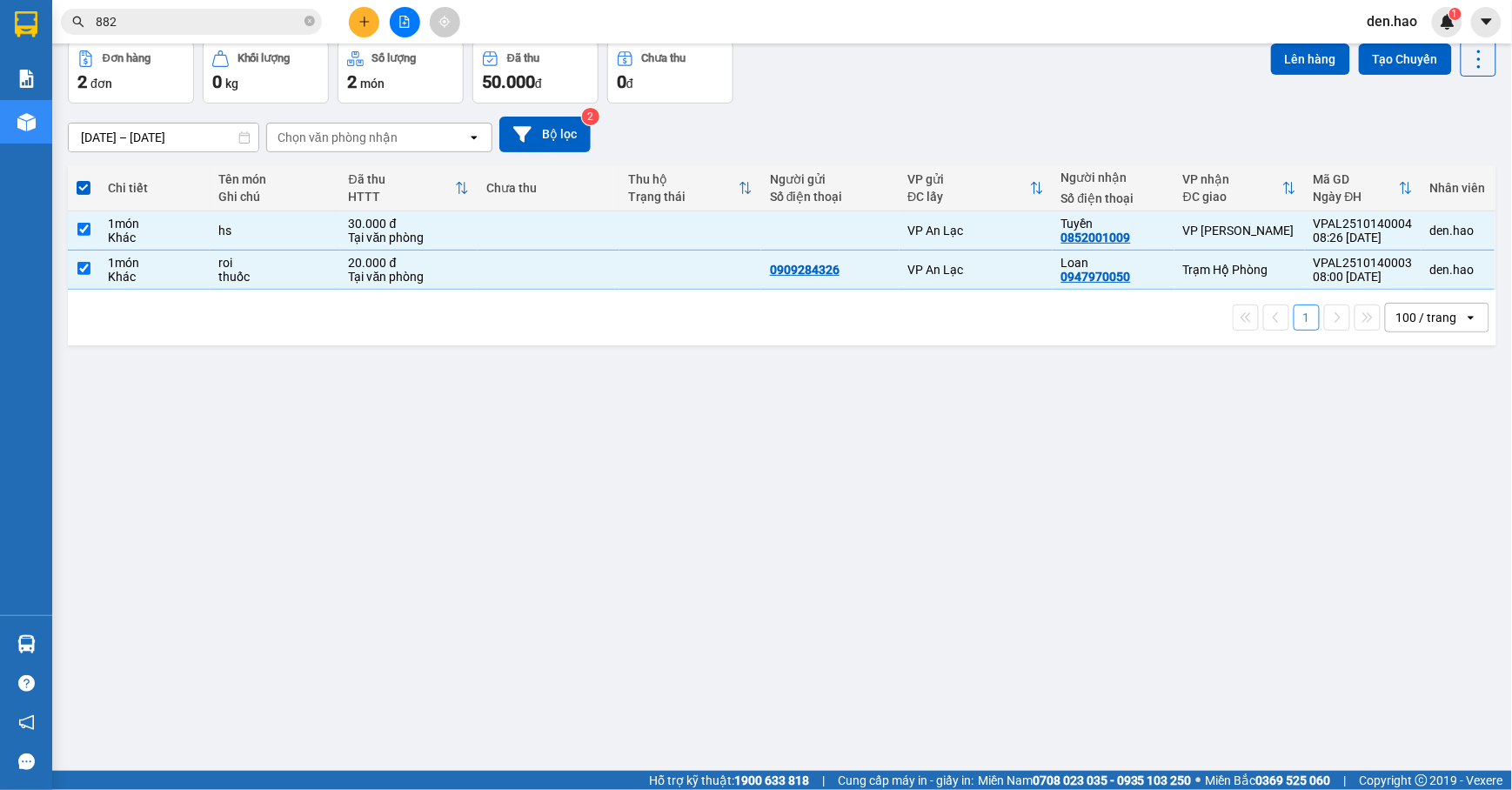
click at [84, 181] on label at bounding box center [84, 188] width 14 height 17
click at [84, 180] on input "checkbox" at bounding box center [84, 180] width 0 height 0
checkbox input "false"
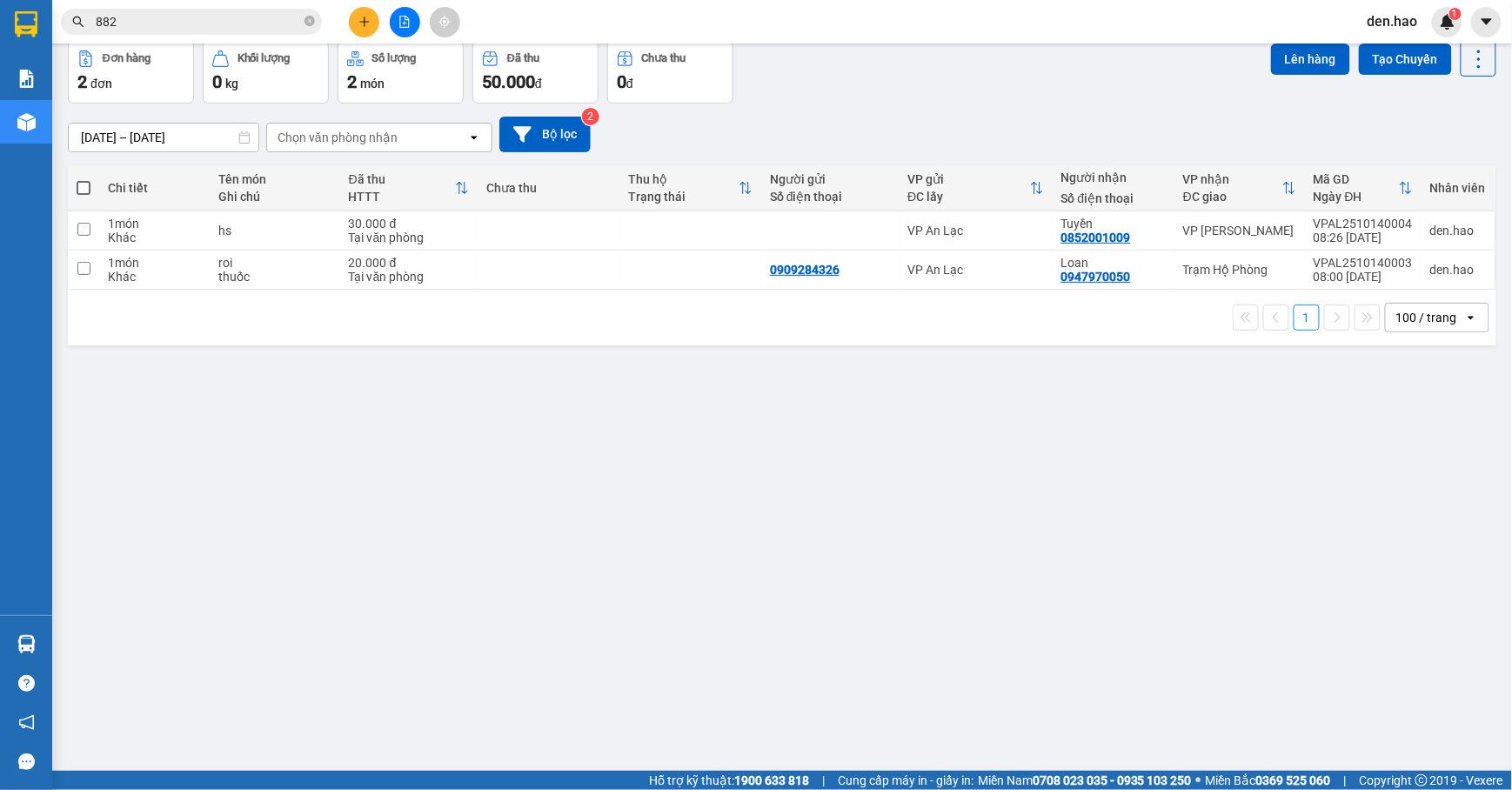
click at [84, 181] on label at bounding box center [84, 188] width 14 height 17
click at [84, 180] on input "checkbox" at bounding box center [84, 180] width 0 height 0
checkbox input "true"
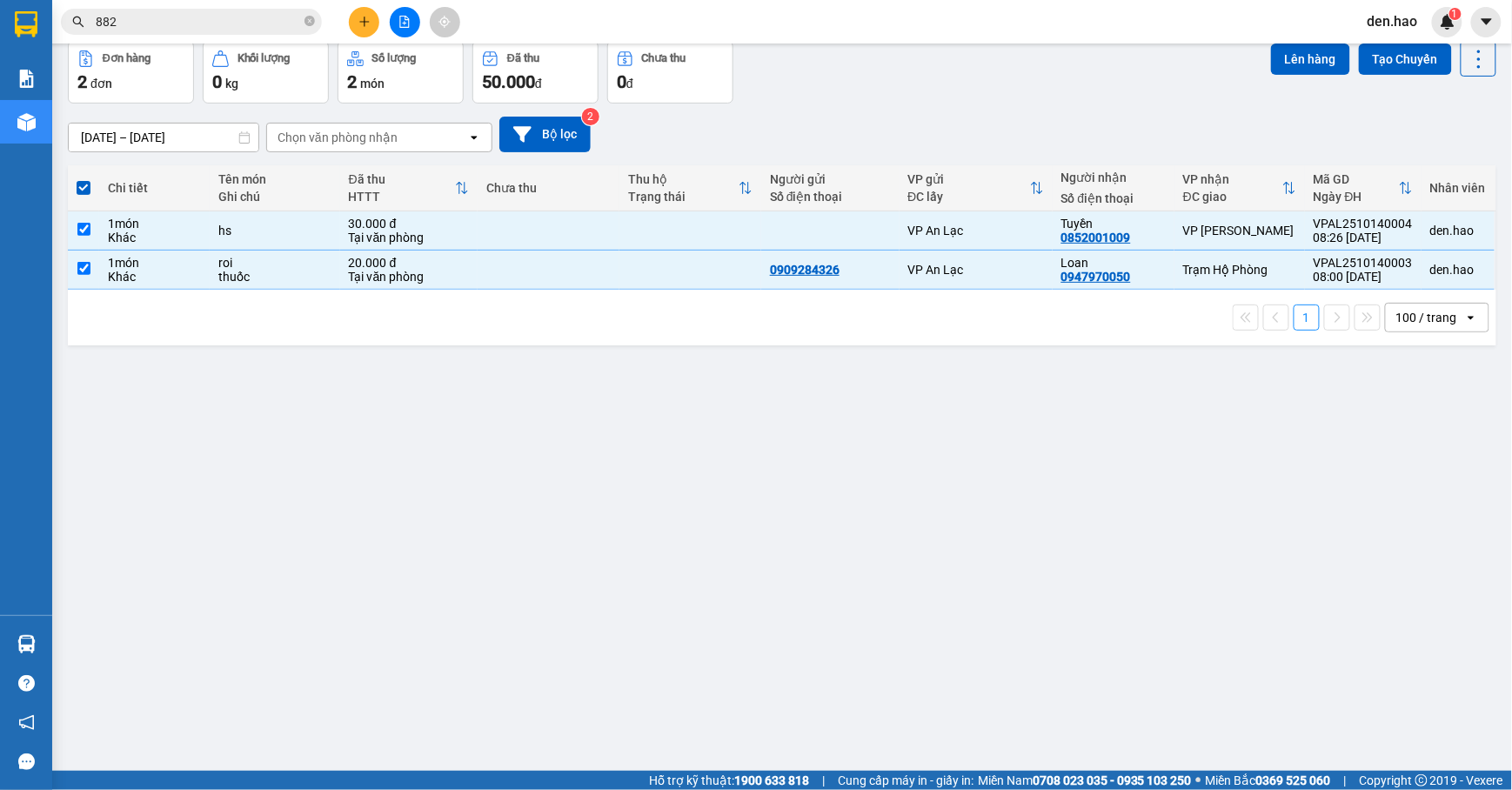
click at [84, 181] on label at bounding box center [84, 188] width 14 height 17
click at [84, 180] on input "checkbox" at bounding box center [84, 180] width 0 height 0
checkbox input "false"
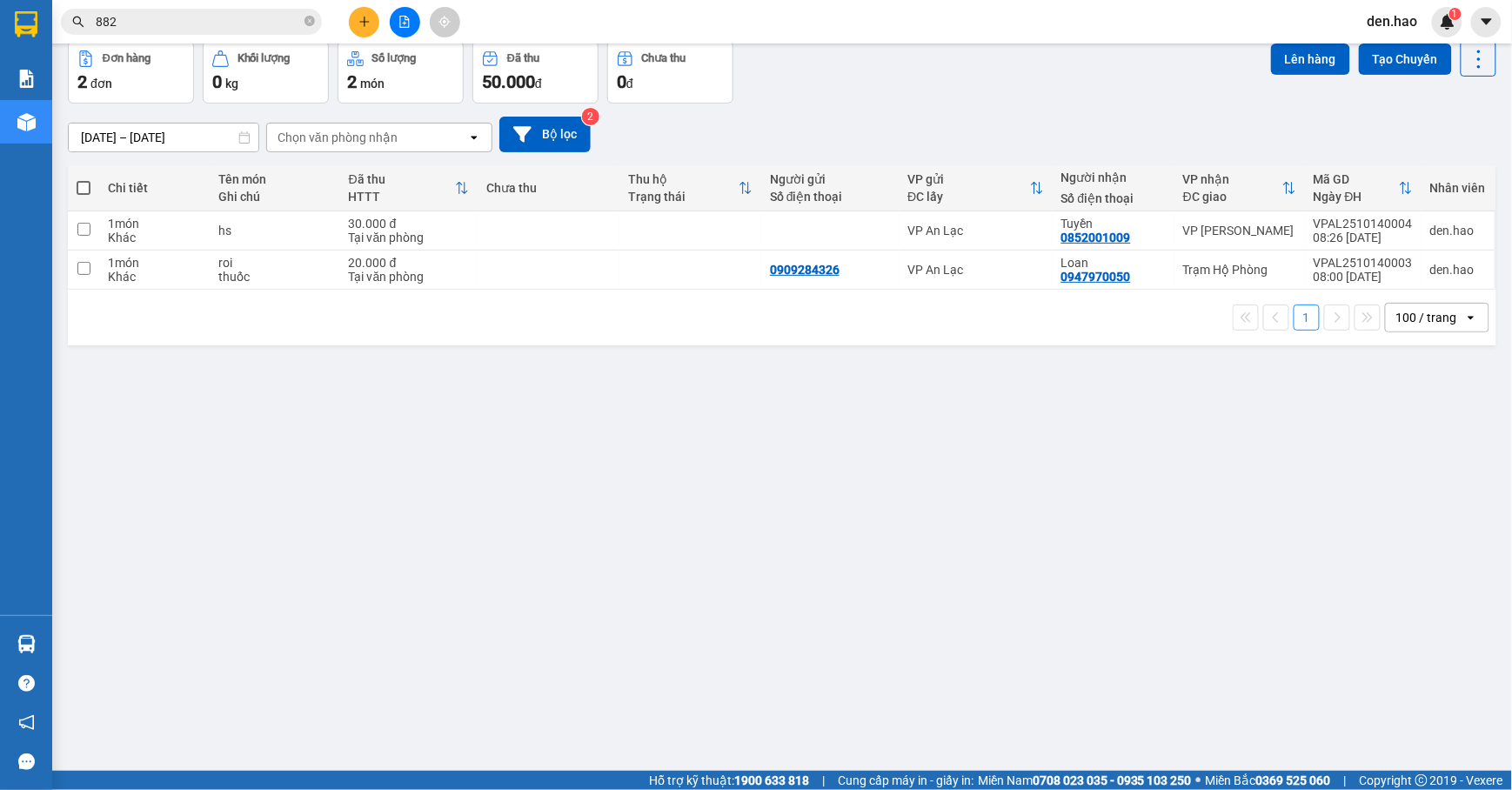
click at [318, 25] on span "882" at bounding box center [191, 22] width 261 height 26
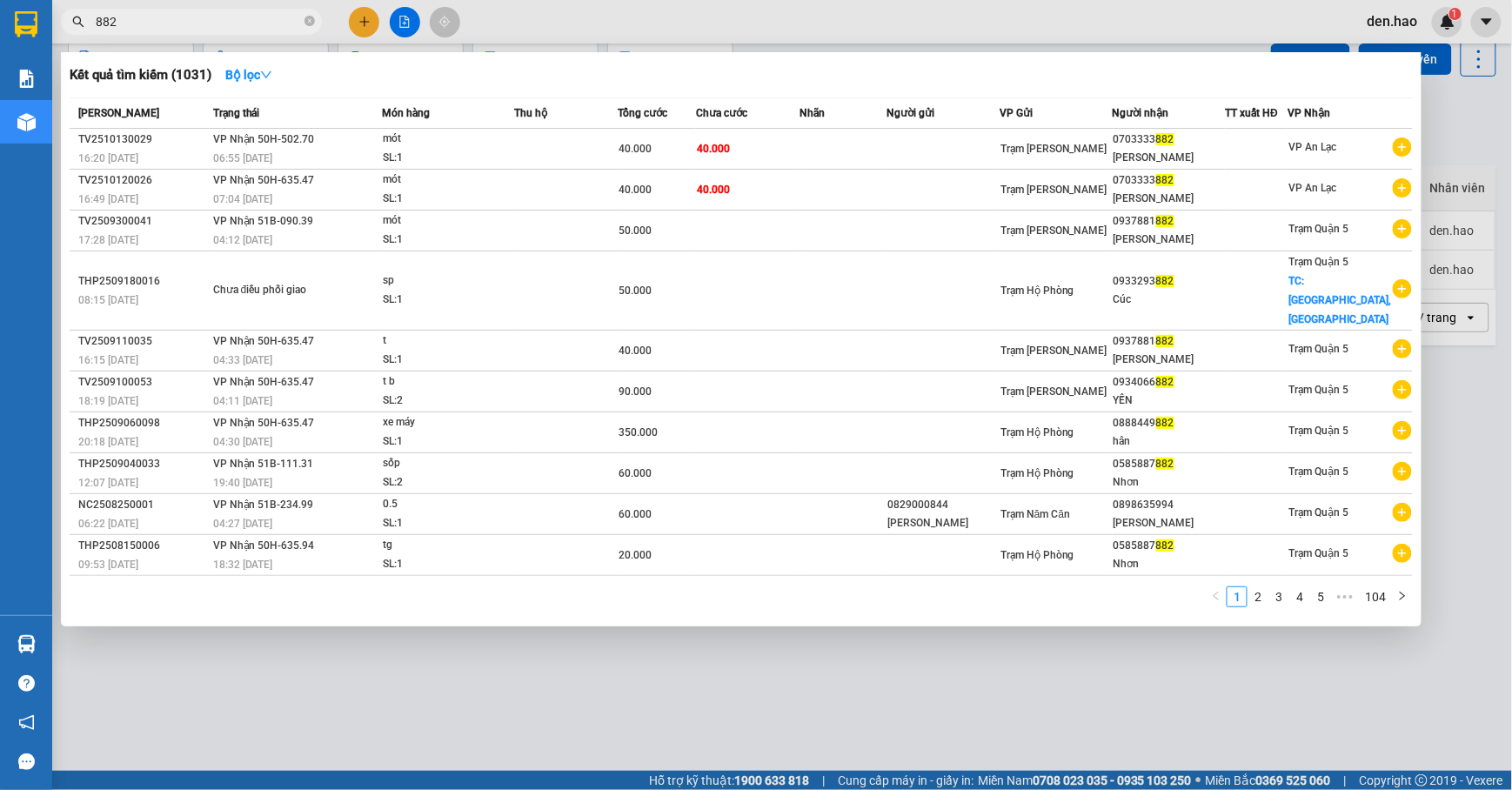
click at [313, 24] on icon "close-circle" at bounding box center [310, 21] width 11 height 11
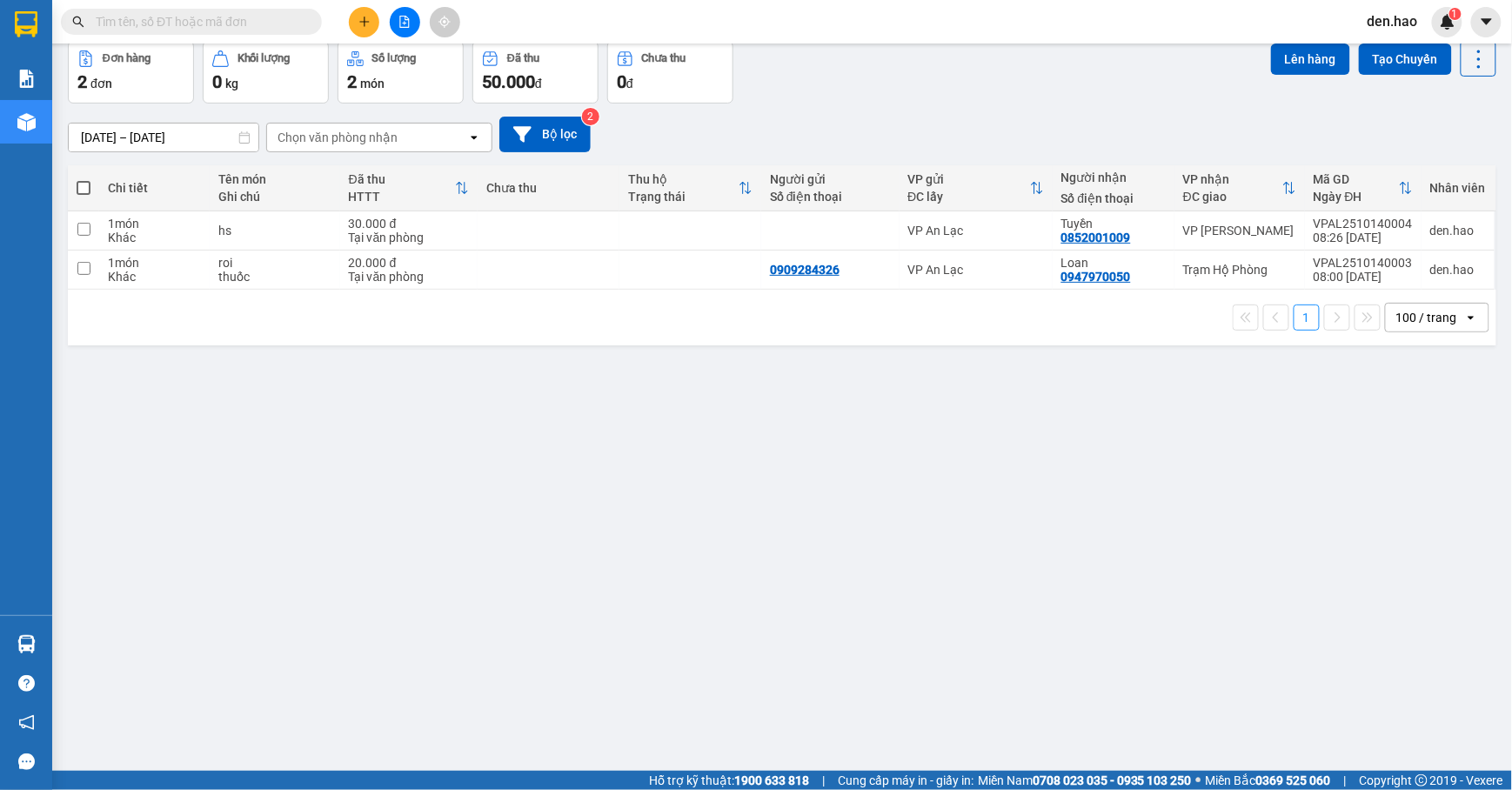
click at [228, 22] on input "text" at bounding box center [198, 22] width 206 height 19
type input "4"
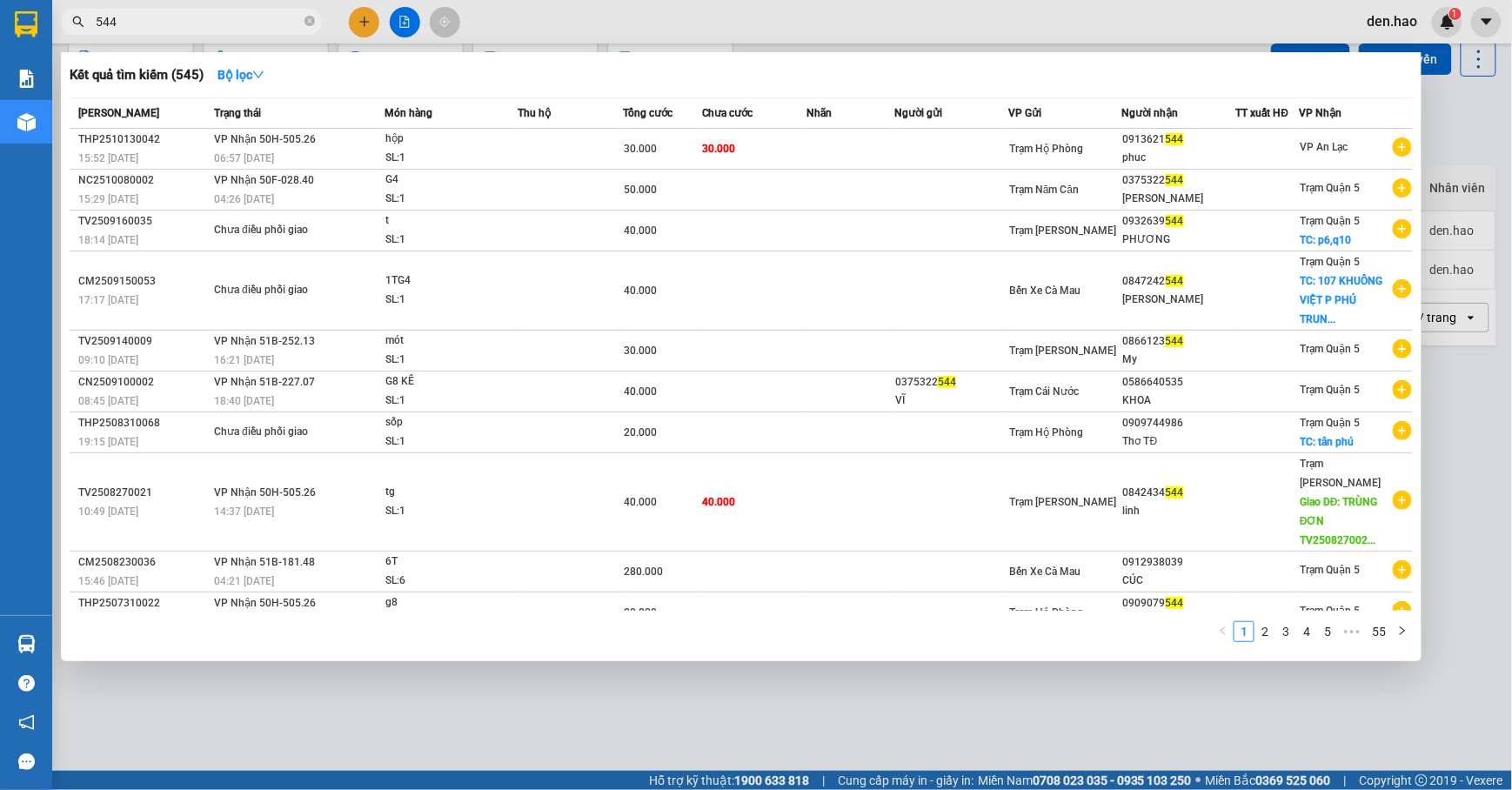
type input "544"
click at [569, 700] on div at bounding box center [756, 395] width 1512 height 790
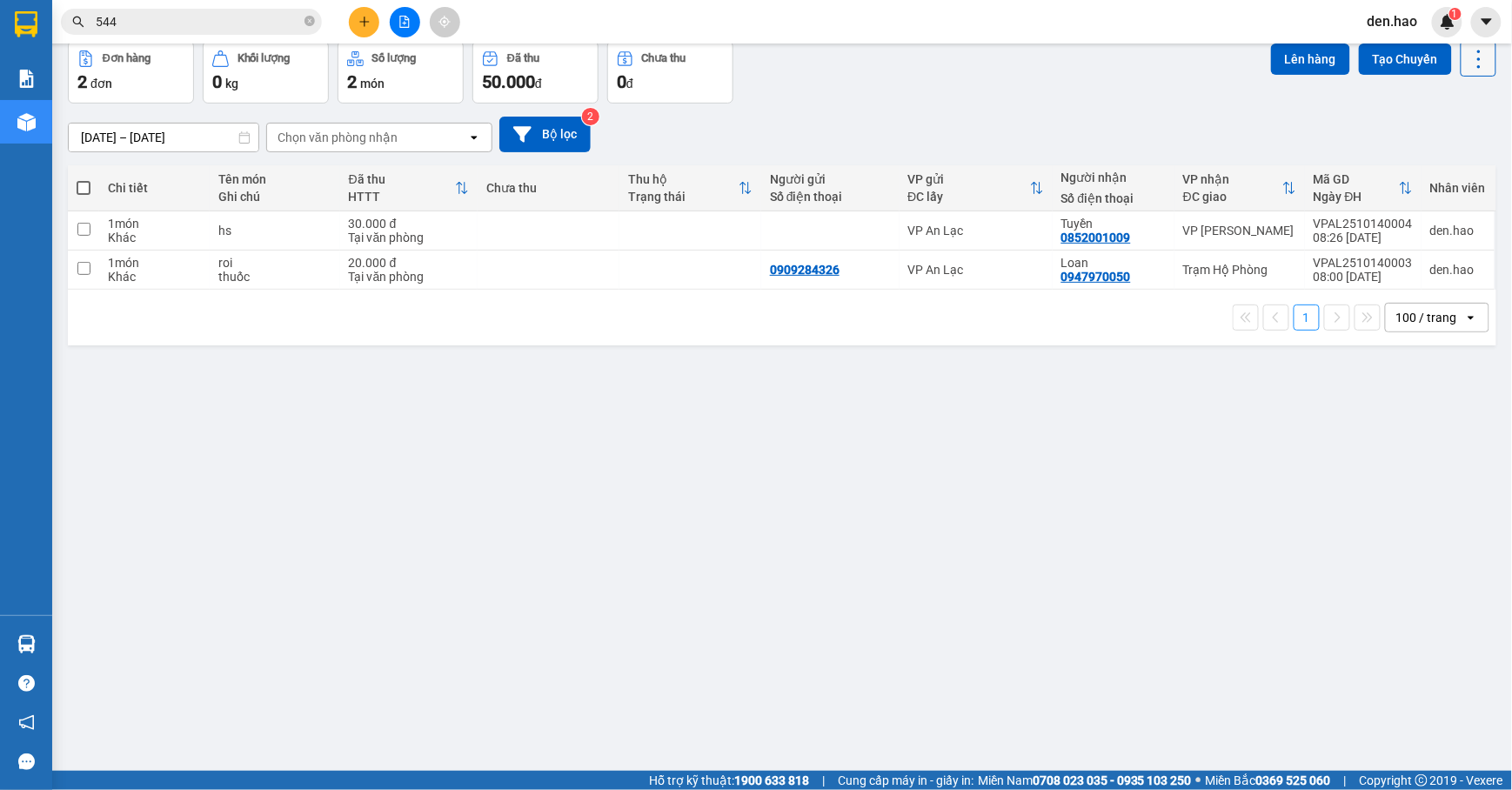
click at [1409, 68] on icon at bounding box center [1479, 58] width 24 height 24
click at [1409, 171] on span "Làm mới" at bounding box center [1437, 167] width 48 height 17
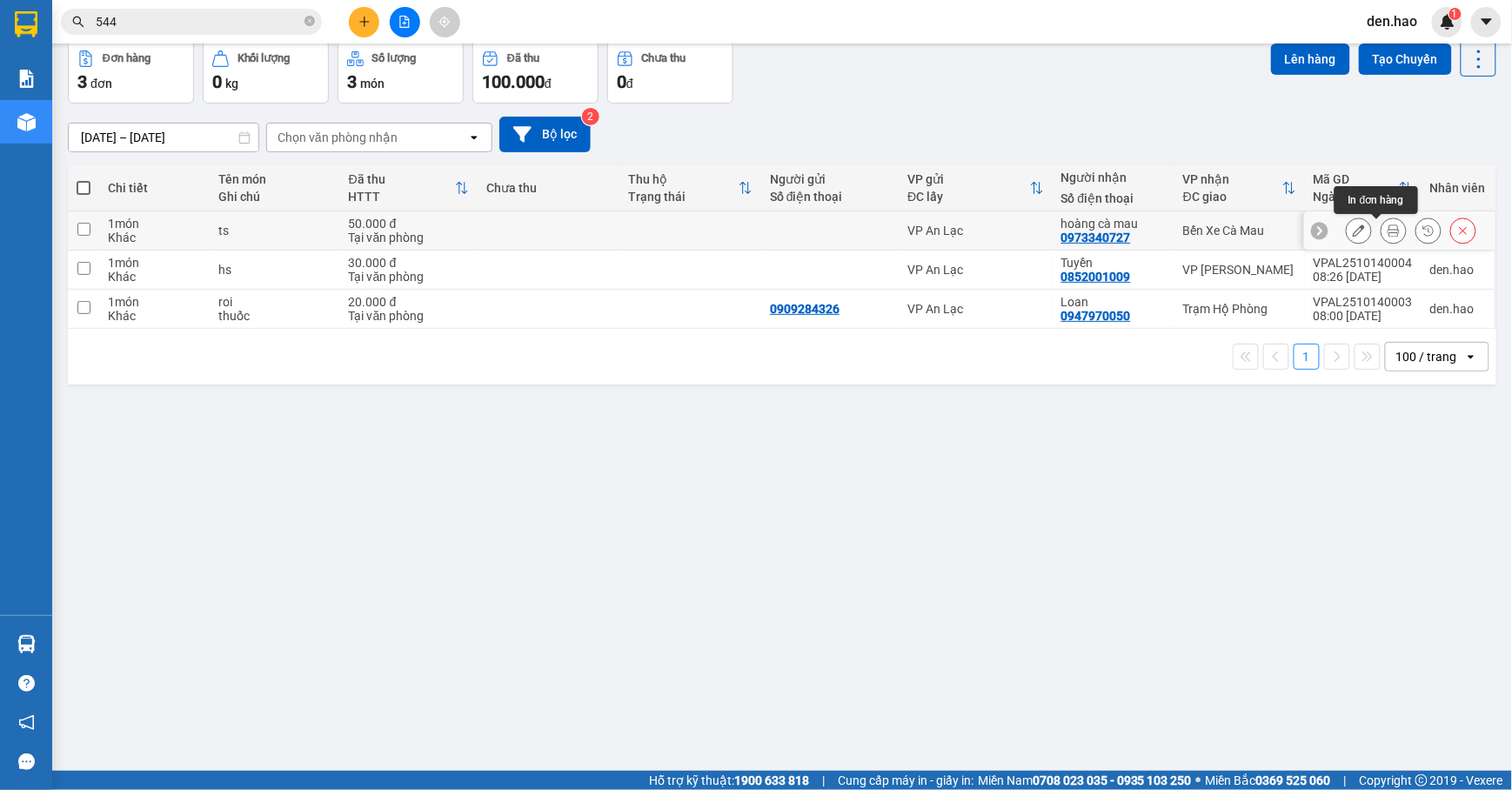
click at [1386, 234] on button at bounding box center [1393, 231] width 24 height 31
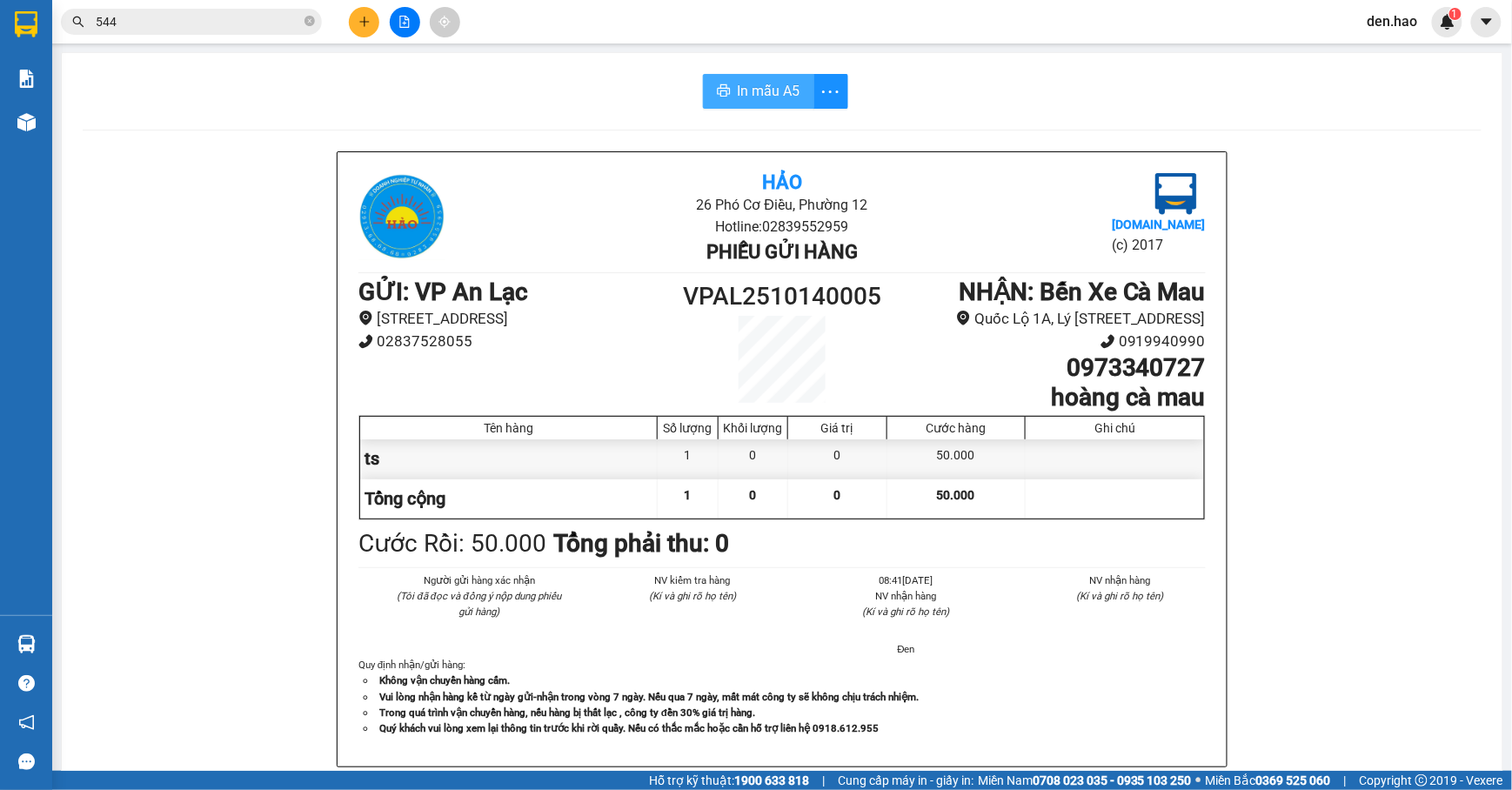
click at [759, 92] on span "In mẫu A5" at bounding box center [769, 91] width 63 height 22
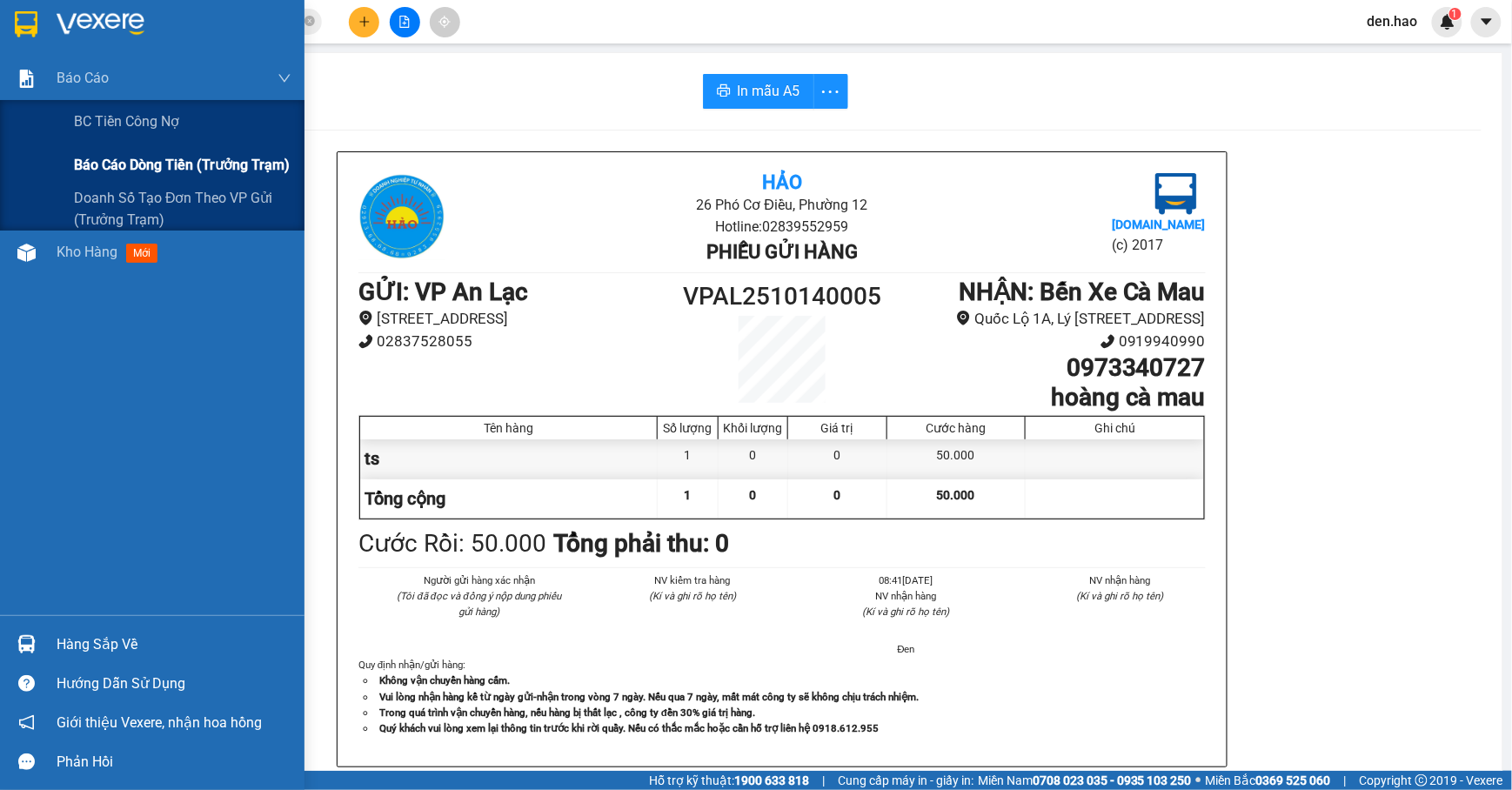
click at [162, 171] on span "Báo cáo dòng tiền (trưởng trạm)" at bounding box center [181, 165] width 215 height 22
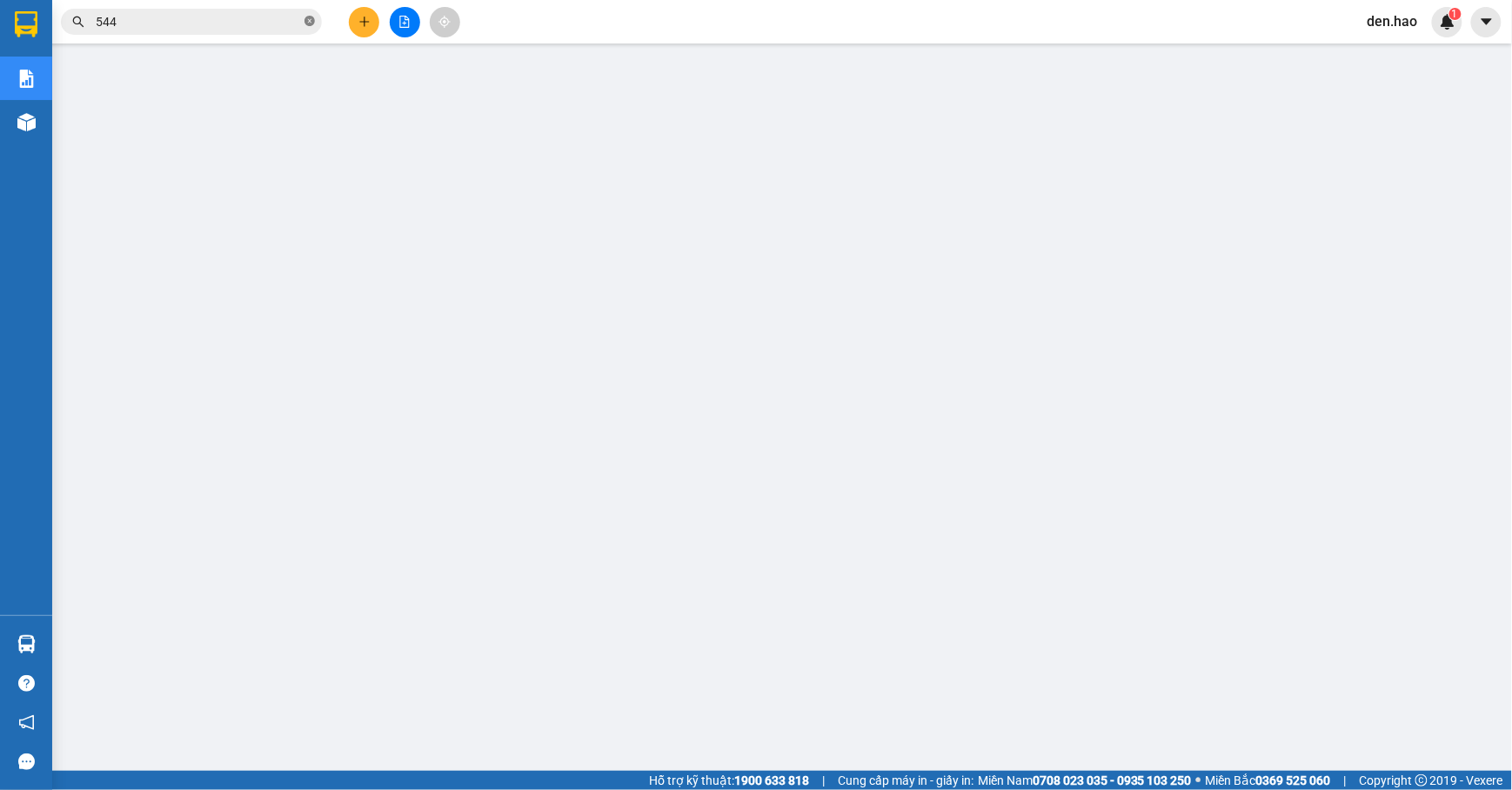
click at [307, 26] on icon "close-circle" at bounding box center [310, 21] width 11 height 11
drag, startPoint x: 353, startPoint y: 26, endPoint x: 364, endPoint y: 26, distance: 11.0
click at [364, 26] on button at bounding box center [365, 22] width 31 height 31
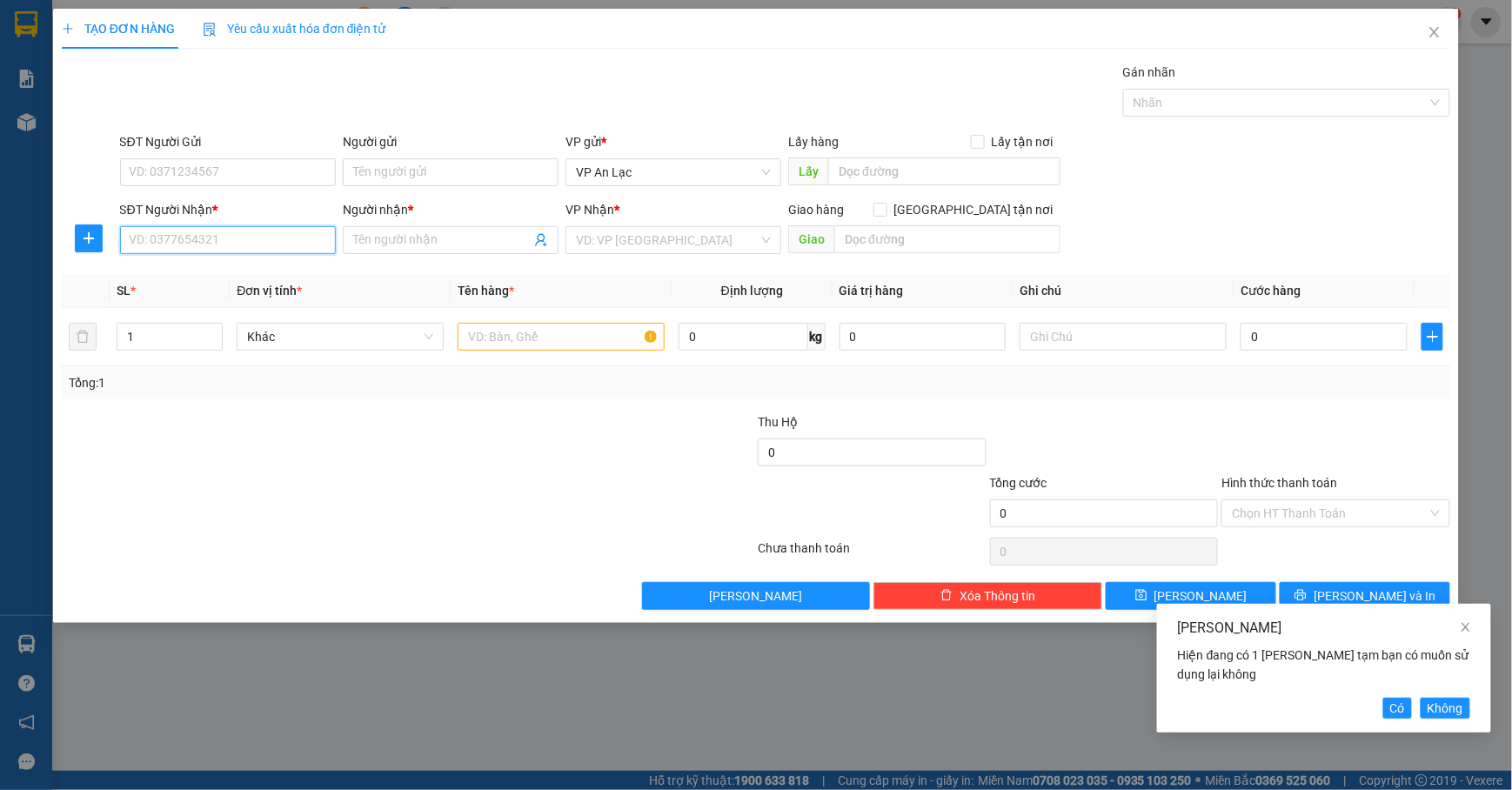
click at [242, 249] on input "SĐT Người Nhận *" at bounding box center [228, 240] width 215 height 28
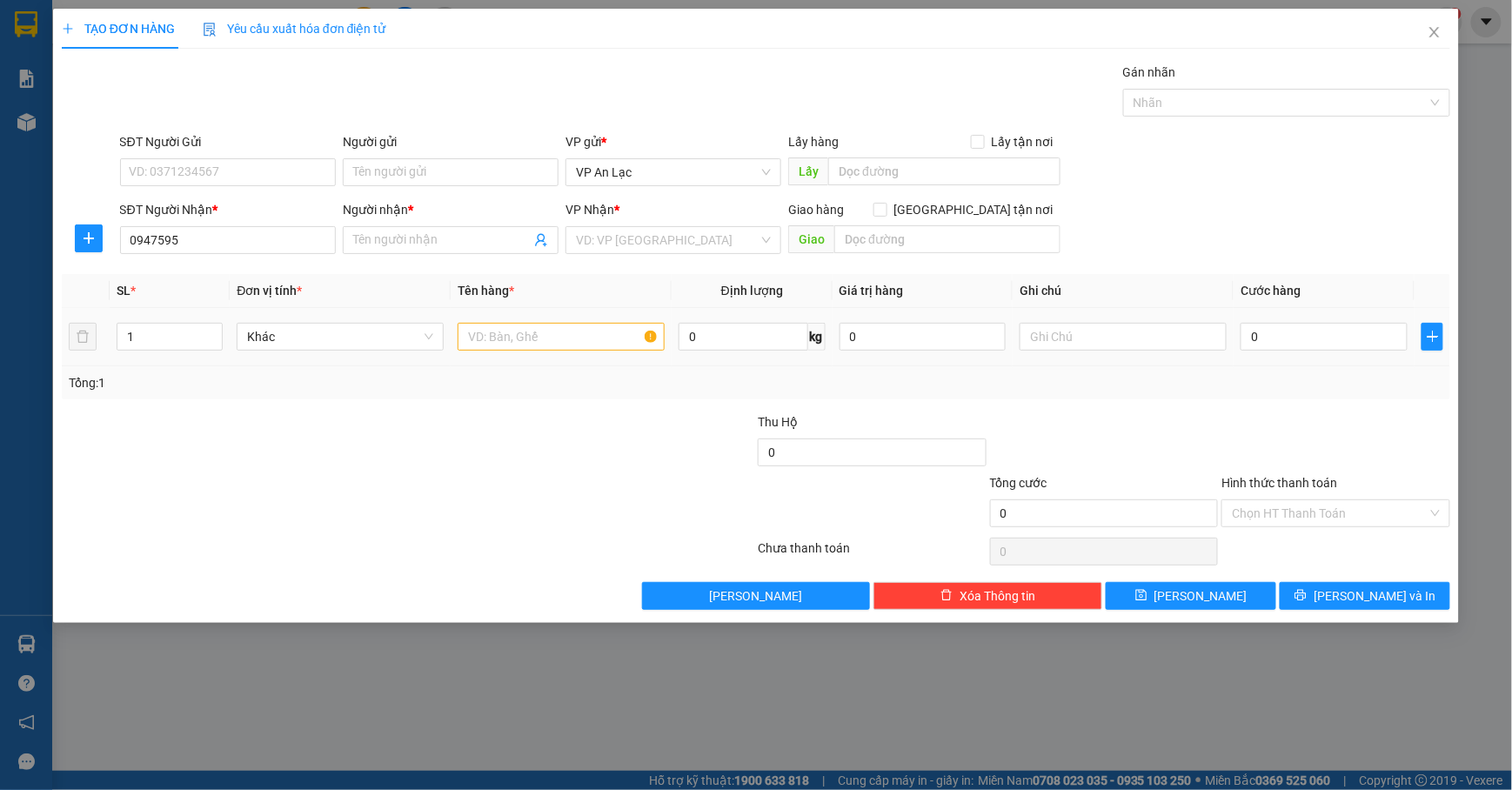
drag, startPoint x: 482, startPoint y: 307, endPoint x: 456, endPoint y: 286, distance: 33.4
click at [480, 303] on th "Tên hàng *" at bounding box center [561, 291] width 221 height 34
click at [235, 238] on input "0947595" at bounding box center [228, 240] width 215 height 28
click at [269, 276] on div "0947595401 - tường mi" at bounding box center [227, 276] width 195 height 19
type input "0947595401"
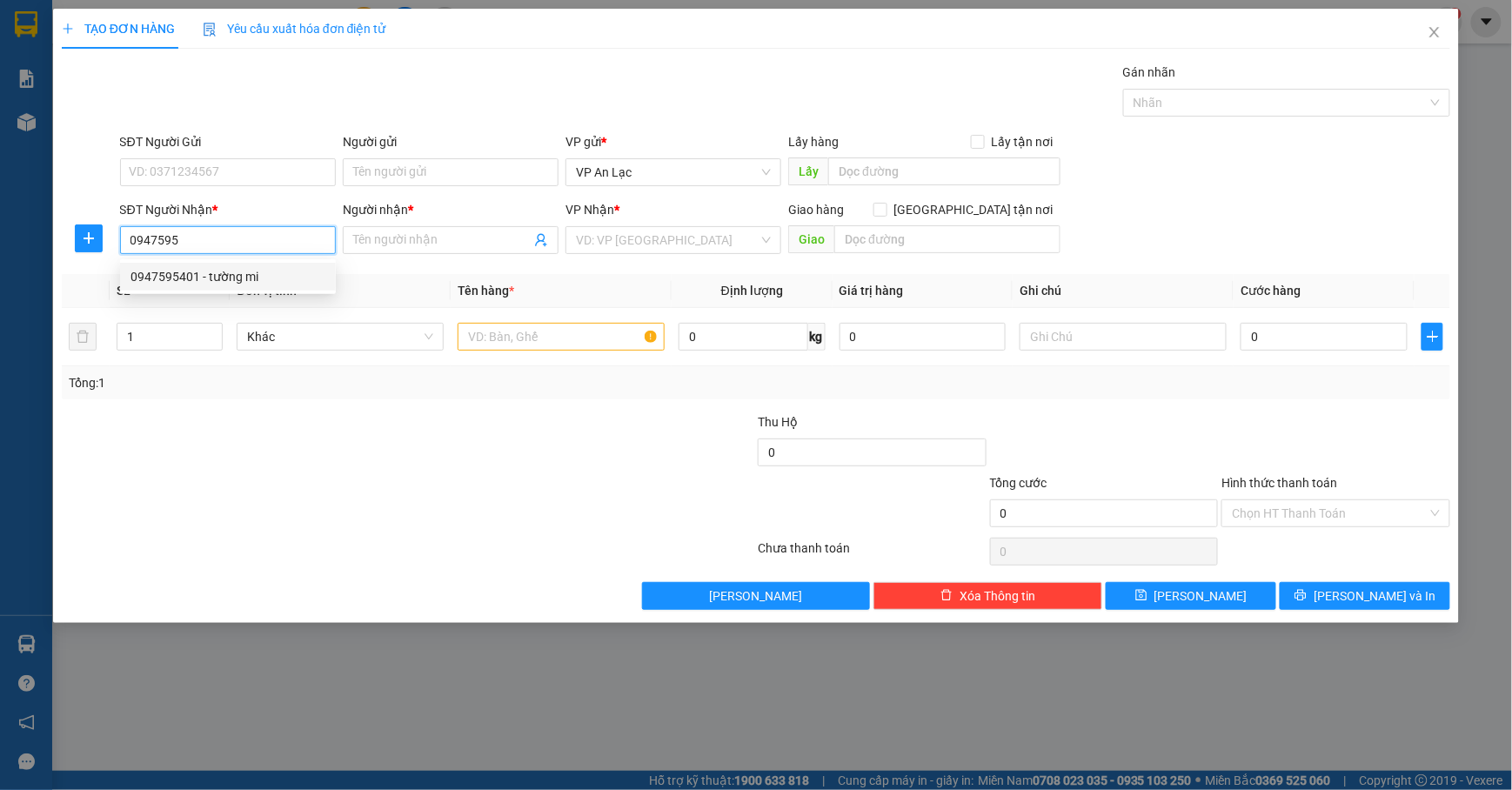
type input "tường mi"
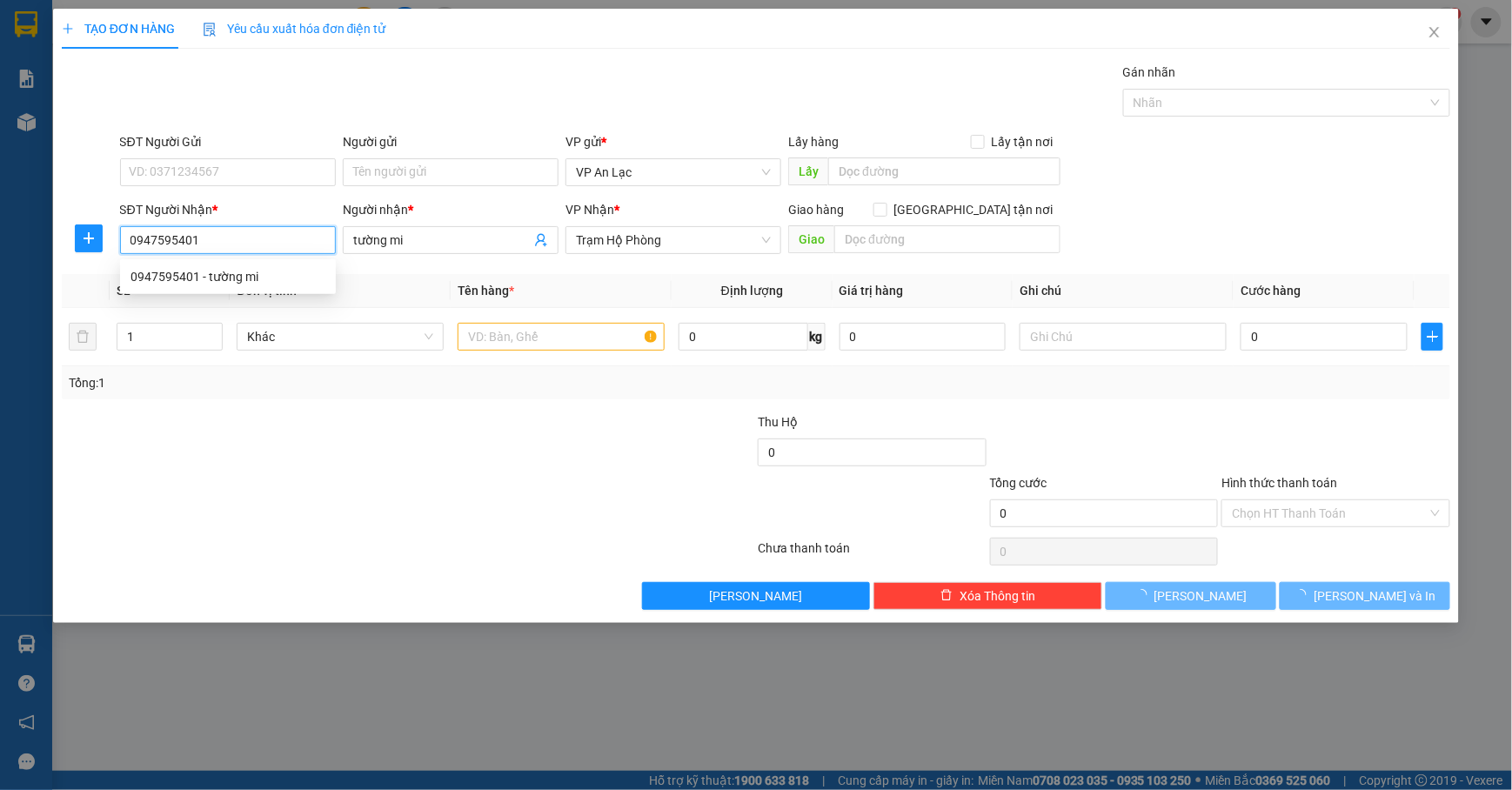
type input "120.000"
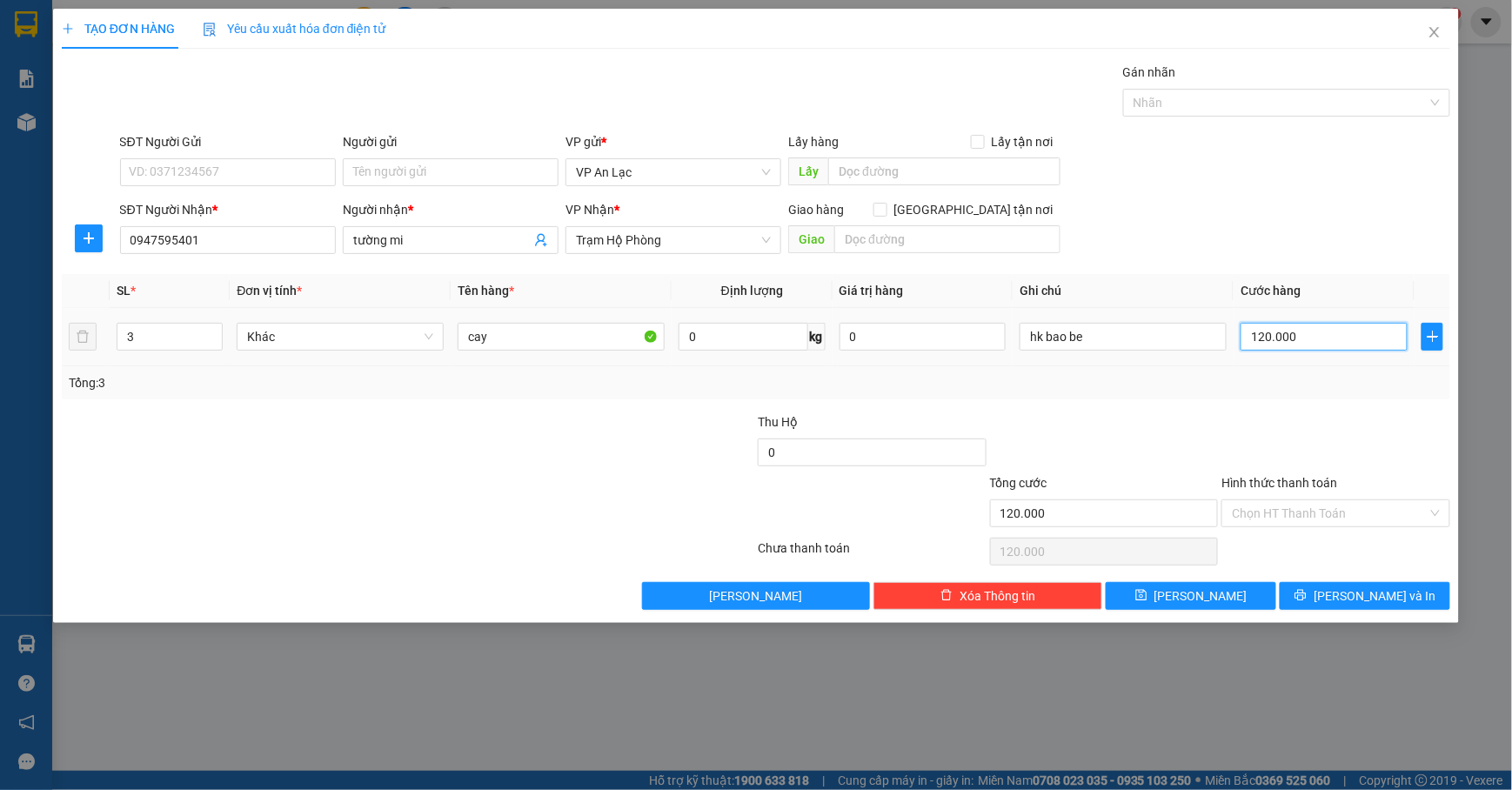
click at [1333, 339] on input "120.000" at bounding box center [1324, 337] width 167 height 28
type input "0"
type input "1"
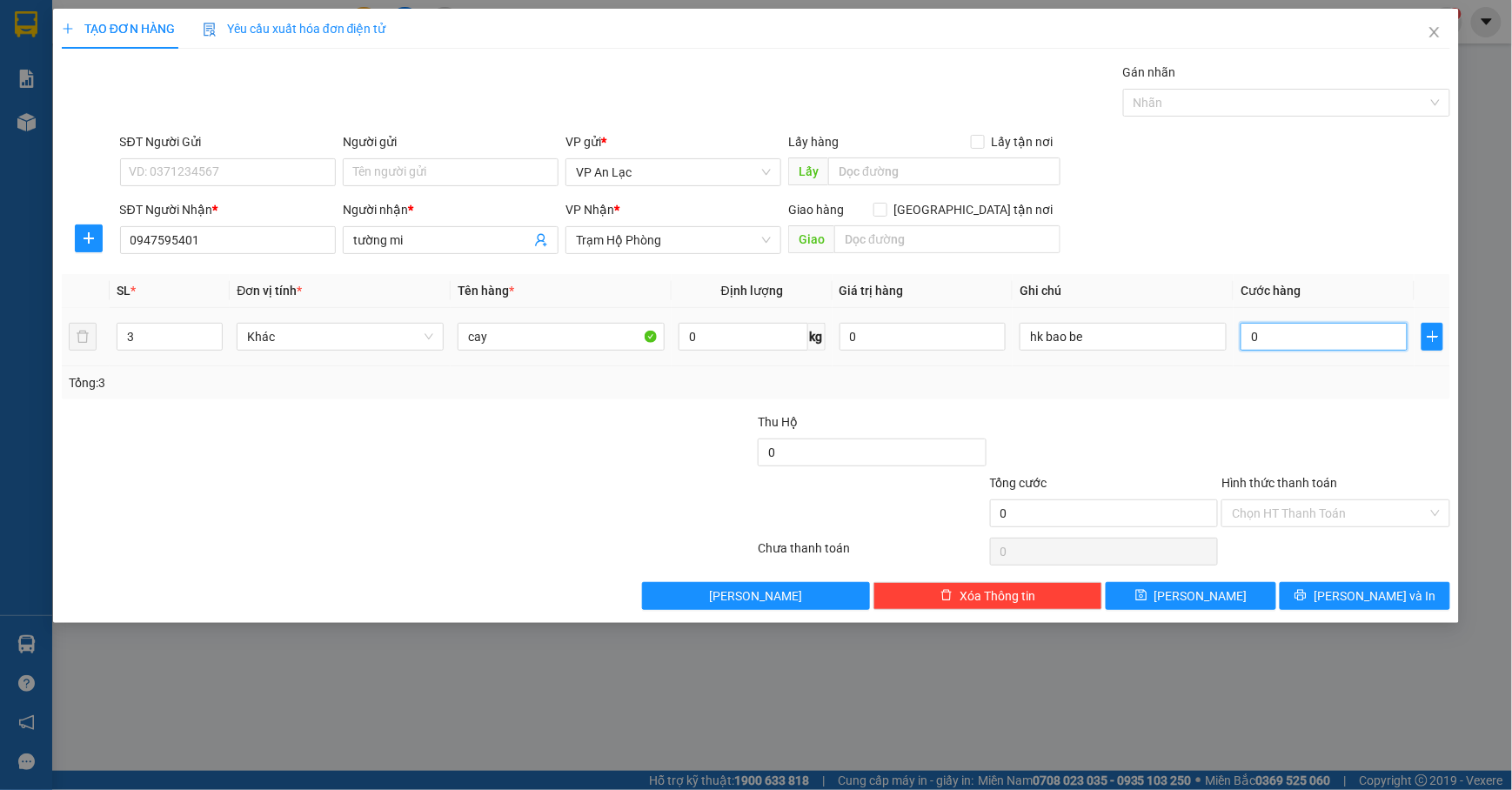
type input "1"
type input "01"
type input "15"
type input "015"
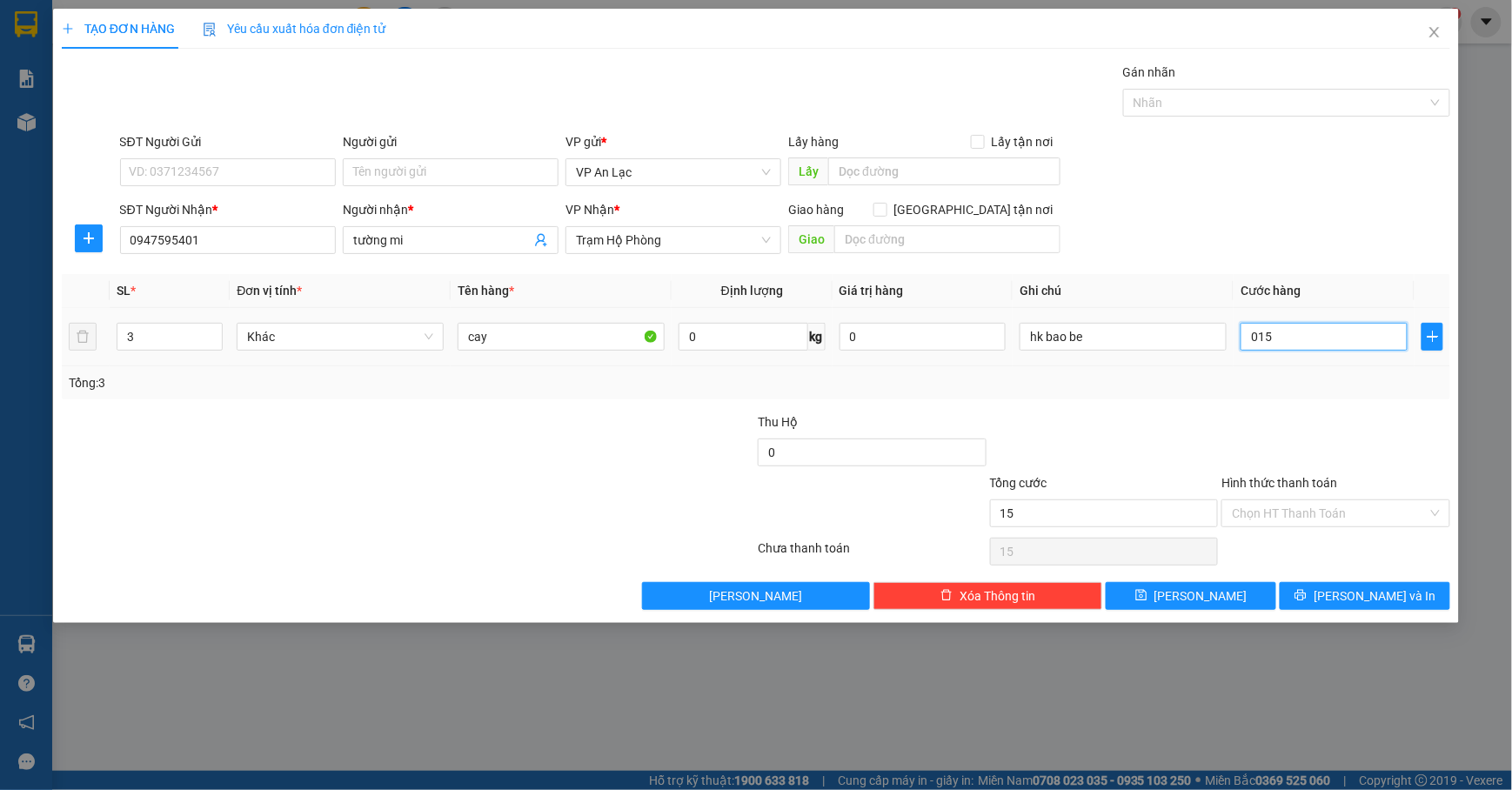
type input "150"
type input "0.150"
type input "150.000"
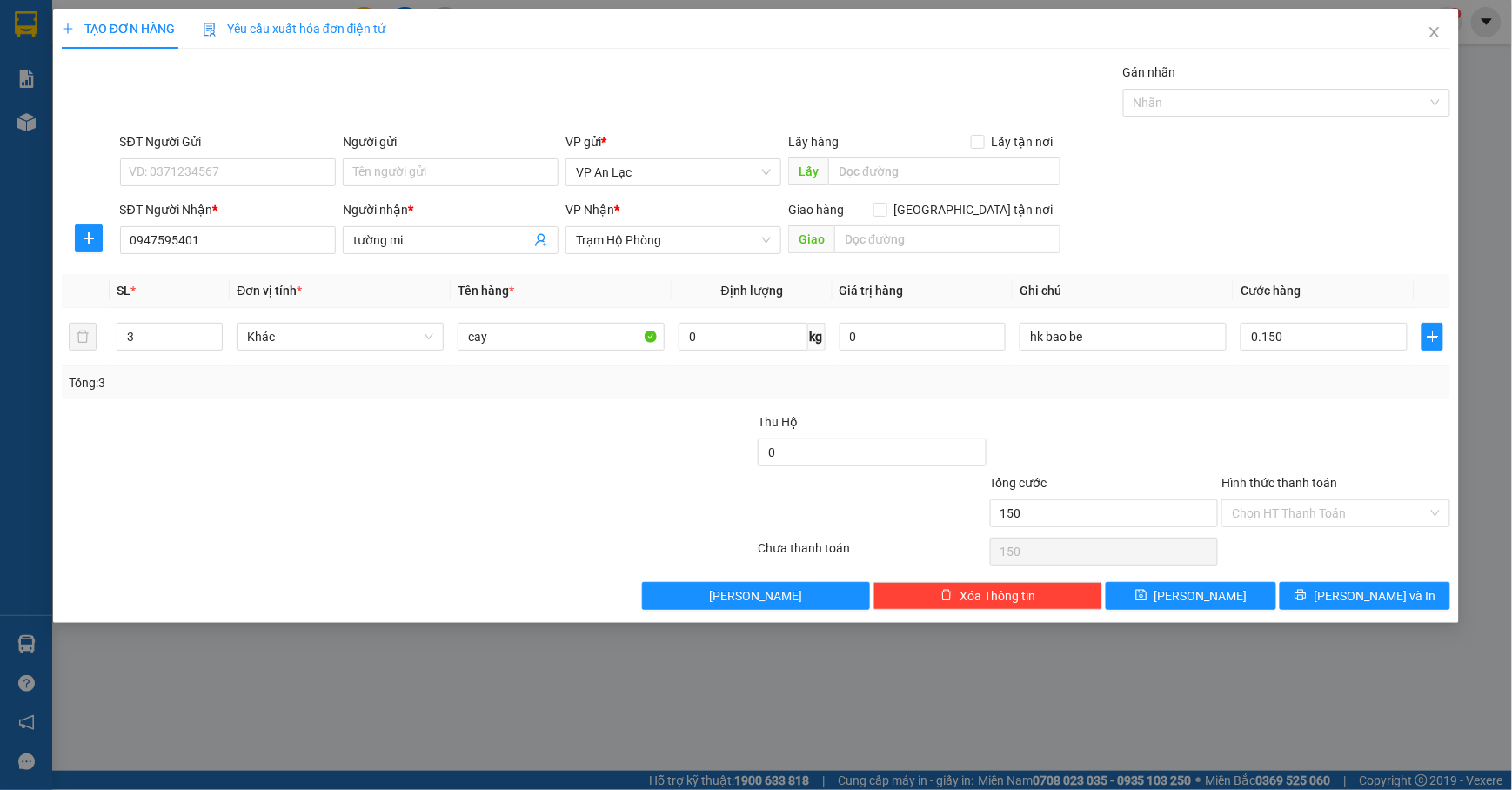
type input "150.000"
click at [1229, 241] on div "SĐT Người Nhận * 0947595401 Người nhận * tường mi VP Nhận * Trạm Hộ Phòng Giao …" at bounding box center [786, 231] width 1339 height 61
click at [1350, 606] on span "[PERSON_NAME] và In" at bounding box center [1375, 595] width 122 height 19
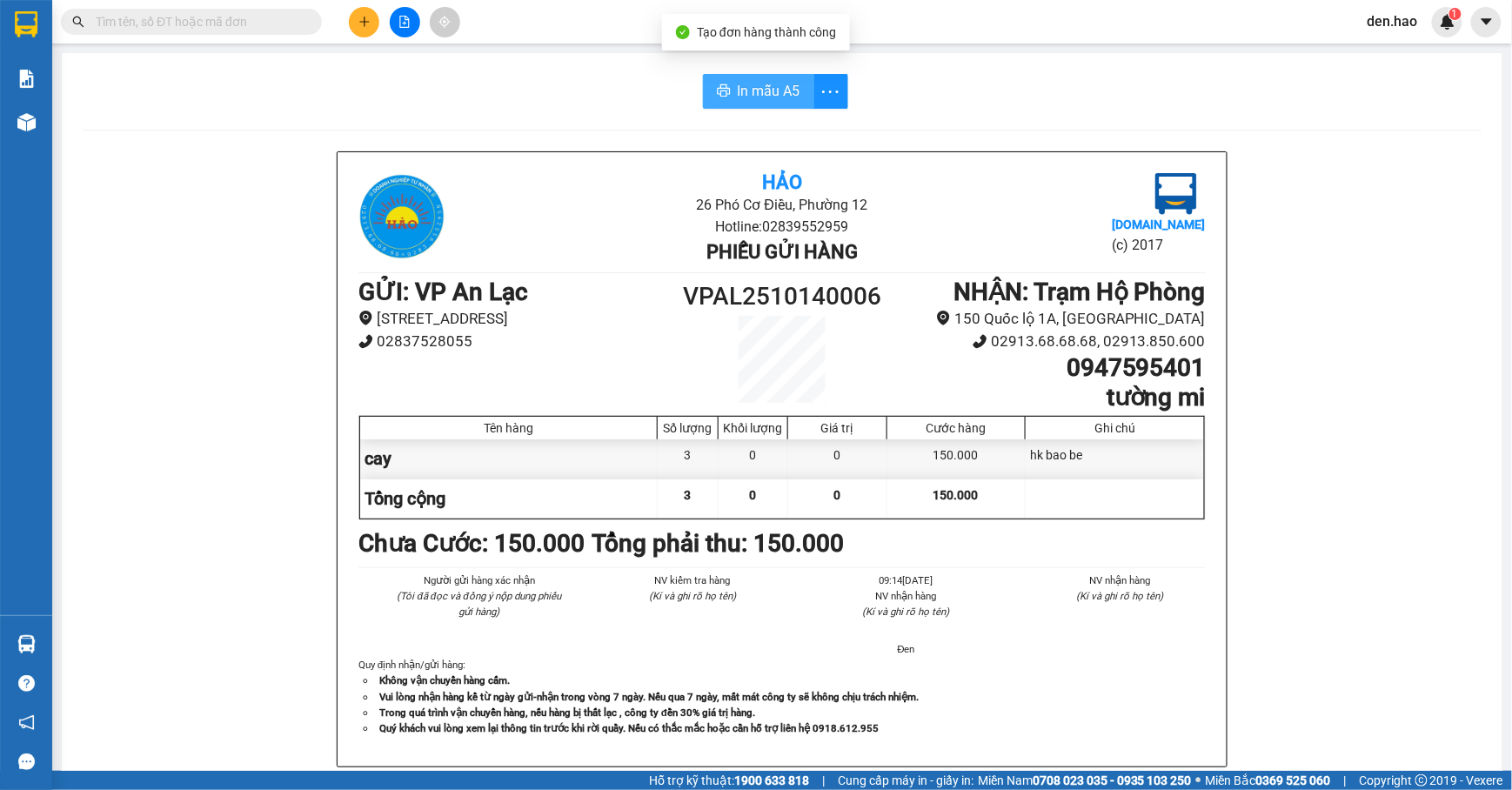
click at [725, 82] on button "In mẫu A5" at bounding box center [759, 91] width 111 height 35
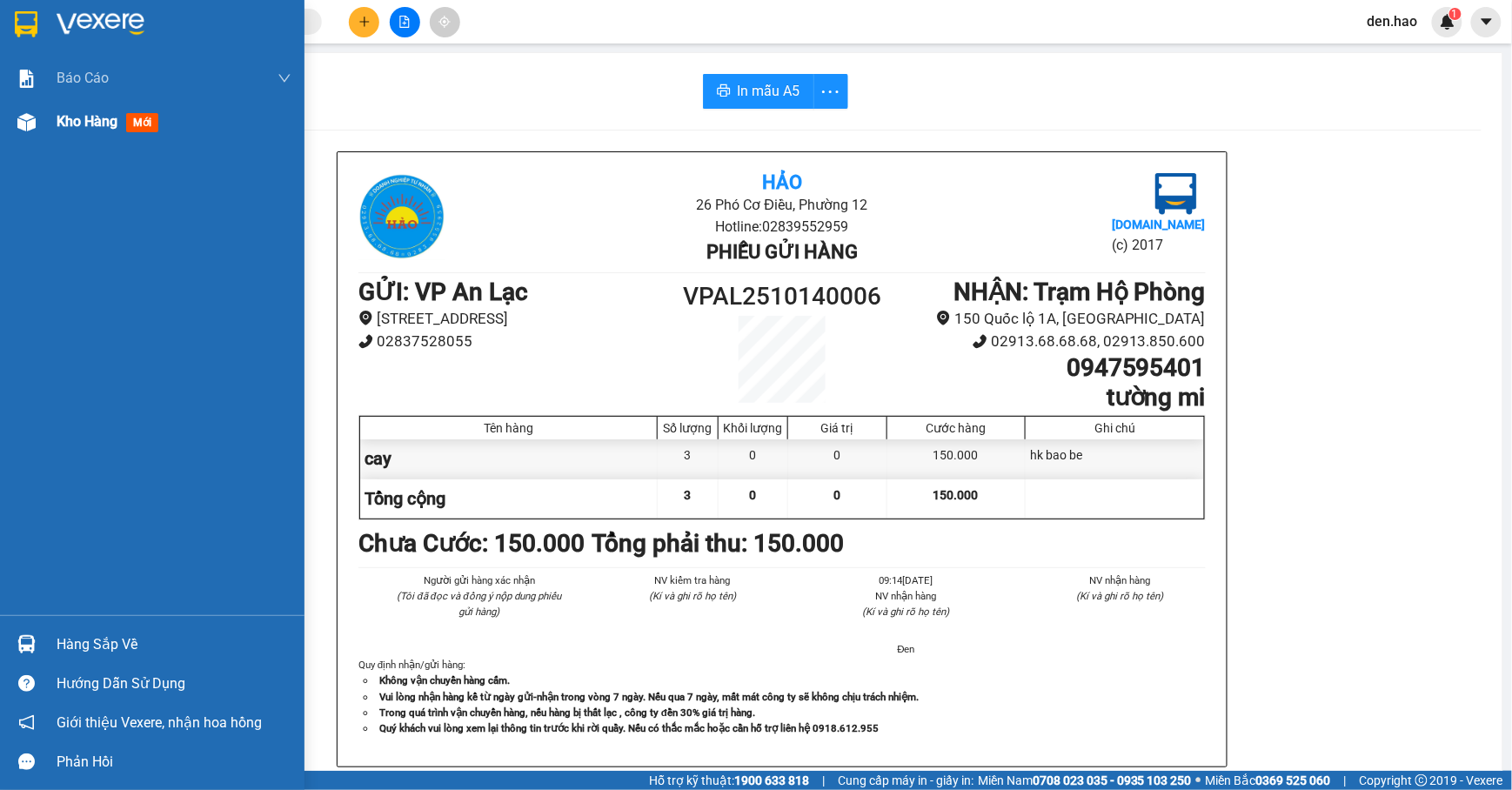
click at [80, 123] on span "Kho hàng" at bounding box center [87, 121] width 61 height 16
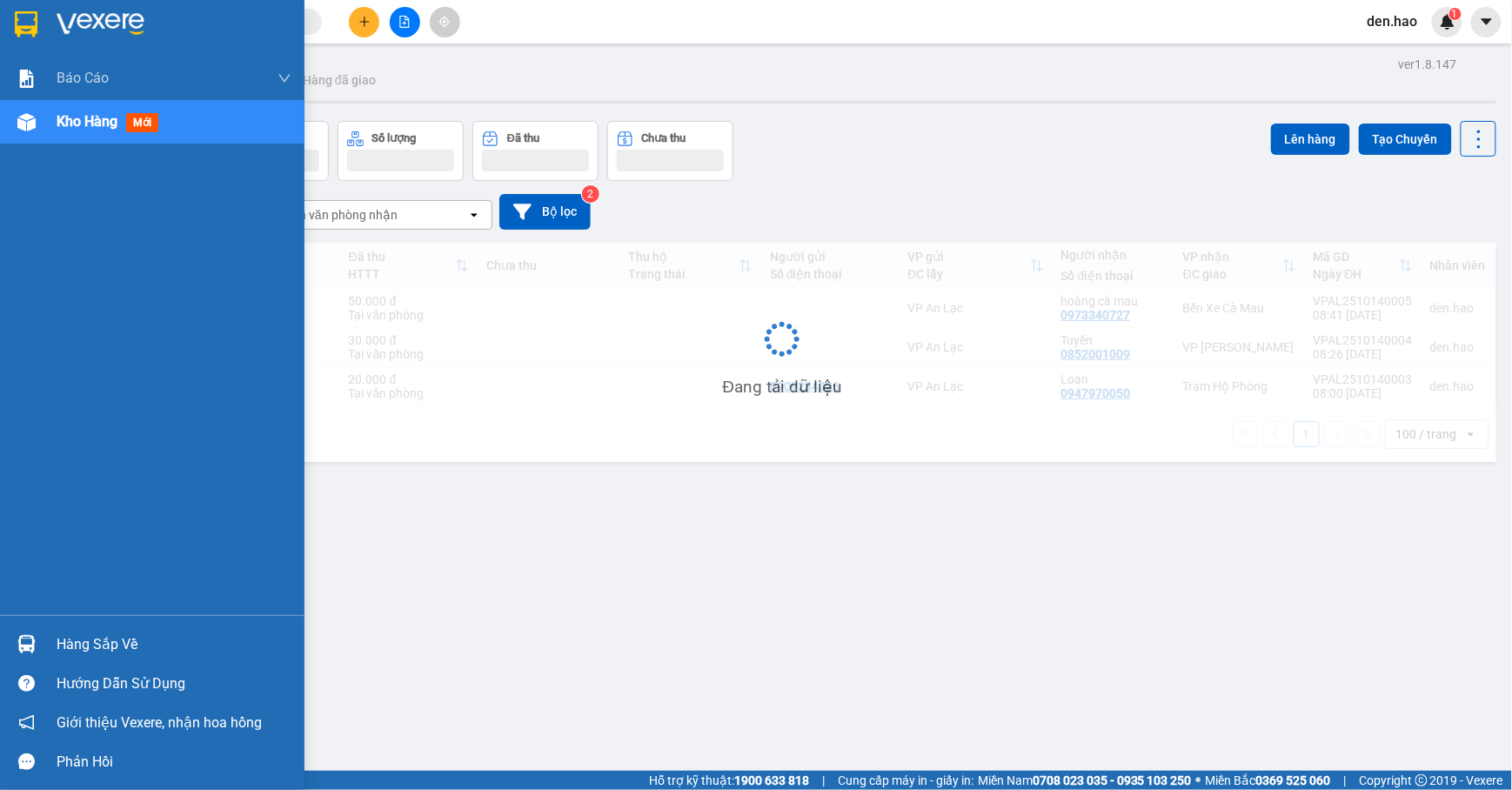
click at [80, 123] on span "Kho hàng" at bounding box center [87, 121] width 61 height 16
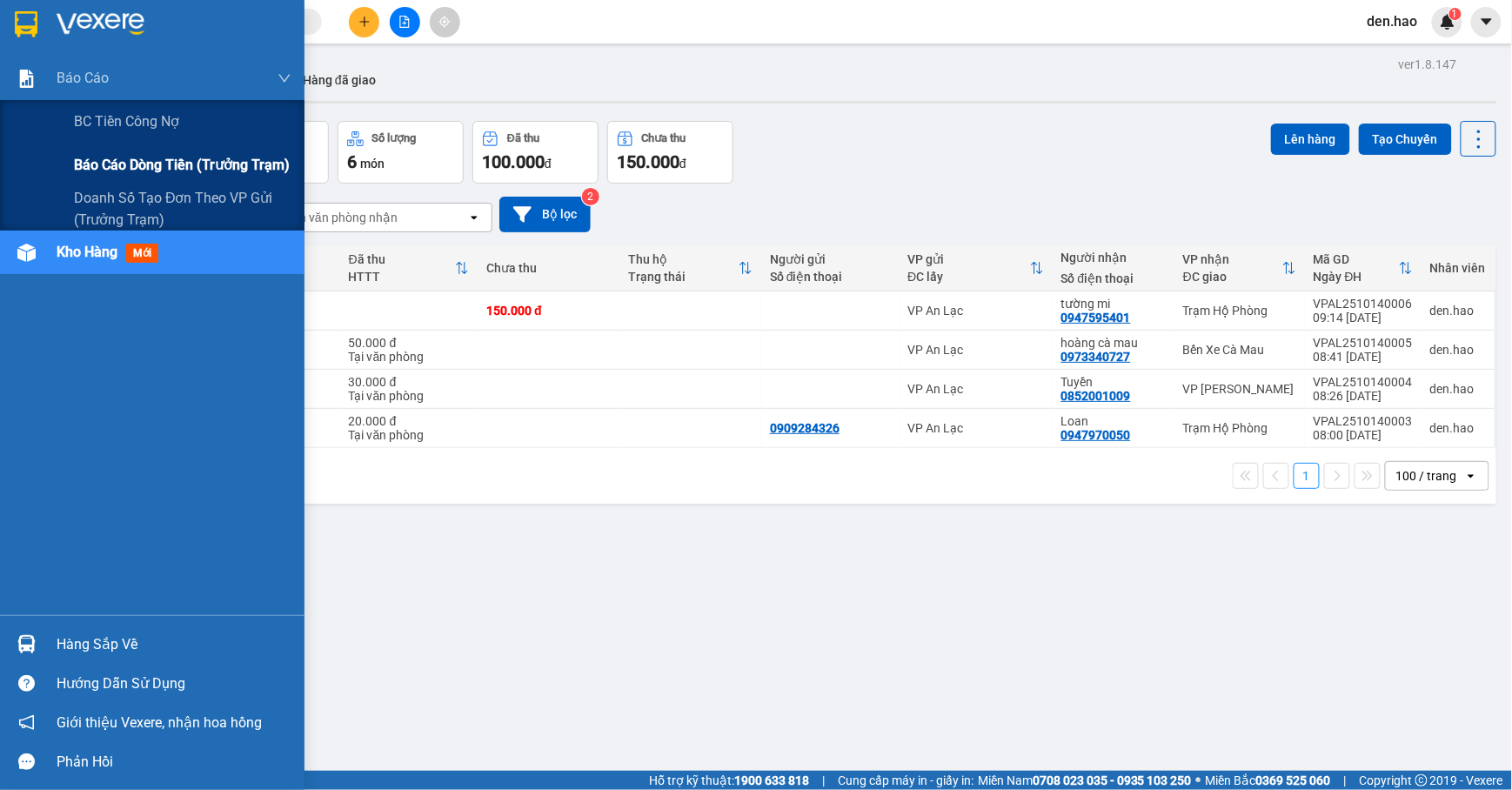
click at [175, 152] on div "Báo cáo dòng tiền (trưởng trạm)" at bounding box center [182, 165] width 217 height 43
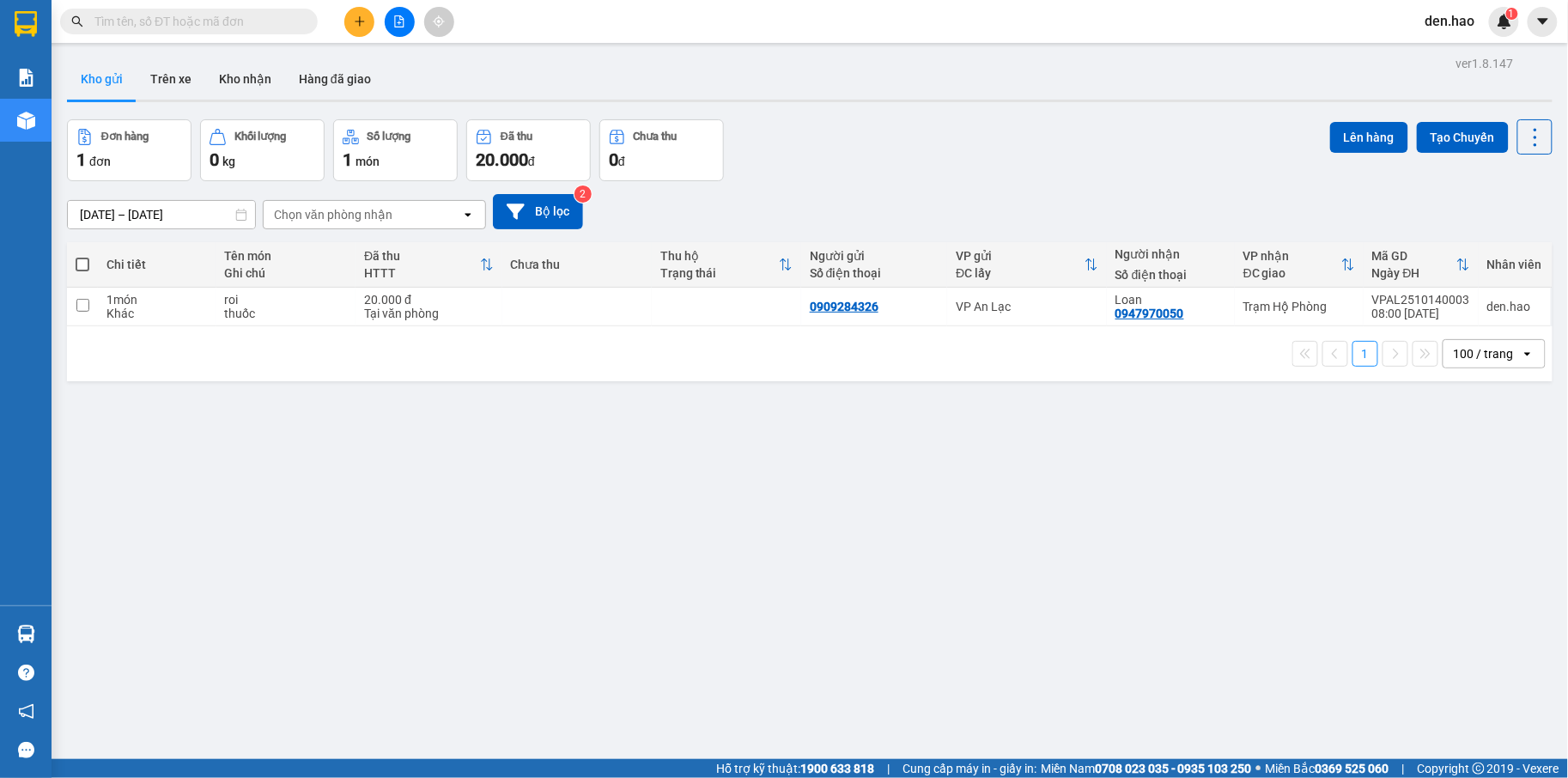
click at [342, 31] on div at bounding box center [399, 22] width 128 height 30
click at [352, 11] on button at bounding box center [360, 22] width 30 height 30
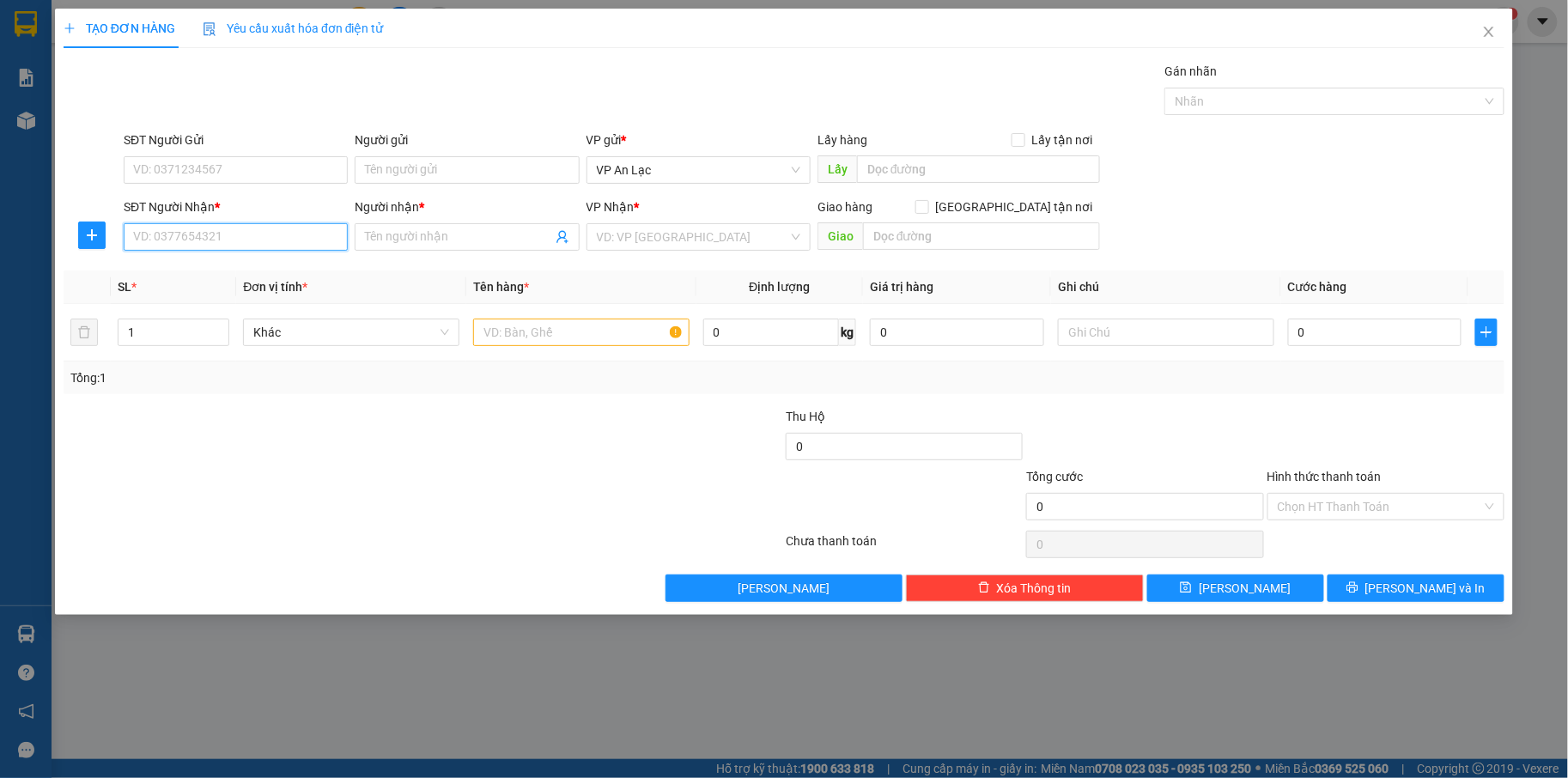
click at [309, 234] on input "SĐT Người Nhận *" at bounding box center [236, 237] width 224 height 27
type input "0852001009"
click at [461, 245] on input "Người nhận *" at bounding box center [458, 237] width 186 height 19
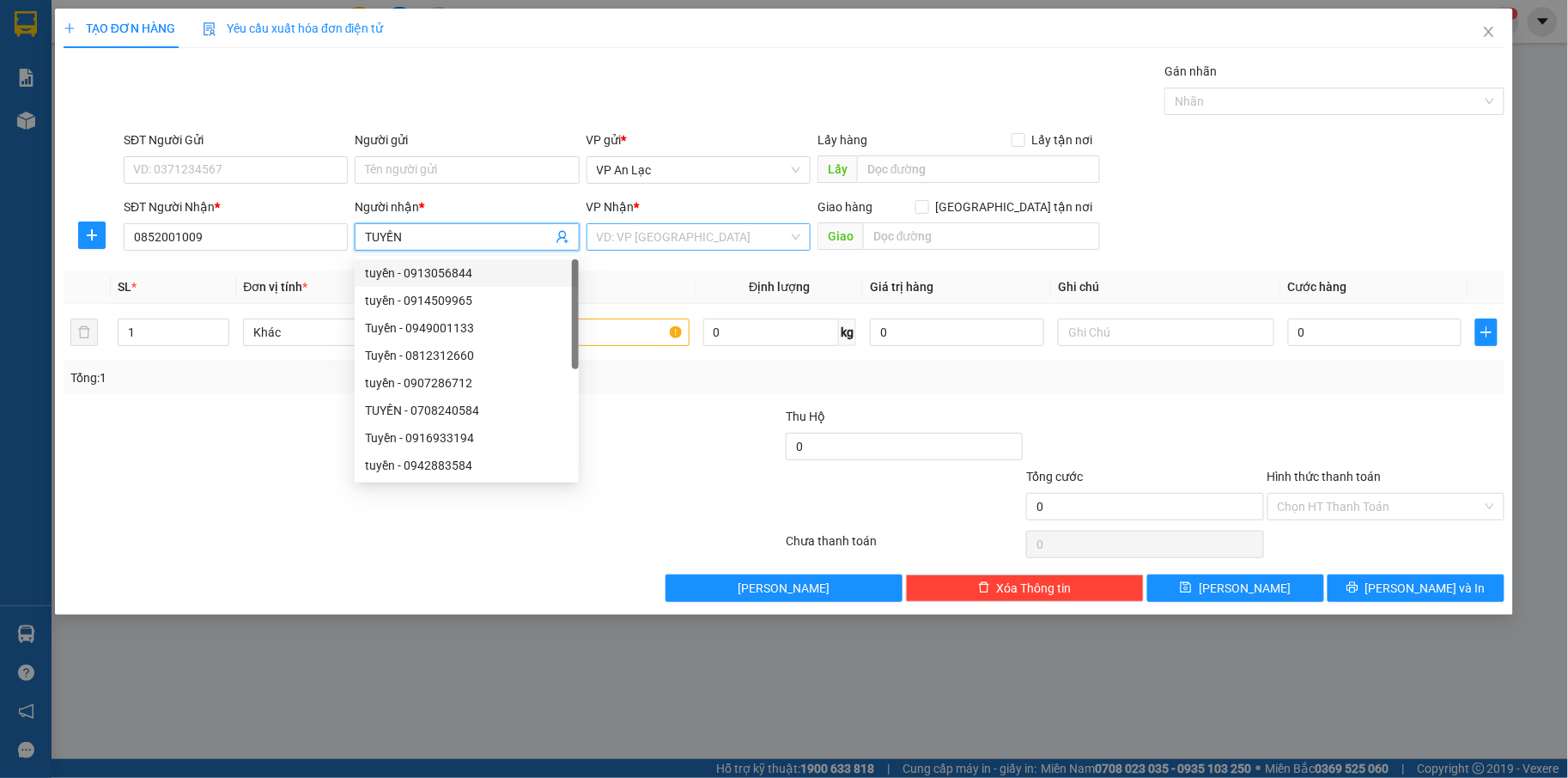
type input "TUYỀN"
click at [760, 235] on input "search" at bounding box center [693, 237] width 191 height 26
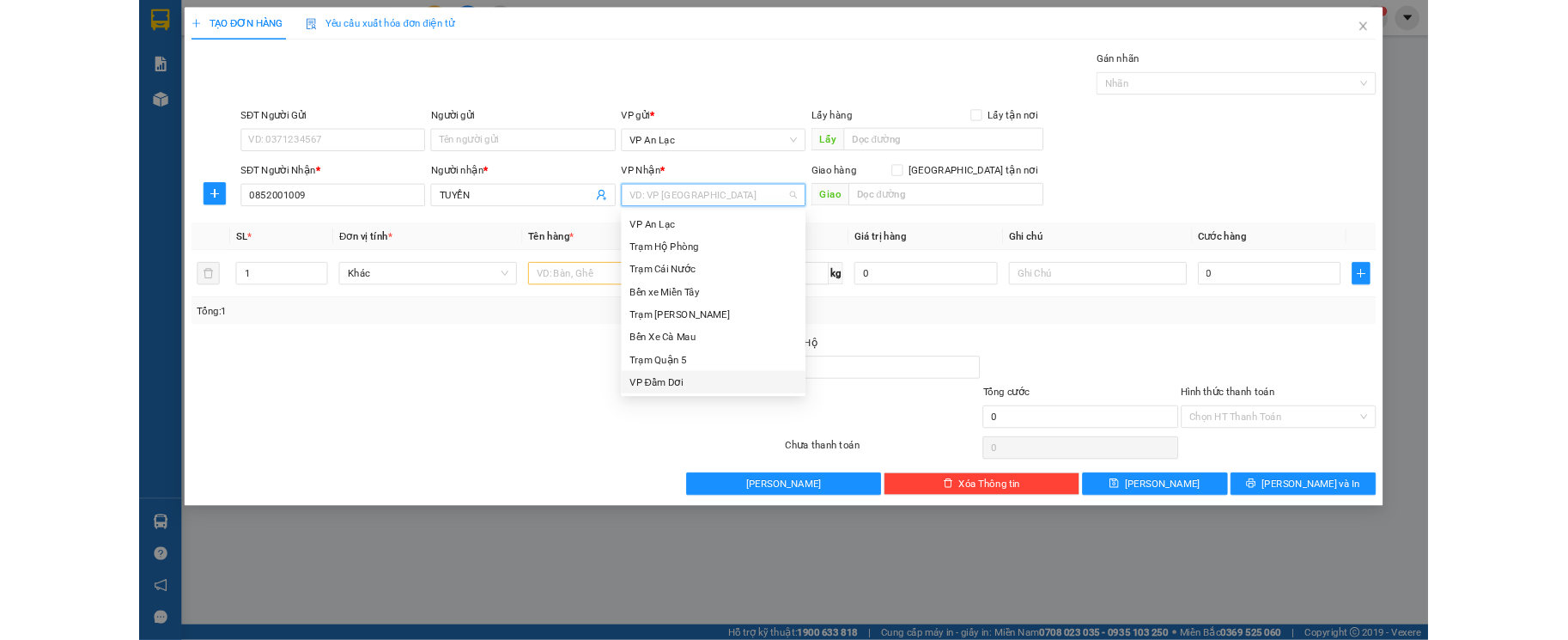
scroll to position [137, 0]
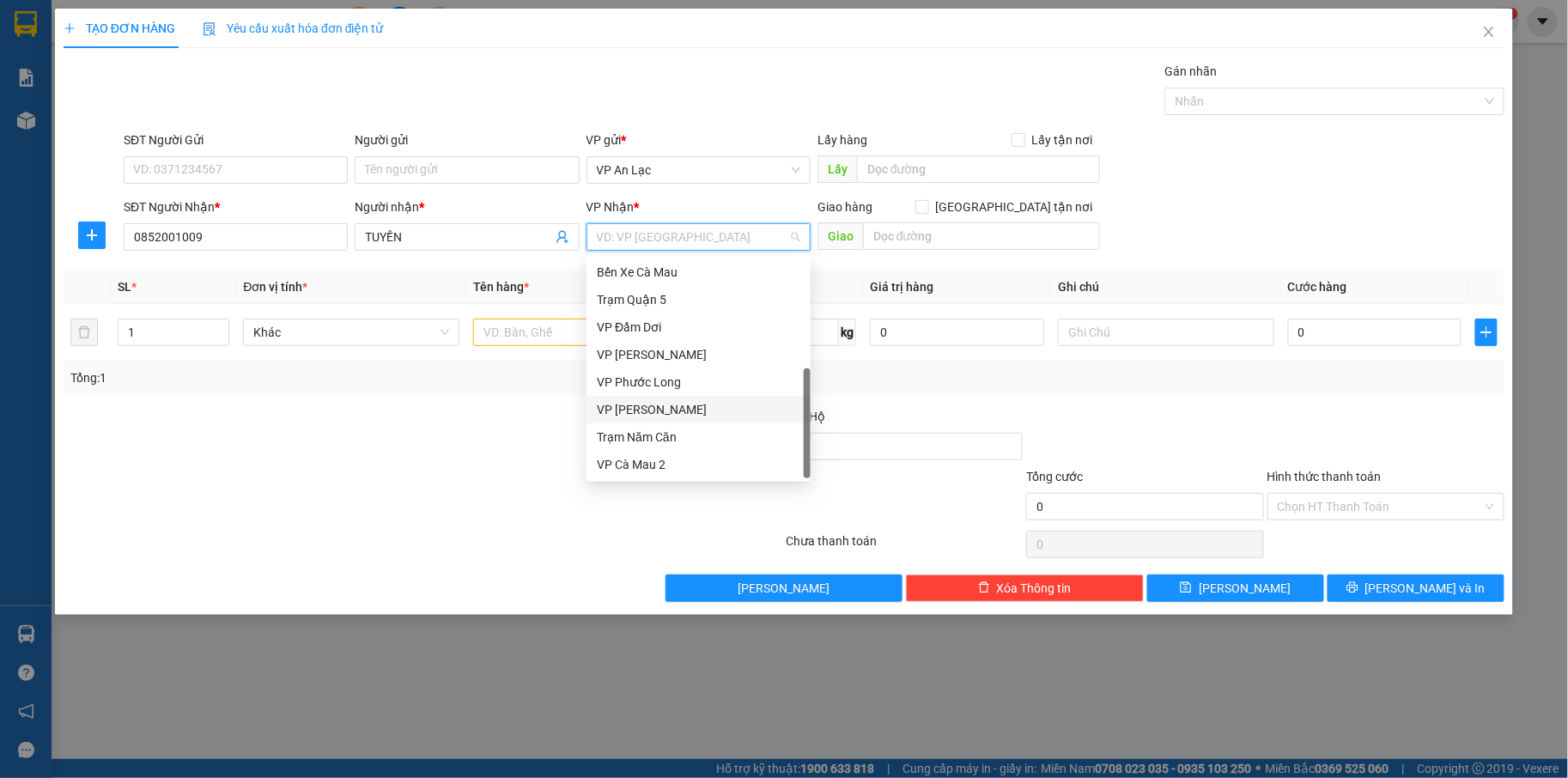
click at [681, 402] on div "VP [PERSON_NAME]" at bounding box center [699, 409] width 204 height 19
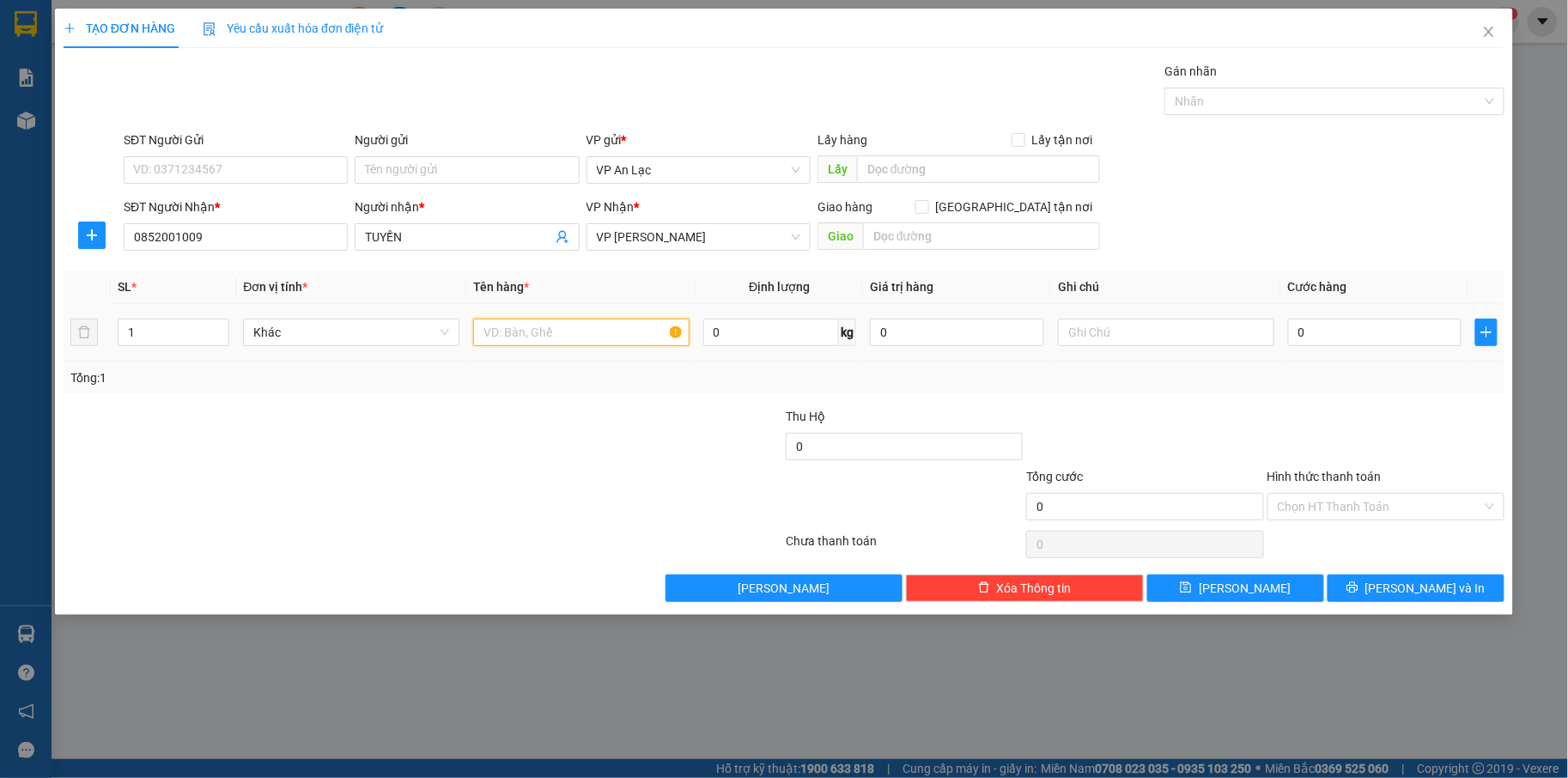
click at [578, 337] on input "text" at bounding box center [581, 332] width 216 height 27
type input "HS"
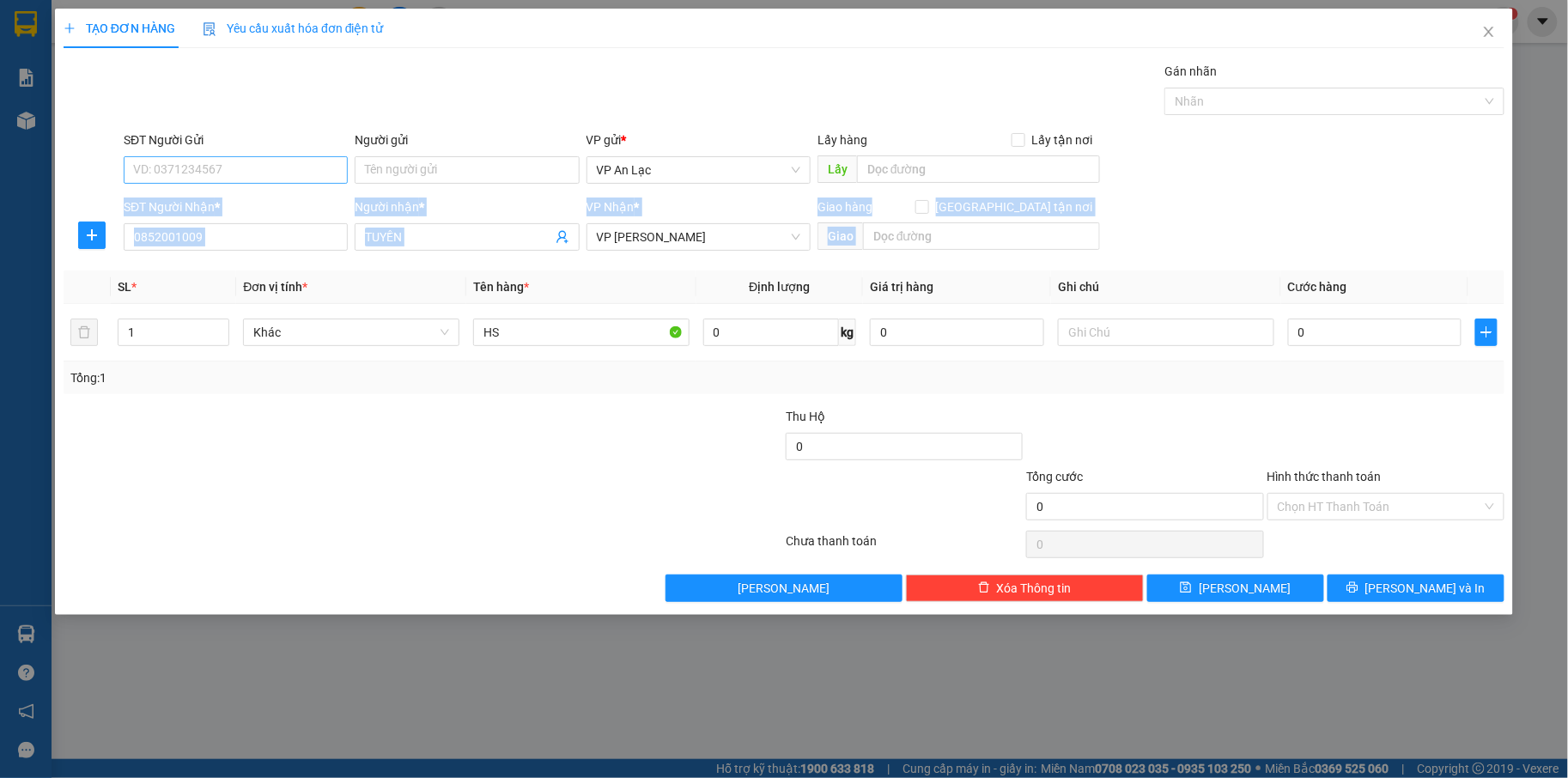
drag, startPoint x: 4, startPoint y: 236, endPoint x: 142, endPoint y: 177, distance: 150.1
click at [75, 254] on div "TẠO ĐƠN HÀNG Yêu cầu xuất hóa đơn điện tử Transit Pickup Surcharge Ids Transit …" at bounding box center [784, 389] width 1568 height 778
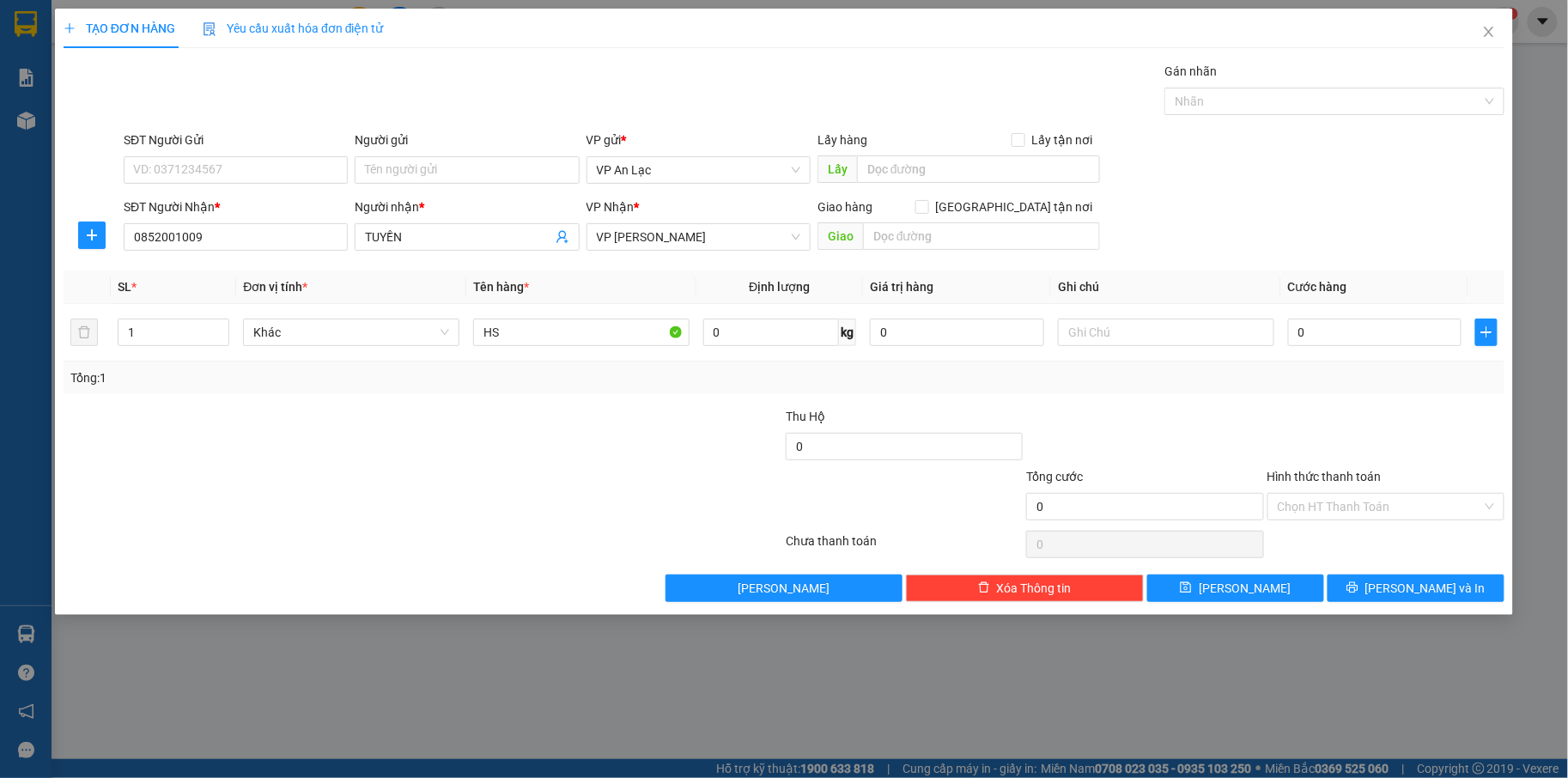
click at [179, 115] on div "Gán nhãn Nhãn" at bounding box center [814, 92] width 1387 height 60
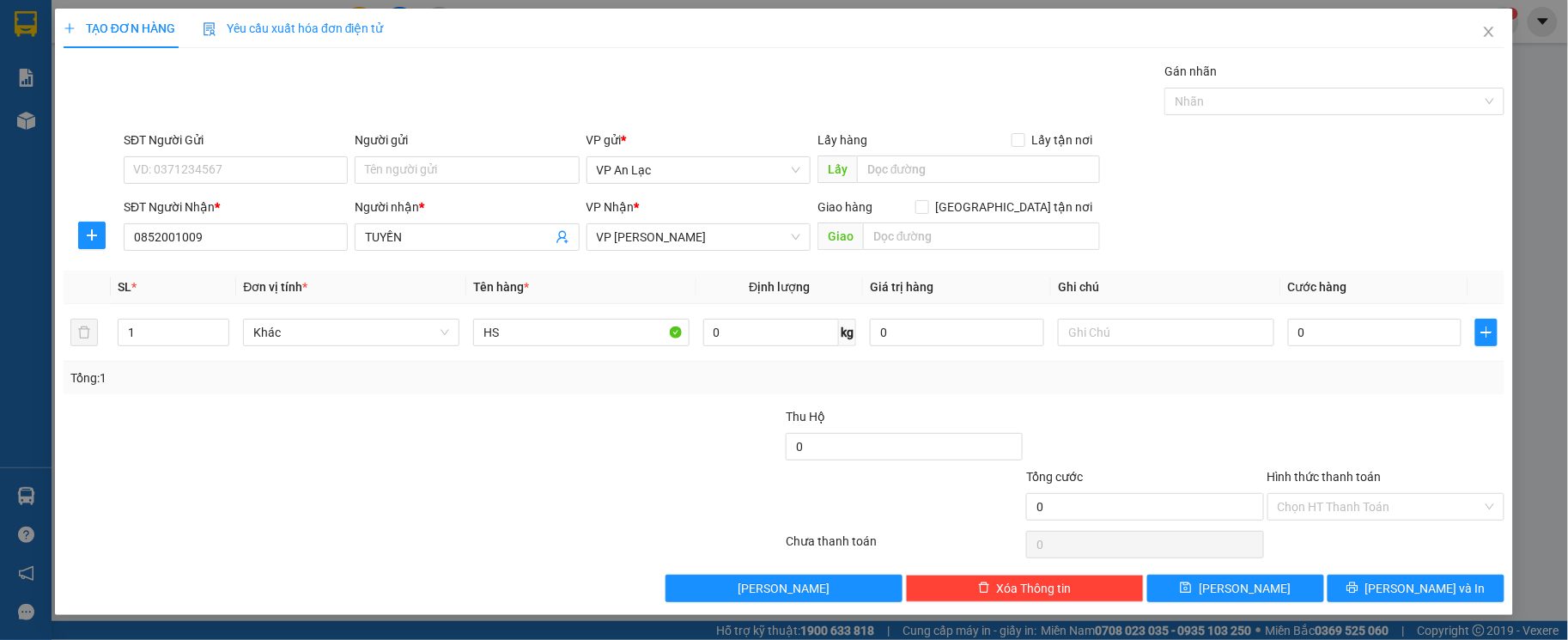
drag, startPoint x: 706, startPoint y: 80, endPoint x: 637, endPoint y: 75, distance: 69.2
click at [705, 77] on div "Gán nhãn Nhãn" at bounding box center [814, 92] width 1387 height 60
click at [1082, 596] on button "Xóa Thông tin" at bounding box center [1024, 588] width 237 height 27
click at [311, 35] on span "Yêu cầu xuất hóa đơn điện tử" at bounding box center [293, 28] width 182 height 14
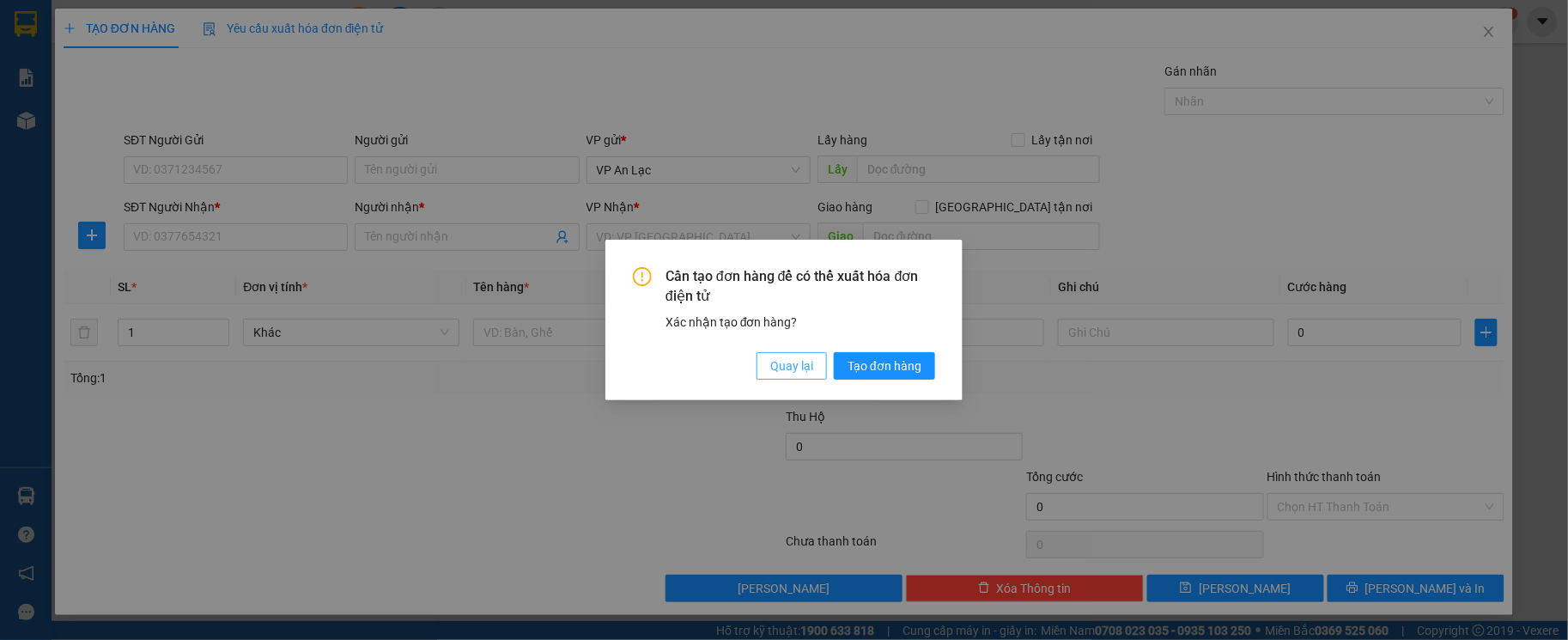
click at [797, 362] on span "Quay lại" at bounding box center [791, 365] width 43 height 19
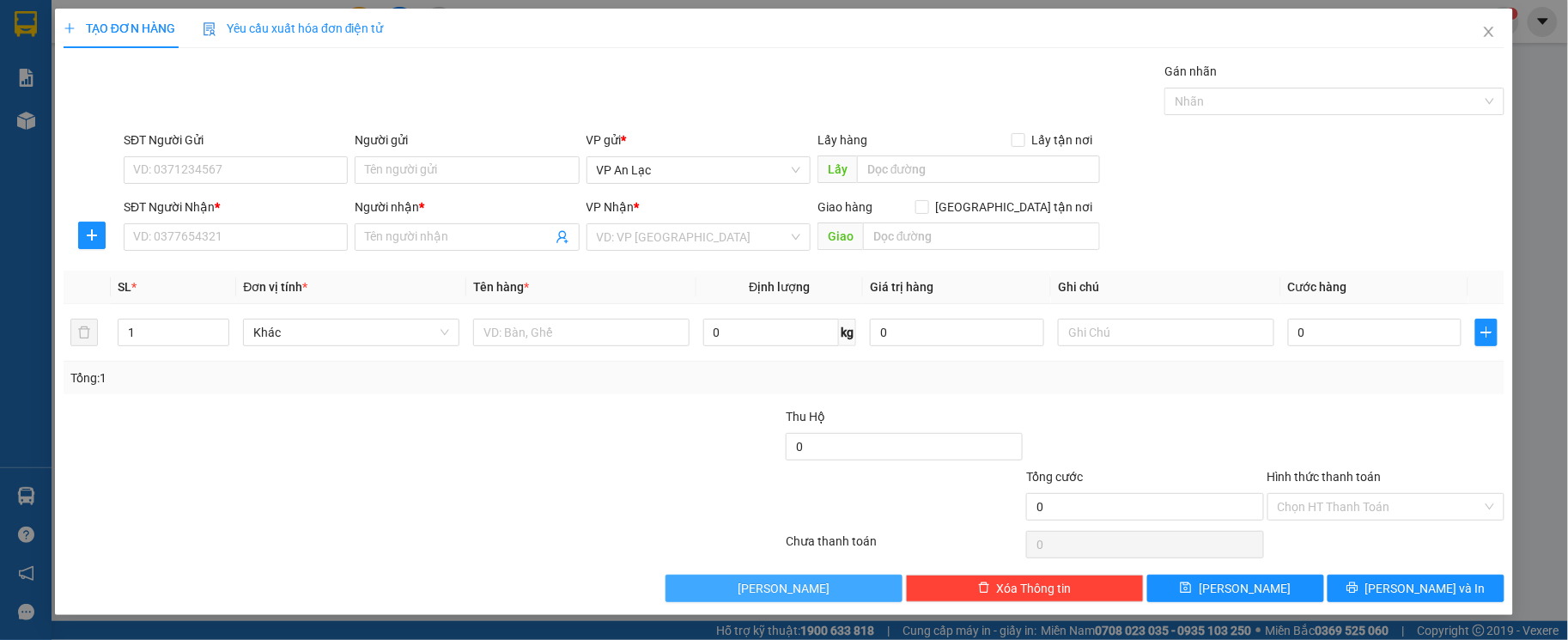
click at [873, 585] on button "[PERSON_NAME]" at bounding box center [783, 588] width 237 height 27
click at [1238, 595] on span "[PERSON_NAME]" at bounding box center [1245, 588] width 92 height 19
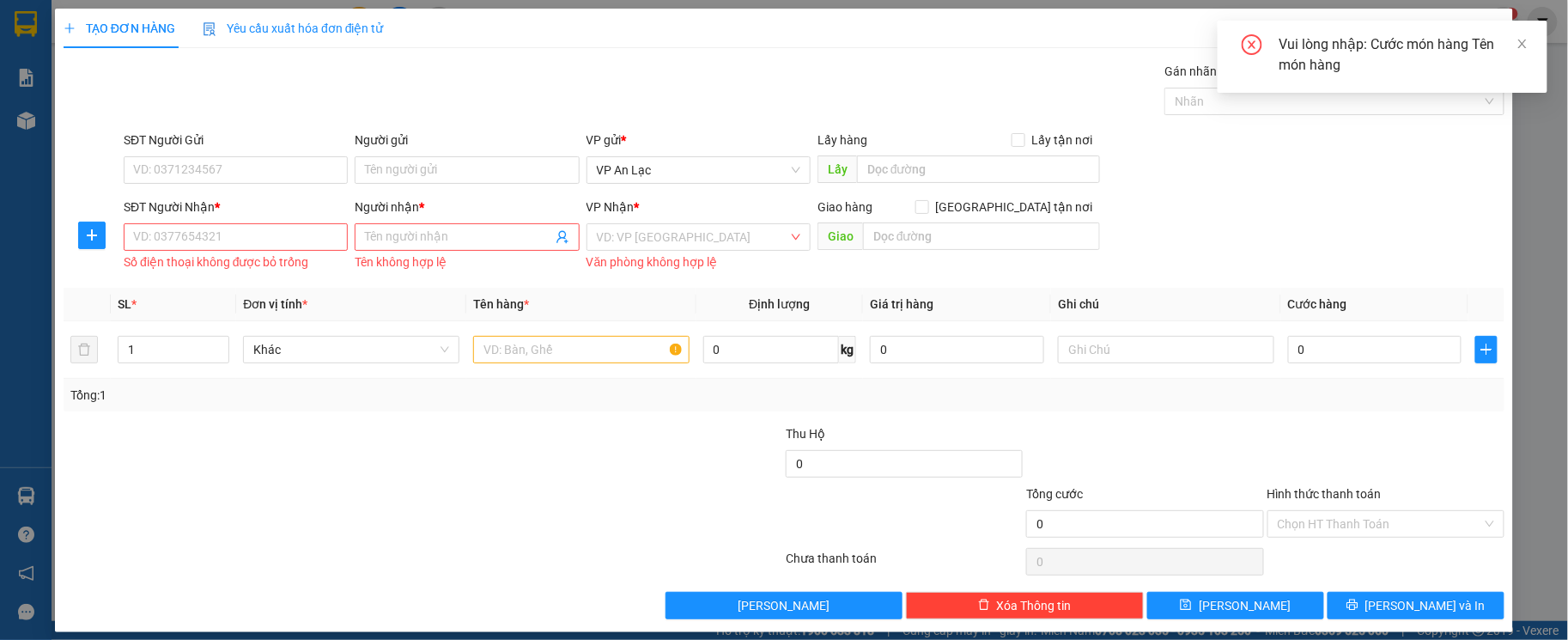
click at [1275, 33] on div "Vui lòng nhập: Cước món hàng Tên món hàng" at bounding box center [1382, 56] width 330 height 72
click at [1275, 26] on div "Vui lòng nhập: Cước món hàng Tên món hàng" at bounding box center [1382, 56] width 330 height 72
drag, startPoint x: 1275, startPoint y: 24, endPoint x: 1275, endPoint y: 5, distance: 19.0
click at [1275, 17] on body "Kết quả tìm kiếm ( 0 ) Bộ lọc No Data den.hao 1 Báo cáo BC tiền công nợ Báo cáo…" at bounding box center [784, 320] width 1568 height 640
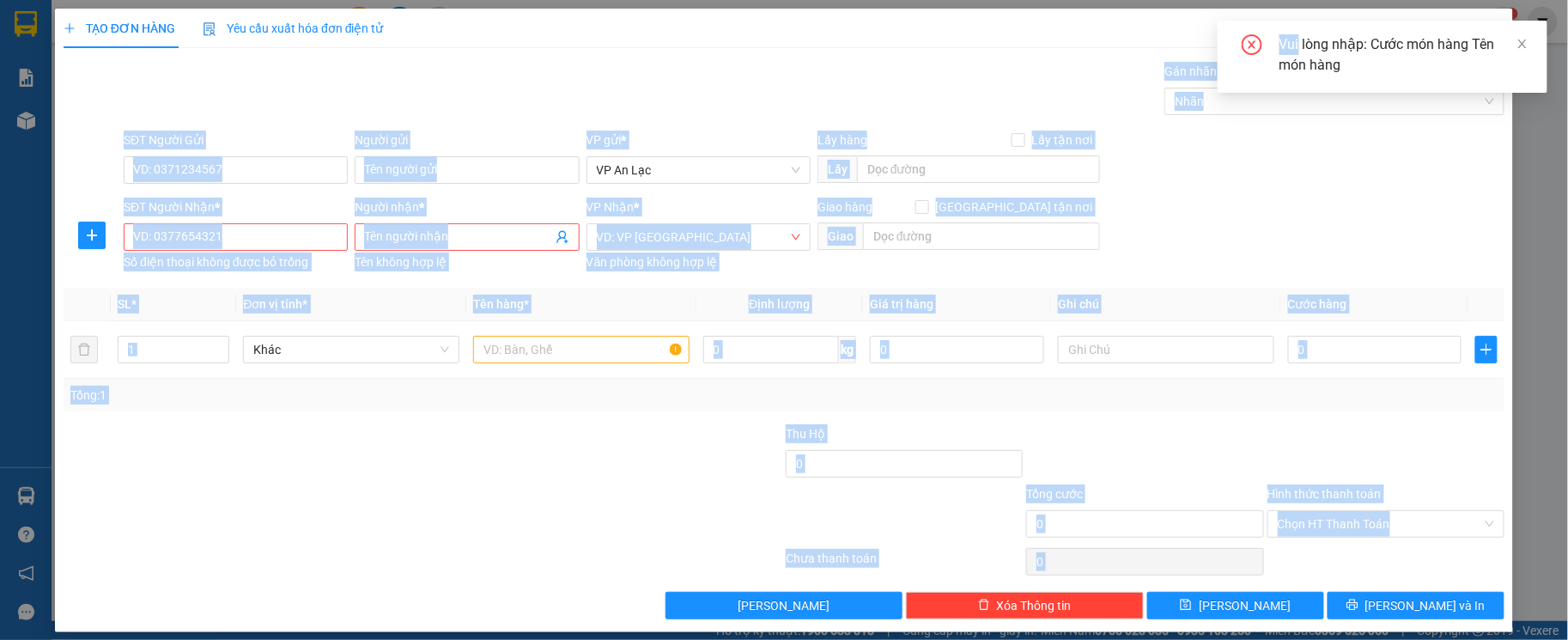
click at [1070, 59] on div "TẠO ĐƠN HÀNG Yêu cầu xuất hóa đơn điện tử Transit Pickup Surcharge Ids Transit …" at bounding box center [784, 314] width 1440 height 611
click at [996, 105] on div "Gán nhãn Nhãn" at bounding box center [814, 92] width 1387 height 60
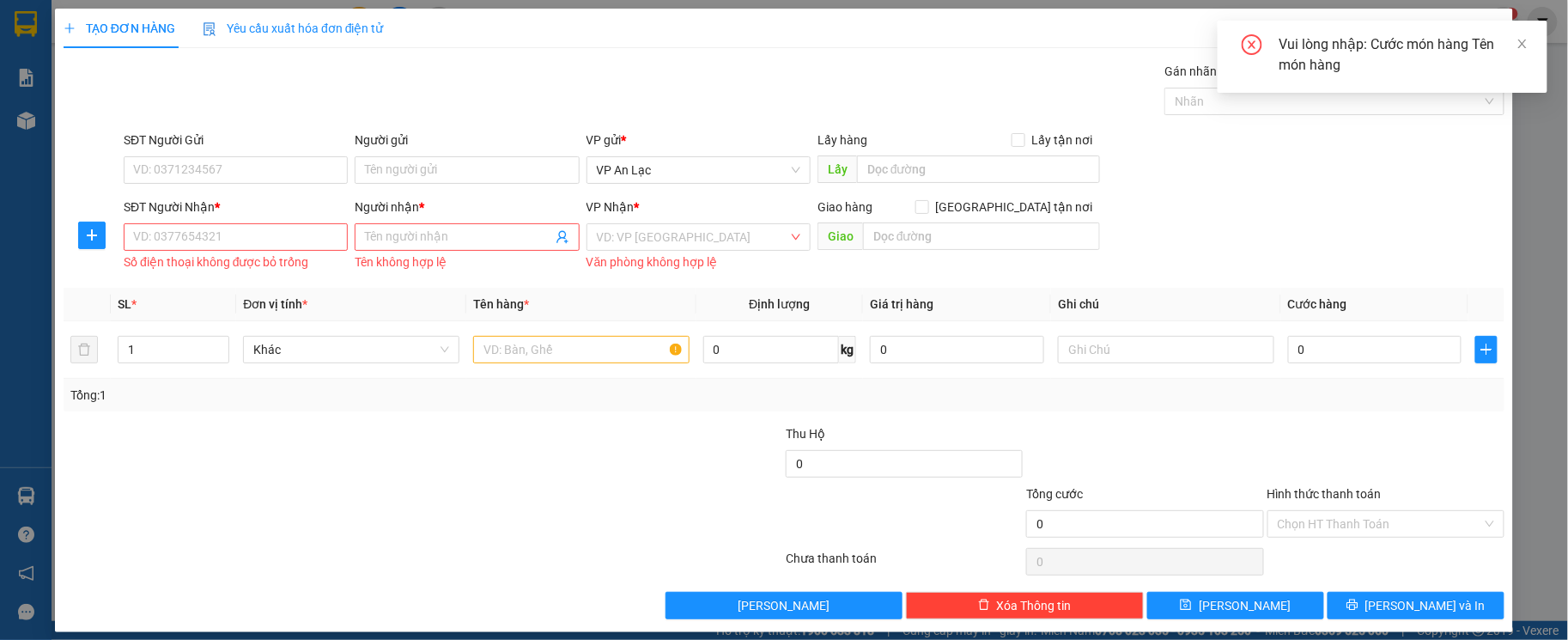
click at [996, 105] on div "Gán nhãn Nhãn" at bounding box center [814, 92] width 1387 height 60
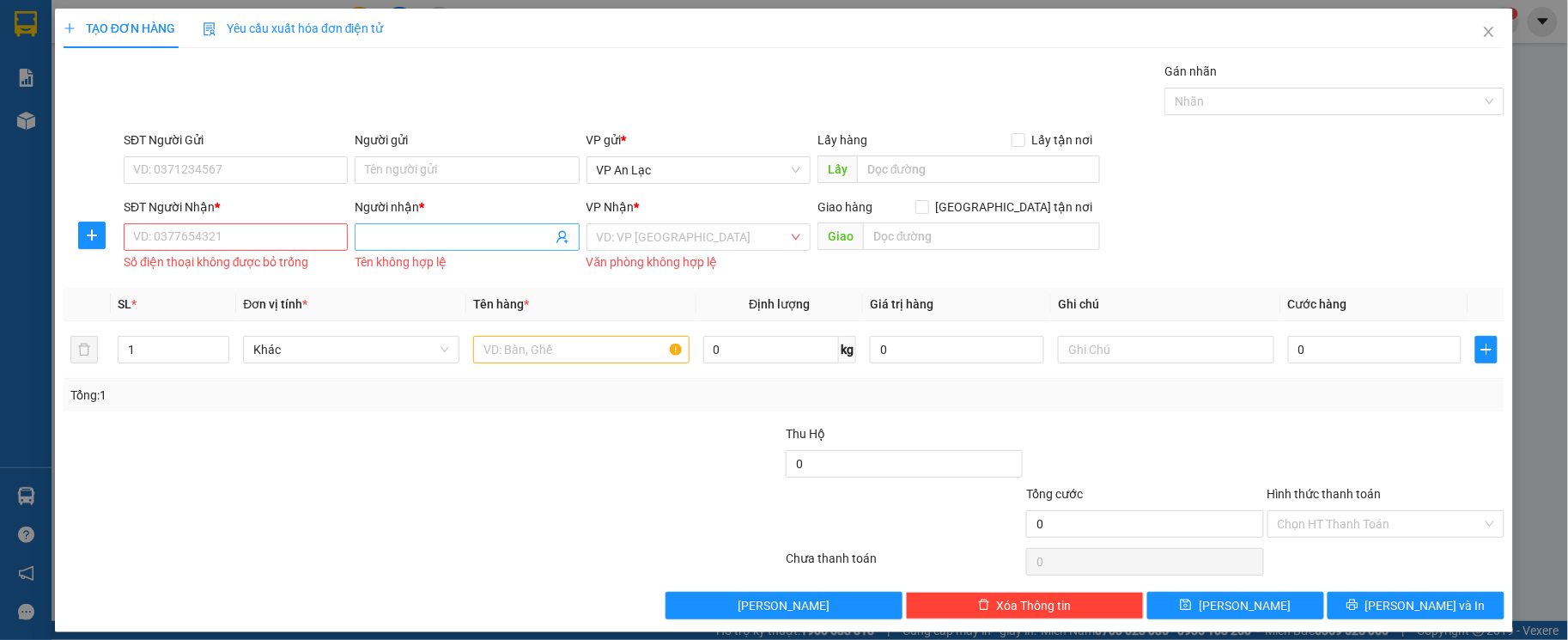
drag, startPoint x: 996, startPoint y: 105, endPoint x: 397, endPoint y: 224, distance: 610.7
drag, startPoint x: 397, startPoint y: 224, endPoint x: 283, endPoint y: 414, distance: 221.6
click at [283, 414] on div "Transit Pickup Surcharge Ids Transit Deliver Surcharge Ids Transit Deliver Surc…" at bounding box center [784, 340] width 1440 height 558
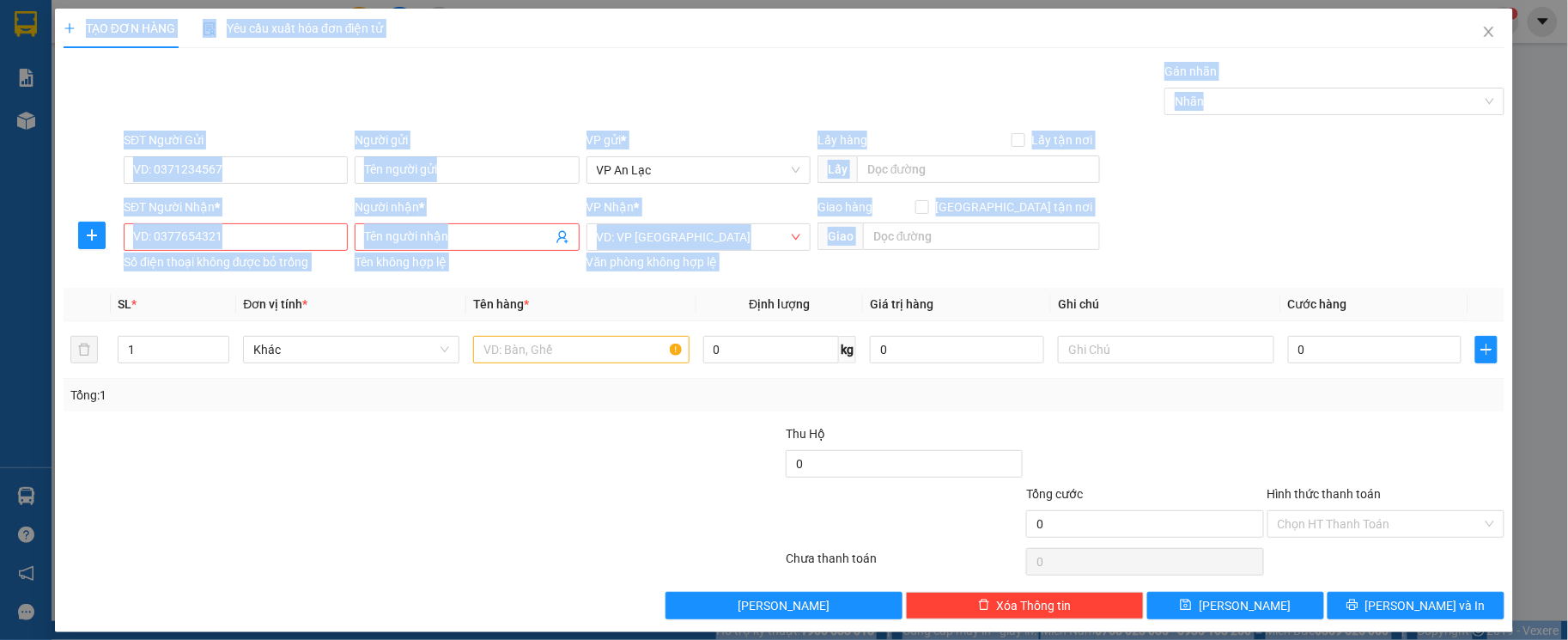
drag, startPoint x: 1, startPoint y: 277, endPoint x: -3, endPoint y: 287, distance: 10.8
click at [0, 287] on html "Kết quả tìm kiếm ( 0 ) Bộ lọc No Data den.hao 1 Báo cáo BC tiền công nợ Báo cáo…" at bounding box center [784, 320] width 1568 height 640
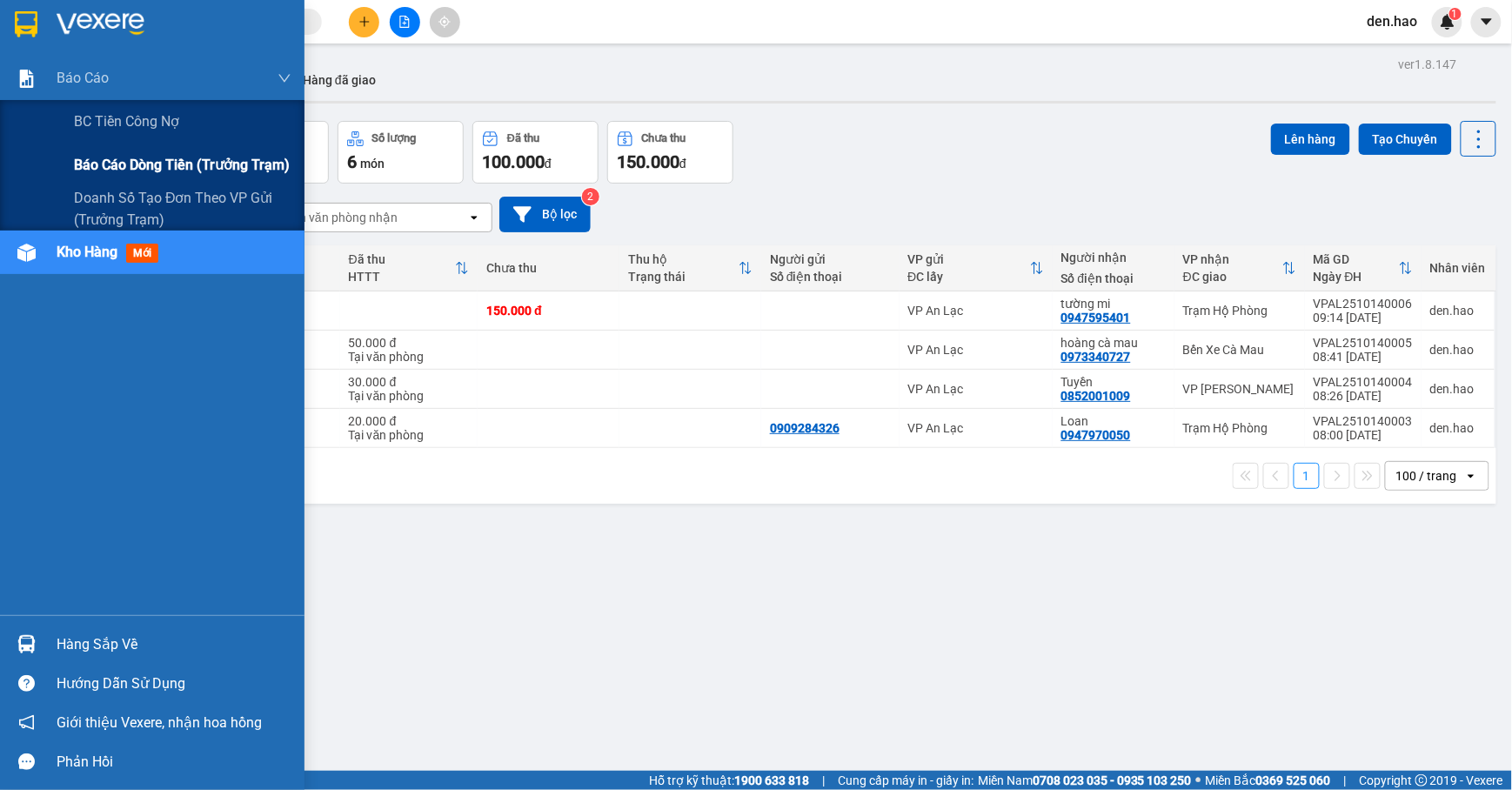
click at [155, 160] on span "Báo cáo dòng tiền (trưởng trạm)" at bounding box center [181, 165] width 215 height 22
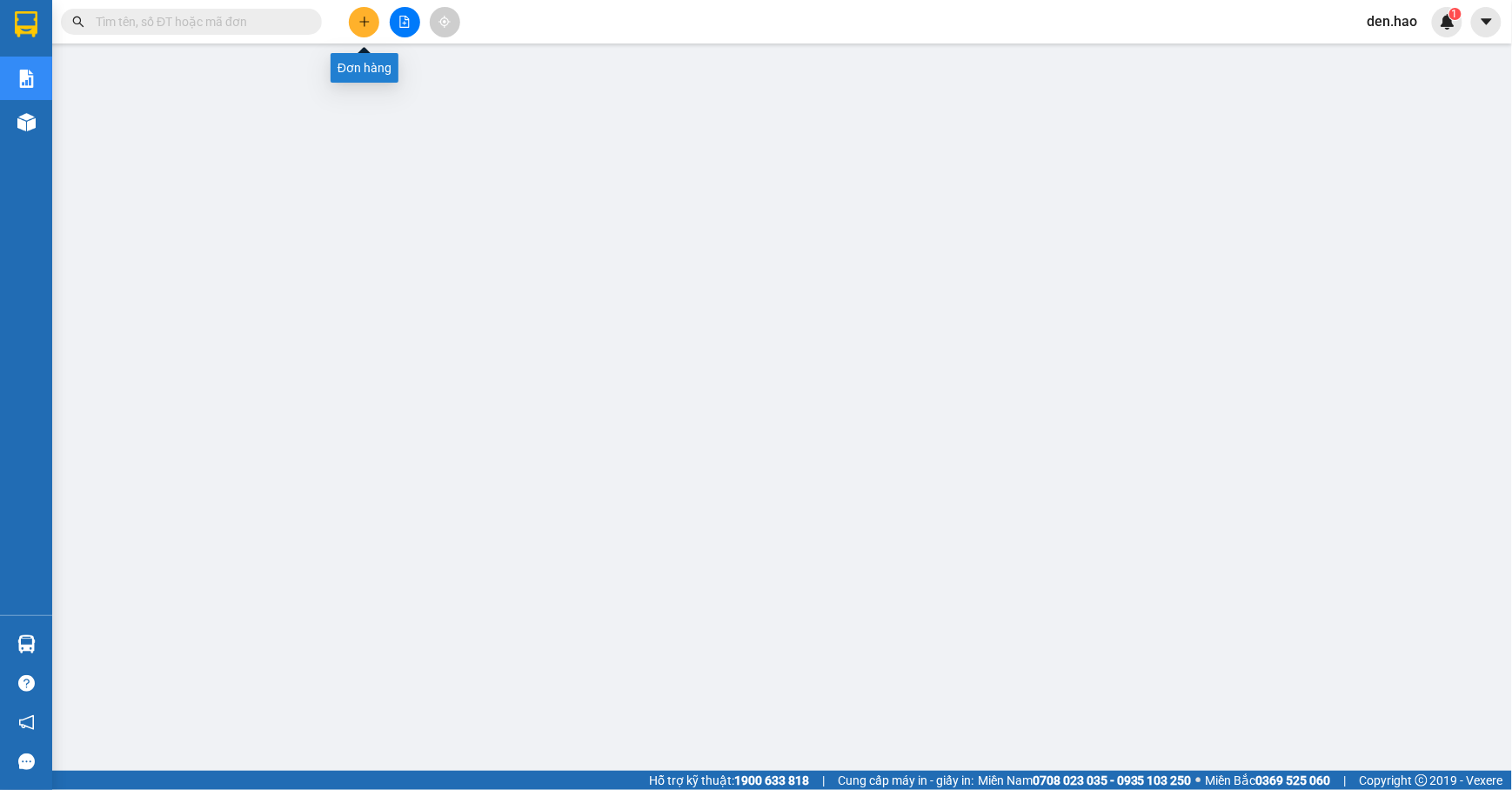
click at [369, 26] on icon "plus" at bounding box center [365, 22] width 13 height 13
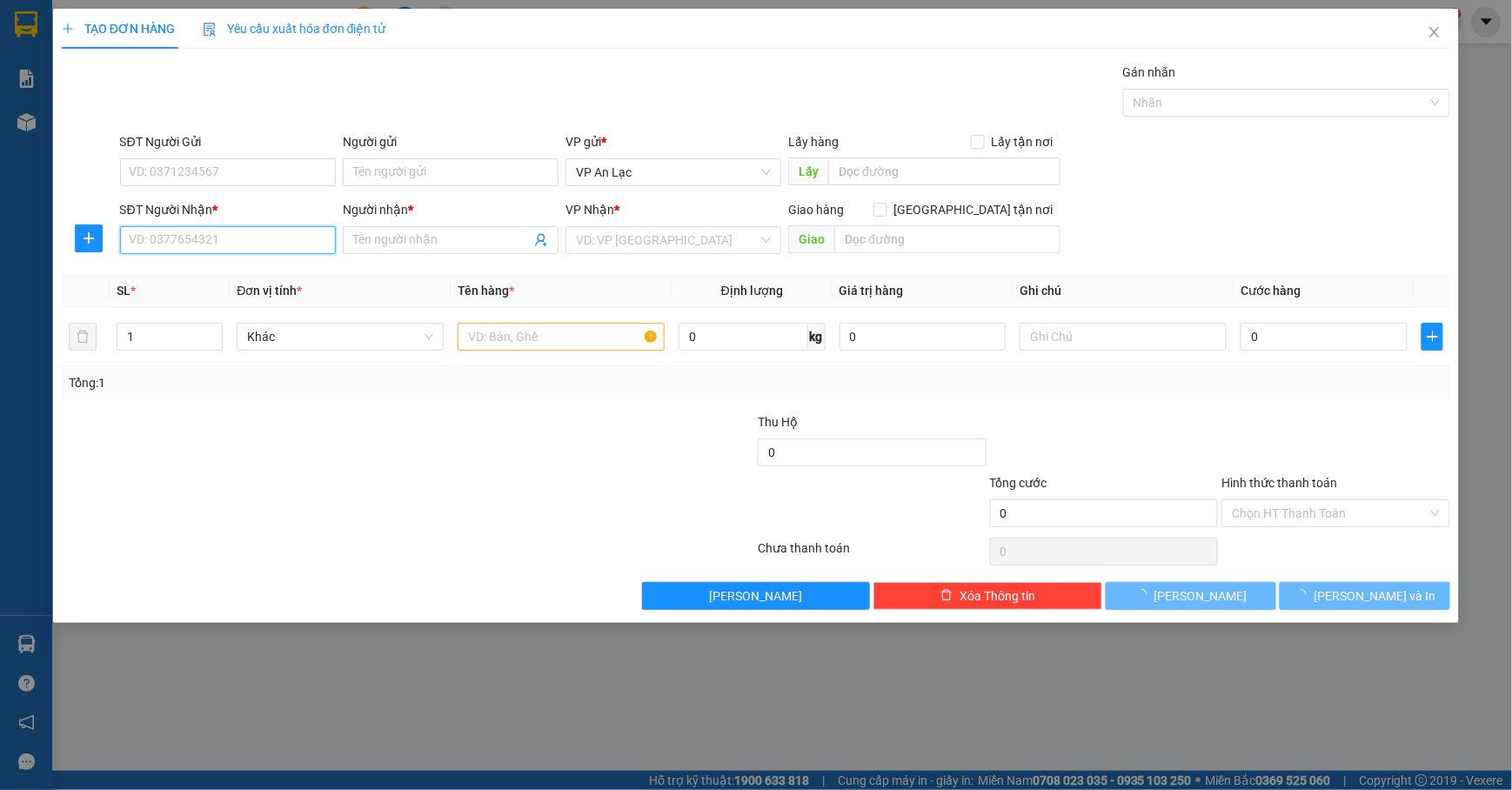
click at [259, 247] on input "SĐT Người Nhận *" at bounding box center [228, 240] width 215 height 28
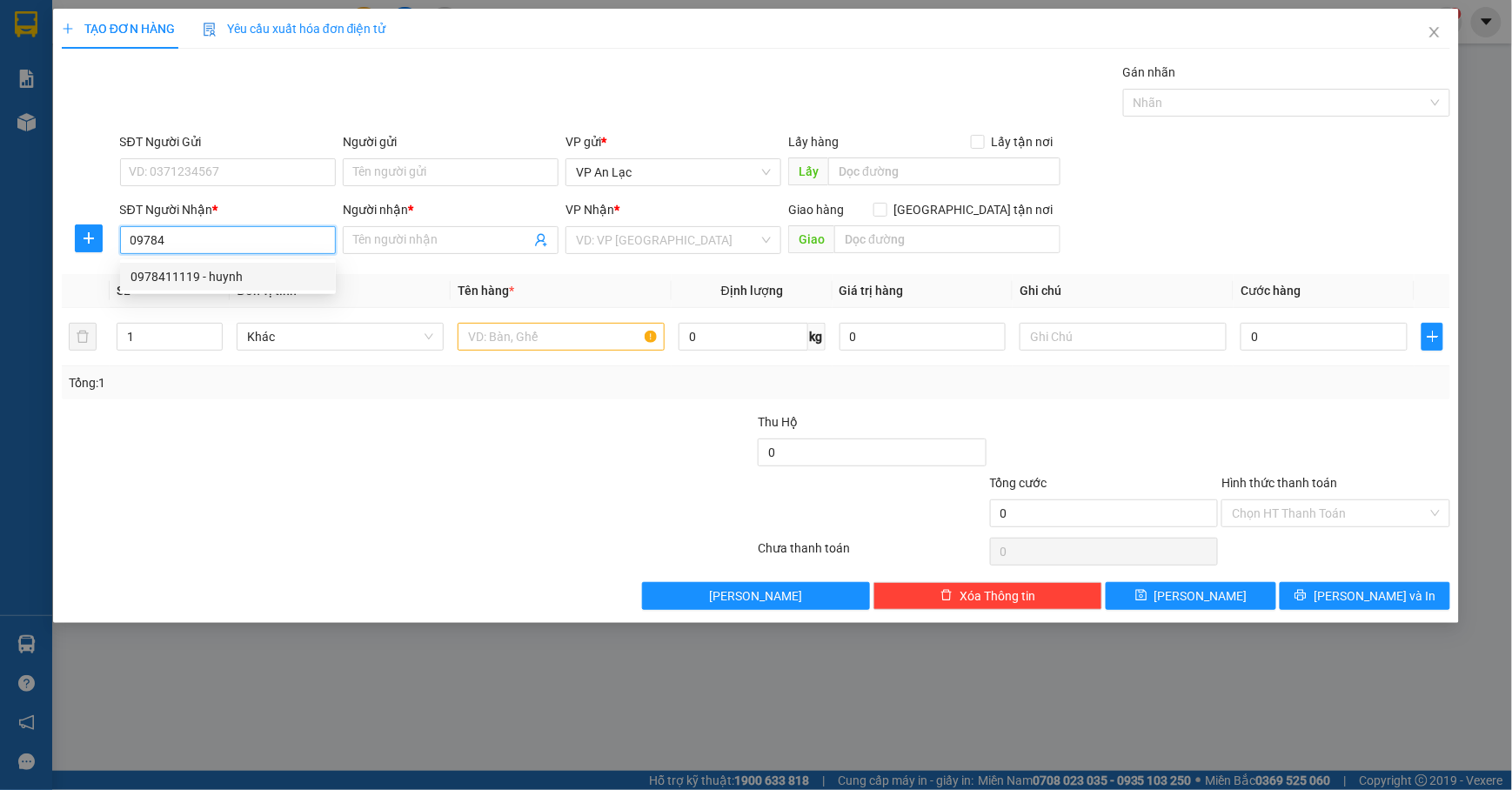
click at [237, 289] on div "0978411119 - huynh" at bounding box center [228, 276] width 215 height 28
type input "0978411119"
type input "huynh"
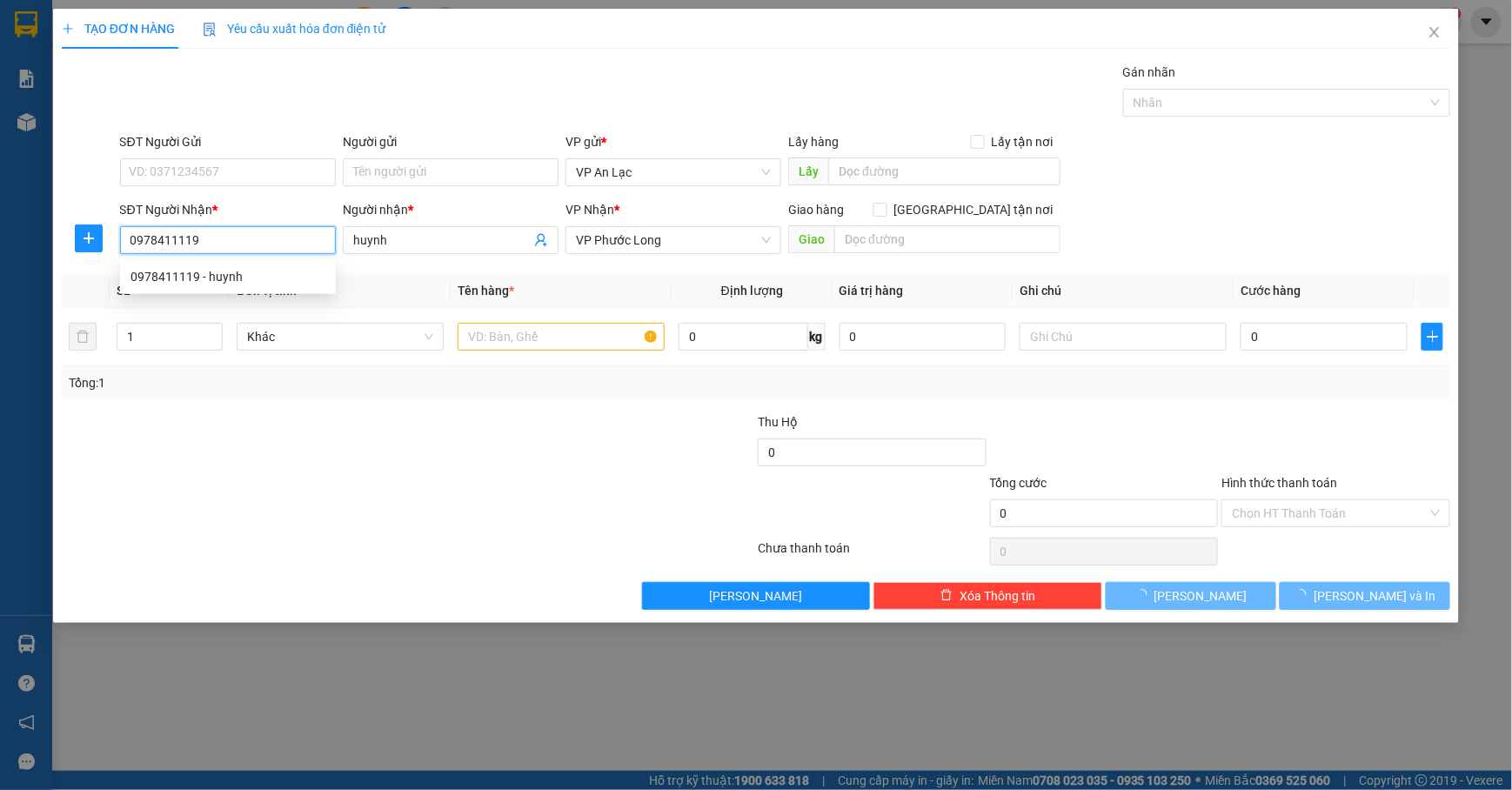
type input "40.000"
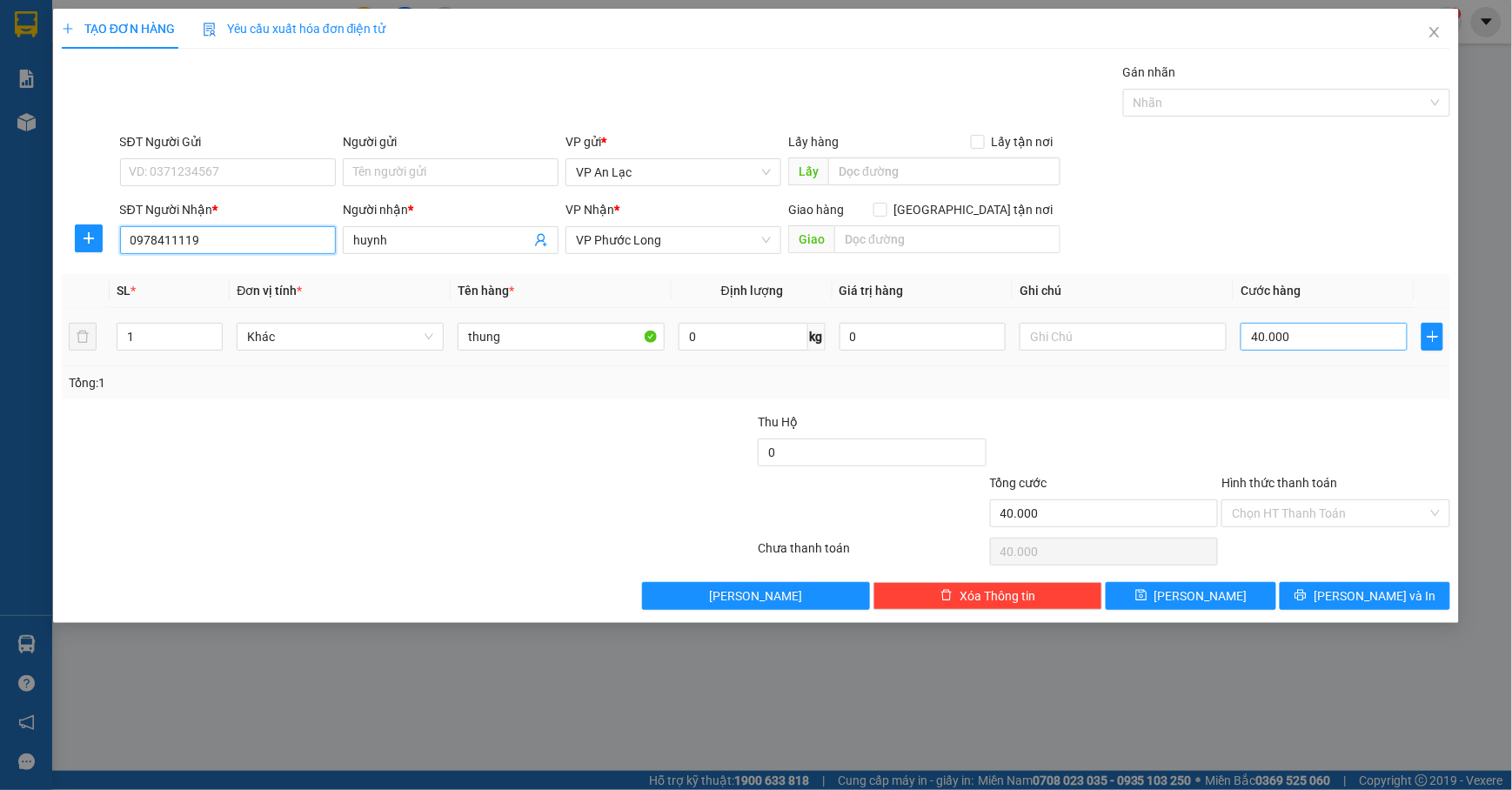
type input "0978411119"
type input "0"
type input "5"
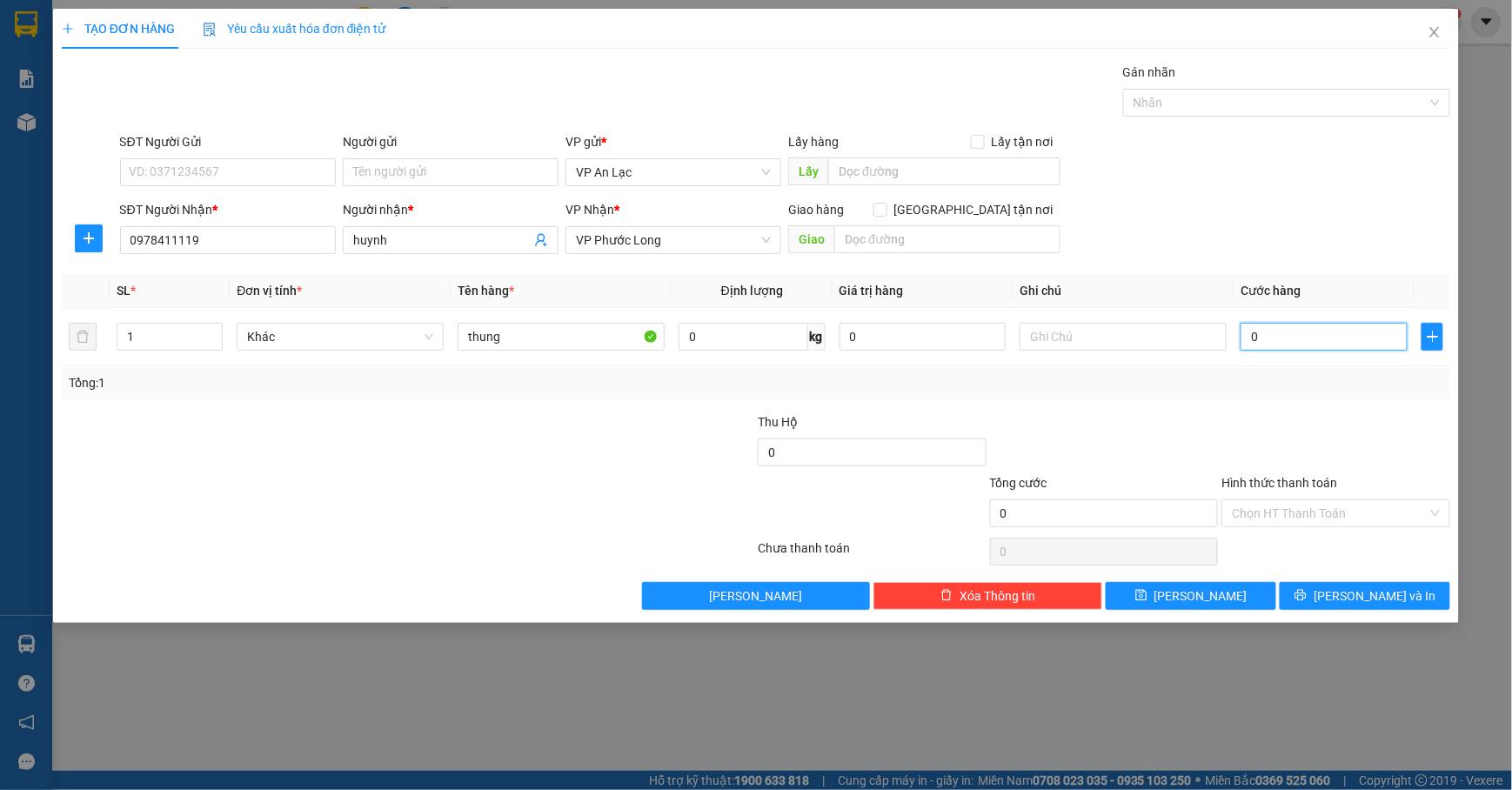
type input "5"
type input "05"
type input "50"
type input "050"
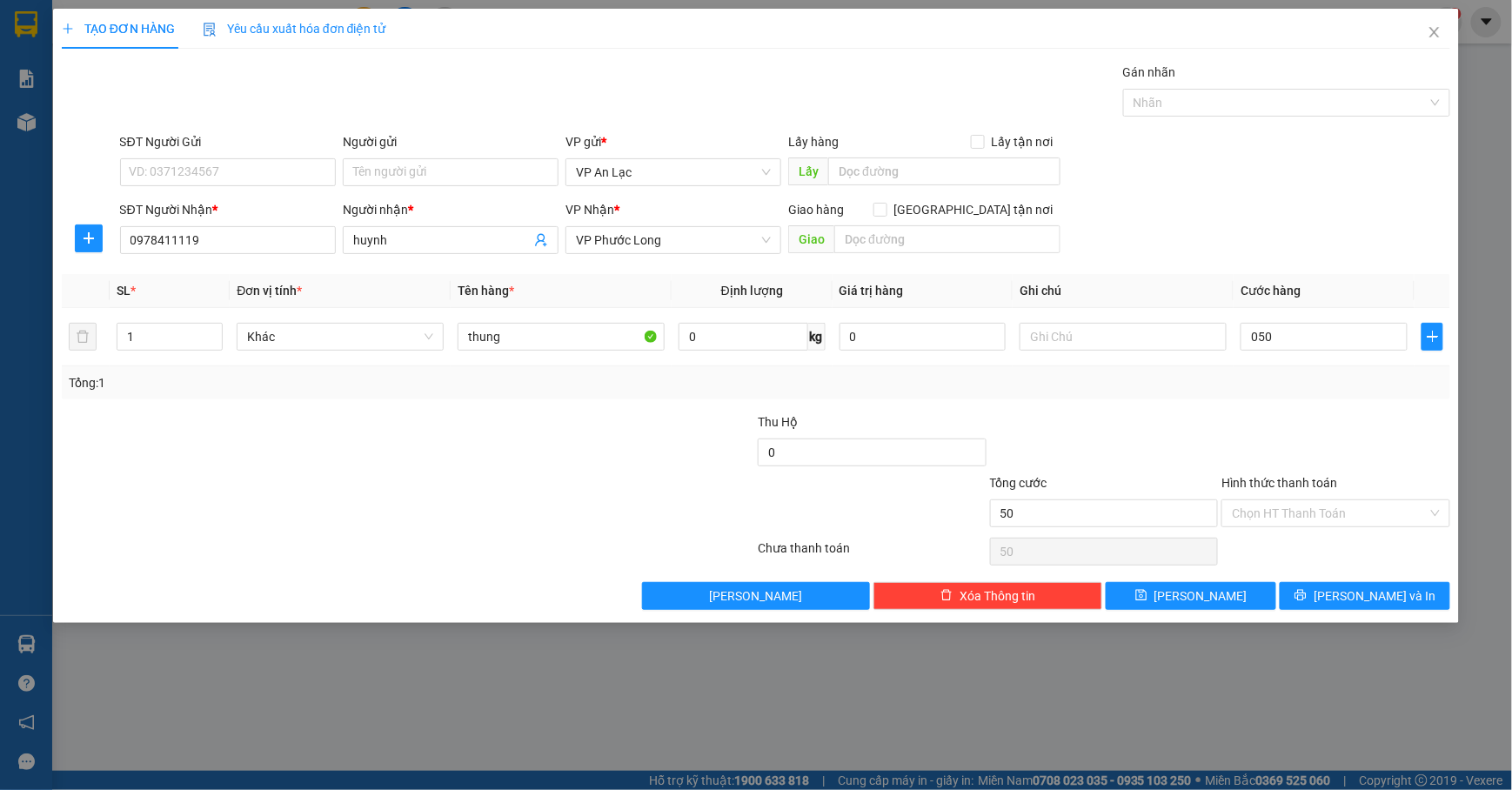
type input "50.000"
click at [1355, 188] on div "SĐT Người Gửi VD: 0371234567 Người gửi Tên người gửi VP gửi * VP [PERSON_NAME] …" at bounding box center [786, 162] width 1339 height 61
click at [1094, 343] on input "text" at bounding box center [1123, 337] width 207 height 28
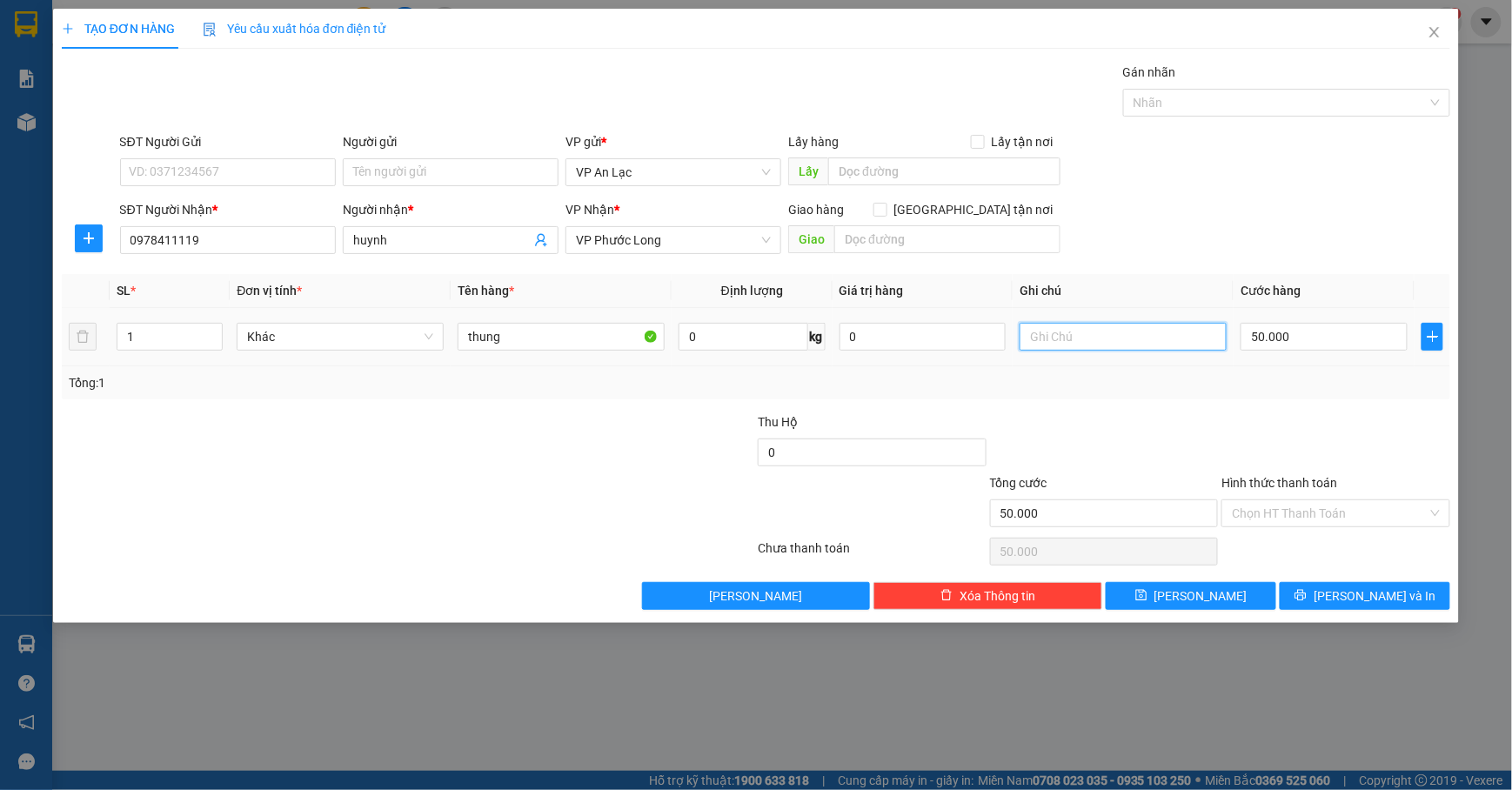
type input "d"
type input "đt trị giá 4tr"
drag, startPoint x: 1371, startPoint y: 600, endPoint x: 1282, endPoint y: 566, distance: 95.3
click at [1369, 595] on span "[PERSON_NAME] và In" at bounding box center [1375, 595] width 122 height 19
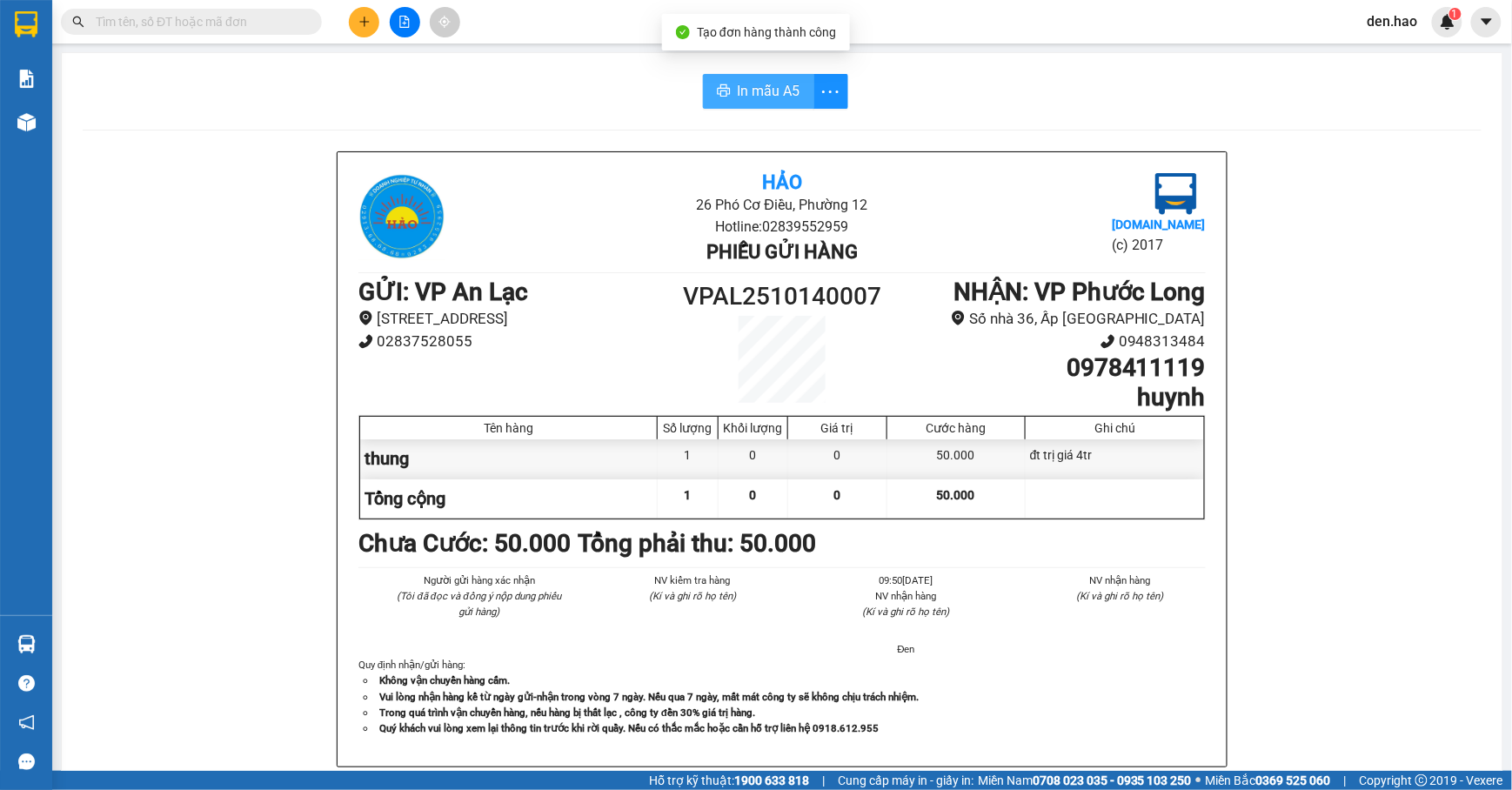
click at [768, 101] on span "In mẫu A5" at bounding box center [769, 91] width 63 height 22
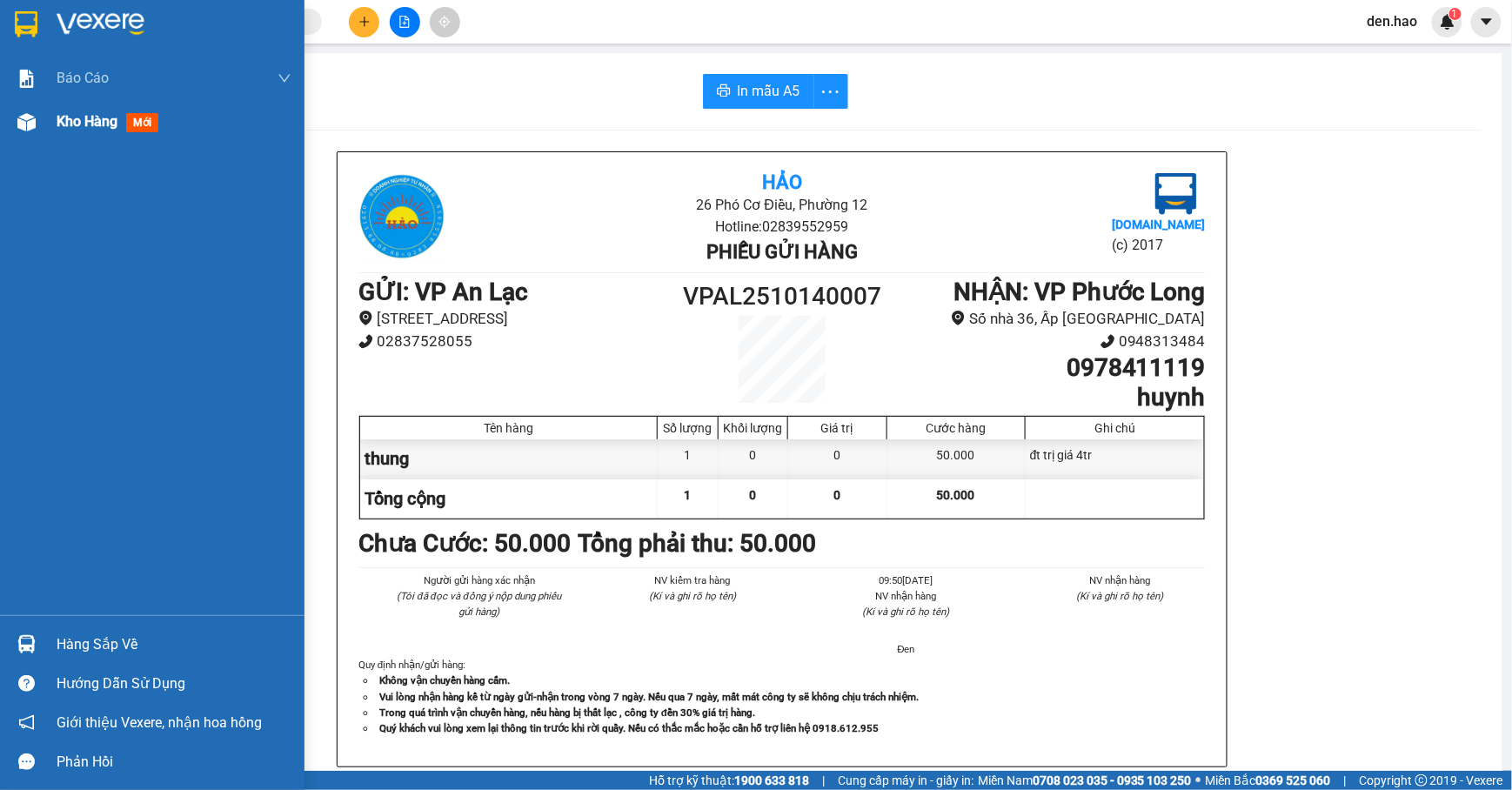
click at [87, 115] on span "Kho hàng" at bounding box center [87, 121] width 61 height 16
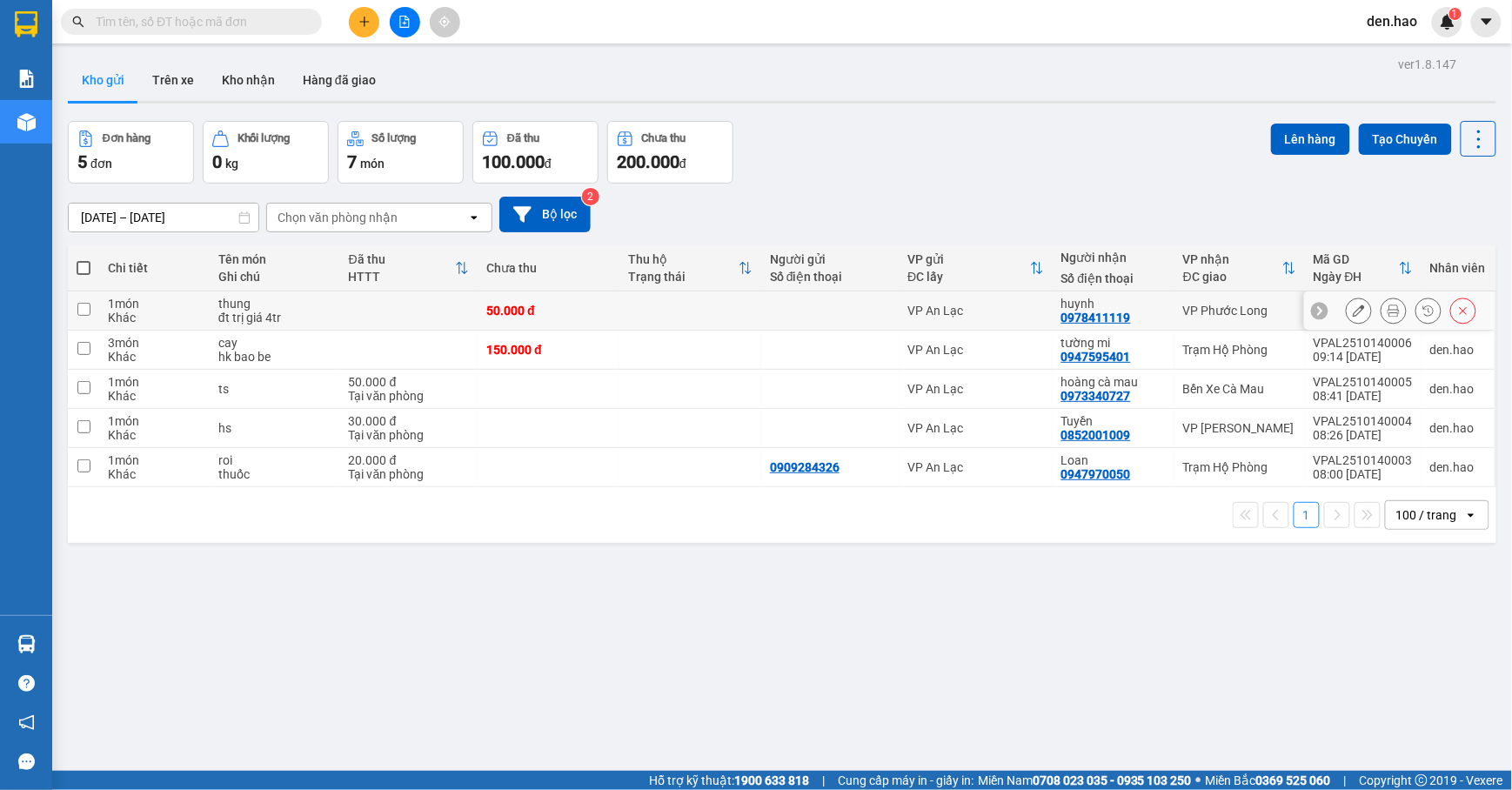
click at [1353, 311] on icon at bounding box center [1359, 311] width 13 height 13
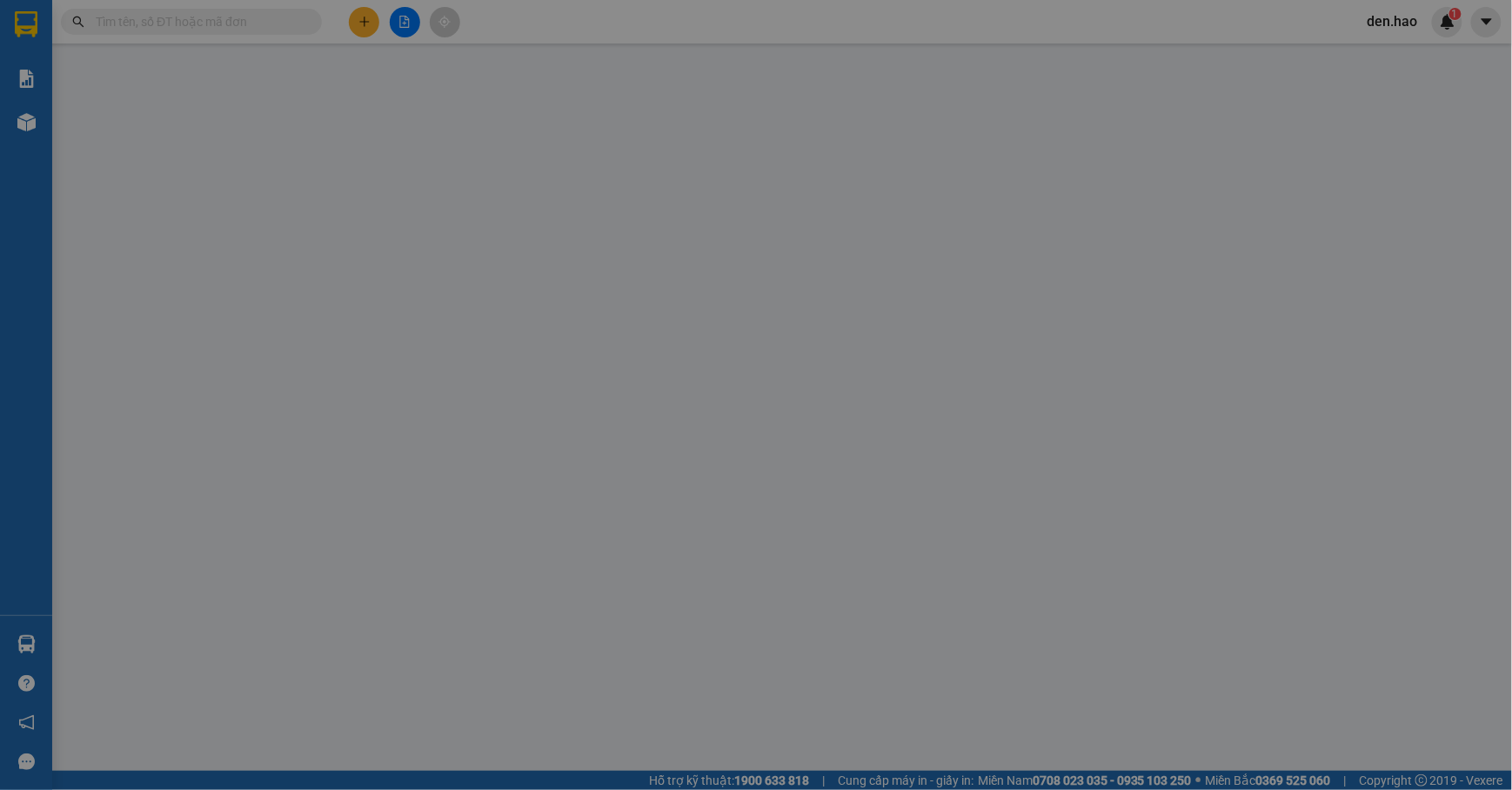
type input "0978411119"
type input "huynh"
type input "50.000"
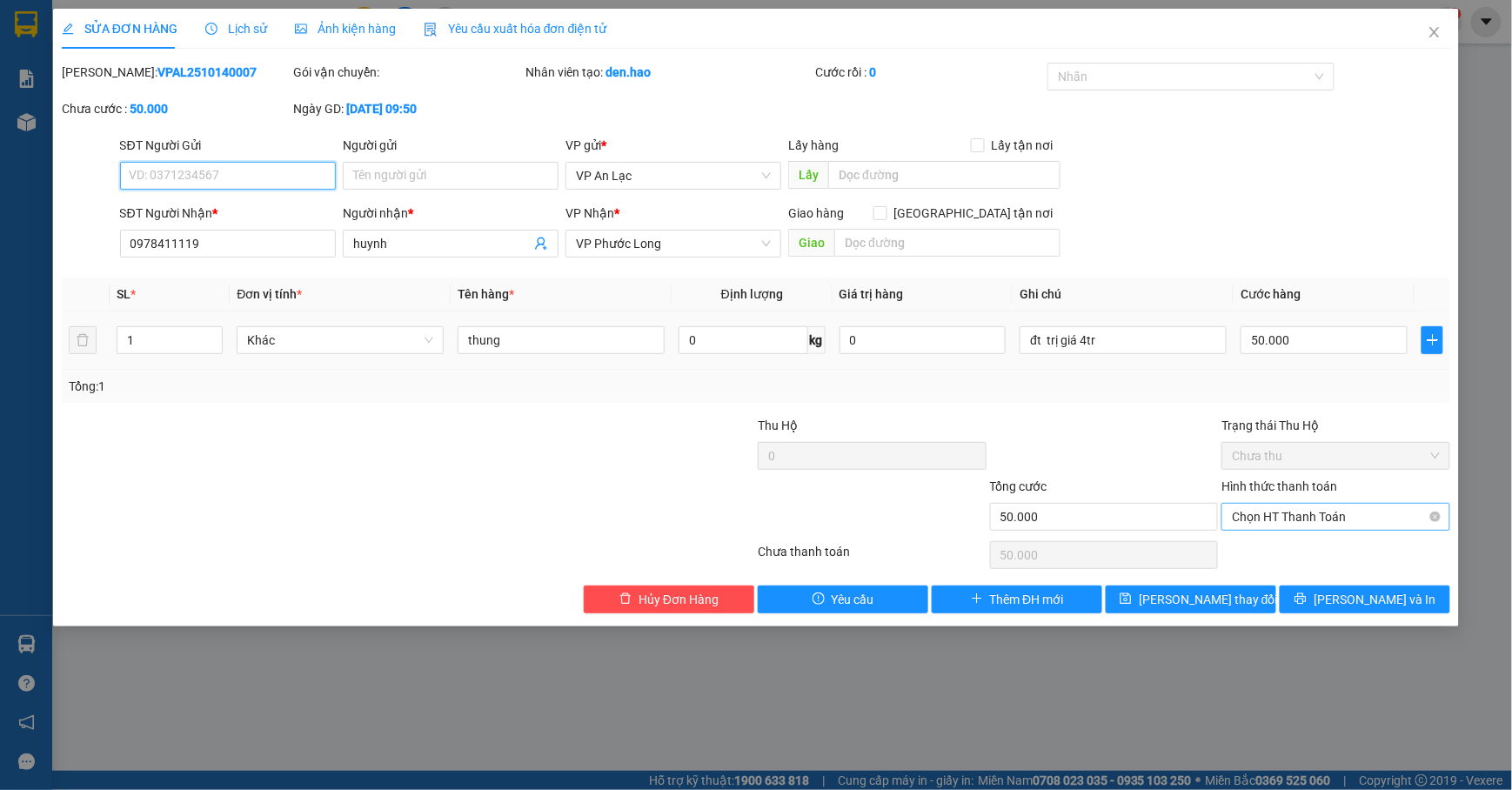
click at [1317, 517] on span "Chọn HT Thanh Toán" at bounding box center [1336, 516] width 208 height 26
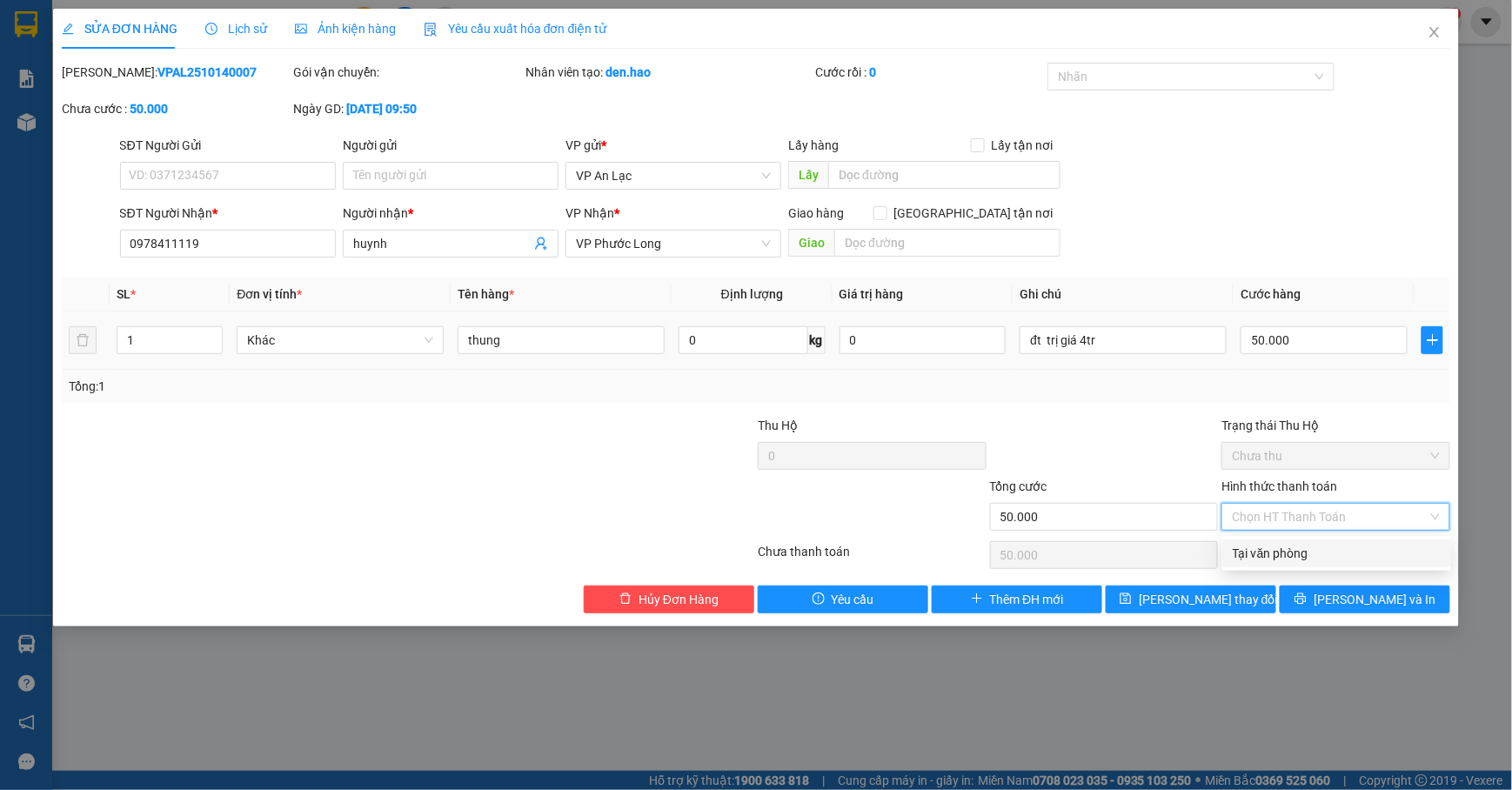
click at [1311, 557] on div "Tại văn phòng" at bounding box center [1337, 553] width 208 height 19
type input "0"
click at [1393, 592] on span "[PERSON_NAME] và In" at bounding box center [1375, 599] width 122 height 19
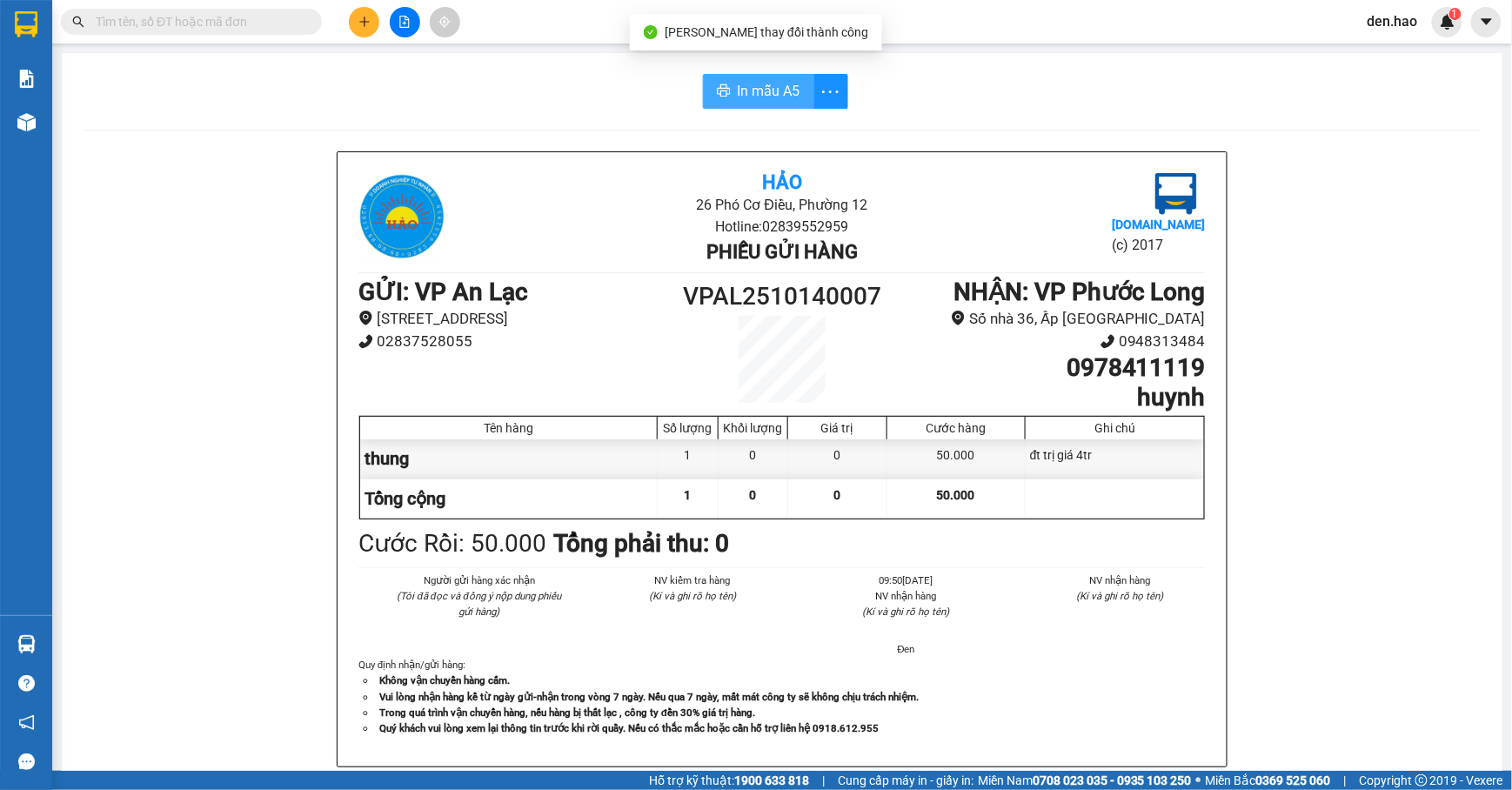
click at [775, 104] on button "In mẫu A5" at bounding box center [759, 91] width 111 height 35
click at [358, 21] on icon "plus" at bounding box center [365, 22] width 13 height 13
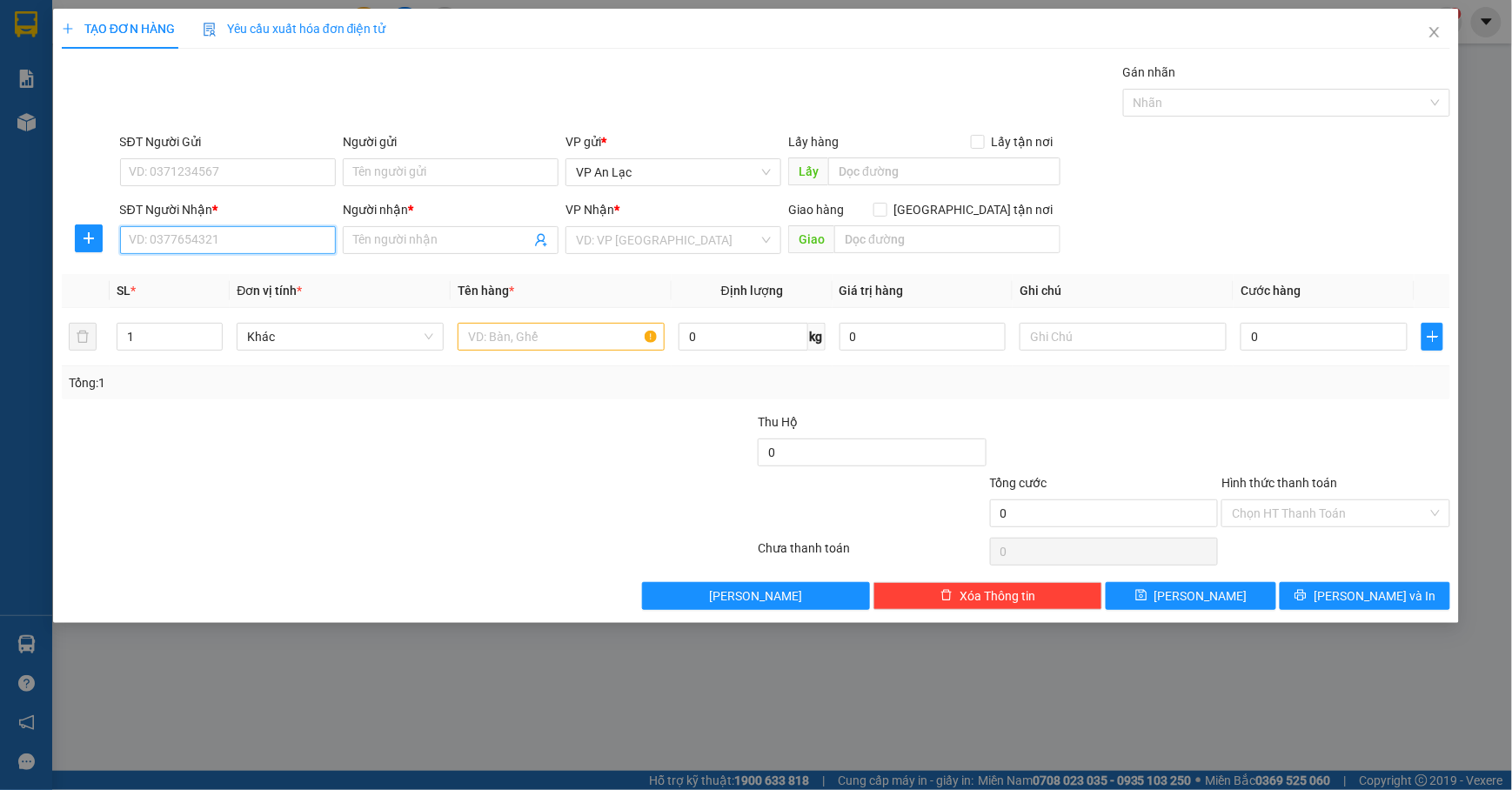
click at [214, 247] on input "SĐT Người Nhận *" at bounding box center [228, 240] width 215 height 28
click at [221, 276] on div "0948880772 - khủng ứng tài" at bounding box center [227, 276] width 195 height 19
type input "0948880772"
type input "khủng ứng tài"
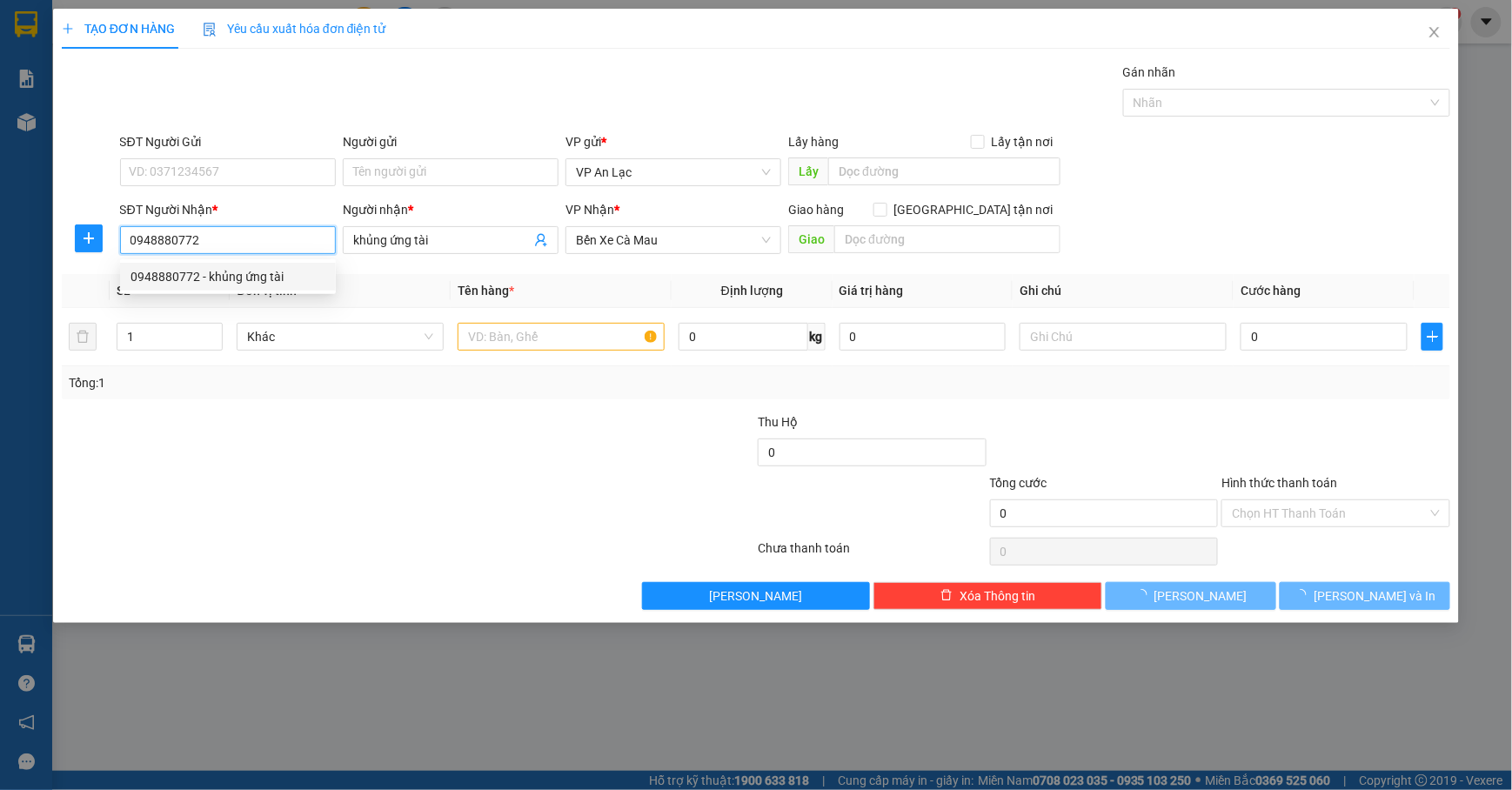
type input "30.000"
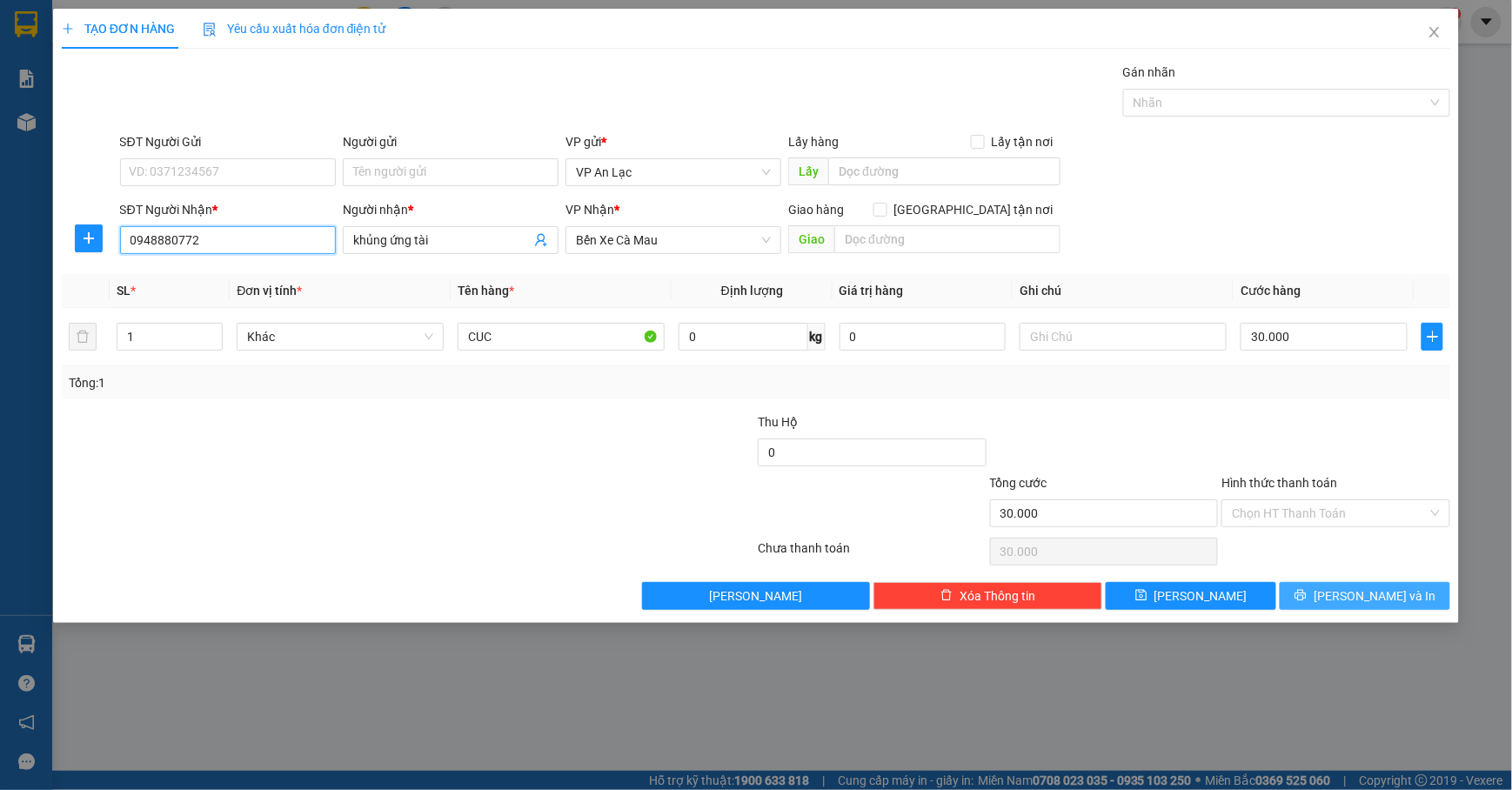
type input "0948880772"
click at [1419, 609] on button "[PERSON_NAME] và In" at bounding box center [1366, 595] width 171 height 28
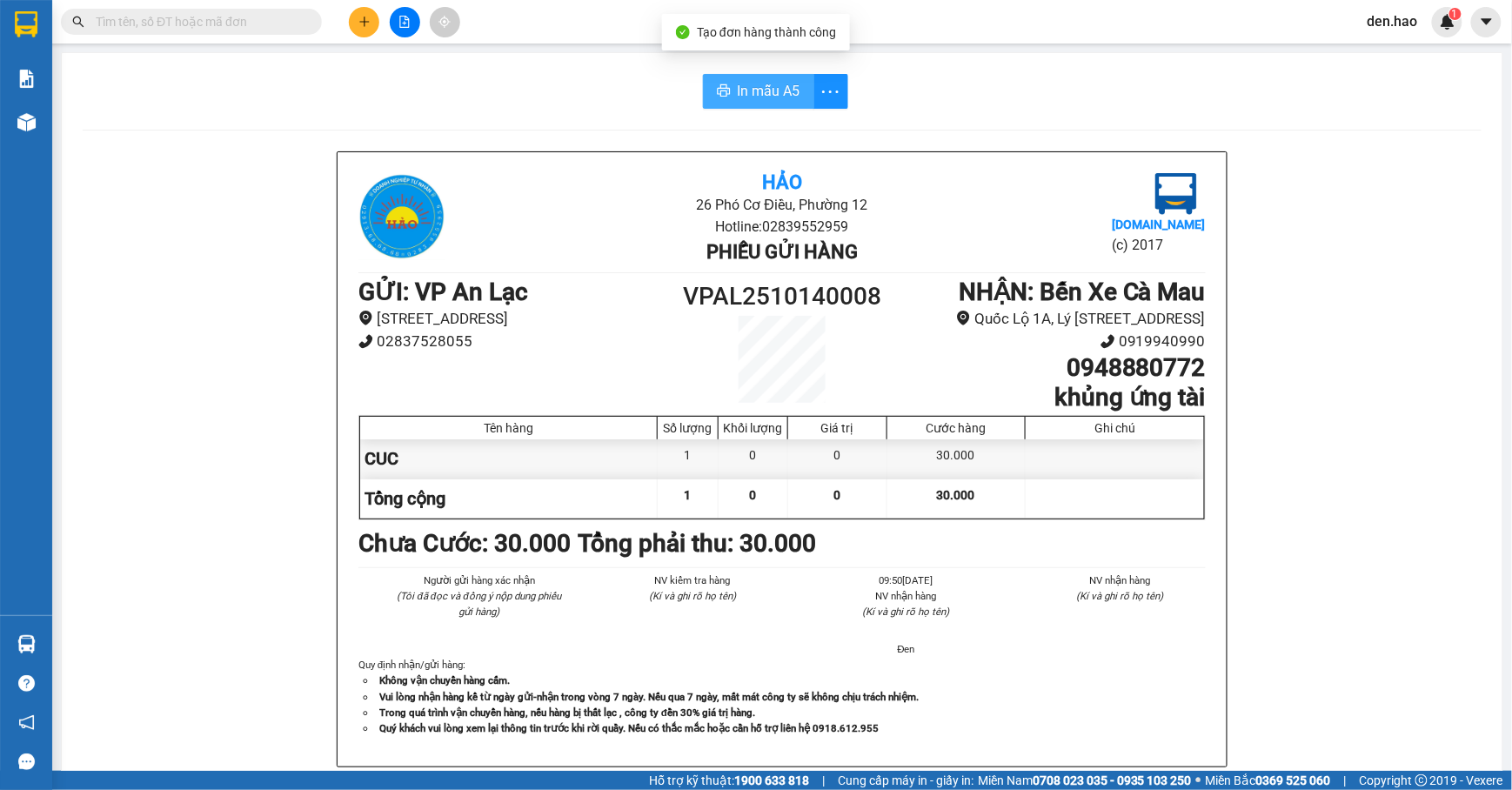
click at [759, 94] on span "In mẫu A5" at bounding box center [769, 91] width 63 height 22
click at [267, 21] on input "text" at bounding box center [198, 22] width 206 height 19
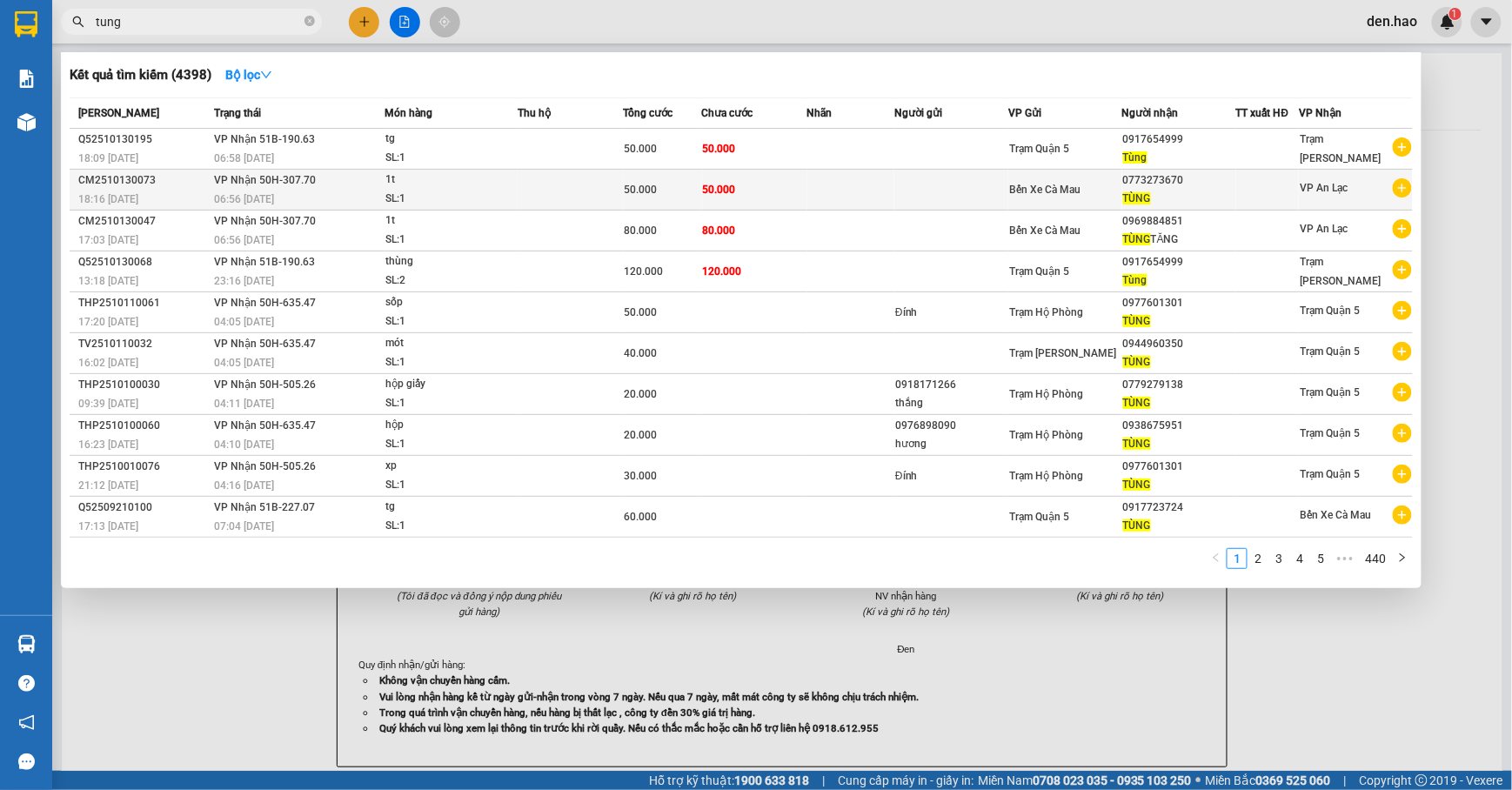
type input "tung"
click at [777, 188] on td "50.000" at bounding box center [754, 190] width 105 height 41
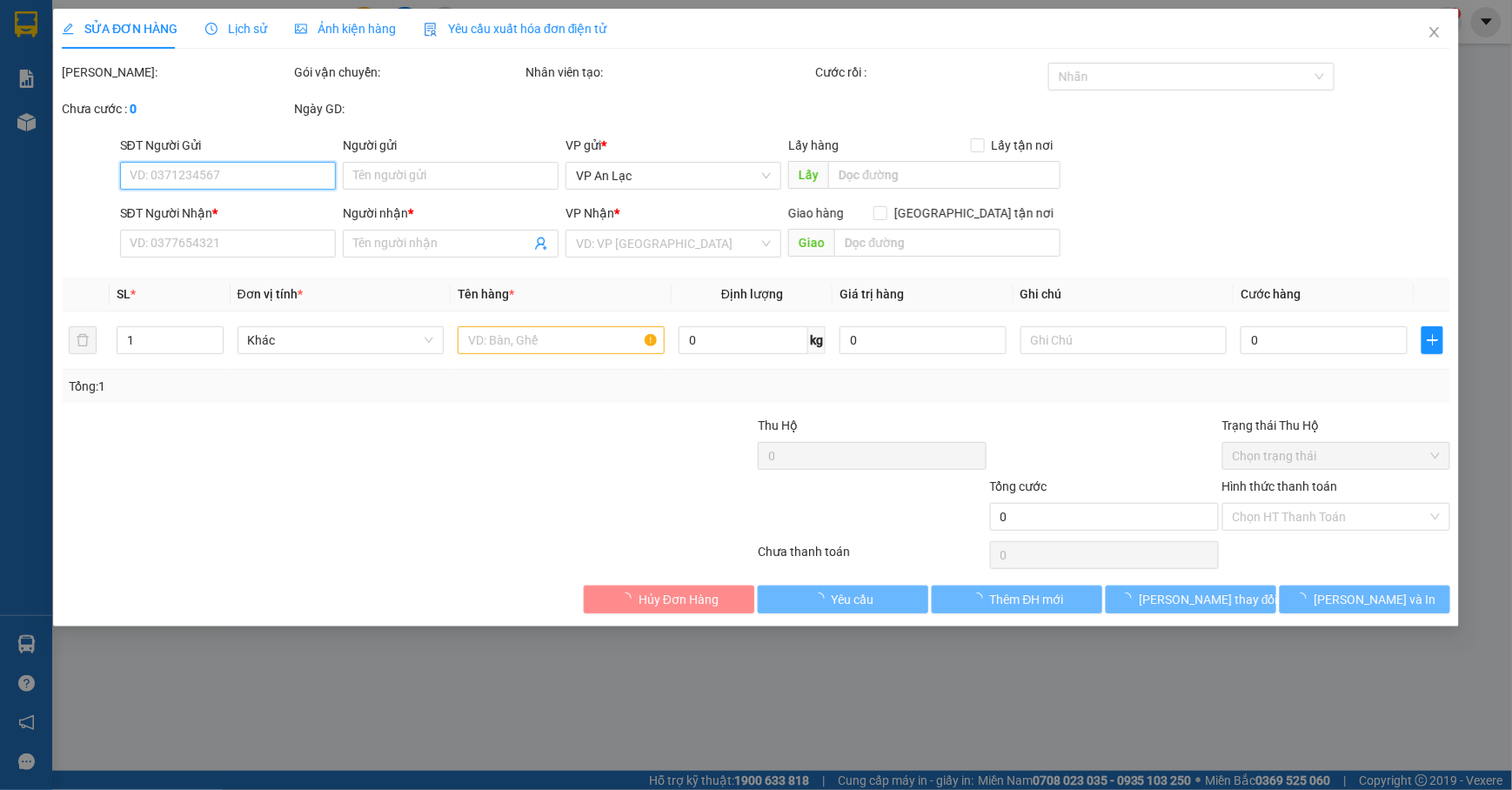
type input "0773273670"
type input "TÙNG"
type input "50.000"
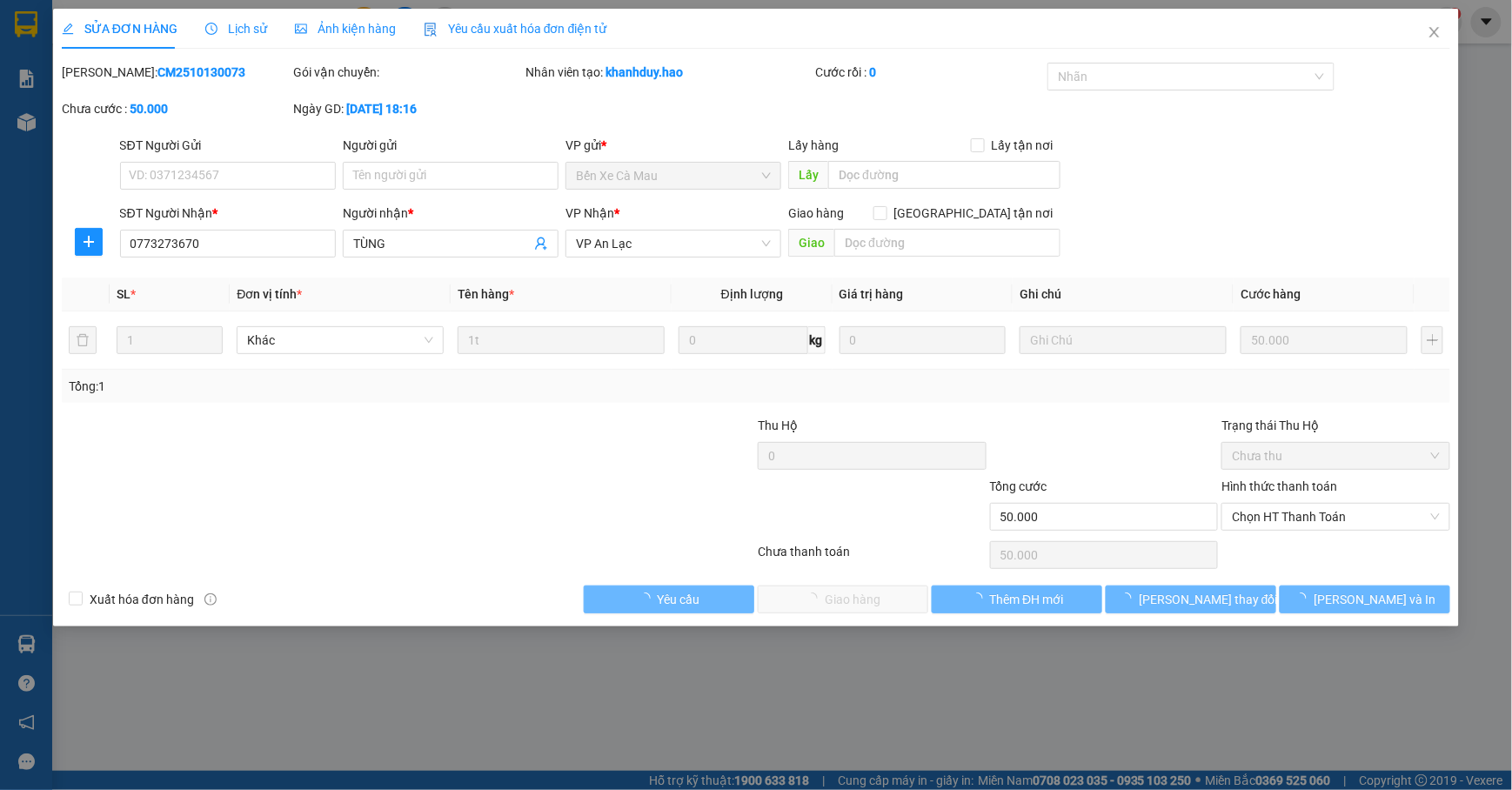
drag, startPoint x: 342, startPoint y: 35, endPoint x: 371, endPoint y: 36, distance: 29.0
click at [356, 32] on span "Ảnh kiện hàng" at bounding box center [346, 29] width 101 height 14
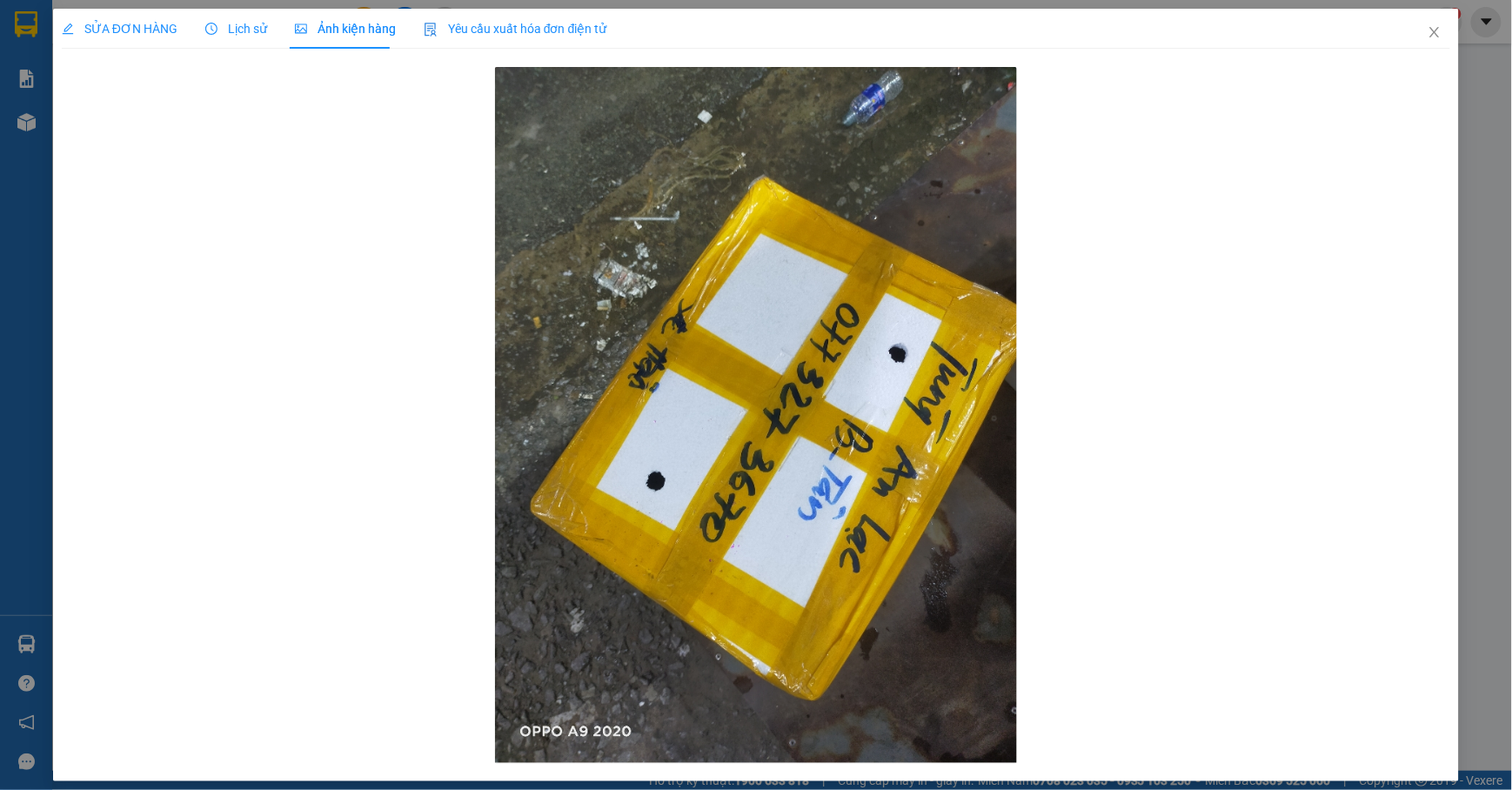
click at [115, 22] on span "SỬA ĐƠN HÀNG" at bounding box center [119, 29] width 116 height 14
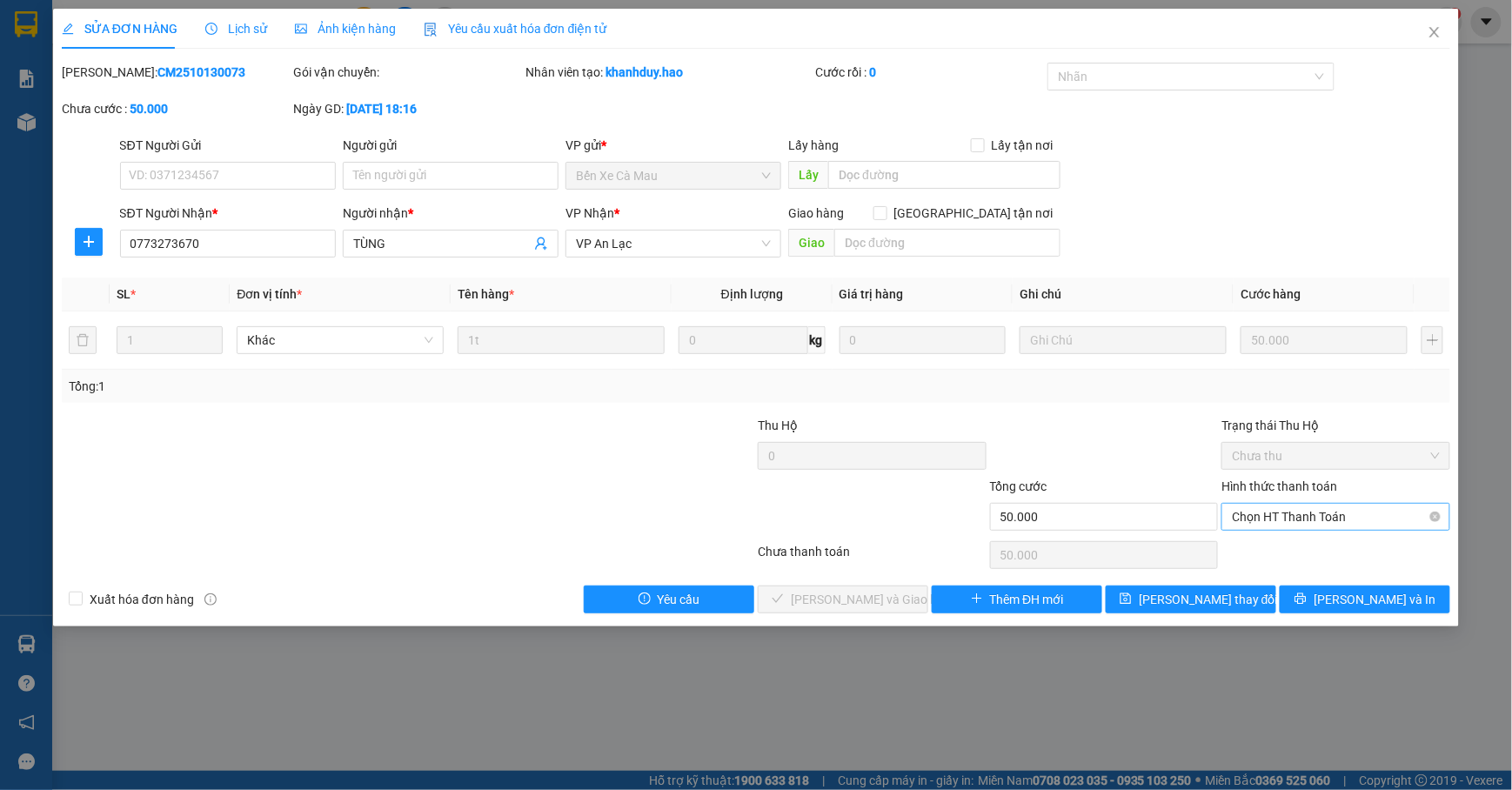
click at [1344, 527] on span "Chọn HT Thanh Toán" at bounding box center [1336, 516] width 208 height 26
click at [1306, 551] on div "Tại văn phòng" at bounding box center [1337, 553] width 208 height 19
type input "0"
click at [831, 600] on span "[PERSON_NAME] và Giao hàng" at bounding box center [875, 599] width 167 height 19
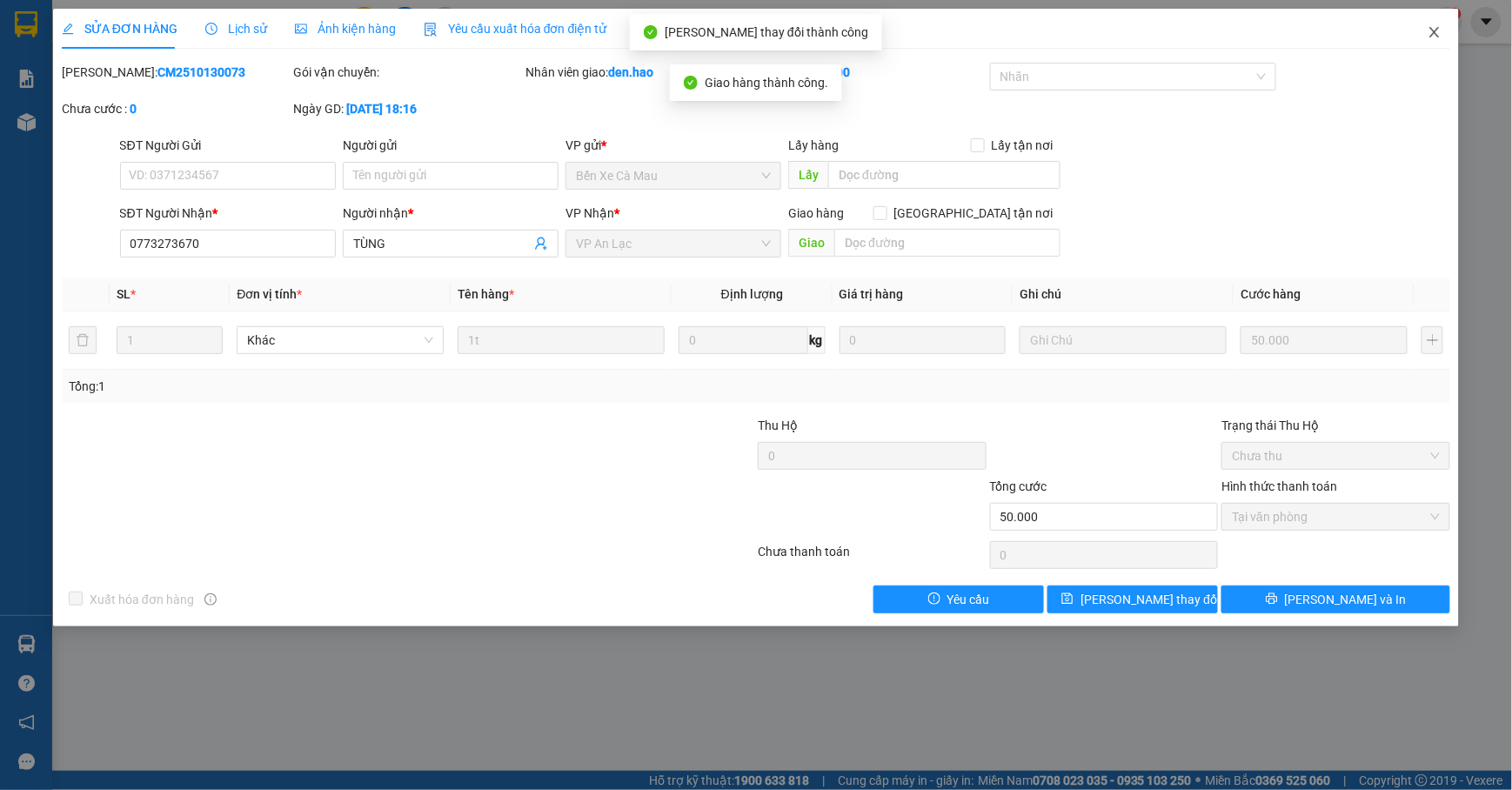
click at [1439, 49] on span "Close" at bounding box center [1435, 33] width 48 height 48
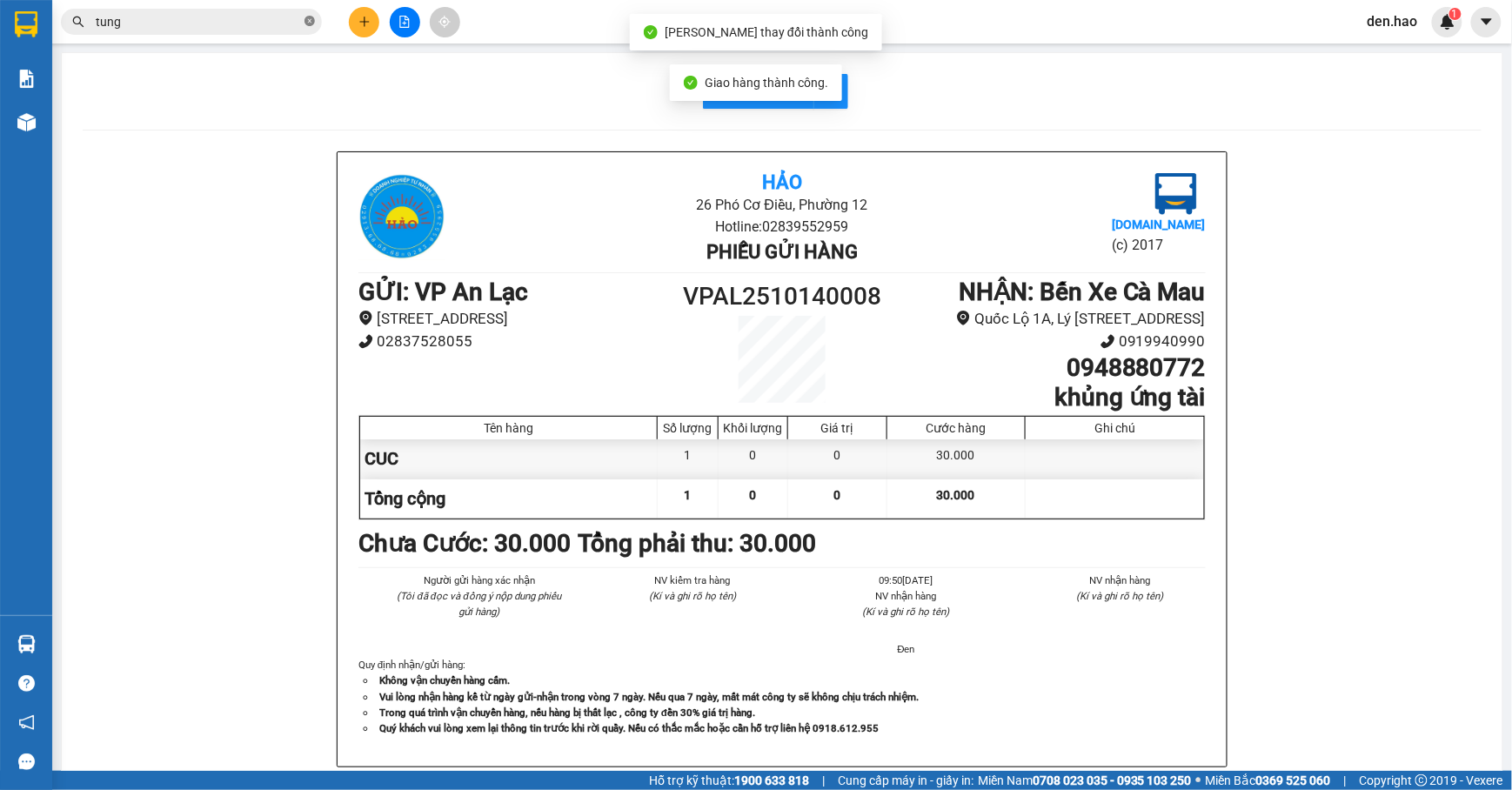
click at [311, 15] on icon "close-circle" at bounding box center [310, 21] width 11 height 11
click at [276, 14] on input "text" at bounding box center [198, 22] width 206 height 19
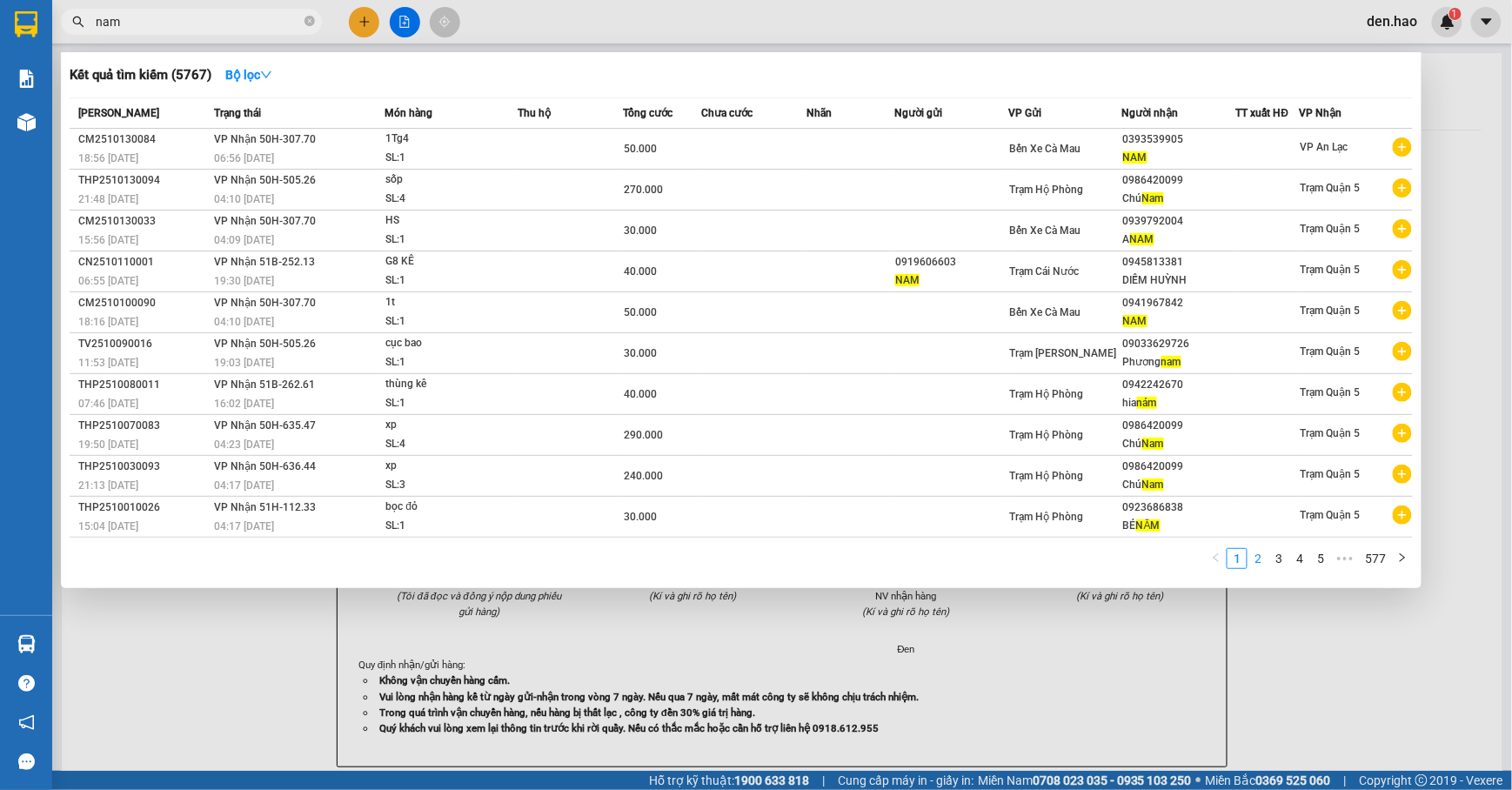
type input "nam"
drag, startPoint x: 1252, startPoint y: 558, endPoint x: 1271, endPoint y: 565, distance: 20.2
click at [1254, 558] on link "2" at bounding box center [1258, 558] width 19 height 19
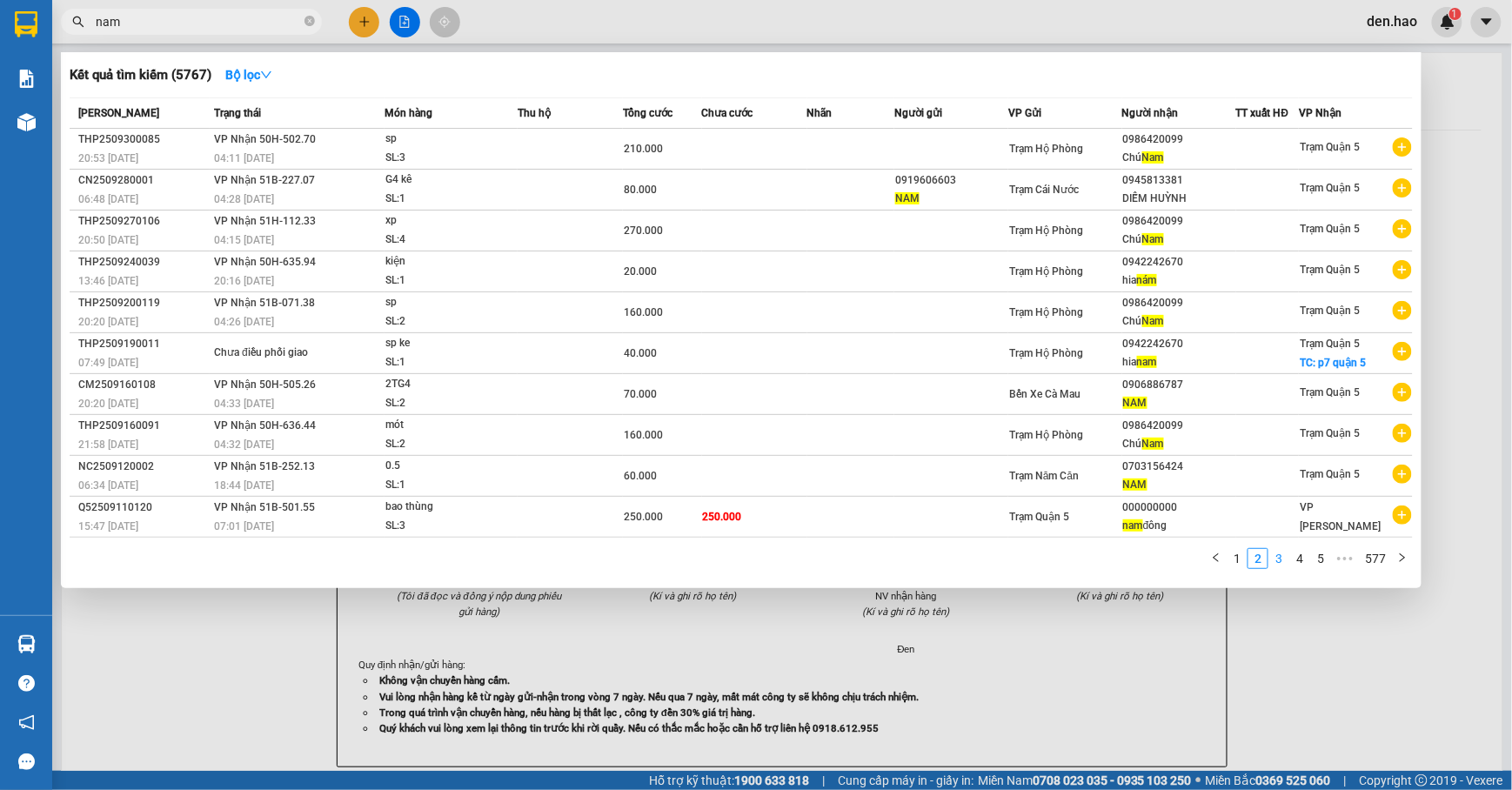
click at [1279, 557] on link "3" at bounding box center [1279, 558] width 19 height 19
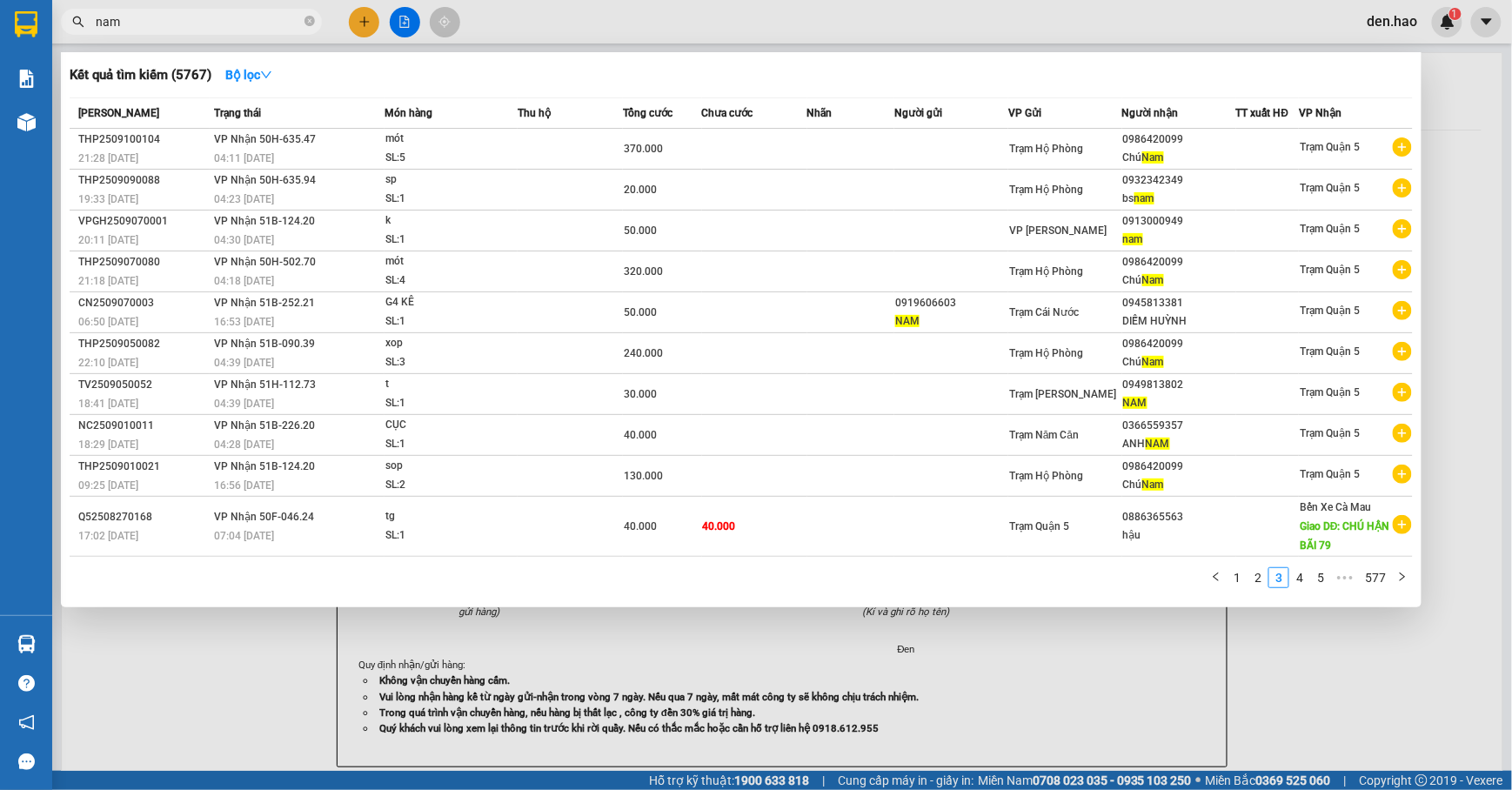
click at [1302, 568] on link "4" at bounding box center [1299, 577] width 19 height 19
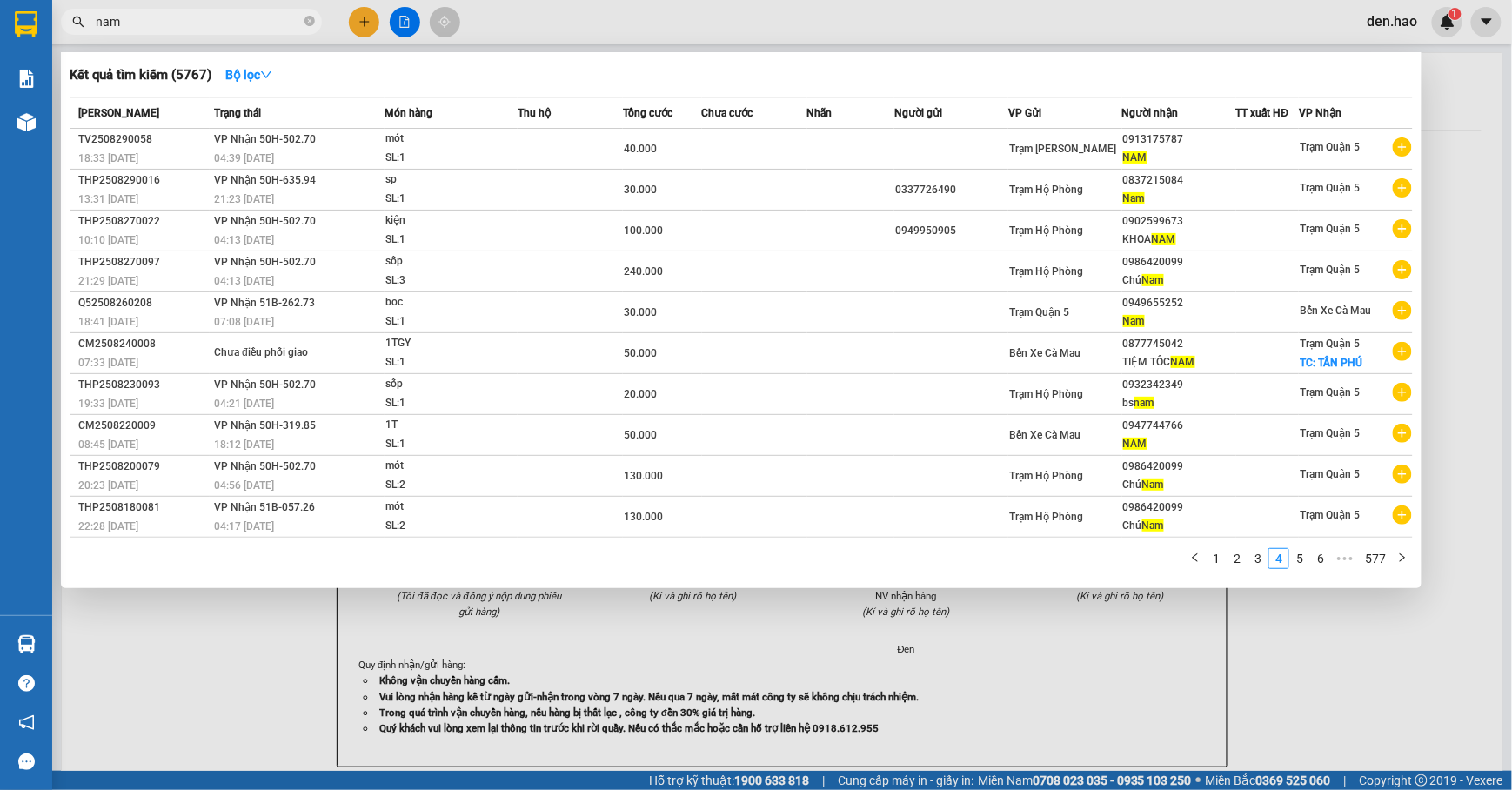
click at [1159, 653] on div at bounding box center [756, 395] width 1512 height 790
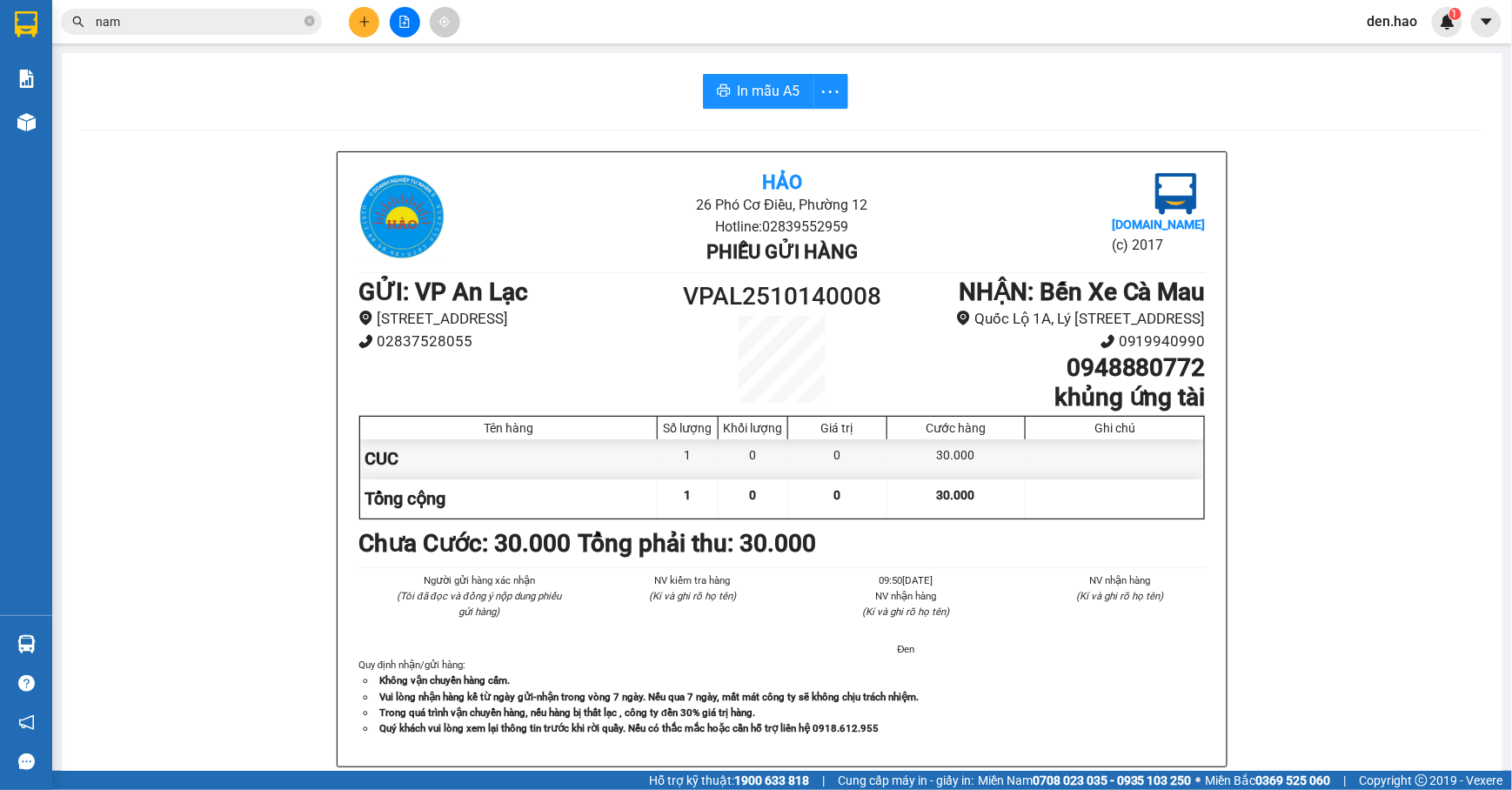
click at [308, 13] on span at bounding box center [310, 22] width 11 height 19
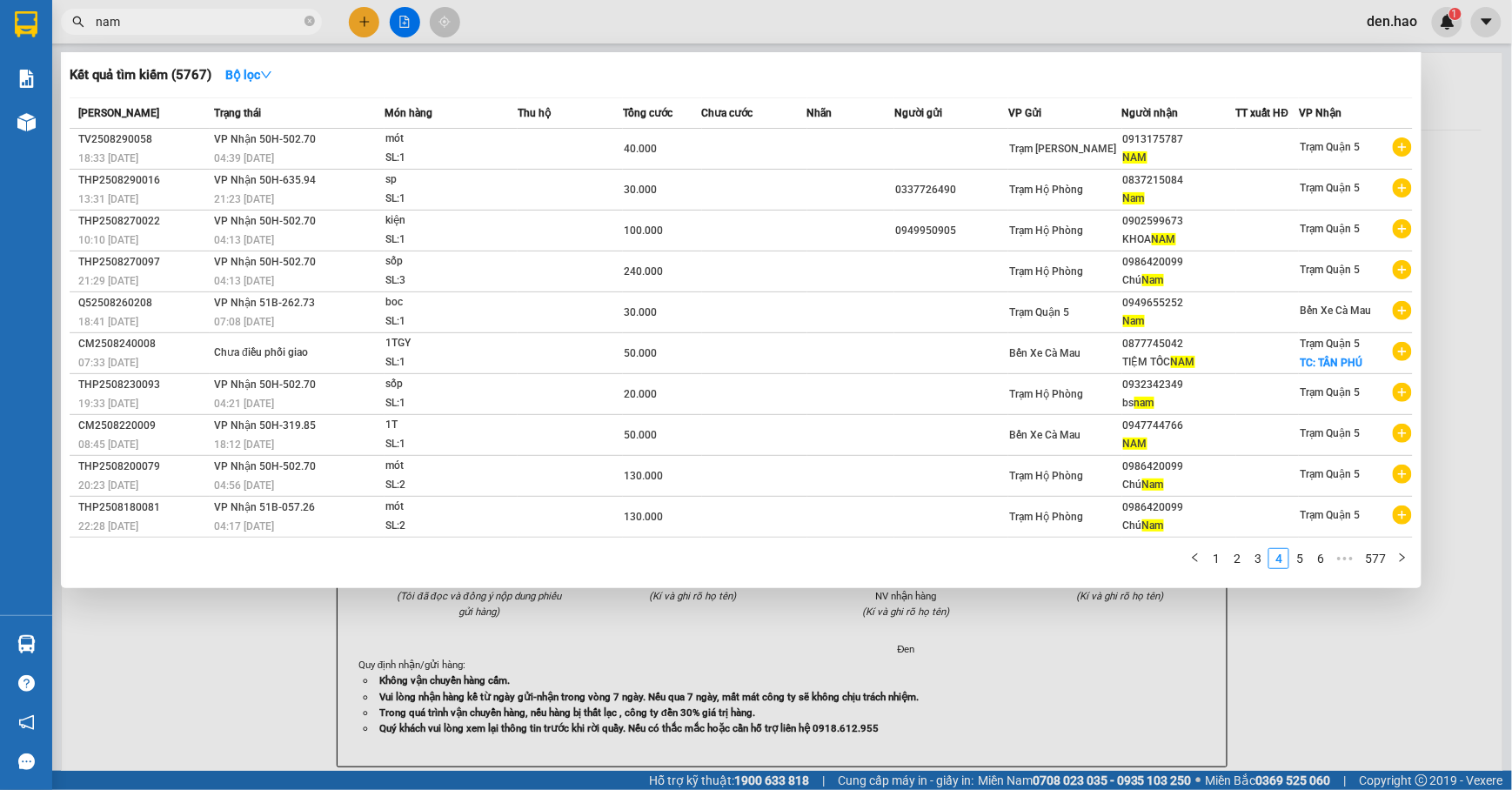
click at [317, 25] on span "nam" at bounding box center [191, 22] width 261 height 26
click at [314, 24] on icon "close-circle" at bounding box center [310, 21] width 11 height 11
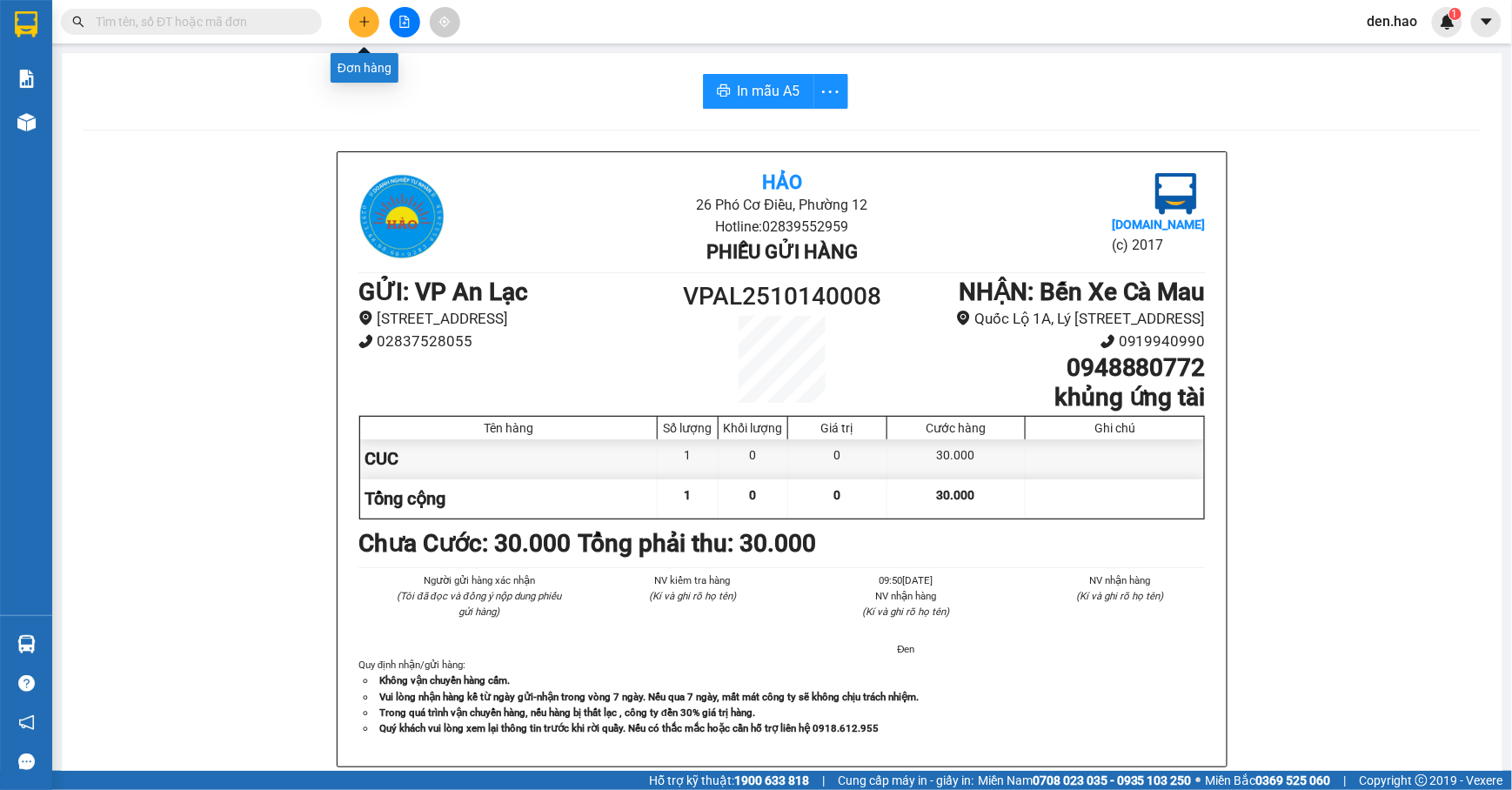
click at [362, 29] on button at bounding box center [365, 22] width 31 height 31
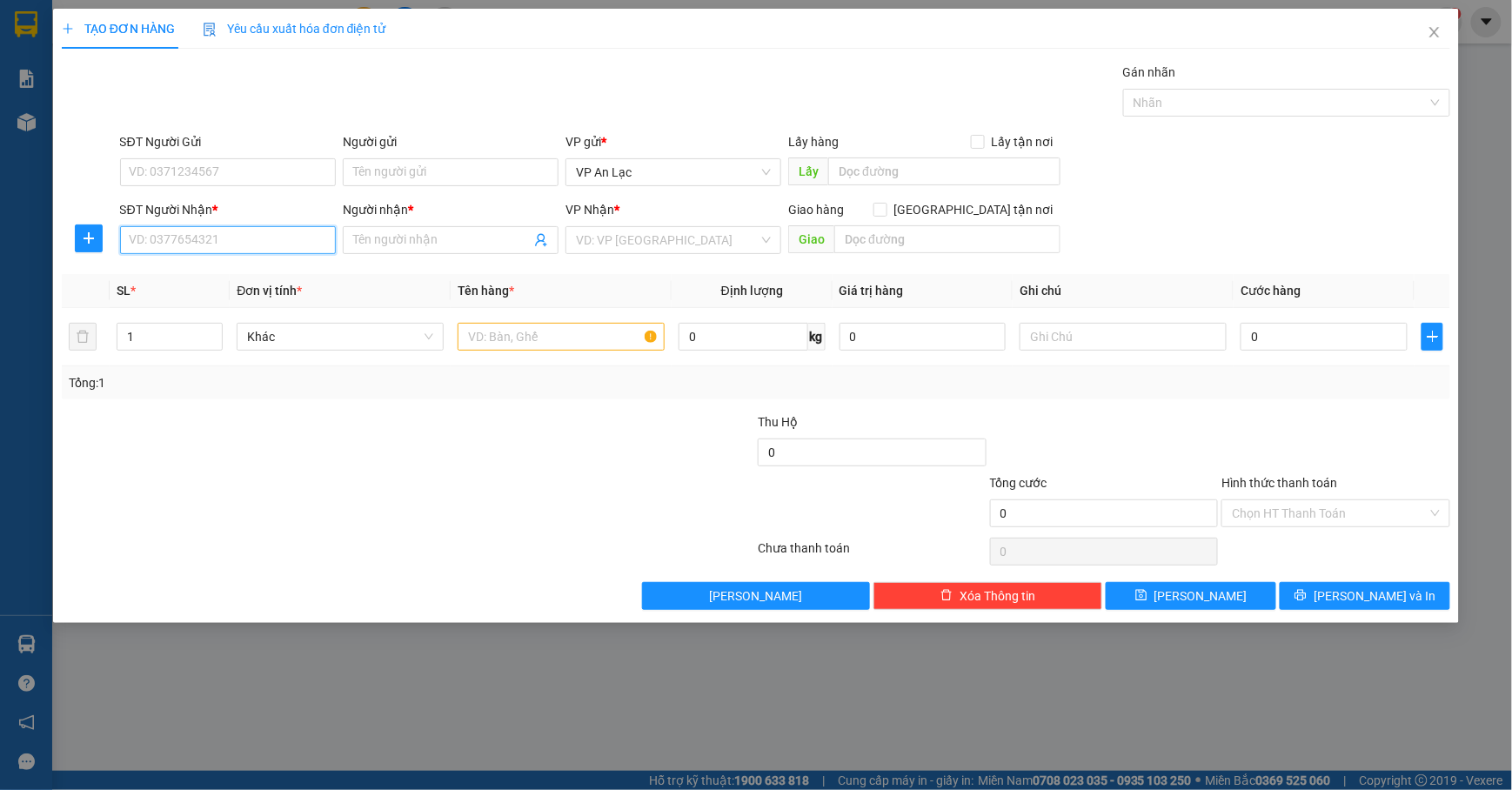
click at [212, 251] on input "SĐT Người Nhận *" at bounding box center [228, 240] width 215 height 28
click at [255, 285] on div "0947524103 - út bê" at bounding box center [227, 276] width 195 height 19
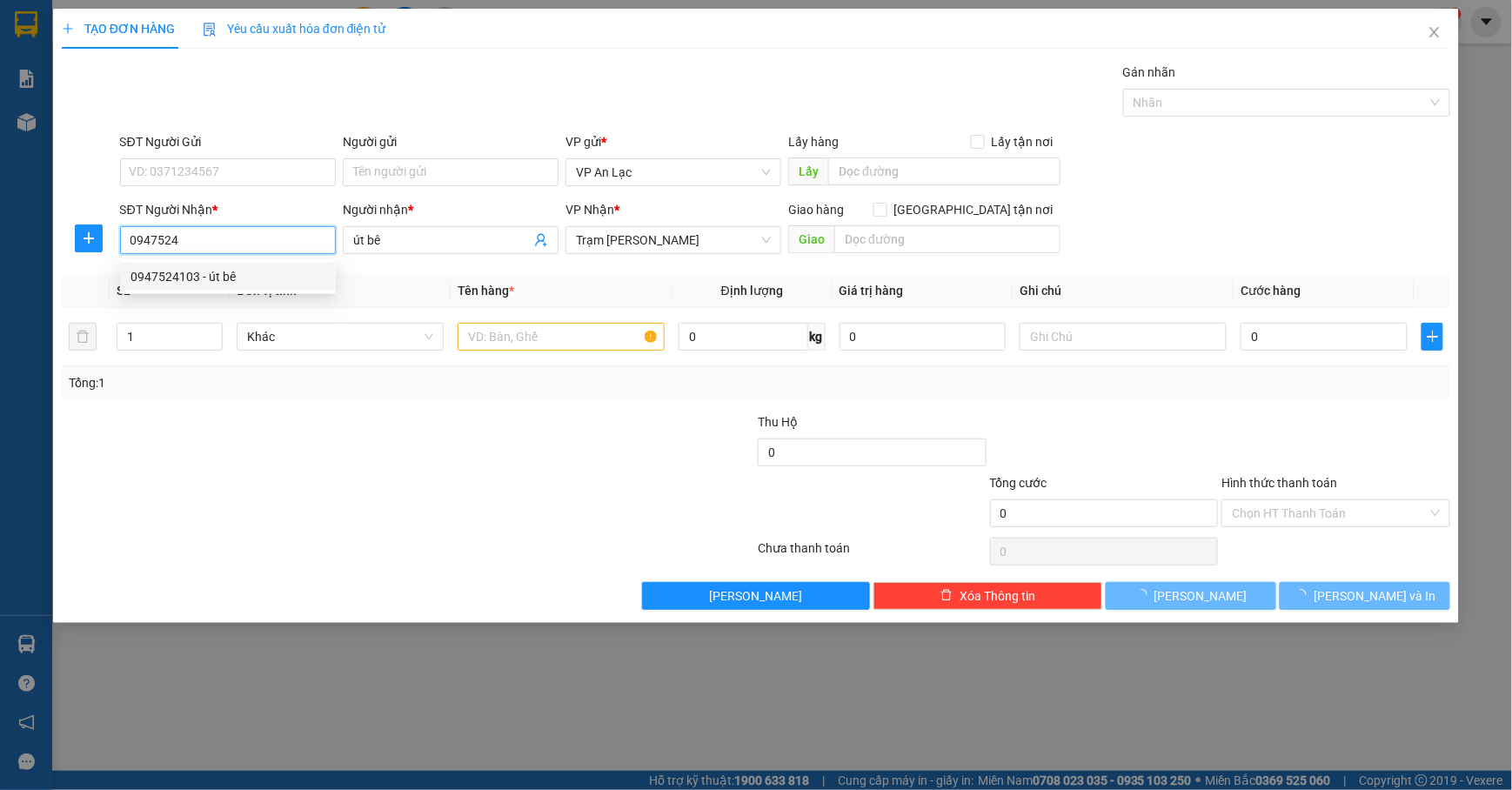
type input "0947524103"
type input "út bê"
type input "50.000"
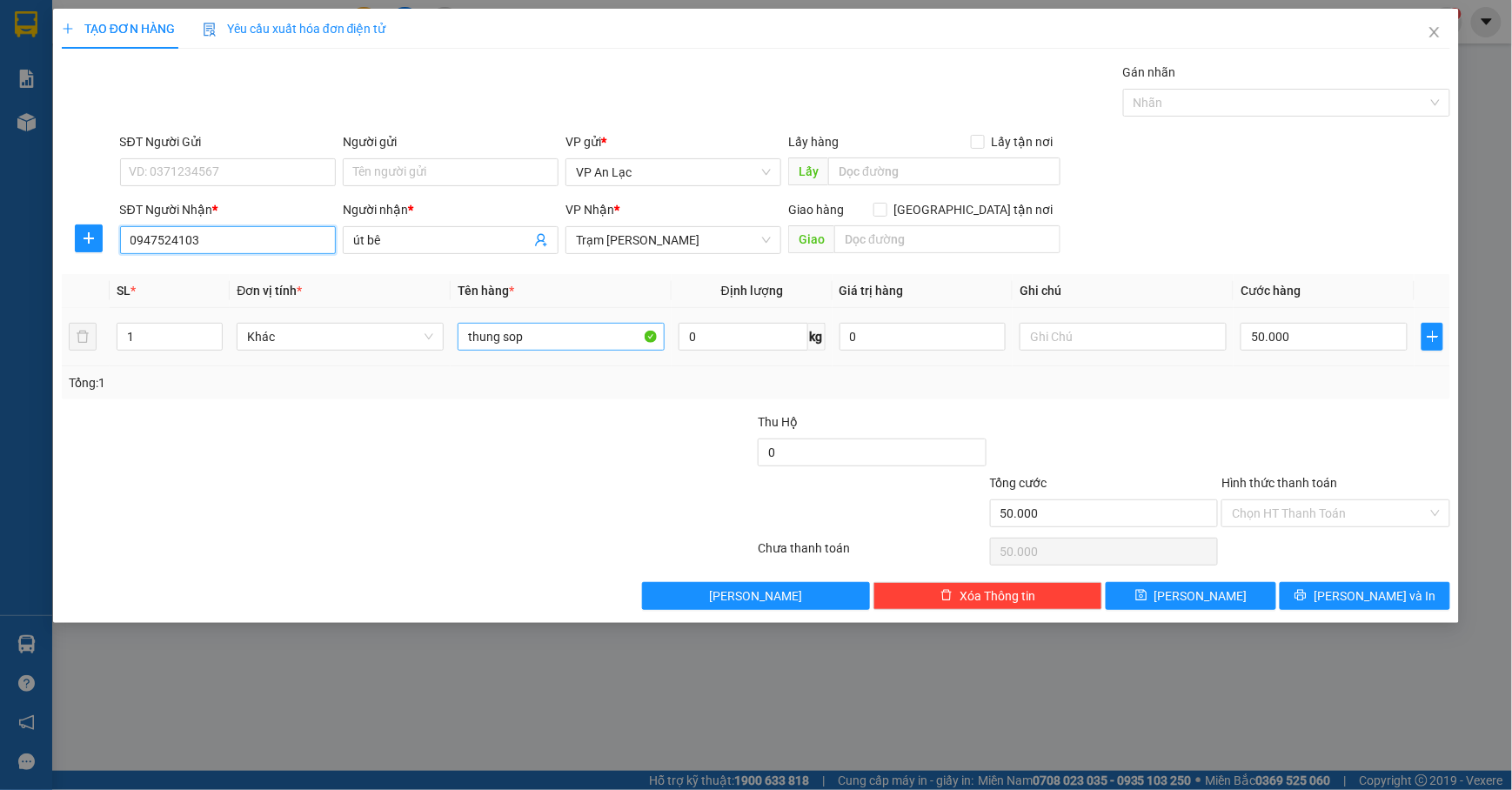
type input "0947524103"
click at [583, 339] on input "thung sop" at bounding box center [561, 337] width 207 height 28
type input "t"
type input "tg"
click at [1354, 335] on input "50.000" at bounding box center [1324, 337] width 167 height 28
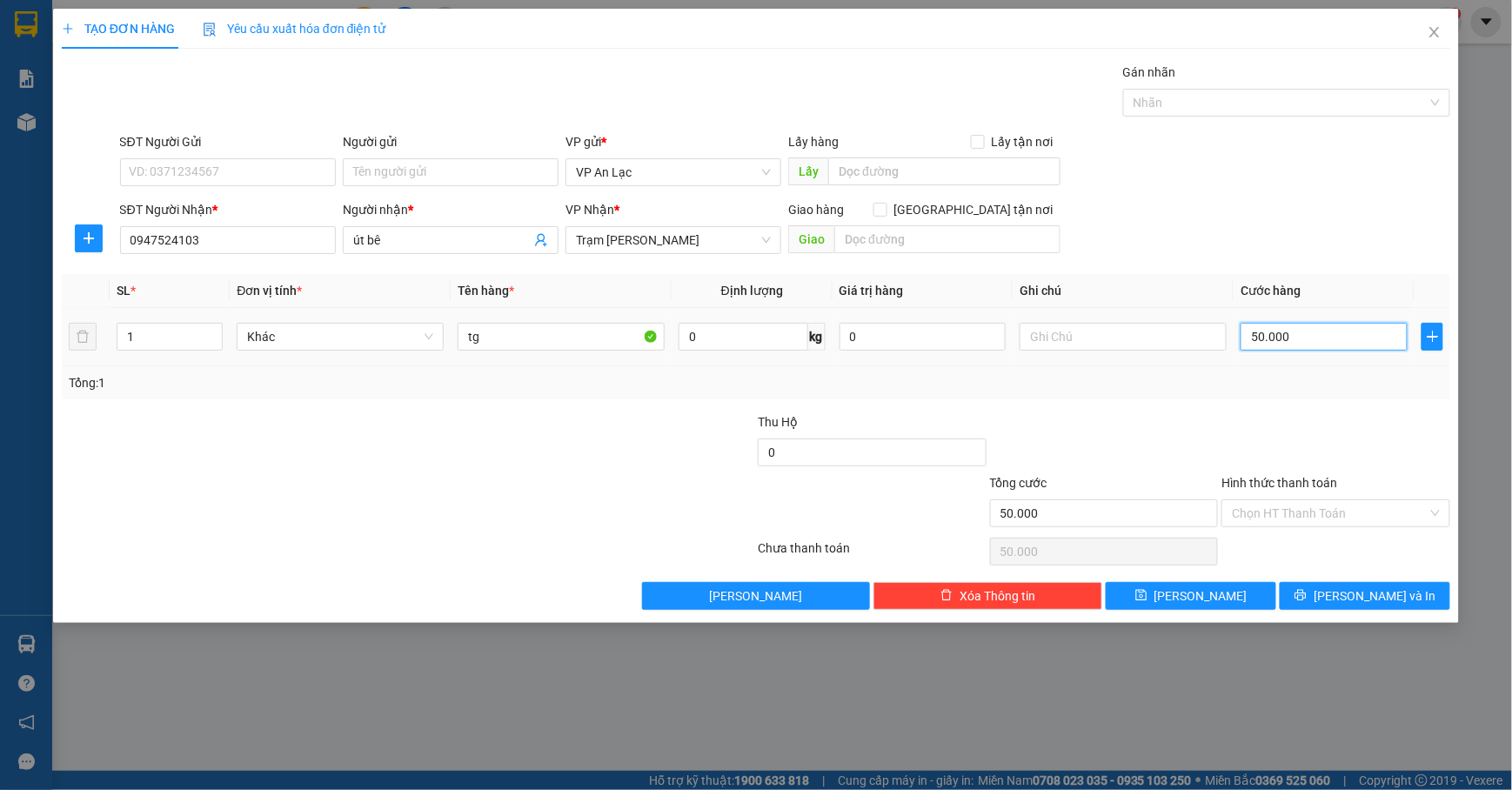
type input "0"
type input "3"
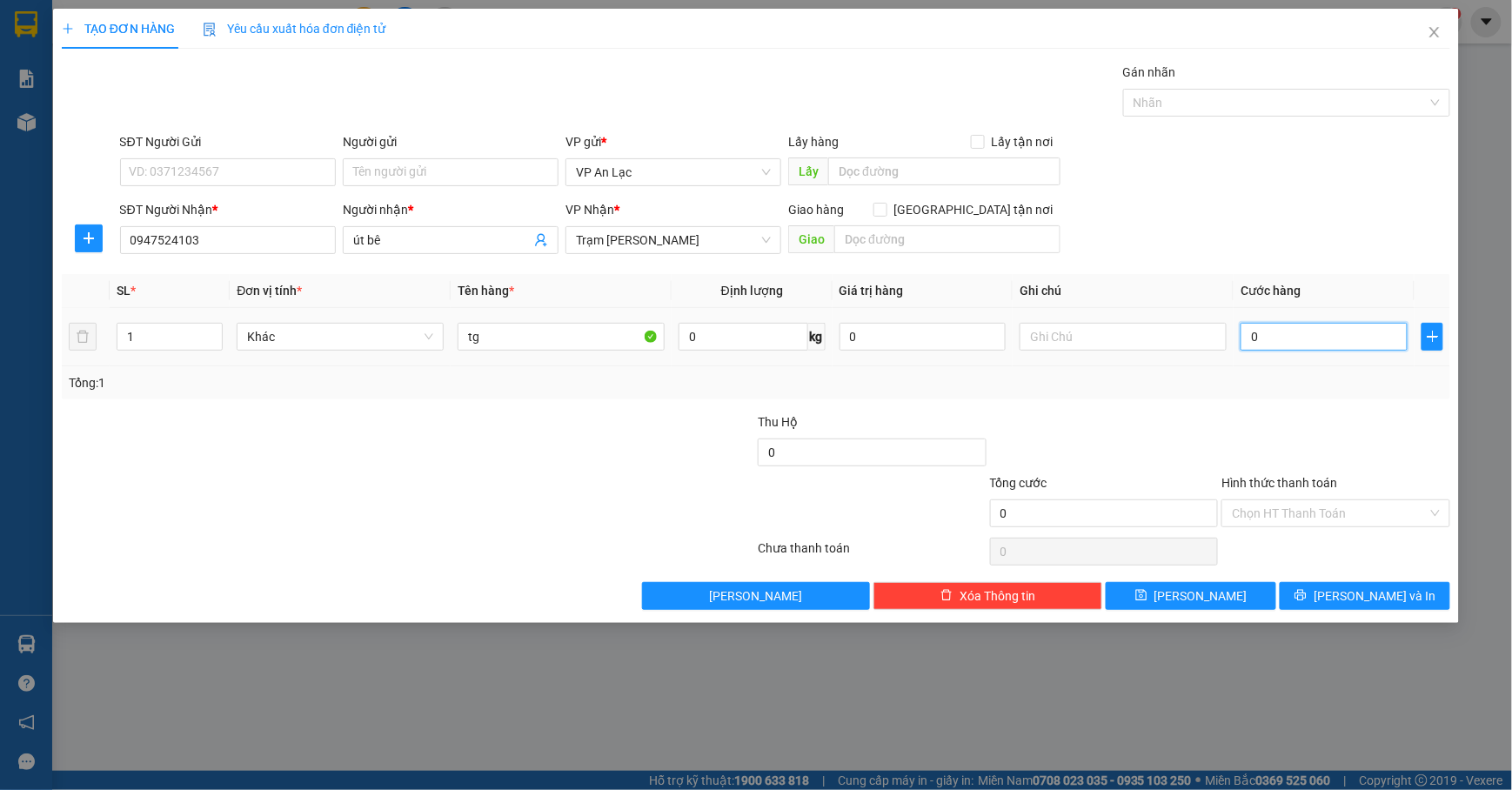
type input "03"
type input "30"
type input "030"
click at [1288, 232] on div "SĐT Người Nhận * 0947524103 Người nhận * út bê VP Nhận * Trạm Tắc Vân Giao hàng…" at bounding box center [786, 231] width 1339 height 61
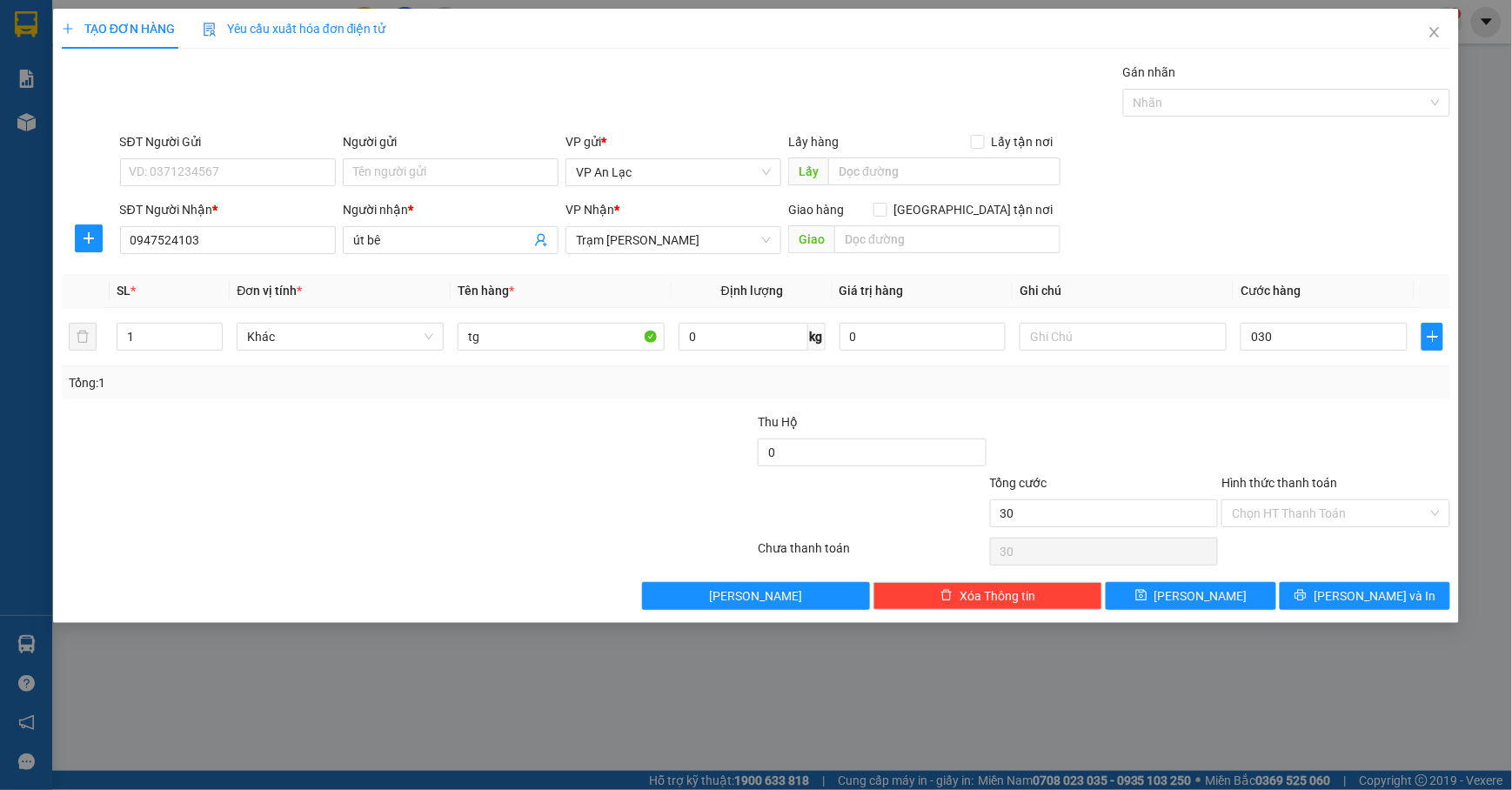
type input "30.000"
click at [1396, 522] on input "Hình thức thanh toán" at bounding box center [1330, 513] width 196 height 26
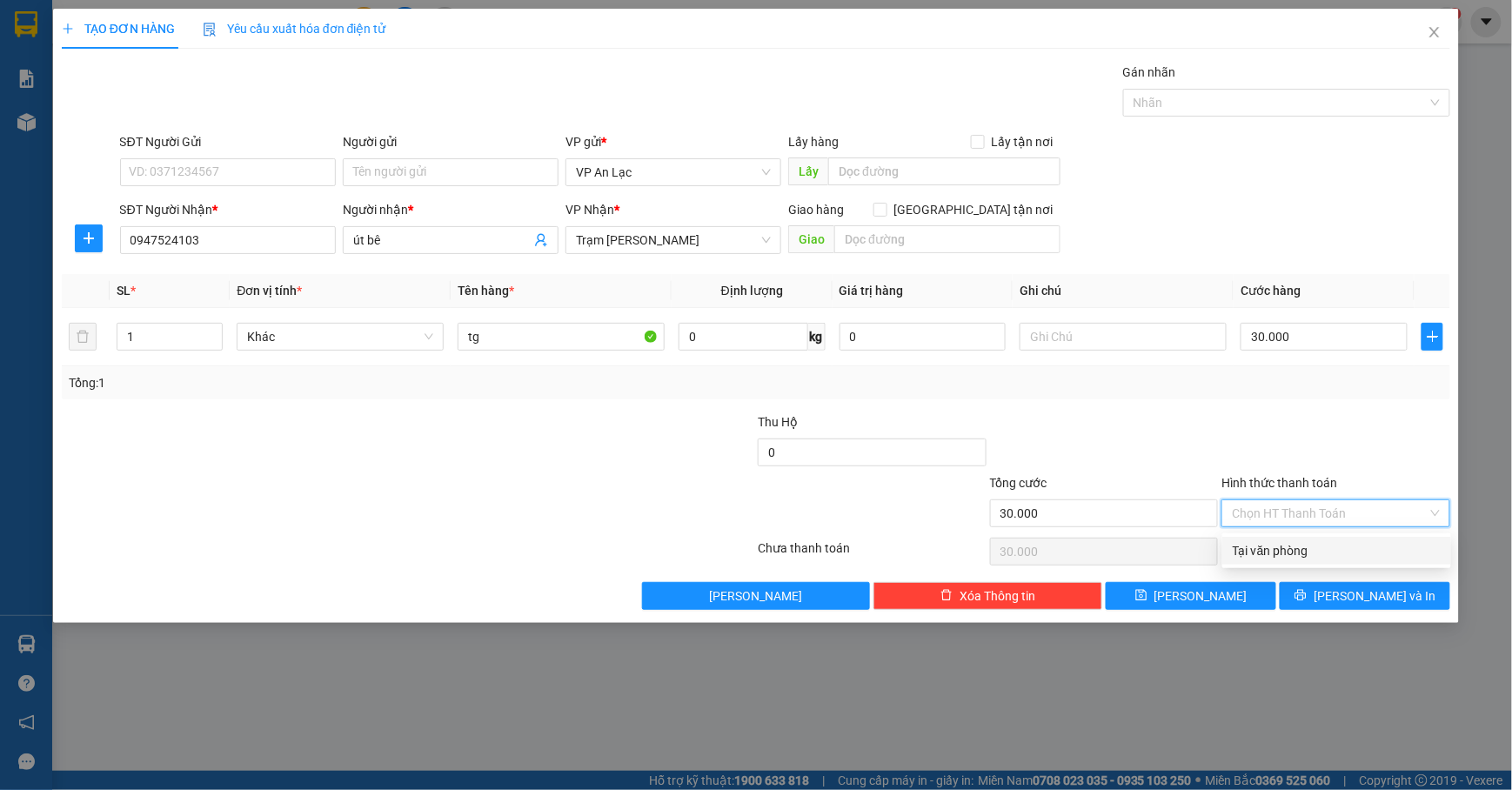
click at [1376, 550] on div "Tại văn phòng" at bounding box center [1337, 550] width 208 height 19
type input "0"
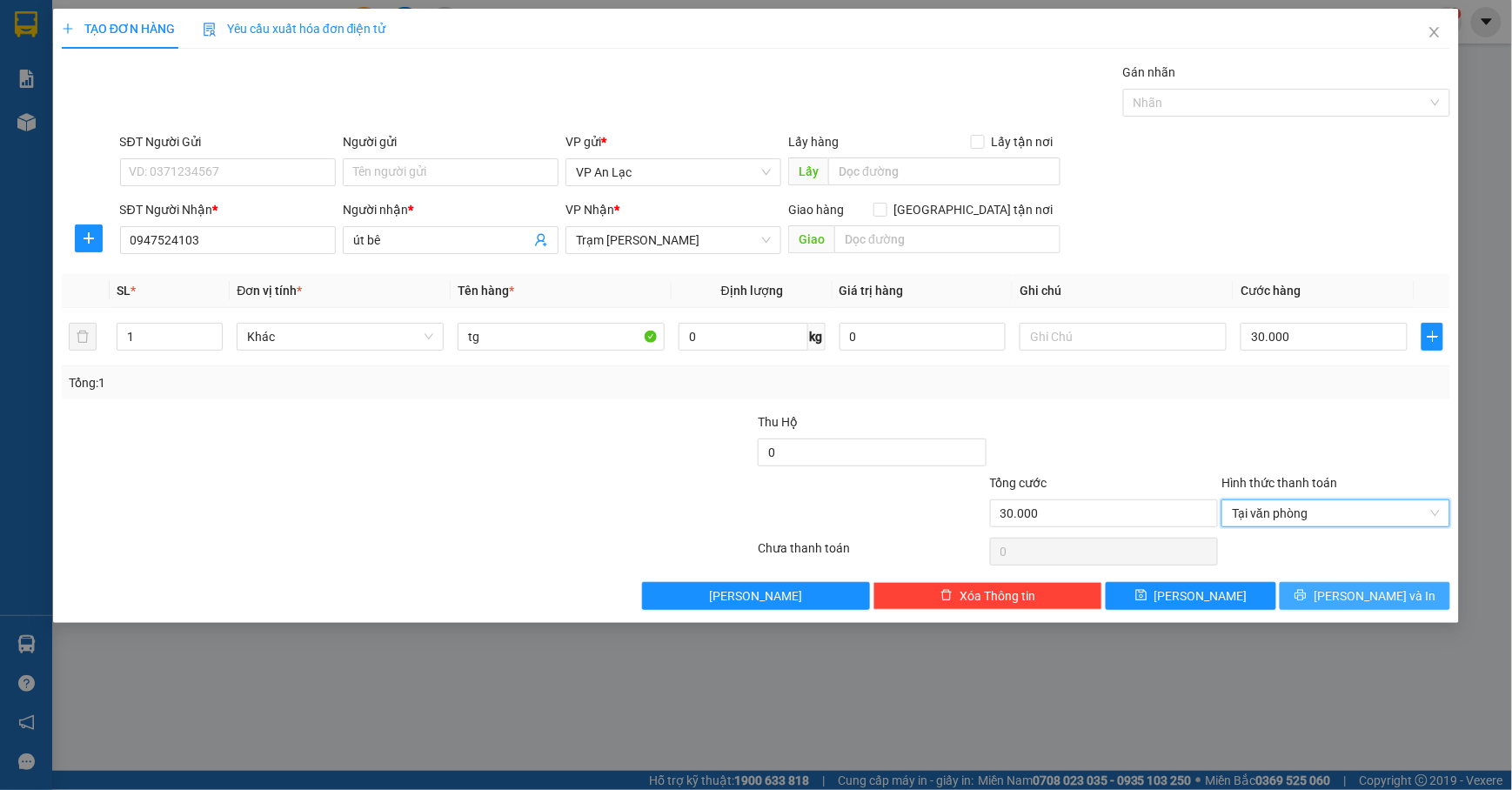
click at [1367, 597] on span "[PERSON_NAME] và In" at bounding box center [1375, 595] width 122 height 19
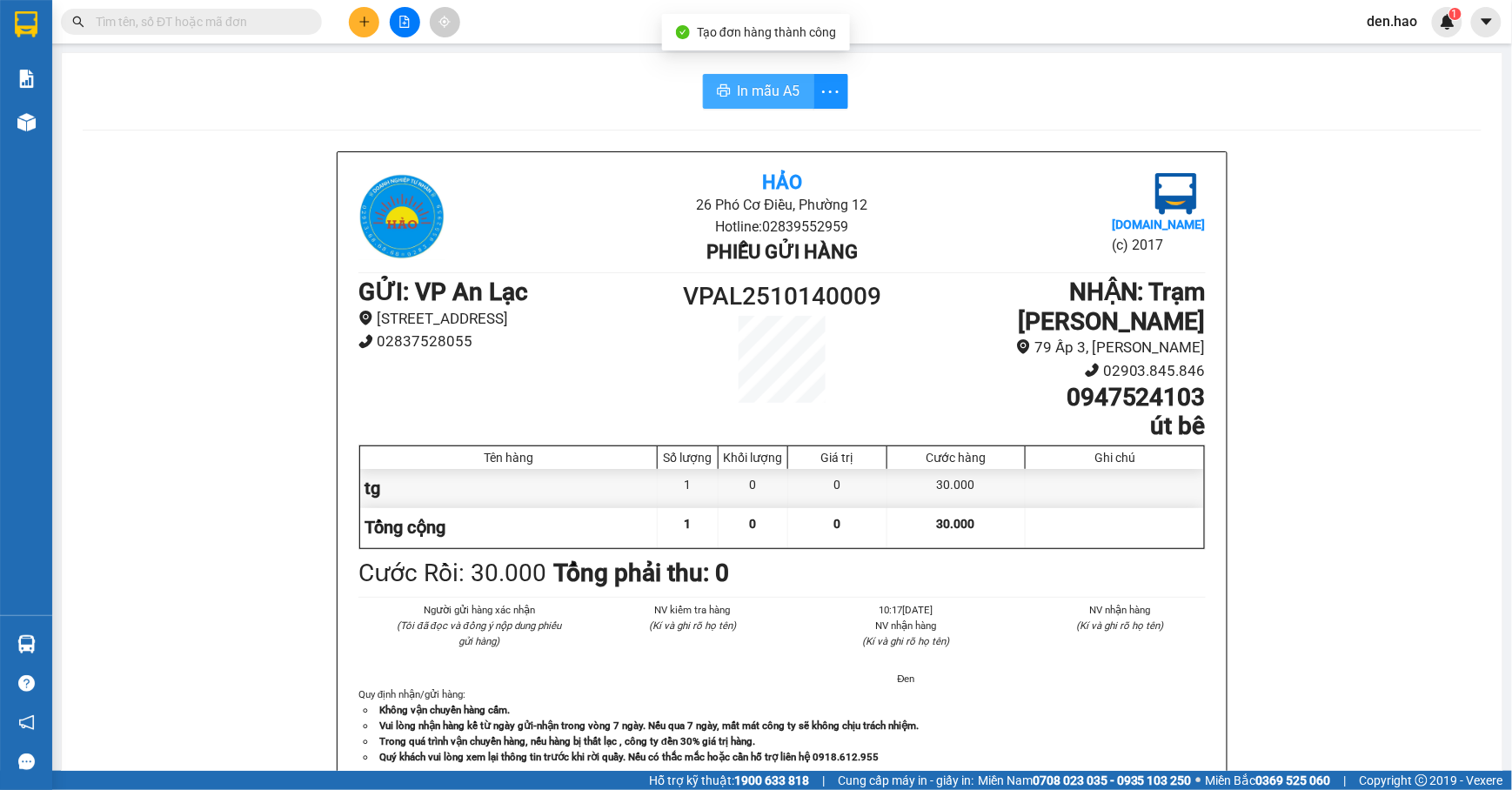
click at [753, 92] on span "In mẫu A5" at bounding box center [769, 91] width 63 height 22
click at [356, 19] on button at bounding box center [365, 22] width 31 height 31
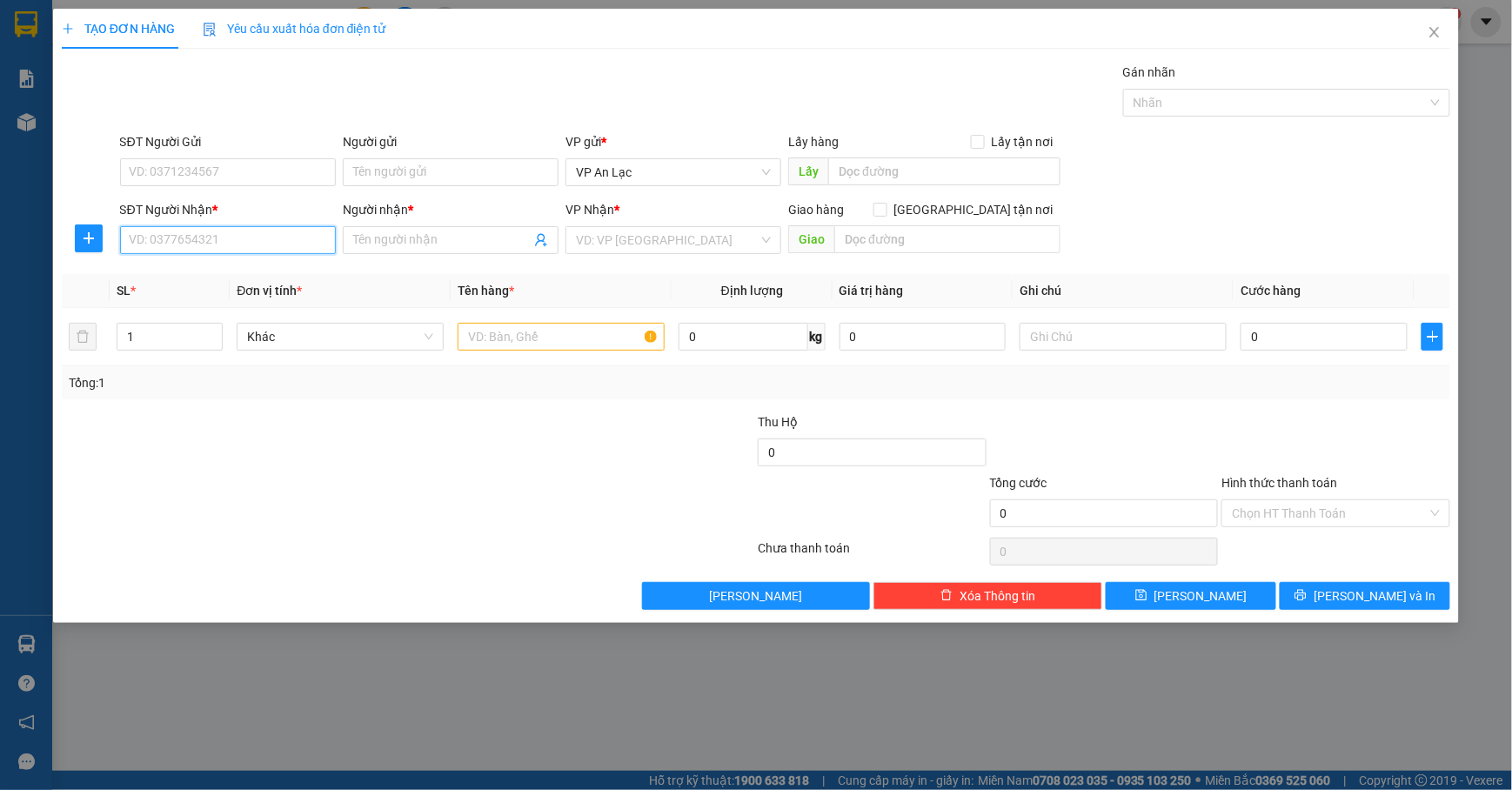
click at [251, 240] on input "SĐT Người Nhận *" at bounding box center [228, 240] width 215 height 28
click at [277, 266] on div "0856436440 - hong sang" at bounding box center [228, 276] width 215 height 28
type input "0856436440"
type input "hong sang"
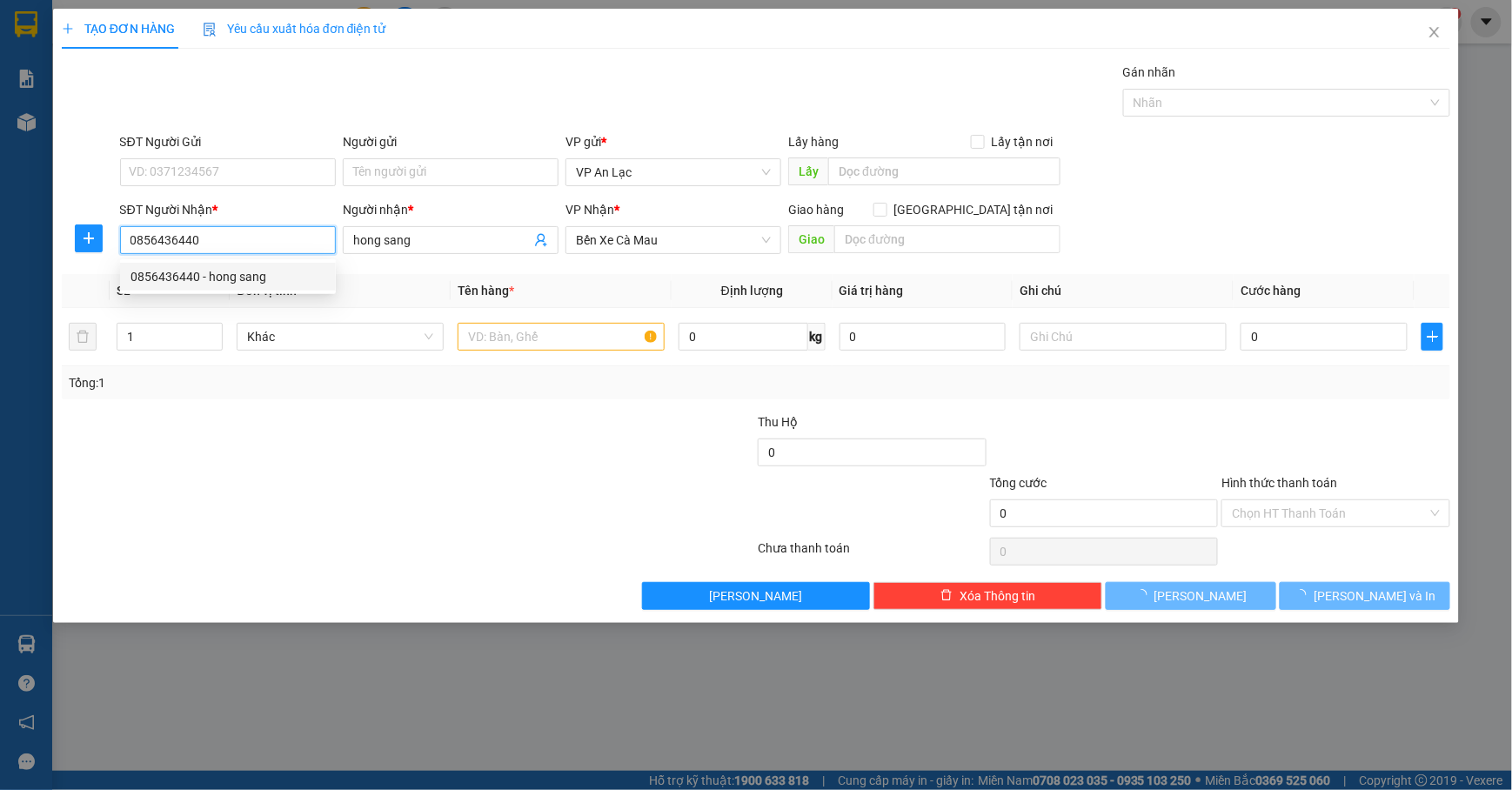
type input "100.000"
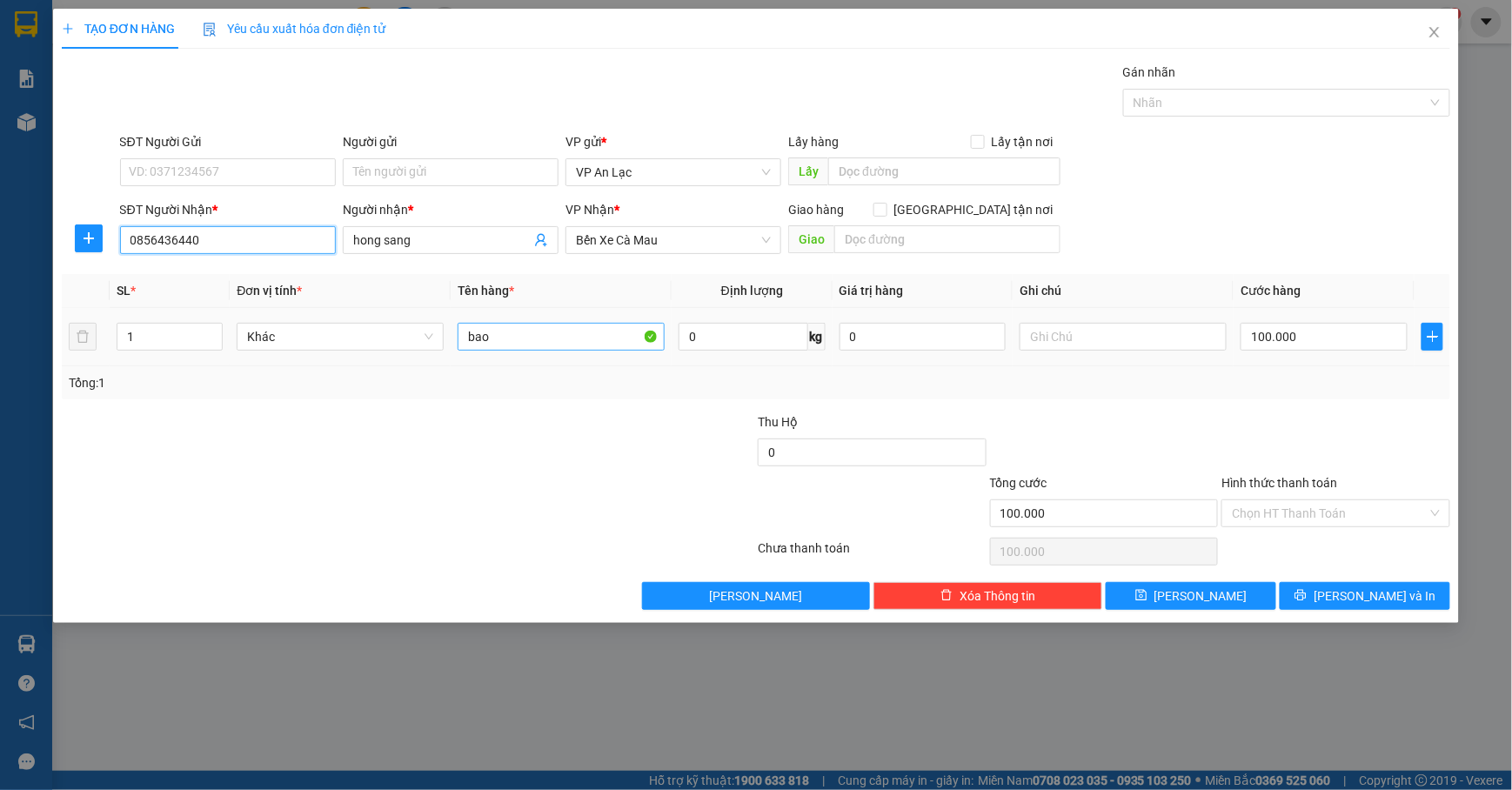
type input "0856436440"
drag, startPoint x: 579, startPoint y: 348, endPoint x: 567, endPoint y: 345, distance: 12.4
click at [576, 345] on input "bao" at bounding box center [561, 337] width 207 height 28
type input "b"
type input "cuc"
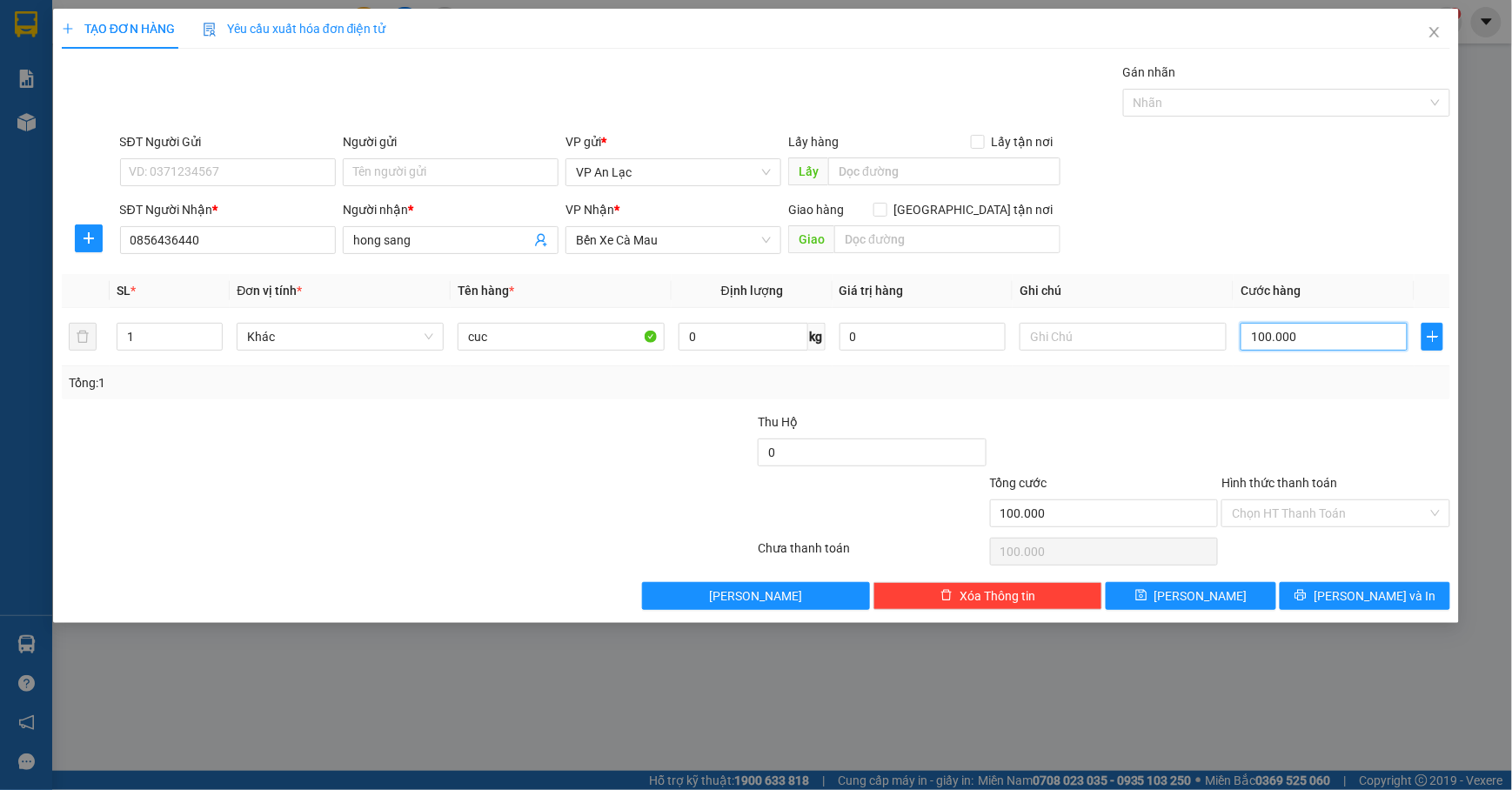
type input "0"
type input "3"
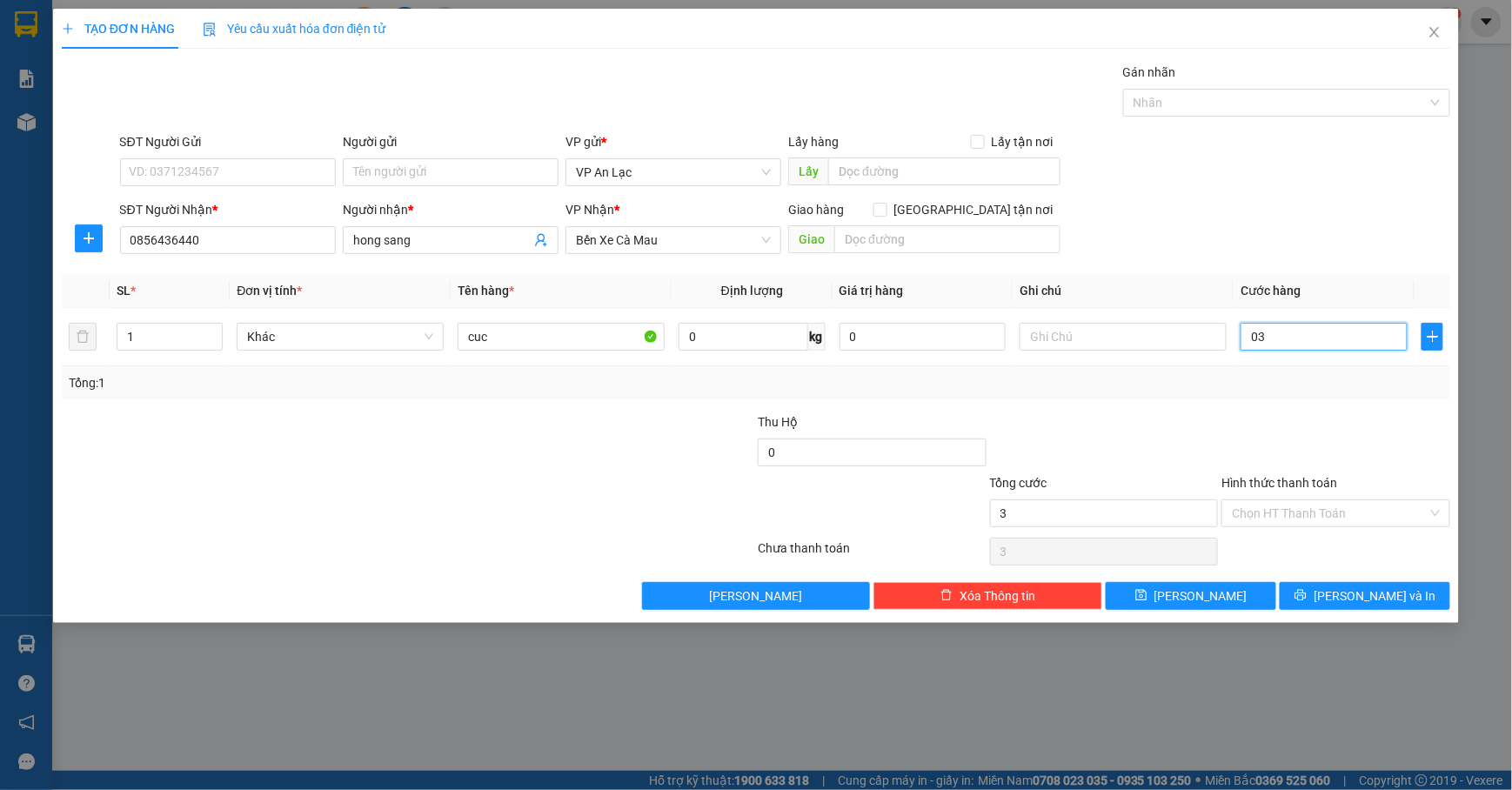
type input "030"
type input "30"
type input "030"
type input "30.000"
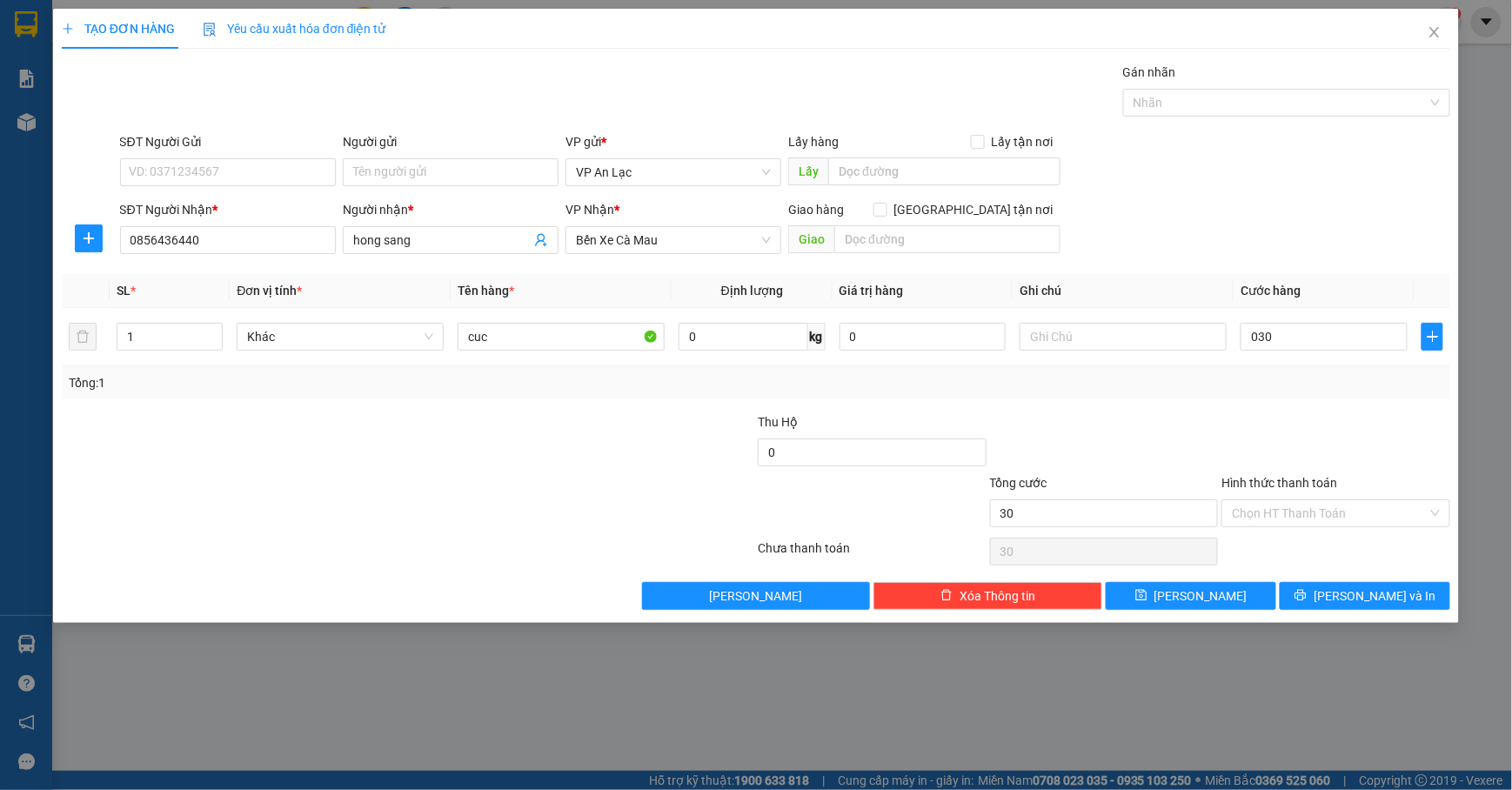
type input "30.000"
click at [1224, 209] on div "SĐT Người Nhận * 0856436440 Người nhận * hong sang VP Nhận * Bến Xe Cà Mau Giao…" at bounding box center [786, 231] width 1339 height 61
drag, startPoint x: 1415, startPoint y: 601, endPoint x: 1391, endPoint y: 601, distance: 24.0
click at [1415, 600] on button "[PERSON_NAME] và In" at bounding box center [1366, 595] width 171 height 28
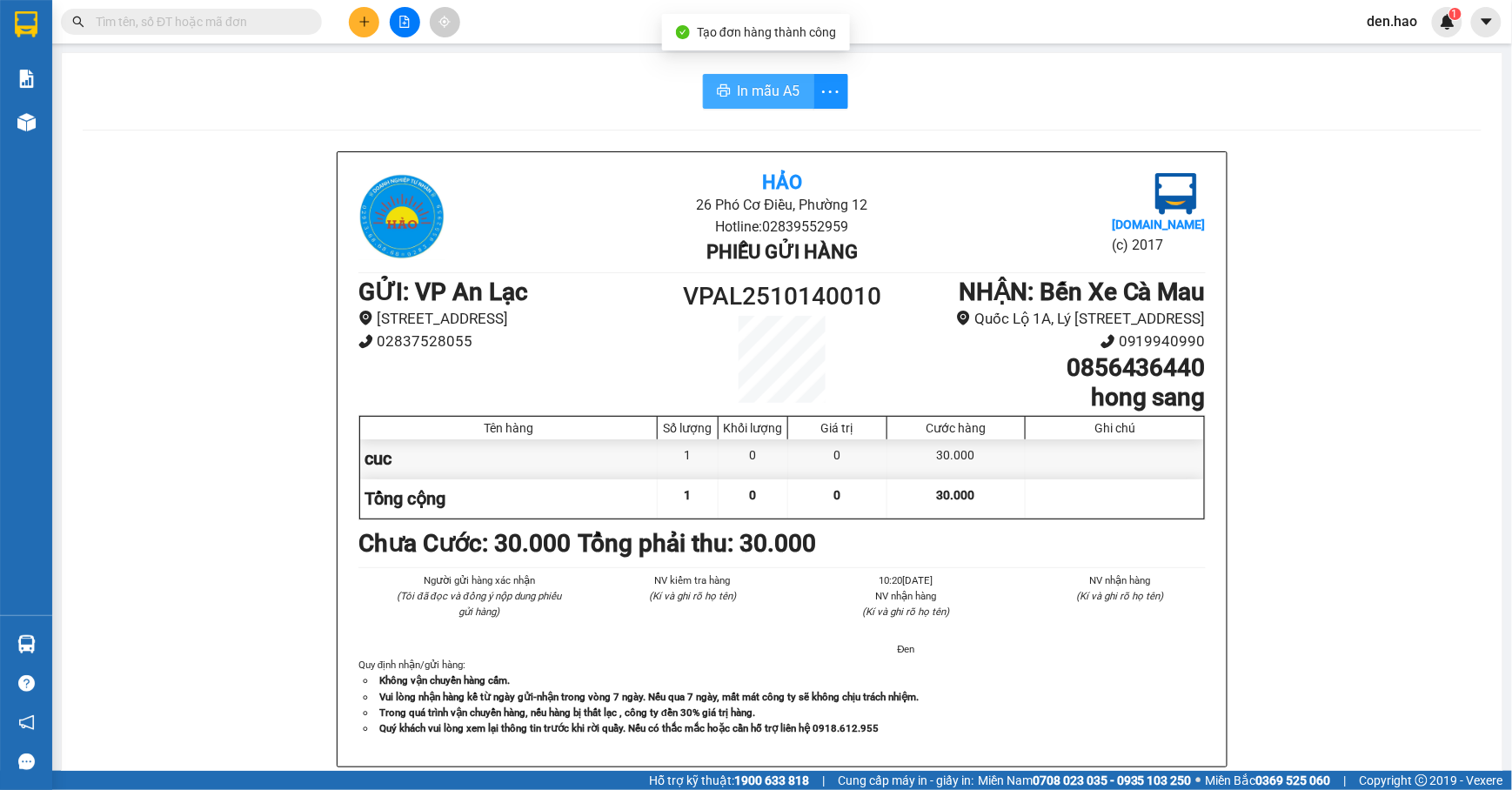
drag, startPoint x: 767, startPoint y: 84, endPoint x: 760, endPoint y: 99, distance: 16.6
click at [766, 84] on span "In mẫu A5" at bounding box center [769, 91] width 63 height 22
click at [251, 28] on input "text" at bounding box center [198, 22] width 206 height 19
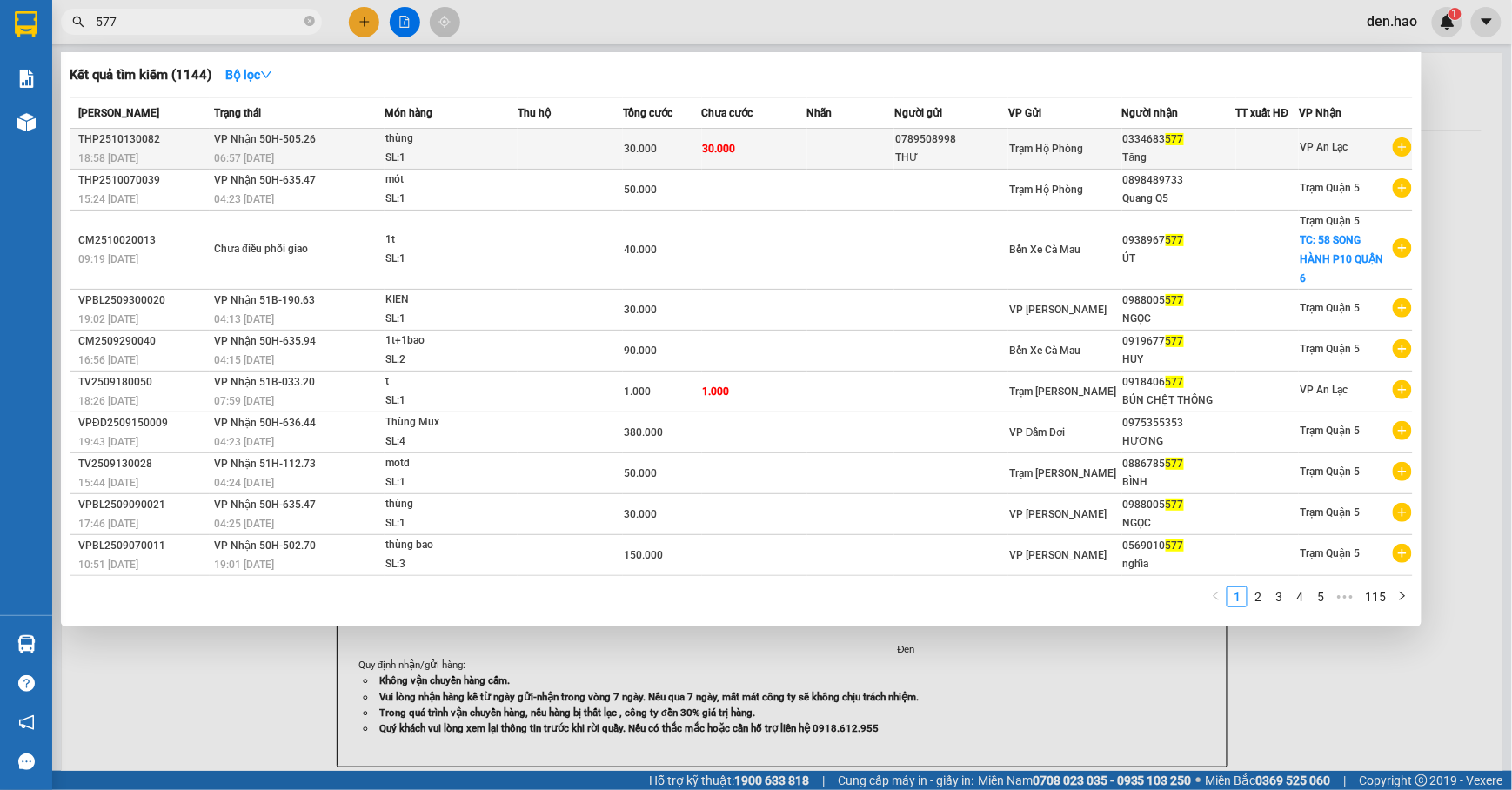
type input "577"
click at [1088, 158] on td "Trạm Hộ Phòng" at bounding box center [1065, 149] width 114 height 41
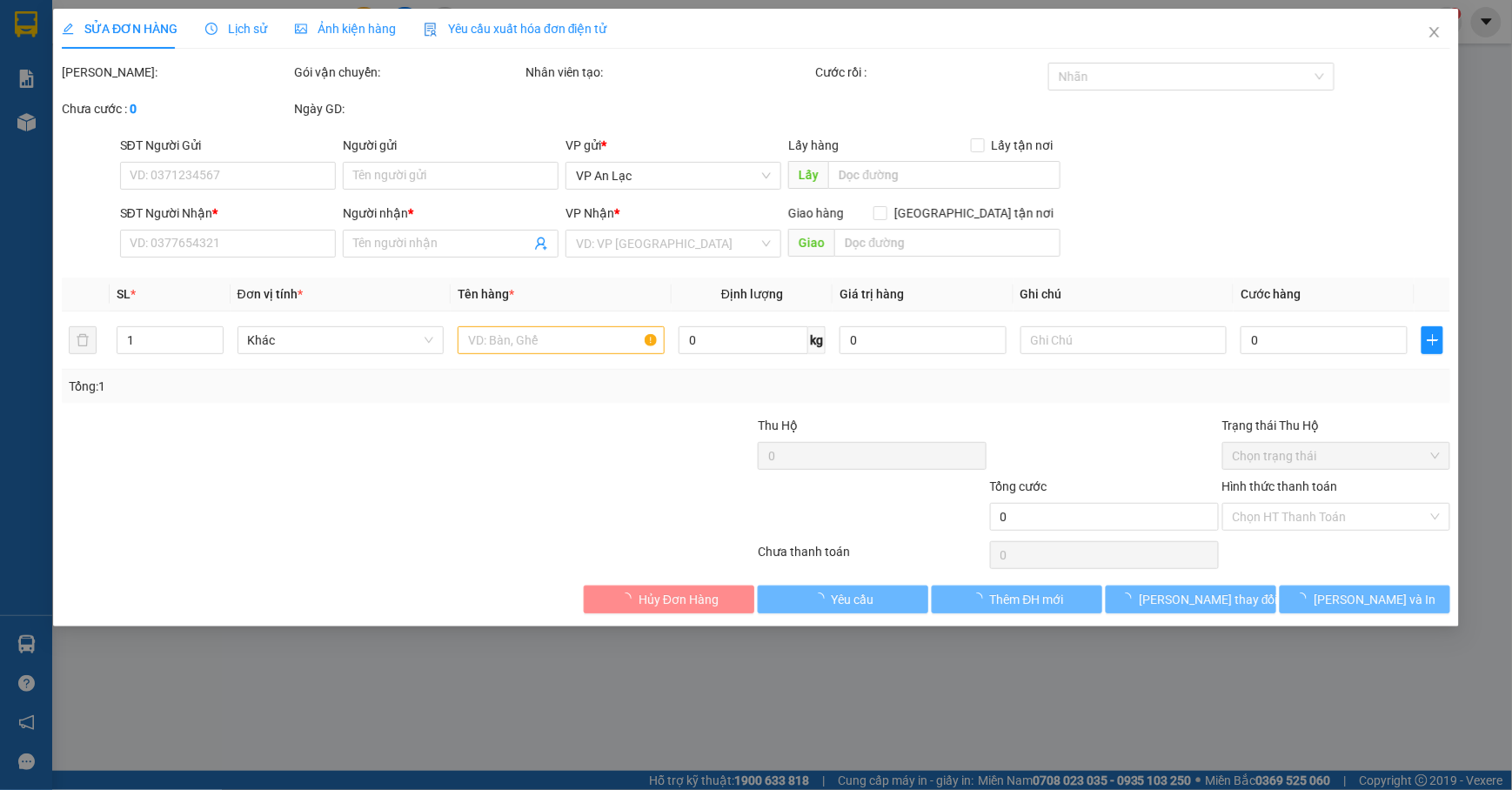
type input "0789508998"
type input "THƯ"
type input "0334683577"
type input "Tăng"
type input "30.000"
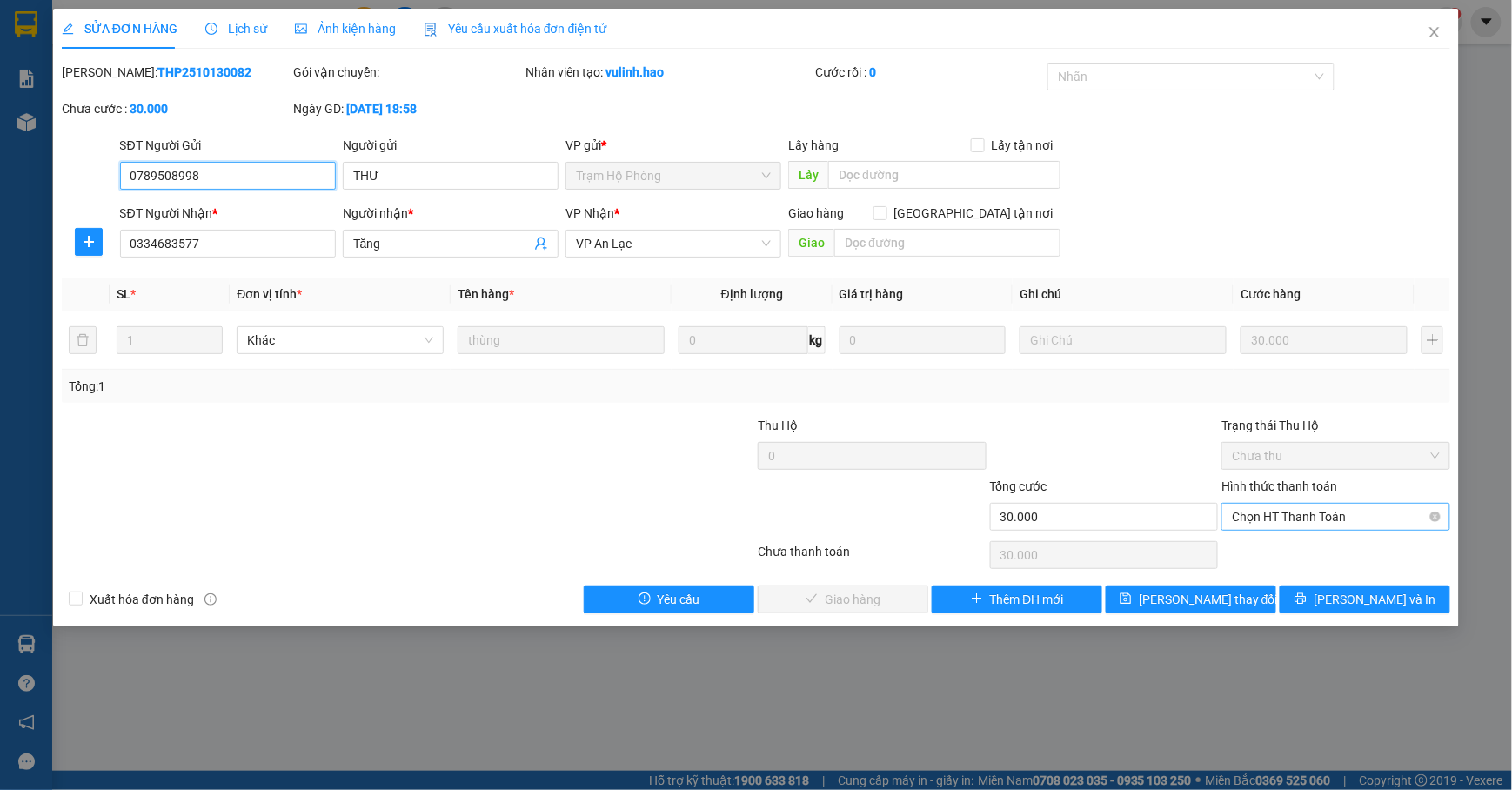
click at [1356, 529] on span "Chọn HT Thanh Toán" at bounding box center [1336, 516] width 208 height 26
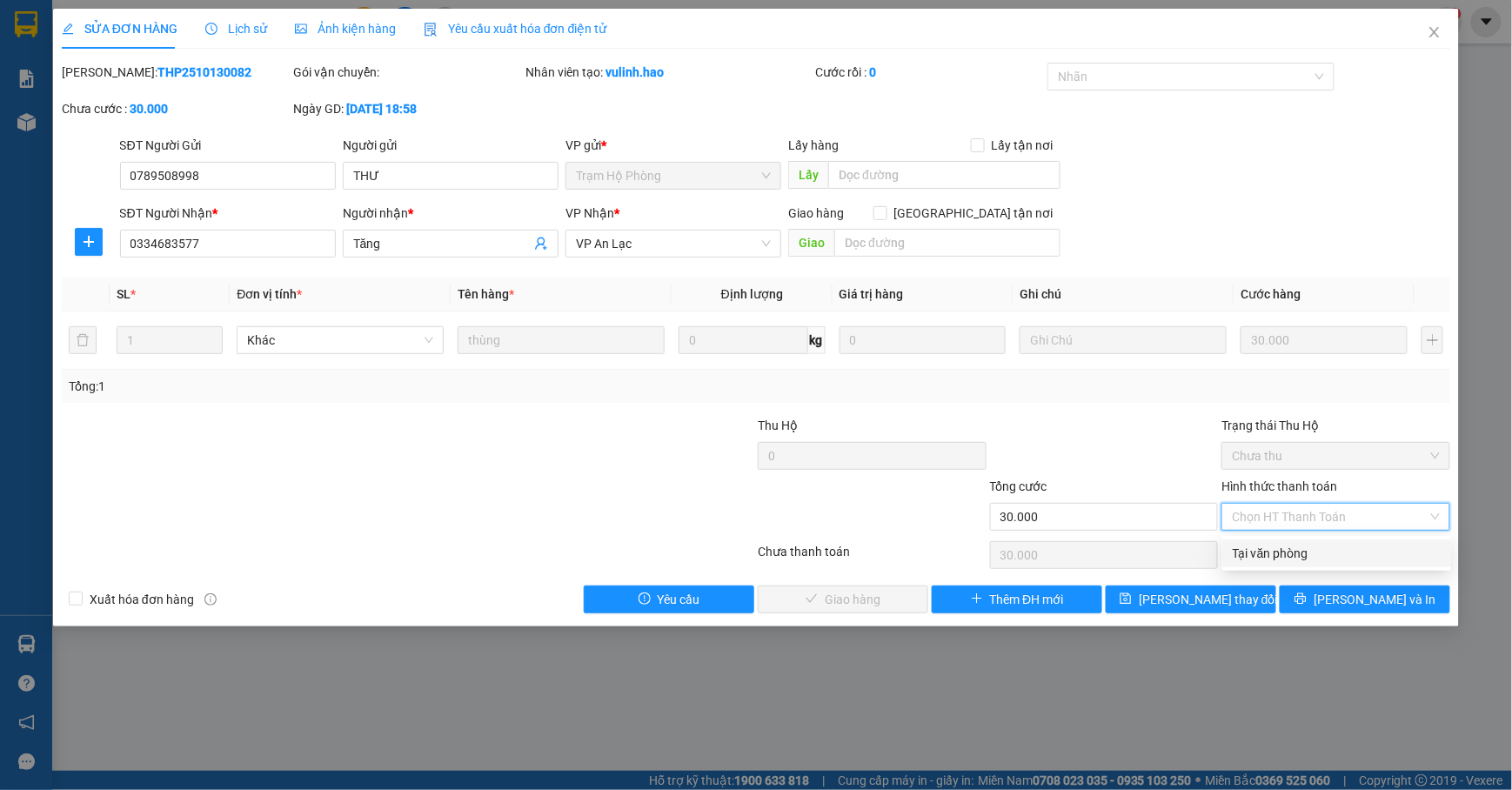
drag, startPoint x: 1335, startPoint y: 560, endPoint x: 1299, endPoint y: 557, distance: 36.1
click at [1334, 560] on div "Tại văn phòng" at bounding box center [1337, 553] width 208 height 19
type input "0"
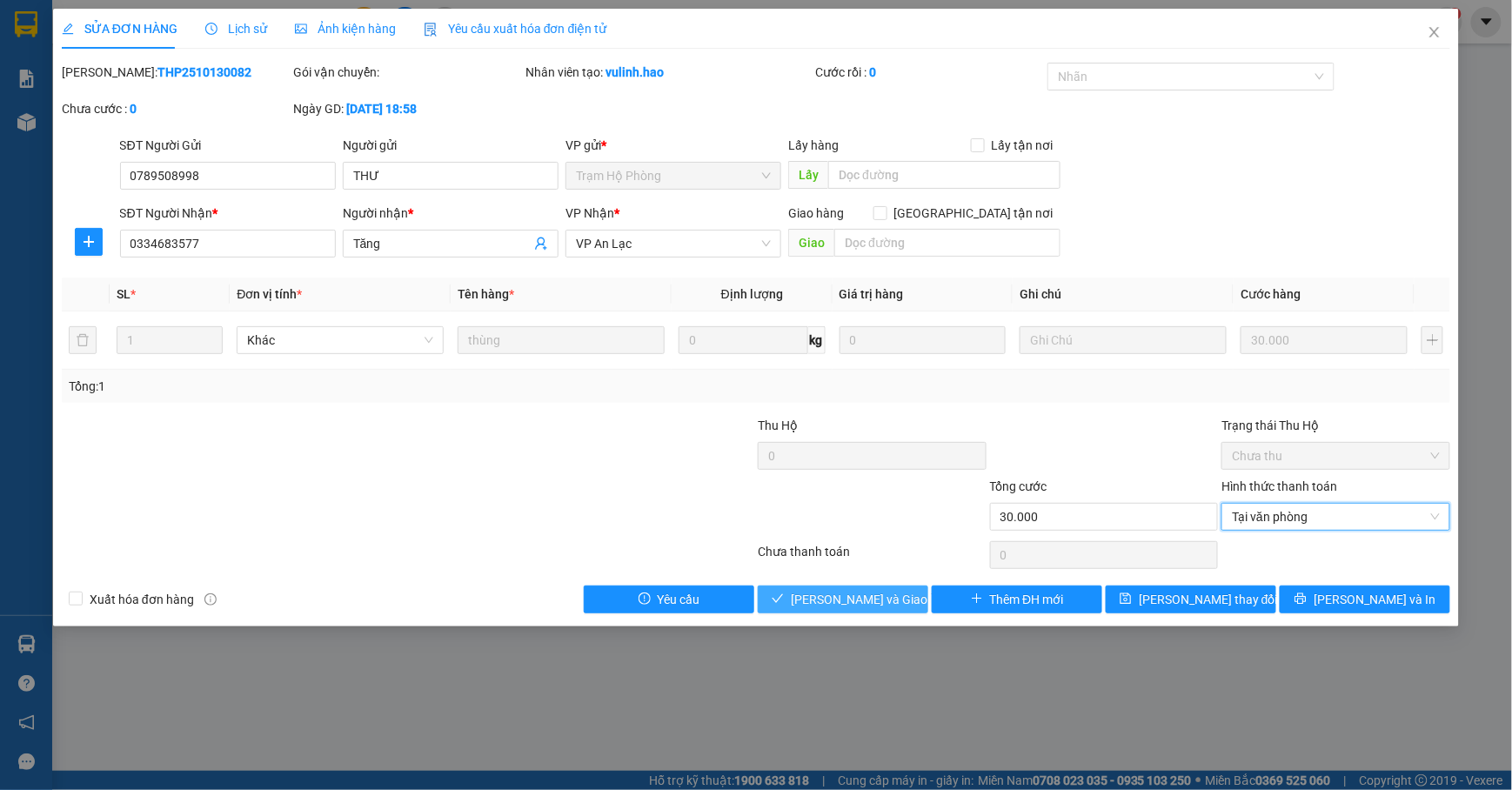
click at [923, 599] on button "[PERSON_NAME] và Giao hàng" at bounding box center [843, 599] width 171 height 28
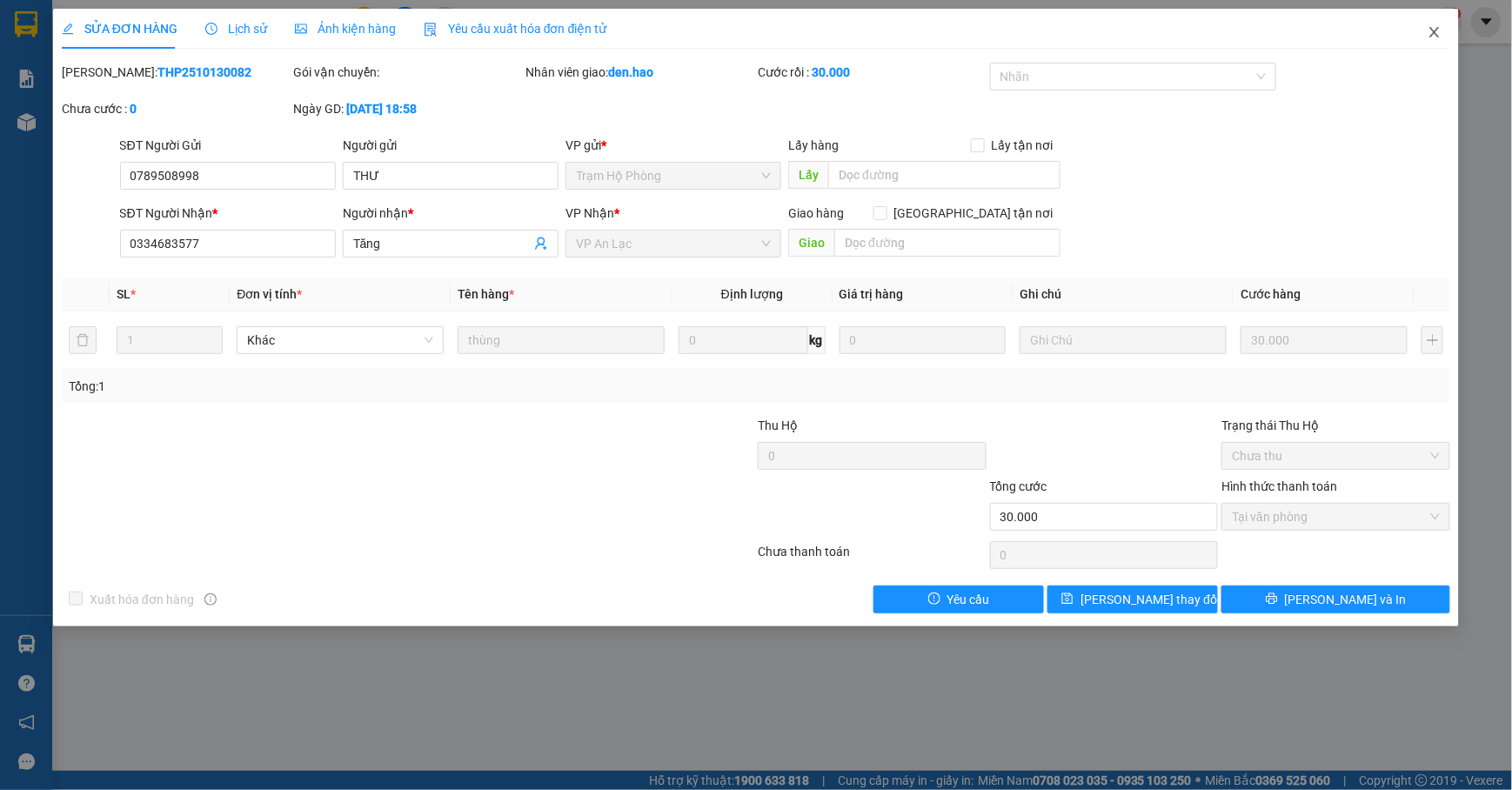
click at [1422, 22] on span "Close" at bounding box center [1435, 33] width 48 height 48
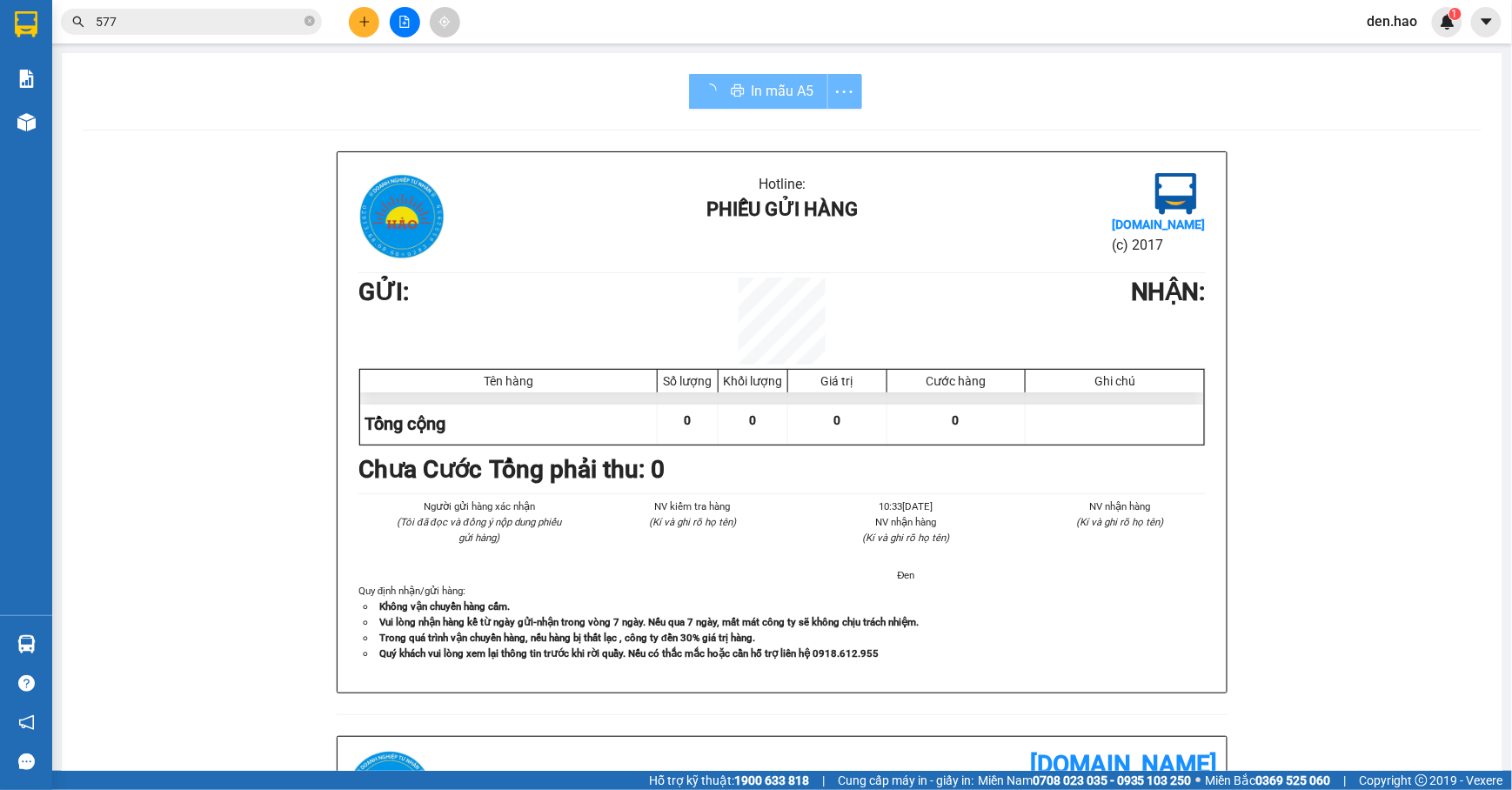
click at [366, 15] on icon "plus" at bounding box center [365, 22] width 13 height 13
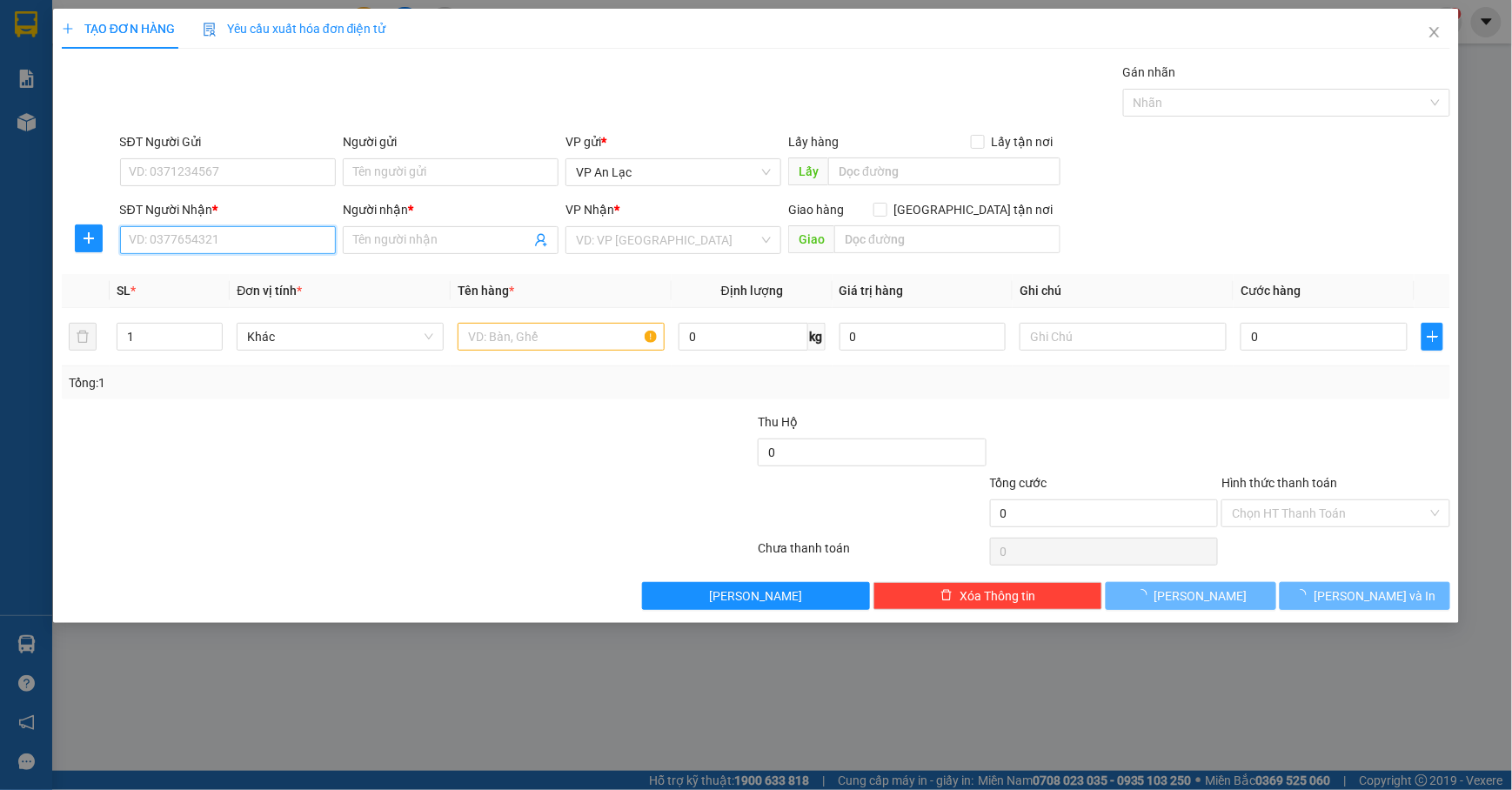
click at [245, 237] on input "SĐT Người Nhận *" at bounding box center [228, 240] width 215 height 28
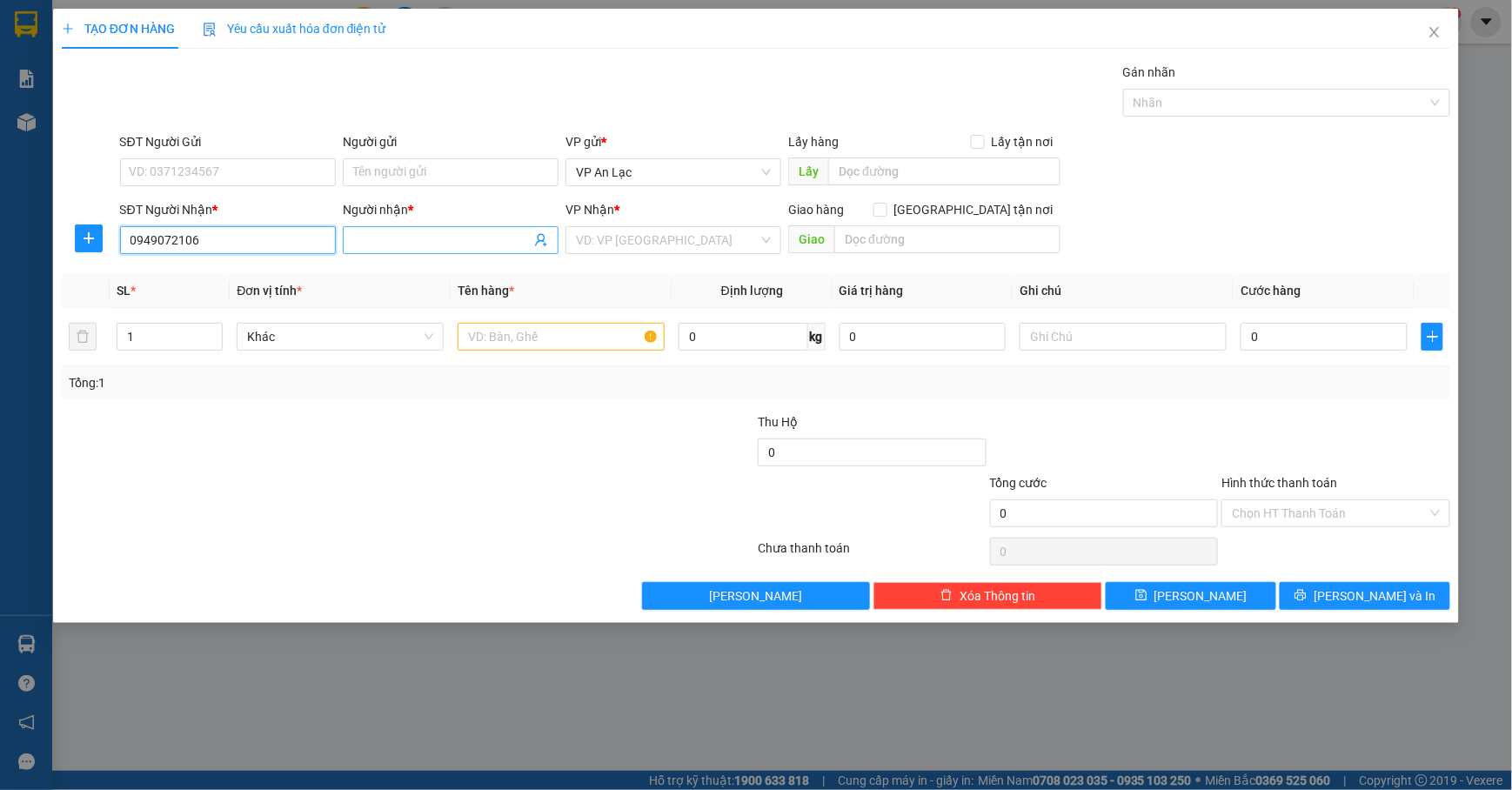
type input "0949072106"
click at [405, 238] on input "Người nhận *" at bounding box center [442, 240] width 178 height 19
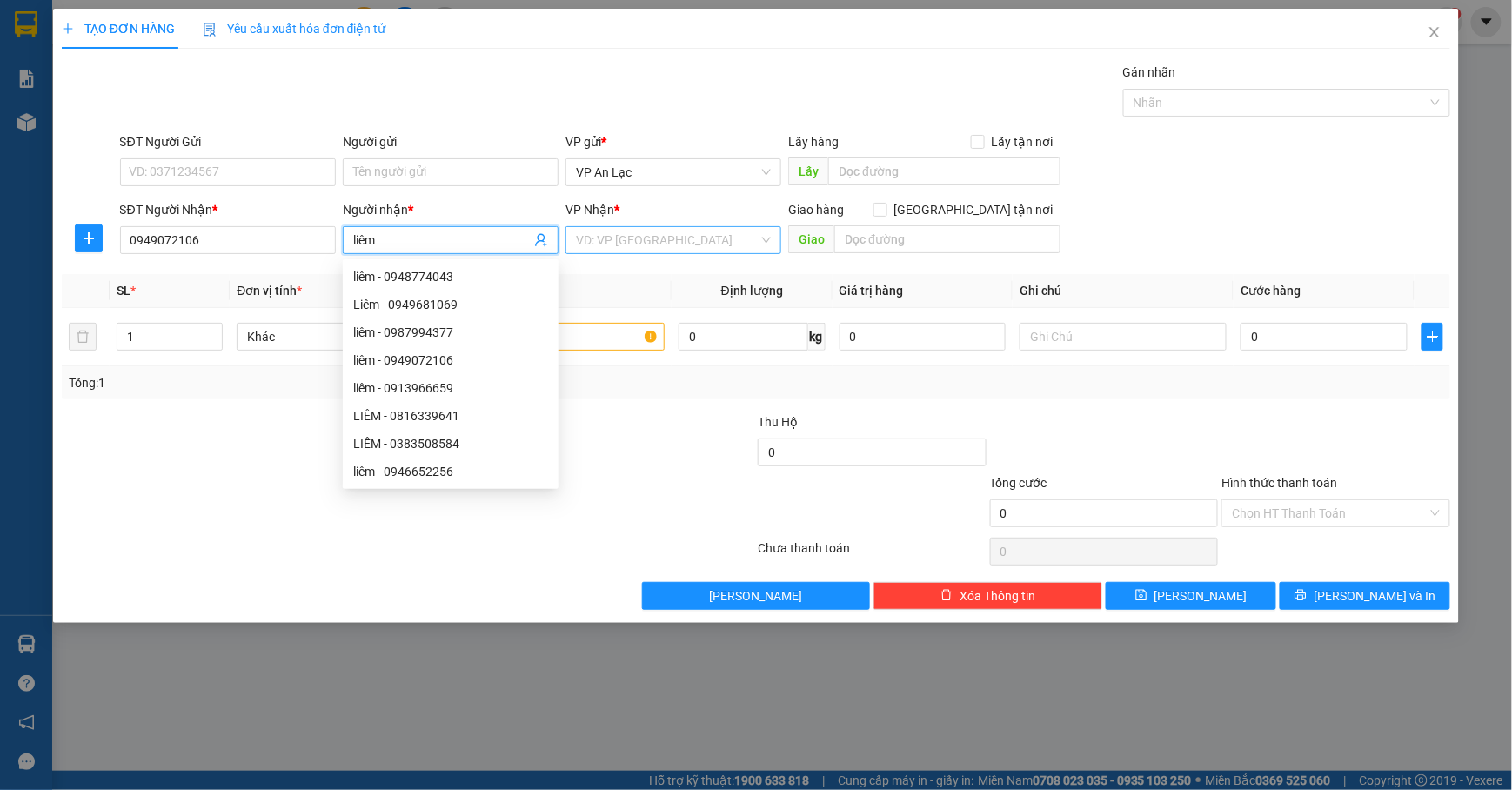
type input "liêm"
click at [676, 241] on input "search" at bounding box center [668, 240] width 183 height 26
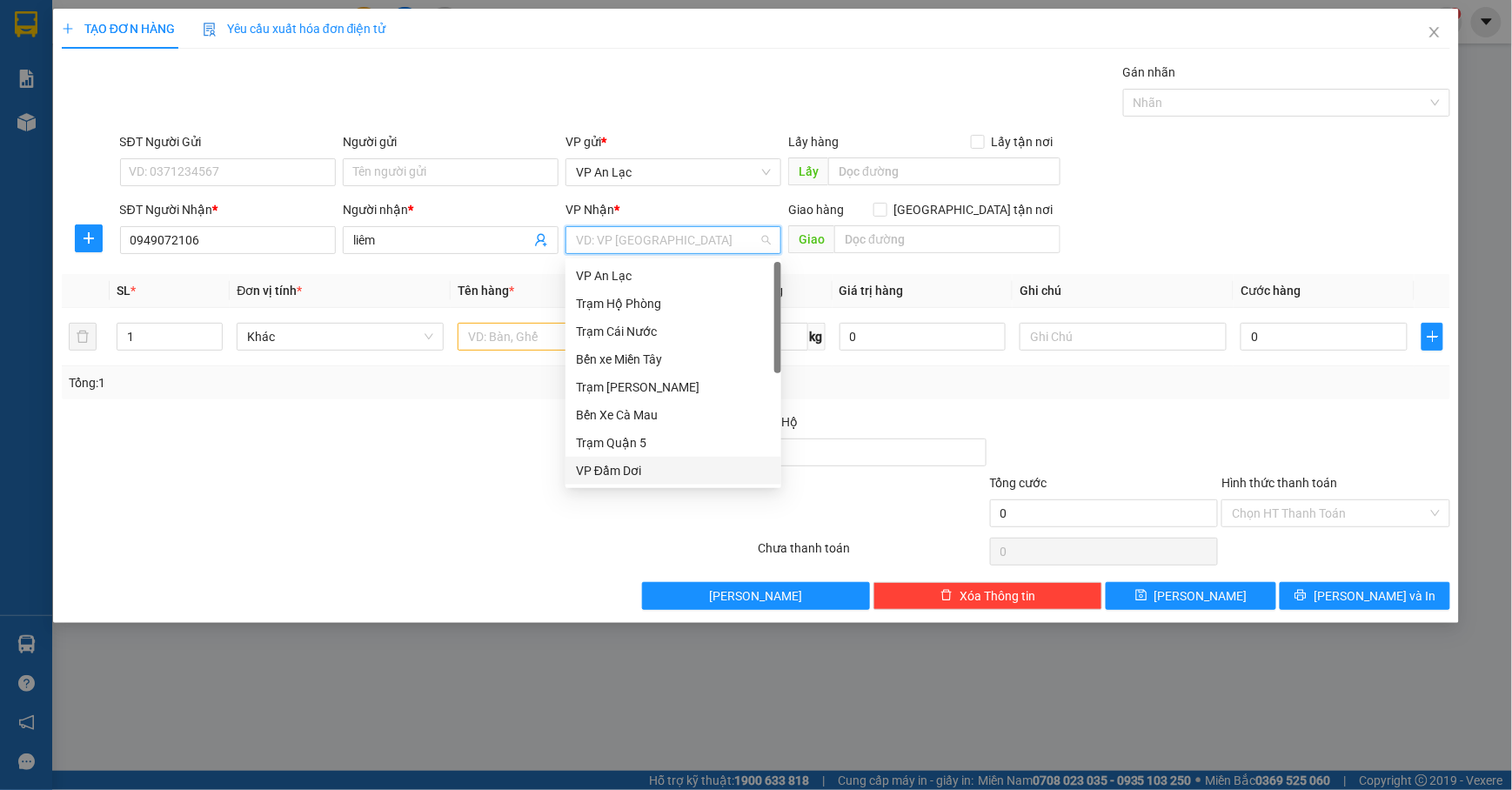
click at [649, 467] on div "VP Đầm Dơi" at bounding box center [673, 470] width 195 height 19
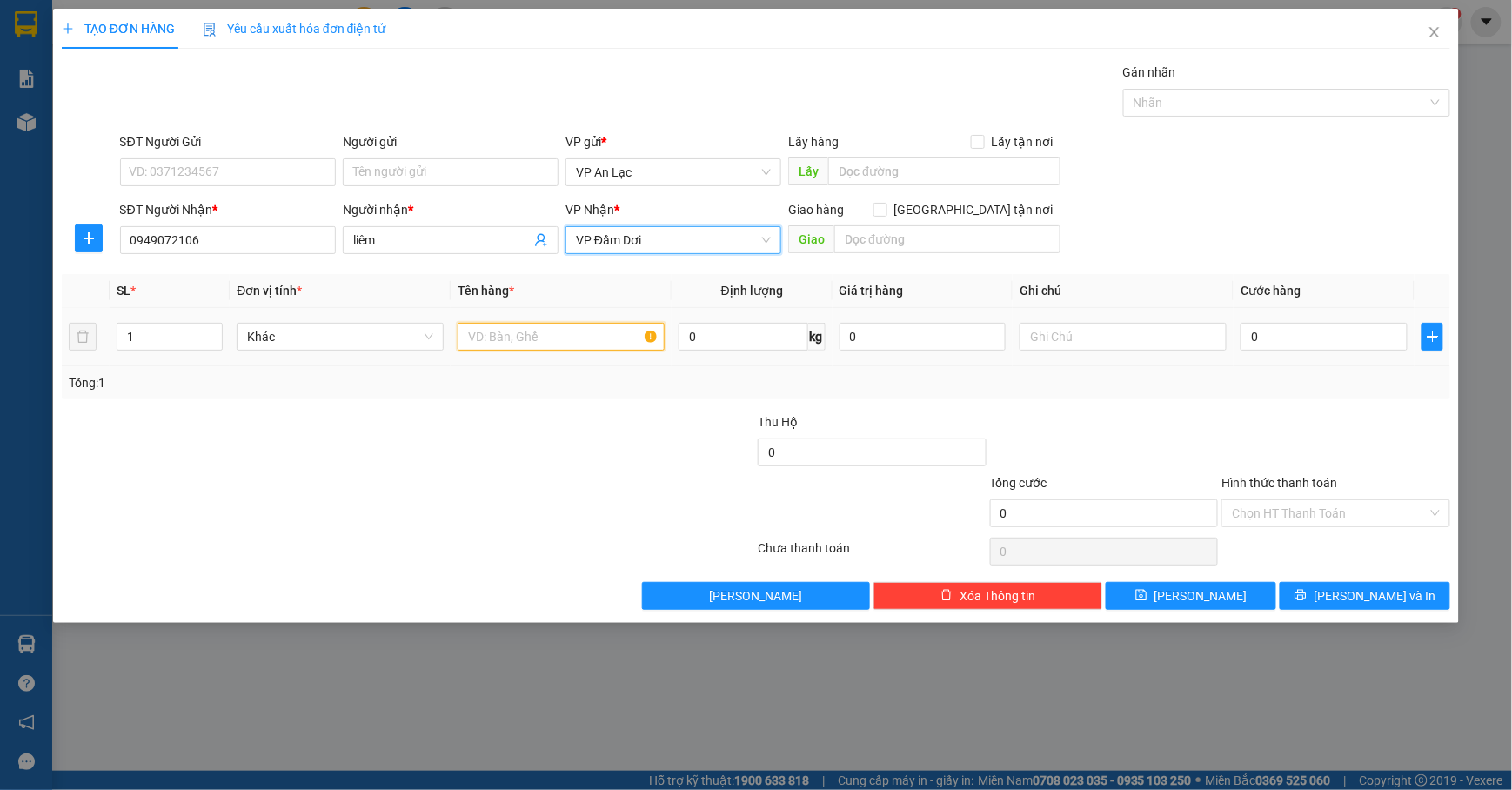
click at [531, 329] on input "text" at bounding box center [561, 337] width 207 height 28
type input "máy"
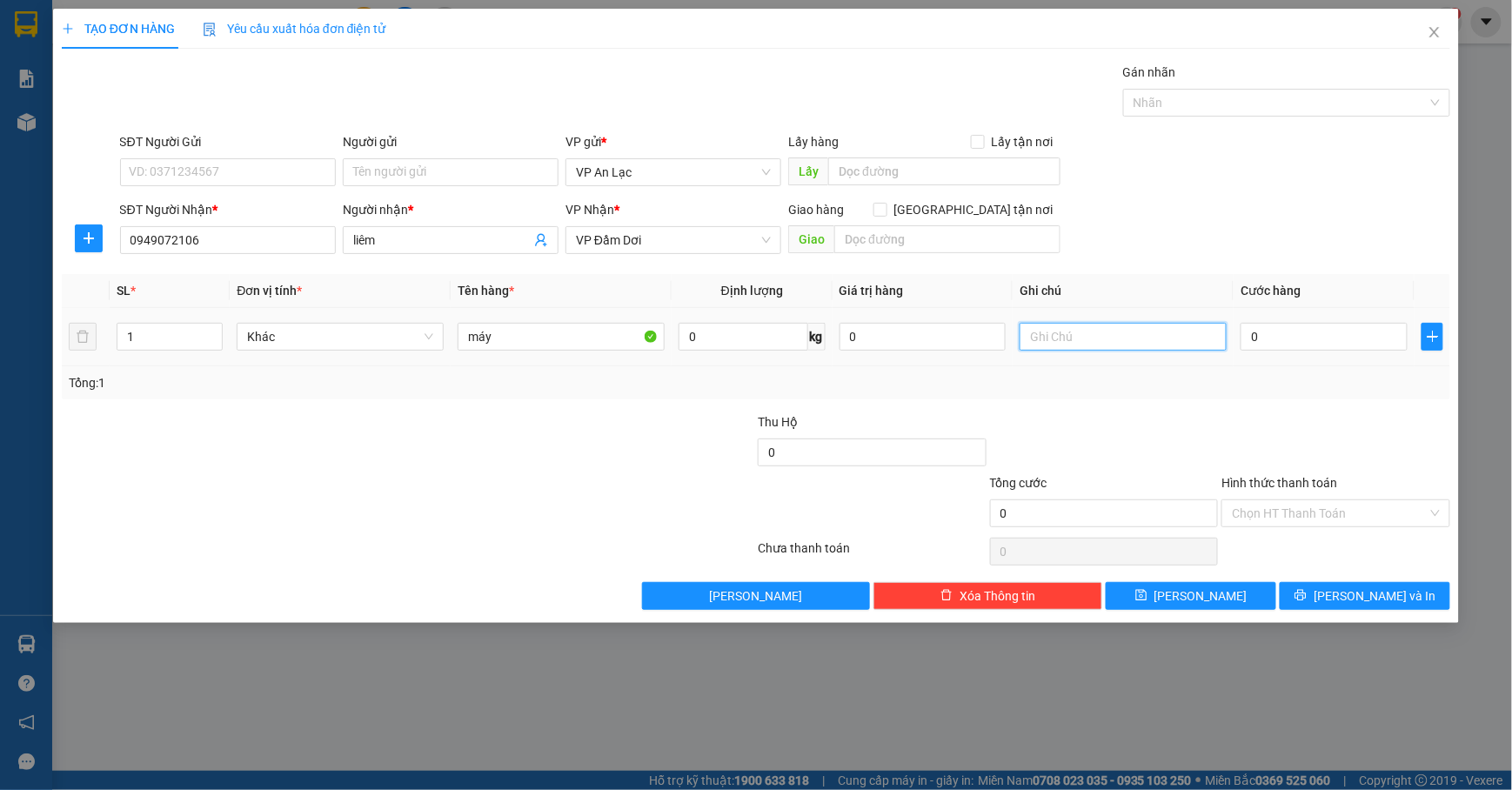
drag, startPoint x: 1094, startPoint y: 348, endPoint x: 1067, endPoint y: 338, distance: 28.8
click at [1089, 346] on input "text" at bounding box center [1123, 337] width 207 height 28
type input "130kg"
drag, startPoint x: 1224, startPoint y: 209, endPoint x: 1184, endPoint y: 271, distance: 73.8
click at [1220, 219] on div "SĐT Người Nhận * 0949072106 Người nhận * liêm VP Nhận * VP Đầm Dơi Giao hàng Gi…" at bounding box center [786, 231] width 1339 height 61
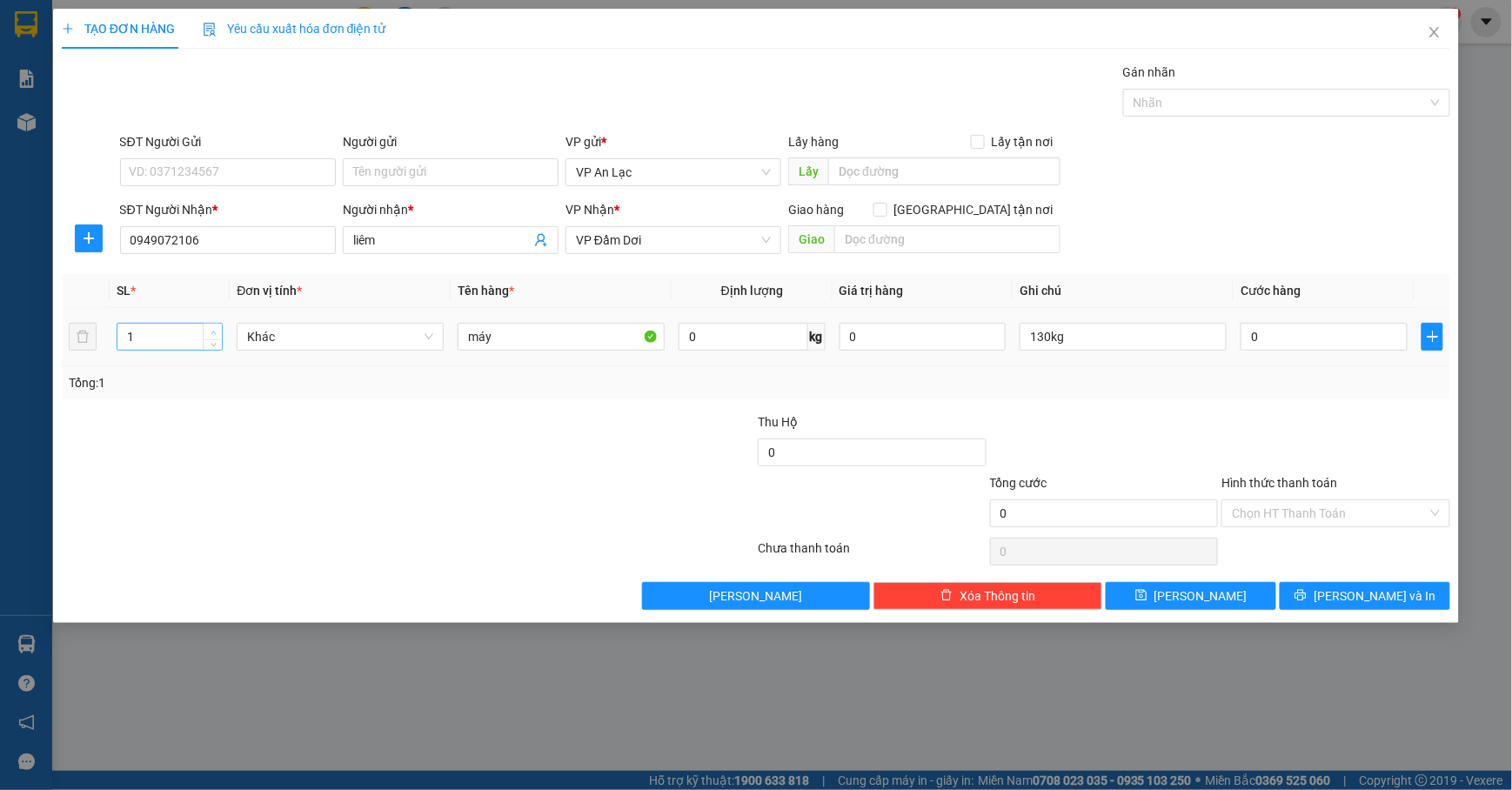
type input "2"
click at [206, 330] on span "Increase Value" at bounding box center [212, 331] width 19 height 15
click at [1378, 601] on span "[PERSON_NAME] và In" at bounding box center [1375, 595] width 122 height 19
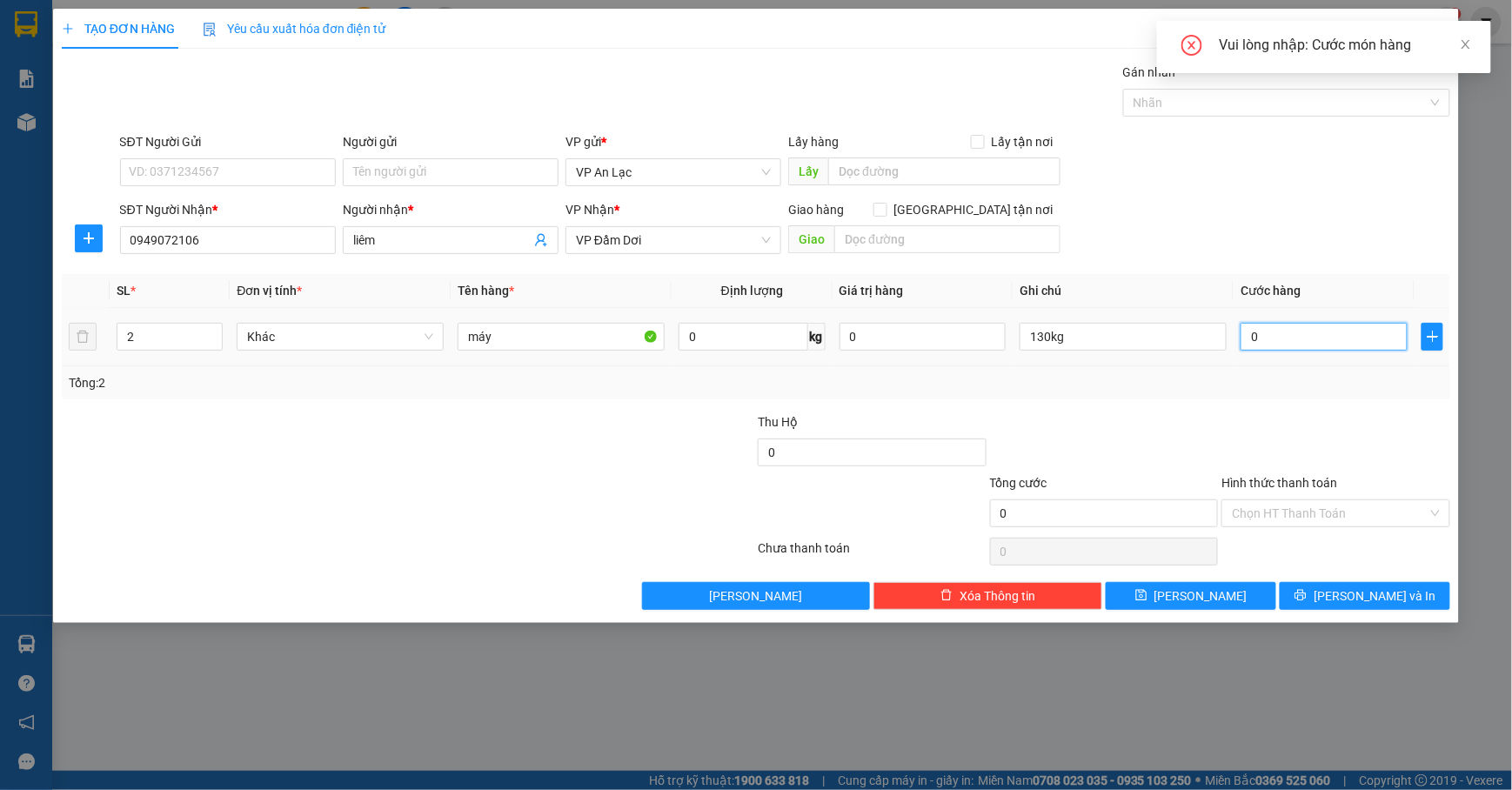
drag, startPoint x: 1311, startPoint y: 330, endPoint x: 1288, endPoint y: 336, distance: 23.8
click at [1307, 331] on input "0" at bounding box center [1324, 337] width 167 height 28
type input "3"
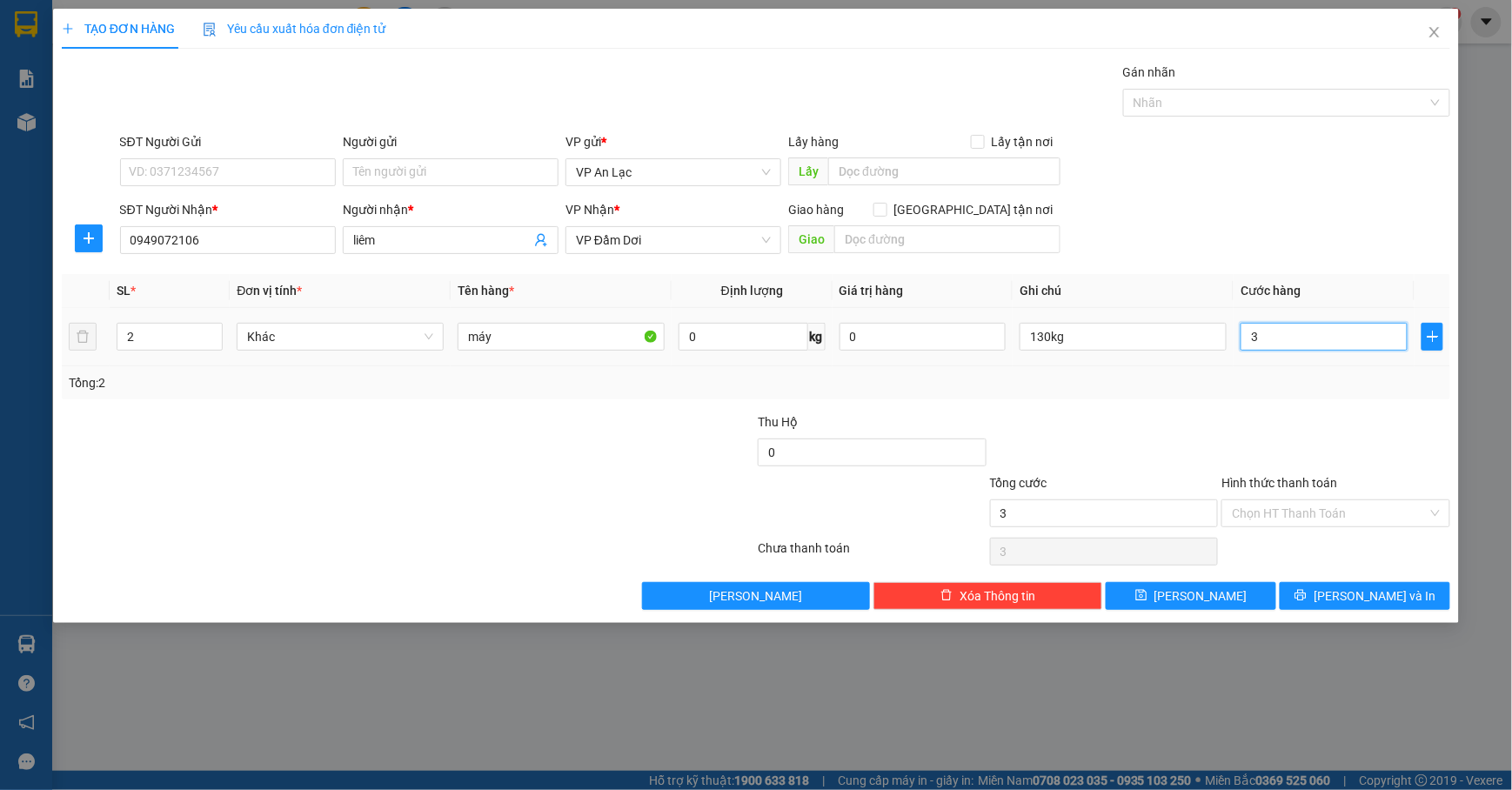
type input "32"
type input "320"
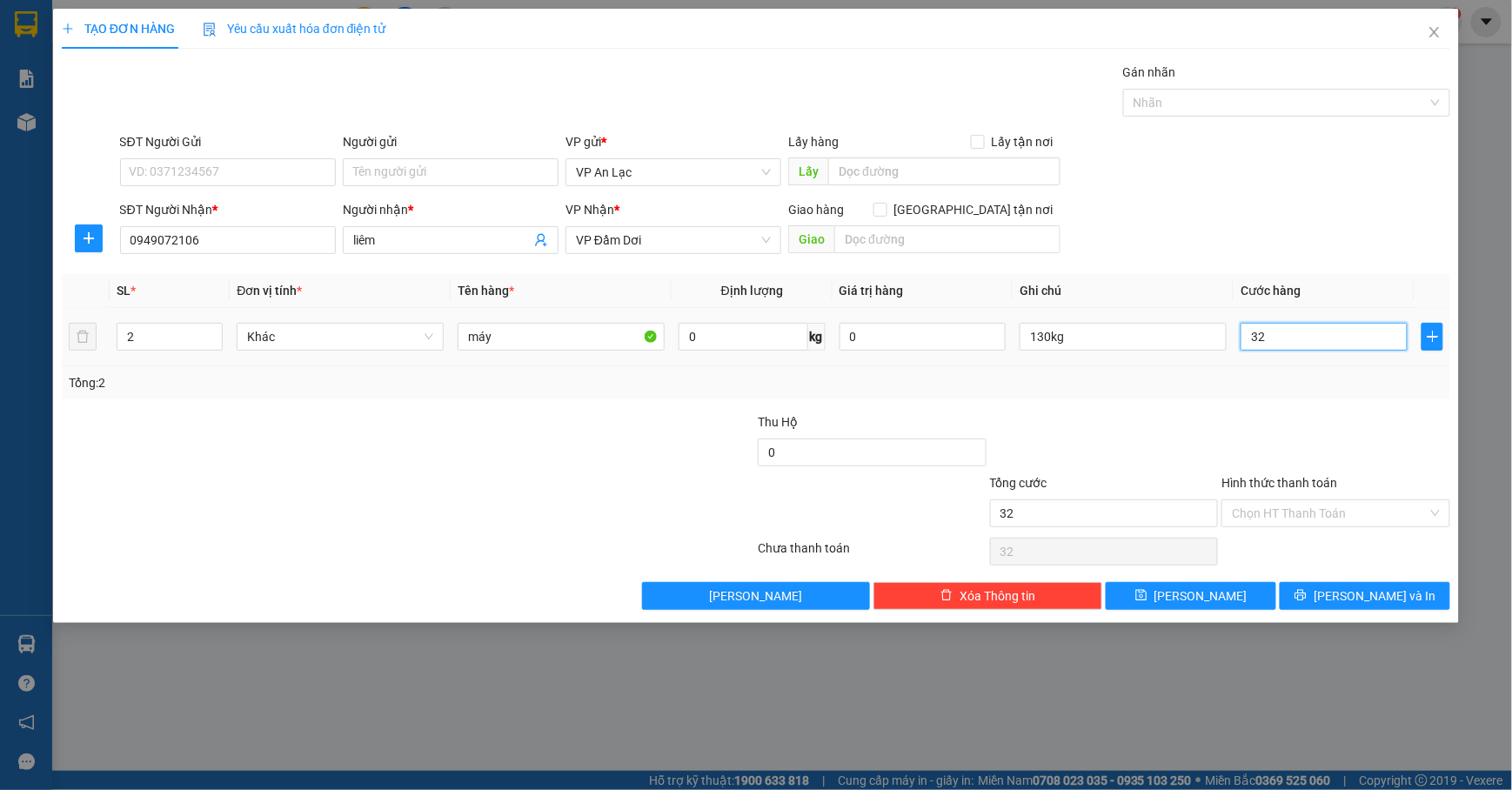
type input "320"
type input "320.000"
drag, startPoint x: 1122, startPoint y: 188, endPoint x: 1201, endPoint y: 360, distance: 189.3
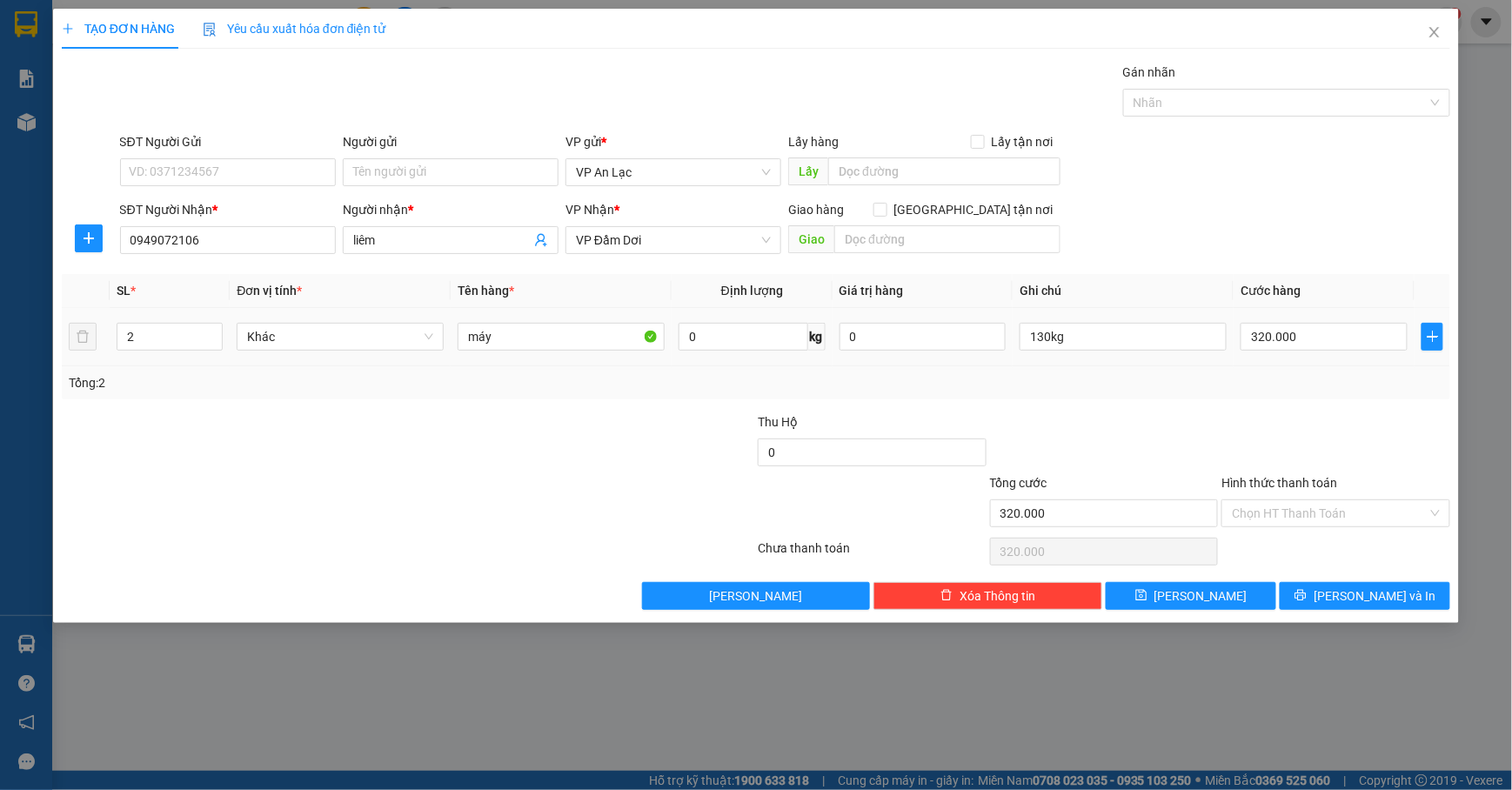
click at [1124, 186] on div "SĐT Người Gửi VD: 0371234567 Người gửi Tên người gửi VP gửi * VP [PERSON_NAME] …" at bounding box center [786, 162] width 1339 height 61
click at [1323, 603] on button "[PERSON_NAME] và In" at bounding box center [1366, 595] width 171 height 28
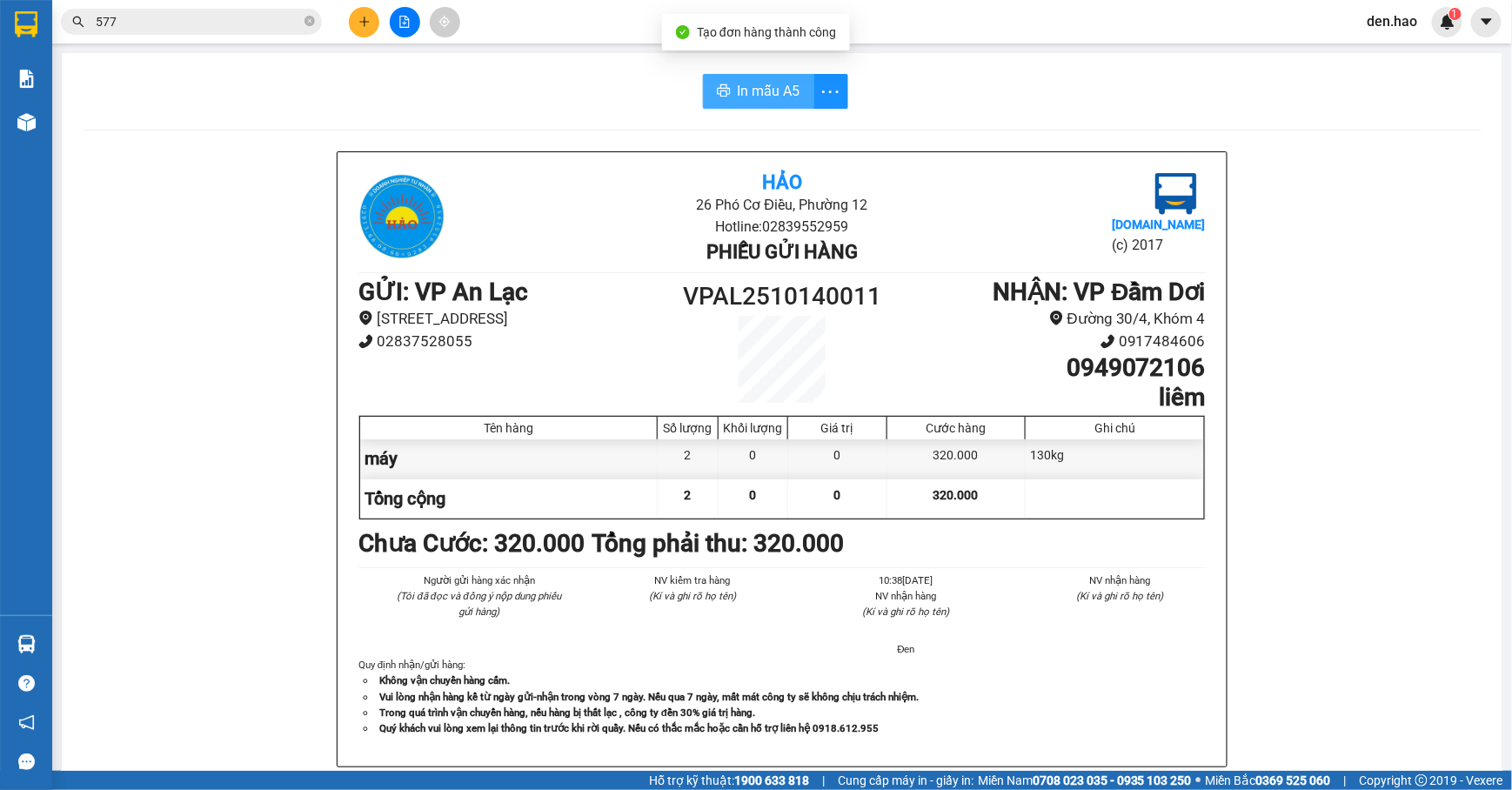
drag, startPoint x: 777, startPoint y: 101, endPoint x: 803, endPoint y: 120, distance: 32.2
click at [777, 99] on span "In mẫu A5" at bounding box center [769, 91] width 63 height 22
click at [746, 89] on span "In mẫu A5" at bounding box center [769, 91] width 63 height 22
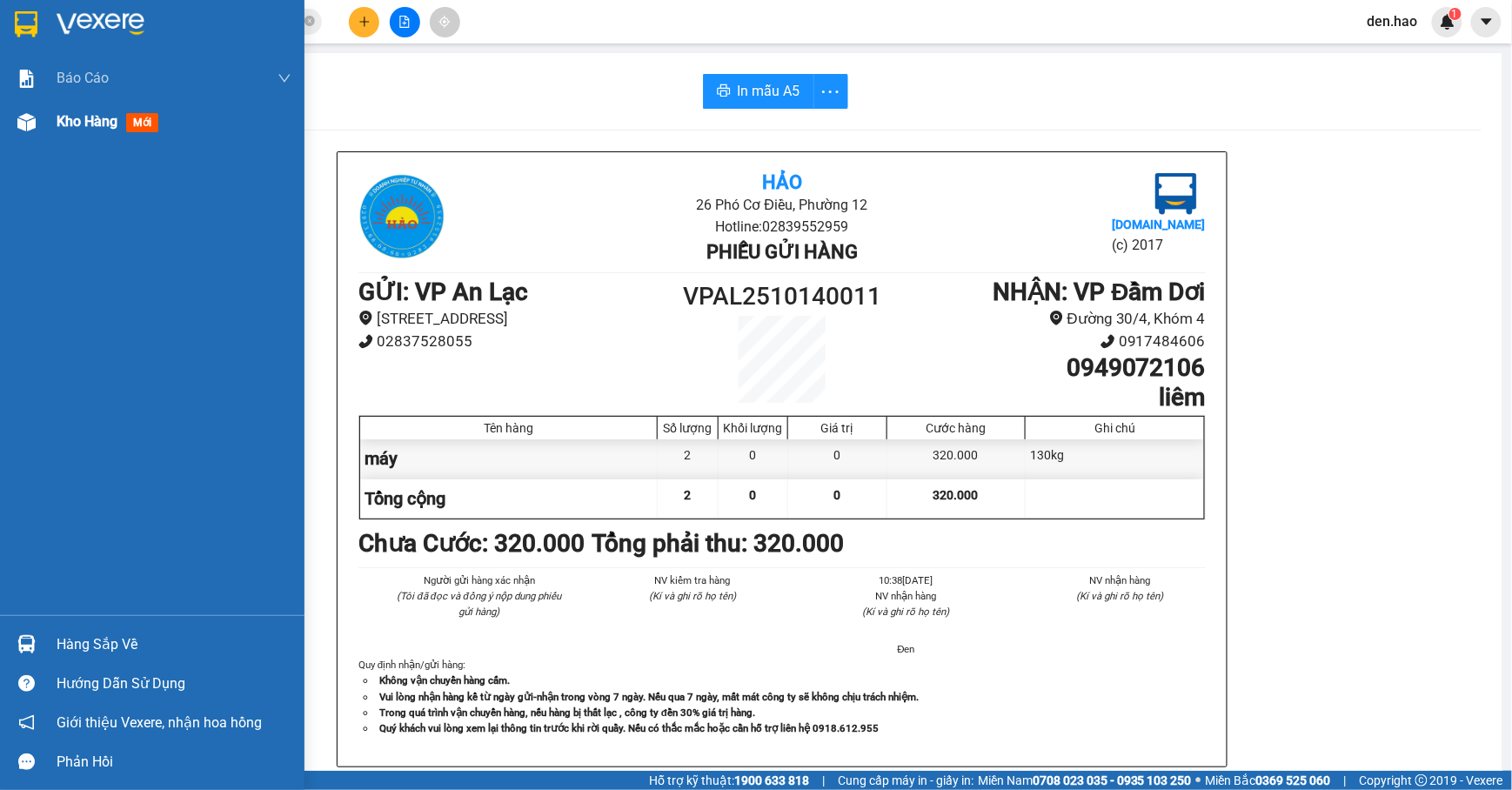
click at [139, 110] on div "Kho hàng mới" at bounding box center [110, 121] width 109 height 22
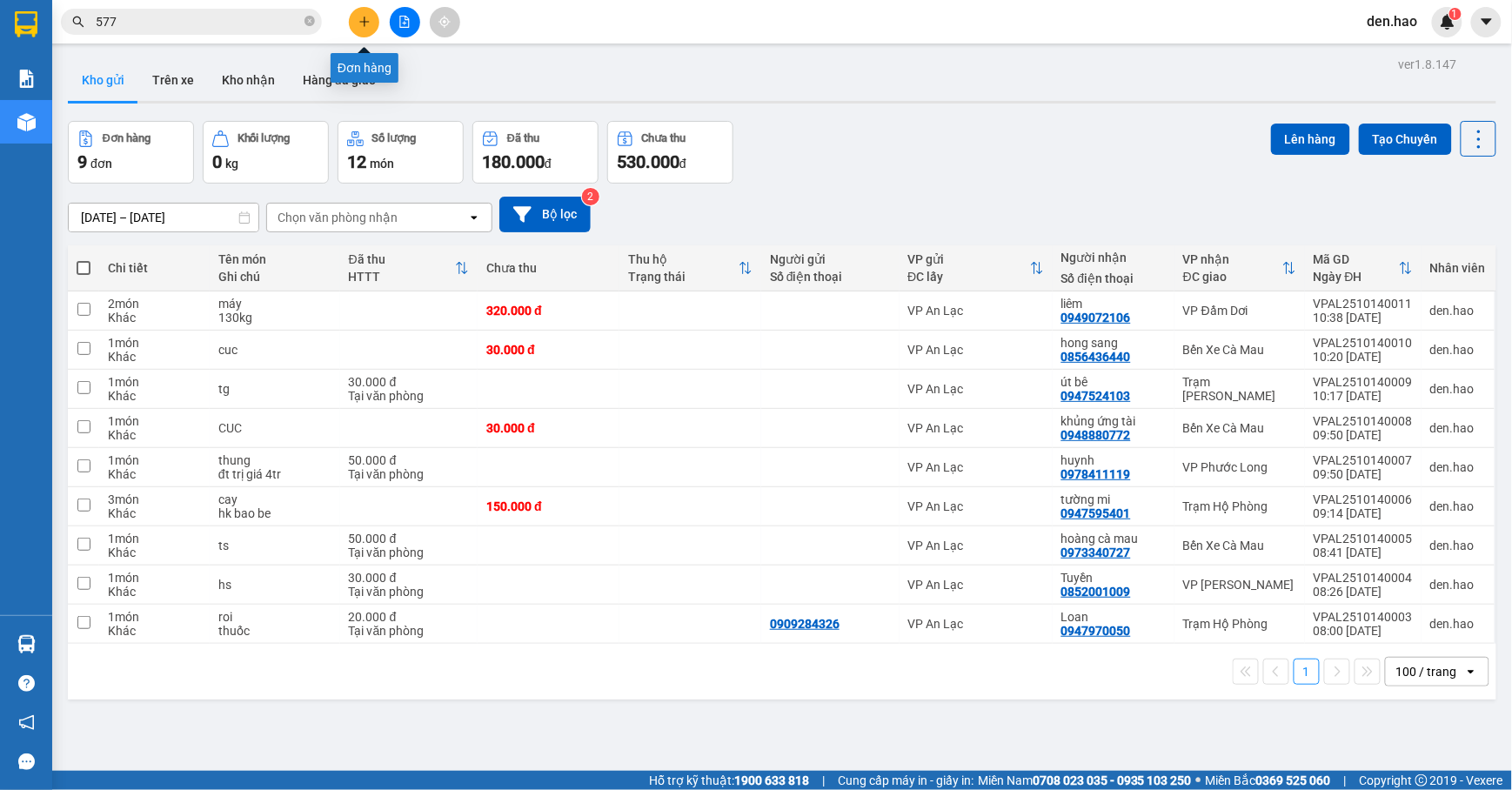
click at [358, 26] on icon "plus" at bounding box center [365, 22] width 13 height 13
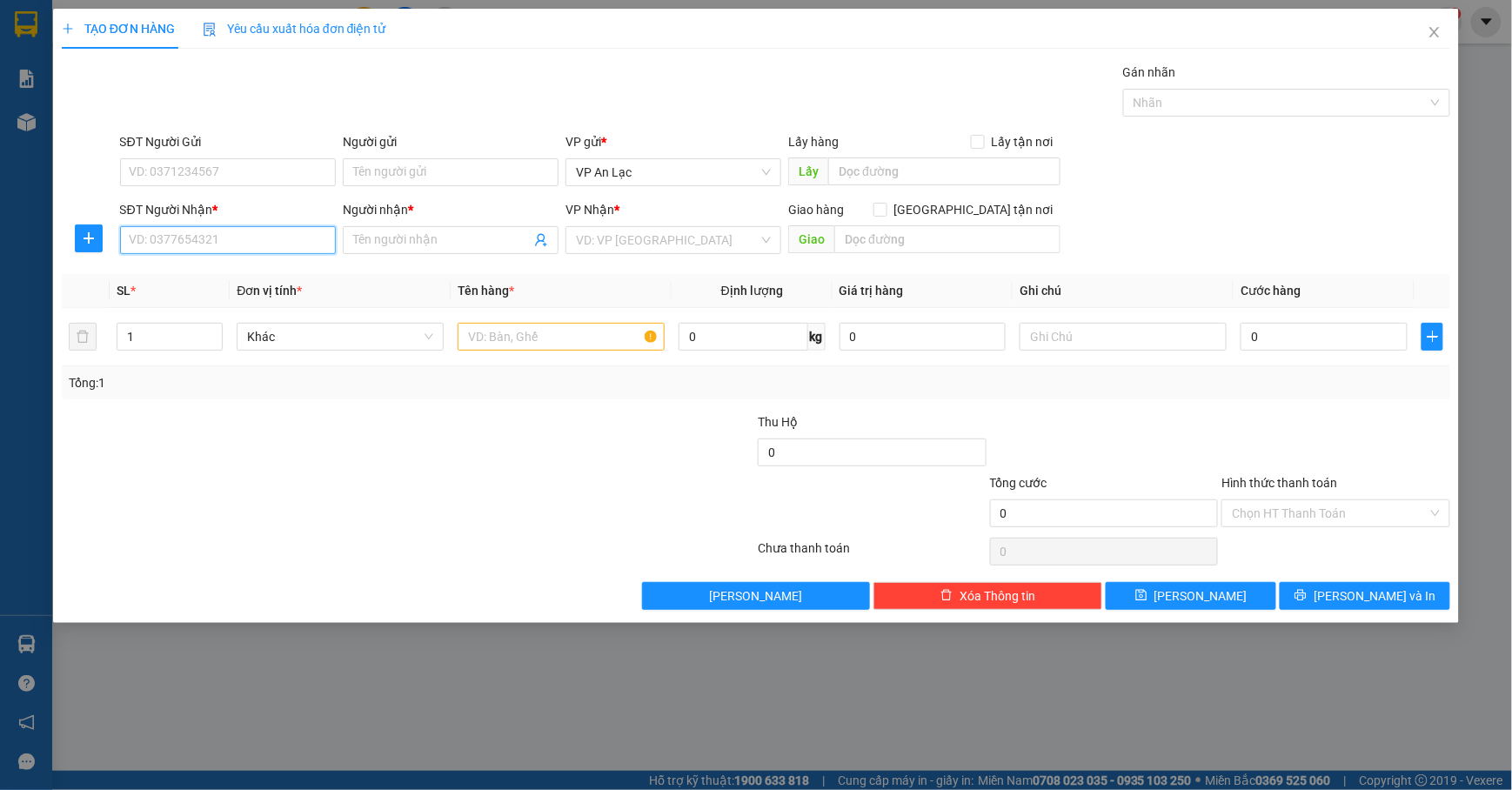
click at [258, 249] on input "SĐT Người Nhận *" at bounding box center [228, 240] width 215 height 28
type input "0842355799"
click at [432, 248] on input "Người nhận *" at bounding box center [442, 240] width 178 height 19
type input "hạng"
click at [672, 241] on input "search" at bounding box center [668, 240] width 183 height 26
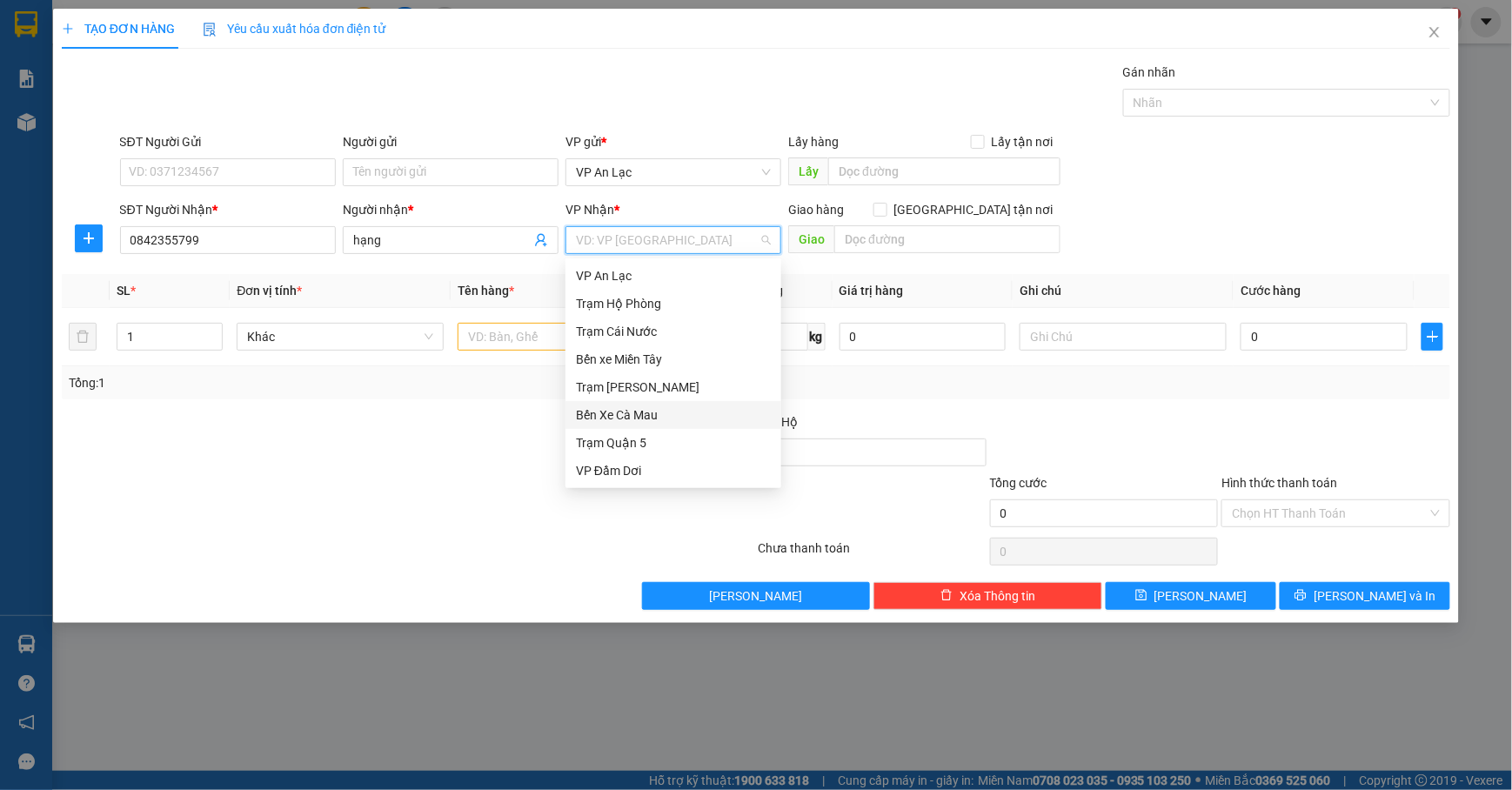
click at [649, 423] on div "Bến Xe Cà Mau" at bounding box center [673, 415] width 195 height 19
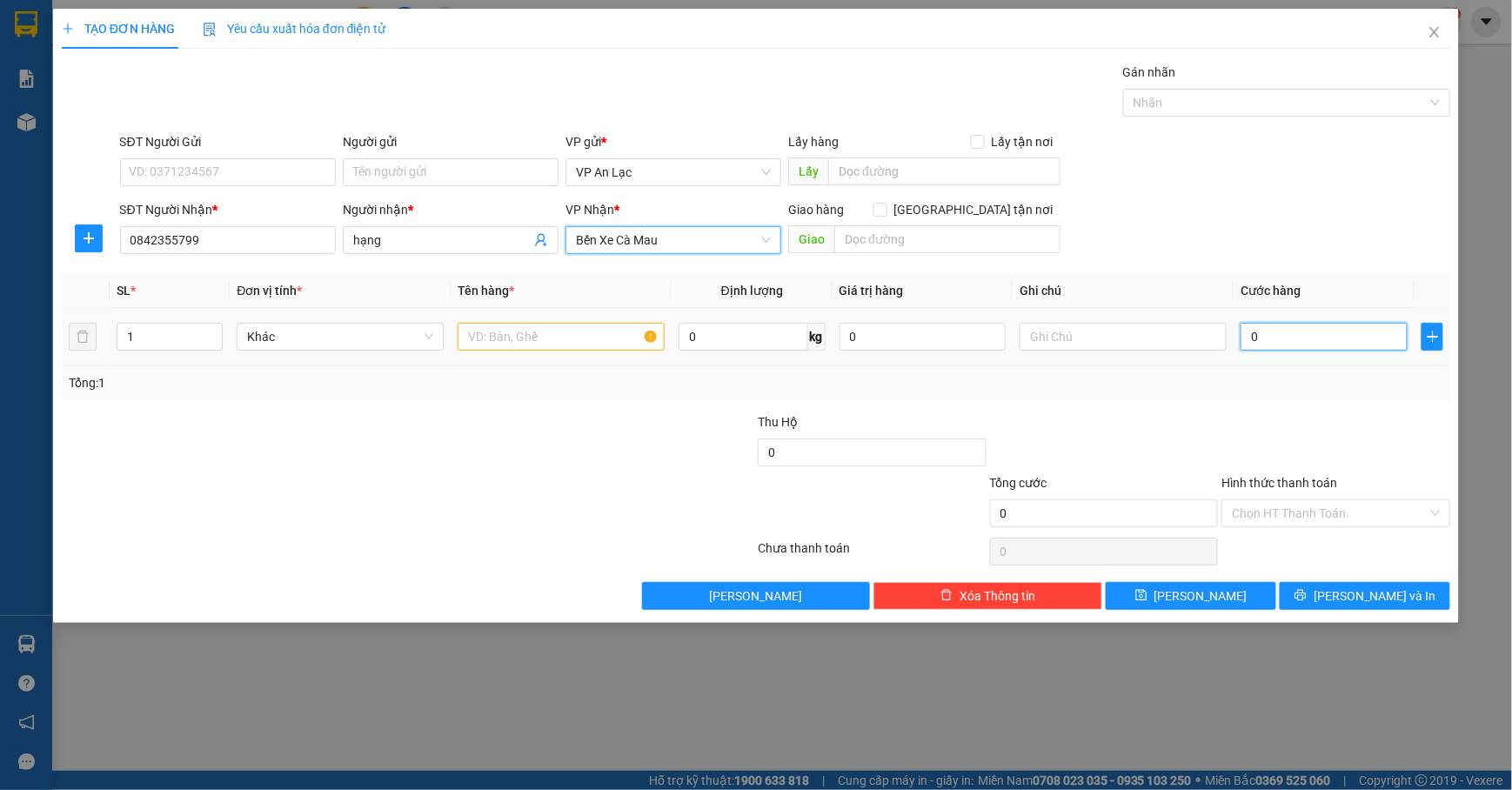
click at [1330, 343] on input "0" at bounding box center [1324, 337] width 167 height 28
type input "3"
type input "30"
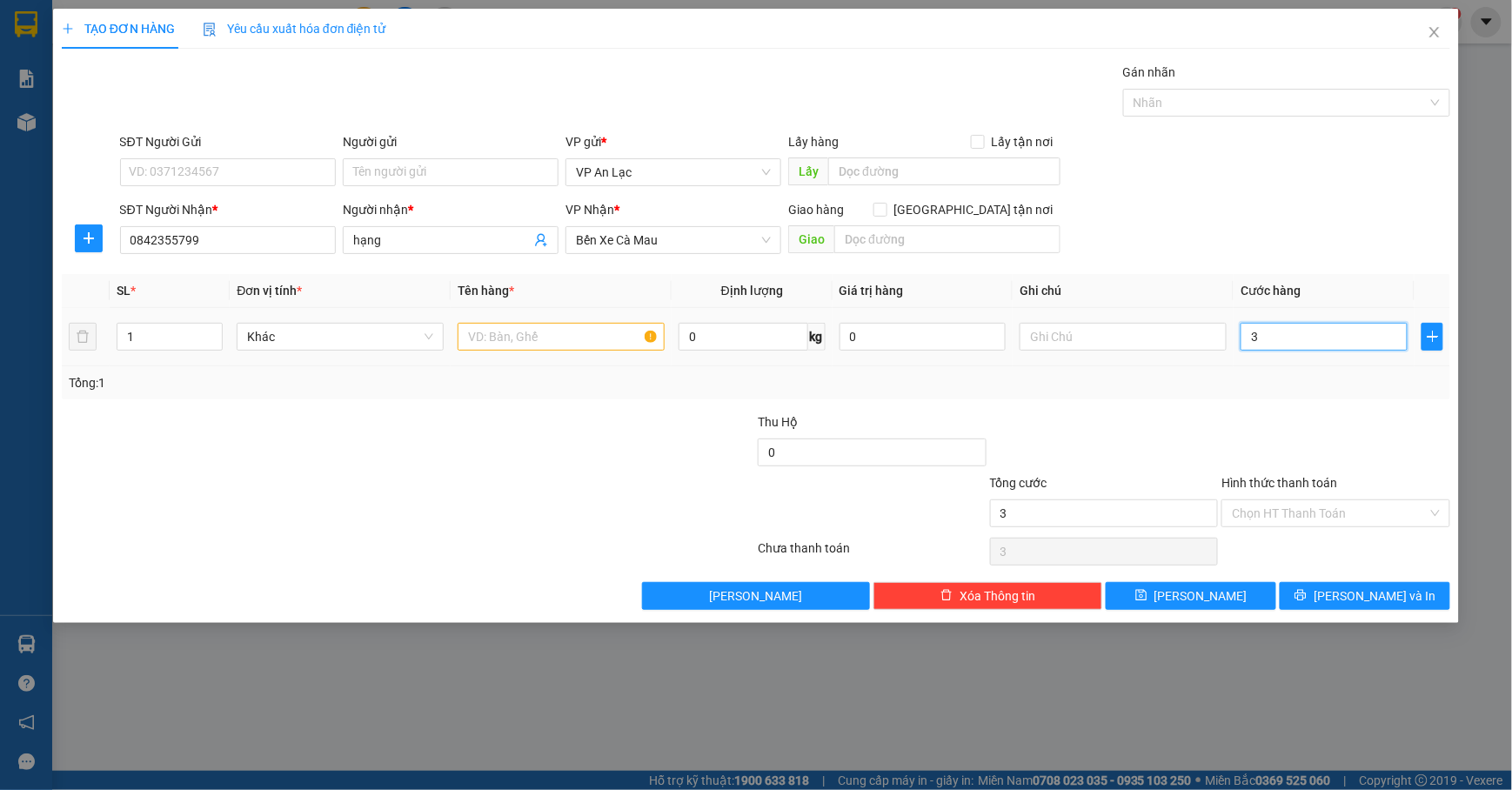
type input "30"
click at [1288, 232] on div "SĐT Người Nhận * 0842355799 Người nhận * hạng VP Nhận * Bến Xe Cà Mau Giao hàng…" at bounding box center [786, 231] width 1339 height 61
type input "30.000"
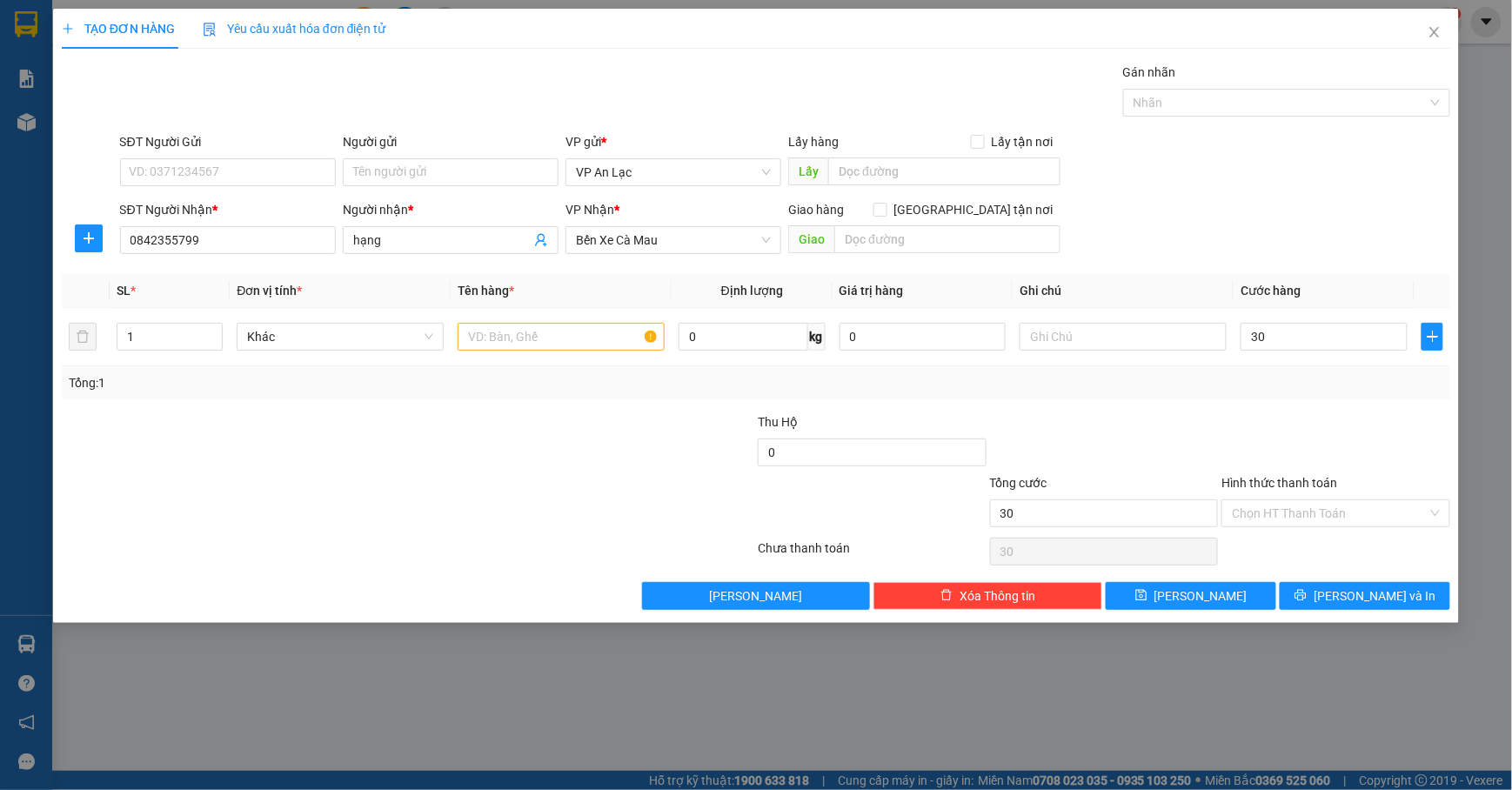
type input "30.000"
click at [593, 341] on input "text" at bounding box center [561, 337] width 207 height 28
type input "bịp đỏ"
click at [1352, 520] on input "Hình thức thanh toán" at bounding box center [1330, 513] width 196 height 26
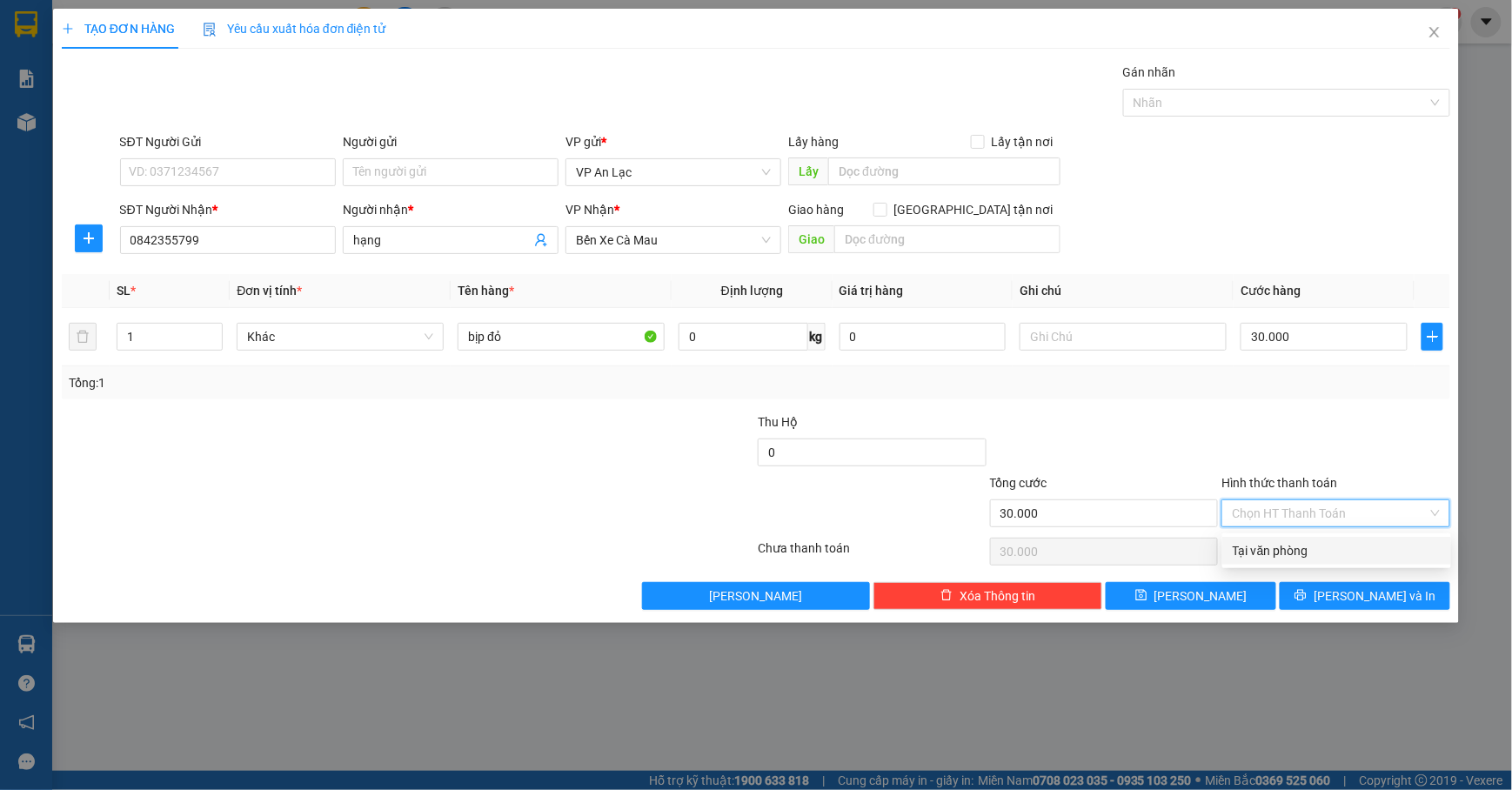
click at [1343, 550] on div "Tại văn phòng" at bounding box center [1337, 550] width 208 height 19
type input "0"
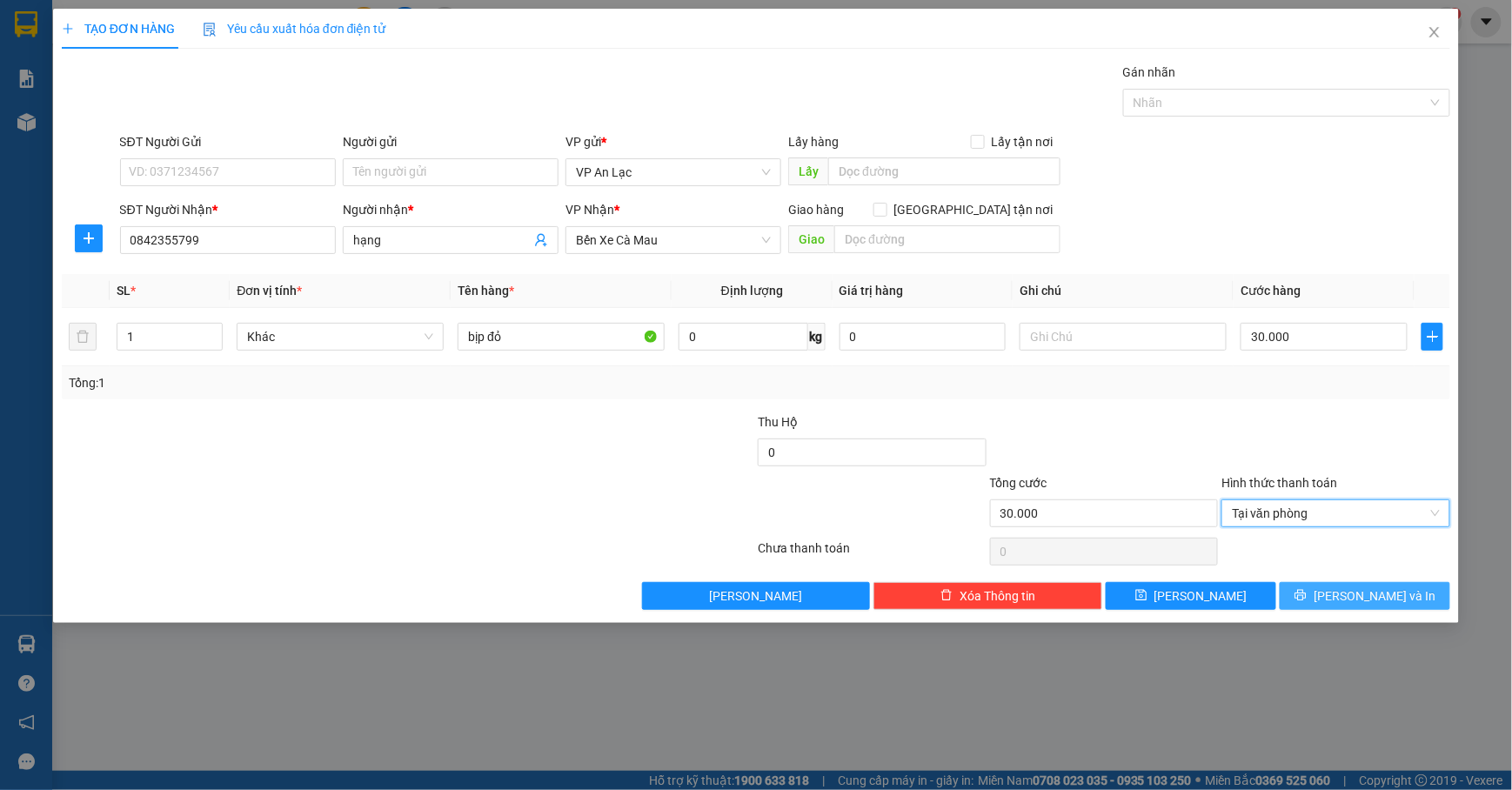
click at [1307, 596] on icon "printer" at bounding box center [1301, 595] width 13 height 13
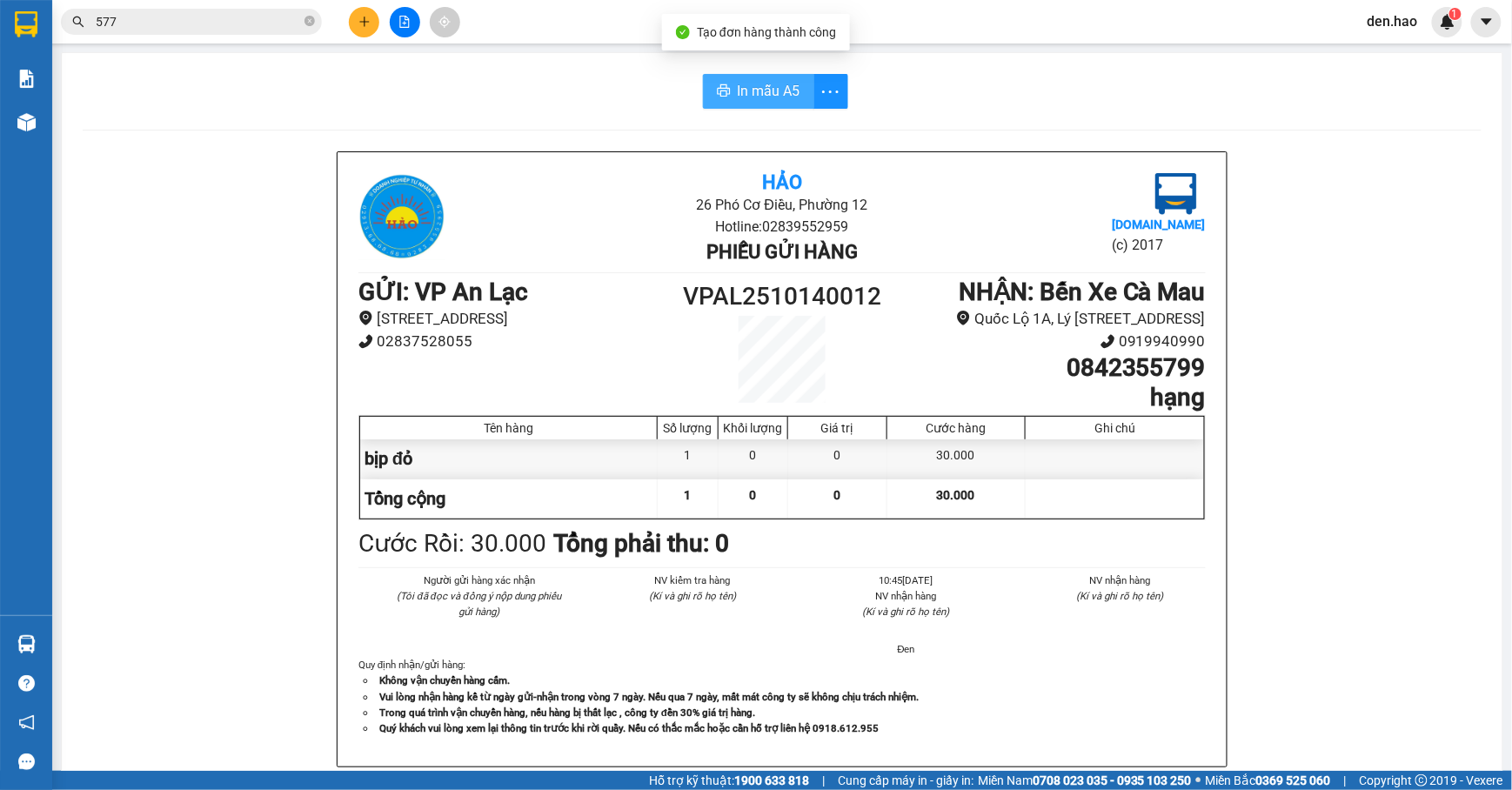
click at [785, 92] on span "In mẫu A5" at bounding box center [769, 91] width 63 height 22
click at [367, 15] on icon "plus" at bounding box center [365, 22] width 13 height 13
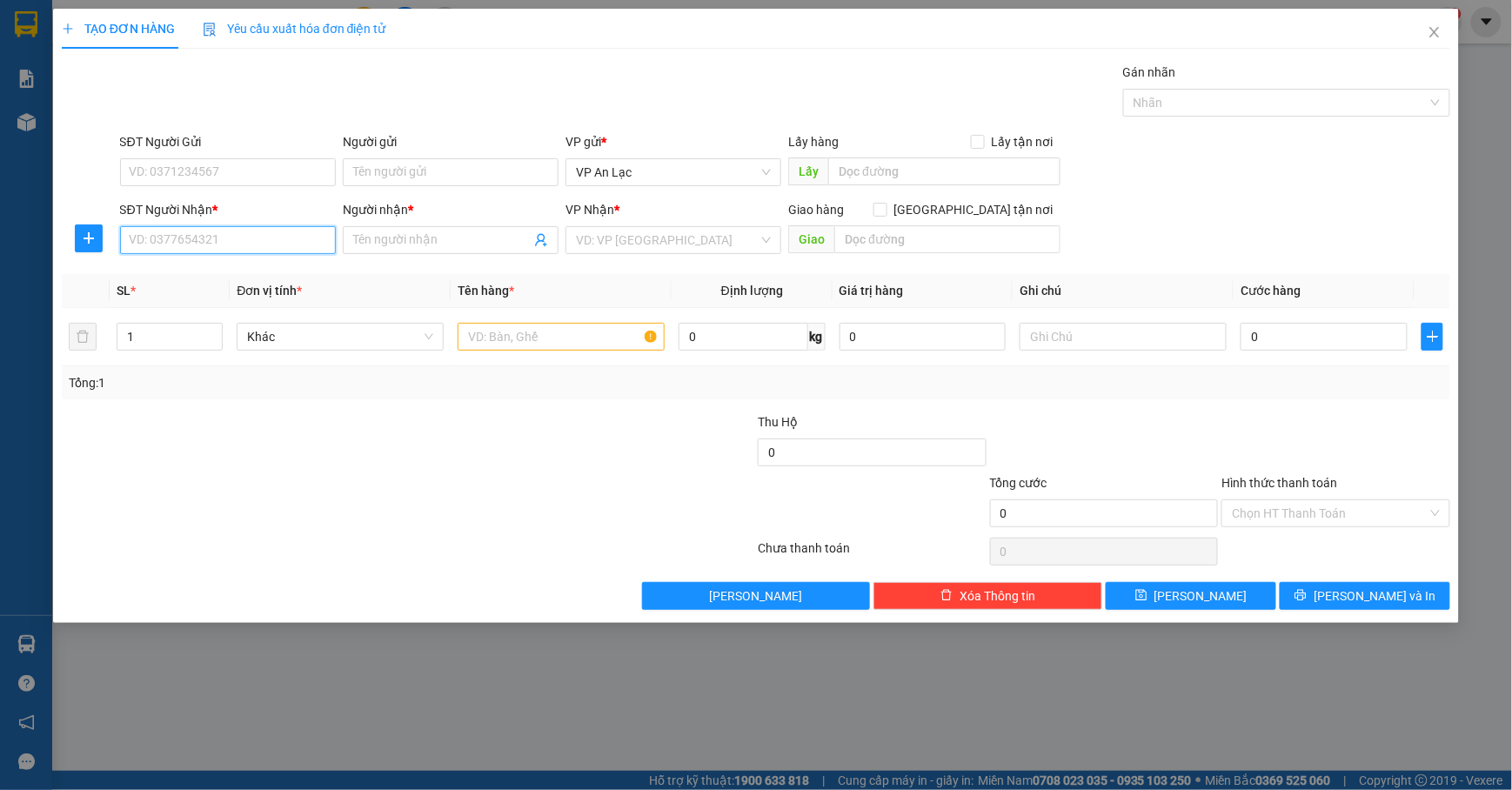
click at [271, 240] on input "SĐT Người Nhận *" at bounding box center [228, 240] width 215 height 28
type input "0000000000"
click at [495, 244] on input "Người nhận *" at bounding box center [442, 240] width 178 height 19
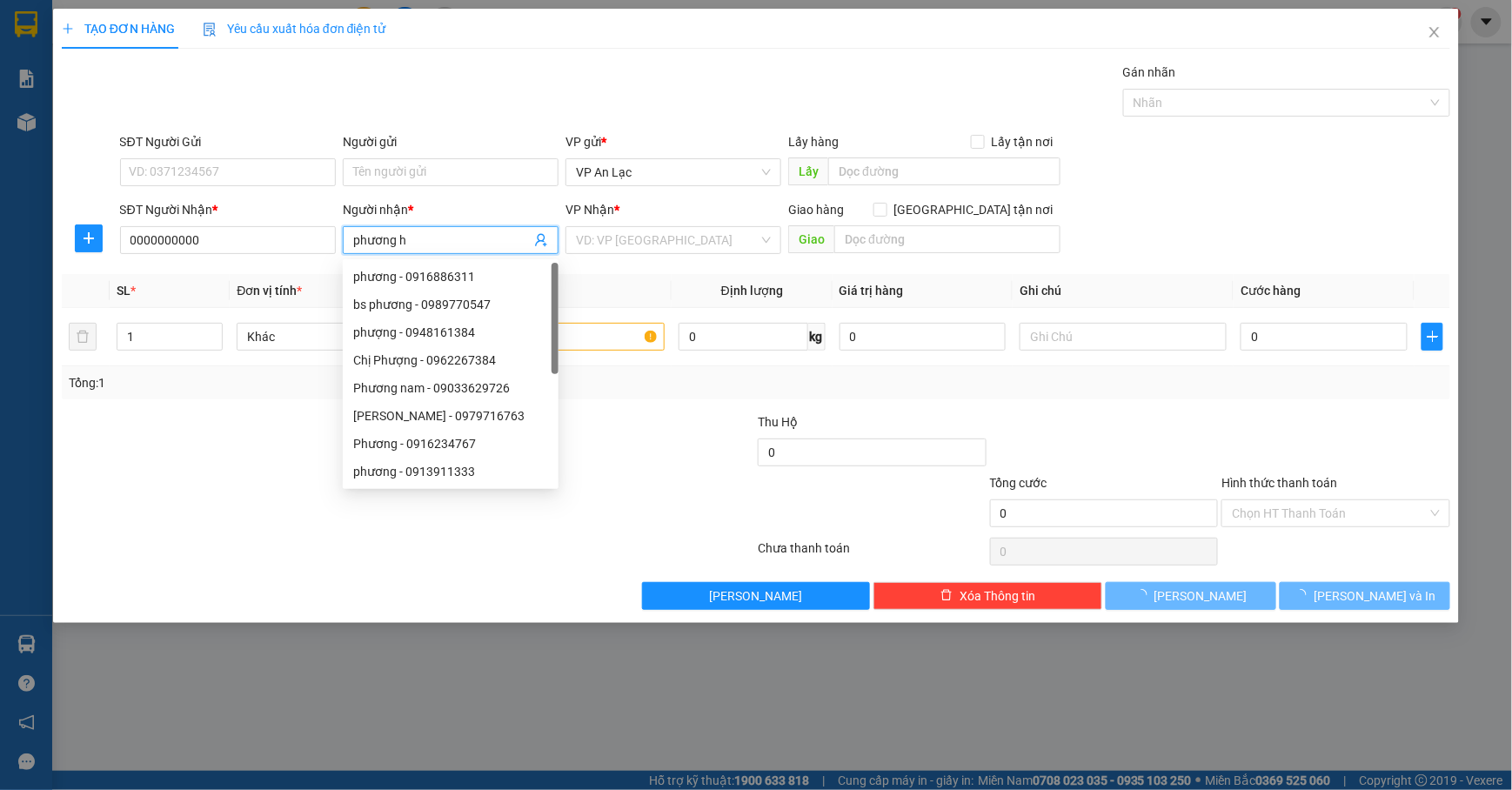
type input "phương hp"
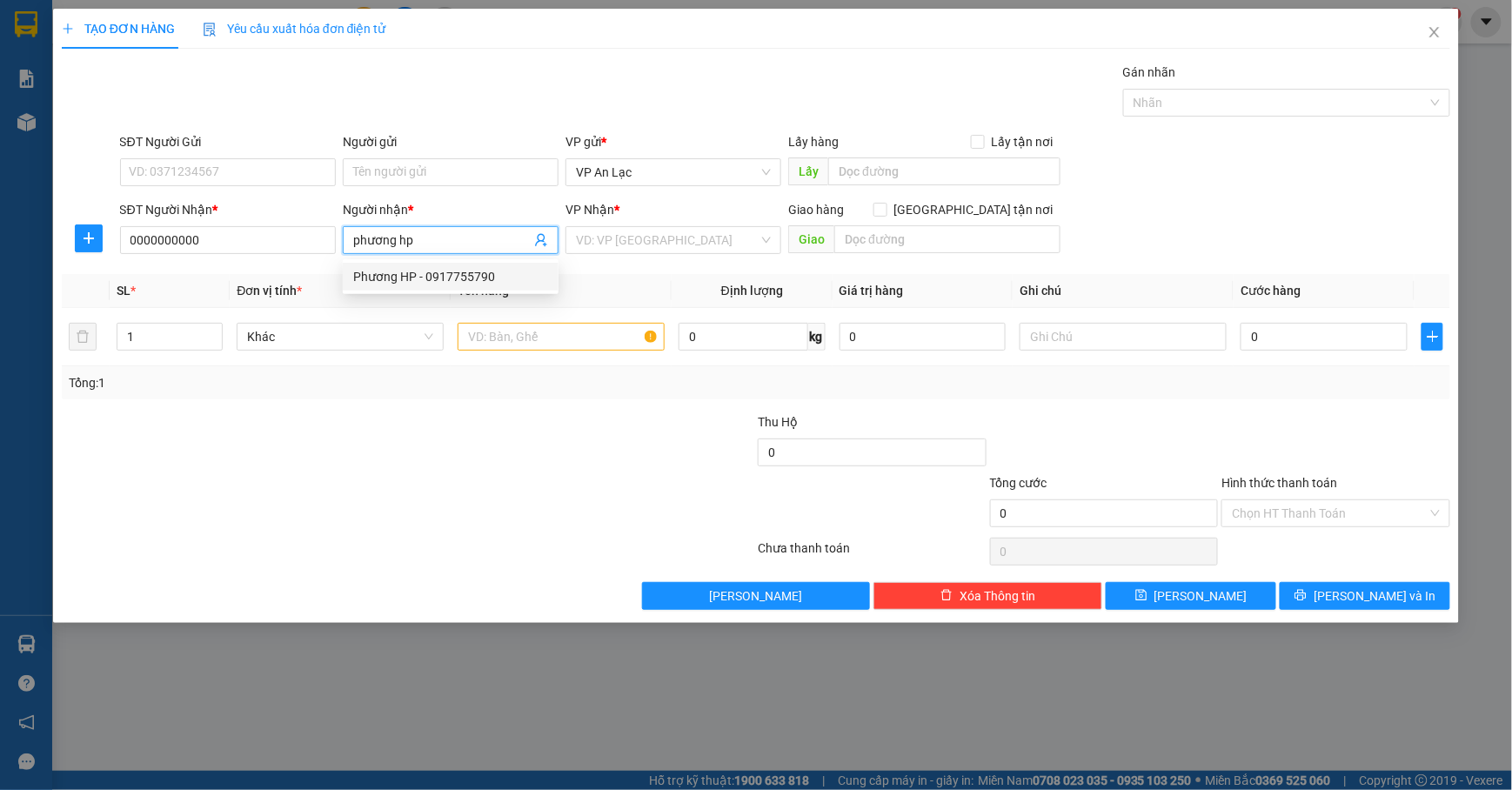
click at [513, 273] on div "Phương HP - 0917755790" at bounding box center [450, 276] width 195 height 19
type input "0917755790"
type input "Phương HP"
click at [731, 221] on div "VP Nhận *" at bounding box center [673, 213] width 215 height 26
click at [666, 248] on input "search" at bounding box center [668, 240] width 183 height 26
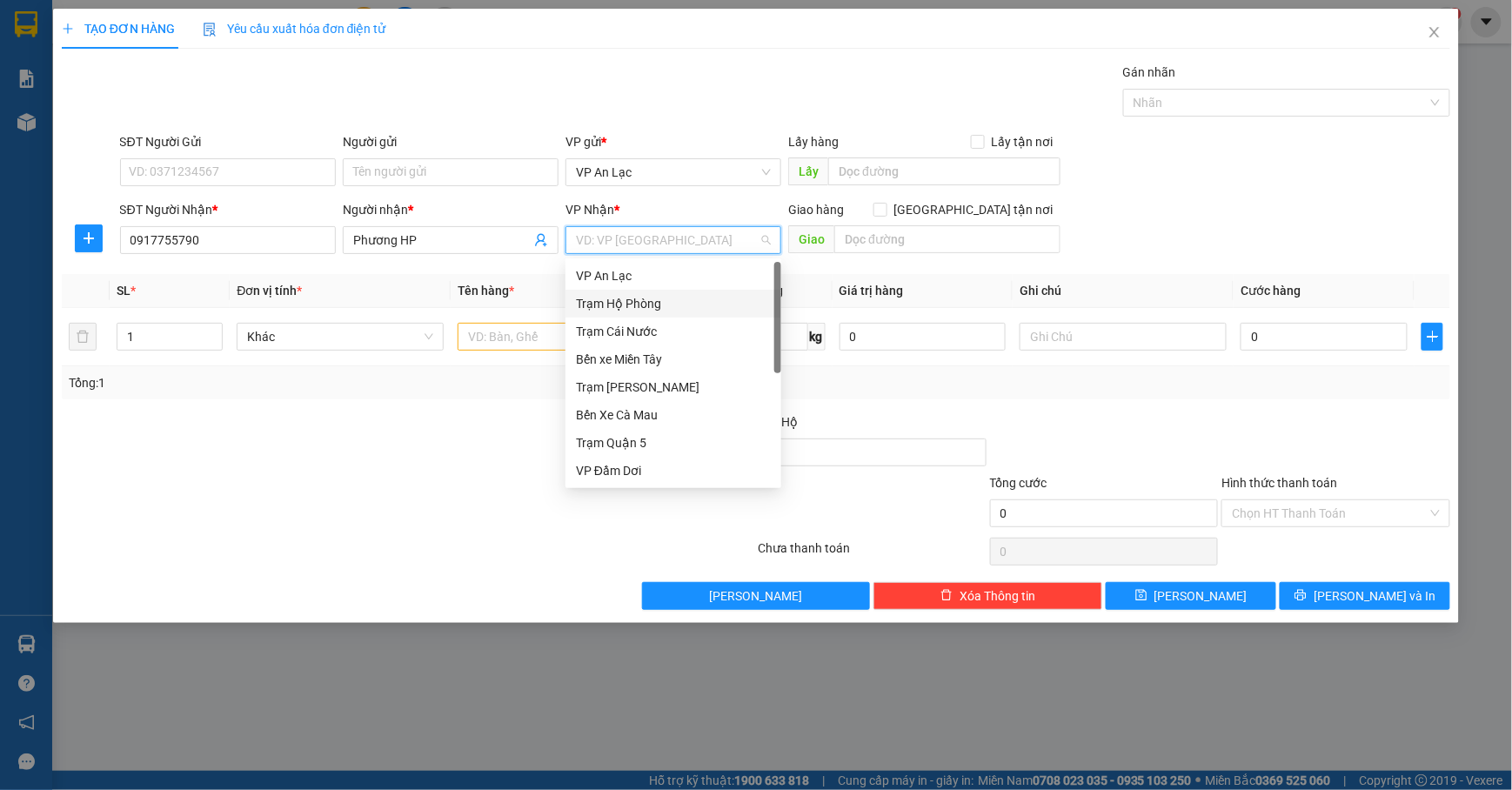
click at [648, 296] on div "Trạm Hộ Phòng" at bounding box center [673, 303] width 195 height 19
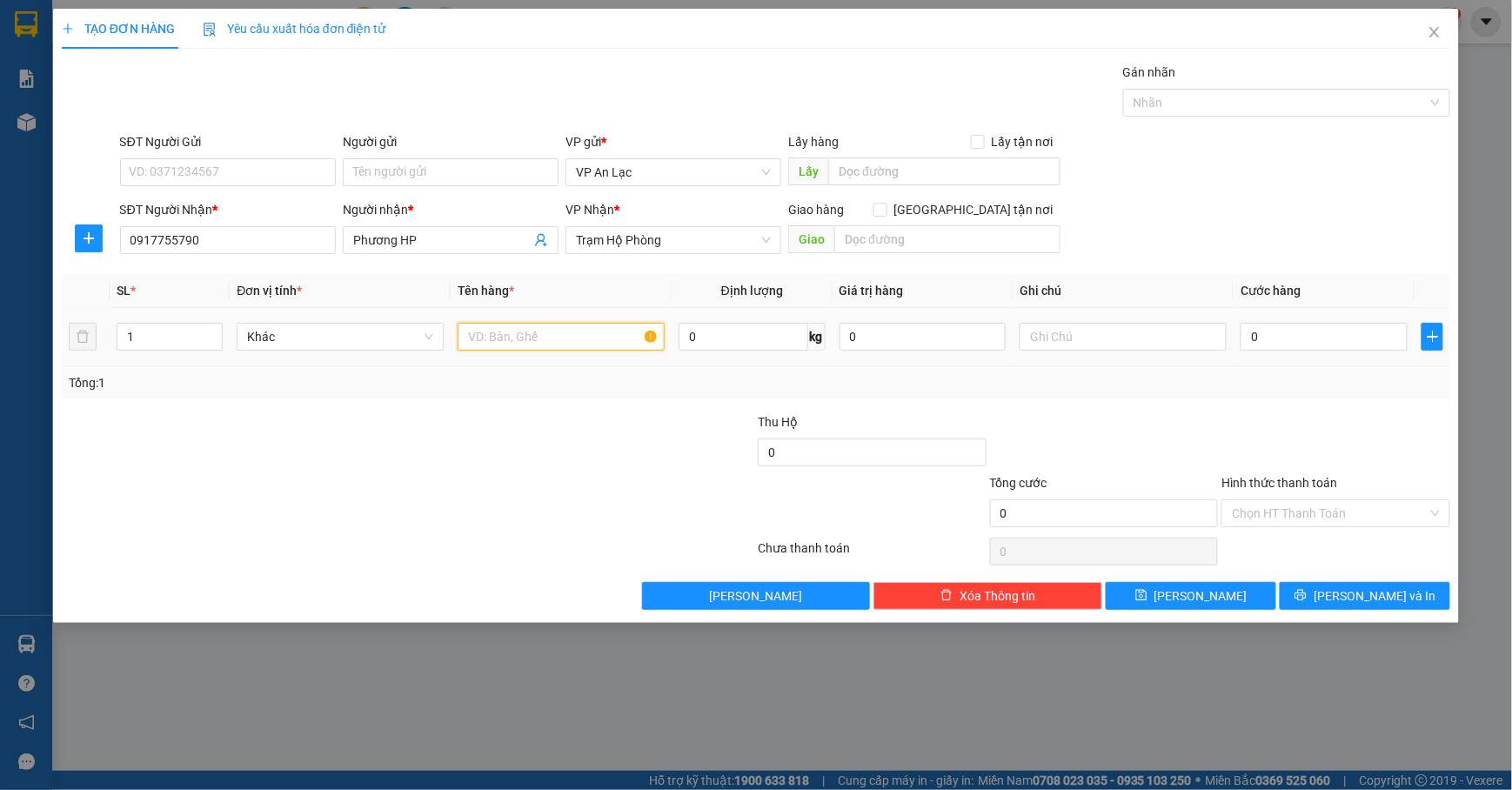
click at [576, 347] on input "text" at bounding box center [561, 337] width 207 height 28
type input "tg ba0"
click at [198, 346] on input "1" at bounding box center [170, 337] width 104 height 26
type input "11"
click at [1258, 338] on input "0" at bounding box center [1324, 337] width 167 height 28
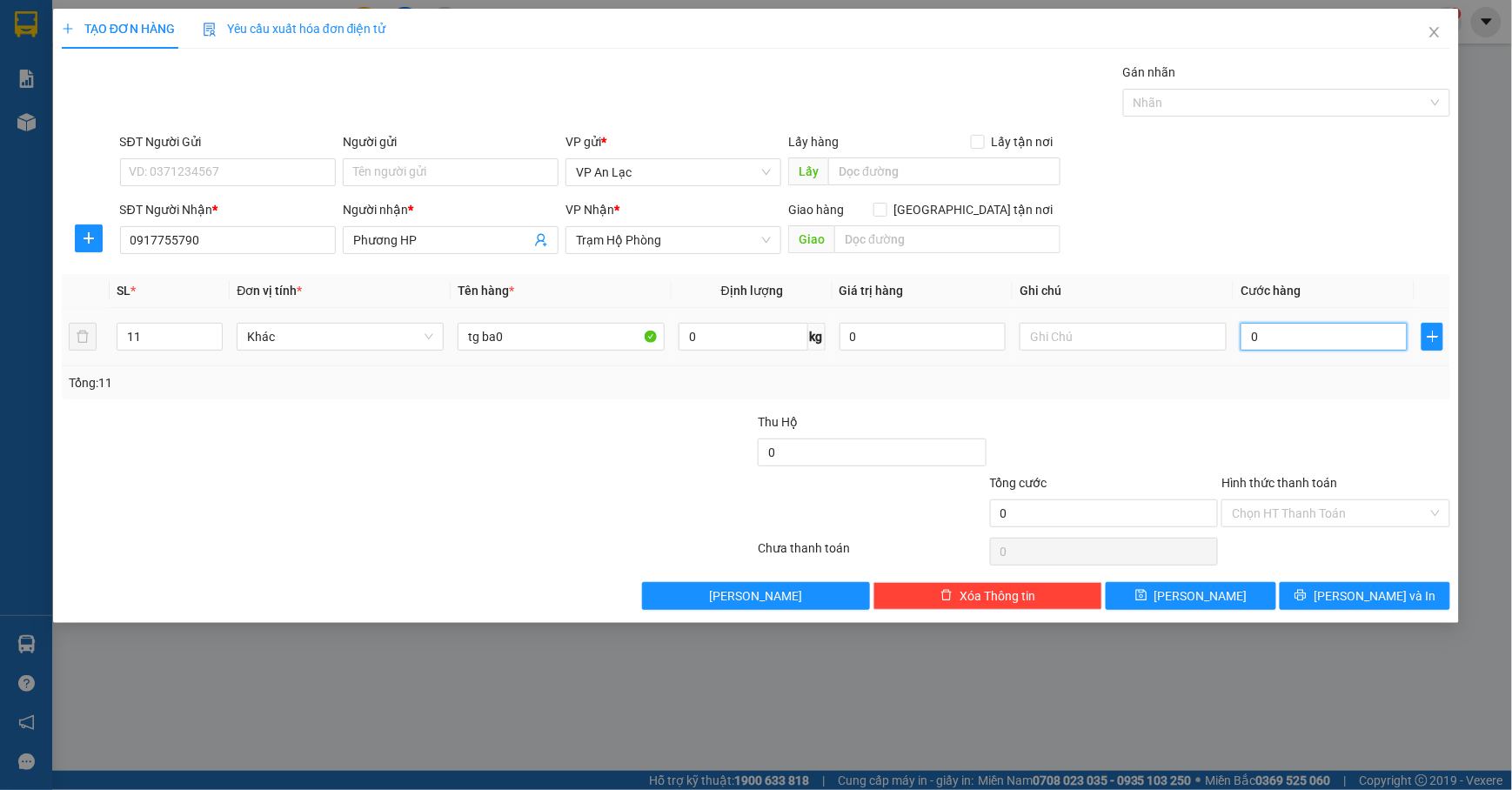
type input "5"
type input "55"
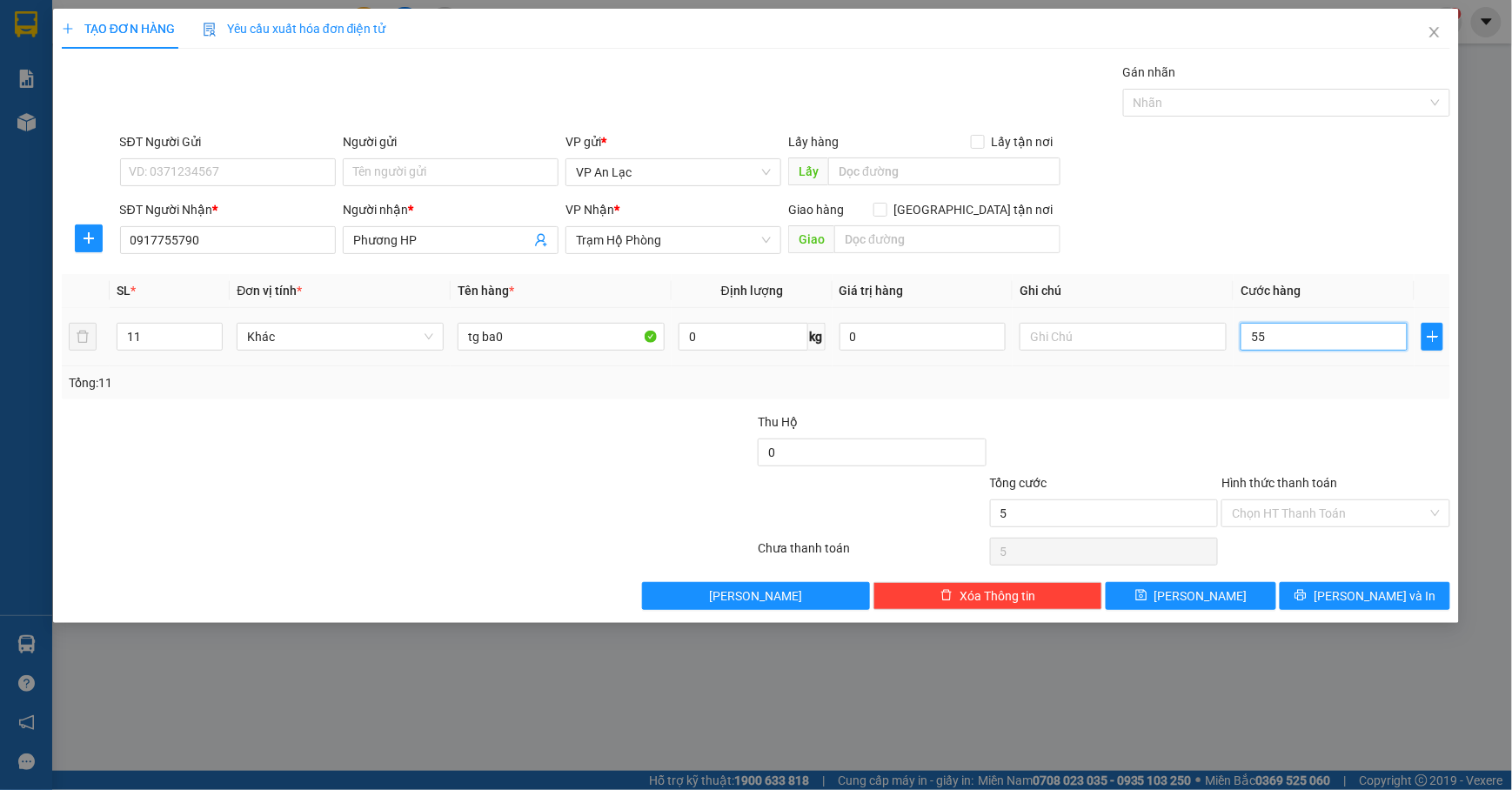
type input "55"
type input "550"
type input "550.000"
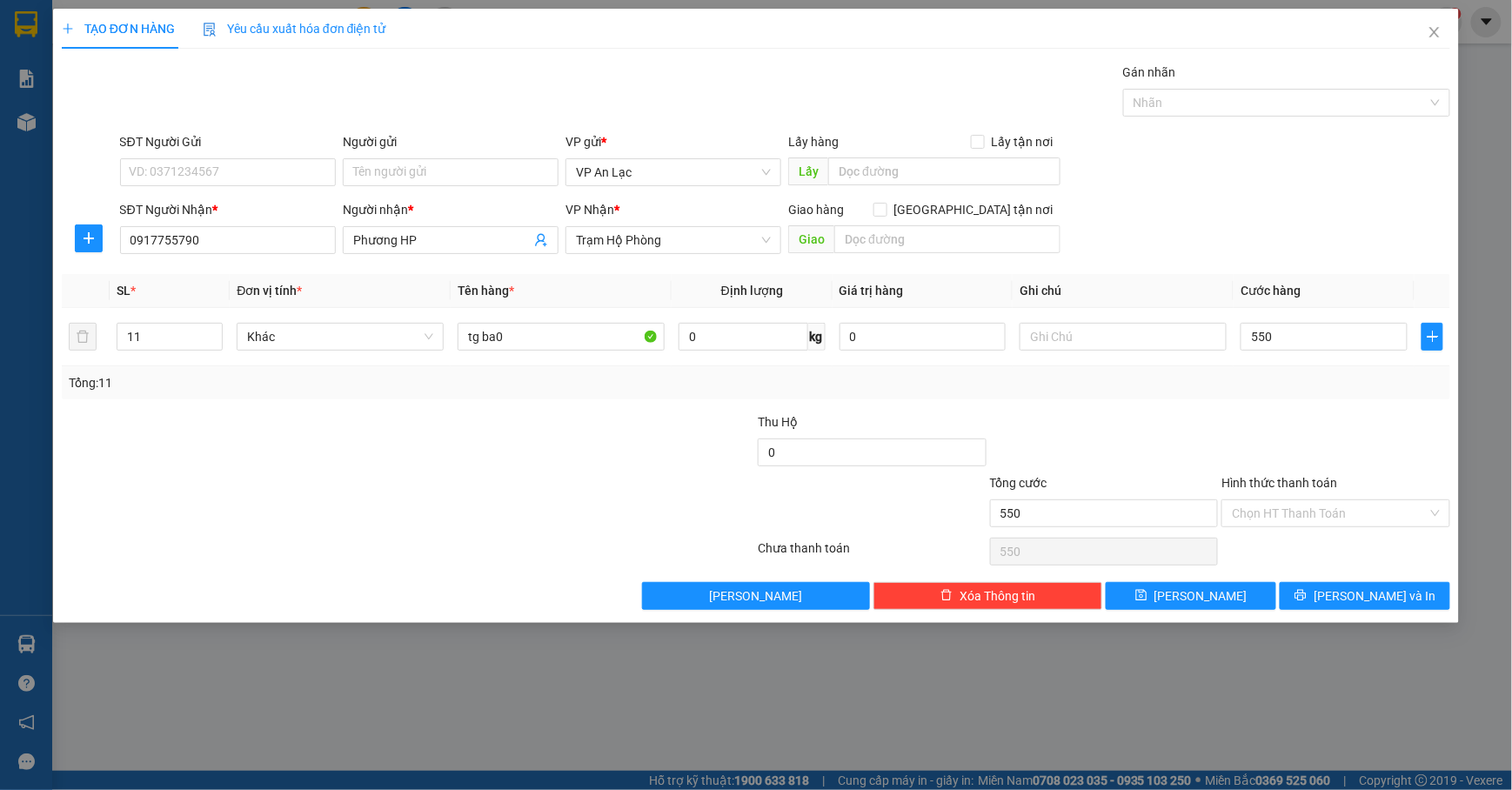
type input "550.000"
click at [1261, 160] on div "SĐT Người Gửi VD: 0371234567 Người gửi Tên người gửi VP gửi * VP [PERSON_NAME] …" at bounding box center [786, 162] width 1339 height 61
click at [1380, 585] on button "[PERSON_NAME] và In" at bounding box center [1366, 595] width 171 height 28
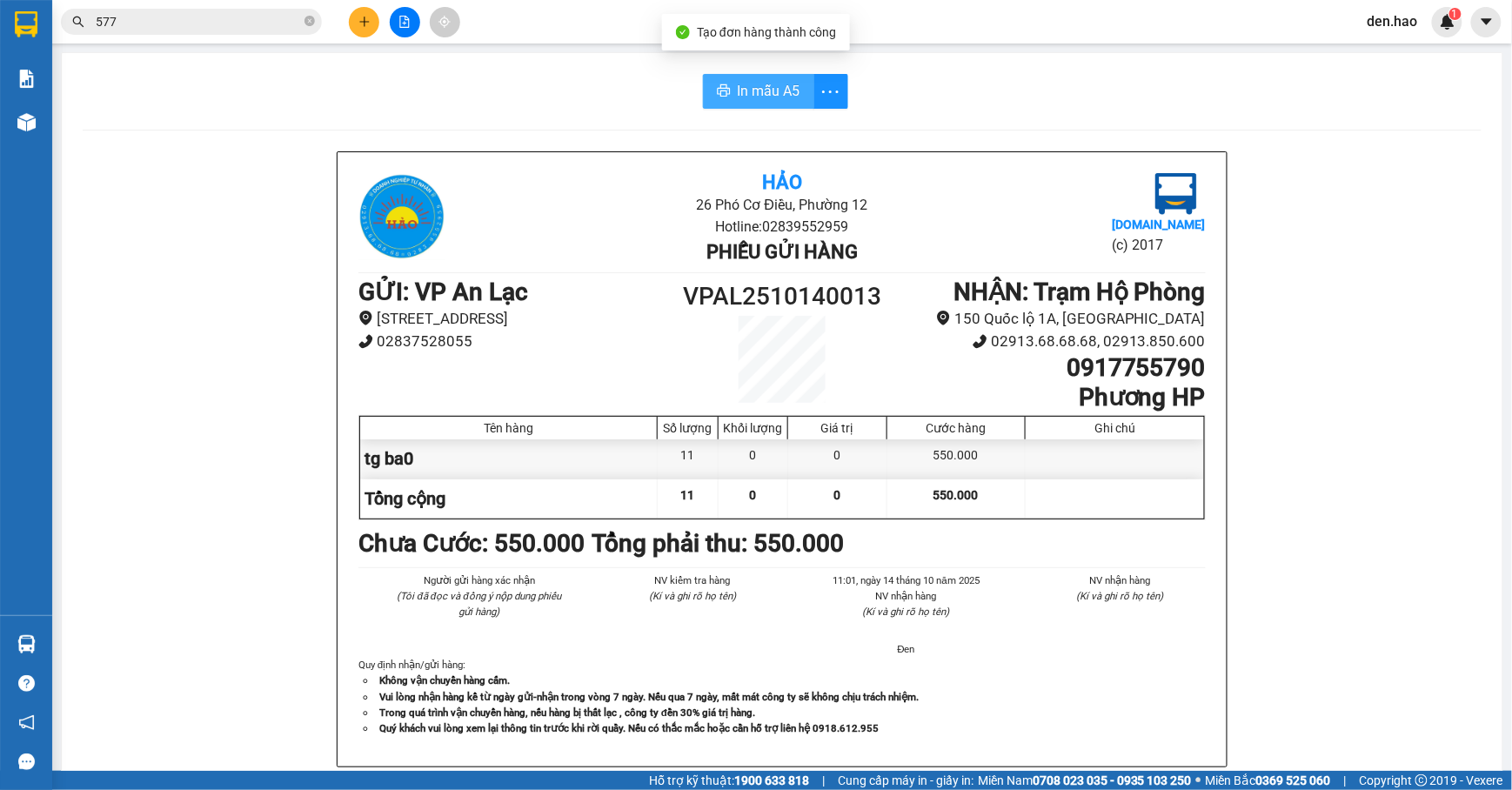
click at [750, 87] on span "In mẫu A5" at bounding box center [769, 91] width 63 height 22
click at [756, 94] on span "In mẫu A5" at bounding box center [769, 91] width 63 height 22
